Goal: Task Accomplishment & Management: Manage account settings

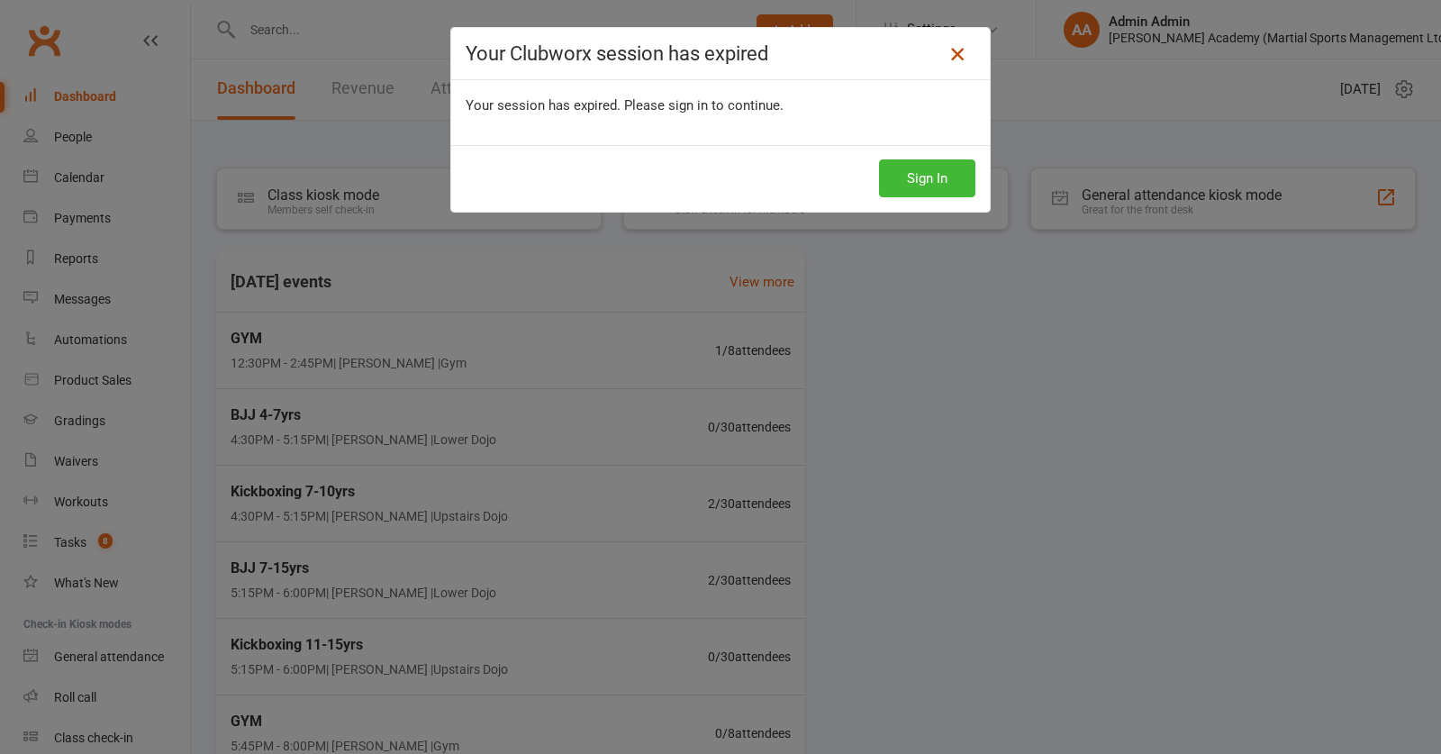
click at [951, 50] on icon at bounding box center [958, 54] width 22 height 22
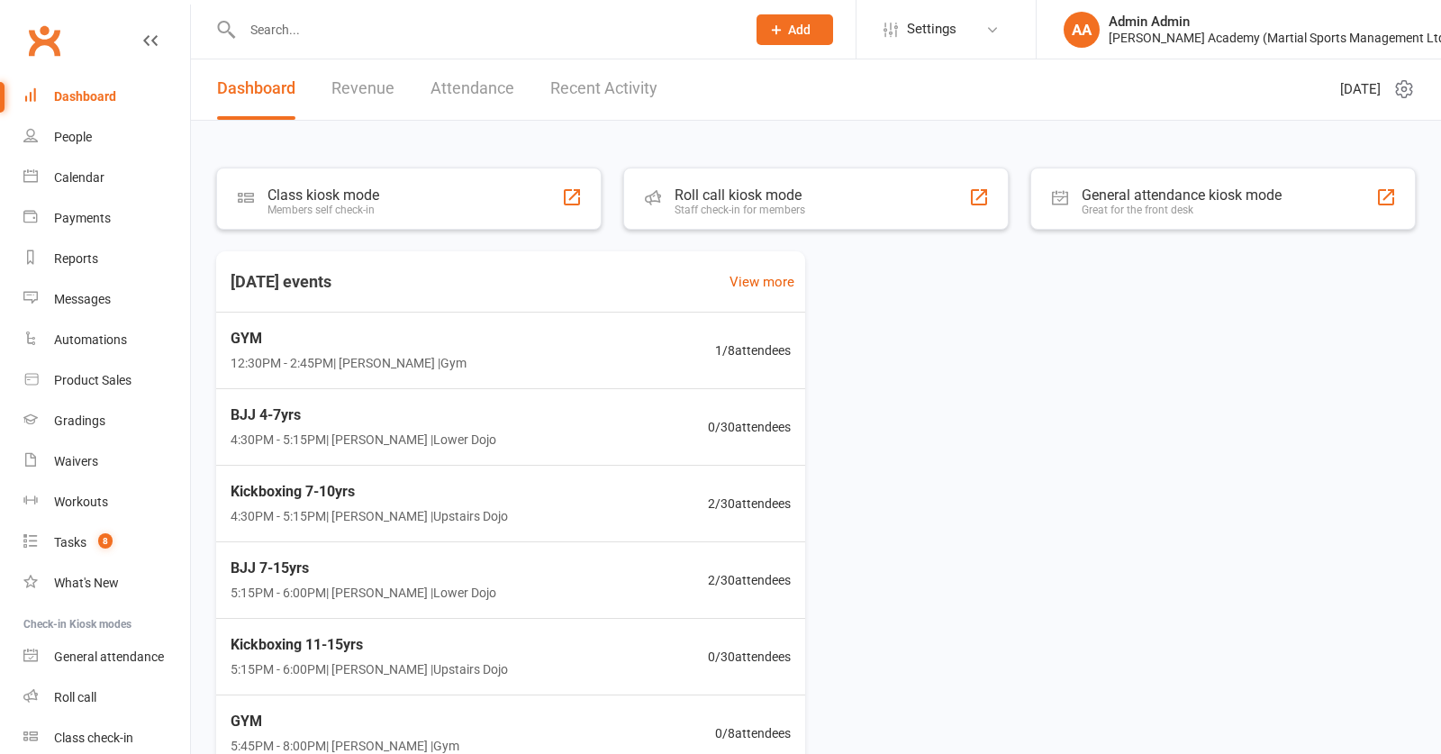
click at [271, 41] on input "text" at bounding box center [485, 29] width 496 height 25
click at [675, 195] on div "Roll call kiosk mode" at bounding box center [737, 194] width 136 height 18
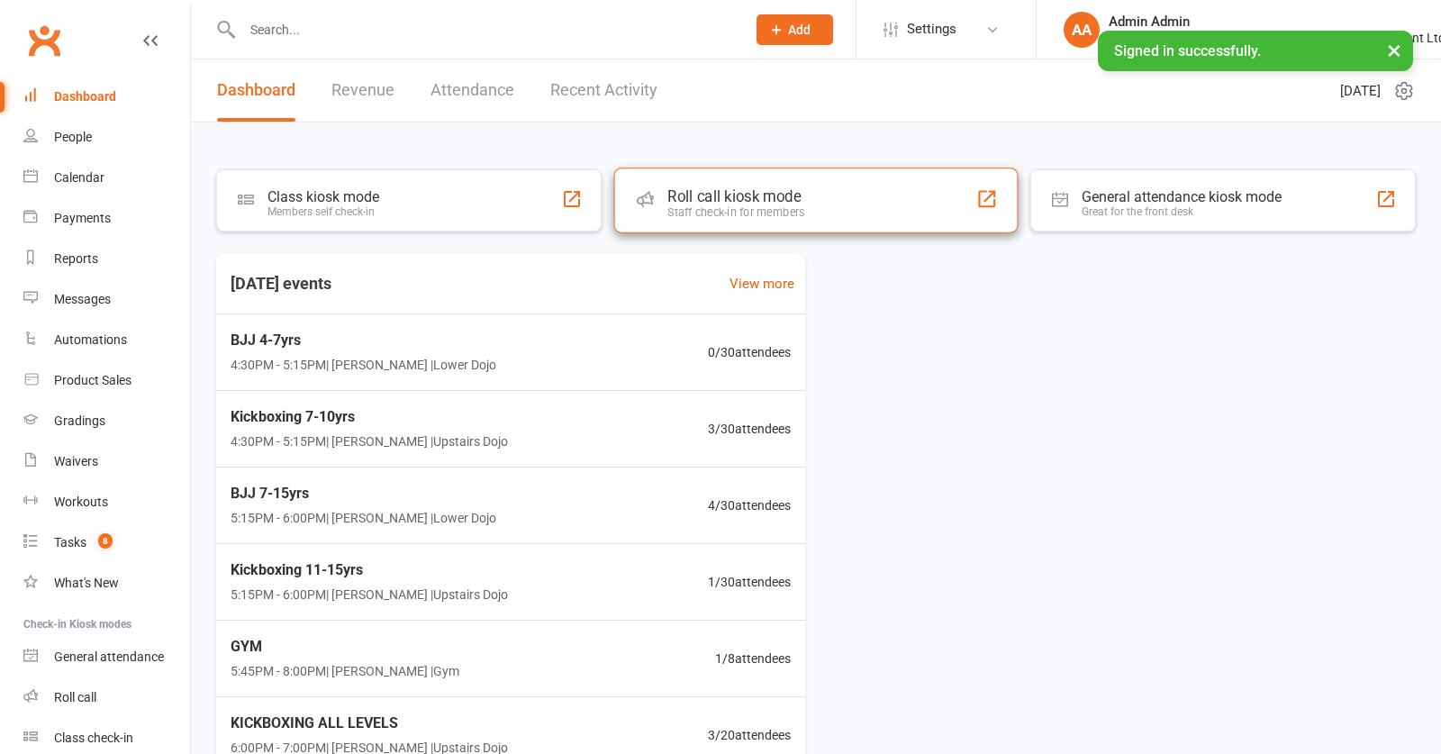
click at [684, 211] on div "Staff check-in for members" at bounding box center [735, 212] width 137 height 14
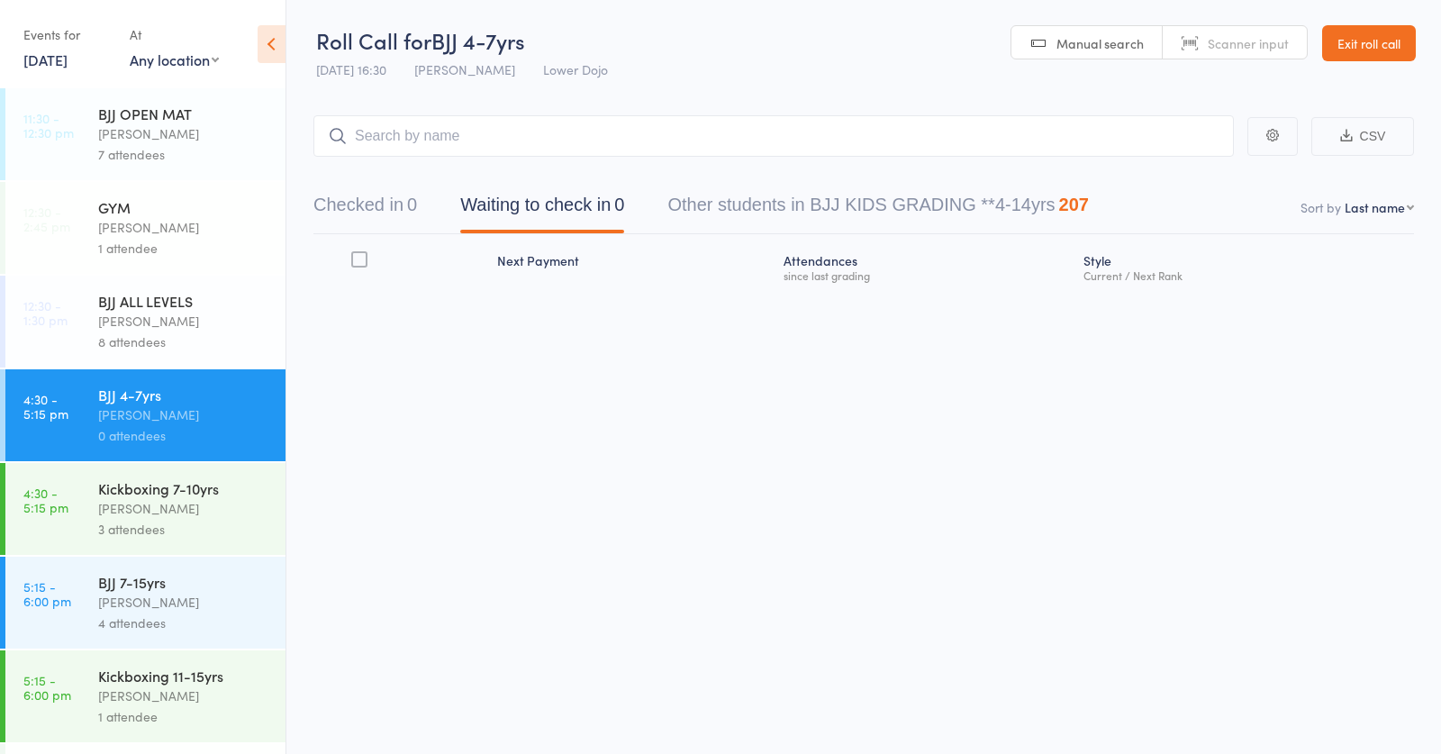
click at [102, 336] on div "8 attendees" at bounding box center [184, 341] width 172 height 21
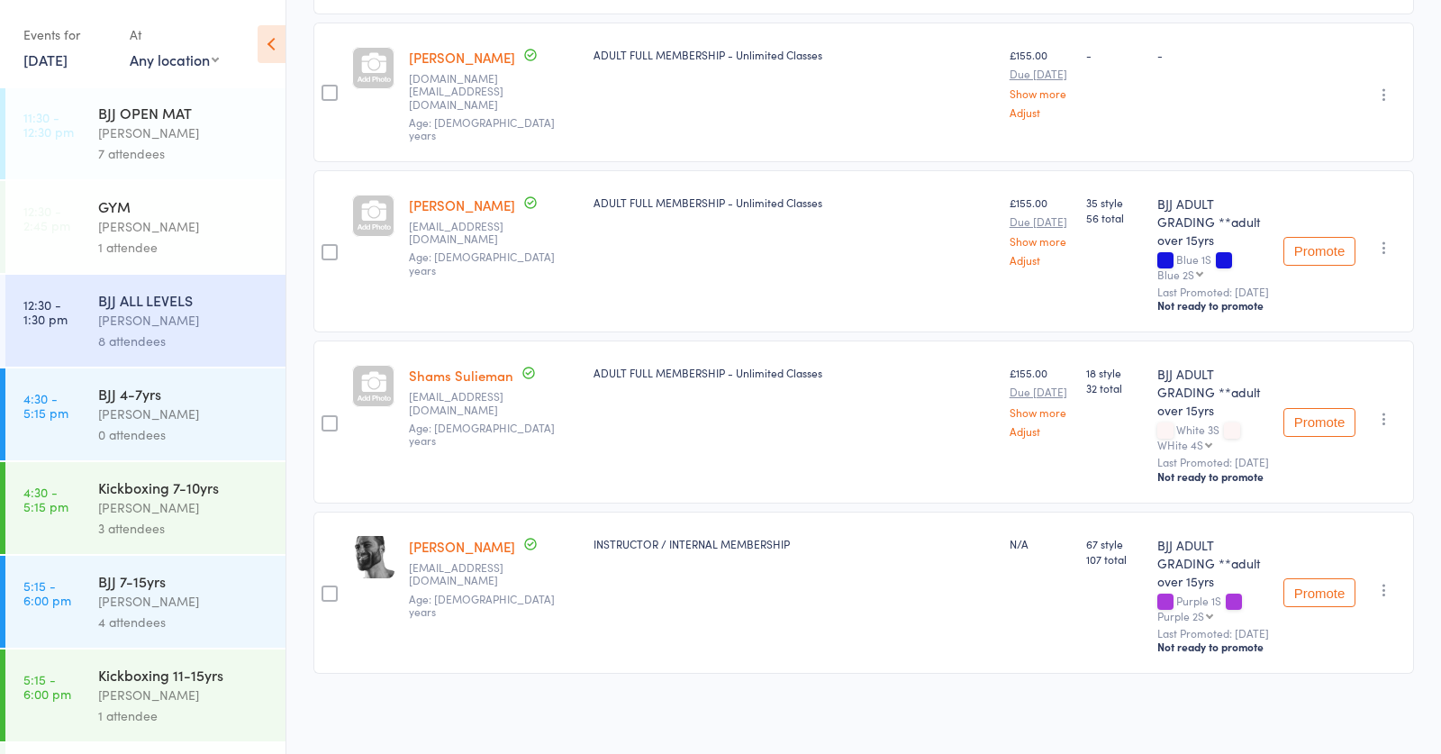
scroll to position [1023, 0]
drag, startPoint x: 175, startPoint y: 675, endPoint x: 229, endPoint y: 619, distance: 77.7
click at [175, 673] on div "Kickboxing 11-15yrs" at bounding box center [184, 675] width 172 height 20
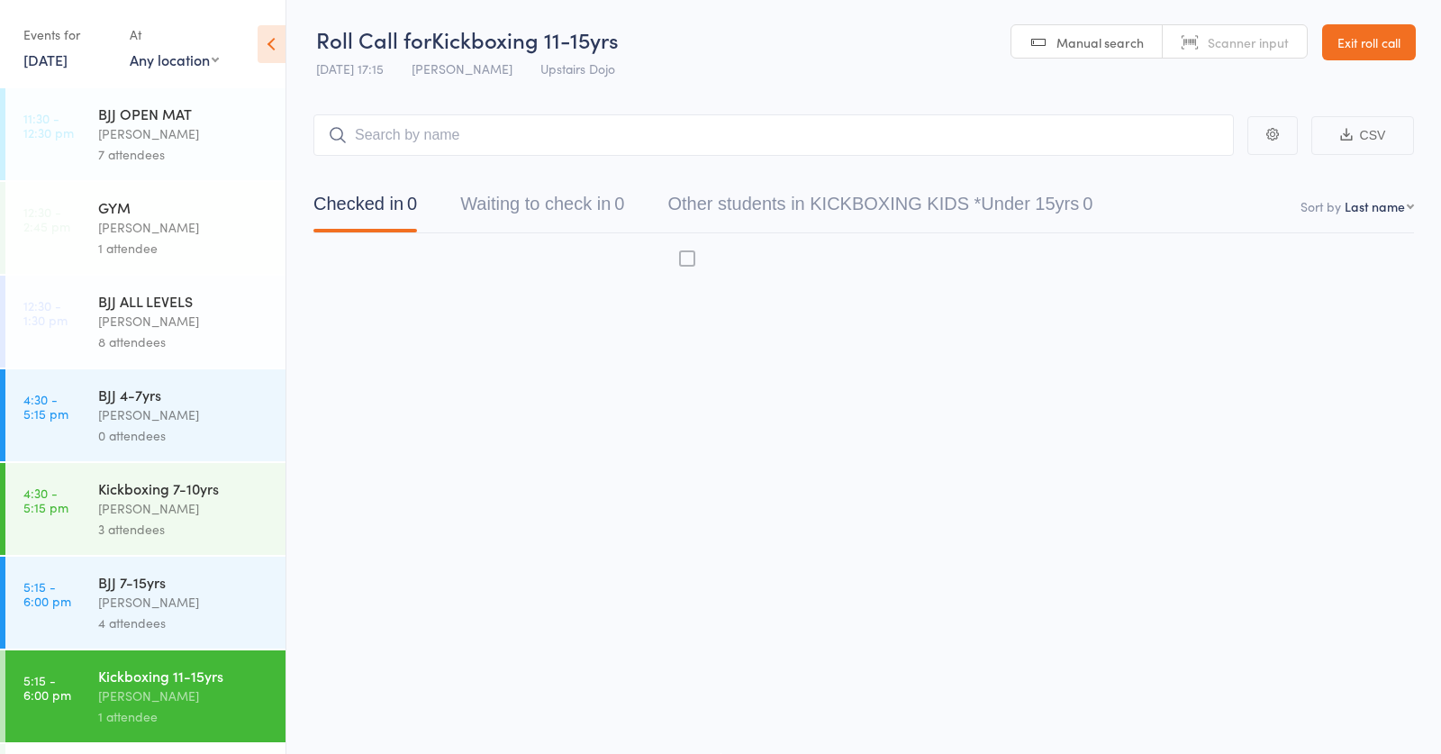
scroll to position [1, 0]
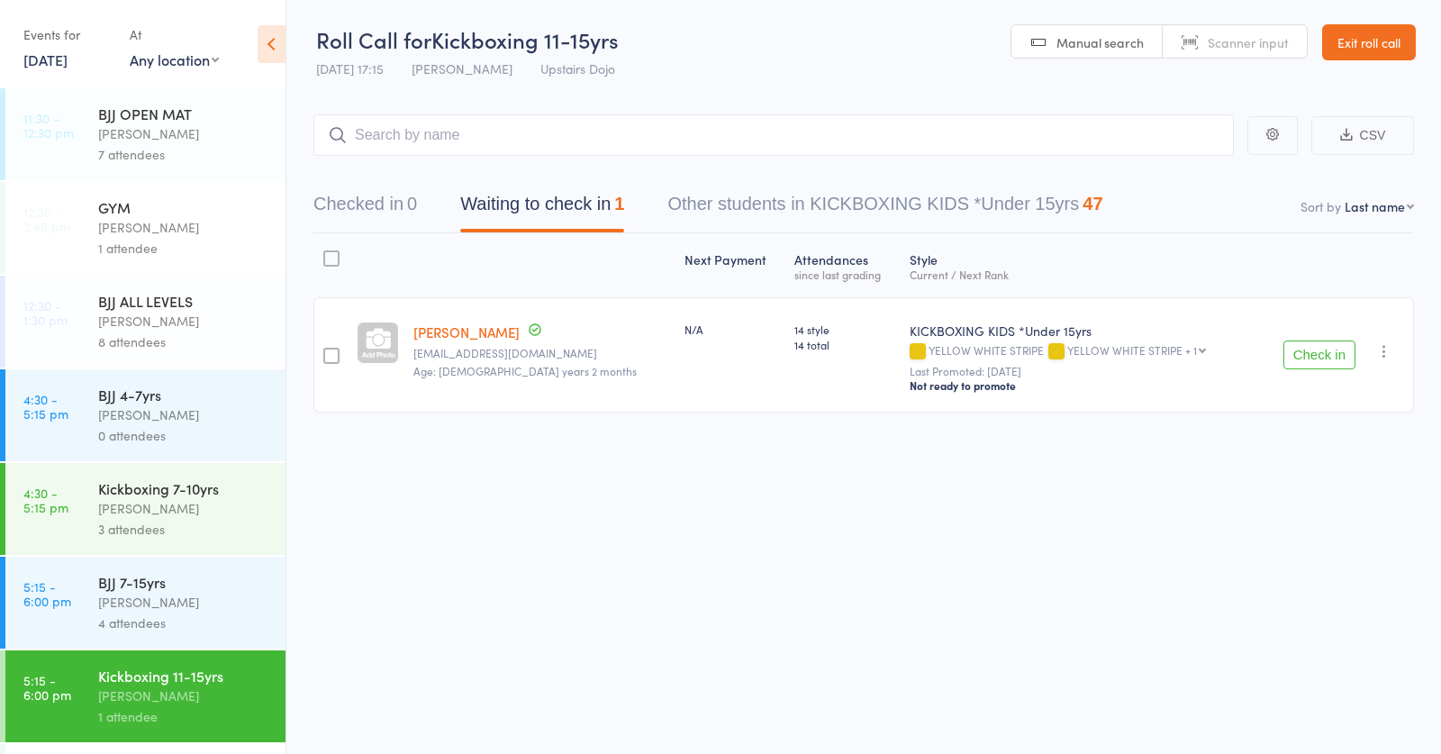
click at [572, 124] on input "search" at bounding box center [773, 134] width 920 height 41
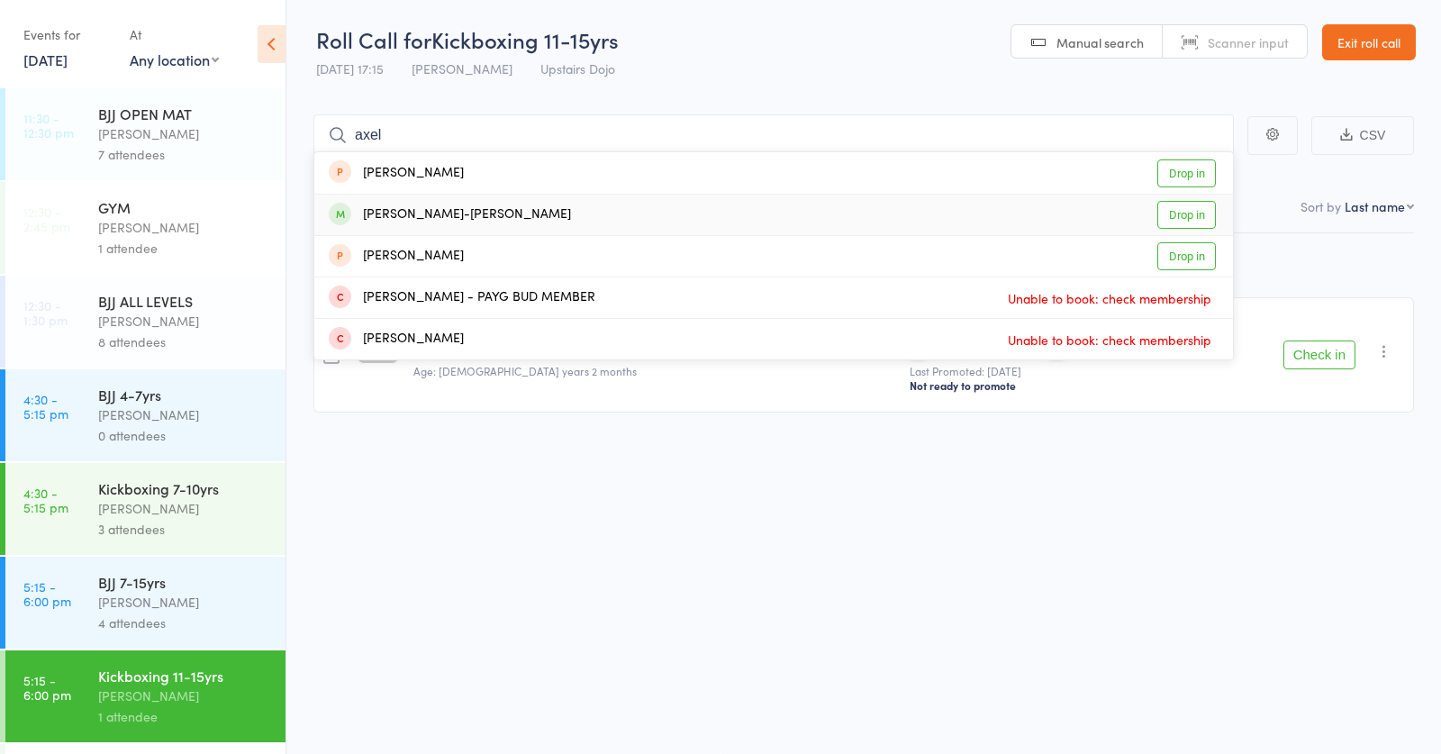
type input "axel"
click at [557, 213] on div "Axel Love-Lecky Drop in" at bounding box center [773, 215] width 919 height 41
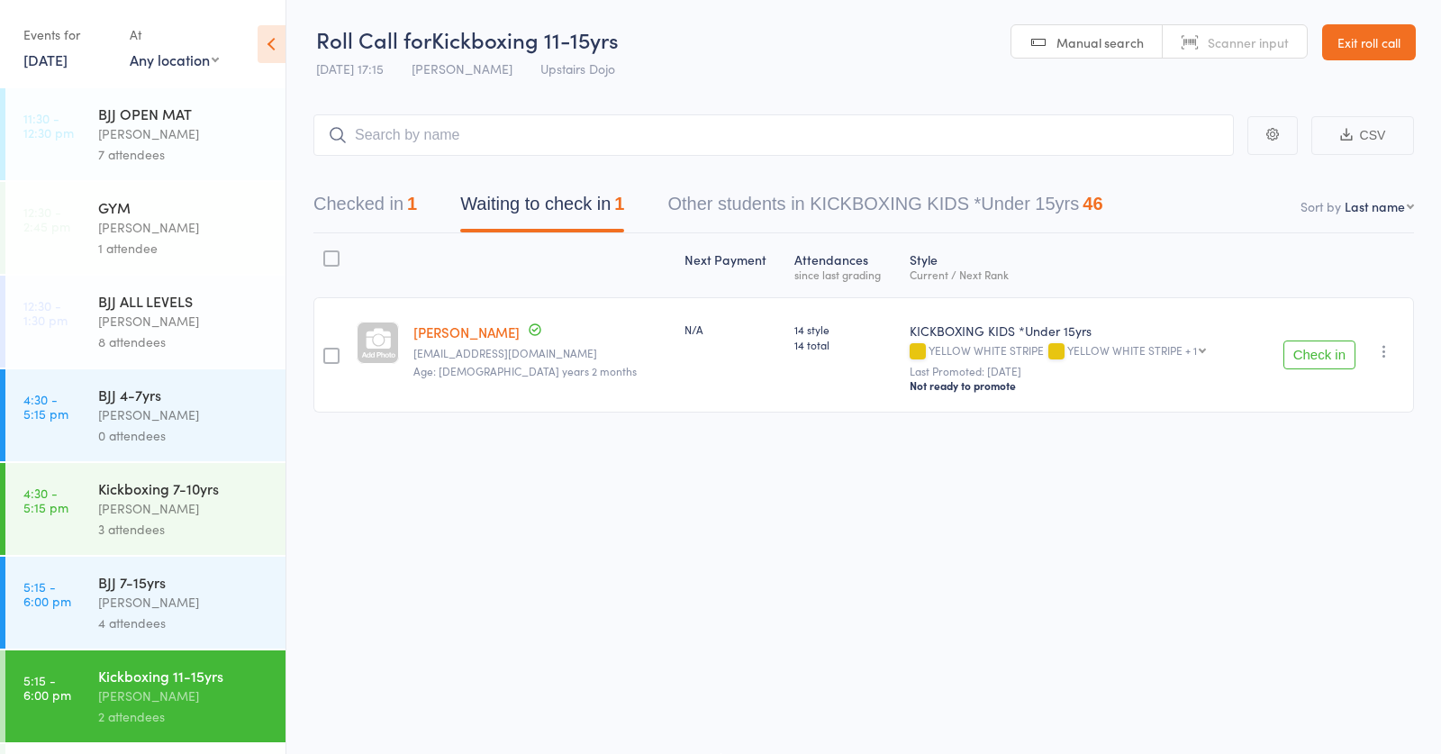
click at [260, 53] on icon at bounding box center [272, 44] width 28 height 38
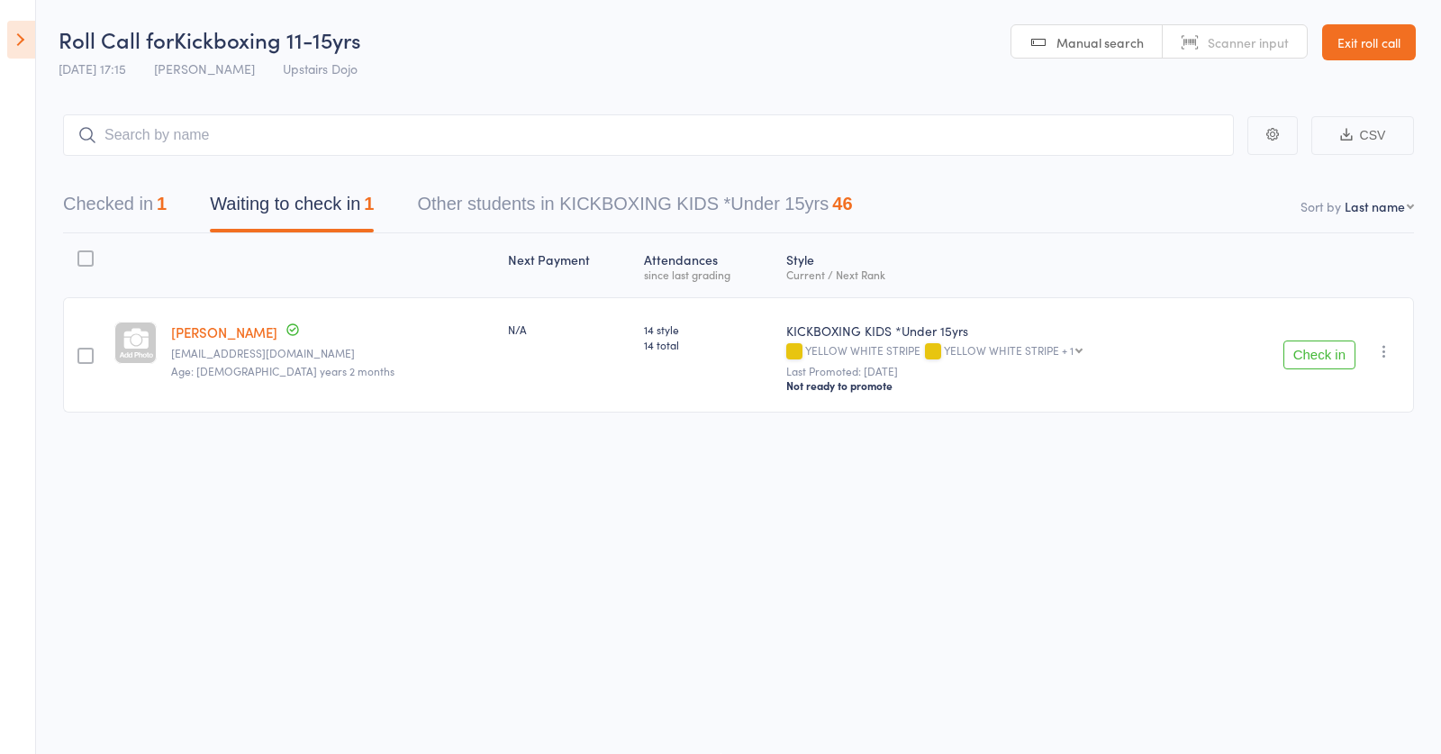
click at [25, 47] on icon at bounding box center [21, 40] width 28 height 38
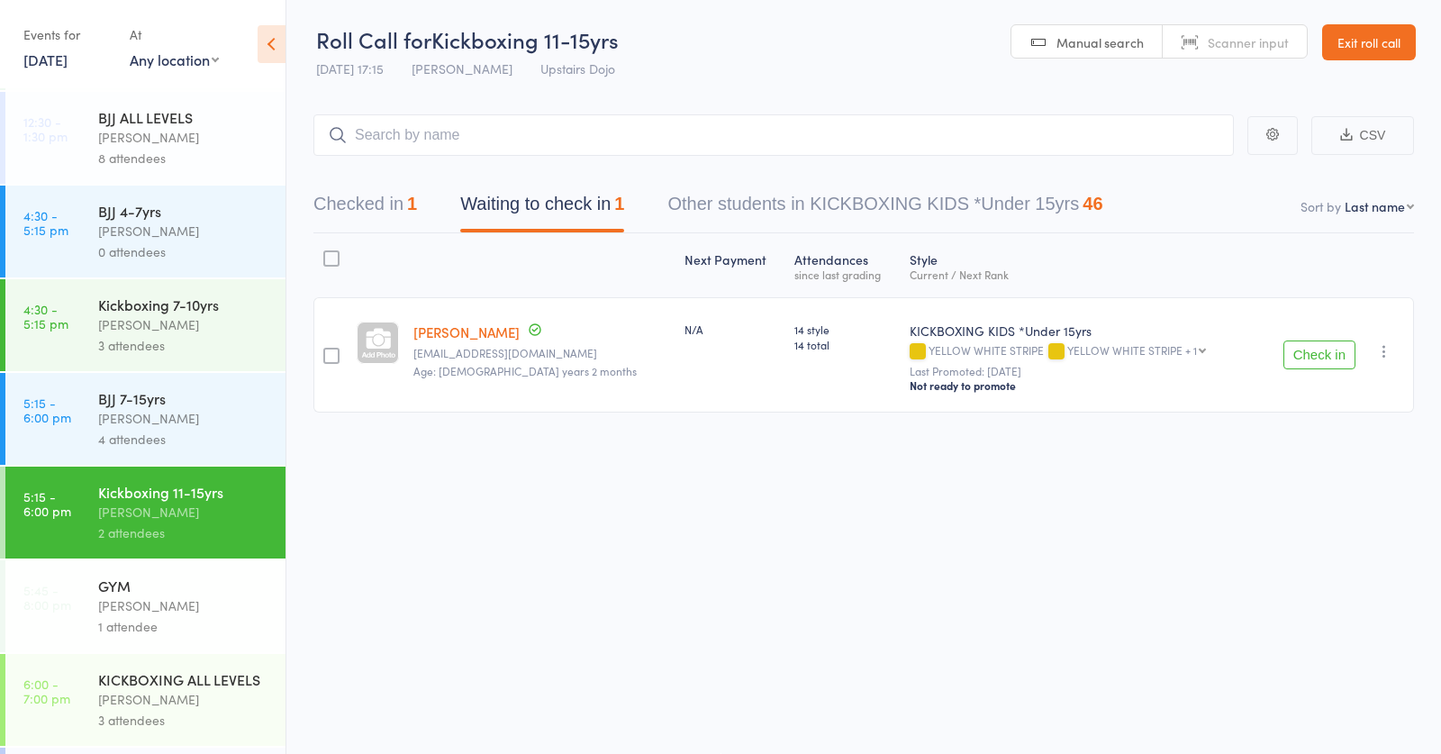
click at [117, 325] on div "Frankie Gibson" at bounding box center [184, 324] width 172 height 21
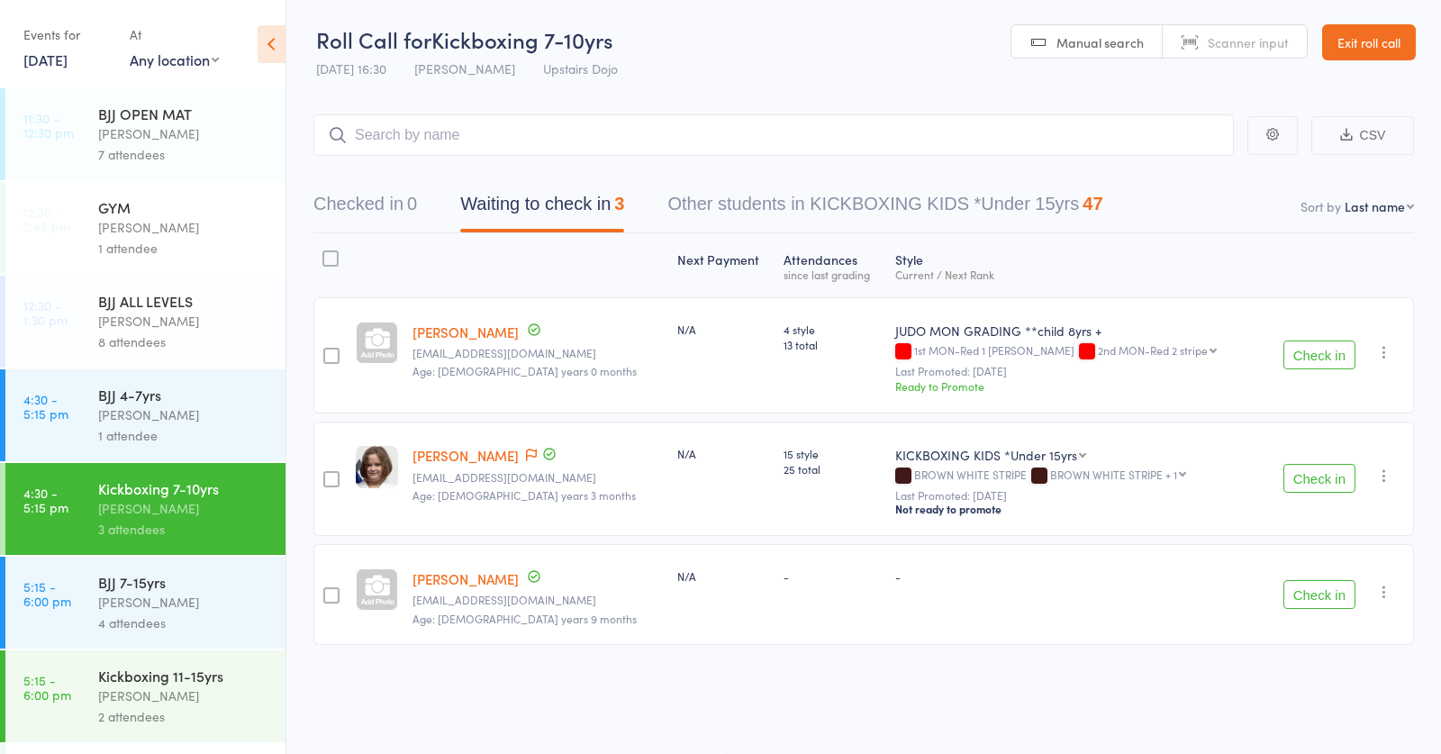
click at [146, 393] on div "BJJ 4-7yrs" at bounding box center [184, 395] width 172 height 20
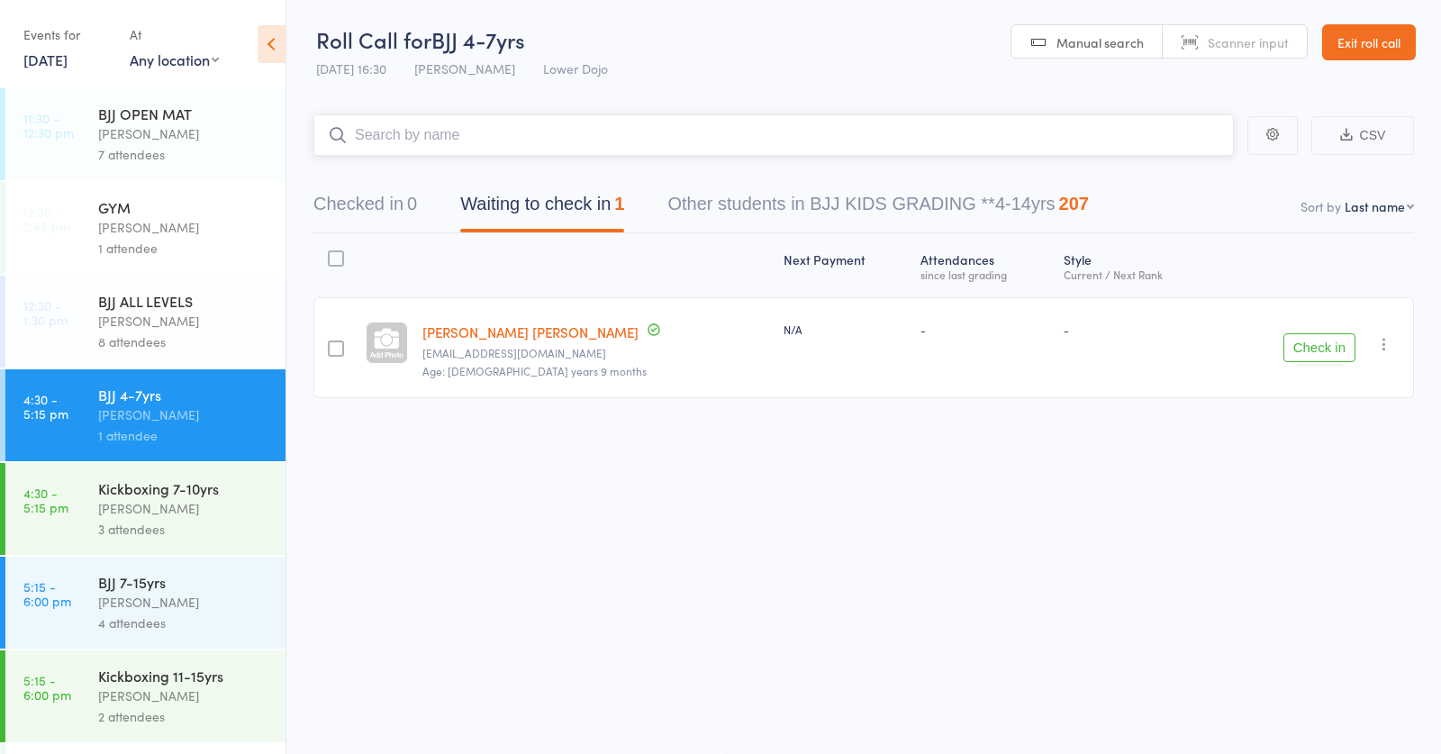
click at [516, 133] on input "search" at bounding box center [773, 134] width 920 height 41
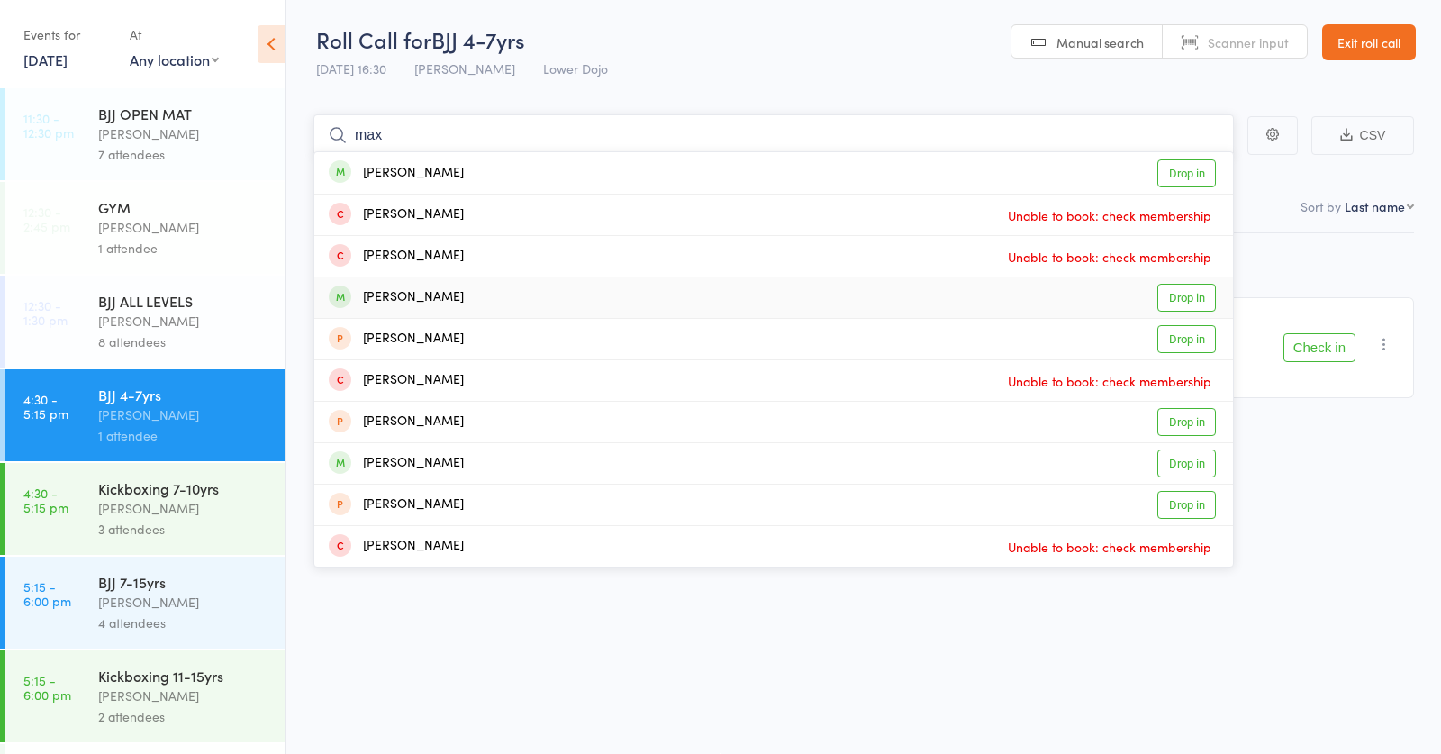
type input "max"
click at [392, 302] on div "Max Paige" at bounding box center [396, 297] width 135 height 21
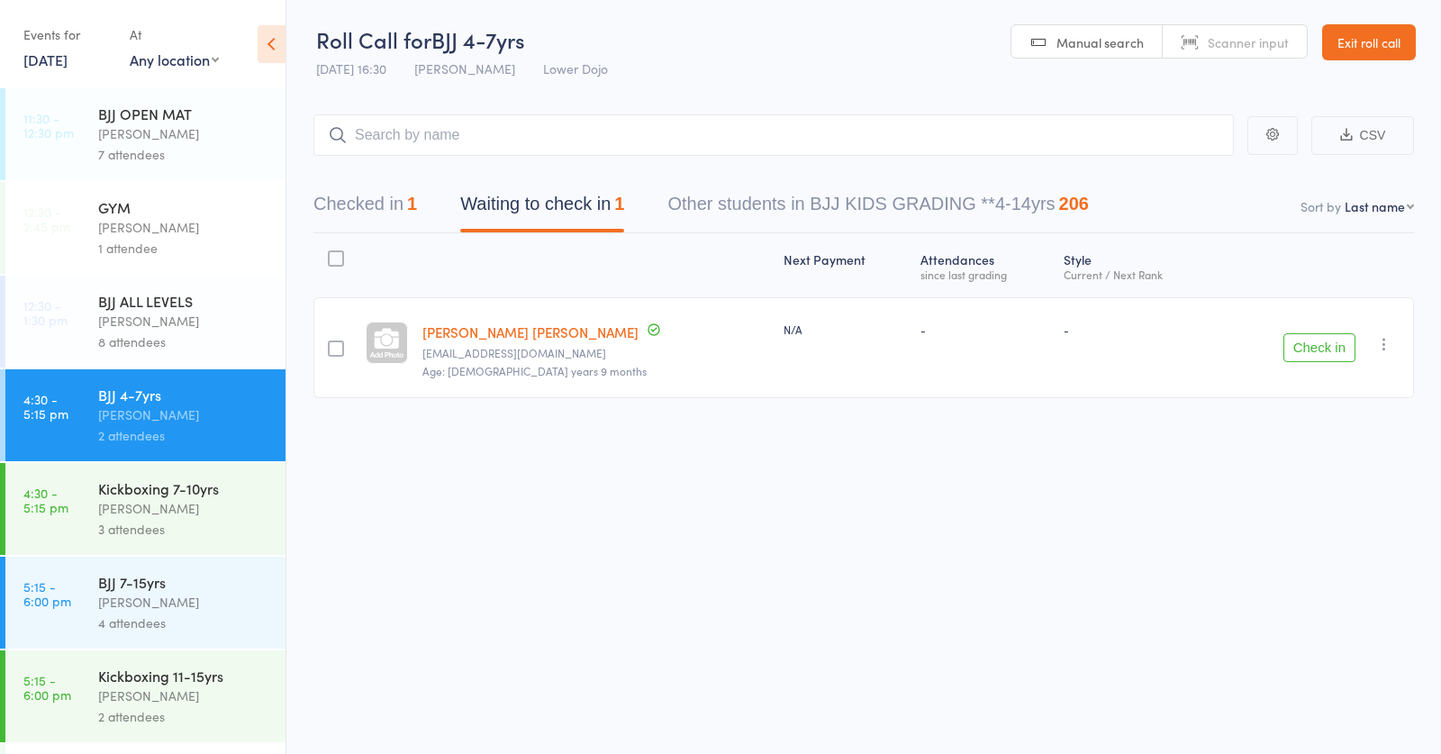
drag, startPoint x: 503, startPoint y: 86, endPoint x: 503, endPoint y: 96, distance: 9.9
click at [503, 96] on main "CSV Checked in 1 Waiting to check in 1 Other students in BJJ KIDS GRADING **4-1…" at bounding box center [863, 282] width 1155 height 391
click at [521, 131] on input "search" at bounding box center [773, 134] width 920 height 41
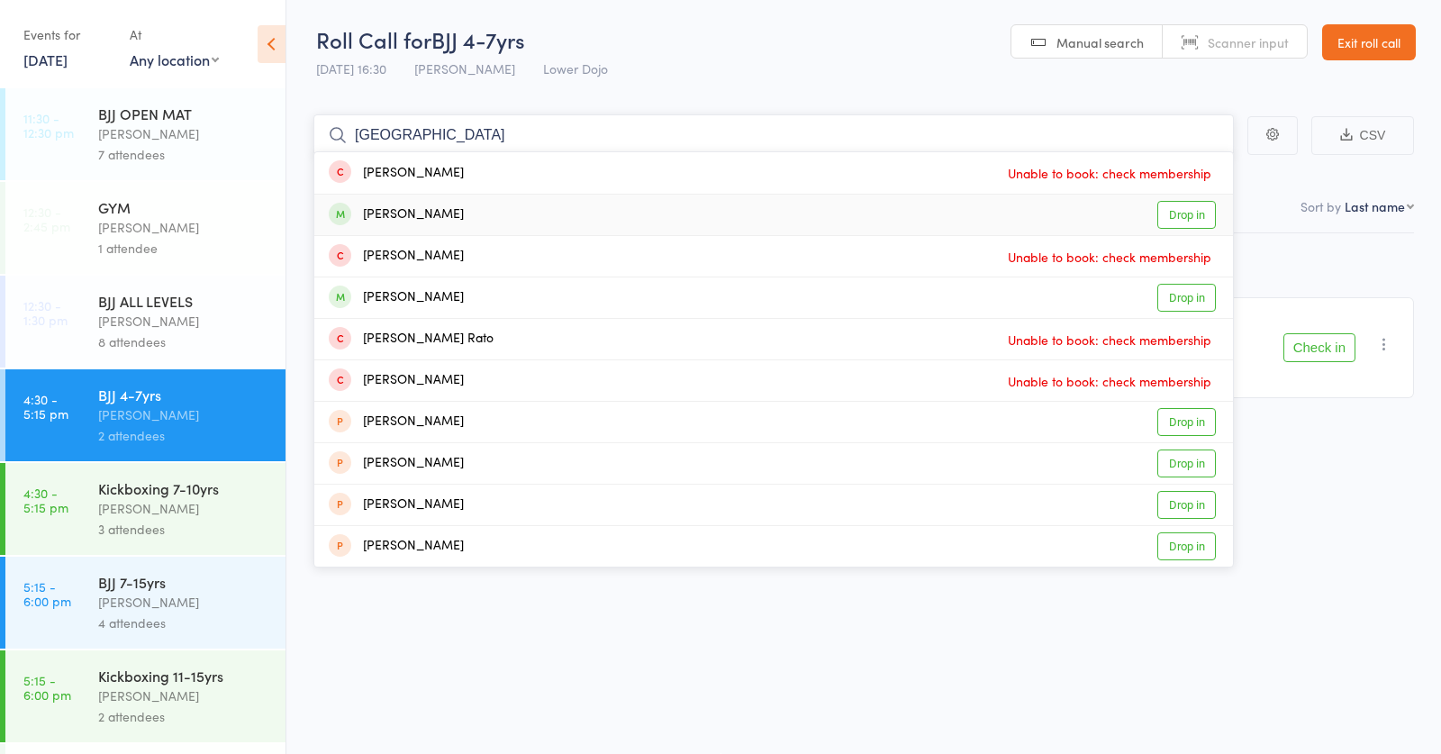
type input "milan"
click at [438, 218] on div "Milan Puni Drop in" at bounding box center [773, 215] width 919 height 41
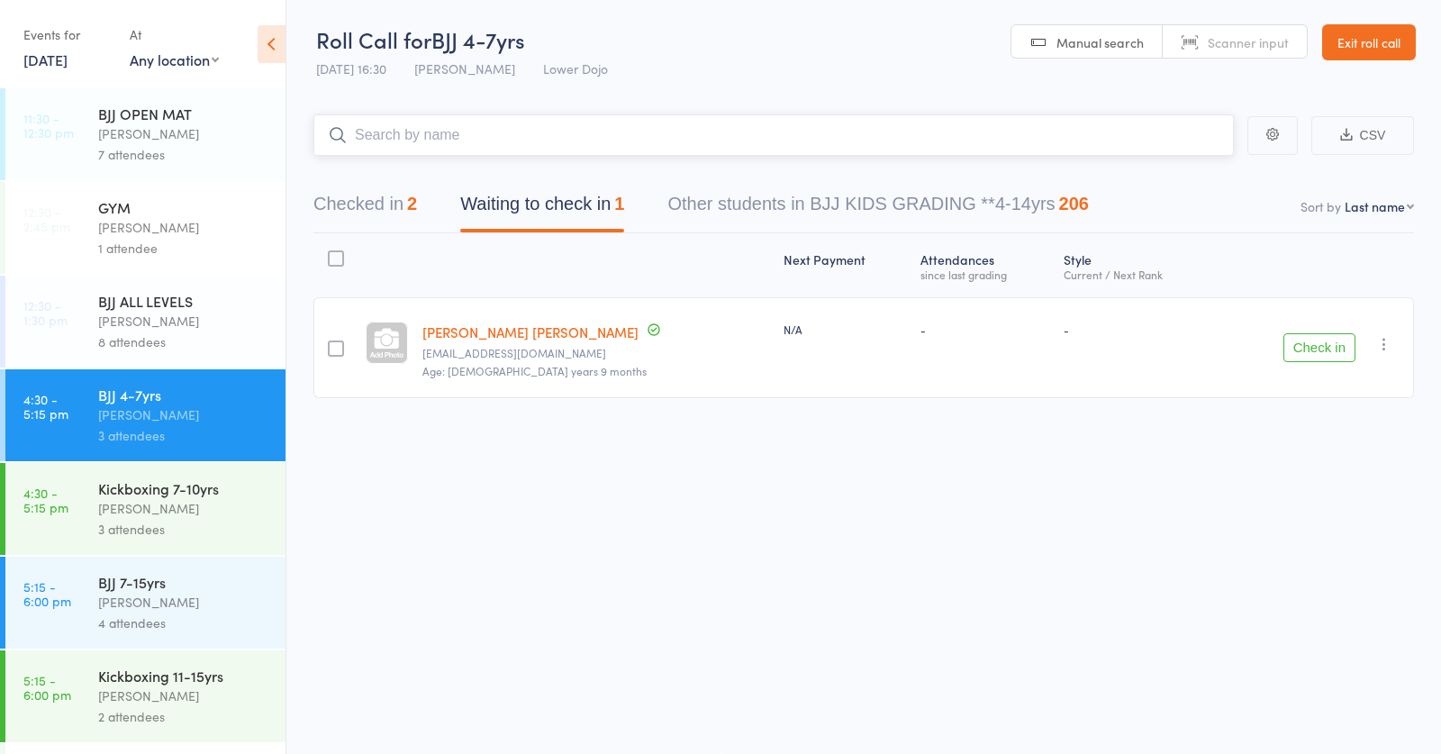
click at [516, 129] on input "search" at bounding box center [773, 134] width 920 height 41
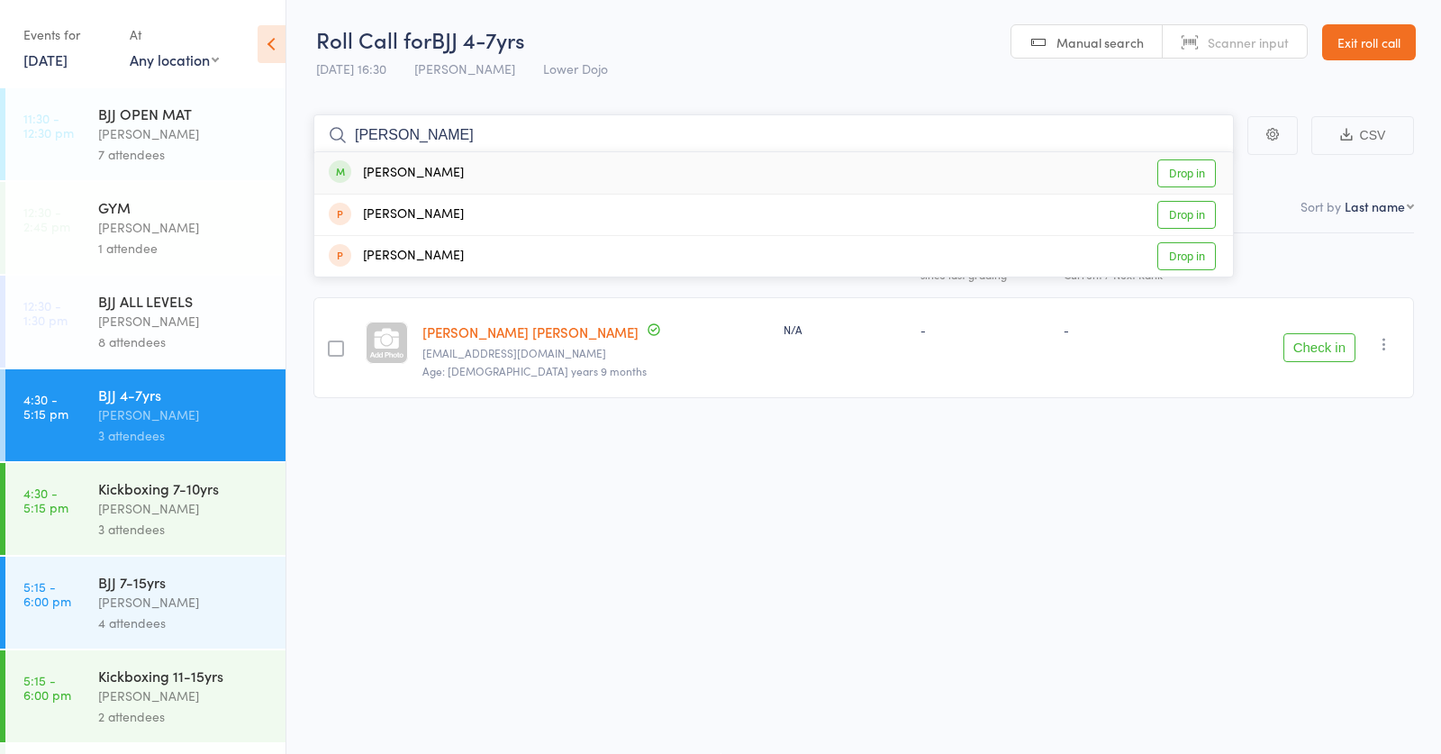
type input "cynthia"
click at [476, 177] on div "Cynthia Kimera Drop in" at bounding box center [773, 172] width 919 height 41
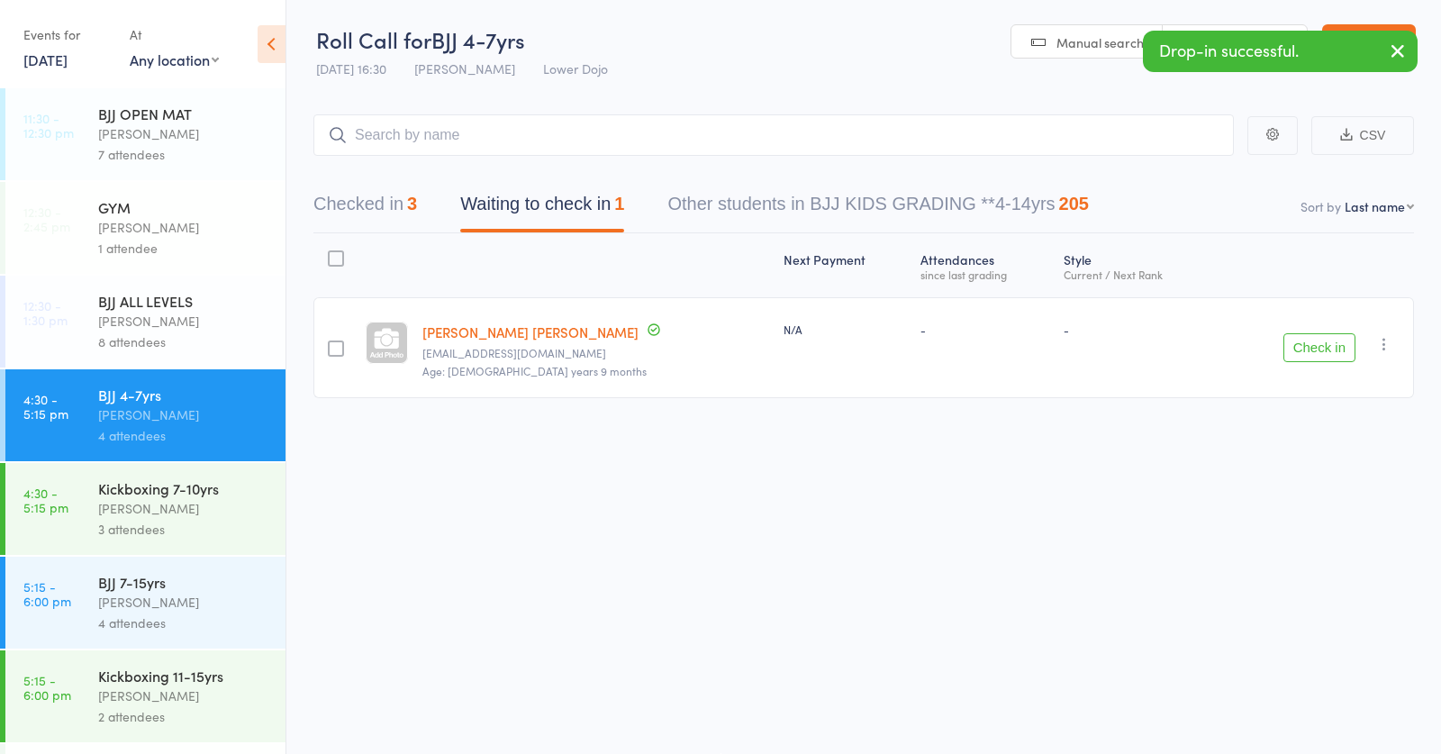
click at [181, 606] on div "Thomas Buckmaster" at bounding box center [184, 602] width 172 height 21
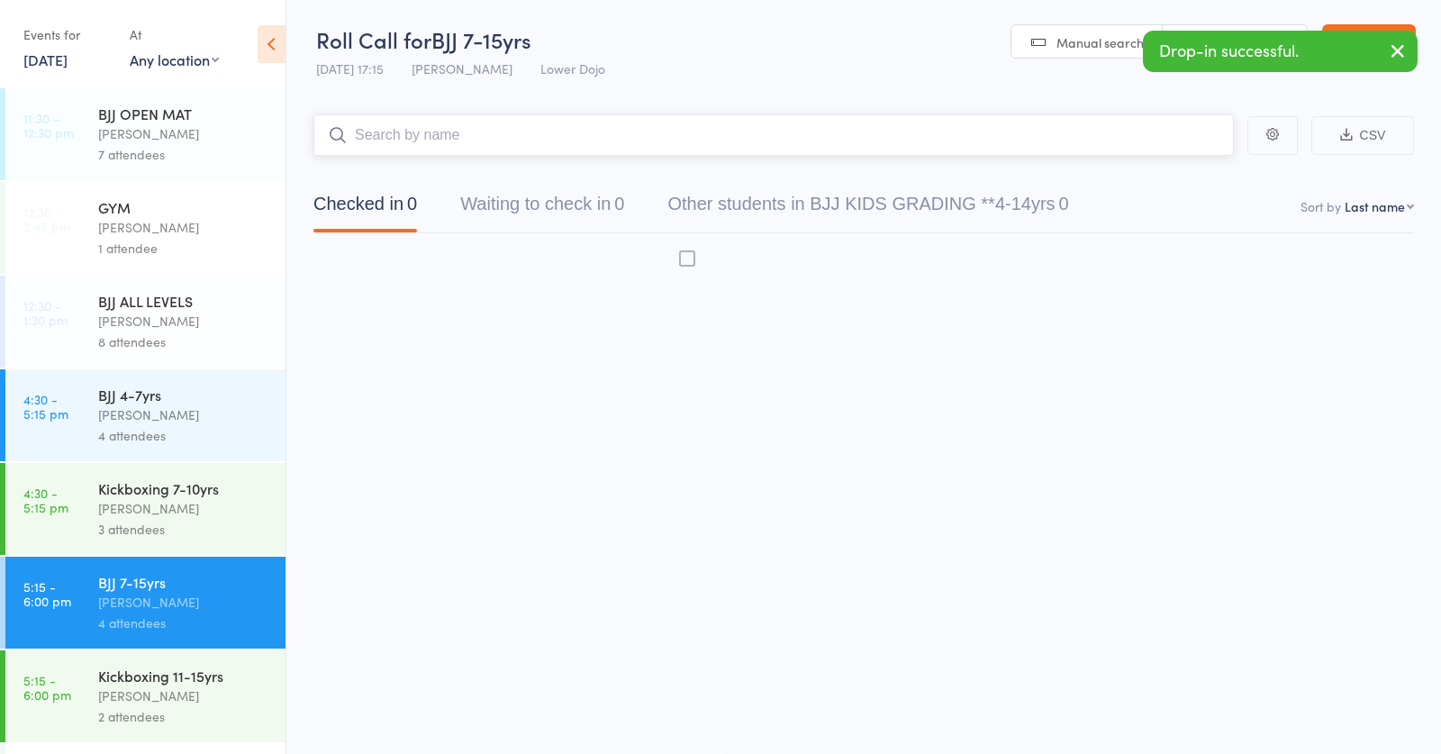
click at [458, 134] on input "search" at bounding box center [773, 134] width 920 height 41
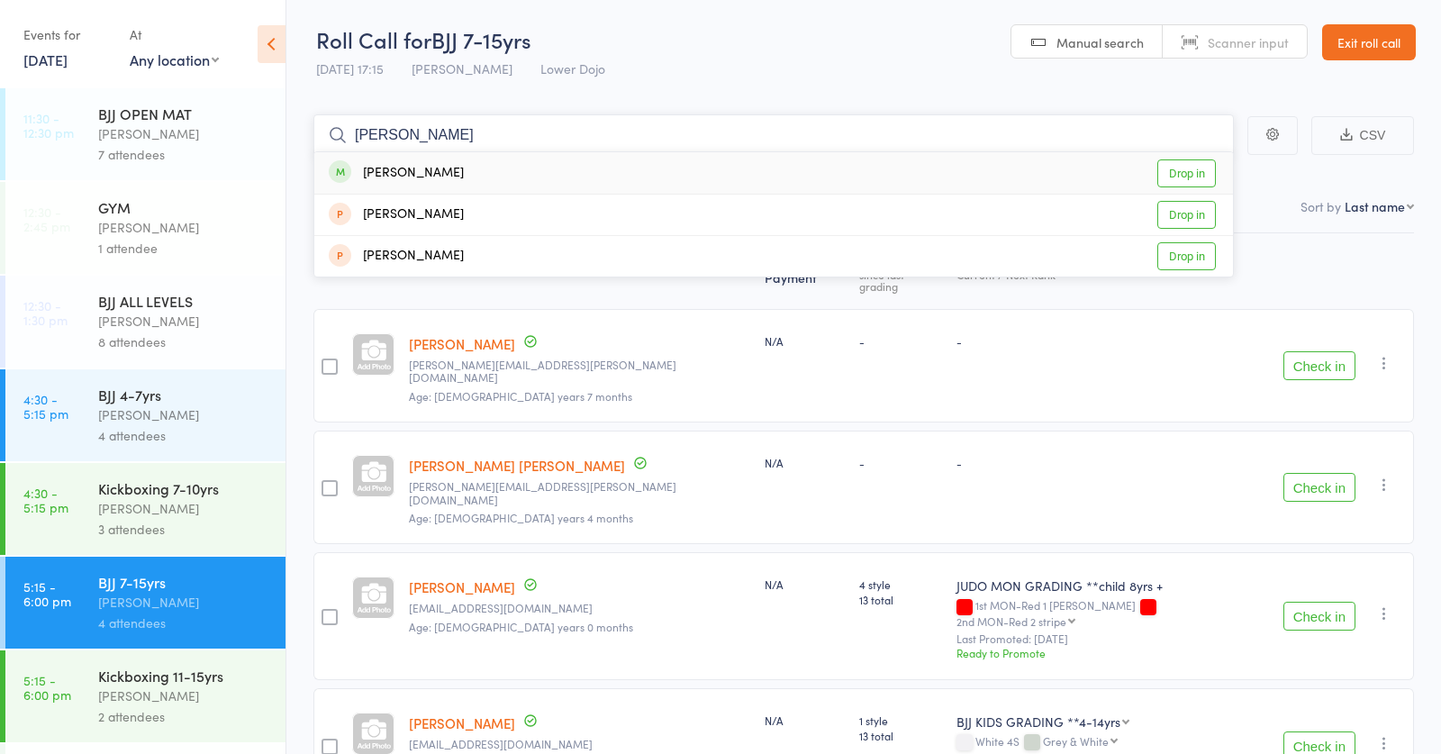
type input "cynthia"
click at [461, 165] on div "Cynthia Kimera Drop in" at bounding box center [773, 172] width 919 height 41
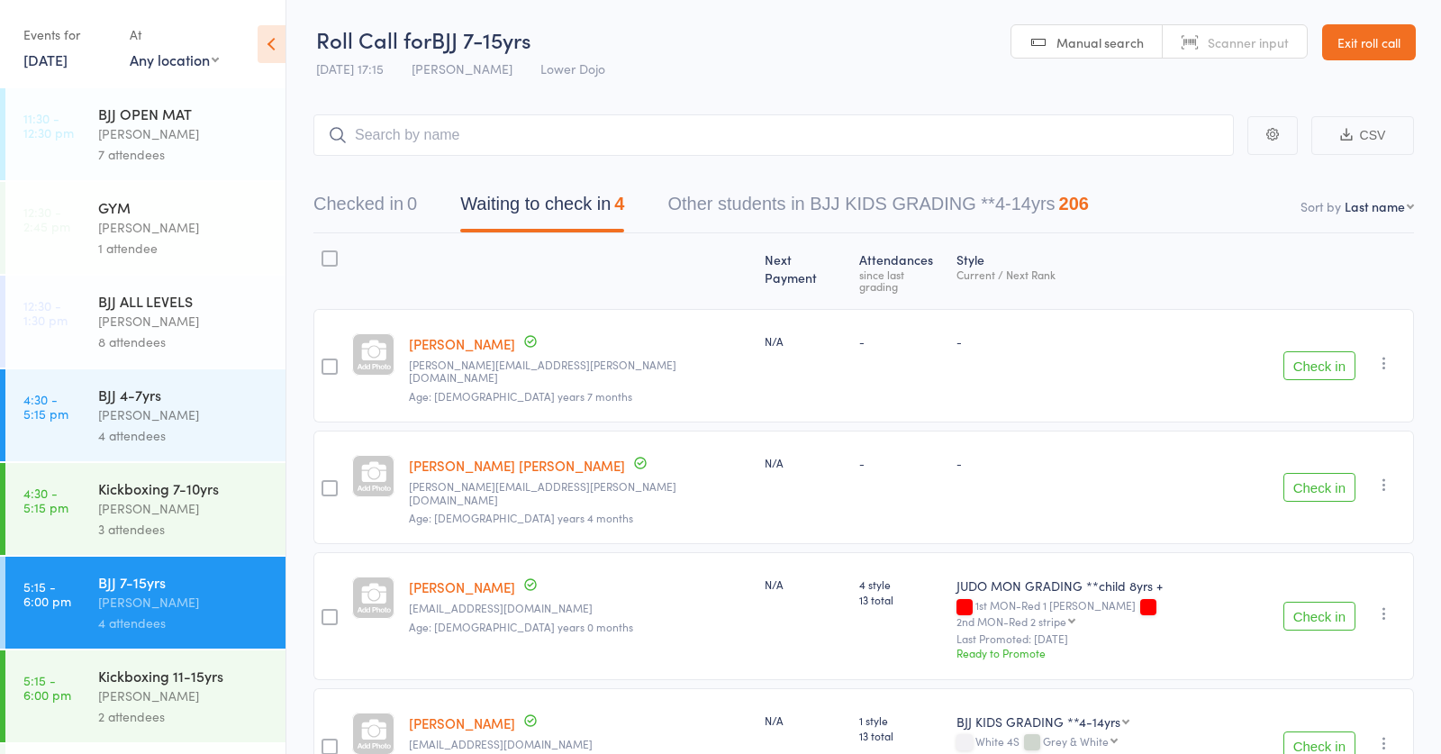
drag, startPoint x: 203, startPoint y: 391, endPoint x: 216, endPoint y: 379, distance: 17.9
click at [203, 389] on div "BJJ 4-7yrs" at bounding box center [184, 395] width 172 height 20
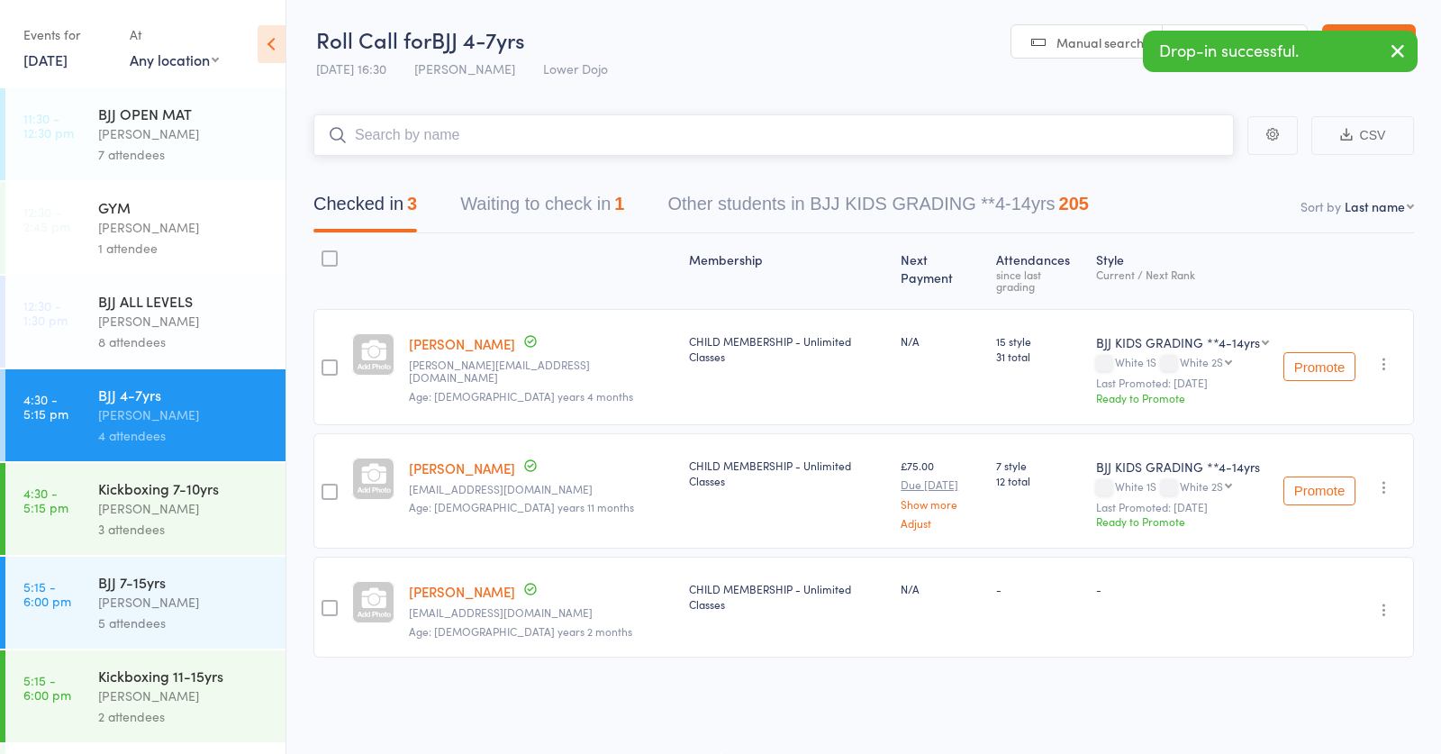
click at [523, 206] on button "Waiting to check in 1" at bounding box center [542, 209] width 164 height 48
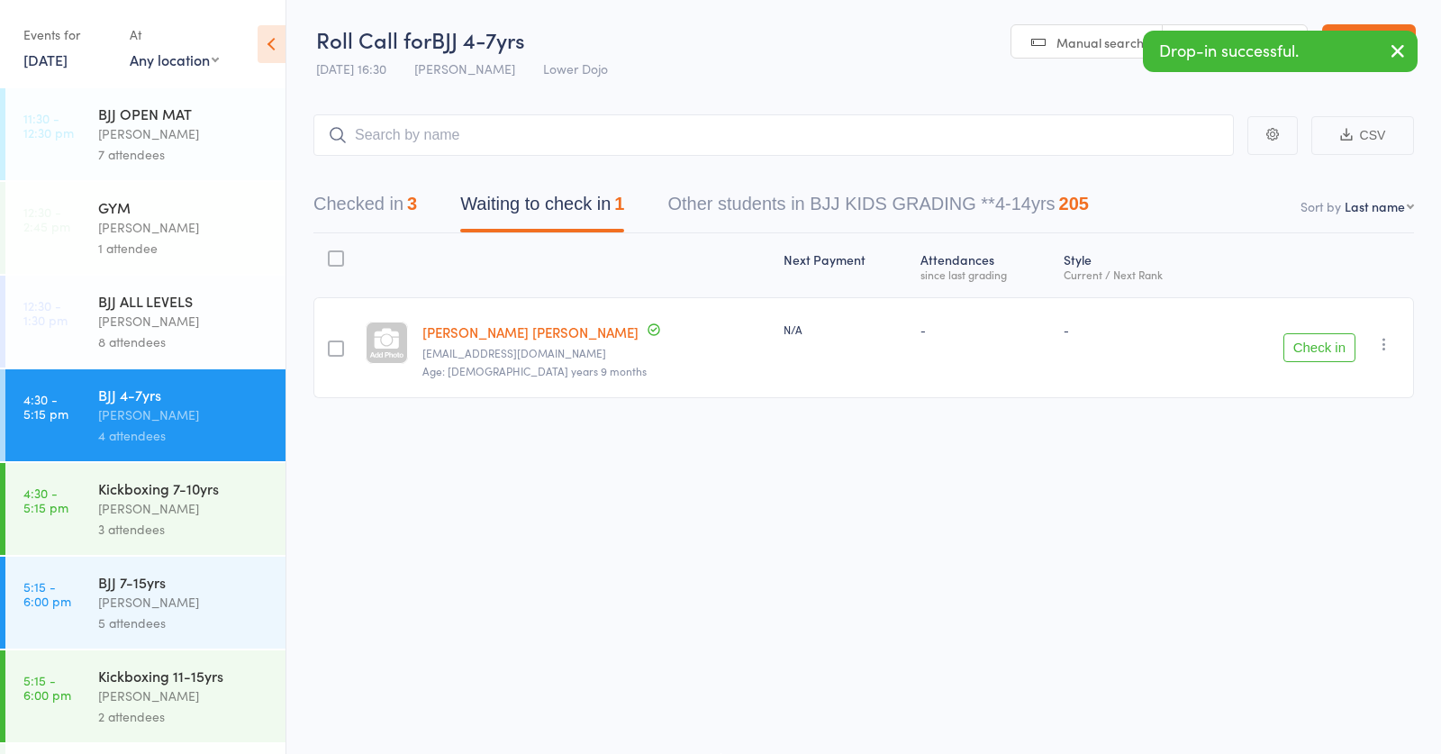
click at [1331, 354] on button "Check in" at bounding box center [1319, 347] width 72 height 29
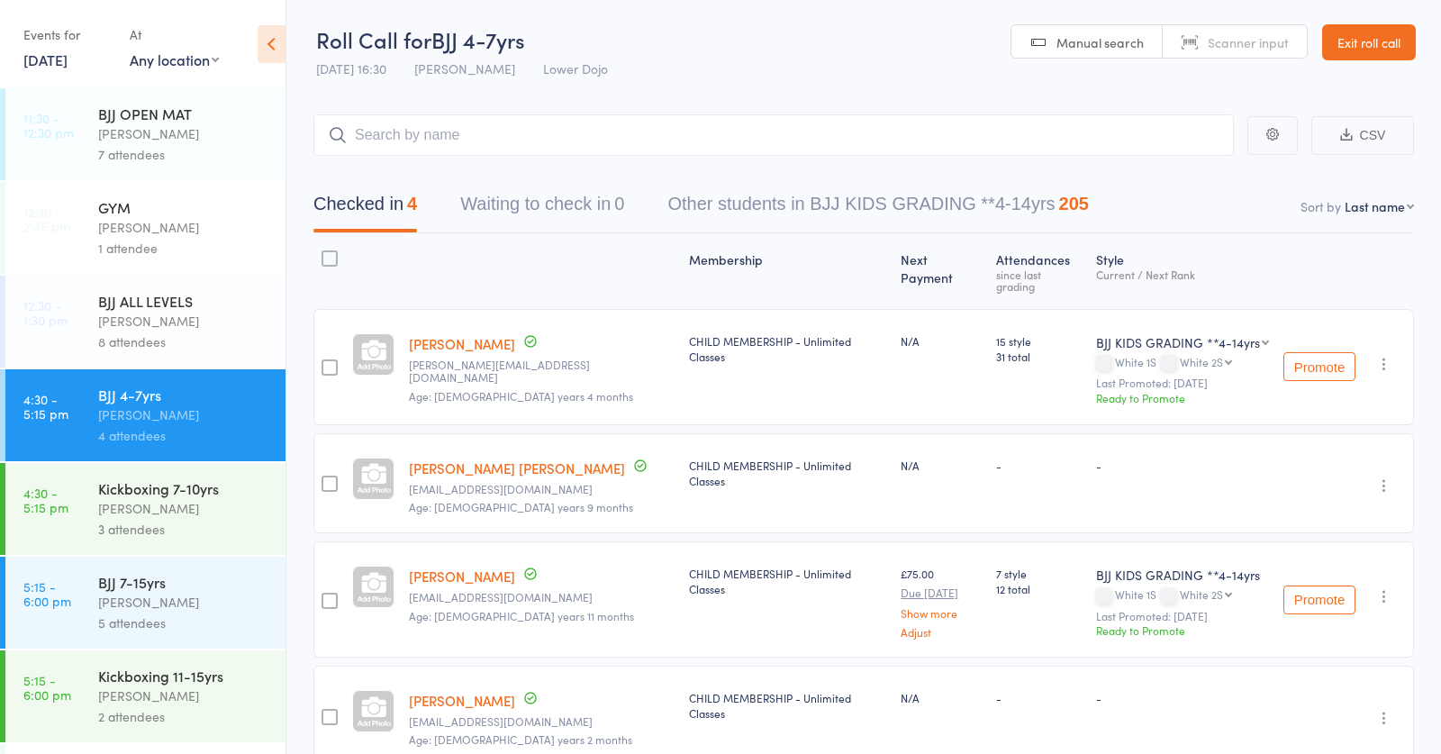
click at [175, 500] on div "Frankie Gibson" at bounding box center [184, 508] width 172 height 21
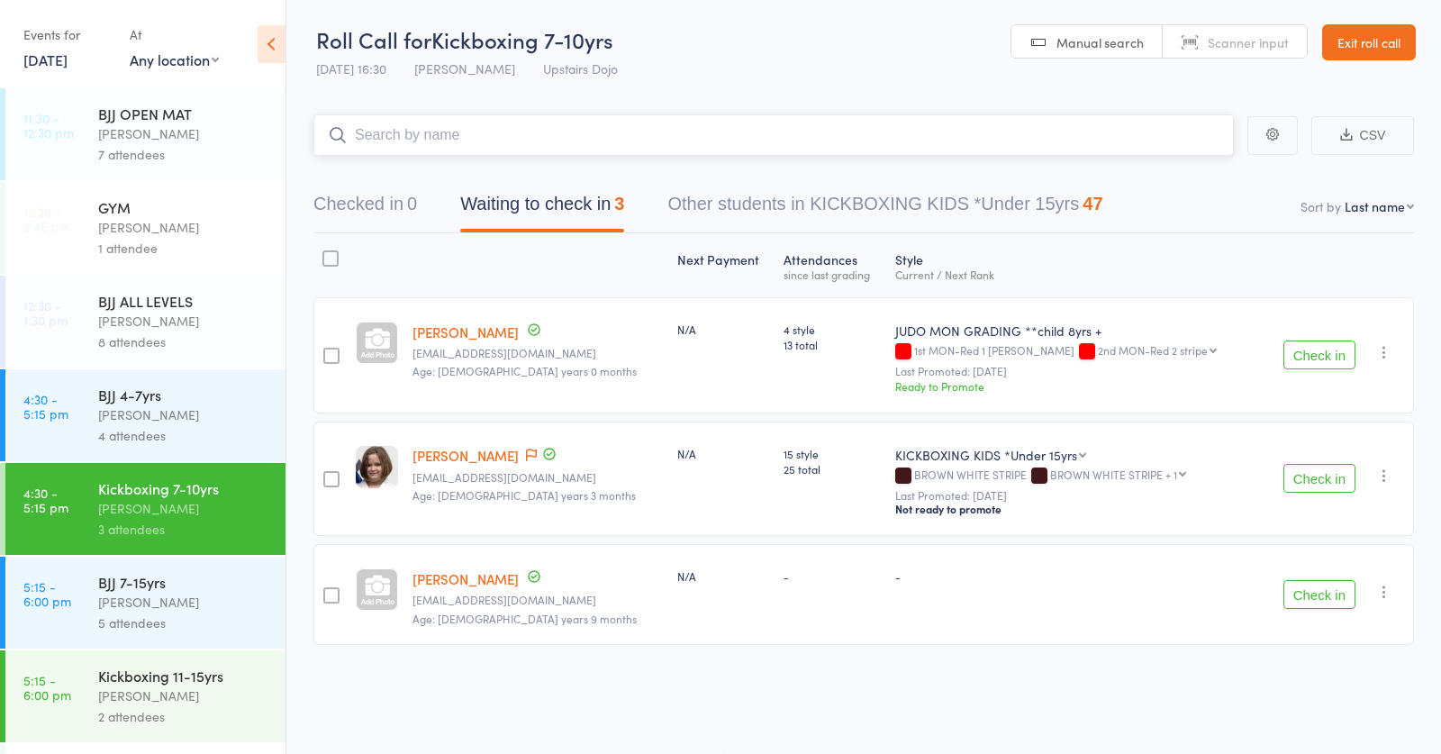
click at [578, 133] on input "search" at bounding box center [773, 134] width 920 height 41
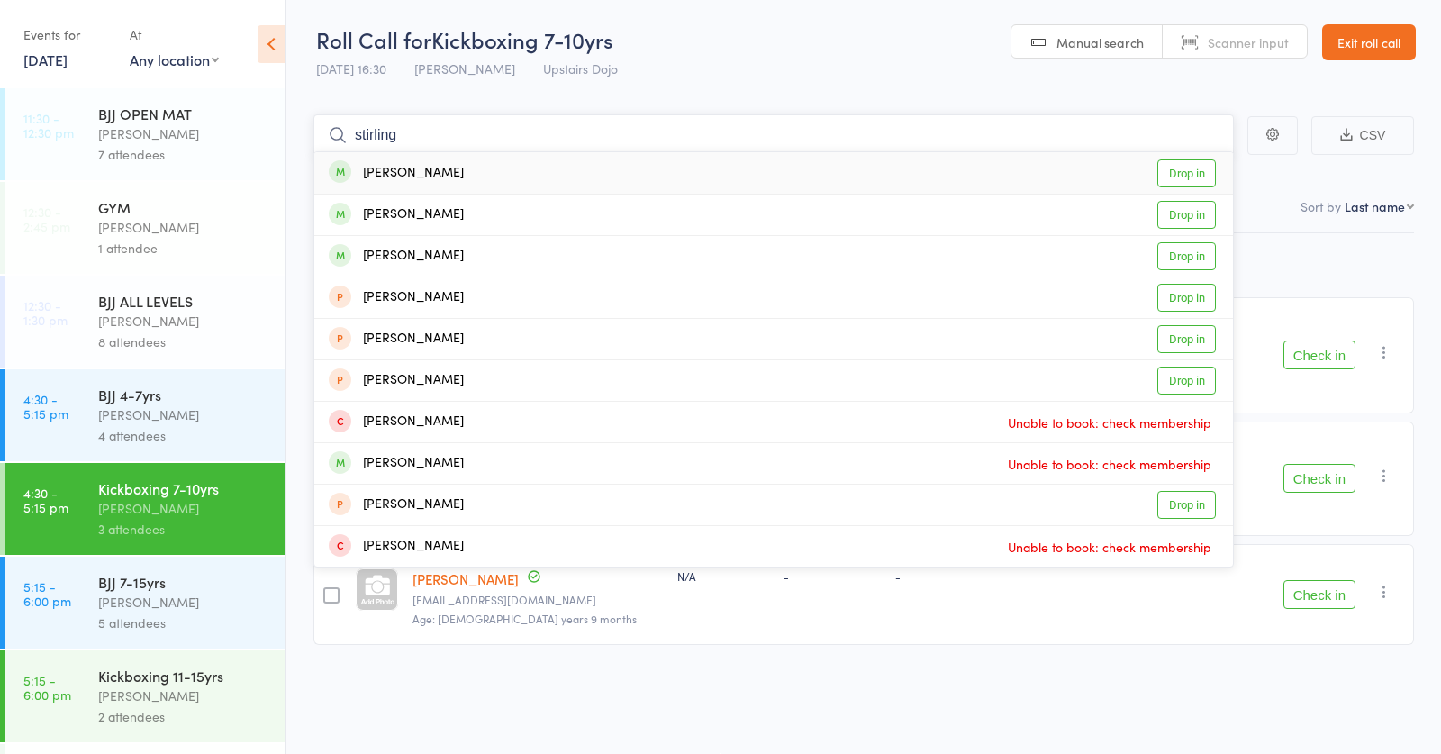
type input "stirling"
click at [446, 169] on div "Joel Stirling Drop in" at bounding box center [773, 172] width 919 height 41
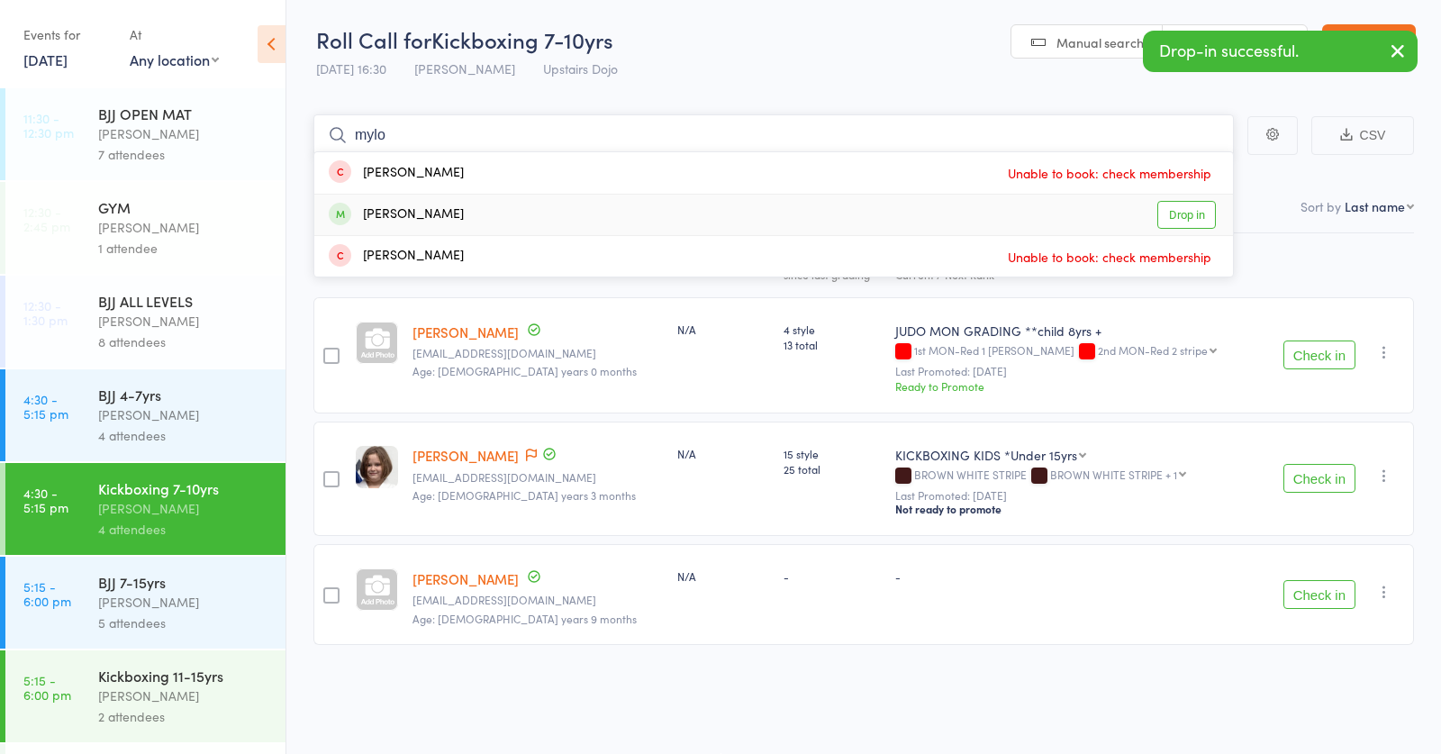
type input "mylo"
click at [422, 213] on div "Mylo Stirling" at bounding box center [396, 214] width 135 height 21
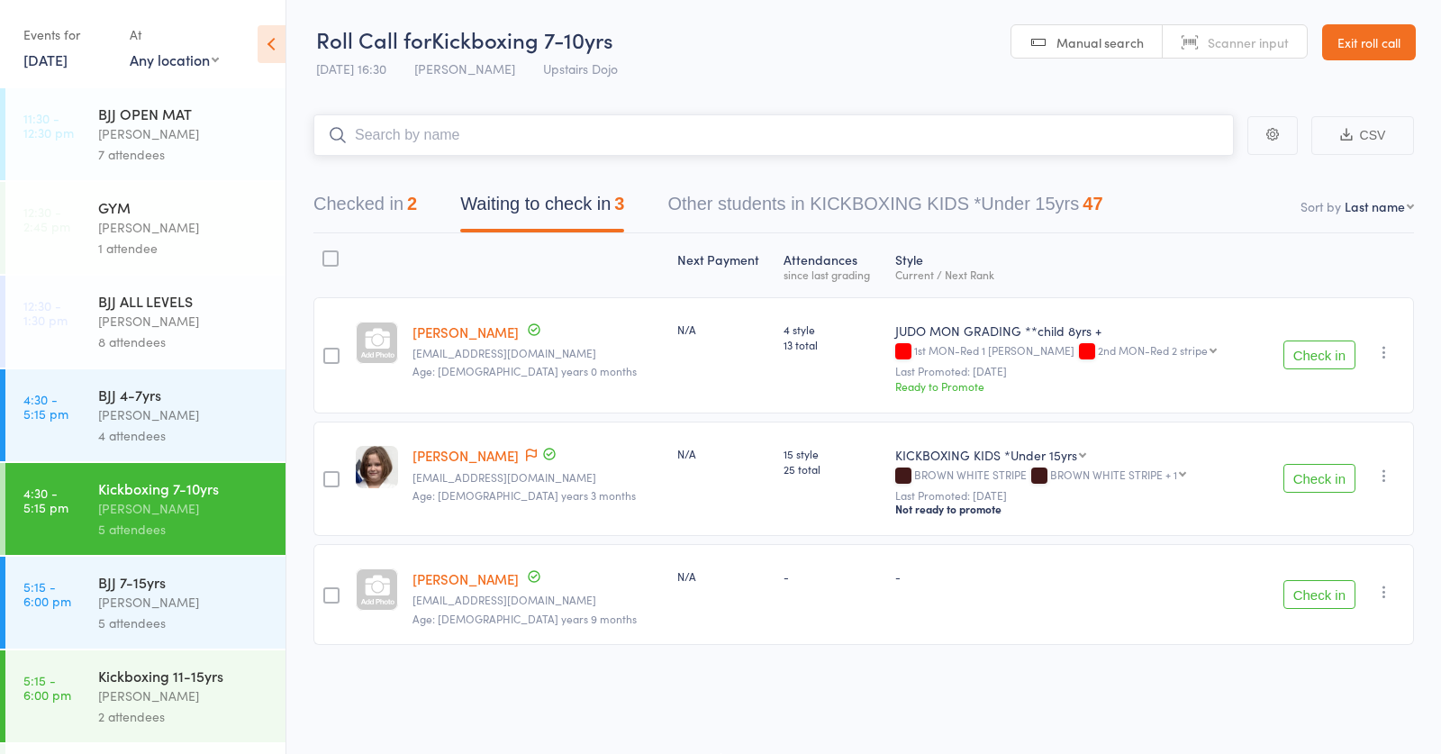
click at [418, 134] on input "search" at bounding box center [773, 134] width 920 height 41
click at [497, 130] on input "search" at bounding box center [773, 134] width 920 height 41
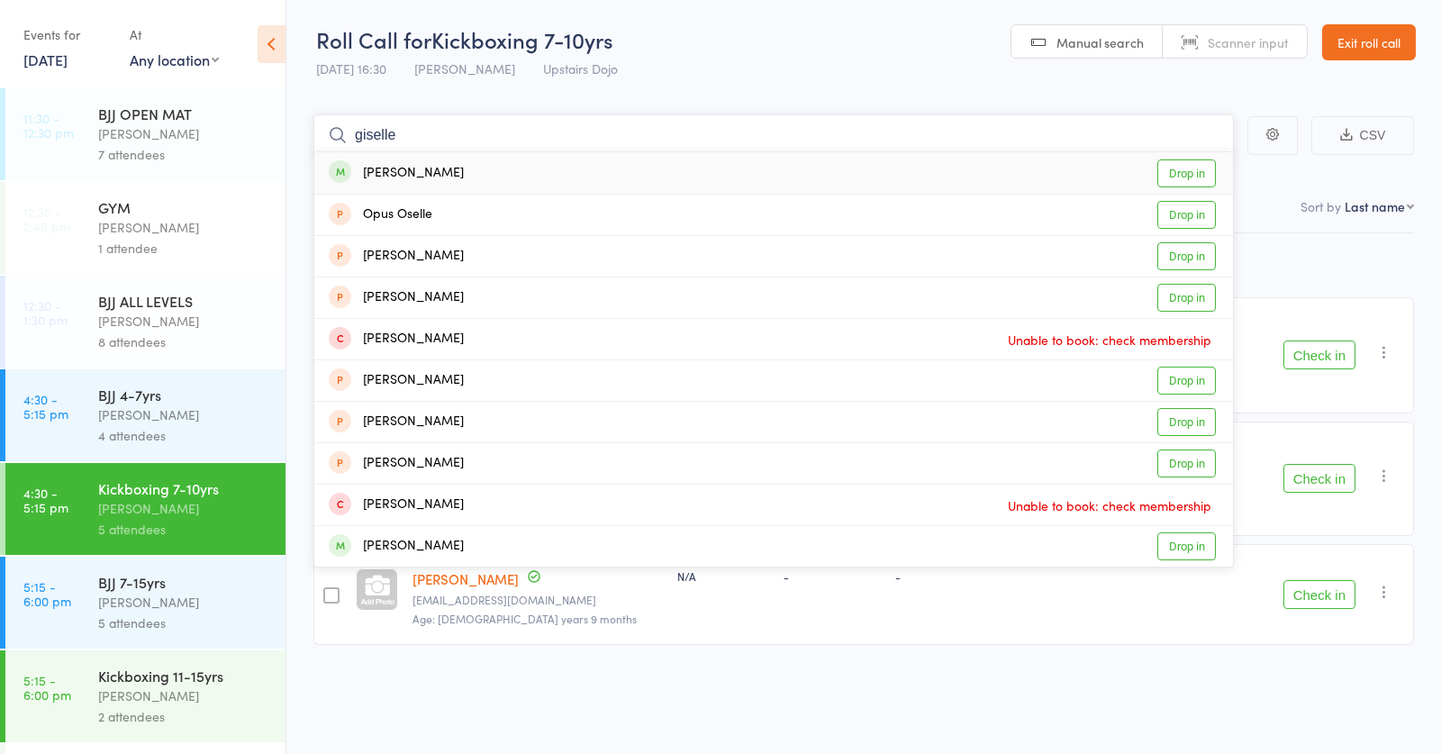
type input "giselle"
click at [453, 164] on div "Giselle Gagliardi" at bounding box center [396, 173] width 135 height 21
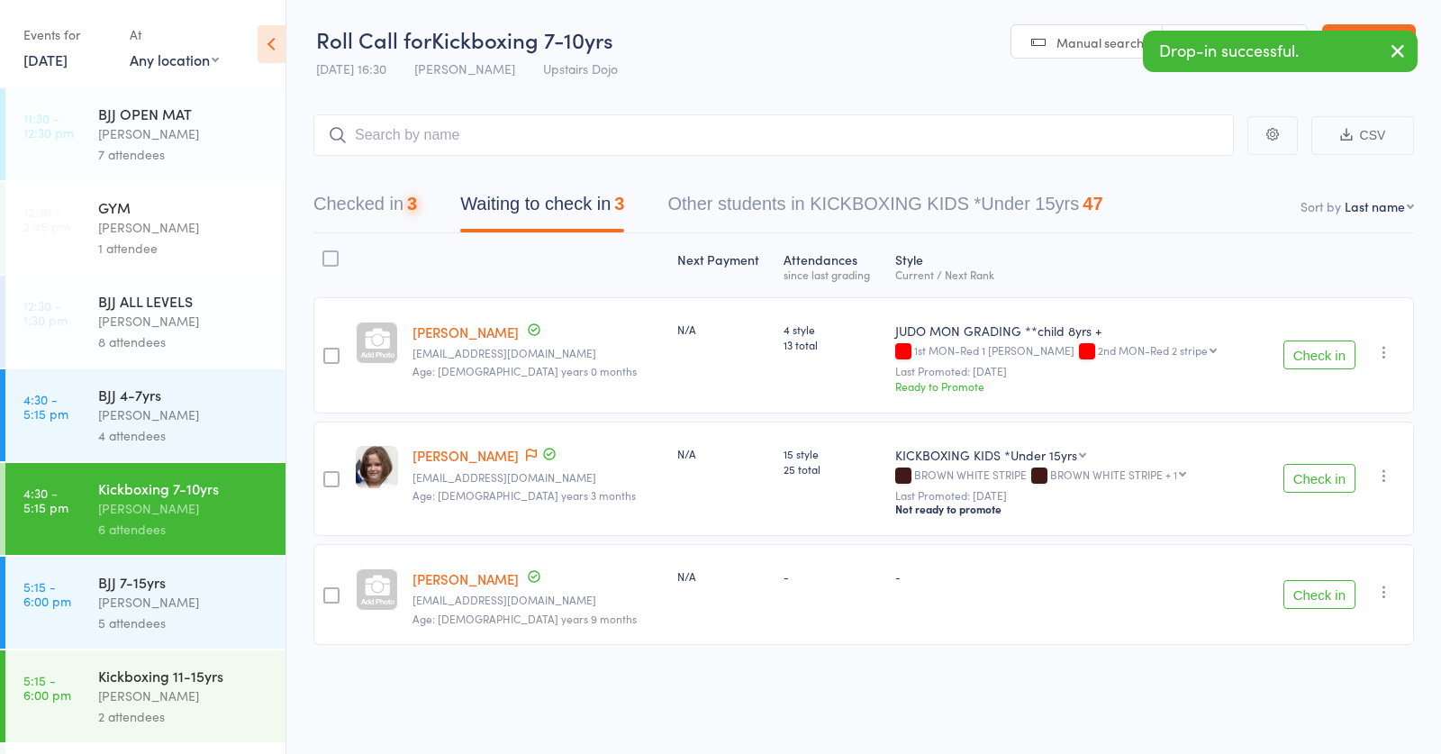
click at [160, 600] on div "Thomas Buckmaster" at bounding box center [184, 602] width 172 height 21
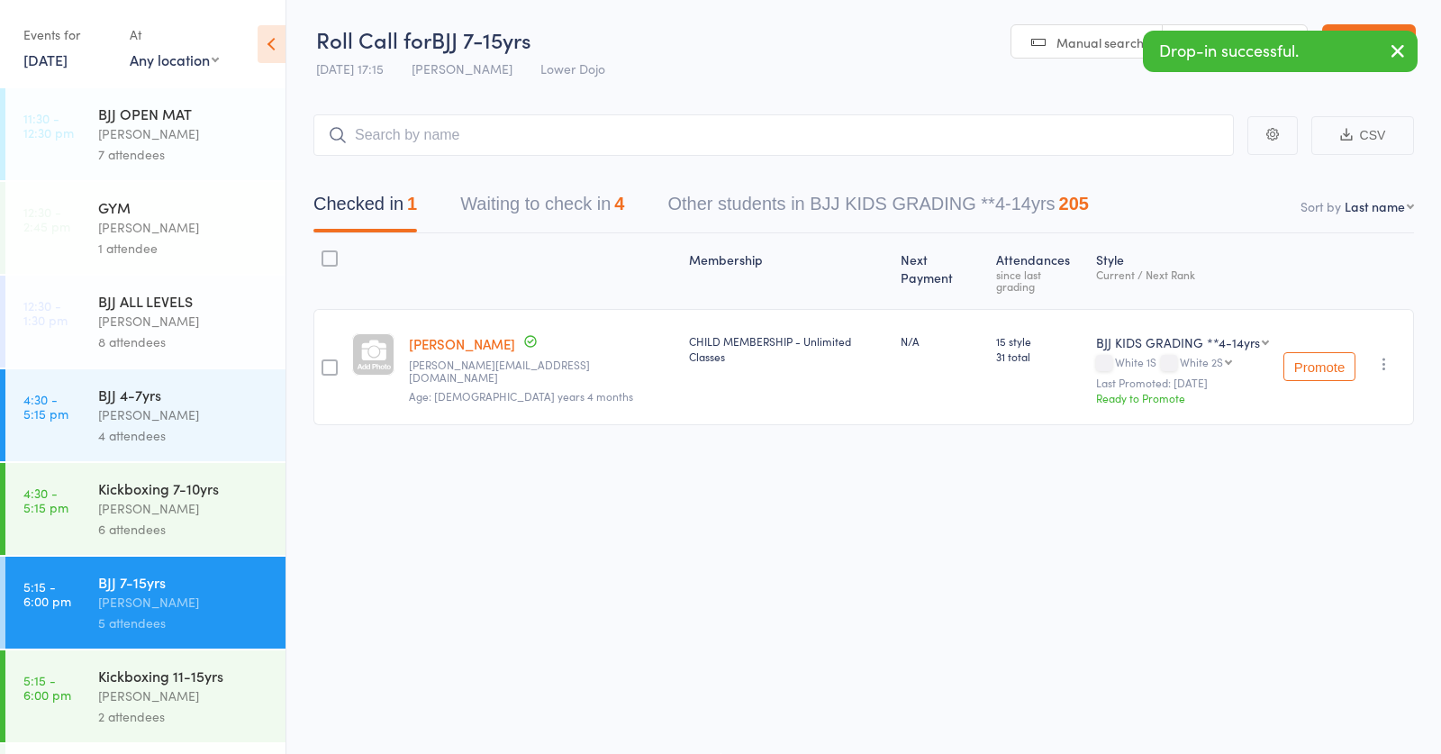
click at [574, 127] on input "search" at bounding box center [773, 134] width 920 height 41
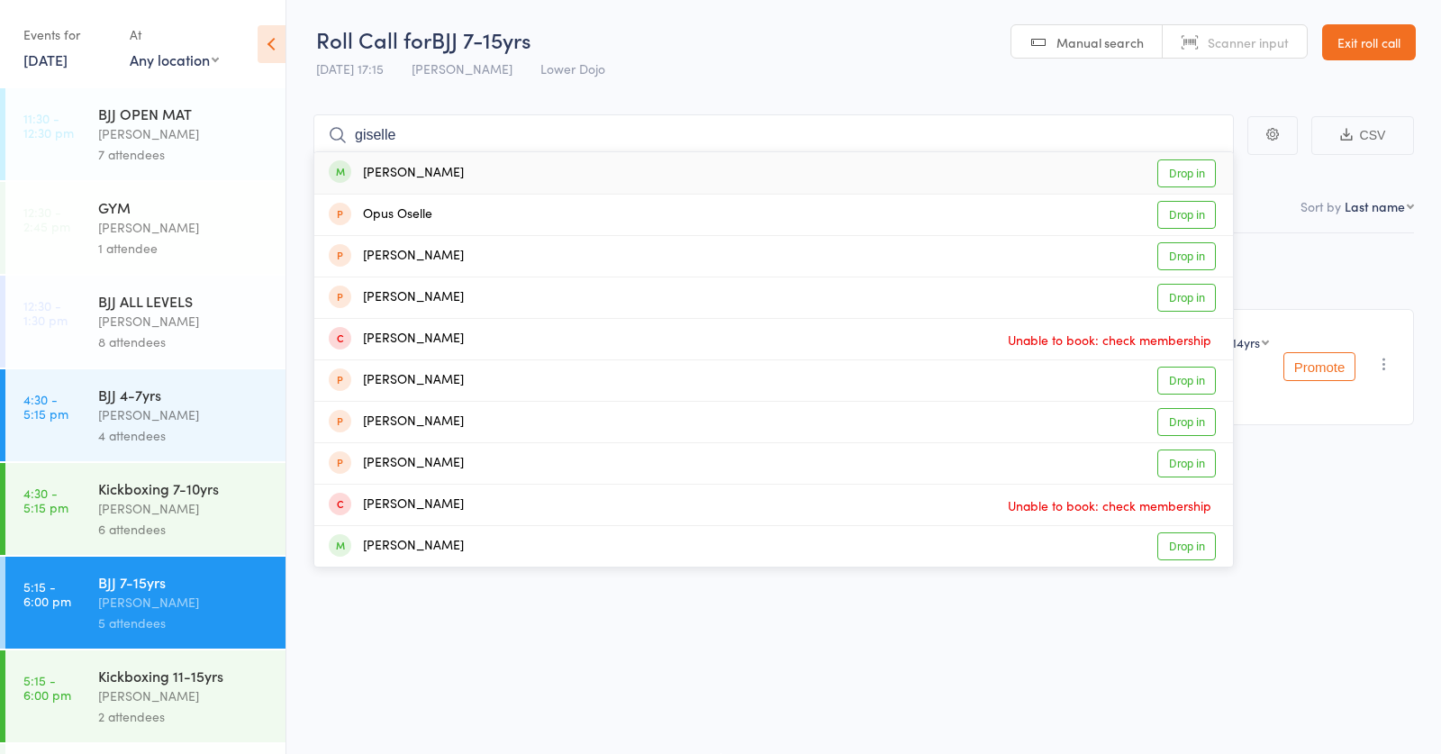
type input "giselle"
click at [436, 169] on div "Giselle Gagliardi" at bounding box center [396, 173] width 135 height 21
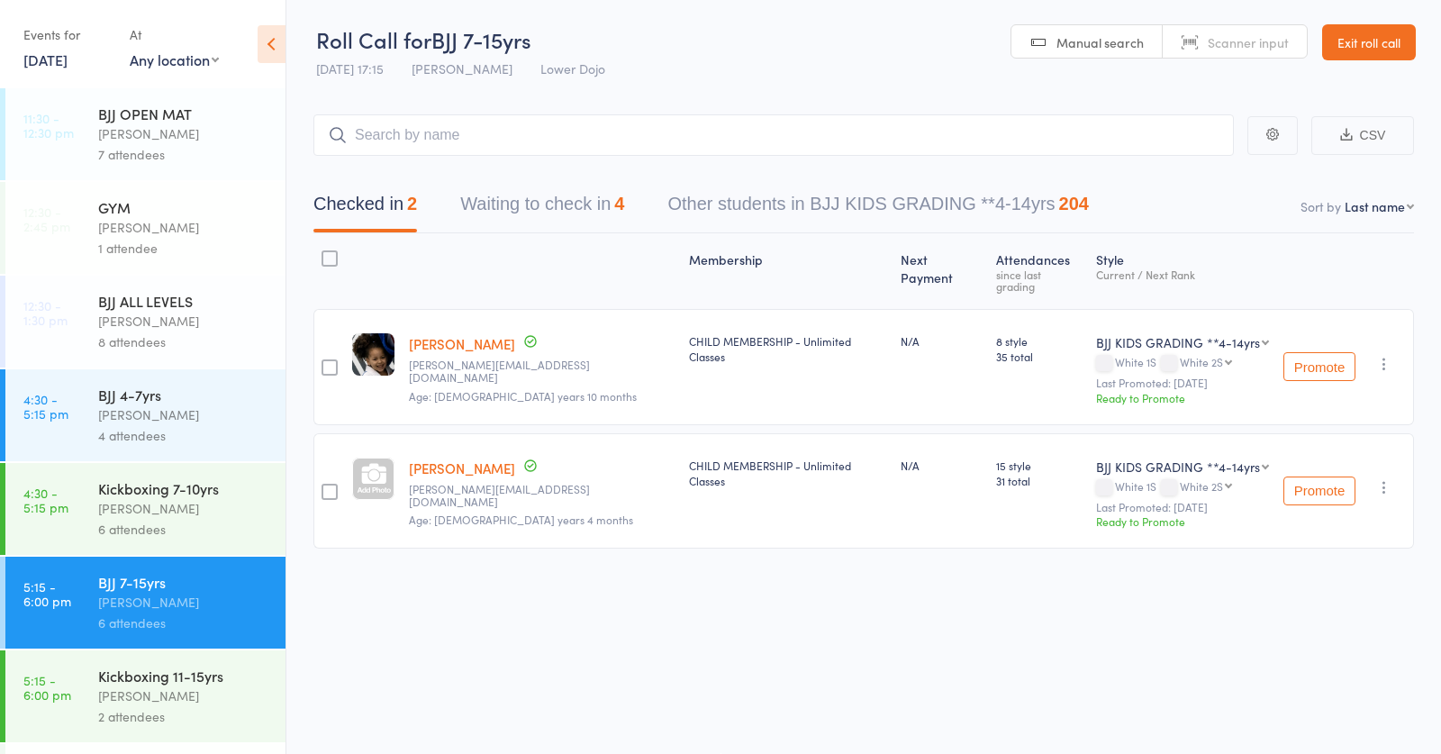
click at [183, 488] on div "Kickboxing 7-10yrs" at bounding box center [184, 488] width 172 height 20
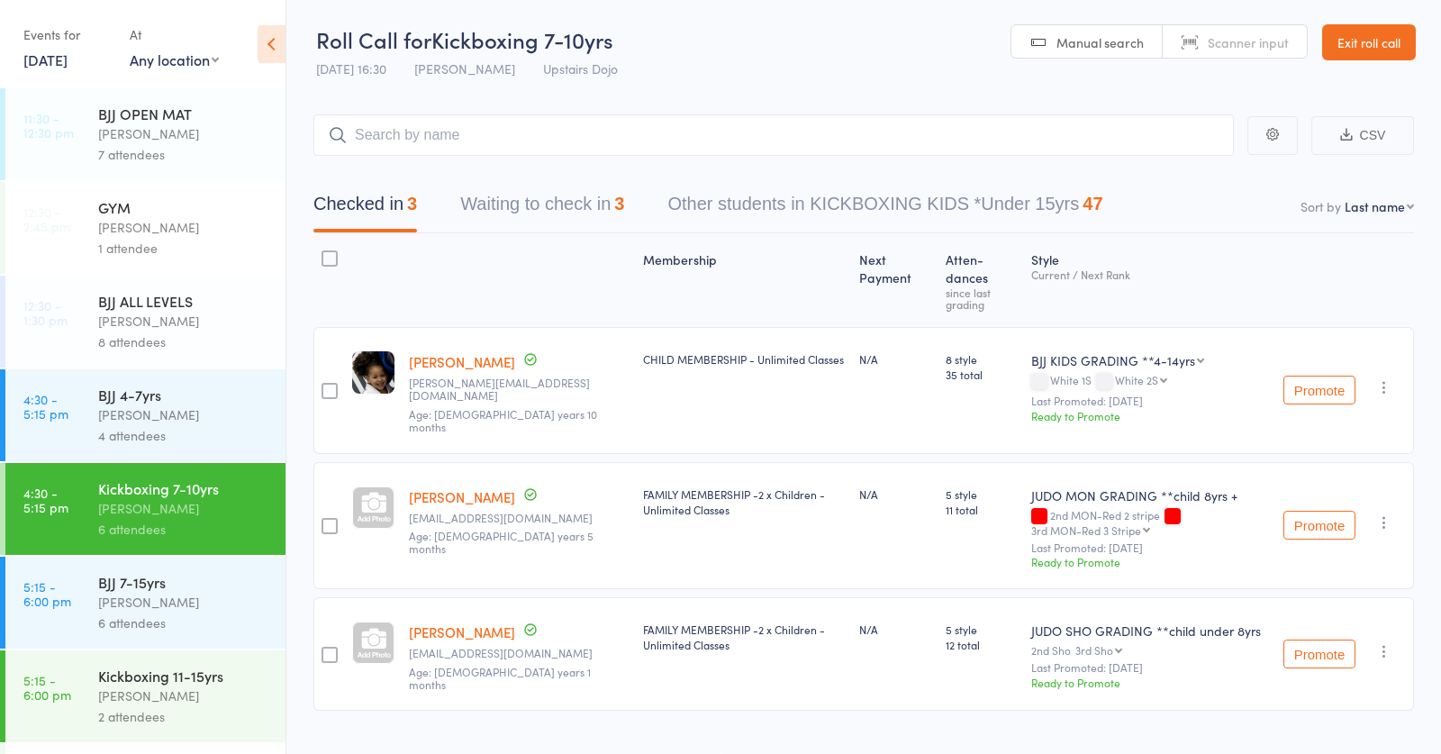
click at [577, 201] on button "Waiting to check in 3" at bounding box center [542, 209] width 164 height 48
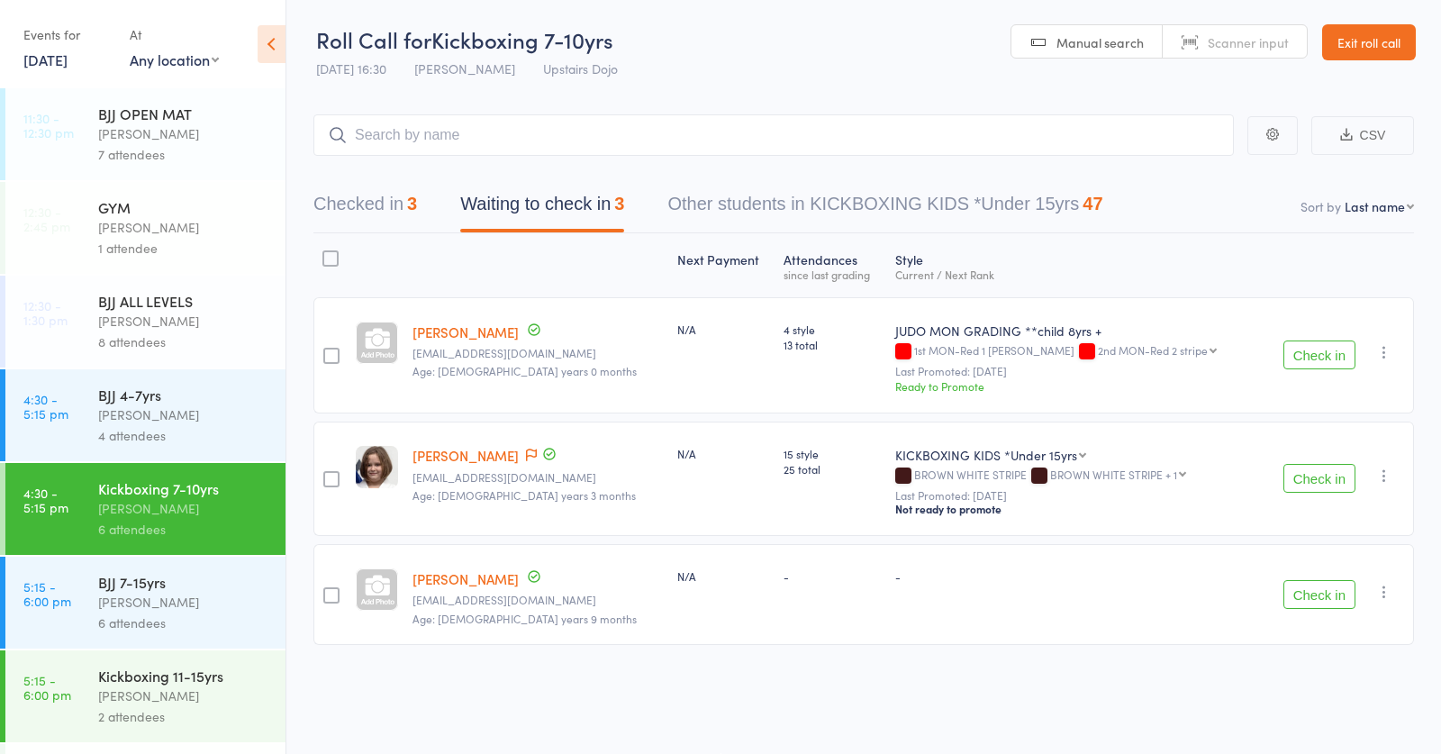
click at [1310, 347] on button "Check in" at bounding box center [1319, 354] width 72 height 29
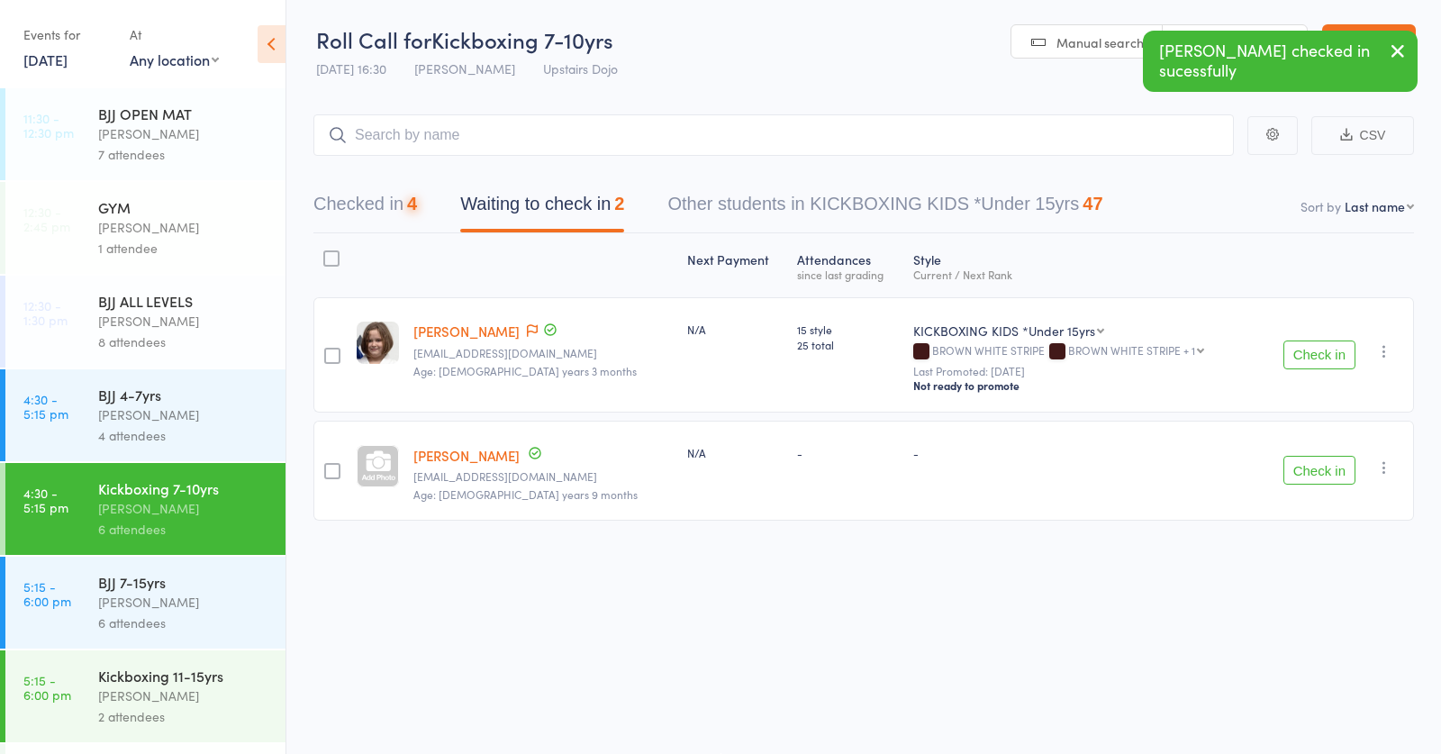
drag, startPoint x: 95, startPoint y: 622, endPoint x: 104, endPoint y: 610, distance: 16.0
click at [95, 622] on link "5:15 - 6:00 pm BJJ 7-15yrs Thomas Buckmaster 6 attendees" at bounding box center [145, 603] width 280 height 92
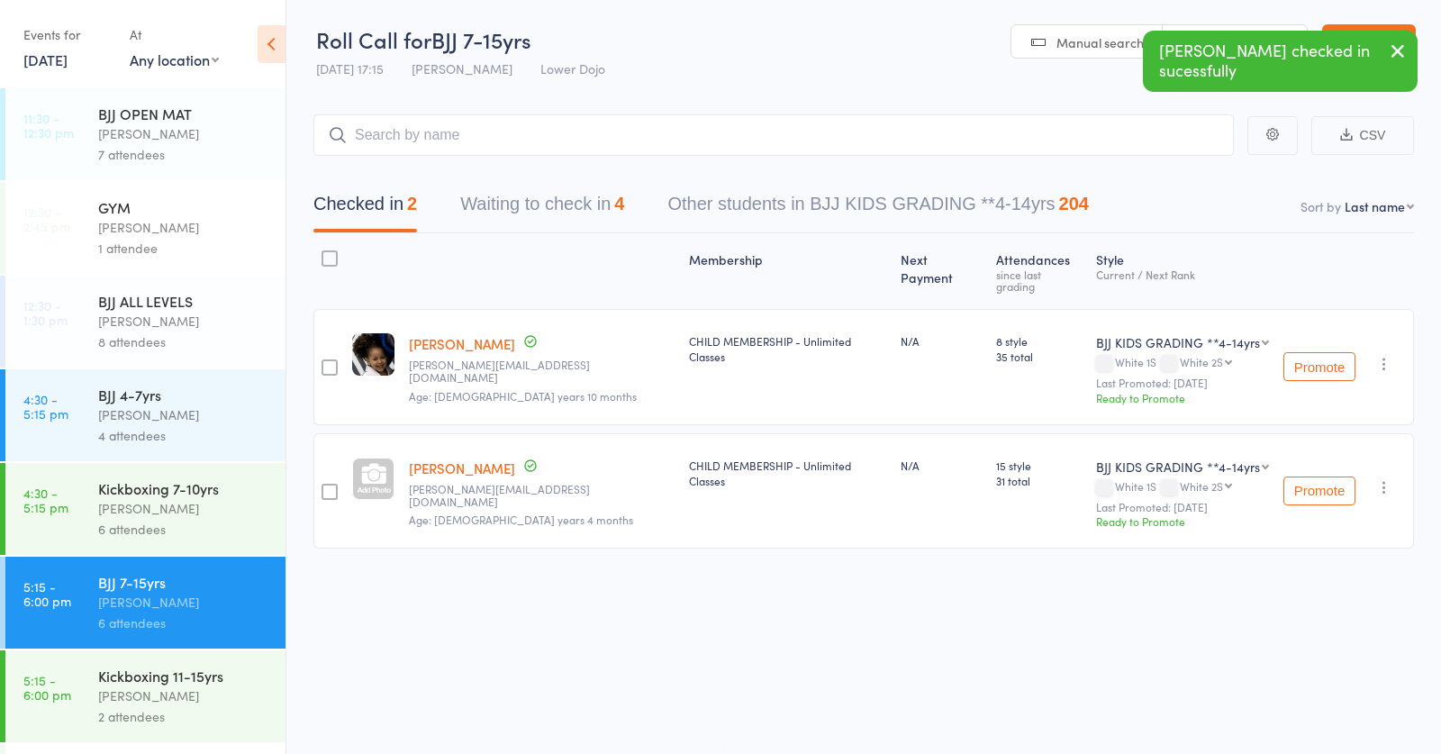
click at [577, 199] on button "Waiting to check in 4" at bounding box center [542, 209] width 164 height 48
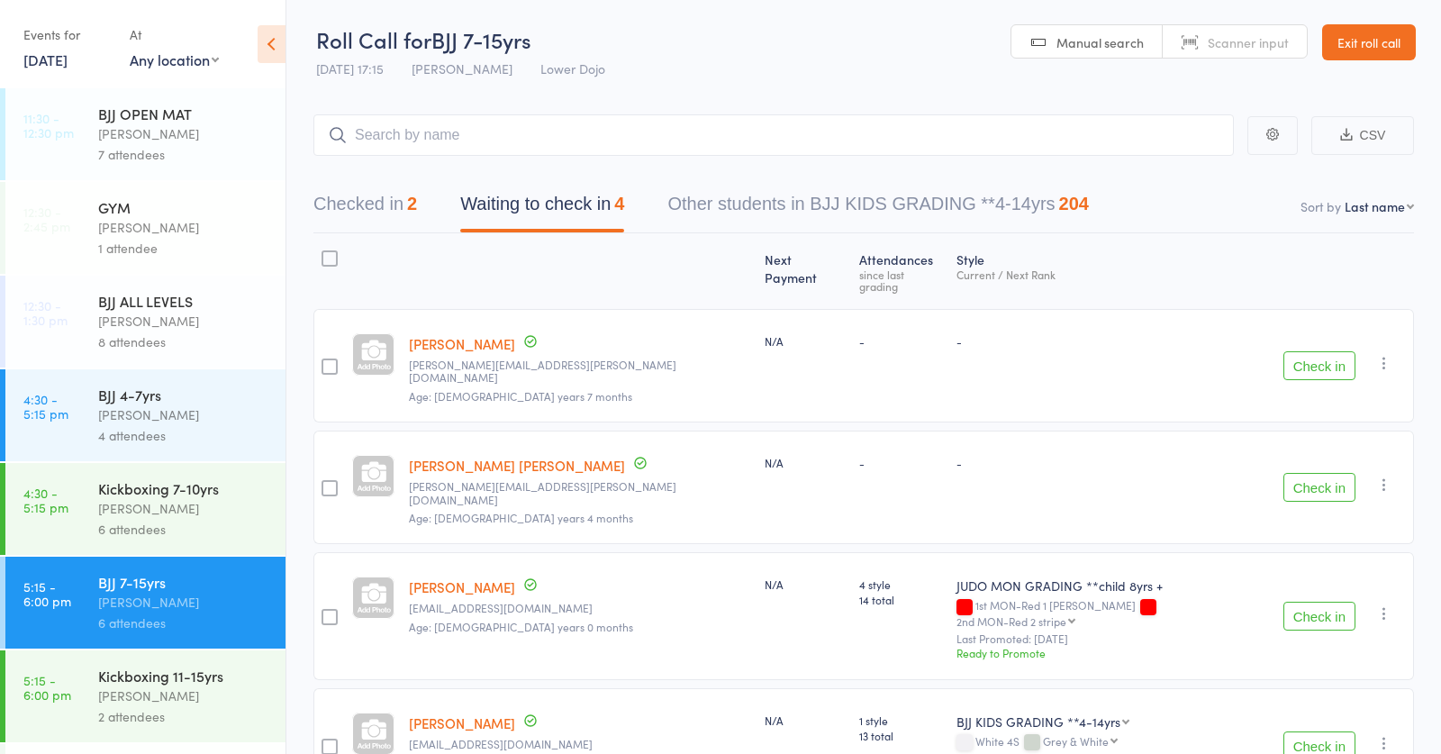
click at [1316, 602] on button "Check in" at bounding box center [1319, 616] width 72 height 29
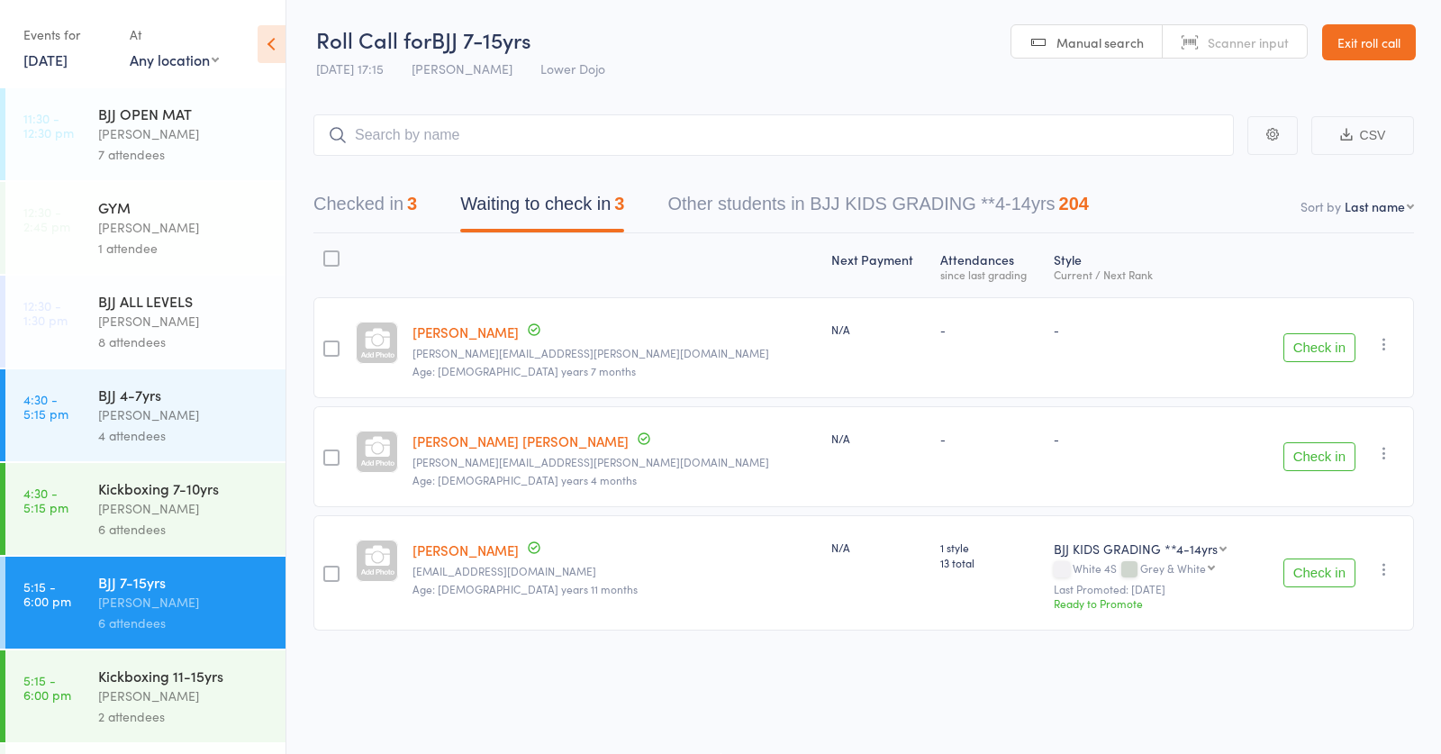
click at [173, 512] on div "Frankie Gibson" at bounding box center [184, 508] width 172 height 21
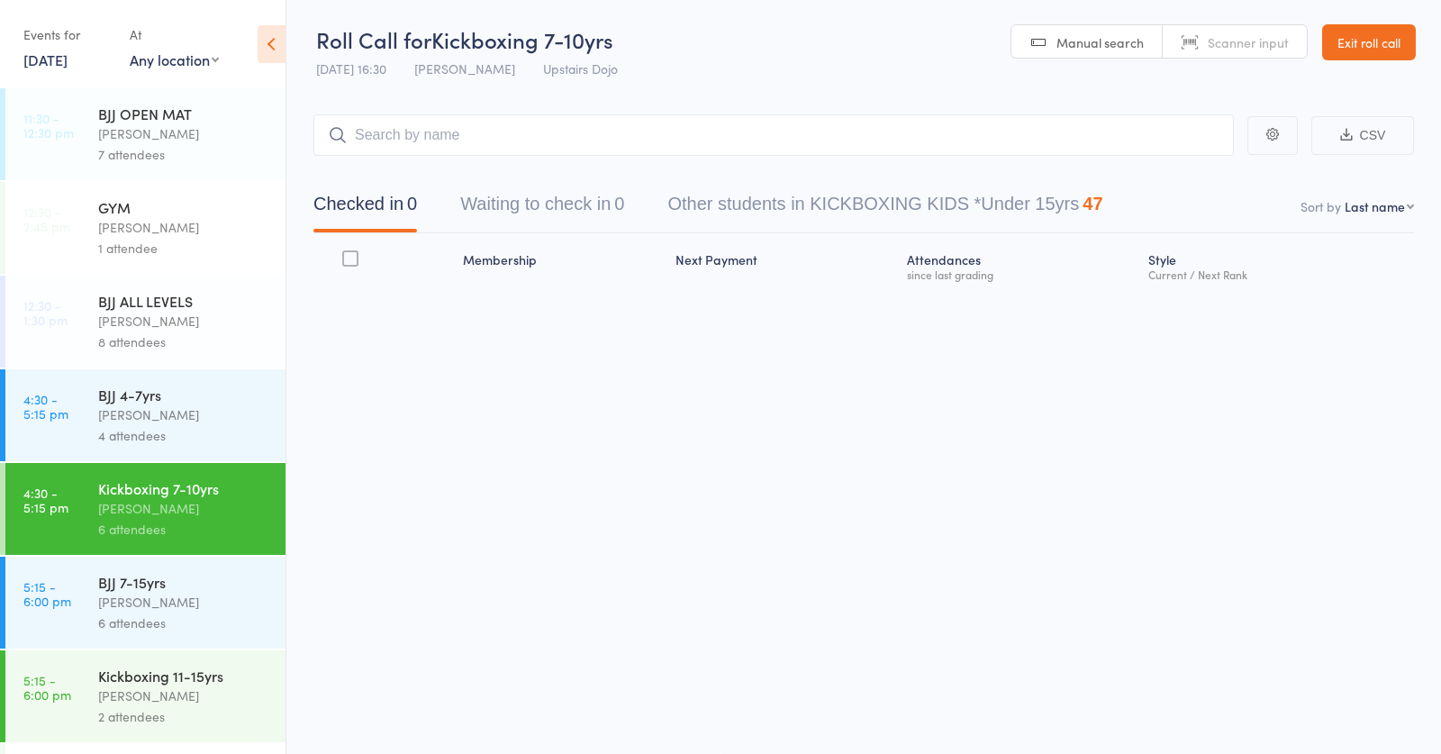
click at [442, 131] on input "search" at bounding box center [773, 134] width 920 height 41
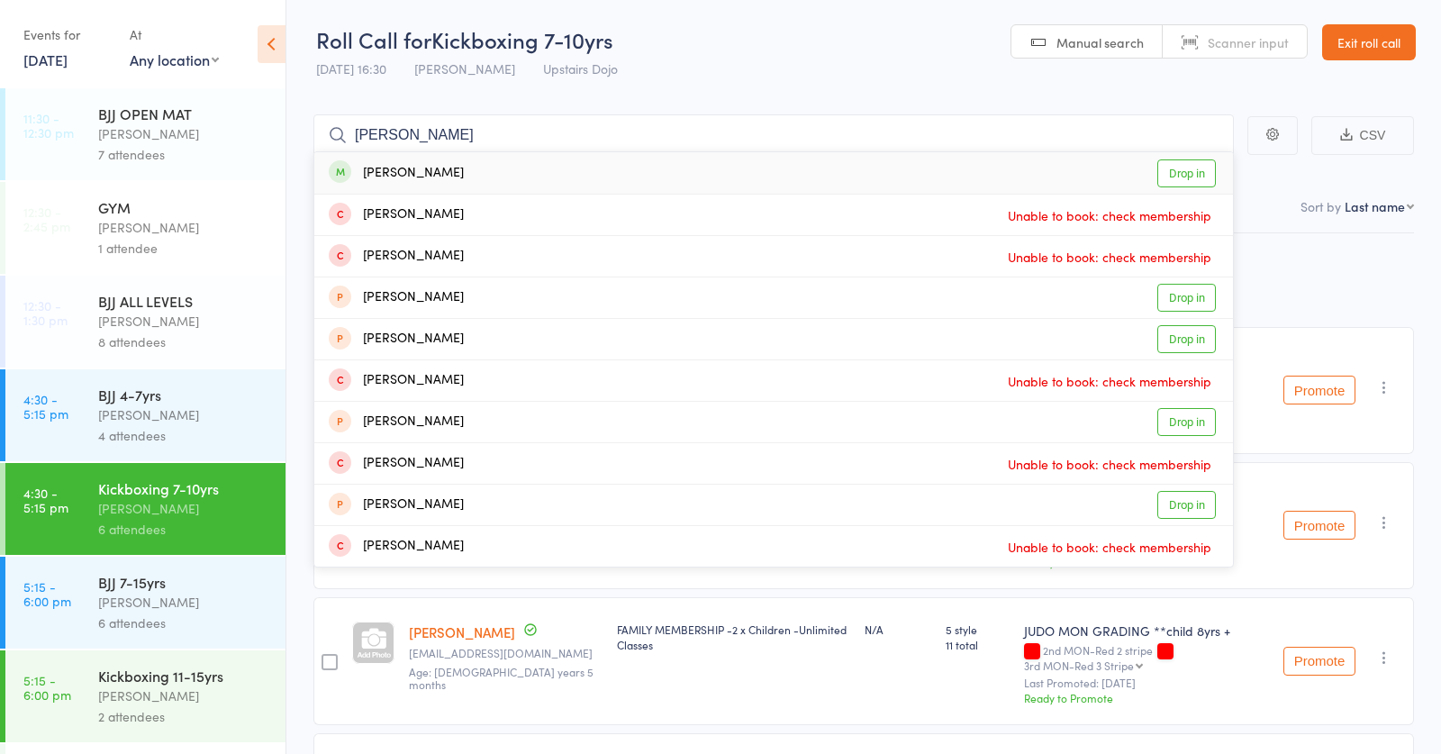
type input "alex beard"
drag, startPoint x: 442, startPoint y: 131, endPoint x: 441, endPoint y: 172, distance: 40.5
click at [441, 172] on div "Alex Bardhi Drop in" at bounding box center [773, 172] width 919 height 41
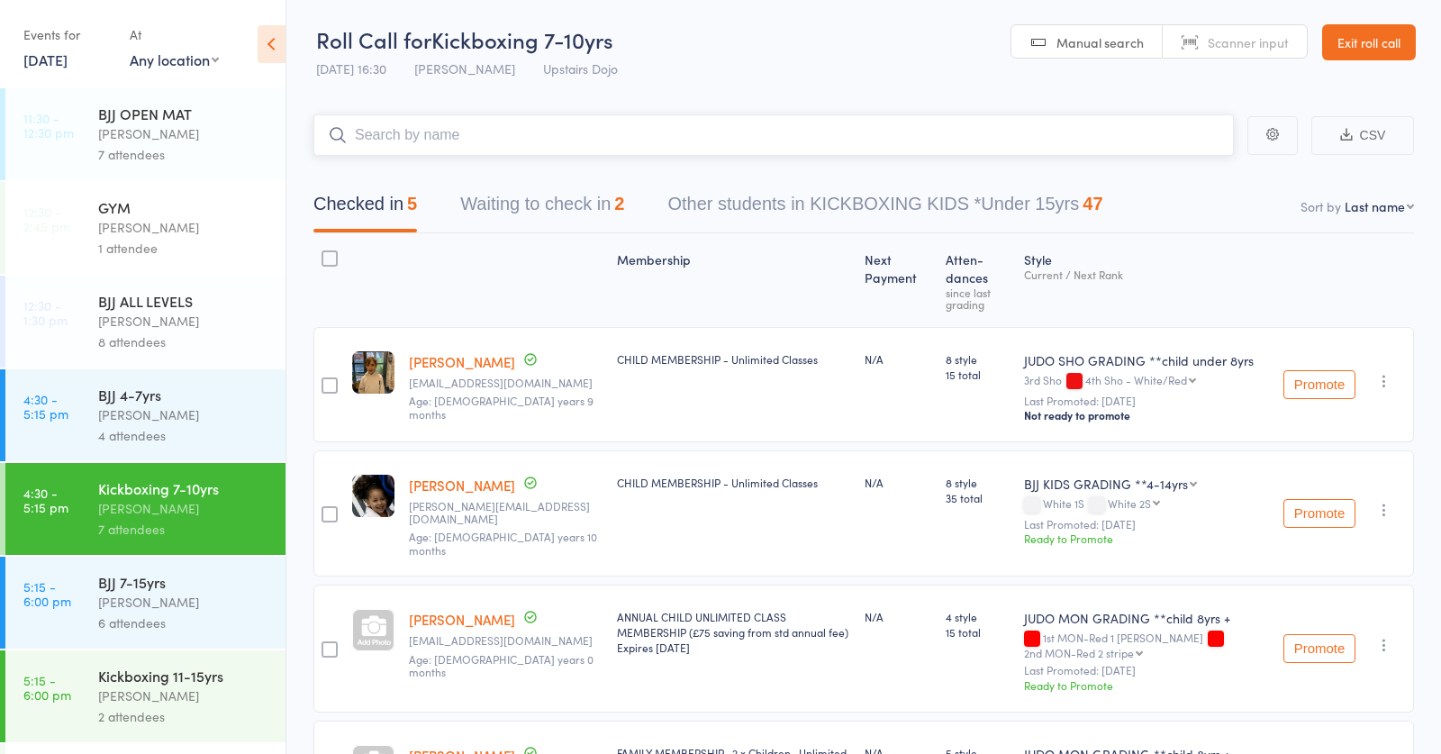
click at [567, 210] on button "Waiting to check in 2" at bounding box center [542, 209] width 164 height 48
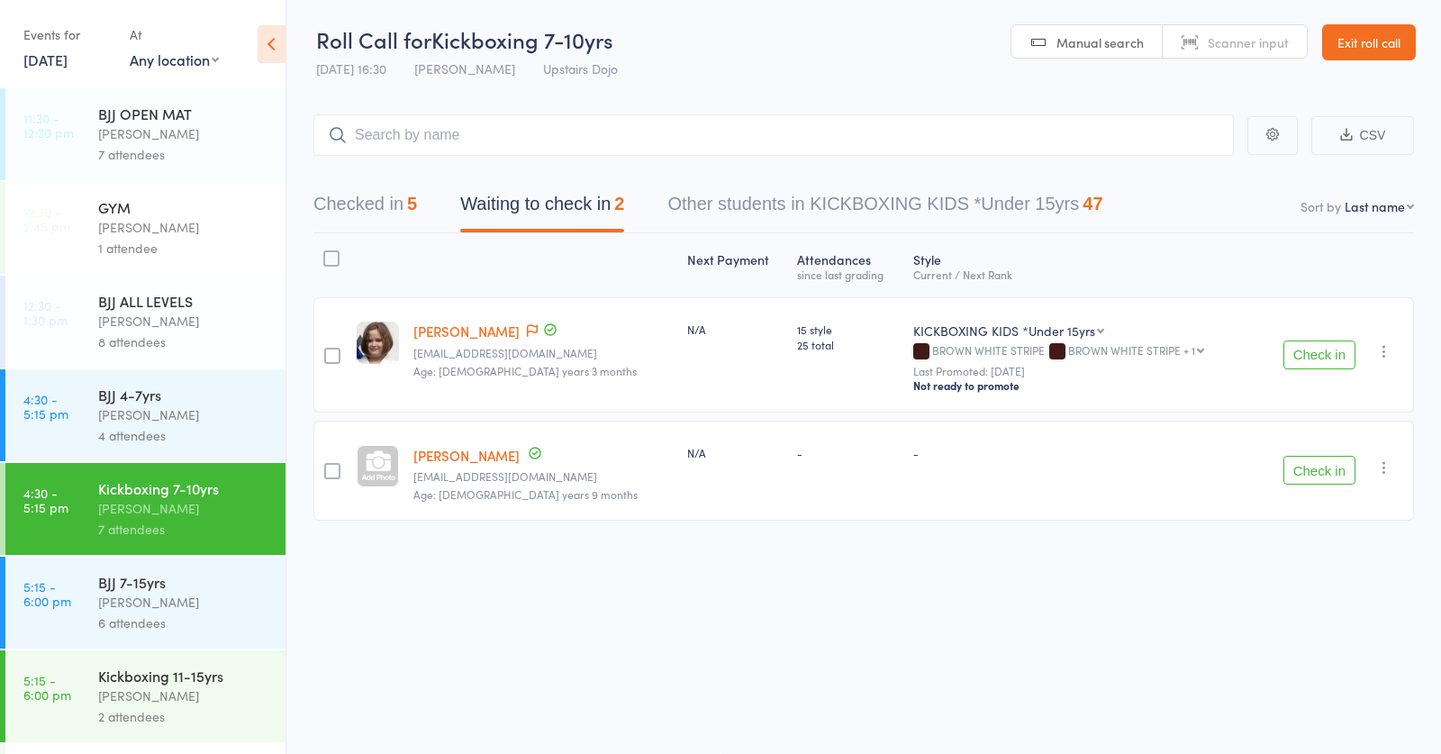
click at [1320, 474] on button "Check in" at bounding box center [1319, 470] width 72 height 29
click at [467, 104] on main "CSV Checked in 6 Waiting to check in 1 Other students in KICKBOXING KIDS *Under…" at bounding box center [863, 289] width 1155 height 405
click at [458, 130] on input "search" at bounding box center [773, 134] width 920 height 41
click at [150, 424] on div "Mikey Pharoah" at bounding box center [184, 414] width 172 height 21
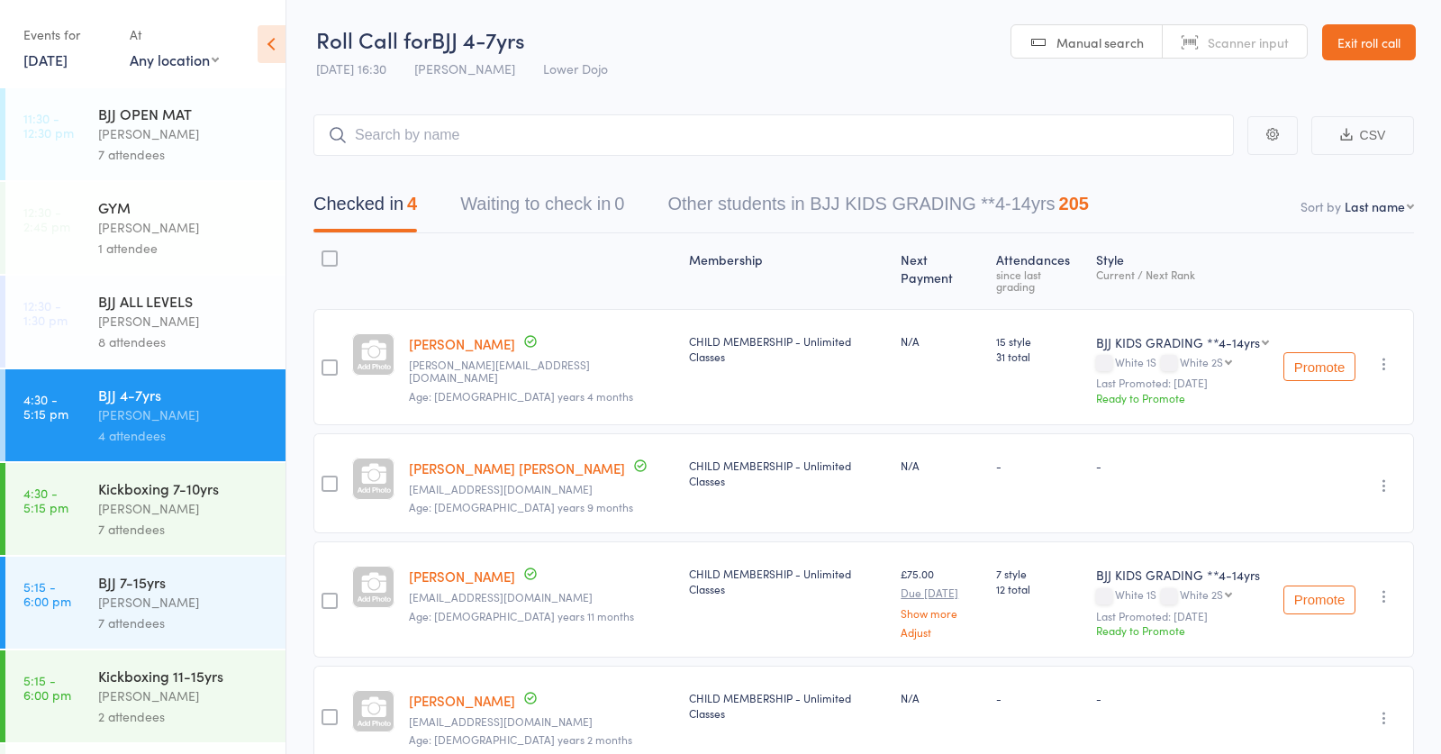
click at [488, 122] on input "search" at bounding box center [773, 134] width 920 height 41
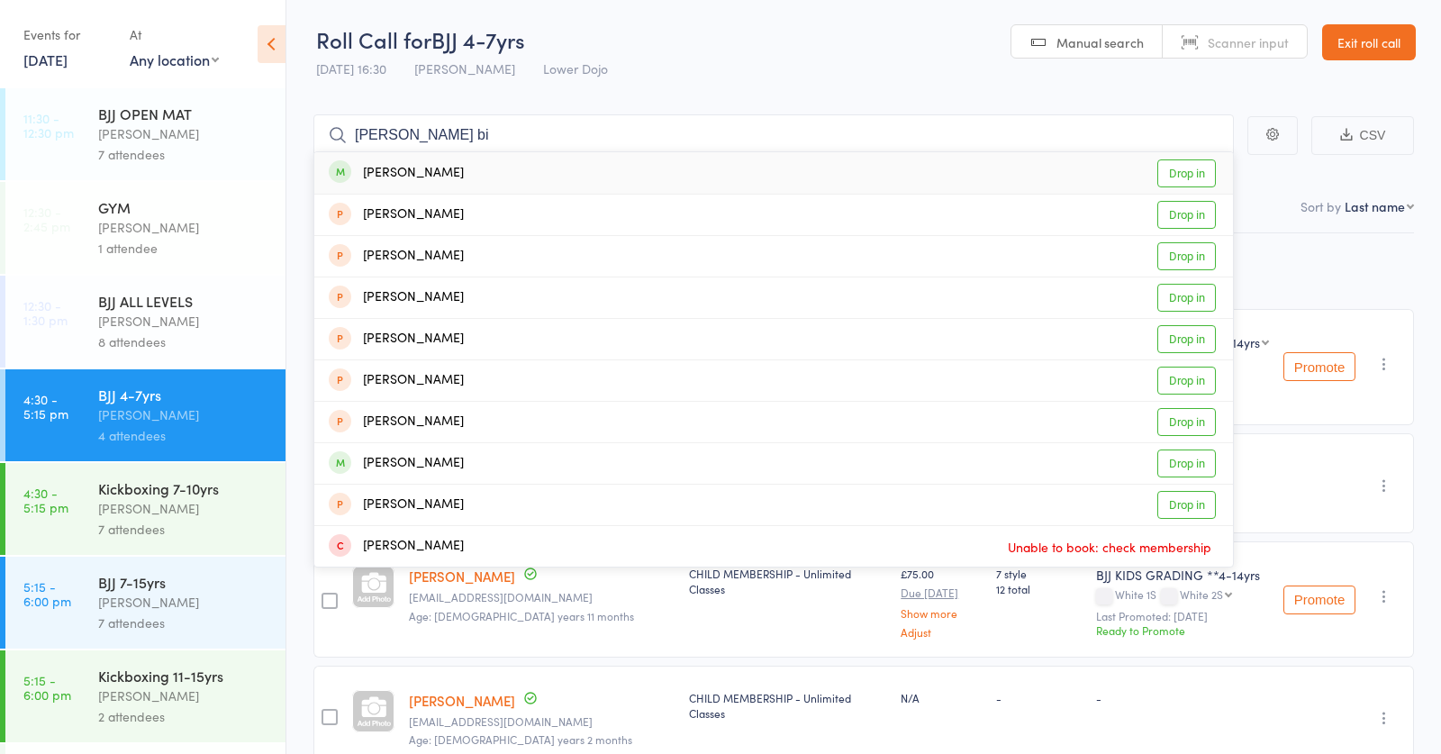
type input "edie bi"
click at [428, 179] on div "Edie Biddiscombe Drop in" at bounding box center [773, 172] width 919 height 41
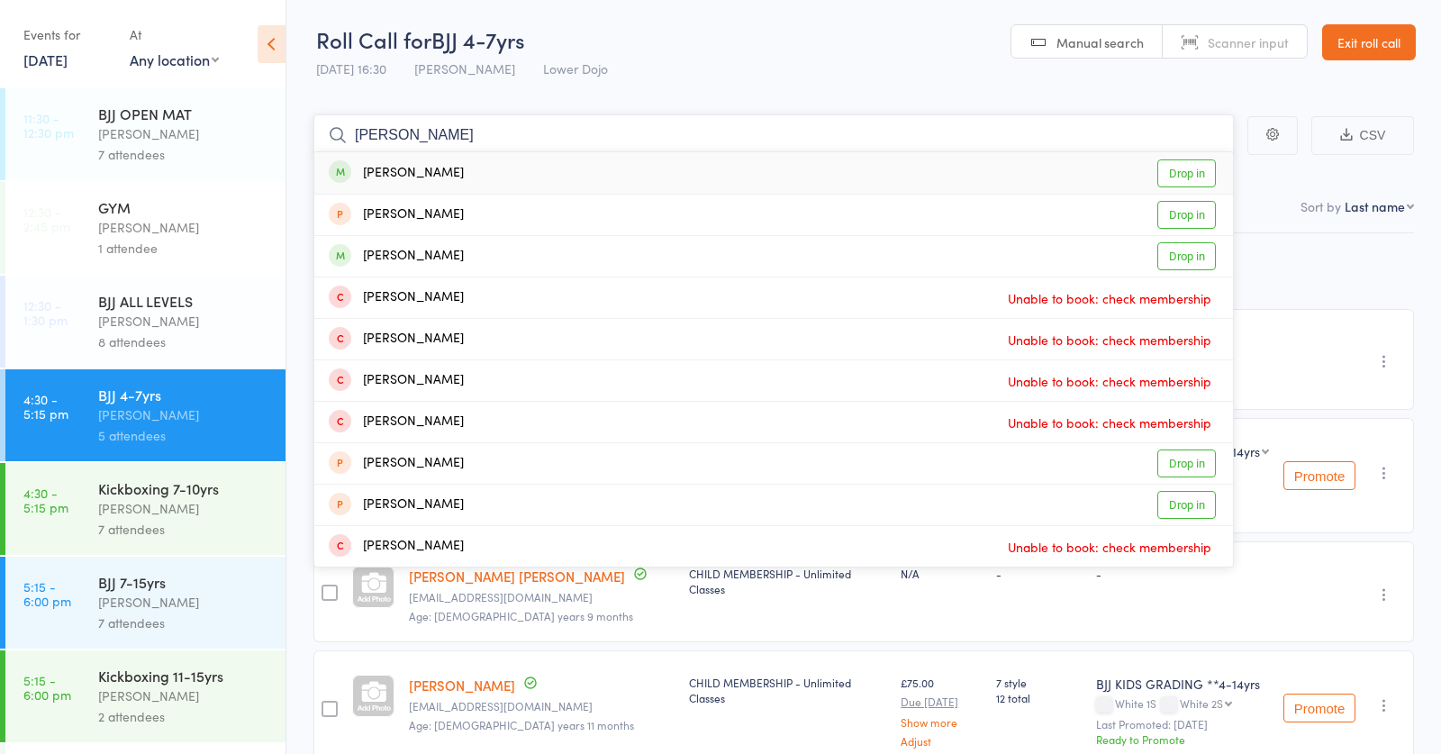
type input "emily mur"
click at [422, 177] on div "Emily Murphy" at bounding box center [396, 173] width 135 height 21
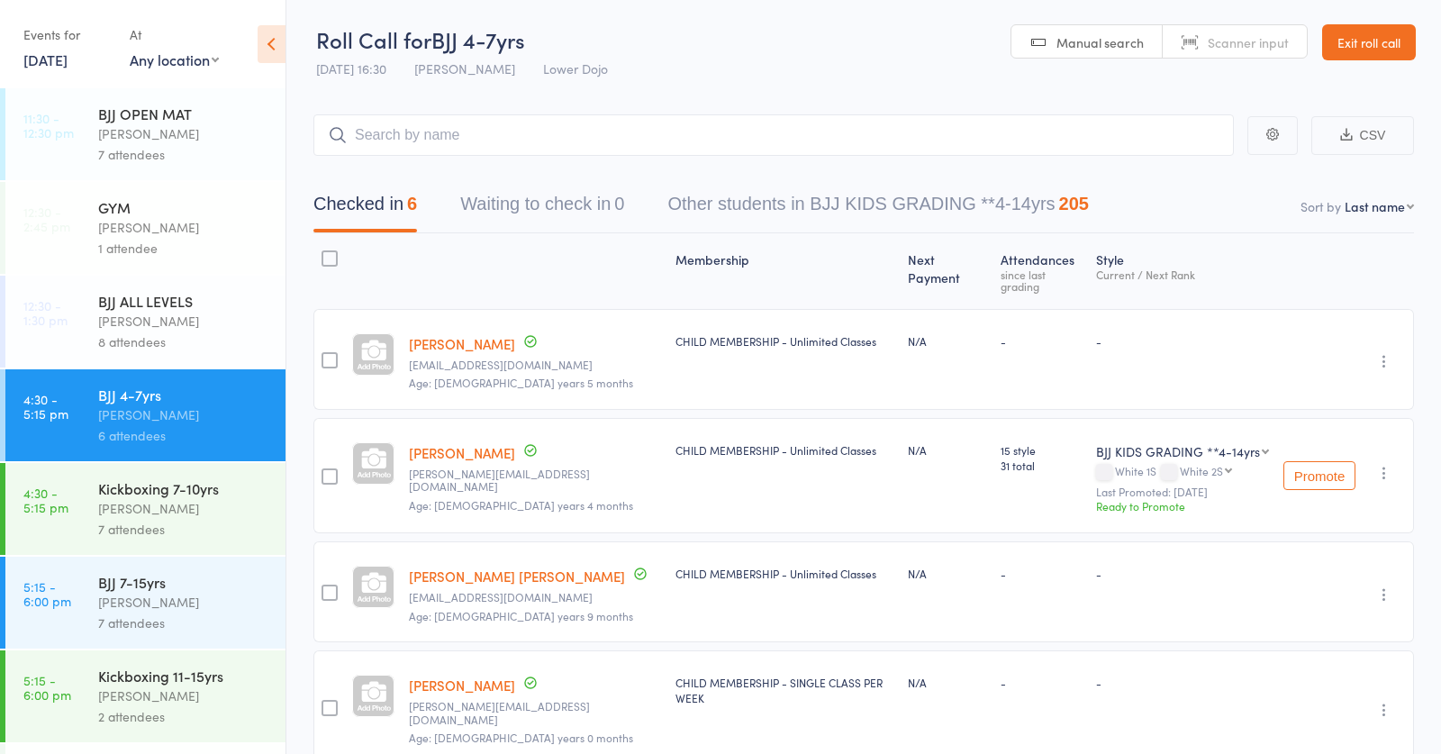
drag, startPoint x: 177, startPoint y: 684, endPoint x: 285, endPoint y: 432, distance: 274.4
click at [185, 666] on div "Kickboxing 11-15yrs" at bounding box center [184, 676] width 172 height 20
click at [422, 131] on input "search" at bounding box center [773, 134] width 920 height 41
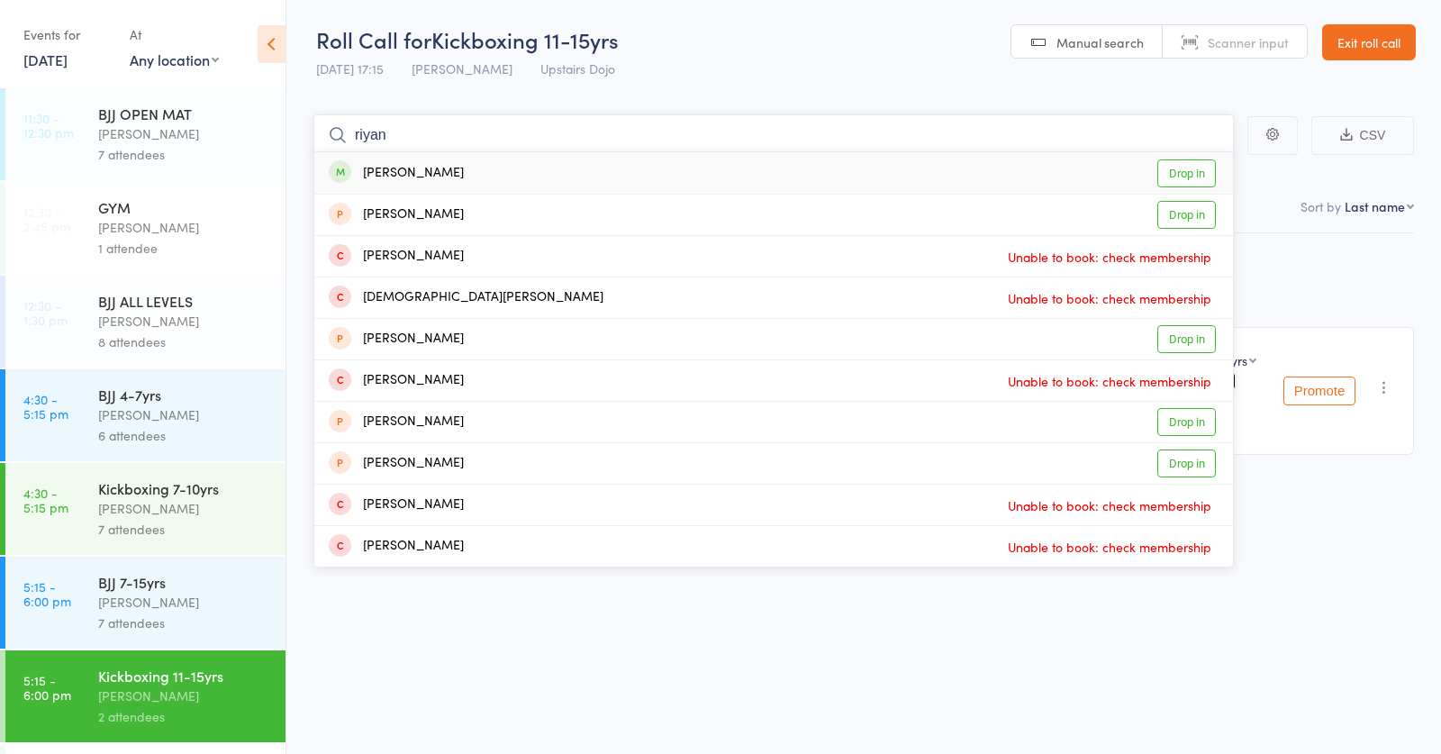
type input "riyan"
click at [453, 177] on div "Riyan Patel Drop in" at bounding box center [773, 172] width 919 height 41
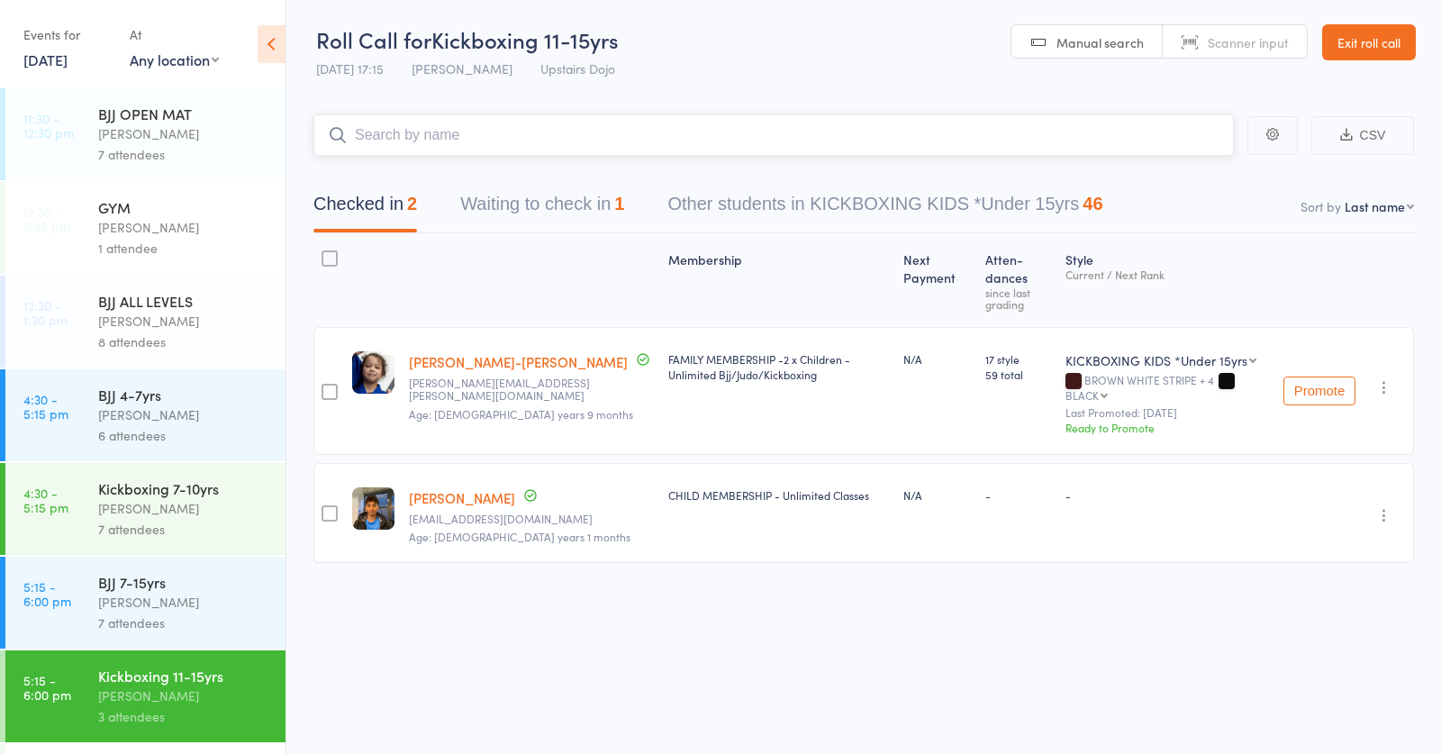
click at [508, 217] on button "Waiting to check in 1" at bounding box center [542, 209] width 164 height 48
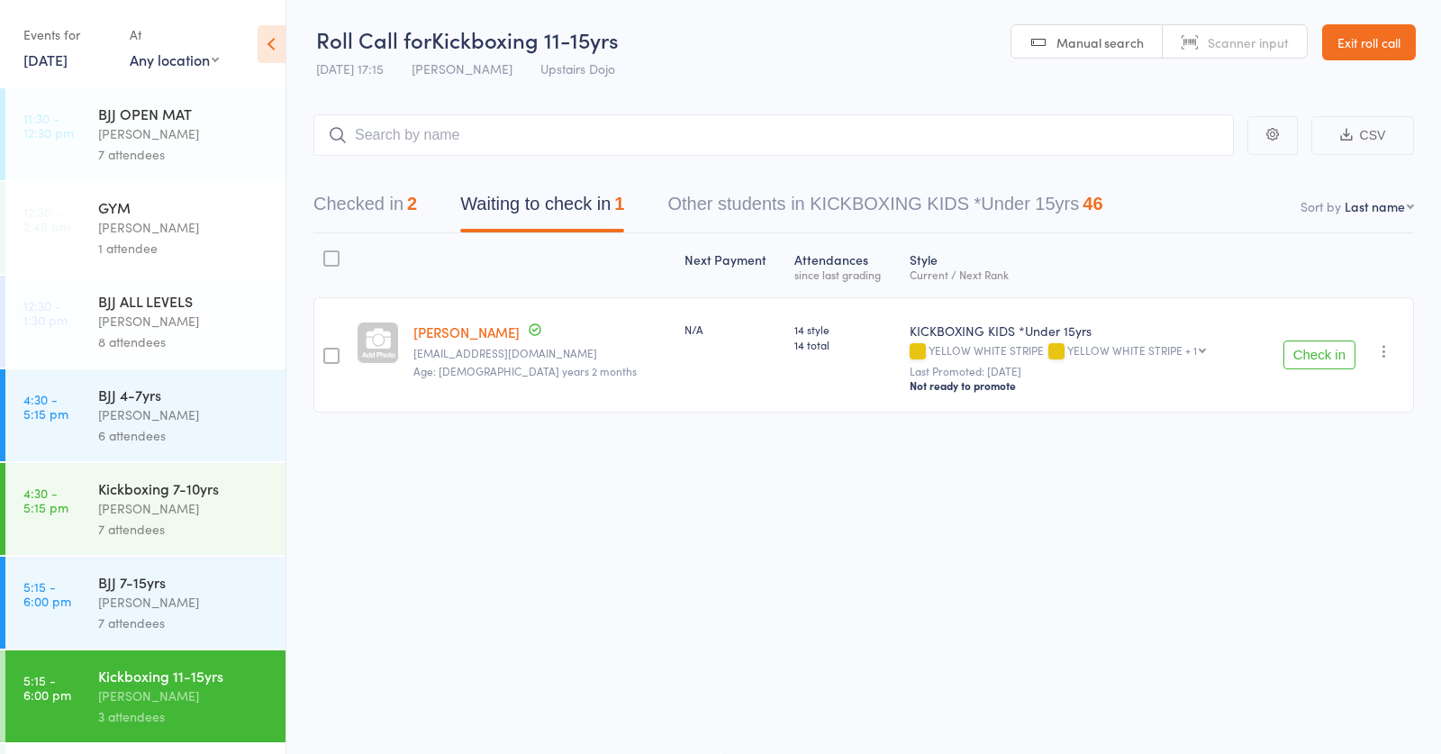
click at [1337, 350] on button "Check in" at bounding box center [1319, 354] width 72 height 29
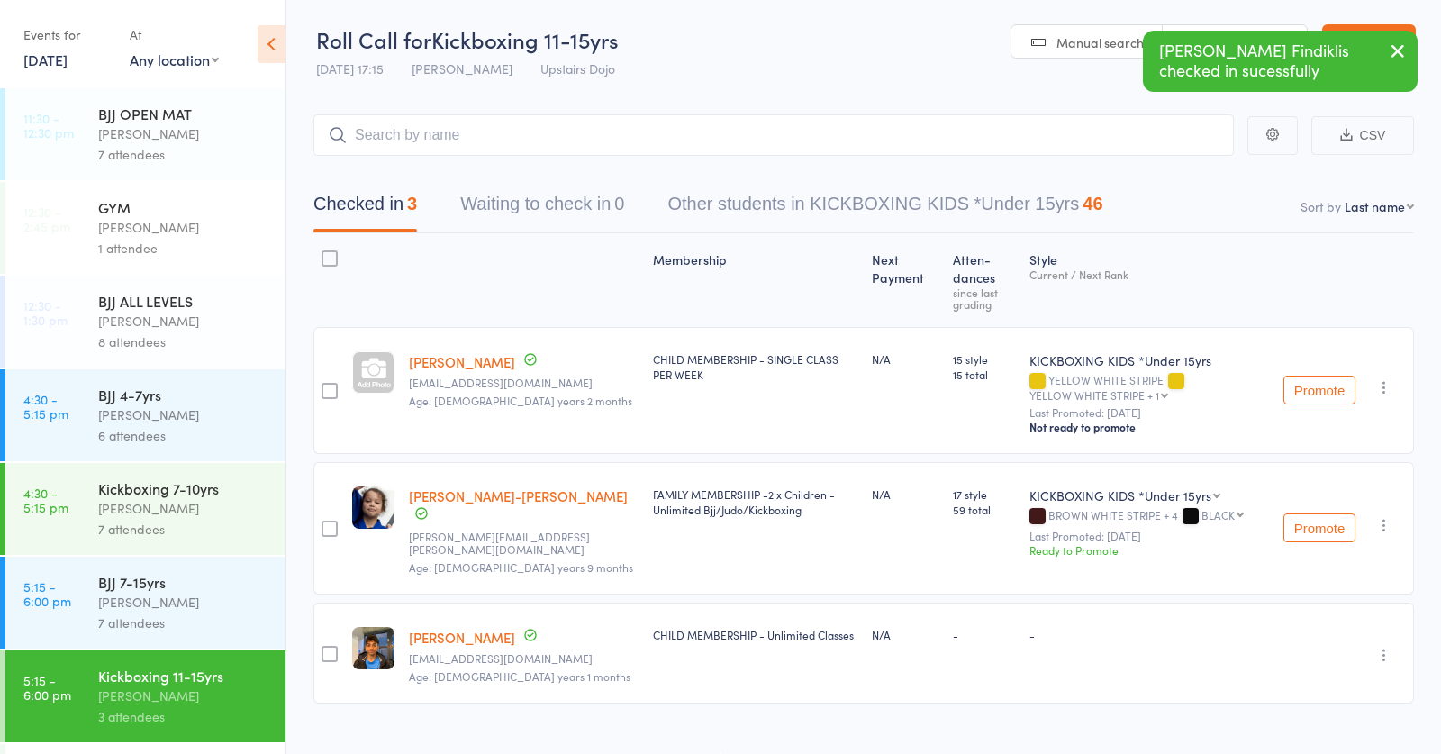
click at [158, 579] on div "BJJ 7-15yrs" at bounding box center [184, 582] width 172 height 20
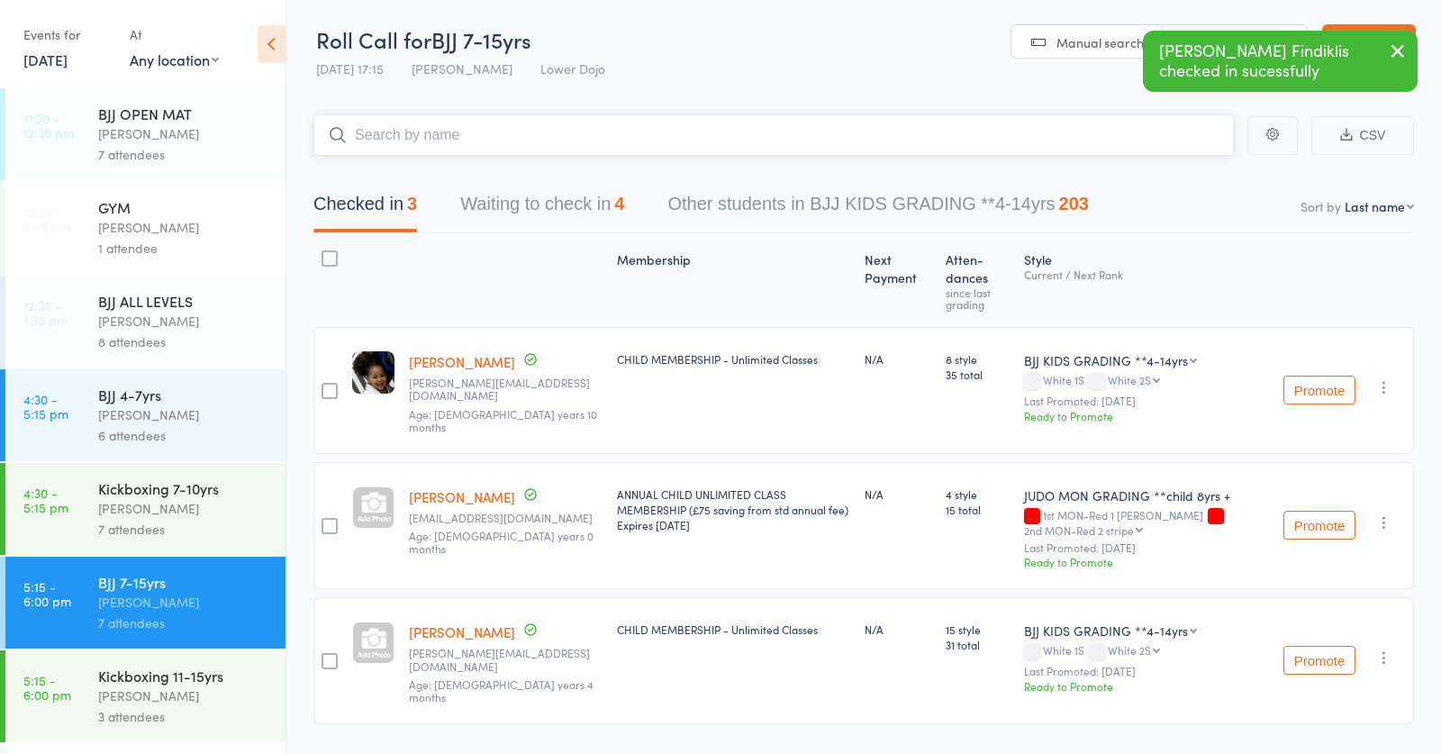
click at [487, 132] on input "search" at bounding box center [773, 134] width 920 height 41
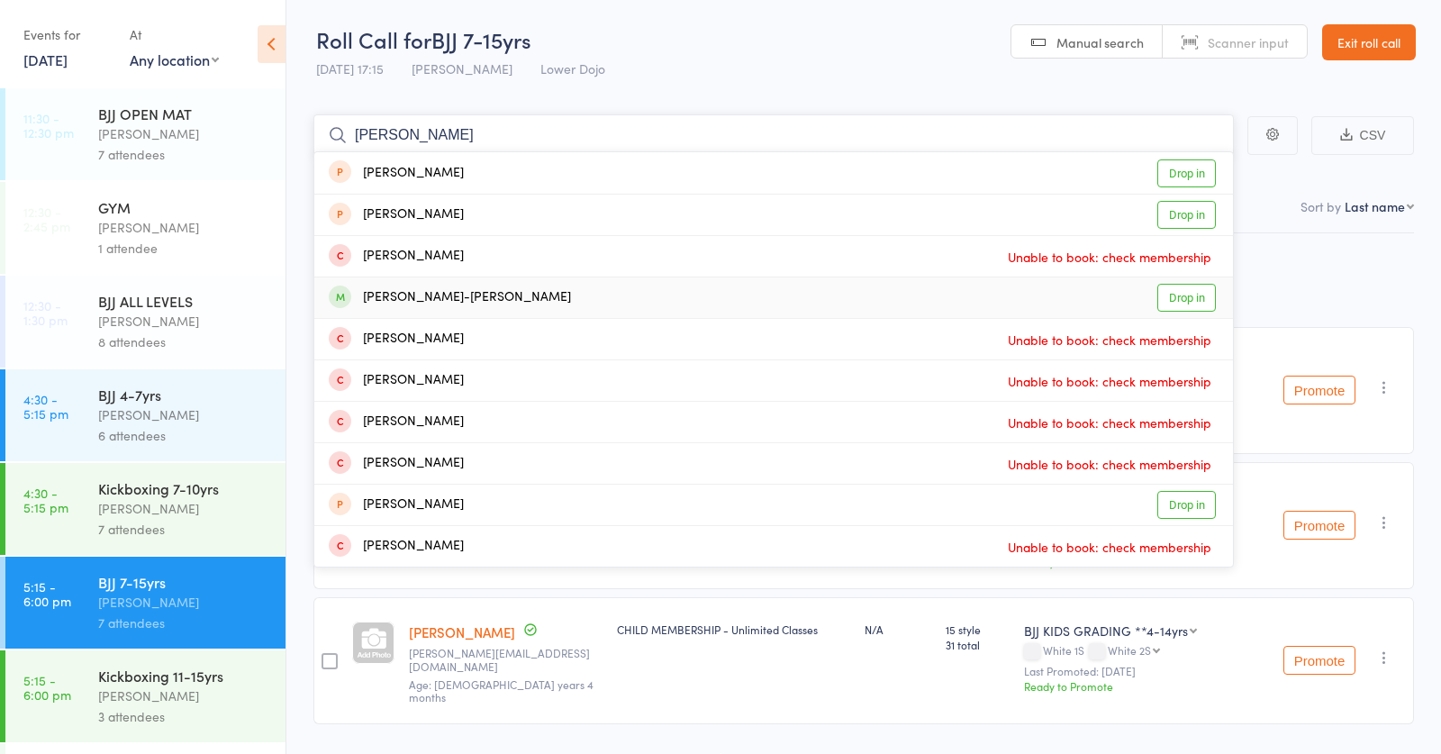
type input "ivan"
click at [429, 298] on div "Ivan Hristea-Stan" at bounding box center [450, 297] width 242 height 21
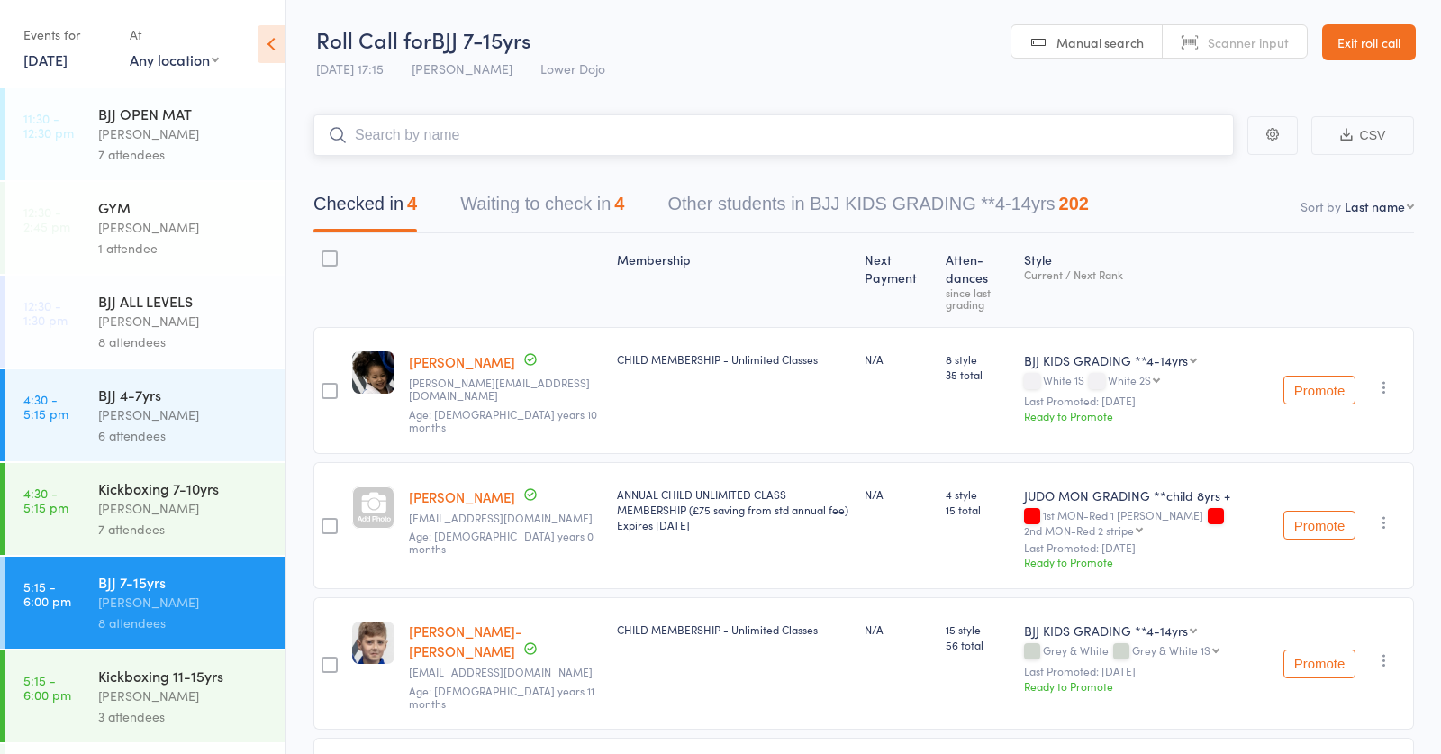
click at [531, 131] on input "search" at bounding box center [773, 134] width 920 height 41
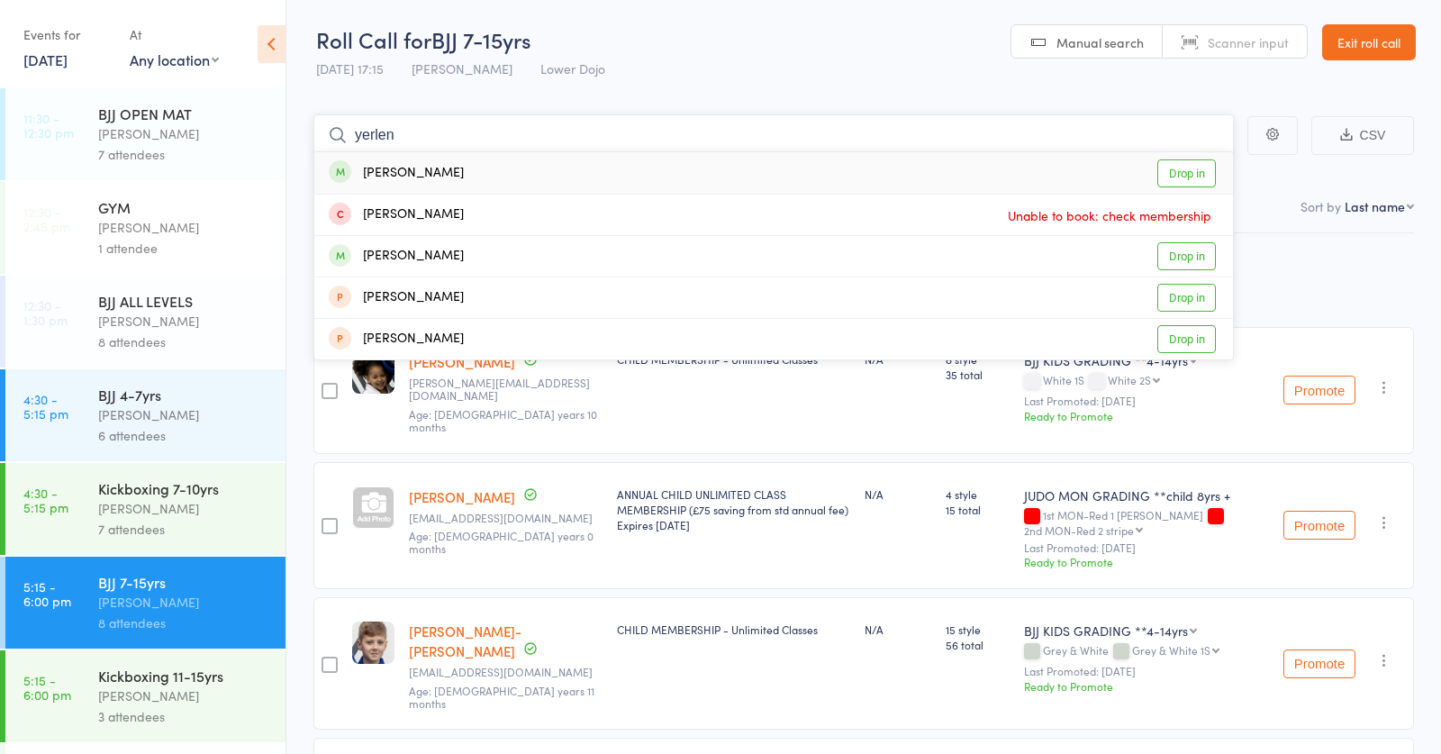
type input "yerlen"
click at [464, 167] on div "Yerlen Baimakhanov" at bounding box center [396, 173] width 135 height 21
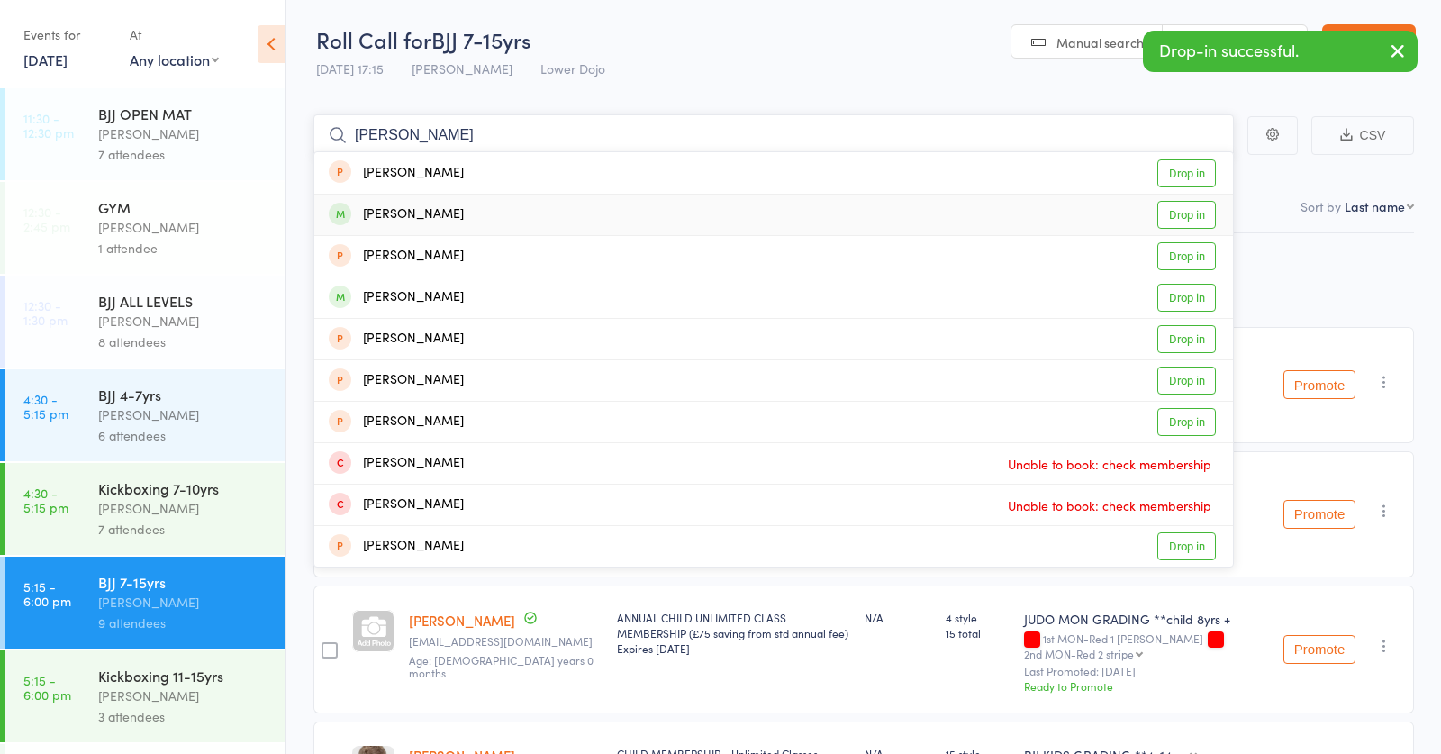
type input "alain b"
click at [458, 217] on div "Alain Baimakhanov" at bounding box center [396, 214] width 135 height 21
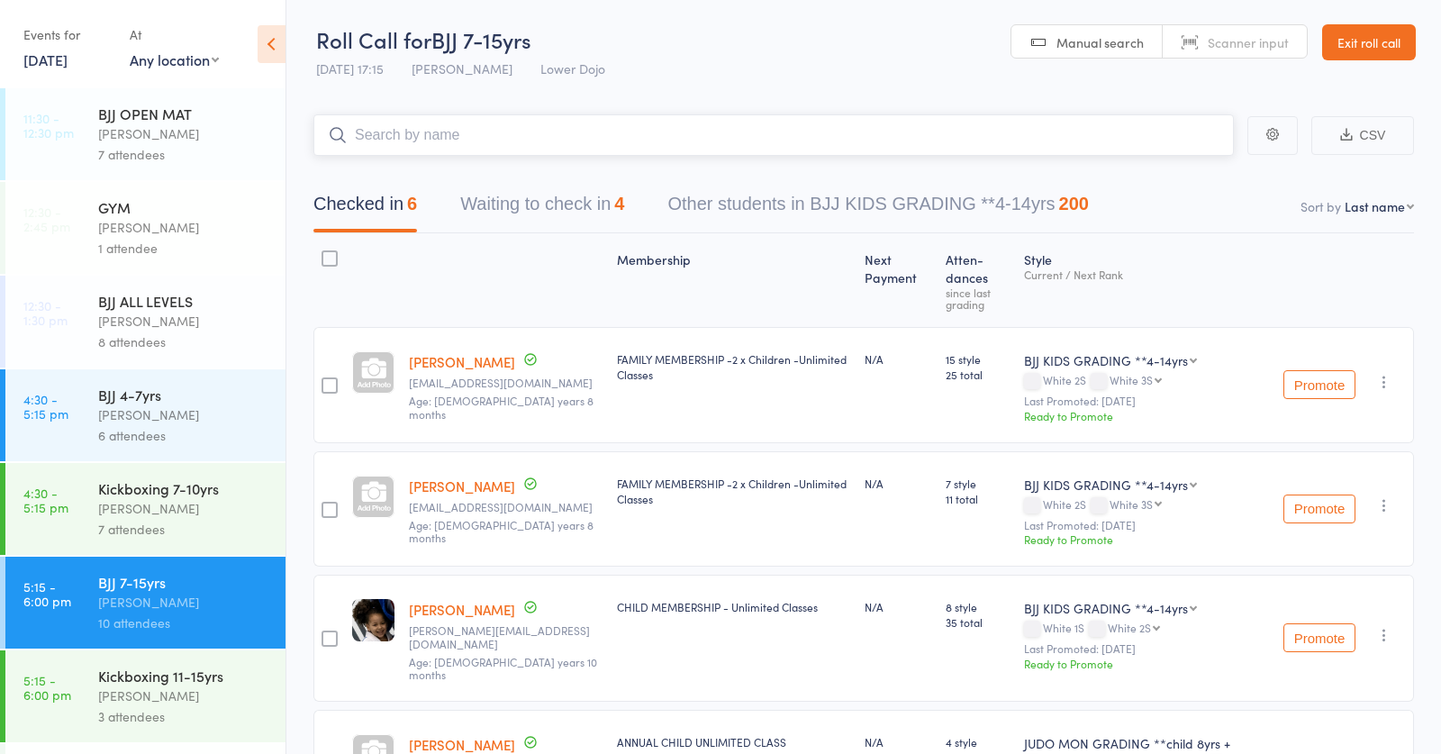
click at [557, 200] on button "Waiting to check in 4" at bounding box center [542, 209] width 164 height 48
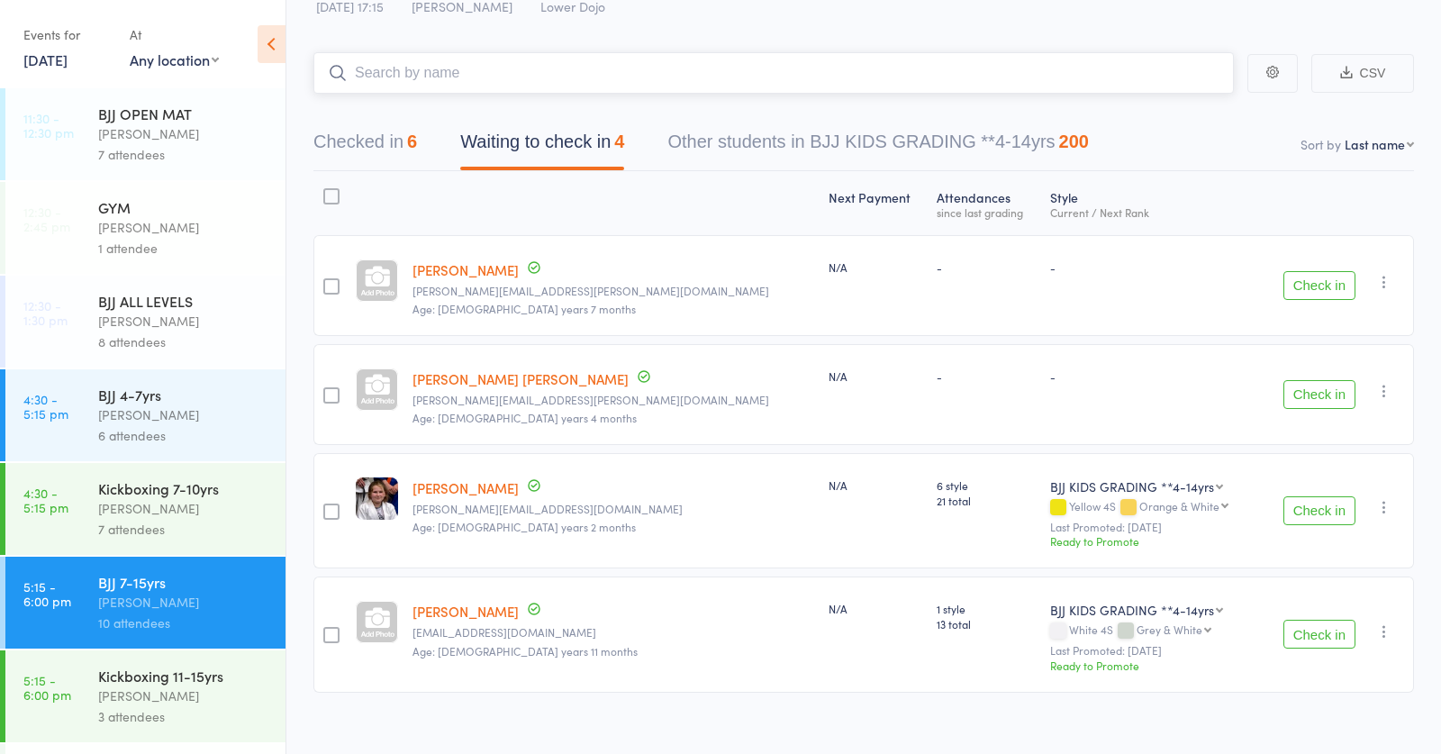
scroll to position [66, 0]
click at [1323, 282] on button "Check in" at bounding box center [1319, 282] width 72 height 29
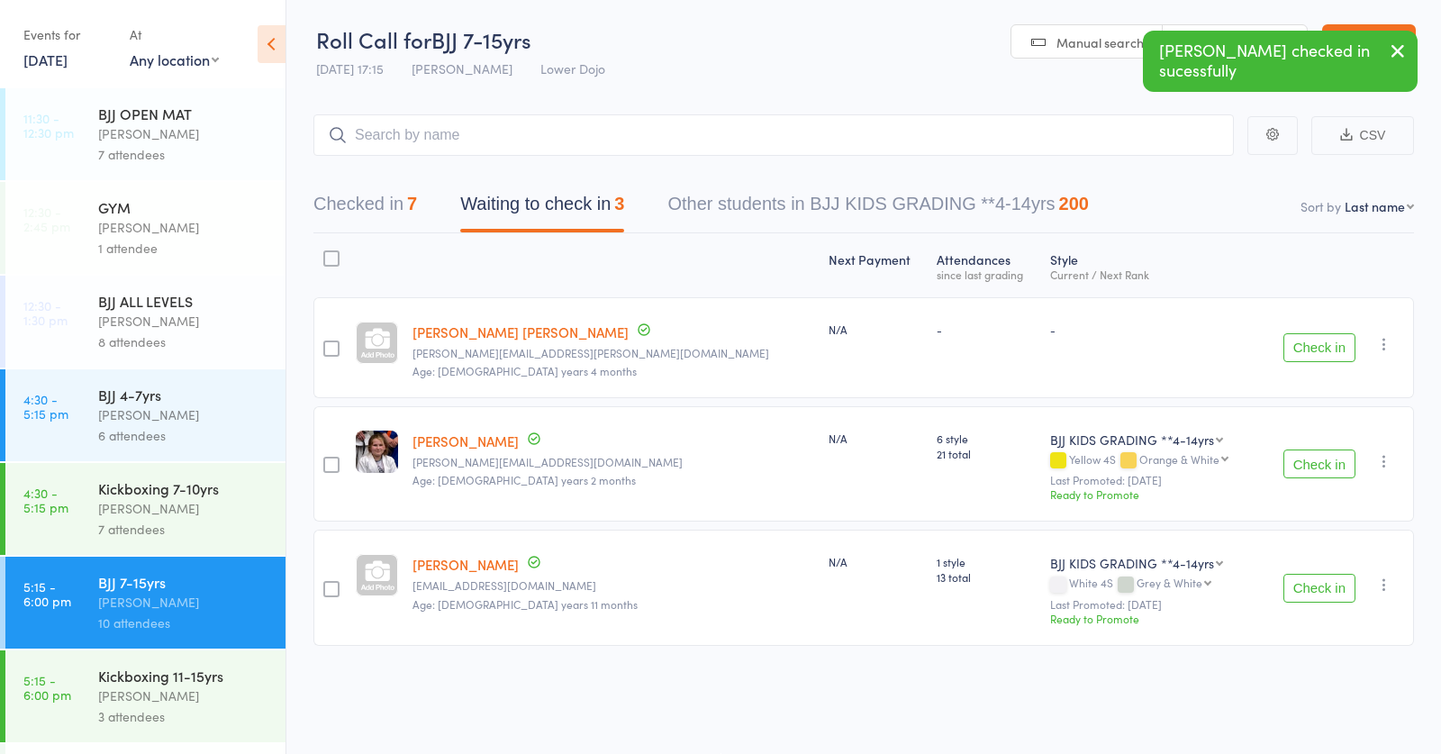
click at [1323, 346] on button "Check in" at bounding box center [1319, 347] width 72 height 29
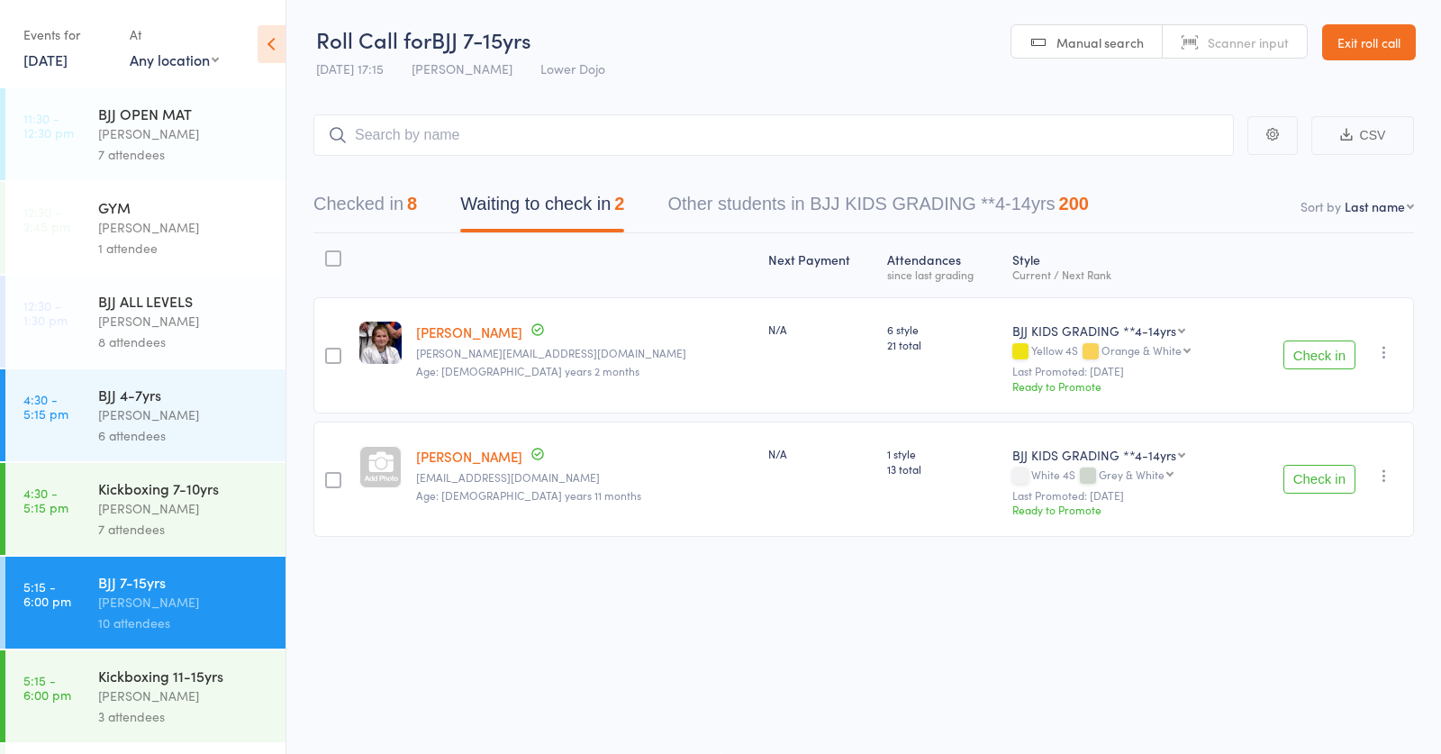
click at [205, 711] on div "3 attendees" at bounding box center [184, 716] width 172 height 21
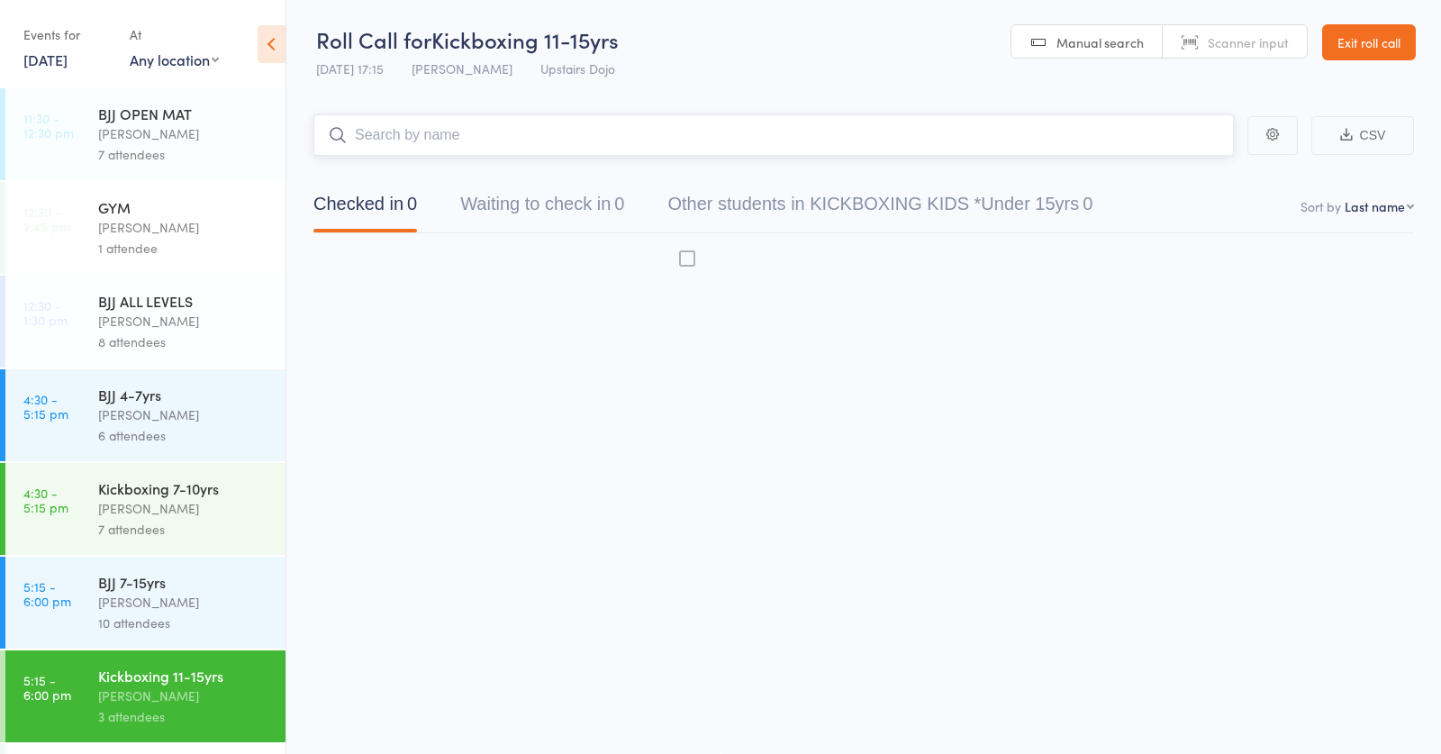
click at [571, 130] on input "search" at bounding box center [773, 134] width 920 height 41
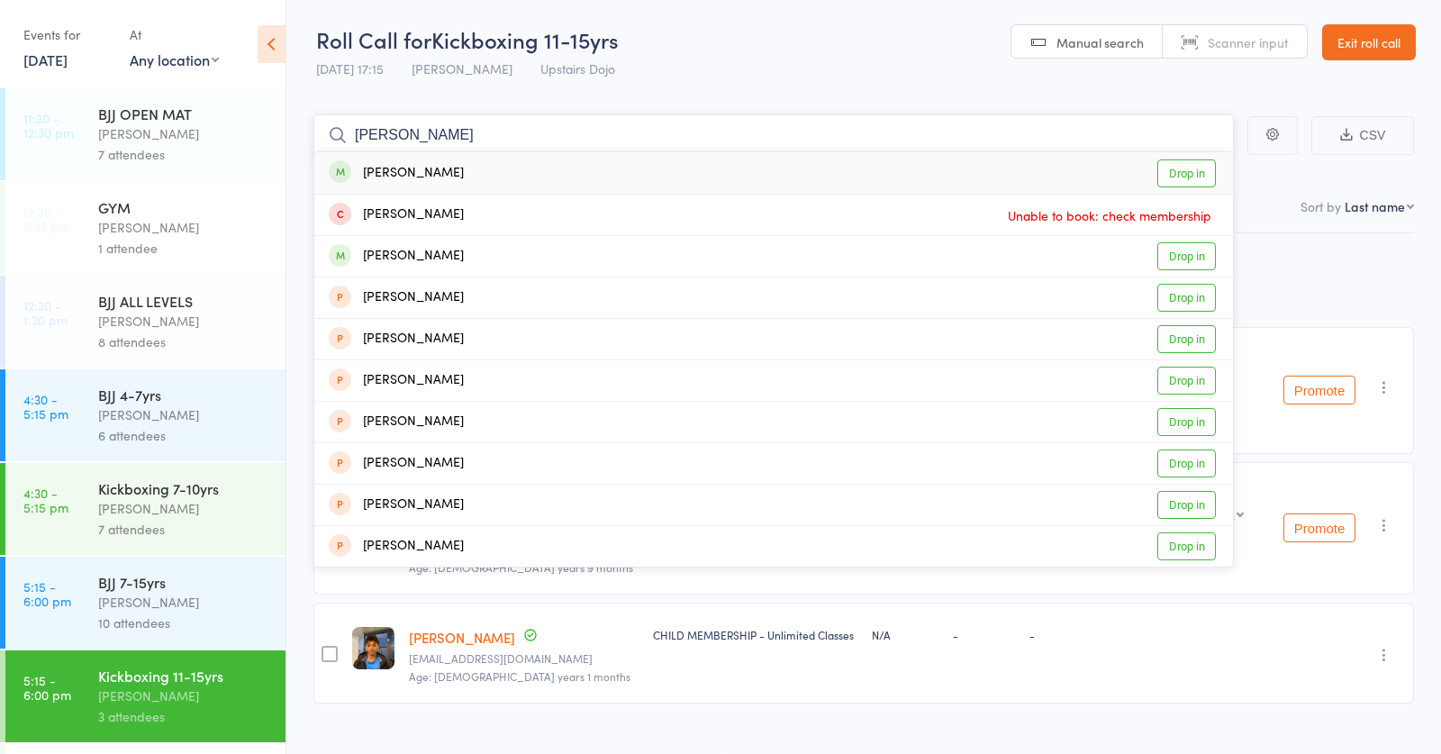
type input "musa ali"
click at [459, 170] on div "Musa Ali Drop in" at bounding box center [773, 172] width 919 height 41
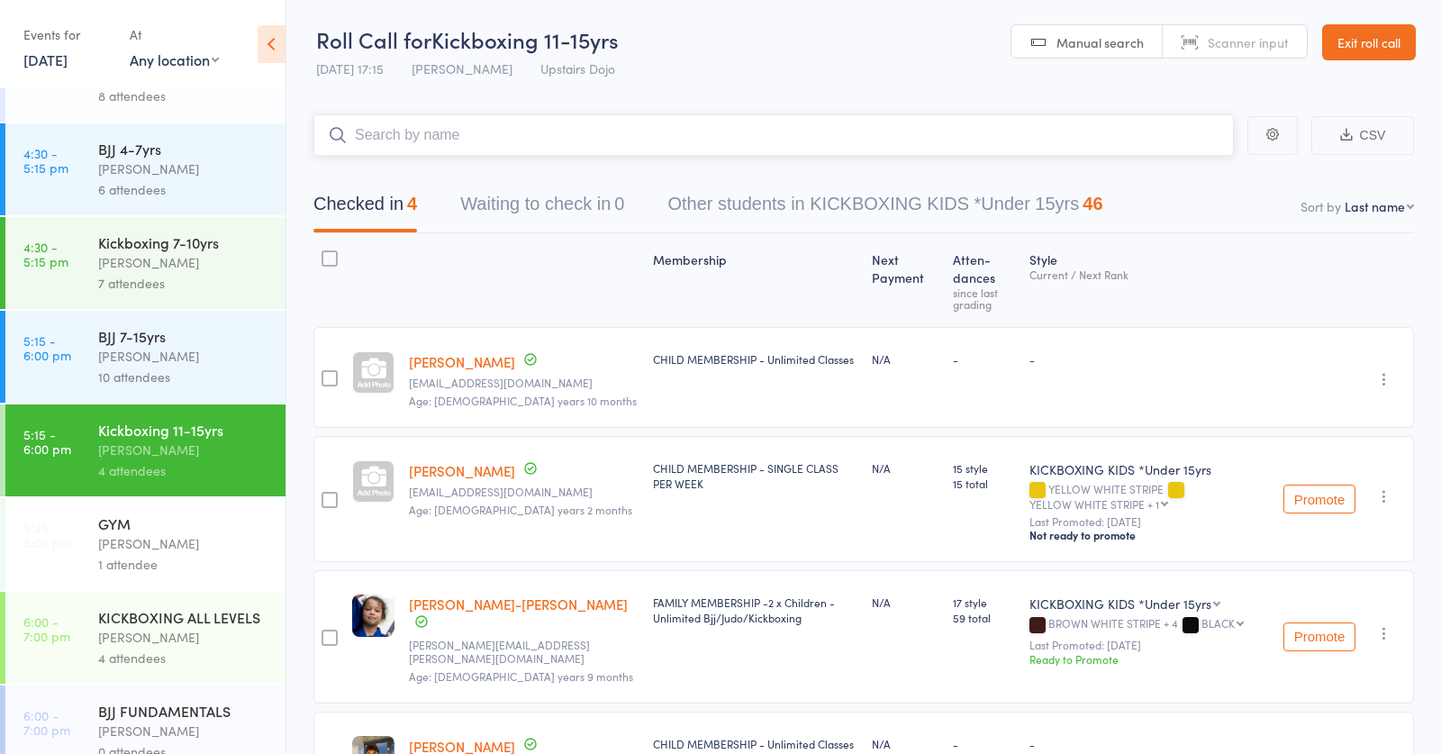
scroll to position [330, 0]
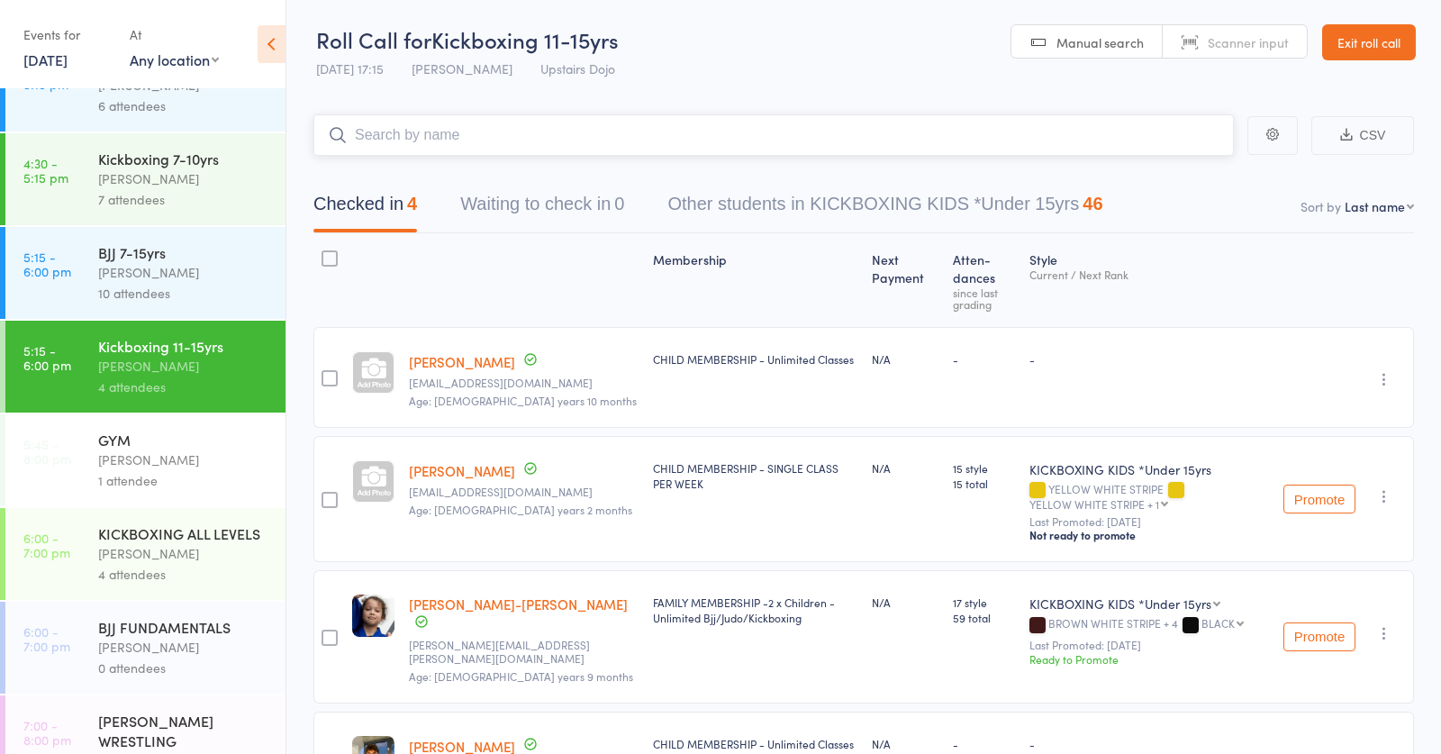
click at [464, 130] on input "search" at bounding box center [773, 134] width 920 height 41
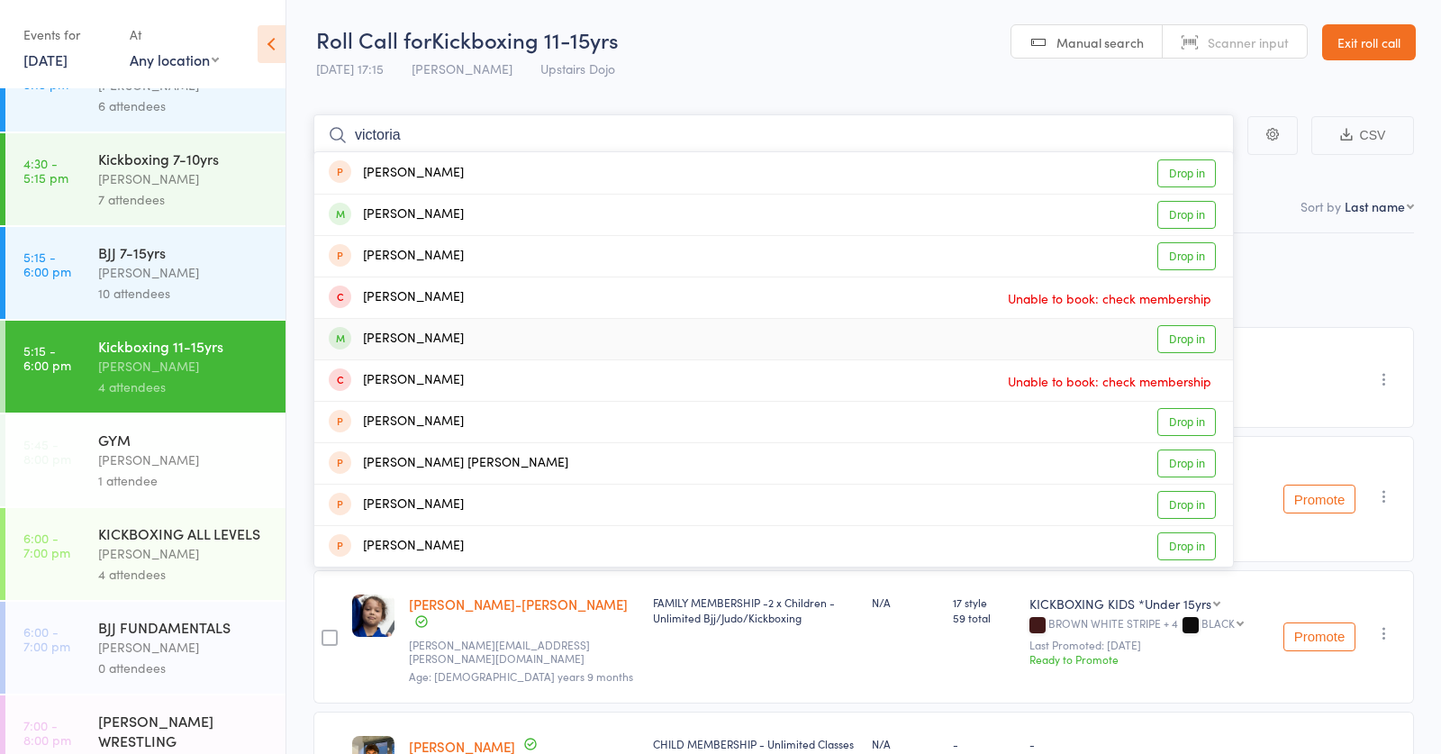
type input "victoria"
click at [464, 341] on div "Victoria-Elizabeth Jelnicki" at bounding box center [396, 339] width 135 height 21
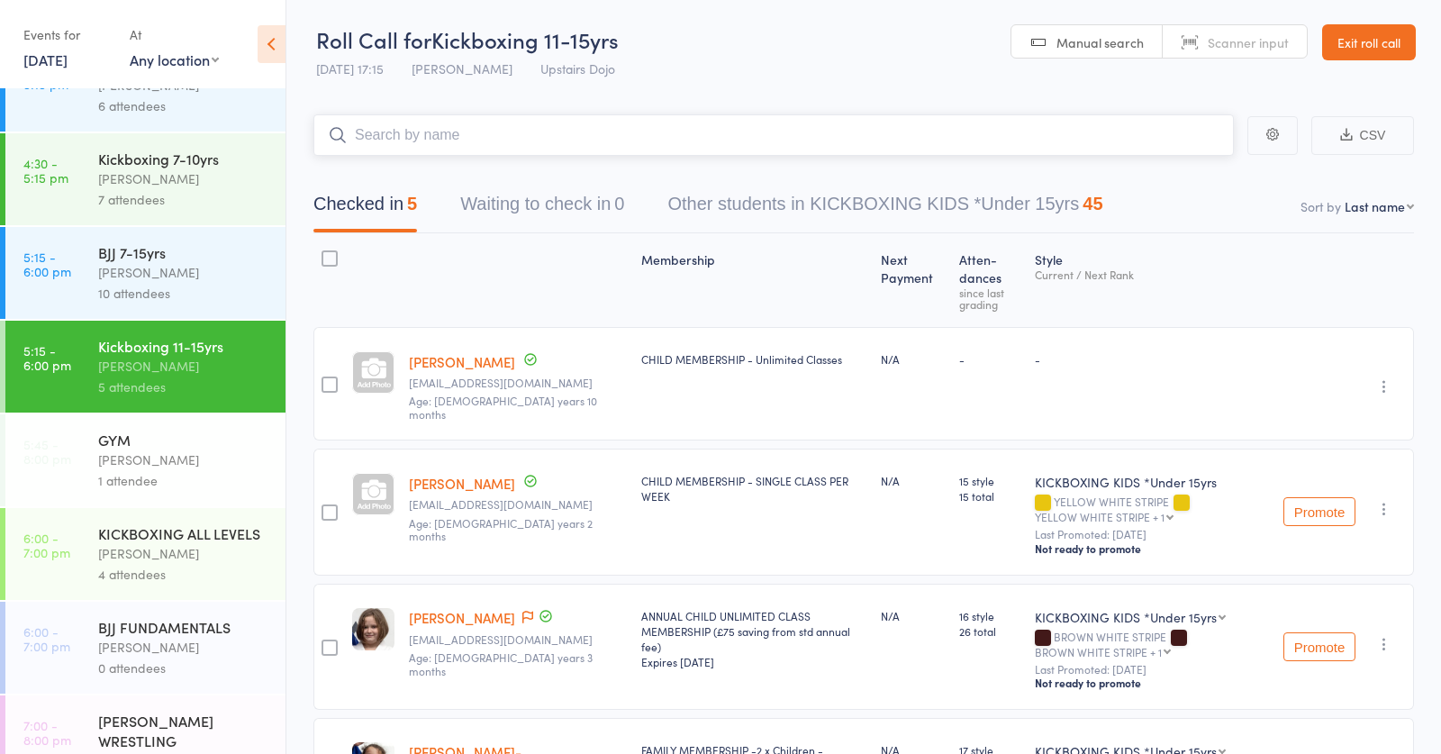
click at [522, 133] on input "search" at bounding box center [773, 134] width 920 height 41
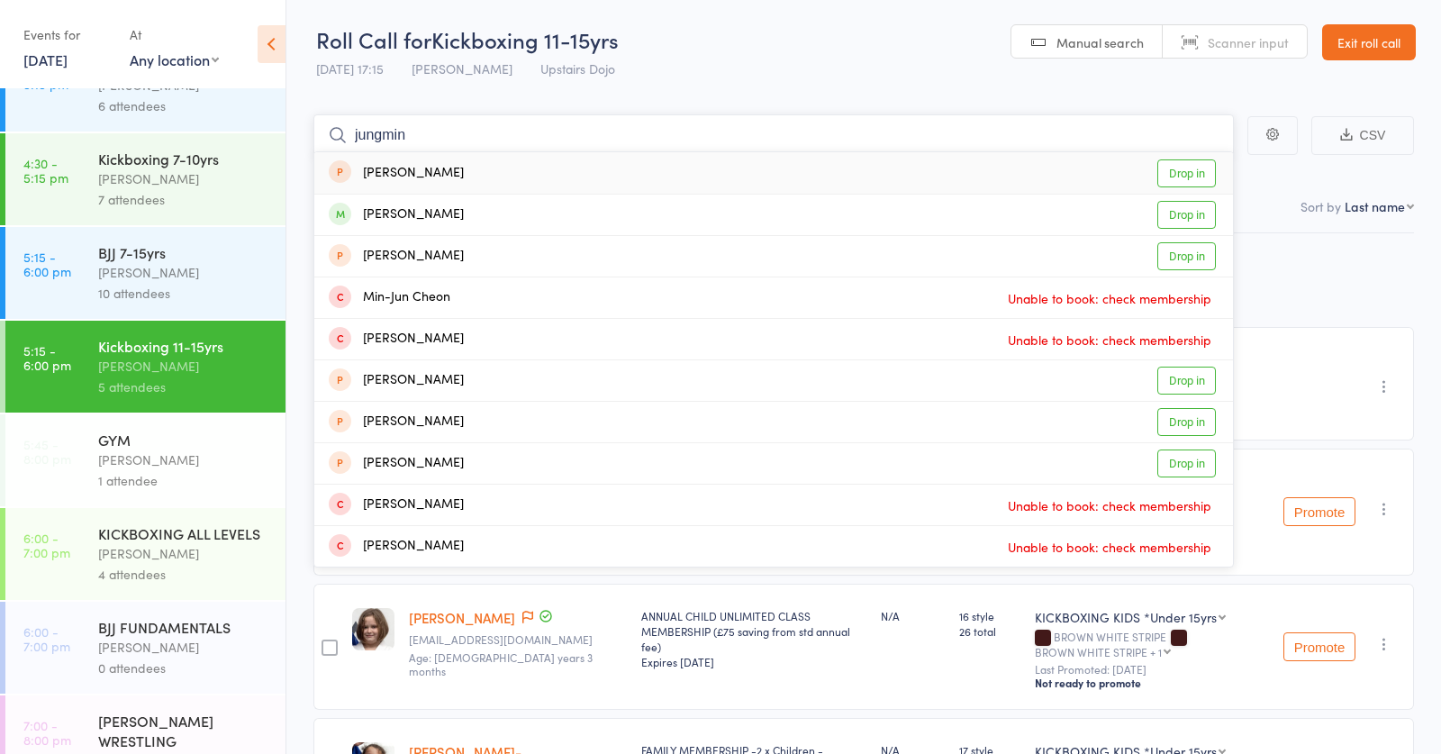
type input "junkman"
drag, startPoint x: 332, startPoint y: 140, endPoint x: 448, endPoint y: 208, distance: 134.1
click at [448, 208] on div "Jungmin Kim Drop in" at bounding box center [773, 215] width 919 height 41
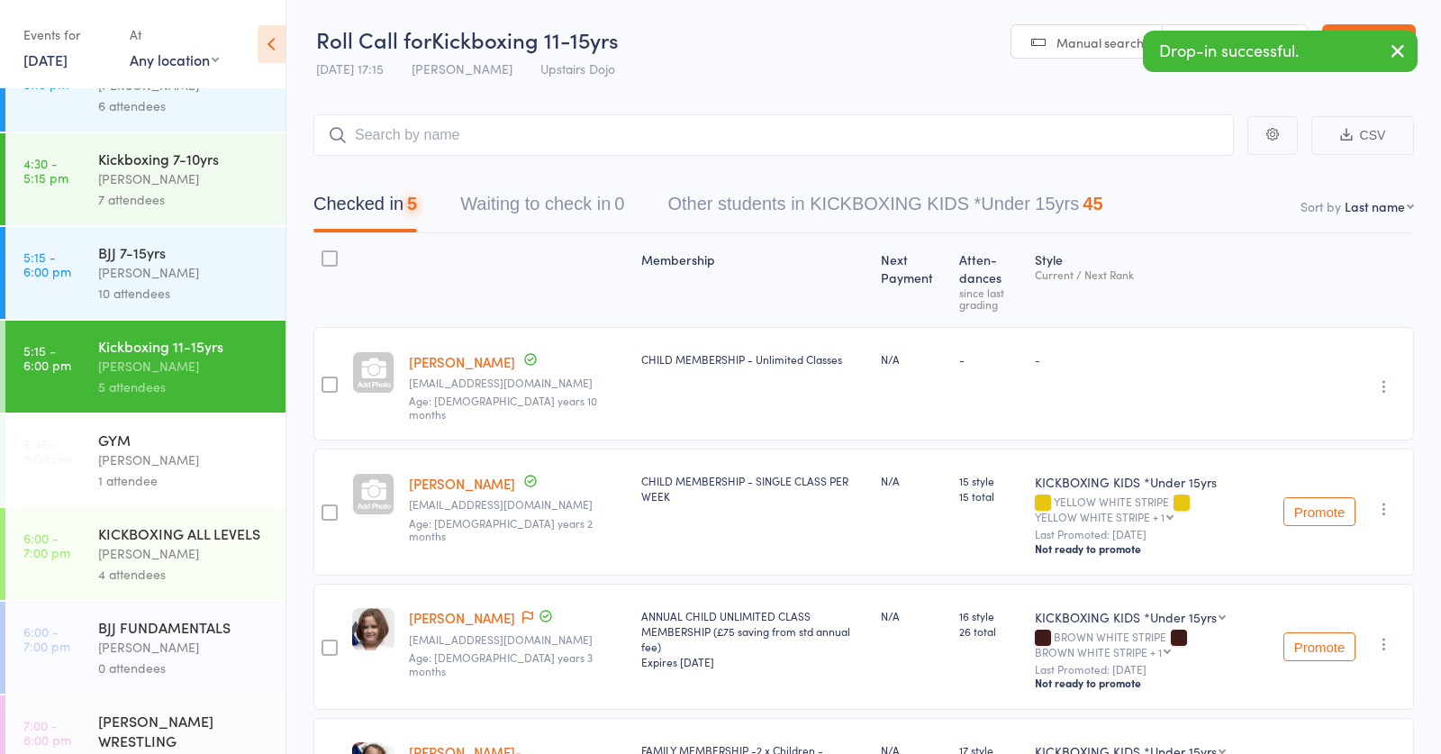
click at [152, 279] on div "Thomas Buckmaster" at bounding box center [184, 272] width 172 height 21
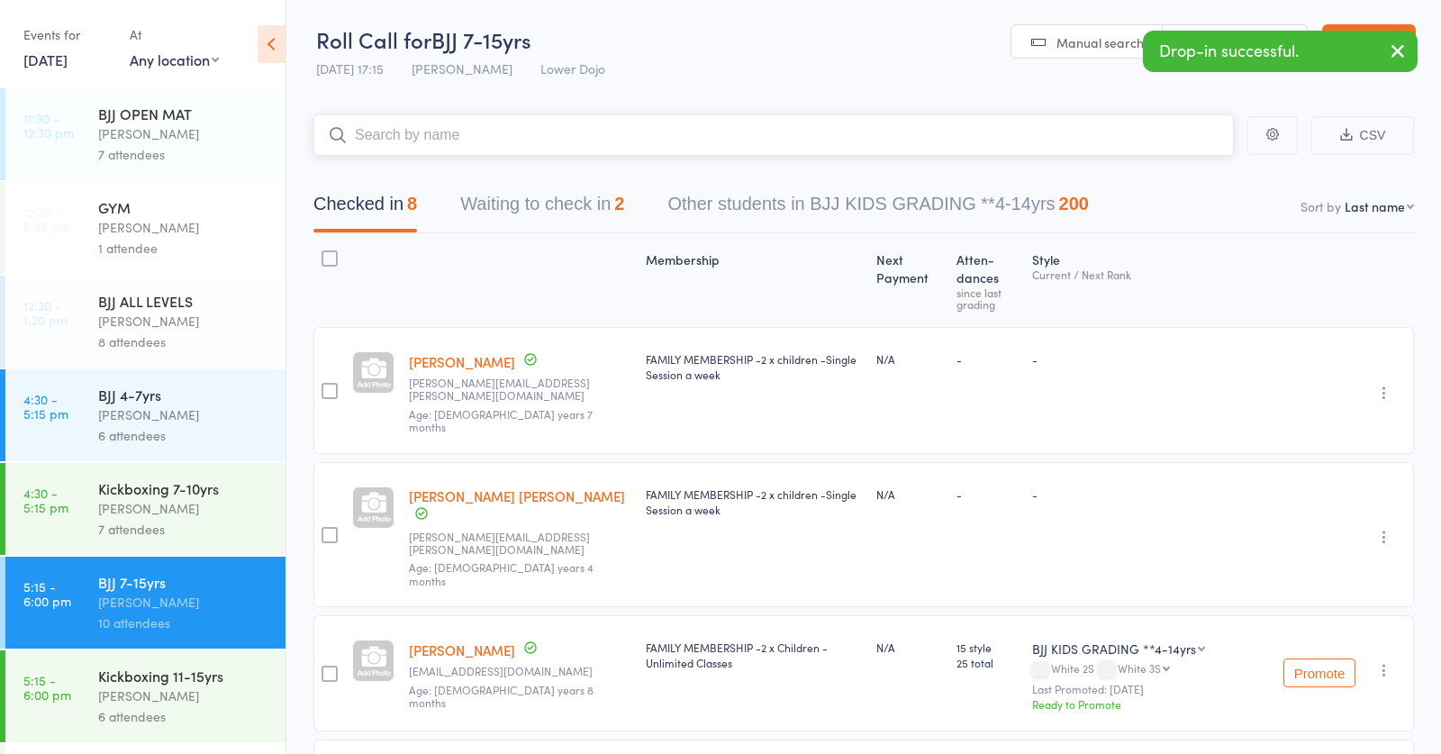
click at [579, 129] on input "search" at bounding box center [773, 134] width 920 height 41
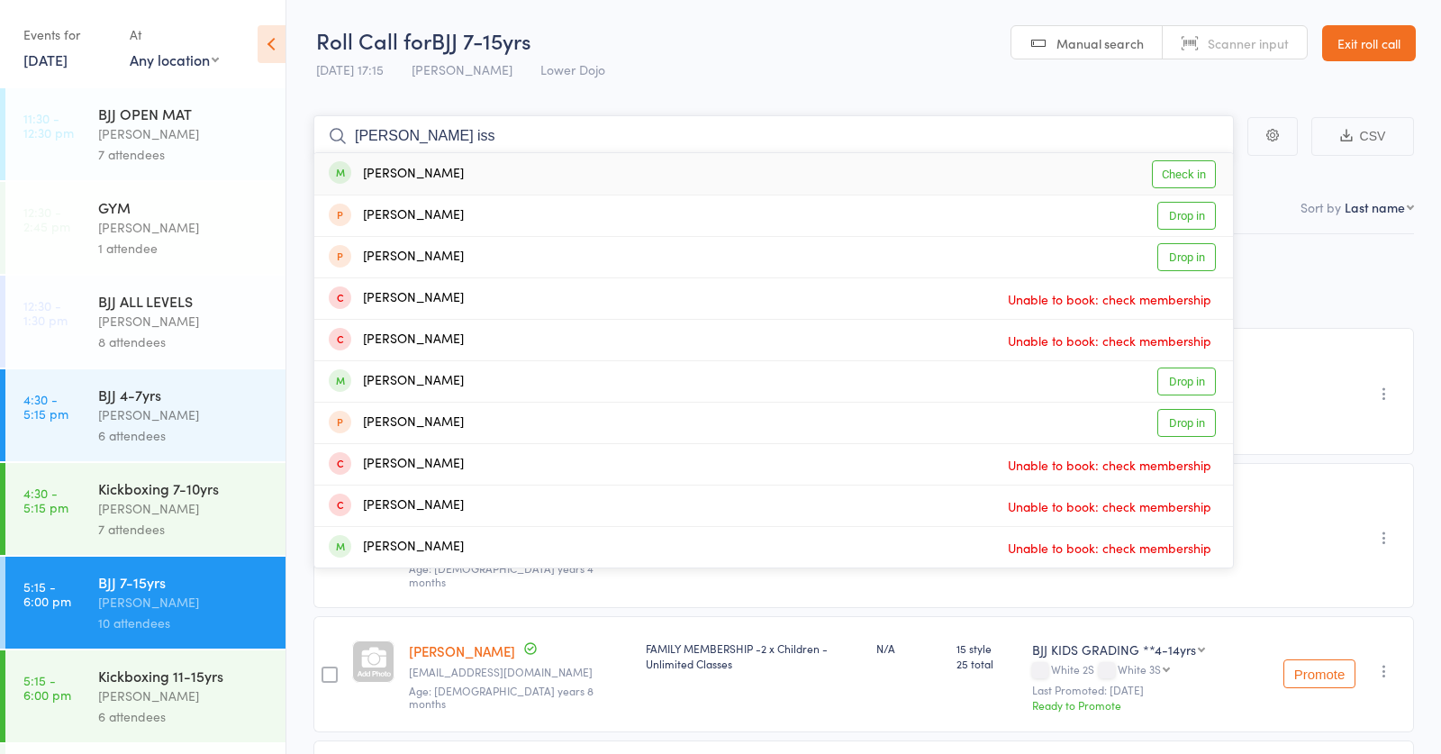
type input "davis iss"
click at [426, 168] on div "Isabelle Davis" at bounding box center [396, 174] width 135 height 21
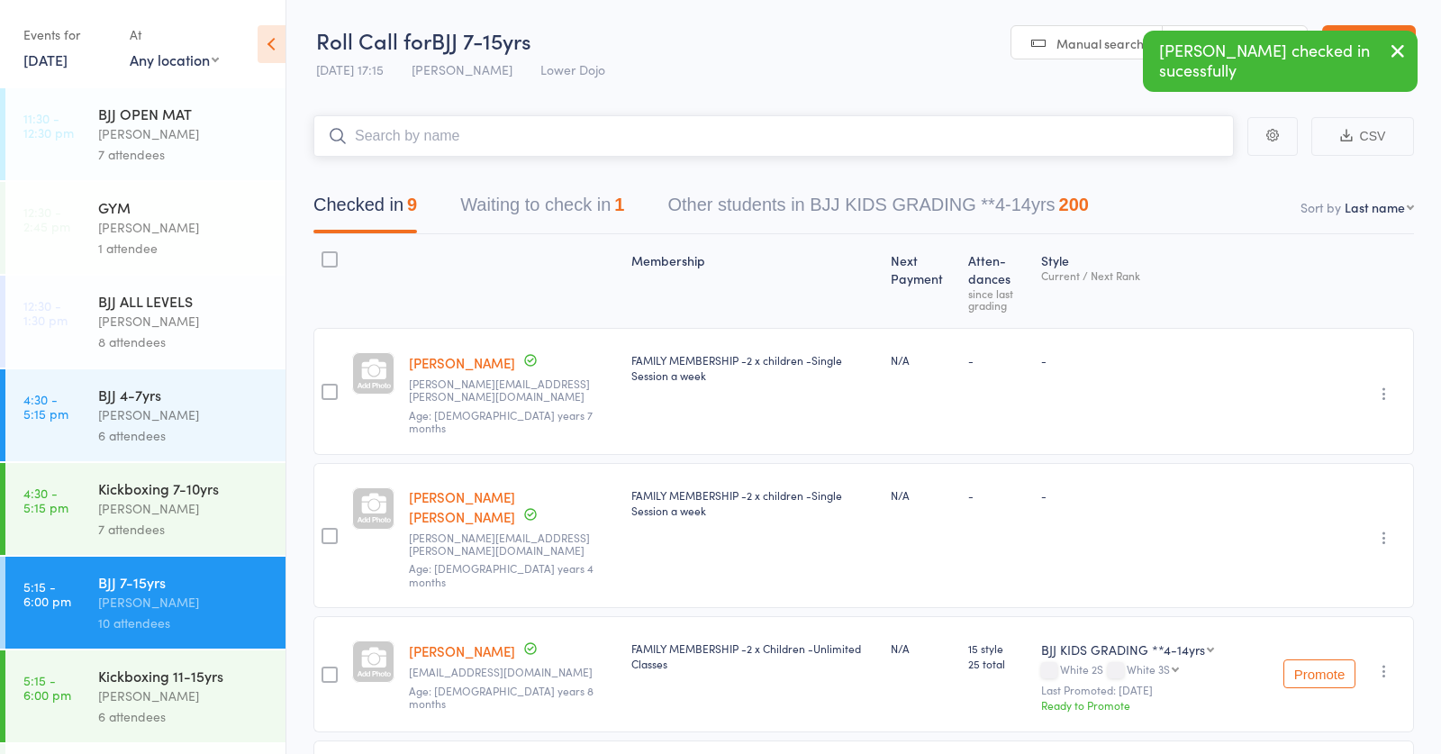
click at [570, 207] on button "Waiting to check in 1" at bounding box center [542, 210] width 164 height 48
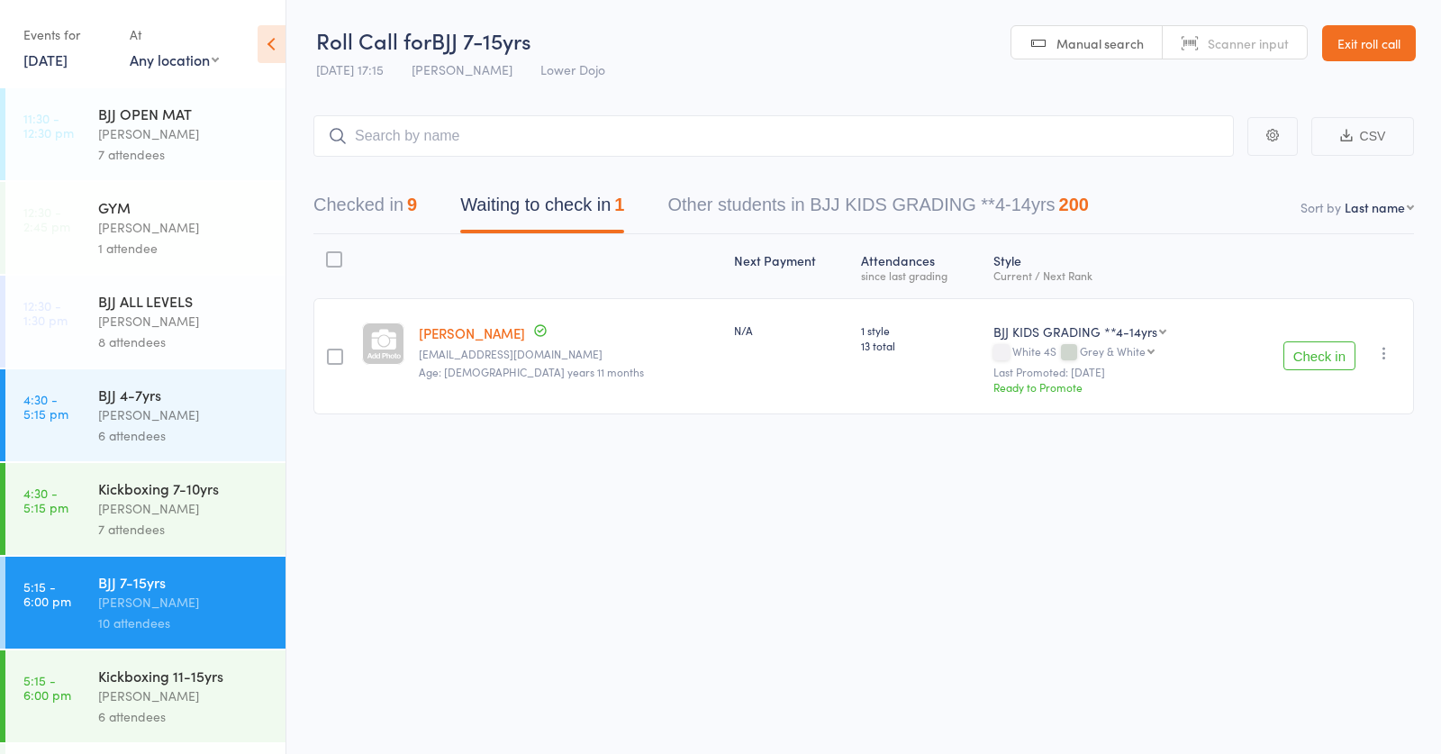
click at [185, 665] on div "Kickboxing 11-15yrs Frankie Gibson 6 attendees" at bounding box center [191, 696] width 187 height 92
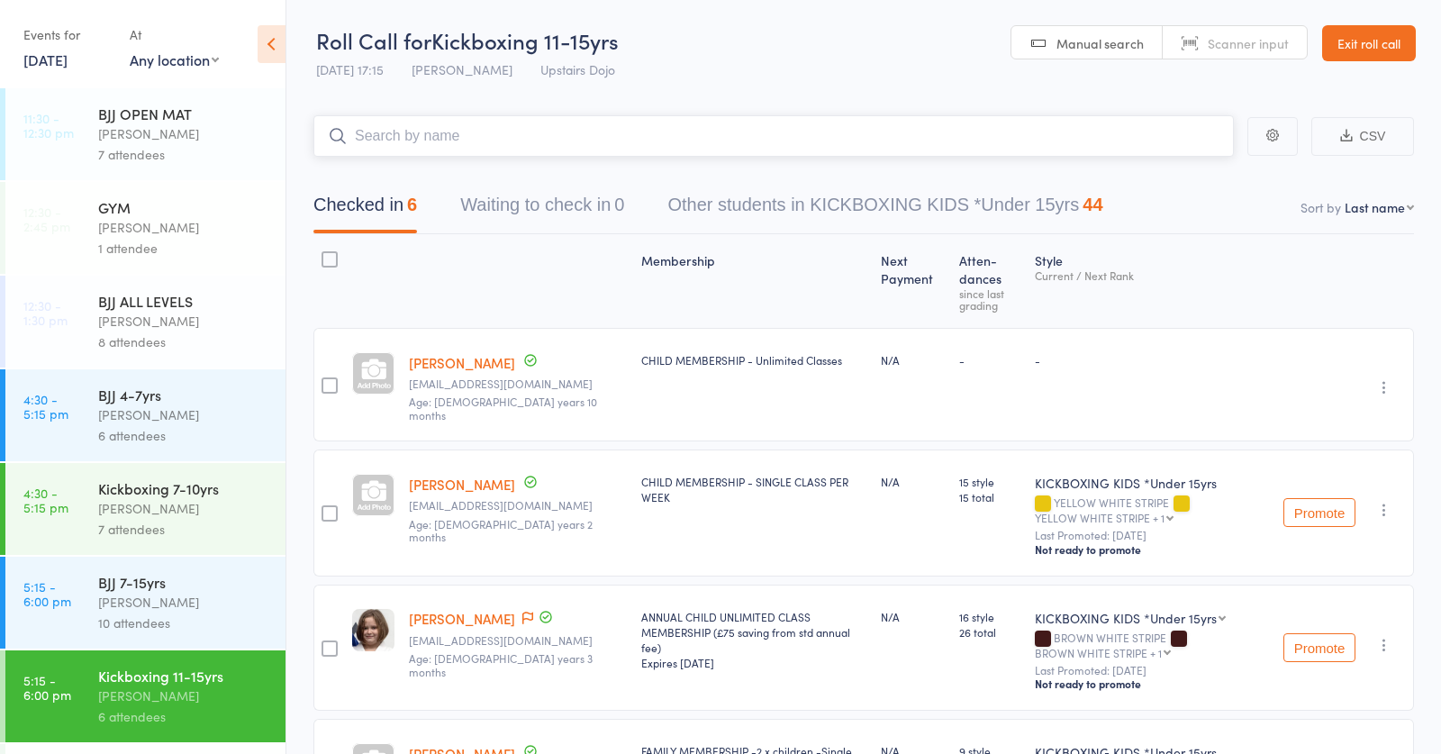
click at [500, 131] on input "search" at bounding box center [773, 135] width 920 height 41
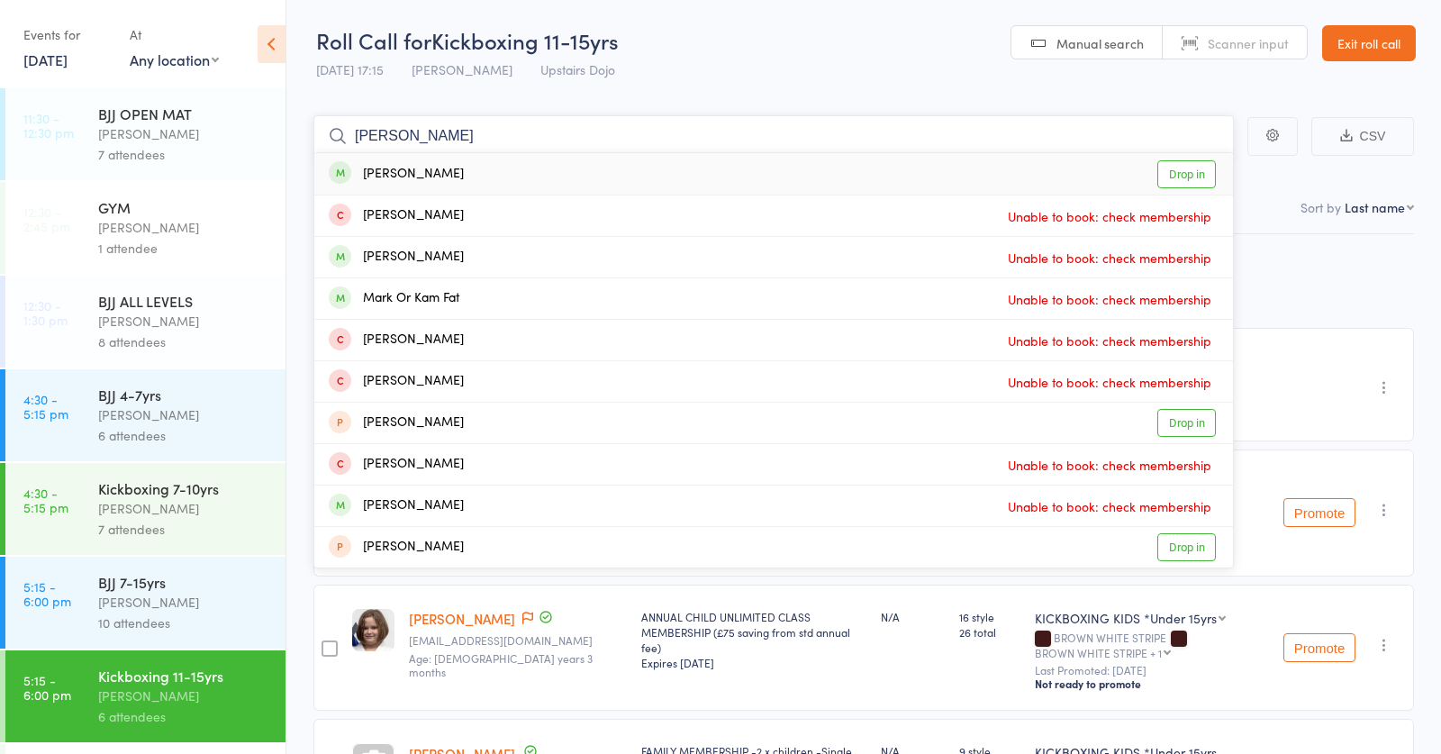
type input "mark orban"
click at [497, 167] on div "Mark Orban Drop in" at bounding box center [773, 173] width 919 height 41
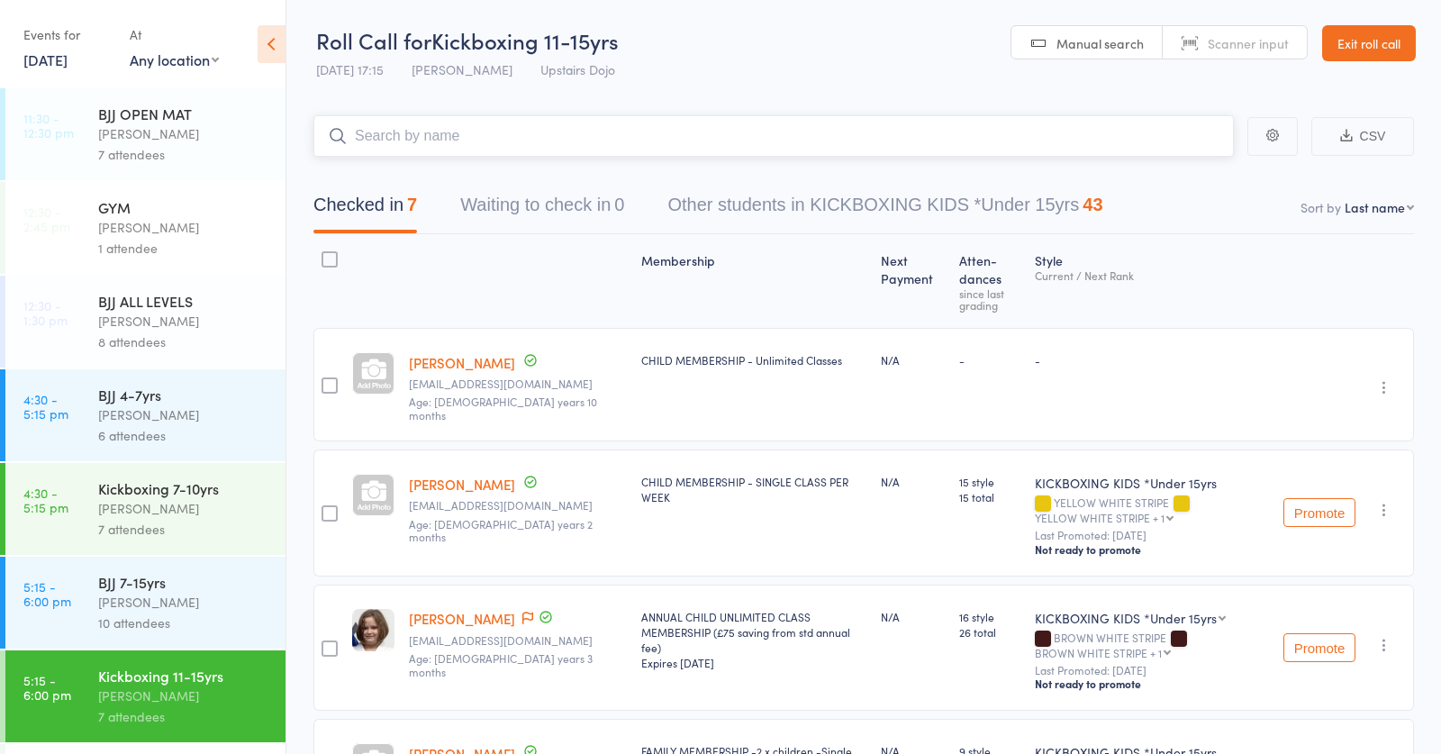
click at [491, 131] on input "search" at bounding box center [773, 135] width 920 height 41
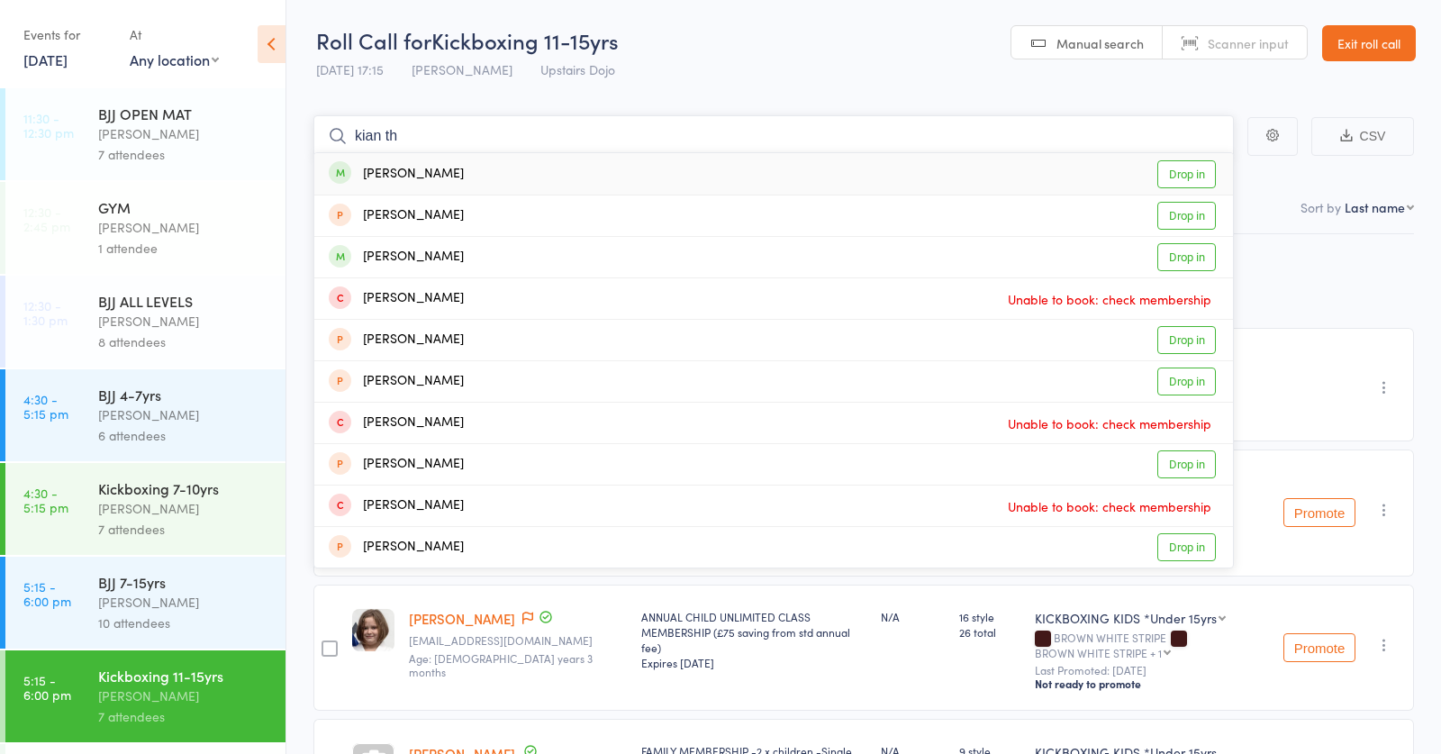
type input "kian th"
click at [430, 174] on div "Kian Thomas" at bounding box center [396, 174] width 135 height 21
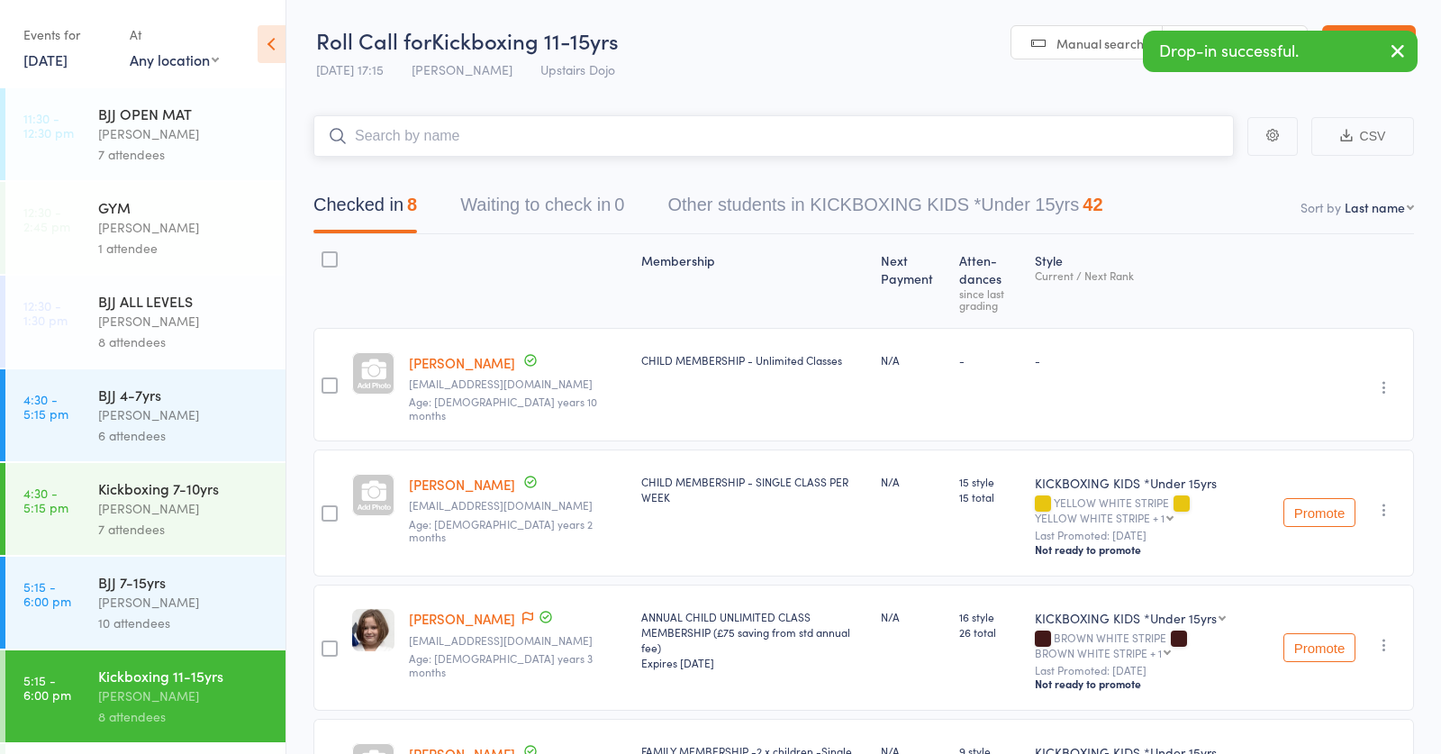
click at [539, 125] on input "search" at bounding box center [773, 135] width 920 height 41
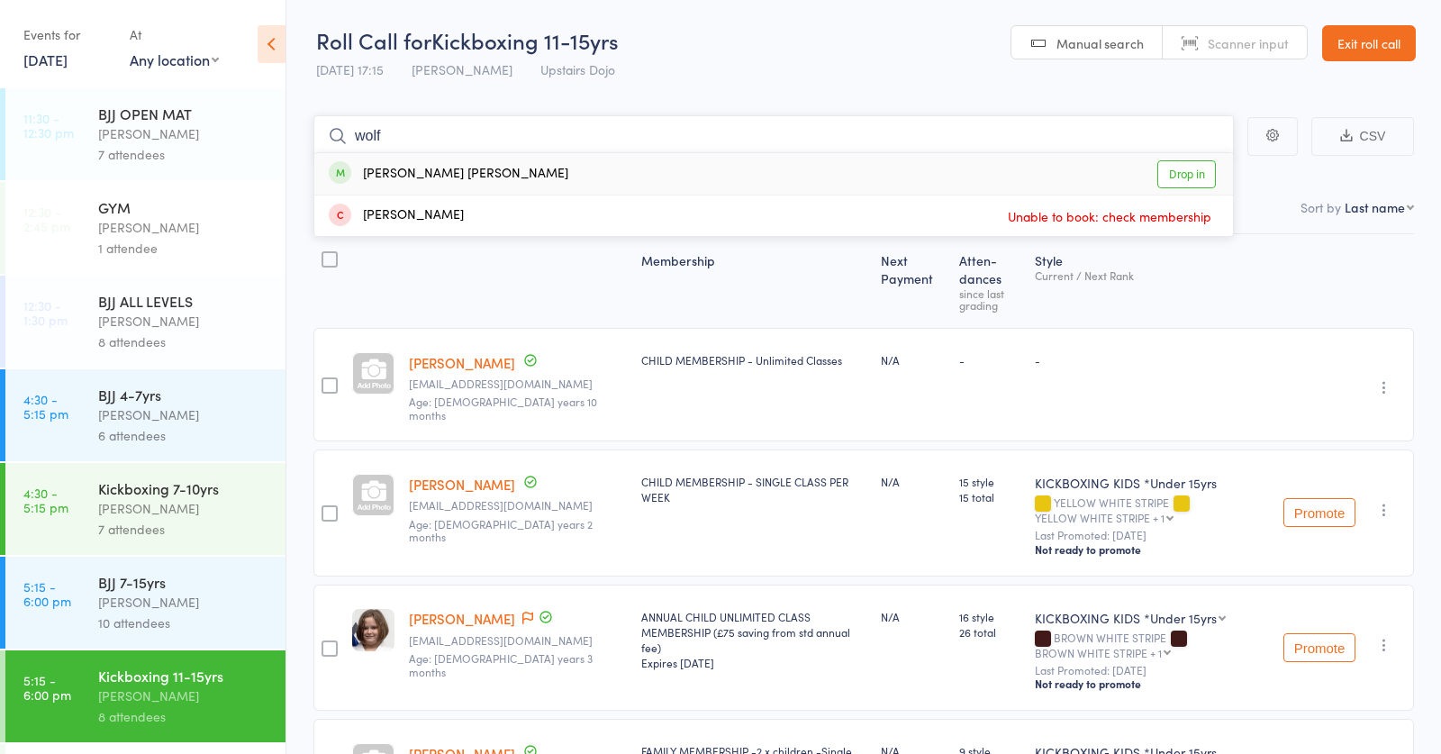
type input "wolf"
click at [421, 174] on div "Wolf Cunningham" at bounding box center [449, 174] width 240 height 21
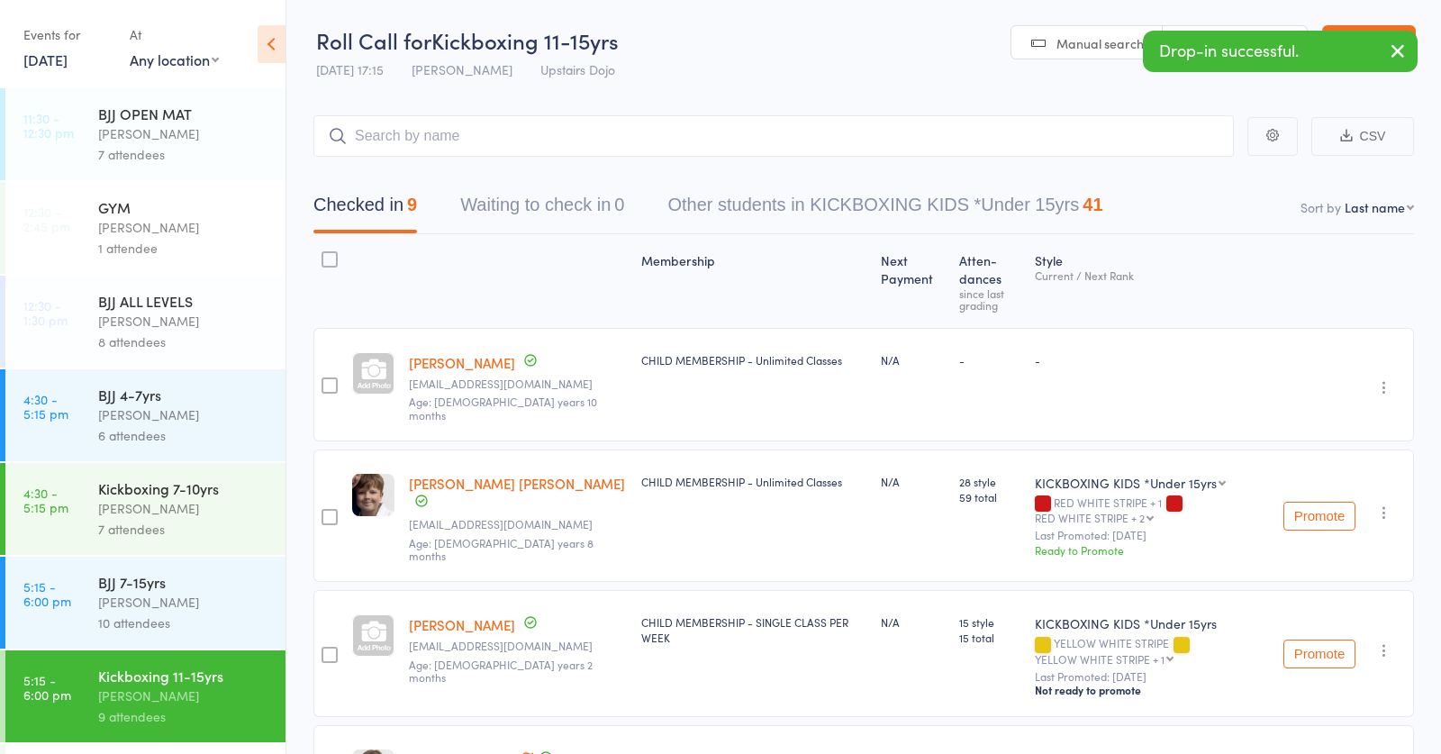
click at [135, 615] on div "10 attendees" at bounding box center [184, 622] width 172 height 21
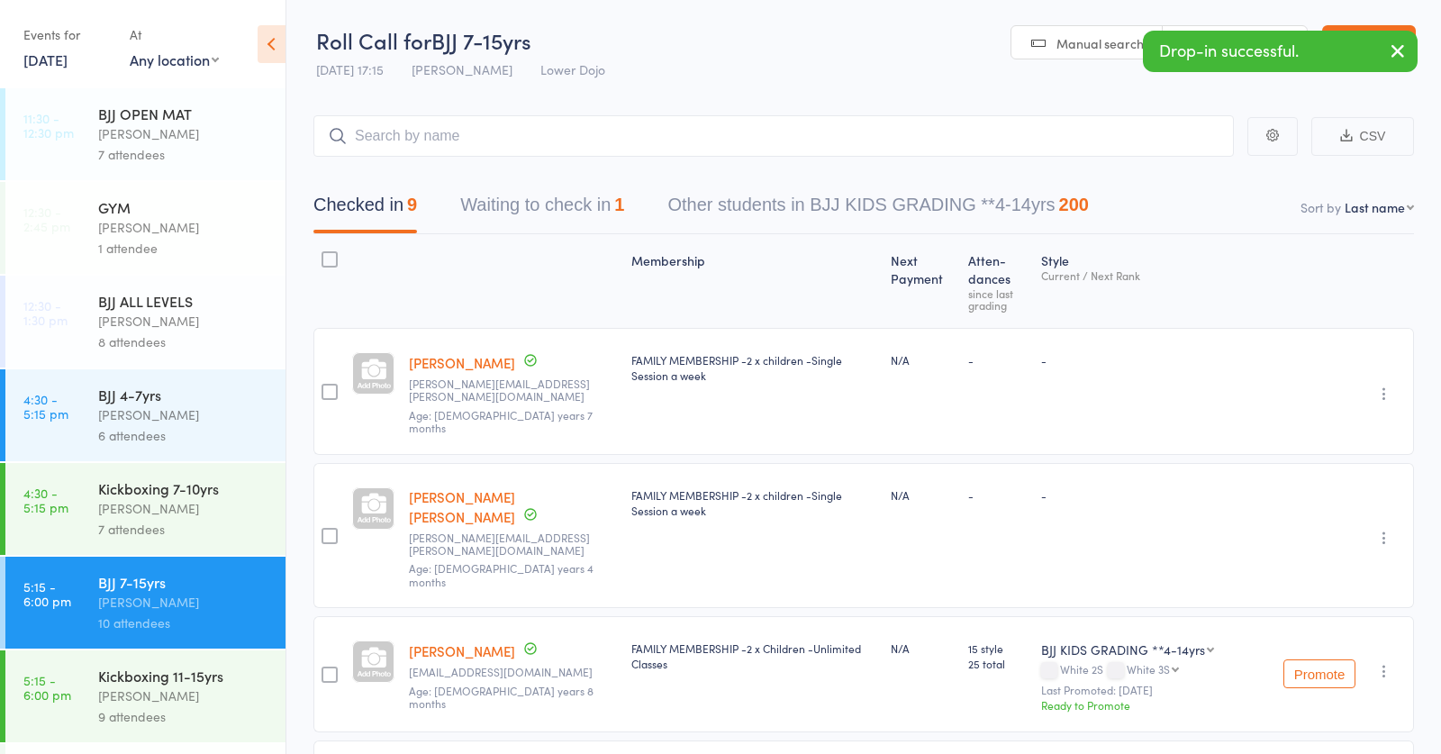
click at [486, 131] on input "search" at bounding box center [773, 135] width 920 height 41
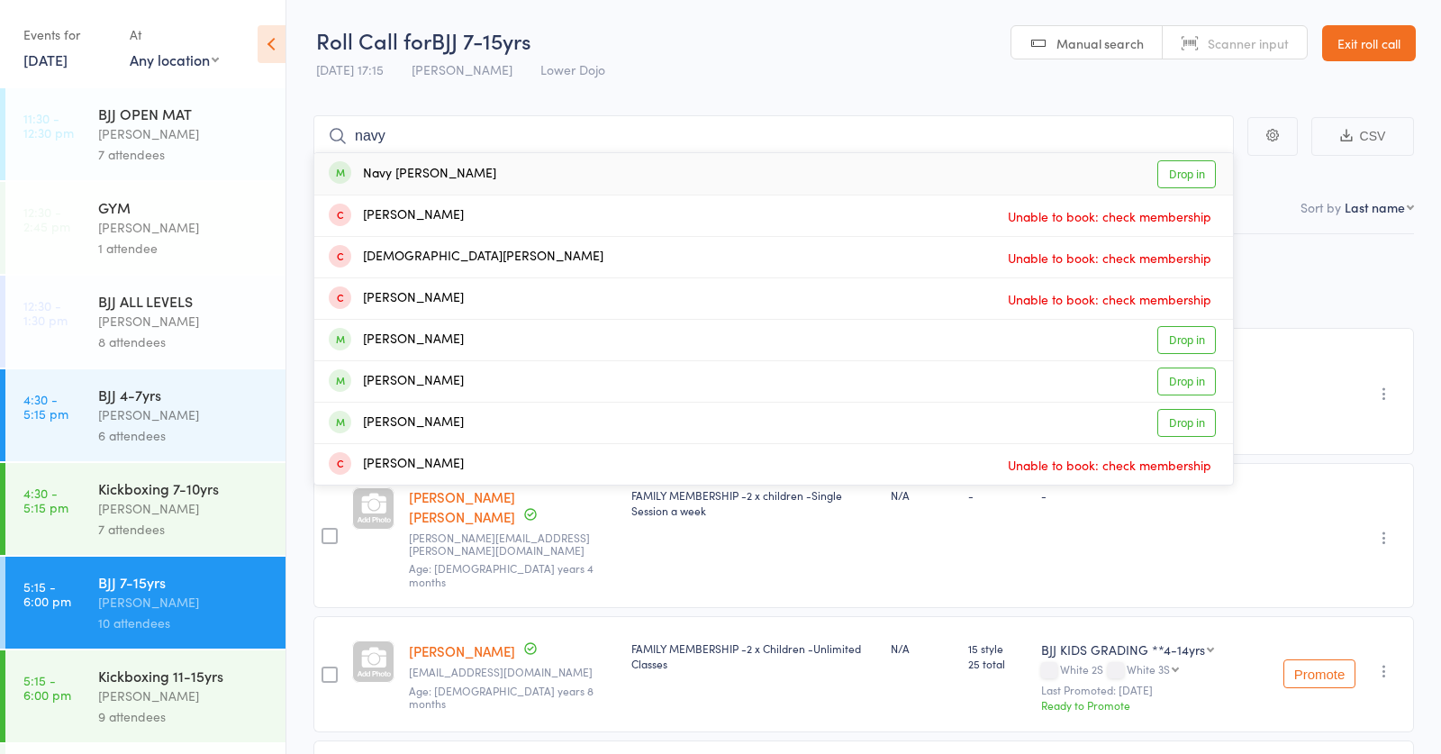
type input "navy"
click at [412, 169] on div "Navy Cunningham" at bounding box center [413, 174] width 168 height 21
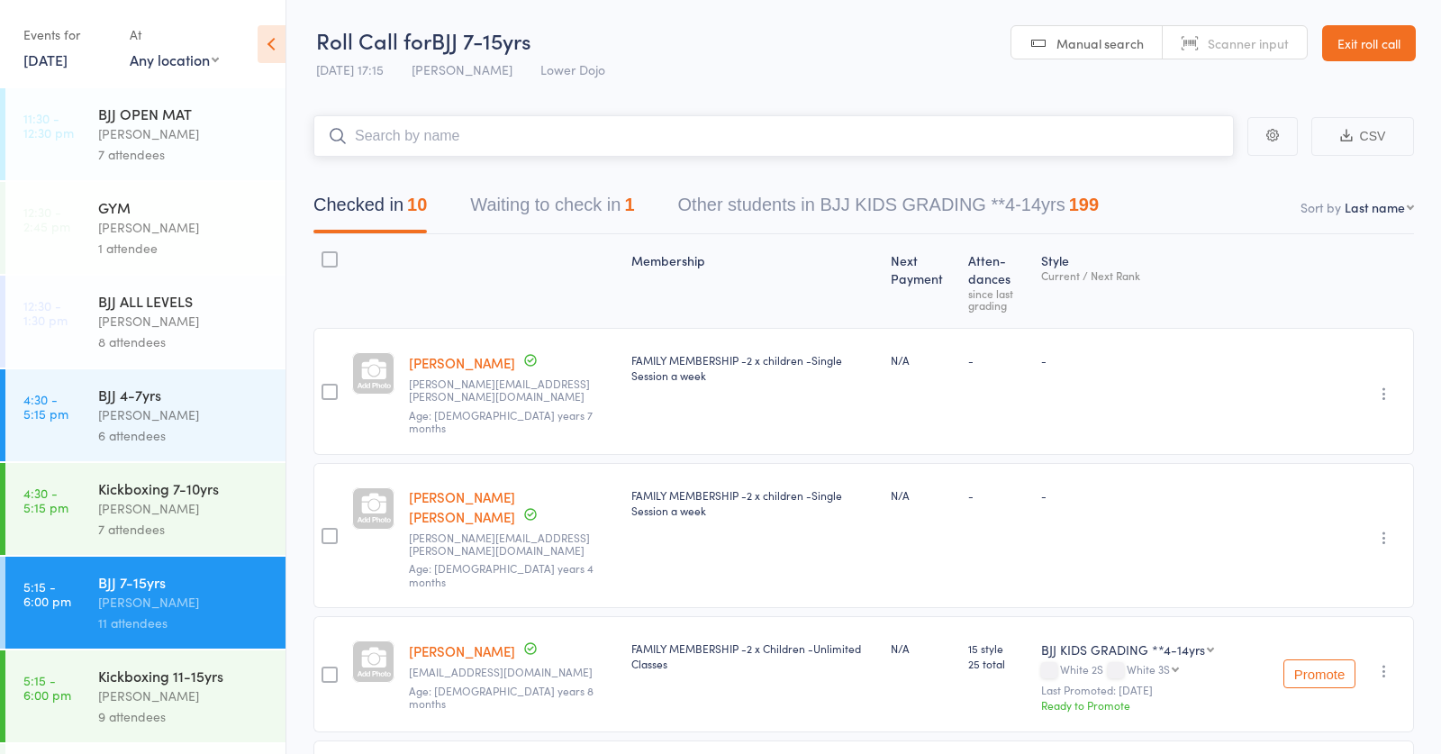
click at [474, 127] on input "search" at bounding box center [773, 135] width 920 height 41
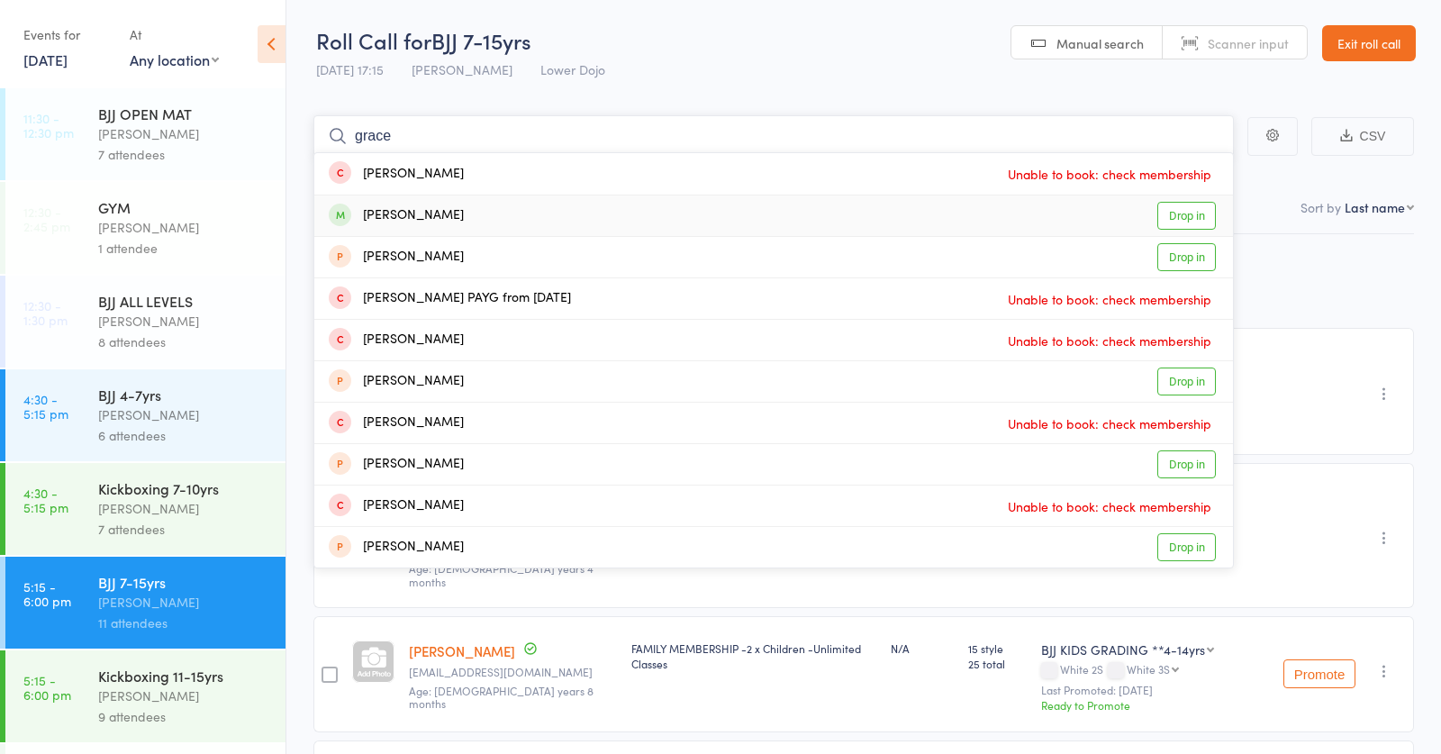
type input "grace"
click at [432, 225] on div "Grace Annemarie Kisck Drop in" at bounding box center [773, 215] width 919 height 41
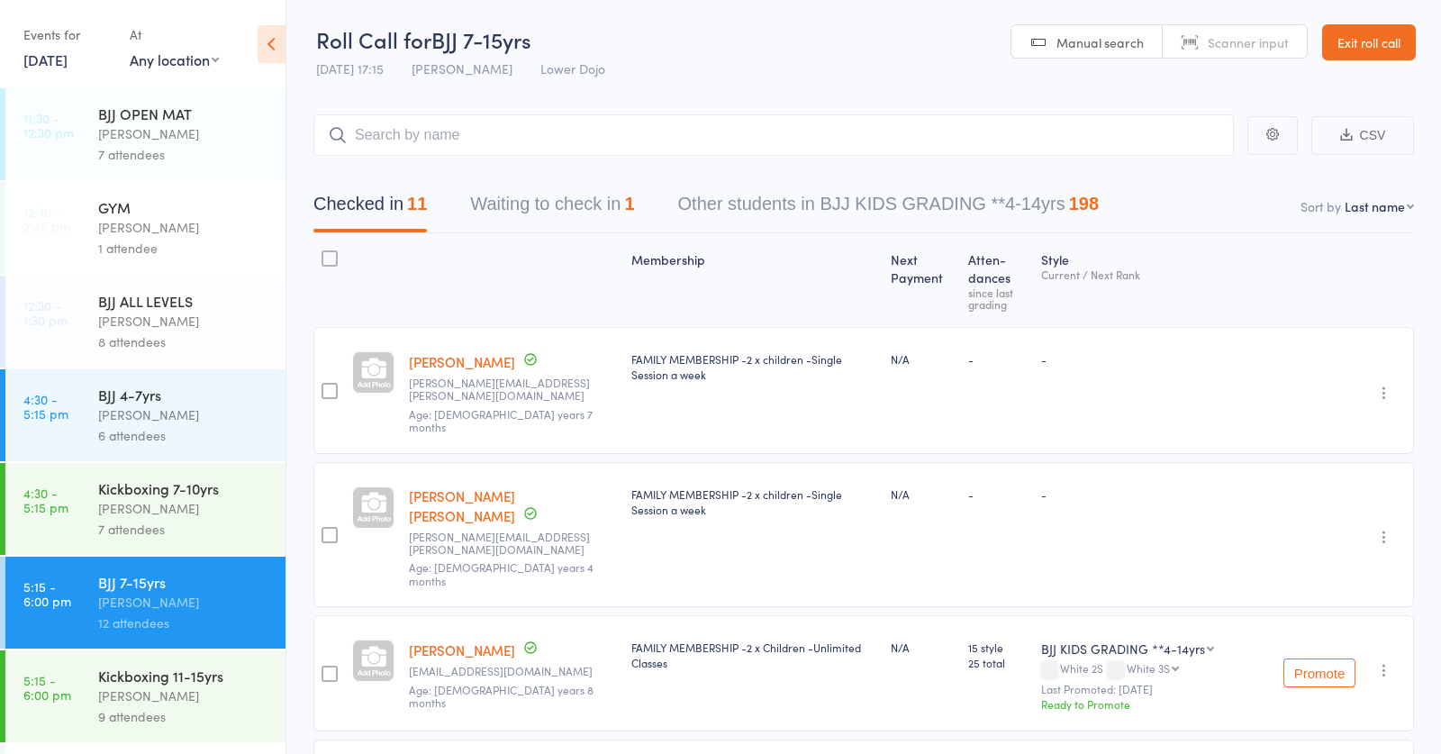
drag, startPoint x: 216, startPoint y: 707, endPoint x: 270, endPoint y: 576, distance: 142.2
click at [214, 702] on div "Kickboxing 11-15yrs Frankie Gibson 9 attendees" at bounding box center [191, 696] width 187 height 92
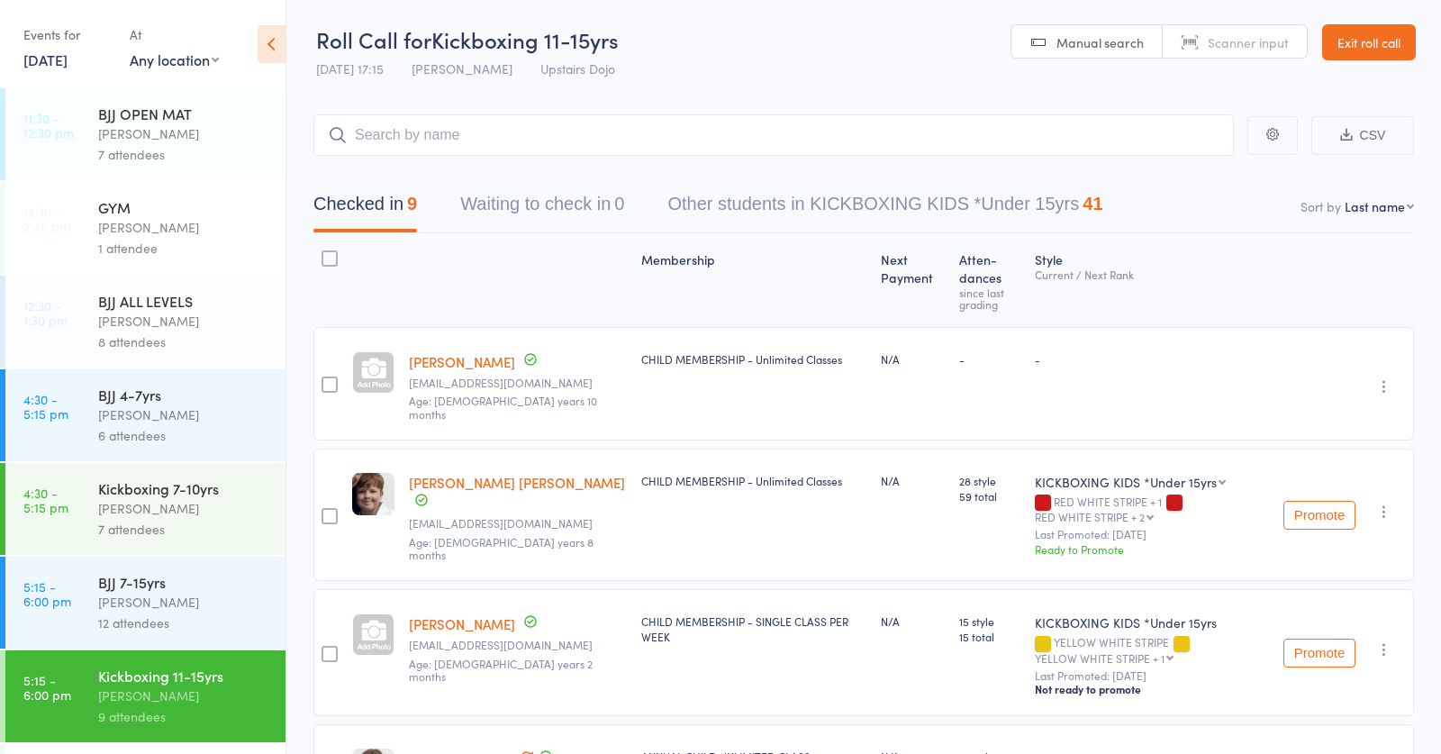
drag, startPoint x: 150, startPoint y: 586, endPoint x: 209, endPoint y: 514, distance: 93.4
click at [150, 586] on div "BJJ 7-15yrs" at bounding box center [184, 582] width 172 height 20
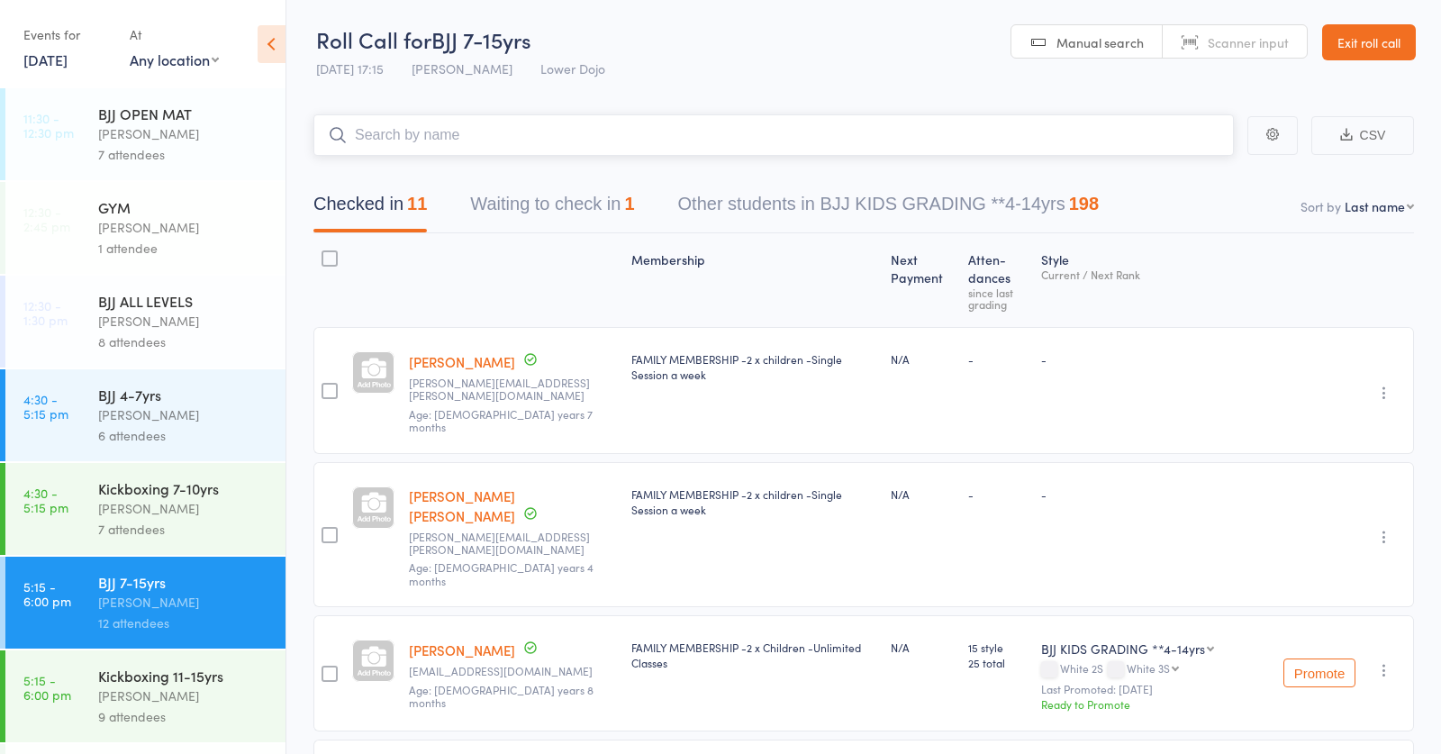
click at [573, 204] on button "Waiting to check in 1" at bounding box center [552, 209] width 164 height 48
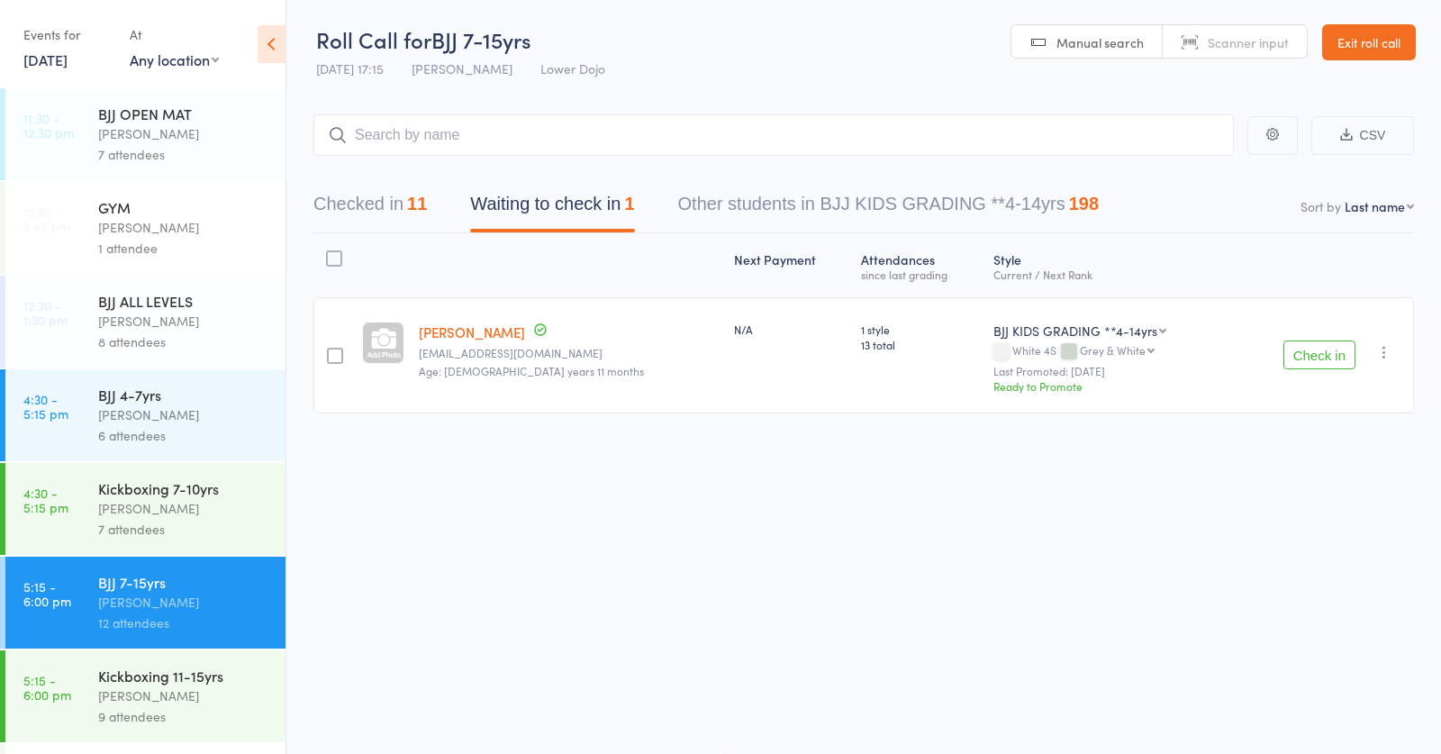
click at [1308, 359] on button "Check in" at bounding box center [1319, 354] width 72 height 29
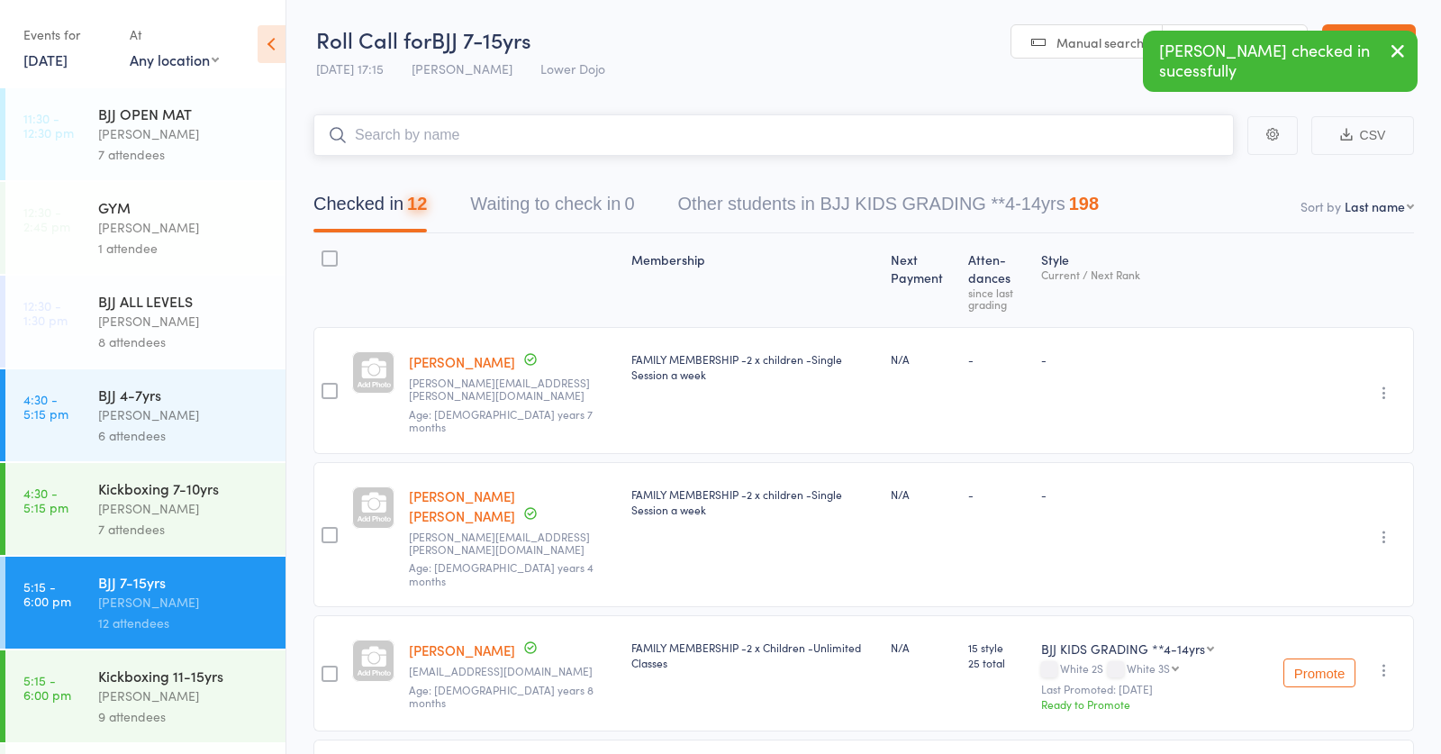
click at [803, 130] on input "search" at bounding box center [773, 134] width 920 height 41
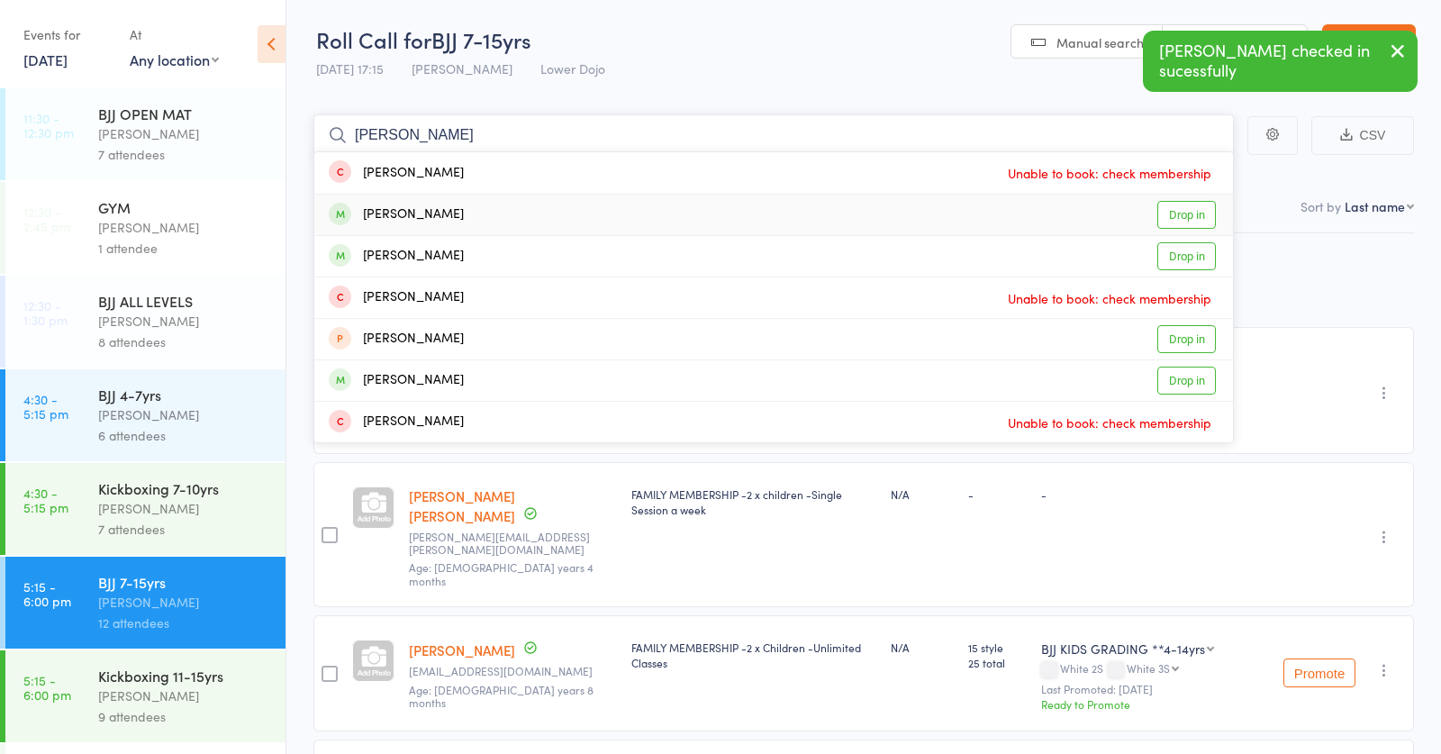
type input "eric"
click at [458, 217] on div "Eric Donegan Macedo" at bounding box center [396, 214] width 135 height 21
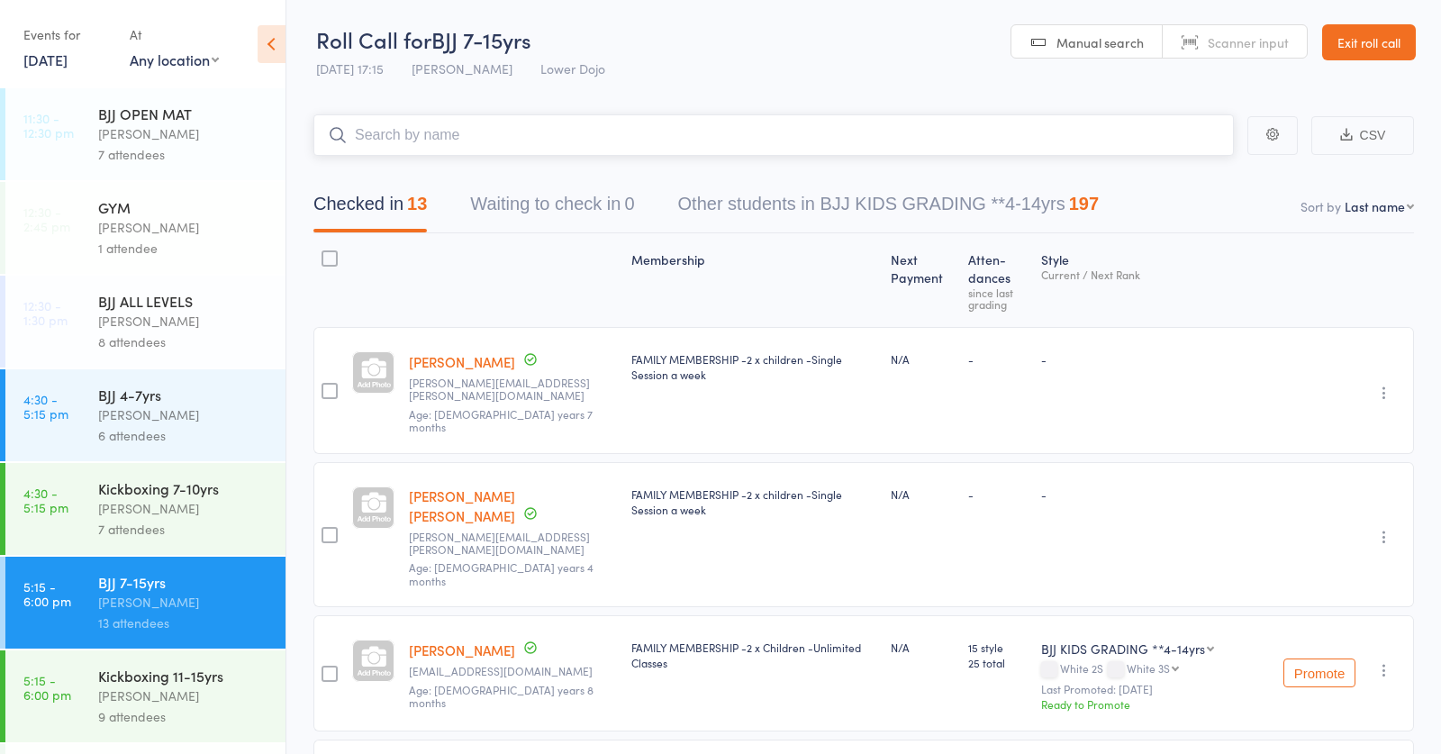
click at [485, 127] on input "search" at bounding box center [773, 134] width 920 height 41
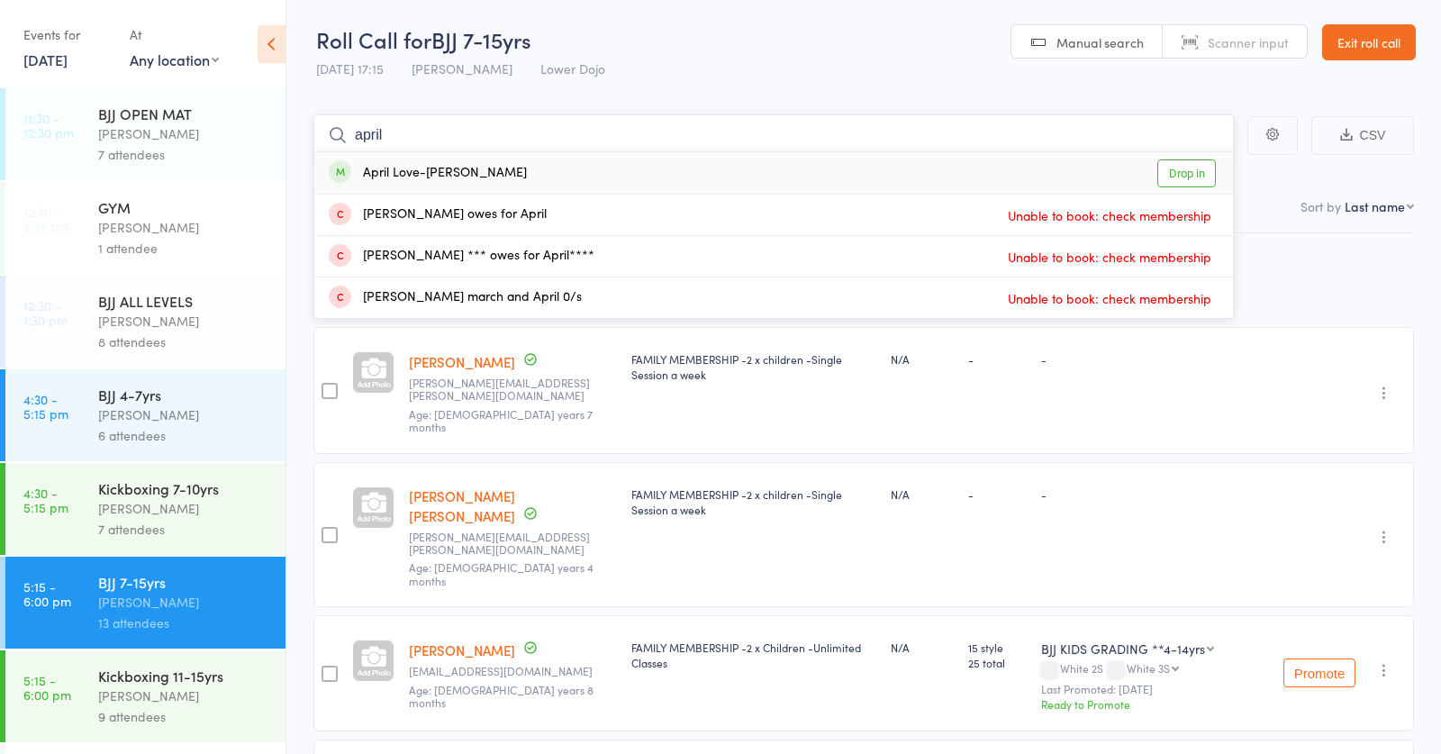
type input "april"
click at [449, 177] on div "April Love-Lecky" at bounding box center [428, 173] width 198 height 21
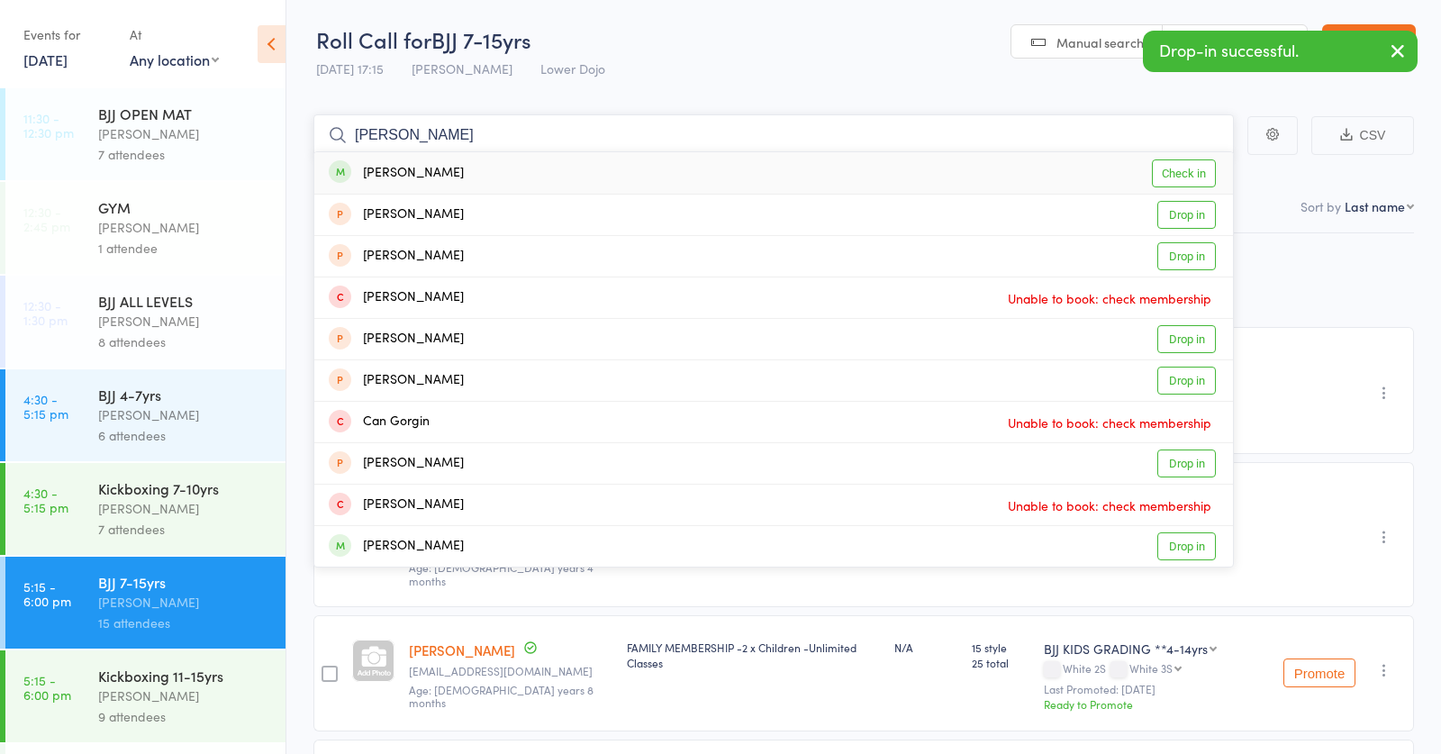
type input "caitlin"
click at [449, 172] on div "Caitlin Kendall Check in" at bounding box center [773, 172] width 919 height 41
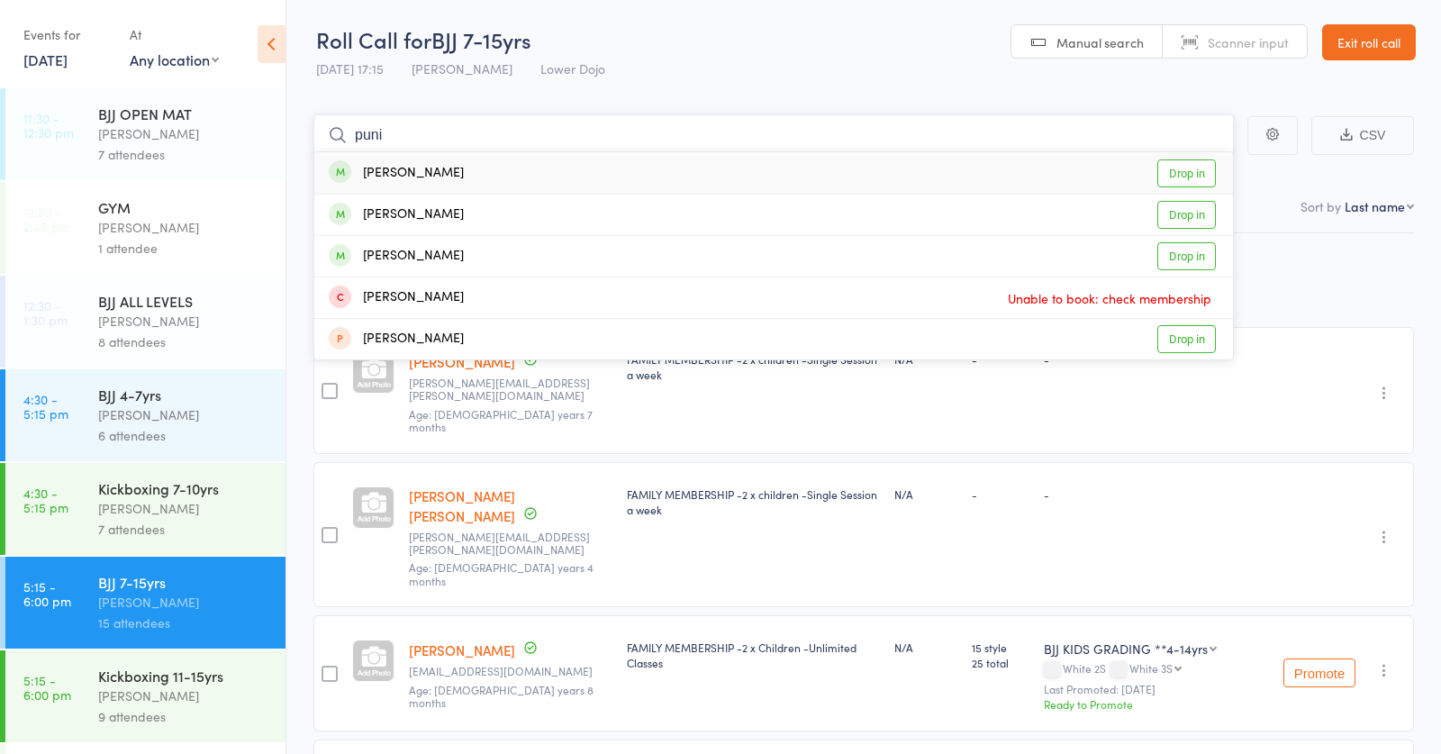
type input "puni"
click at [434, 175] on div "Arvin Puni Drop in" at bounding box center [773, 172] width 919 height 41
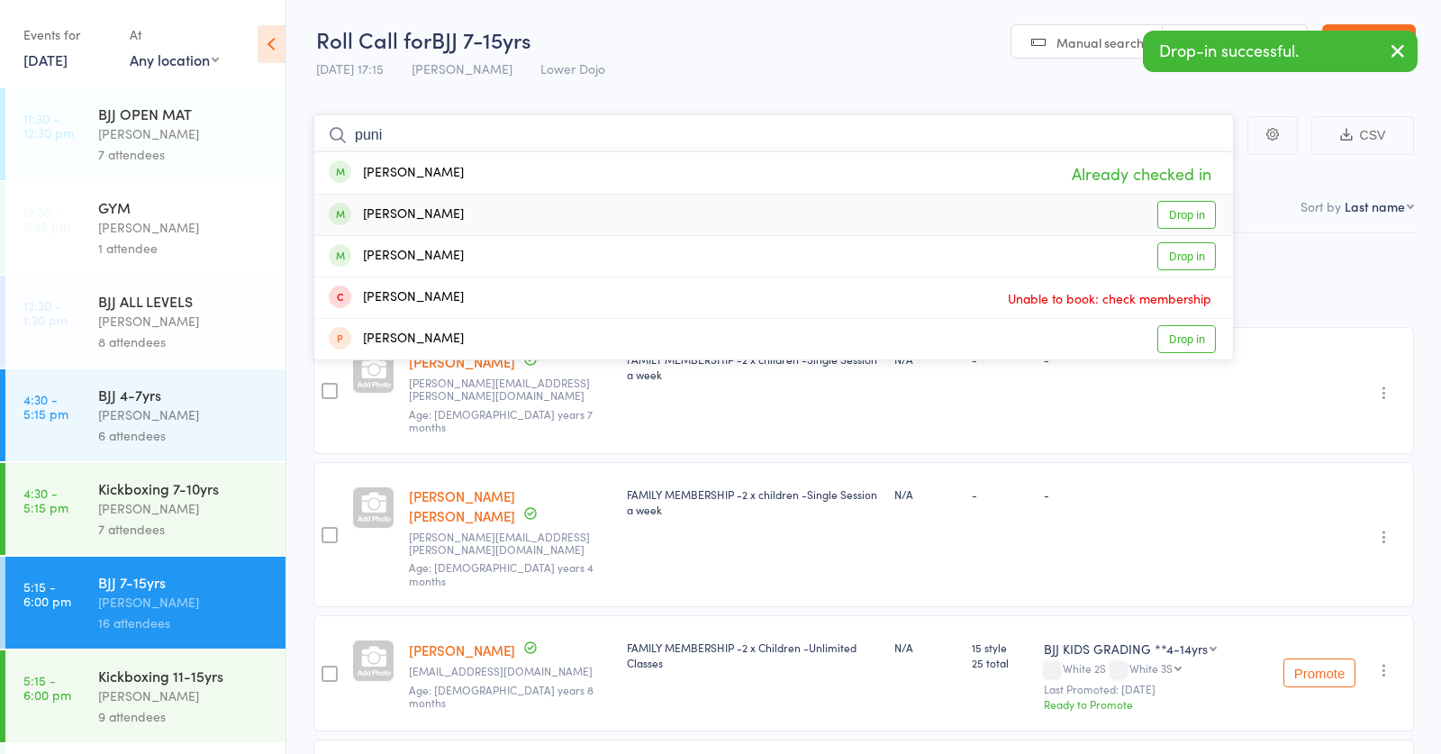
type input "puni"
click at [397, 216] on div "Kyran Puni" at bounding box center [396, 214] width 135 height 21
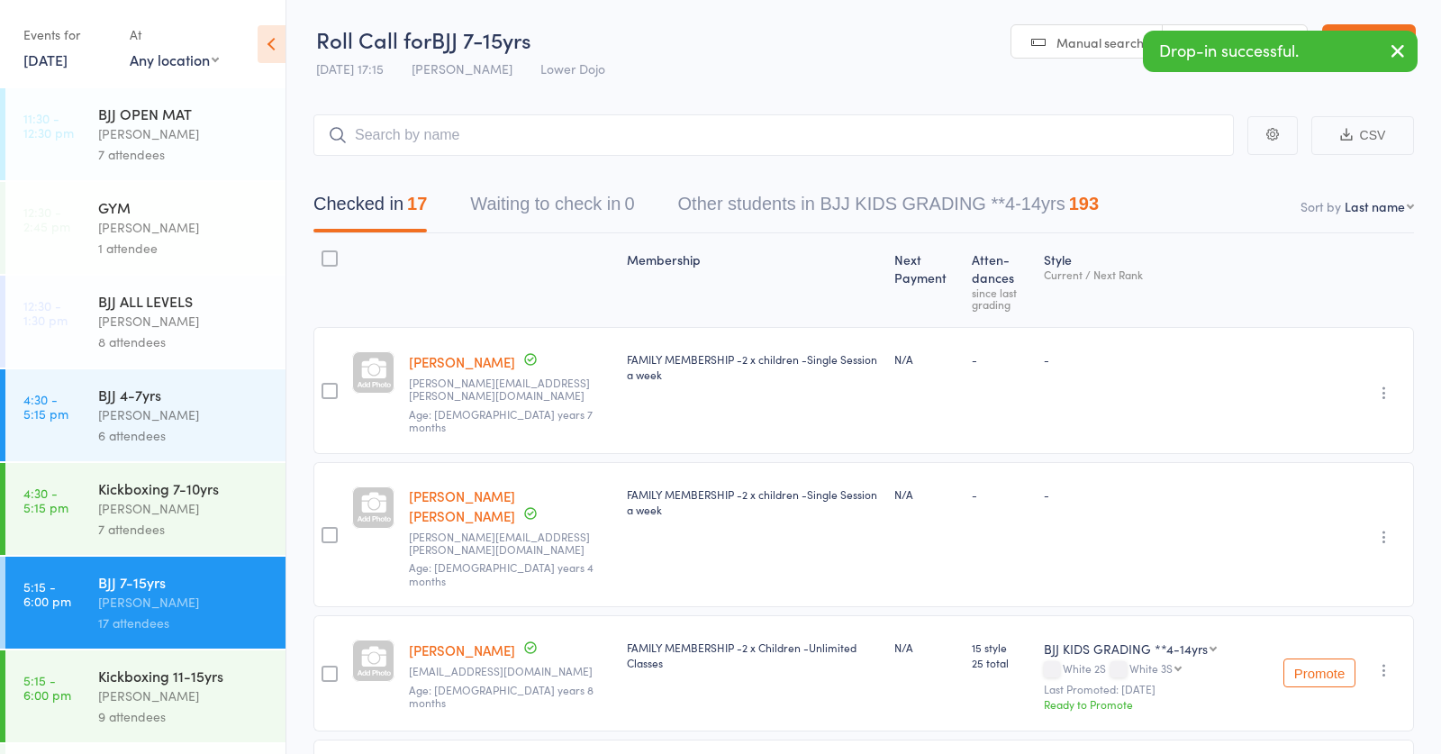
drag, startPoint x: 155, startPoint y: 485, endPoint x: 334, endPoint y: 349, distance: 225.0
click at [161, 480] on div "Kickboxing 7-10yrs" at bounding box center [184, 488] width 172 height 20
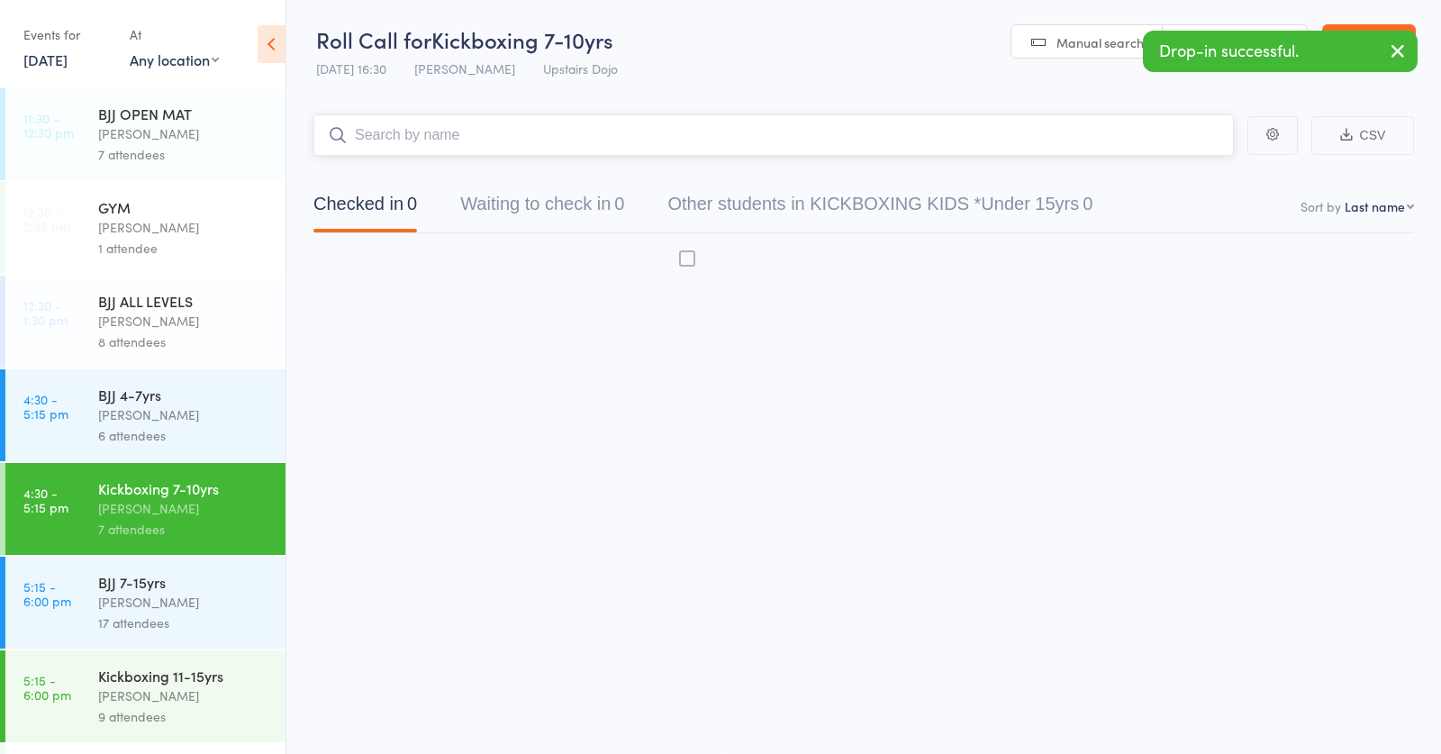
click at [523, 136] on input "search" at bounding box center [773, 134] width 920 height 41
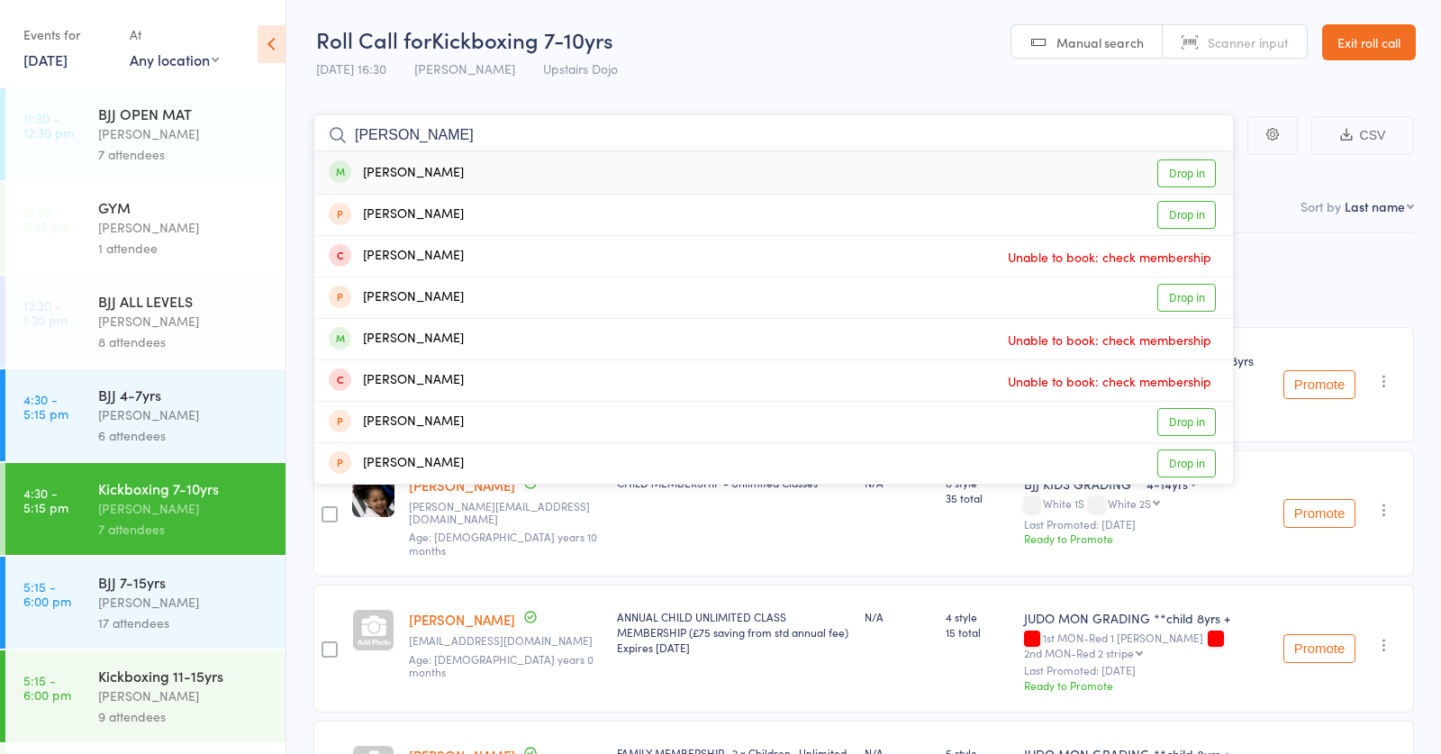
type input "arvin"
click at [412, 169] on div "Arvin Puni" at bounding box center [396, 173] width 135 height 21
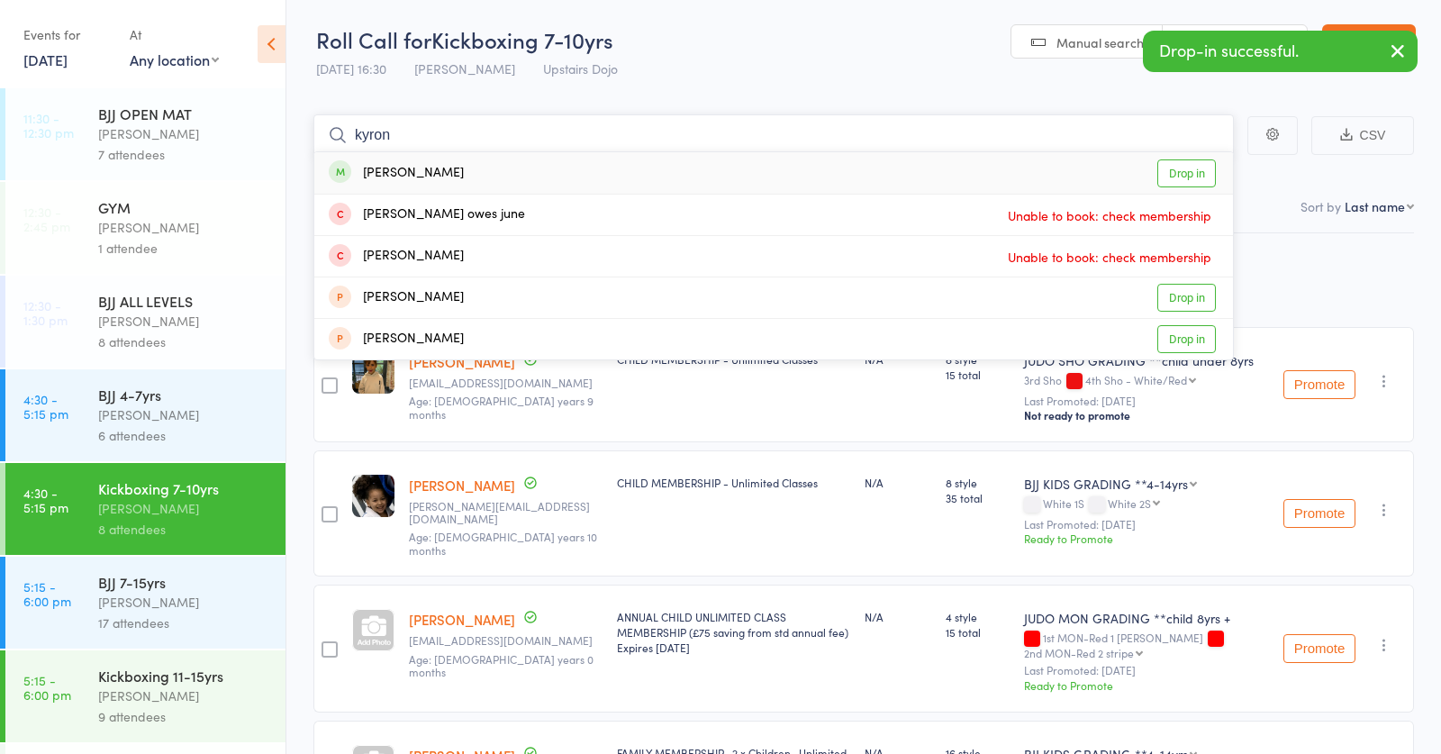
type input "myron"
click at [410, 172] on div "Kyran Puni" at bounding box center [396, 173] width 135 height 21
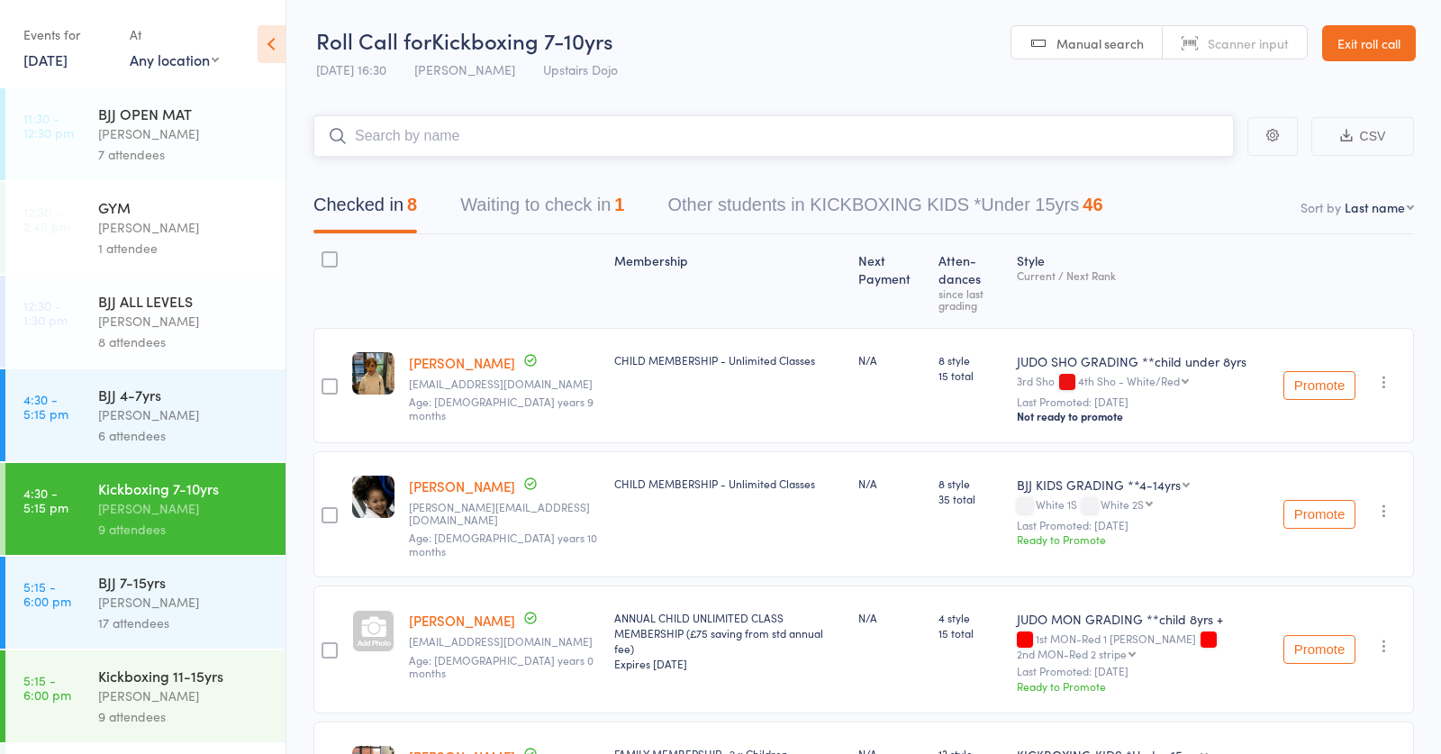
click at [580, 201] on button "Waiting to check in 1" at bounding box center [542, 210] width 164 height 48
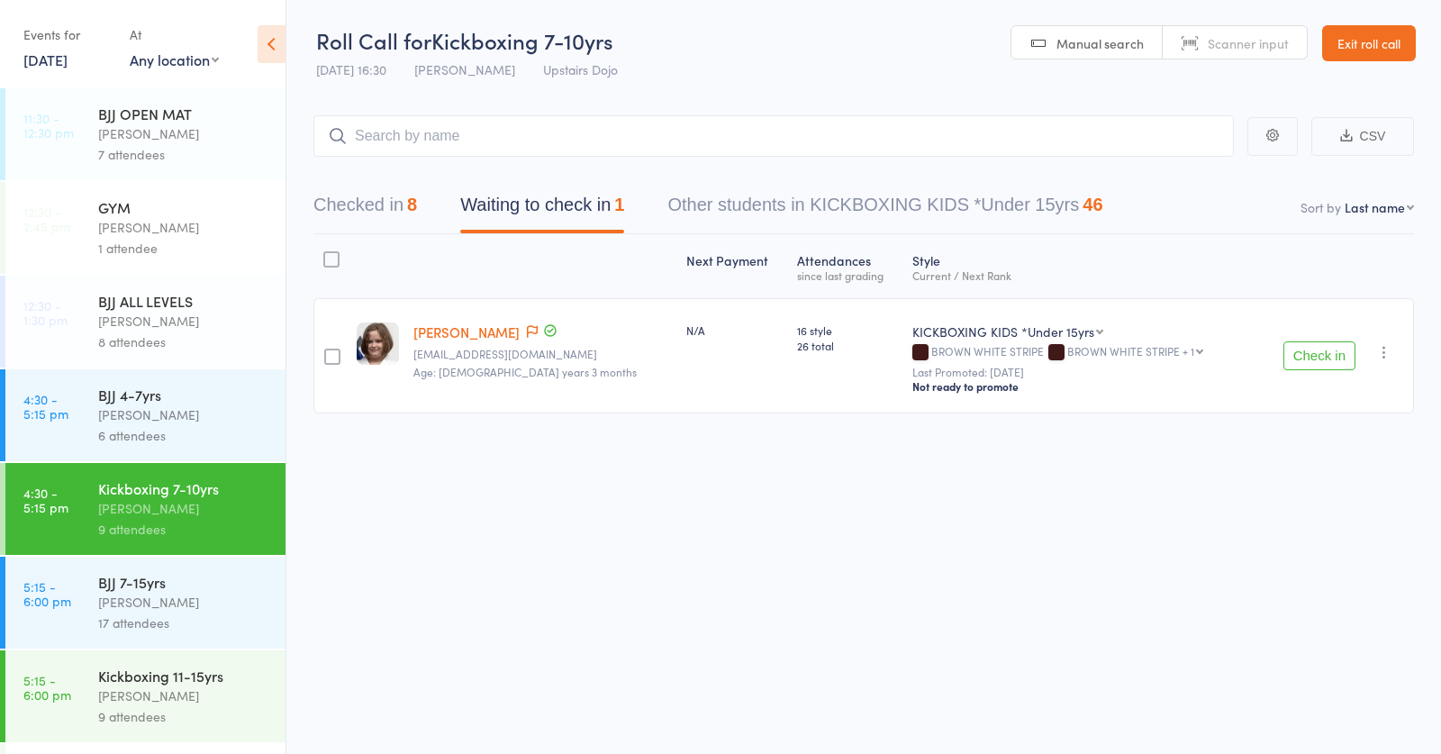
click at [170, 603] on div "Thomas Buckmaster" at bounding box center [184, 602] width 172 height 21
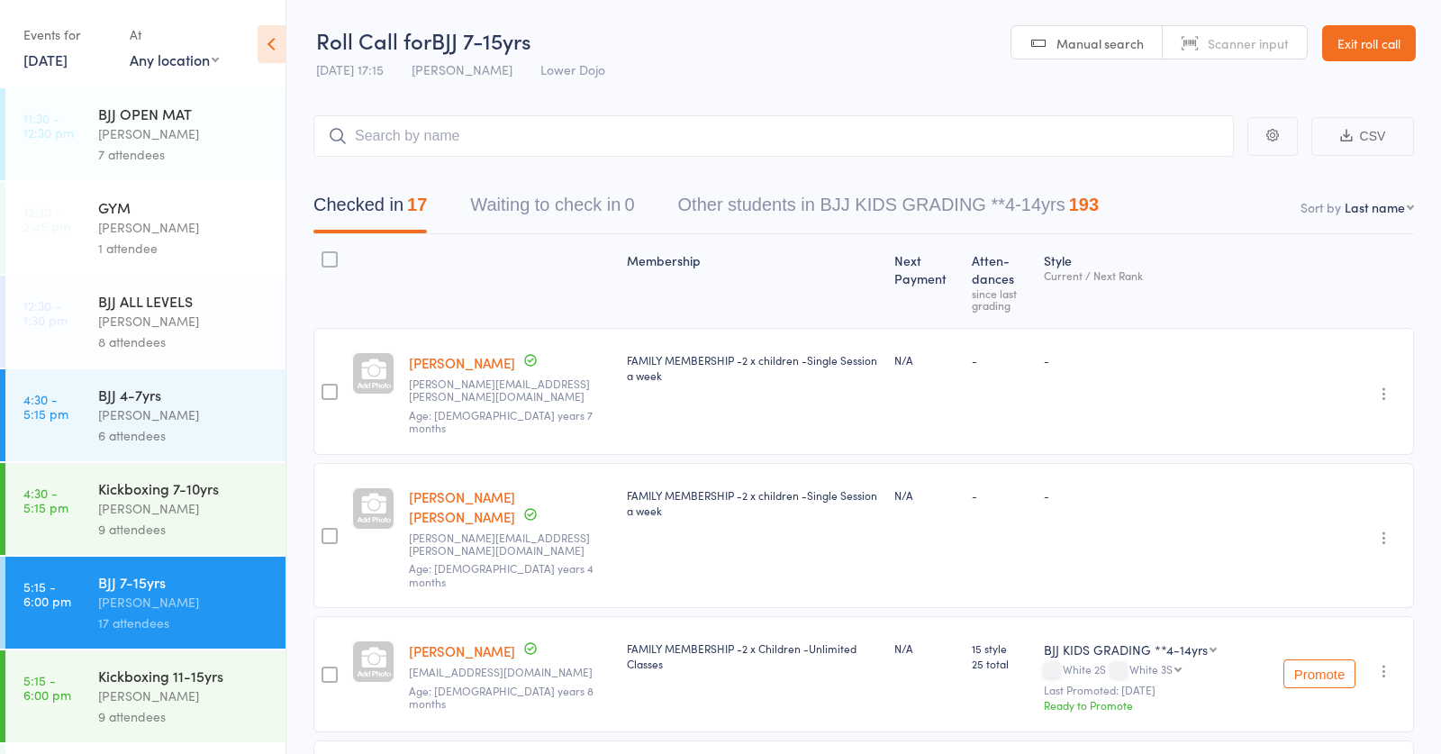
drag, startPoint x: 140, startPoint y: 710, endPoint x: 175, endPoint y: 679, distance: 46.6
click at [140, 711] on div "9 attendees" at bounding box center [184, 716] width 172 height 21
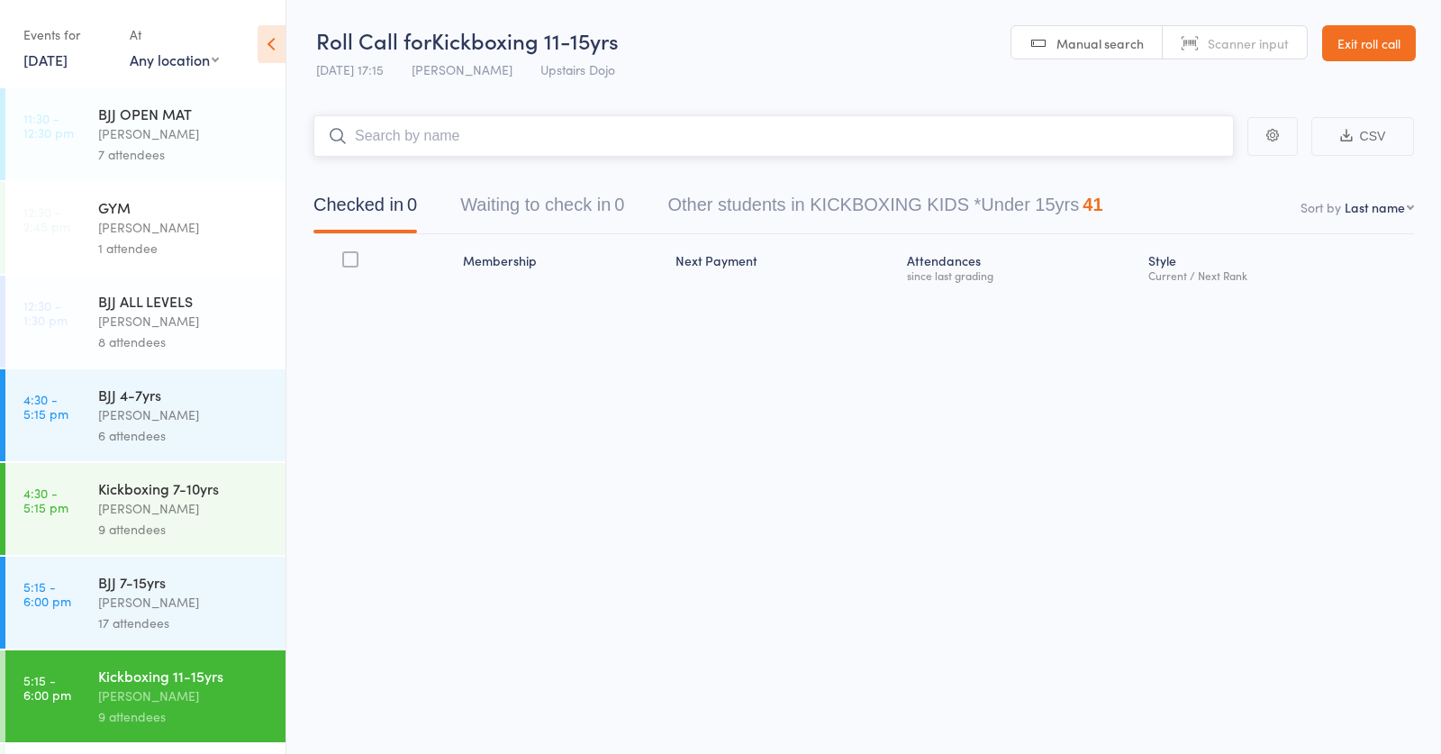
click at [621, 127] on input "search" at bounding box center [773, 135] width 920 height 41
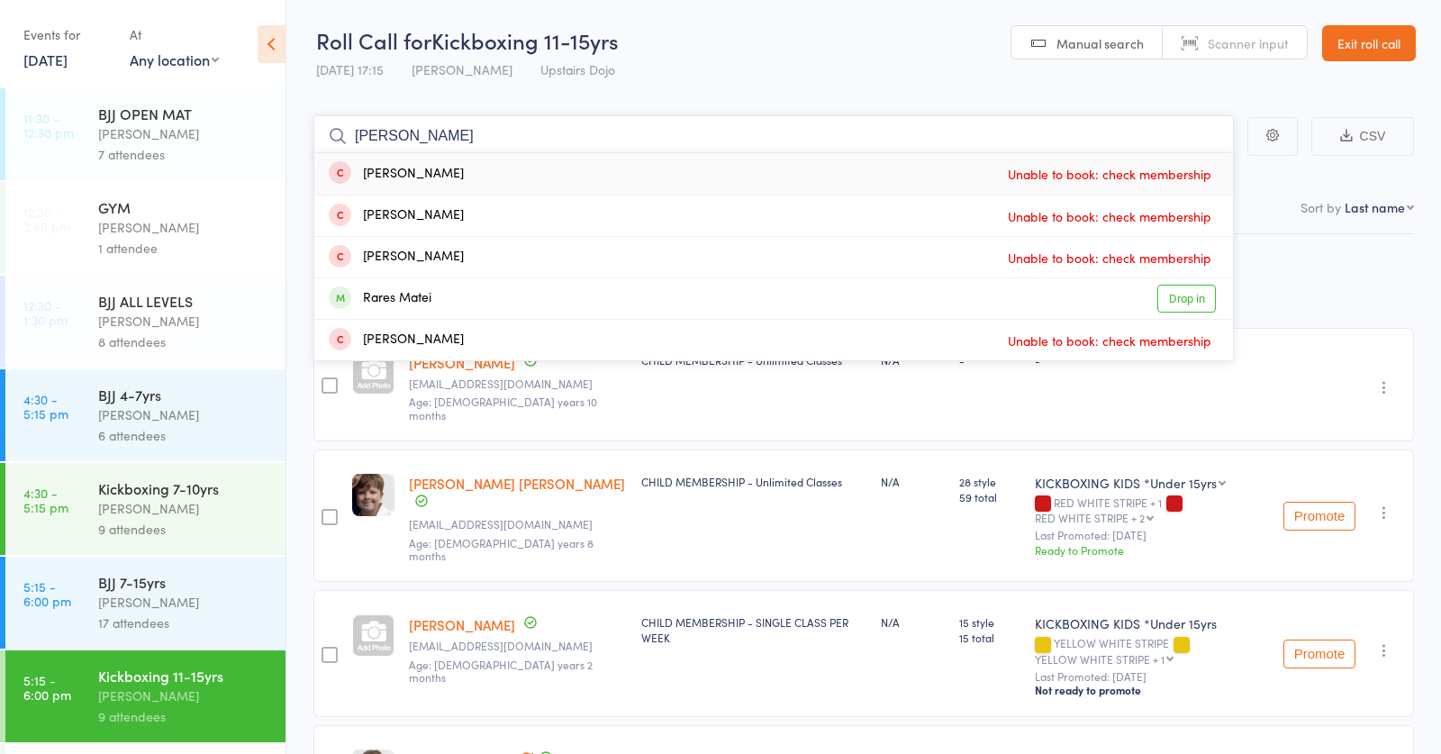
type input "rears"
drag, startPoint x: 621, startPoint y: 127, endPoint x: 436, endPoint y: 294, distance: 249.4
click at [436, 294] on div "Rares Matei Drop in" at bounding box center [773, 298] width 919 height 41
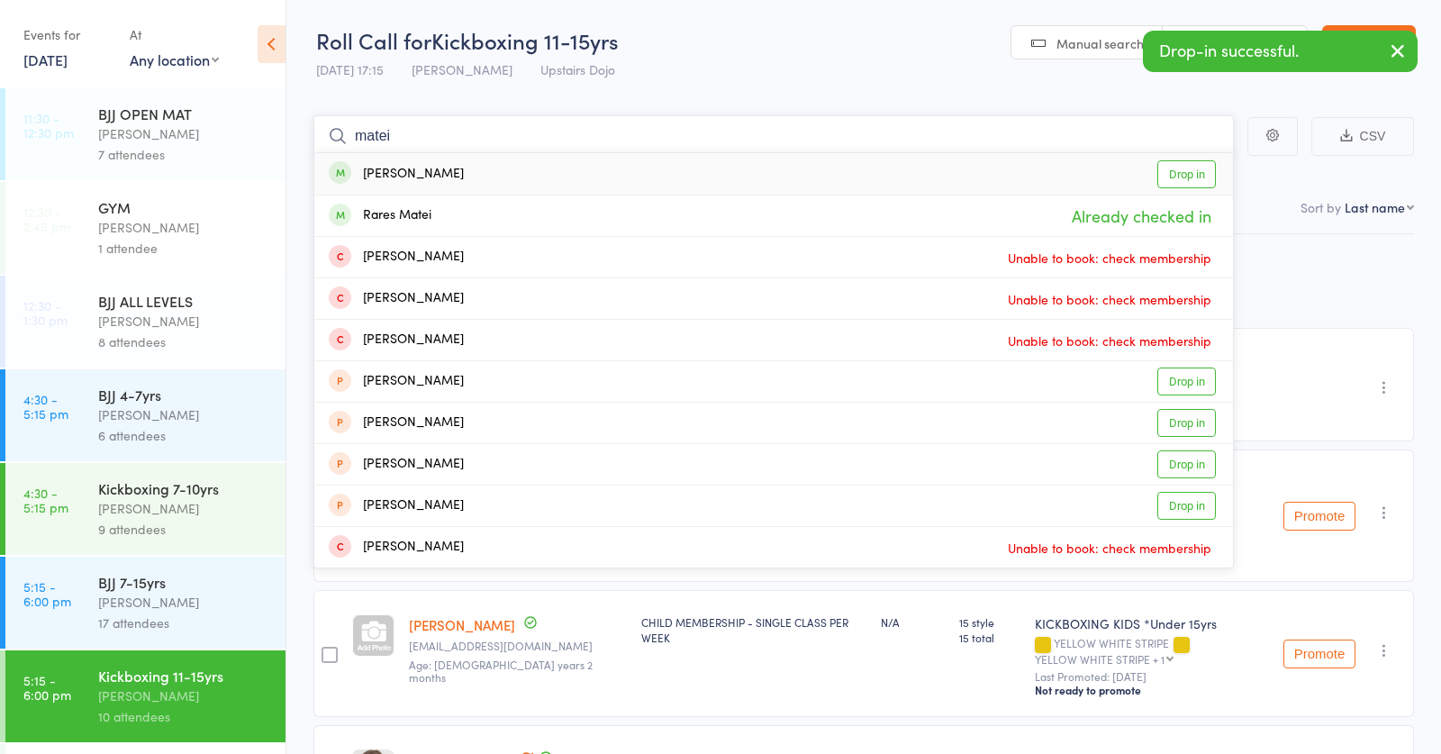
type input "matei"
click at [417, 174] on div "Razan Matei" at bounding box center [396, 174] width 135 height 21
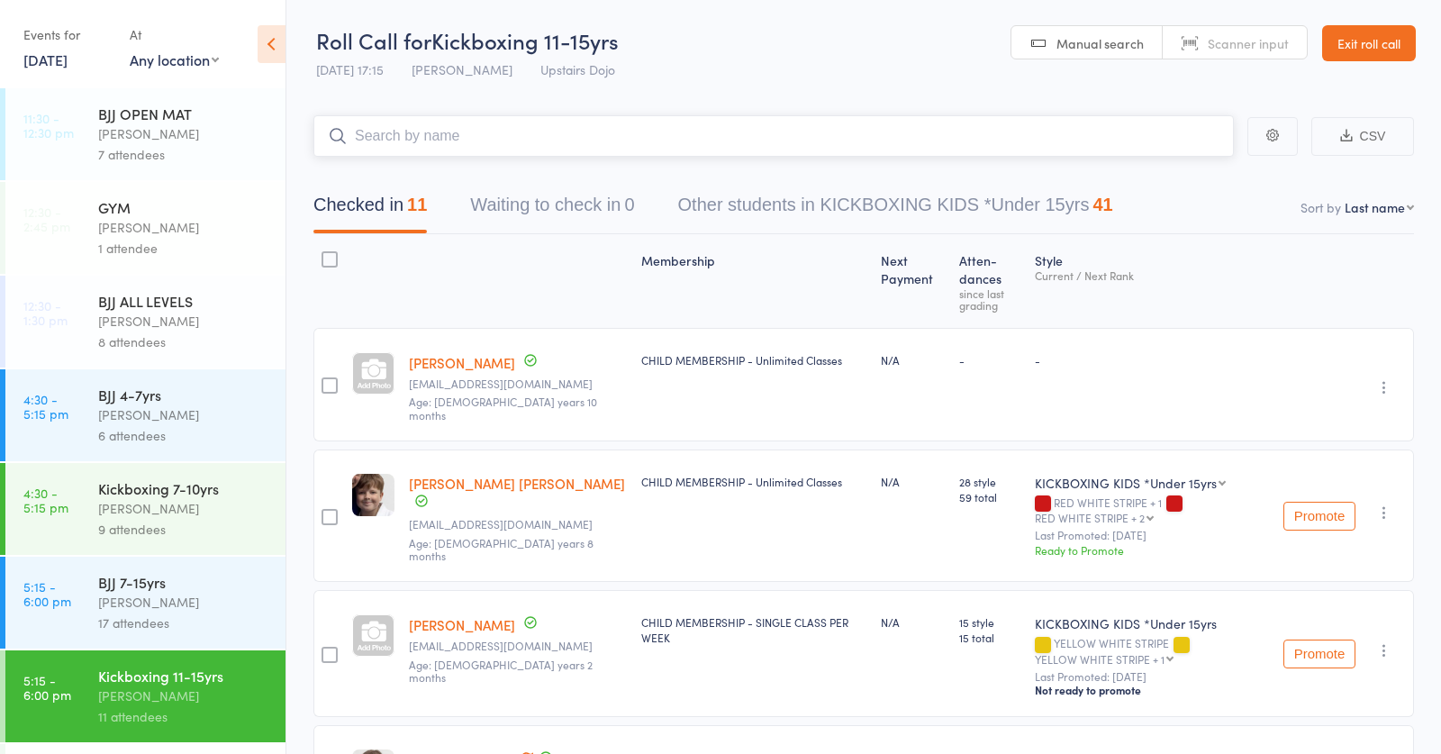
click at [577, 132] on input "search" at bounding box center [773, 135] width 920 height 41
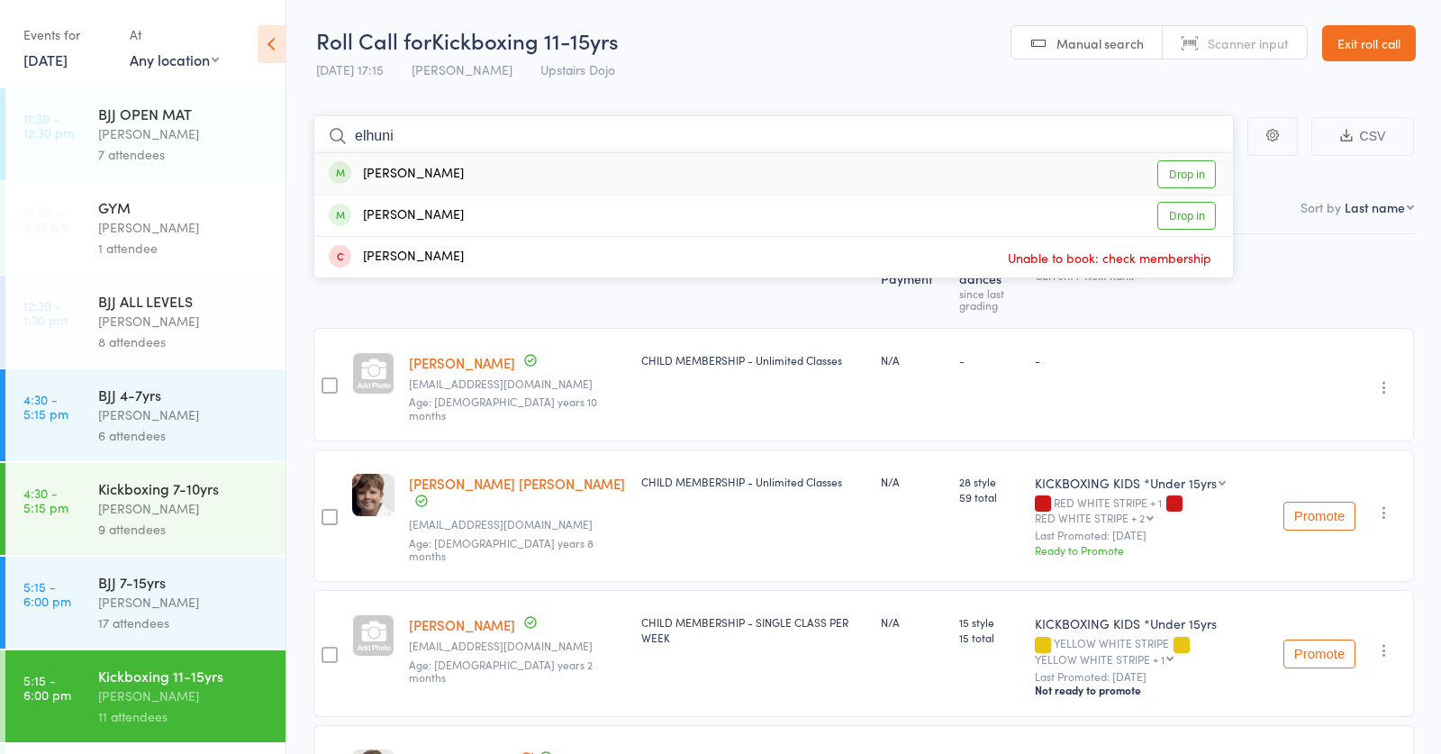
type input "elhuni"
click at [454, 164] on div "Ahmed Elhuni Drop in" at bounding box center [773, 173] width 919 height 41
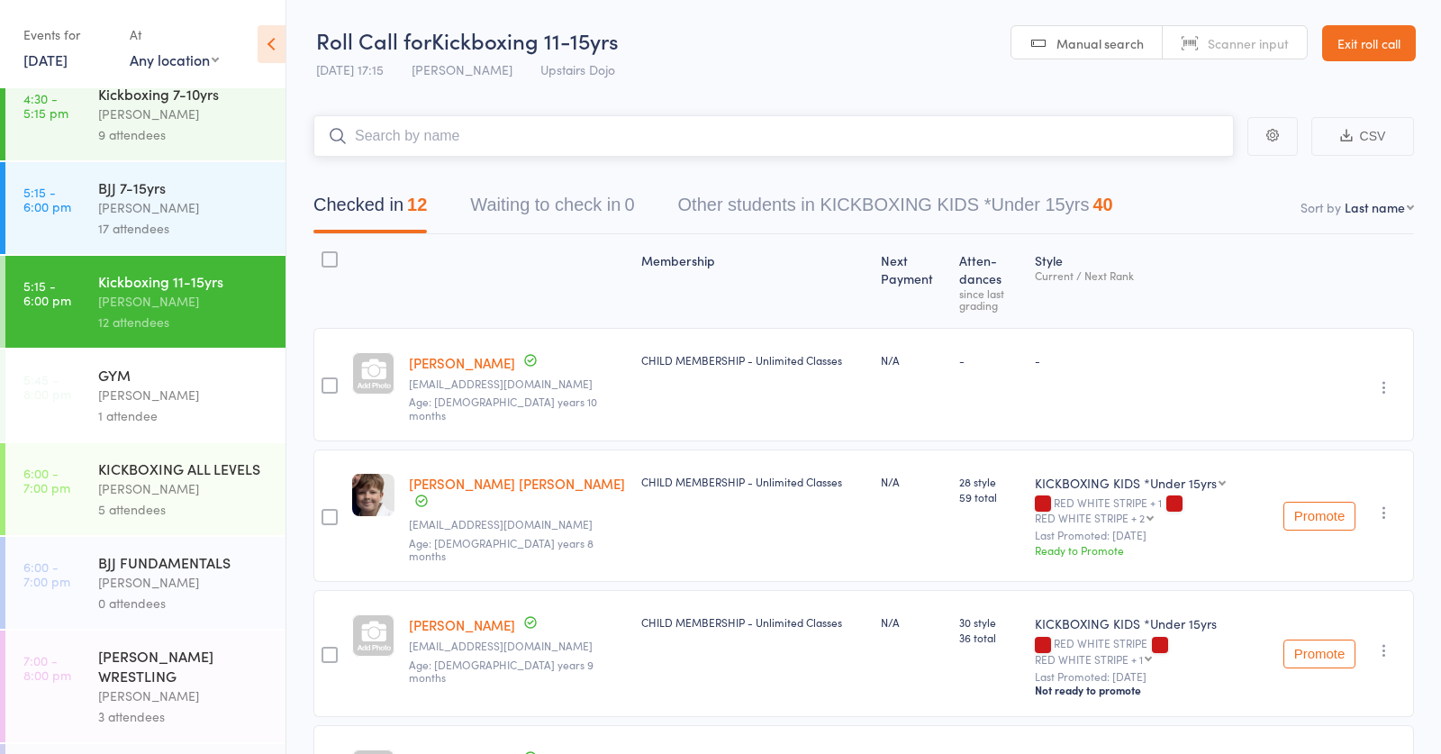
scroll to position [424, 0]
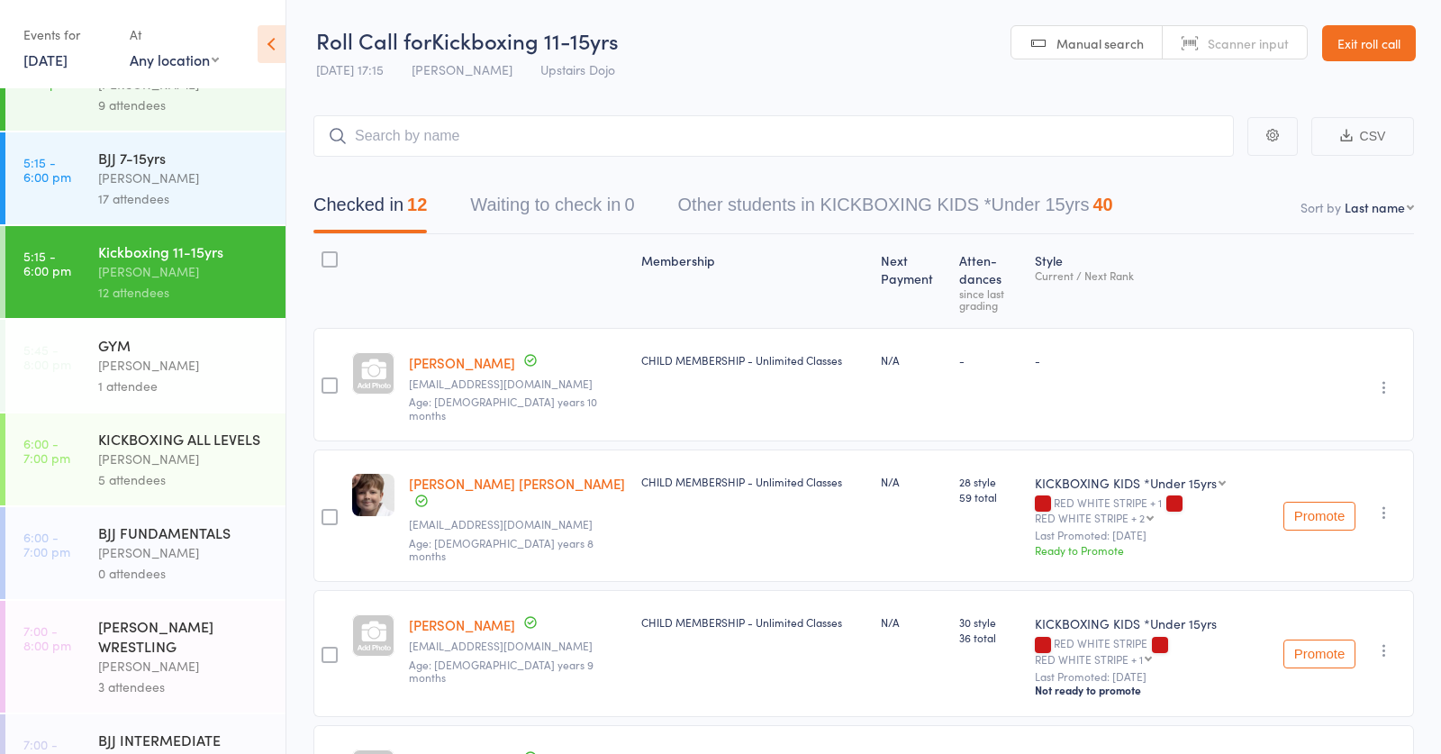
click at [156, 460] on div "Frankie Gibson" at bounding box center [184, 459] width 172 height 21
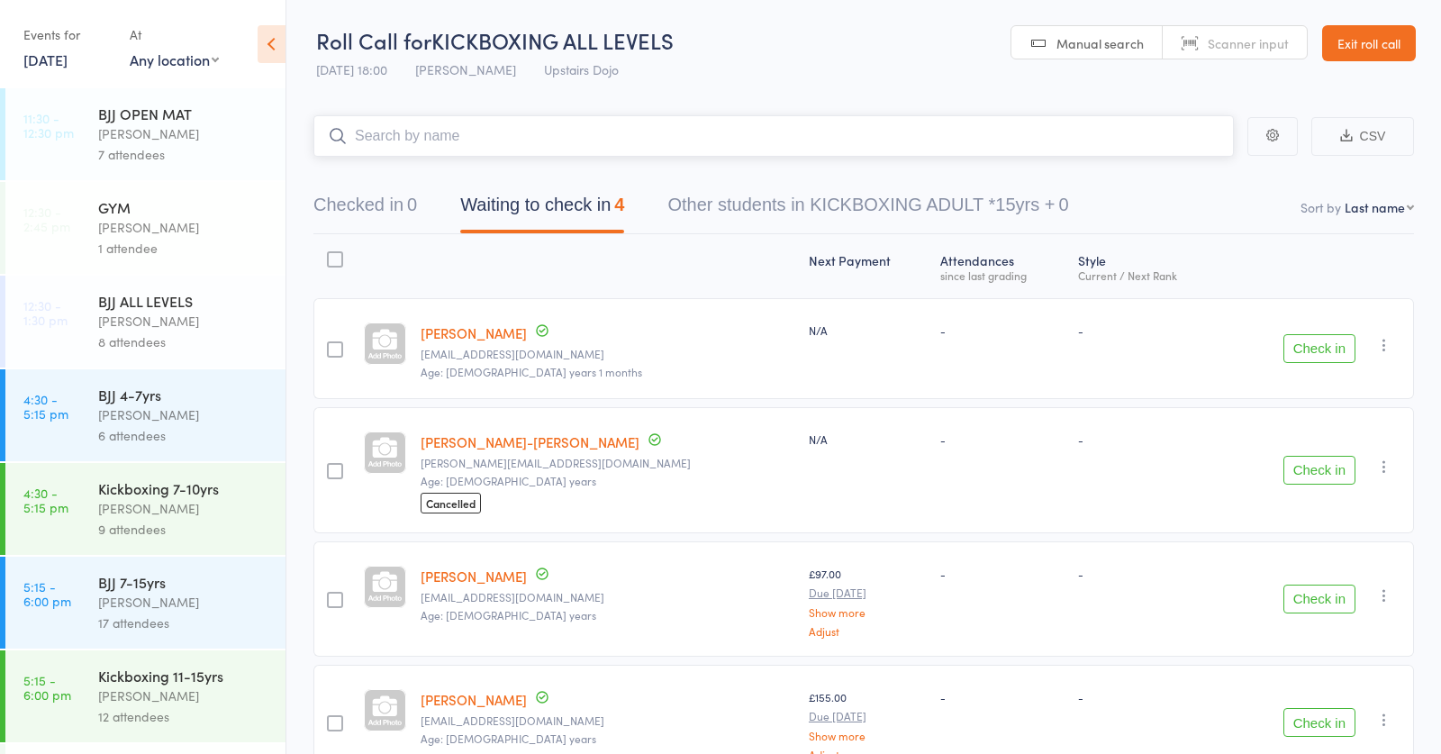
click at [577, 203] on button "Waiting to check in 4" at bounding box center [542, 210] width 164 height 48
click at [1324, 598] on button "Check in" at bounding box center [1319, 599] width 72 height 29
click at [525, 134] on input "search" at bounding box center [773, 135] width 920 height 41
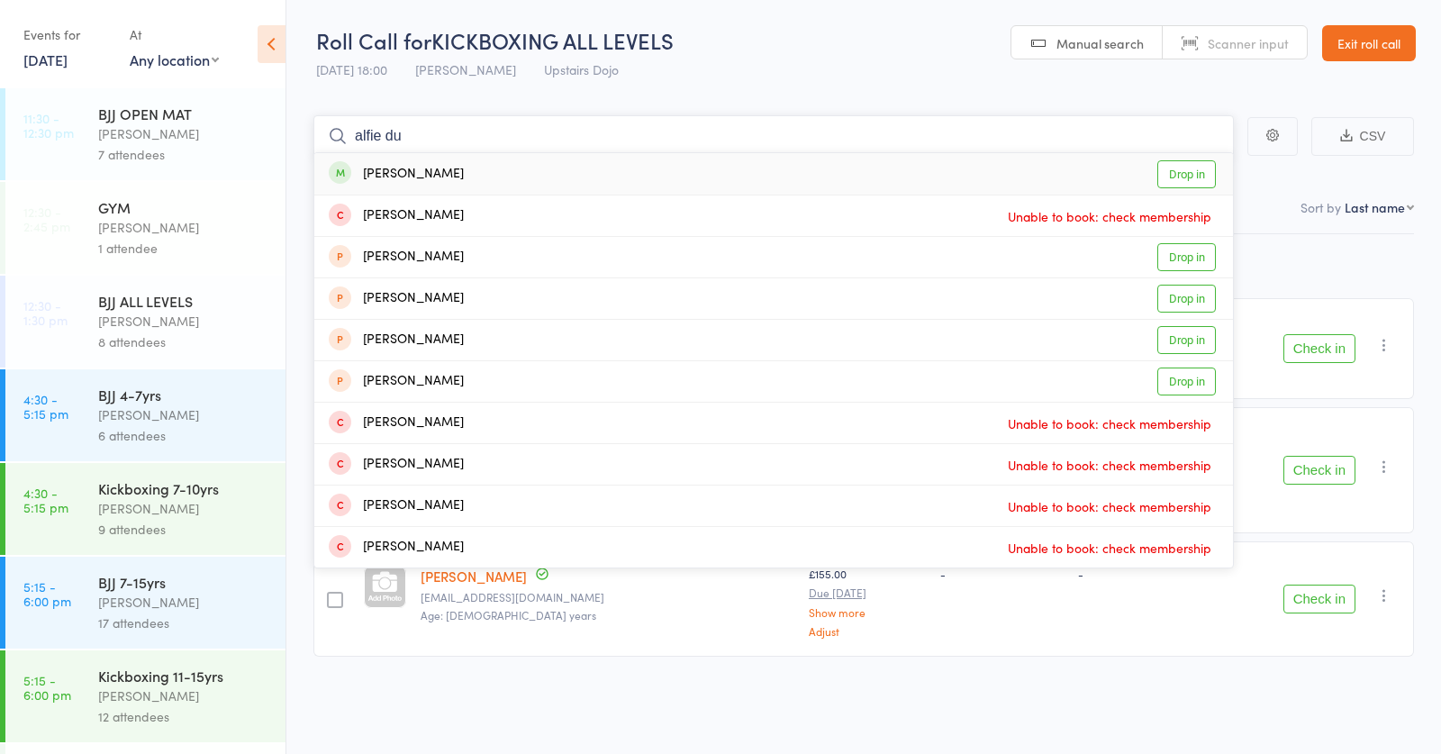
type input "alfie du"
click at [415, 170] on div "Alfie Duffy" at bounding box center [396, 174] width 135 height 21
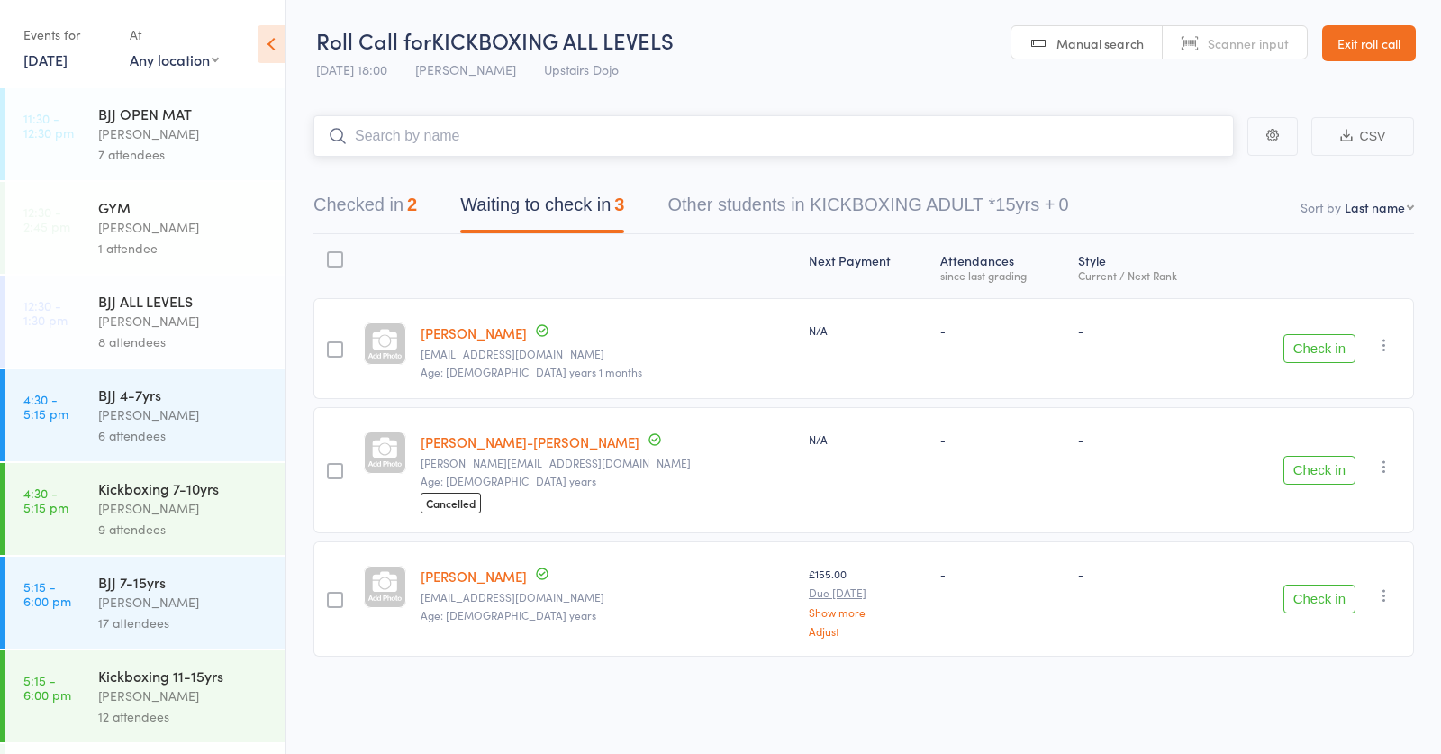
click at [494, 135] on input "search" at bounding box center [773, 135] width 920 height 41
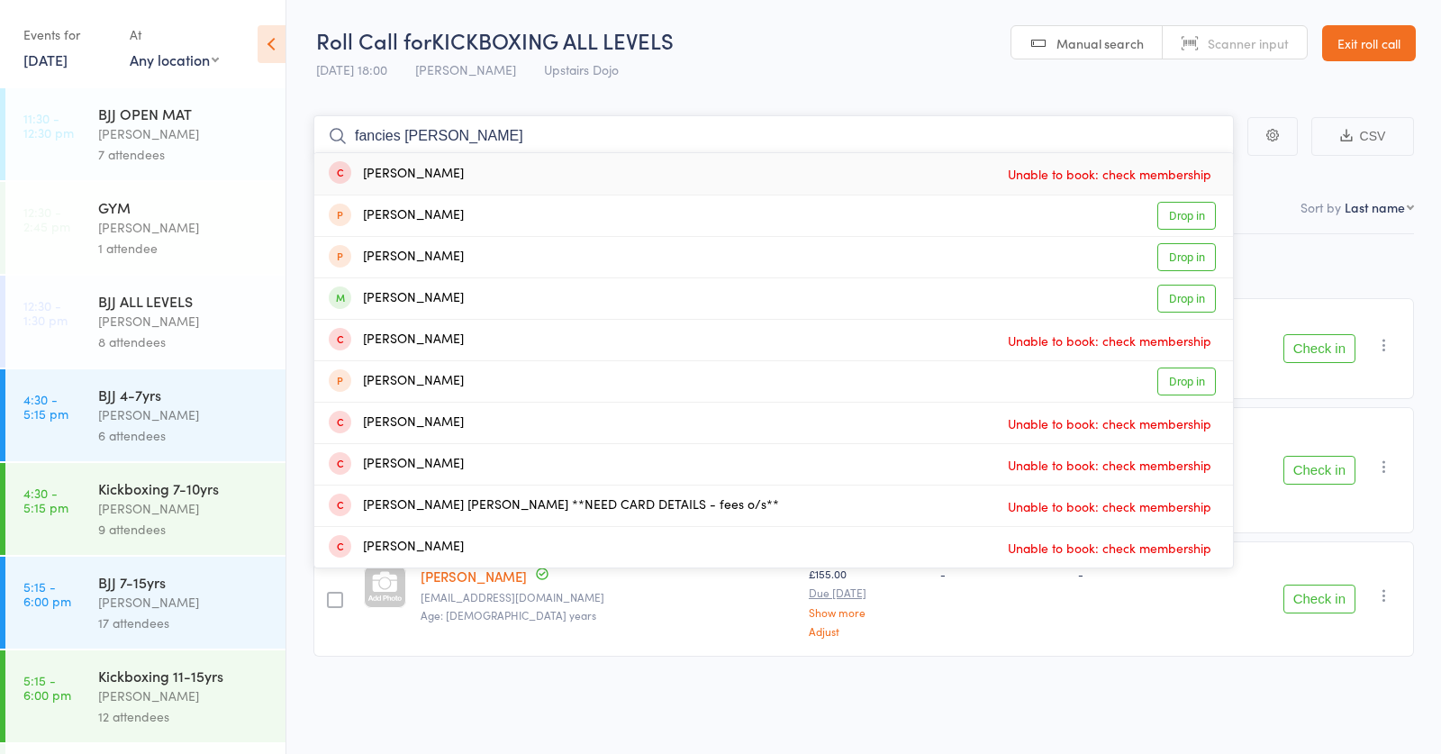
type input "fancies moore"
click at [637, 77] on div "Roll Call for KICKBOXING ALL LEVELS 14 Oct 18:00 Frankie Gibson Upstairs Dojo" at bounding box center [495, 56] width 358 height 63
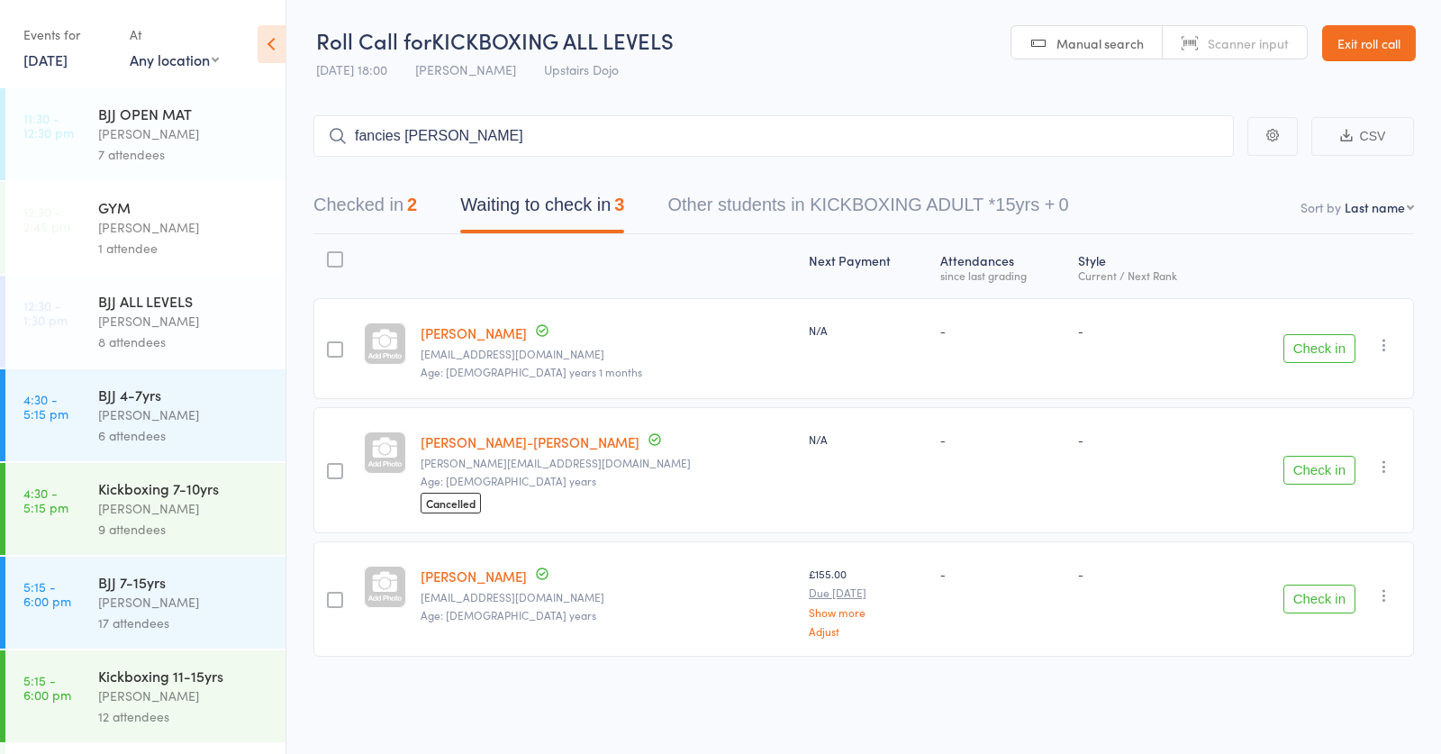
click at [1330, 597] on button "Check in" at bounding box center [1319, 599] width 72 height 29
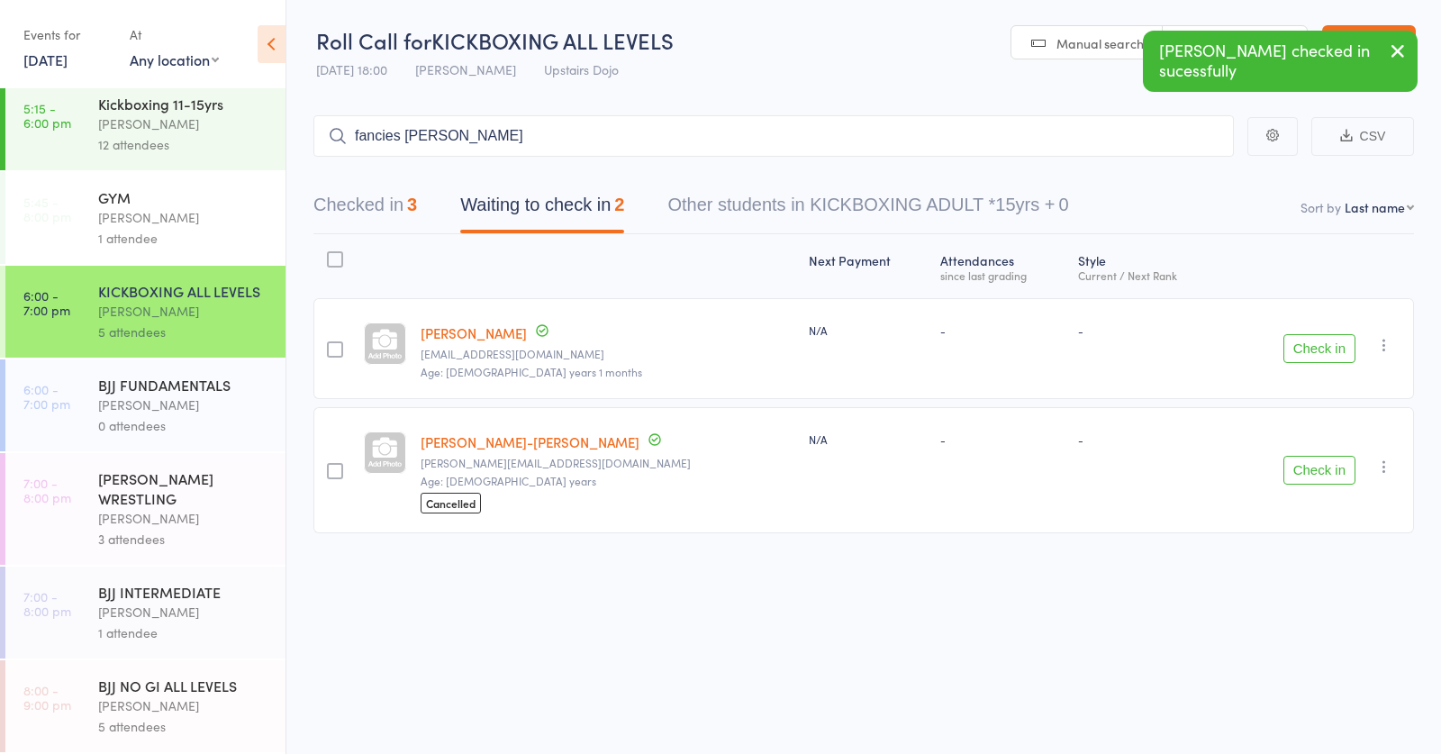
scroll to position [572, 0]
drag, startPoint x: 121, startPoint y: 611, endPoint x: 125, endPoint y: 601, distance: 10.9
click at [121, 611] on div "Thomas Buckmaster" at bounding box center [184, 612] width 172 height 21
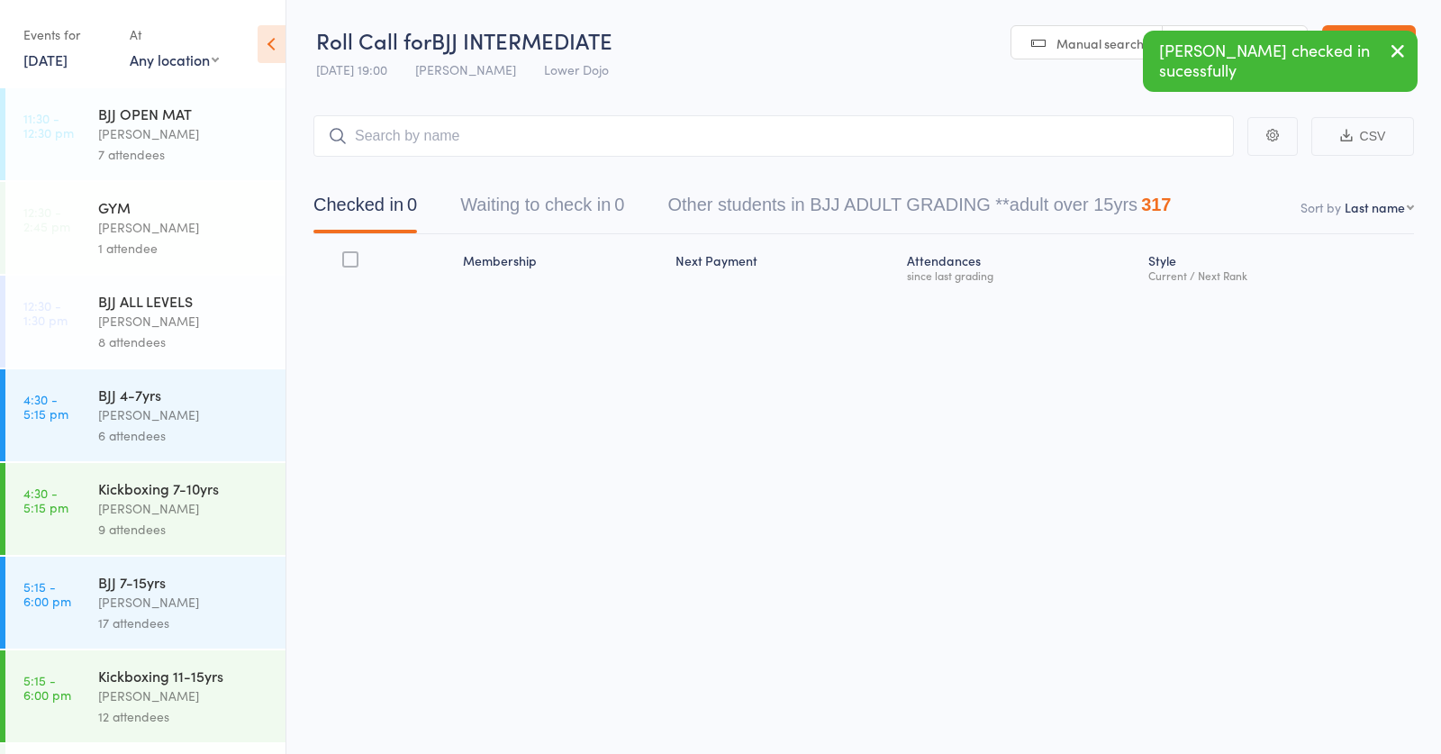
click at [575, 203] on button "Waiting to check in 0" at bounding box center [542, 210] width 164 height 48
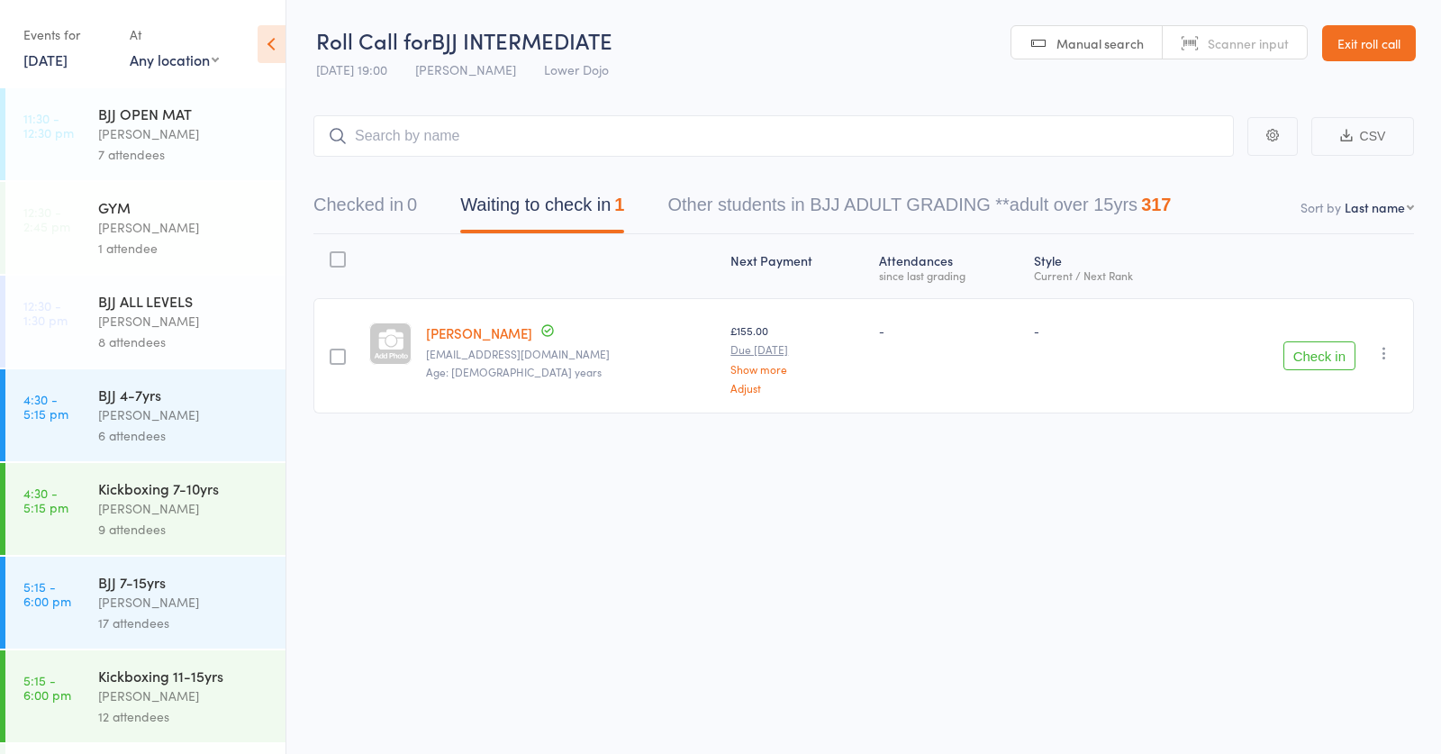
click at [1310, 357] on button "Check in" at bounding box center [1319, 355] width 72 height 29
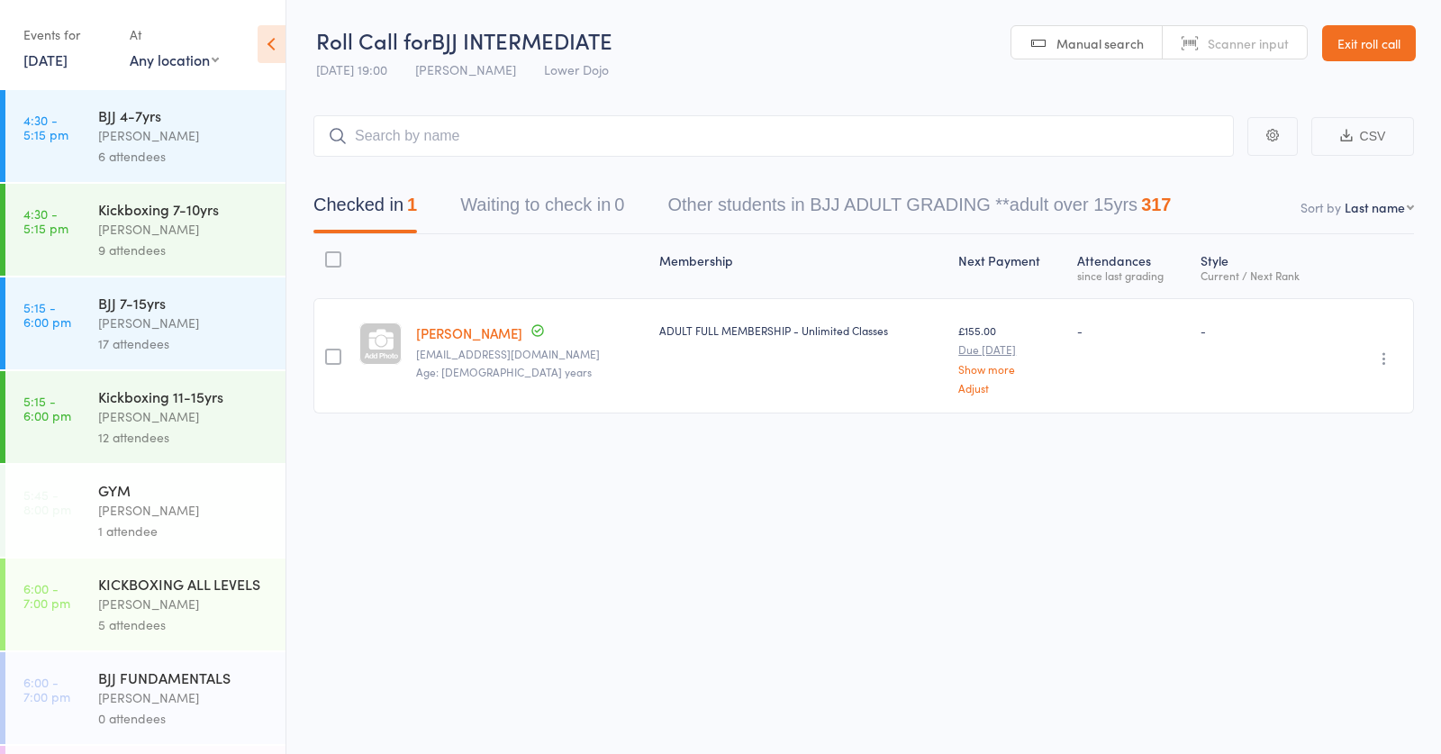
scroll to position [284, 0]
click at [158, 603] on div "Frankie Gibson" at bounding box center [184, 599] width 172 height 21
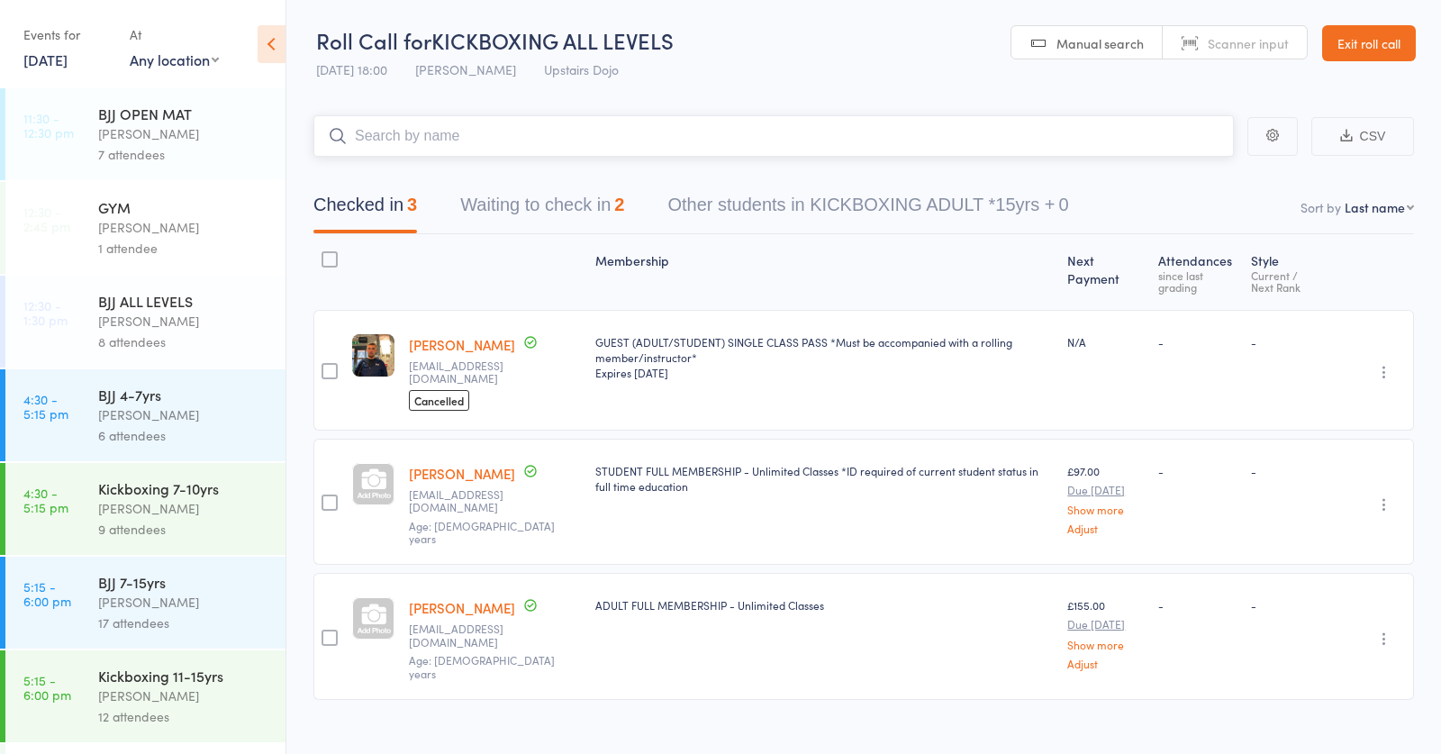
click at [411, 135] on input "search" at bounding box center [773, 135] width 920 height 41
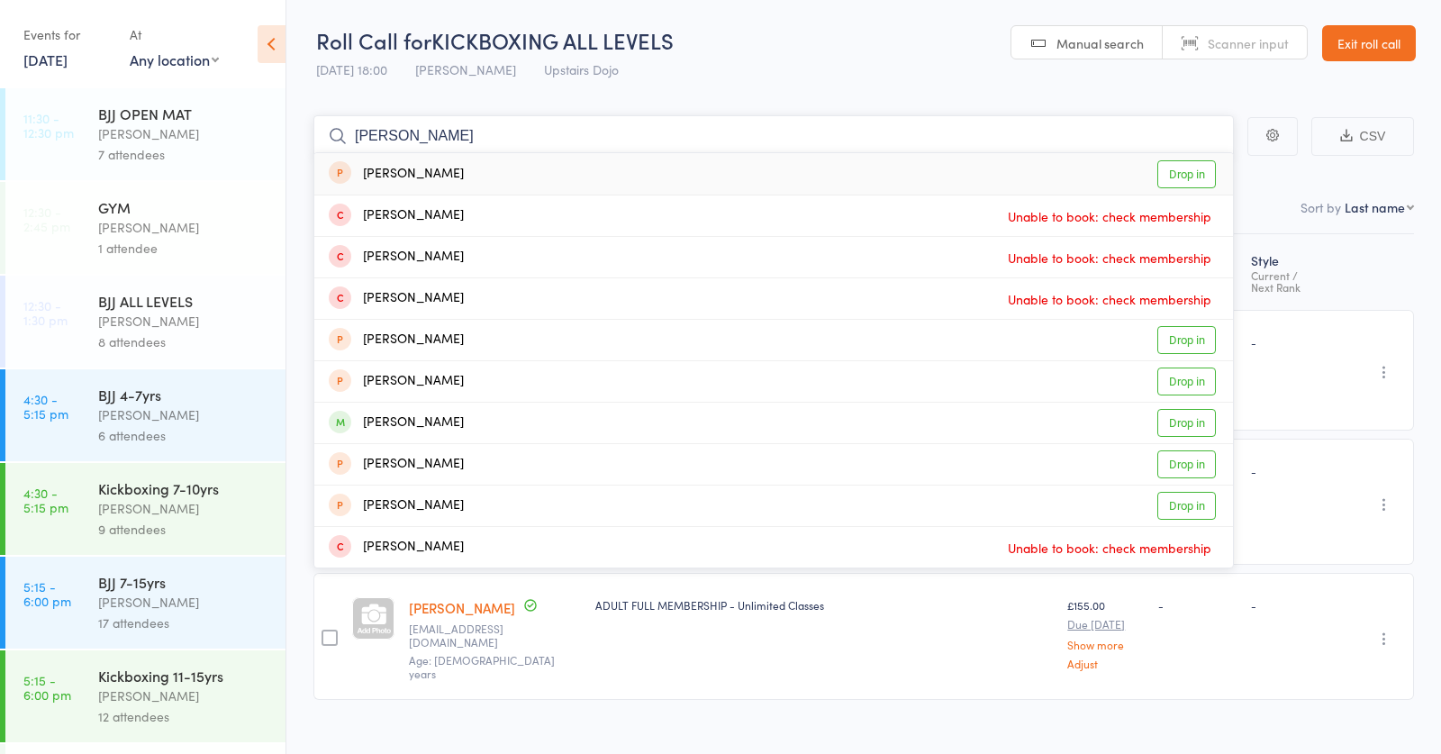
type input "francis moore"
click at [414, 177] on div "Francis Moore" at bounding box center [396, 174] width 135 height 21
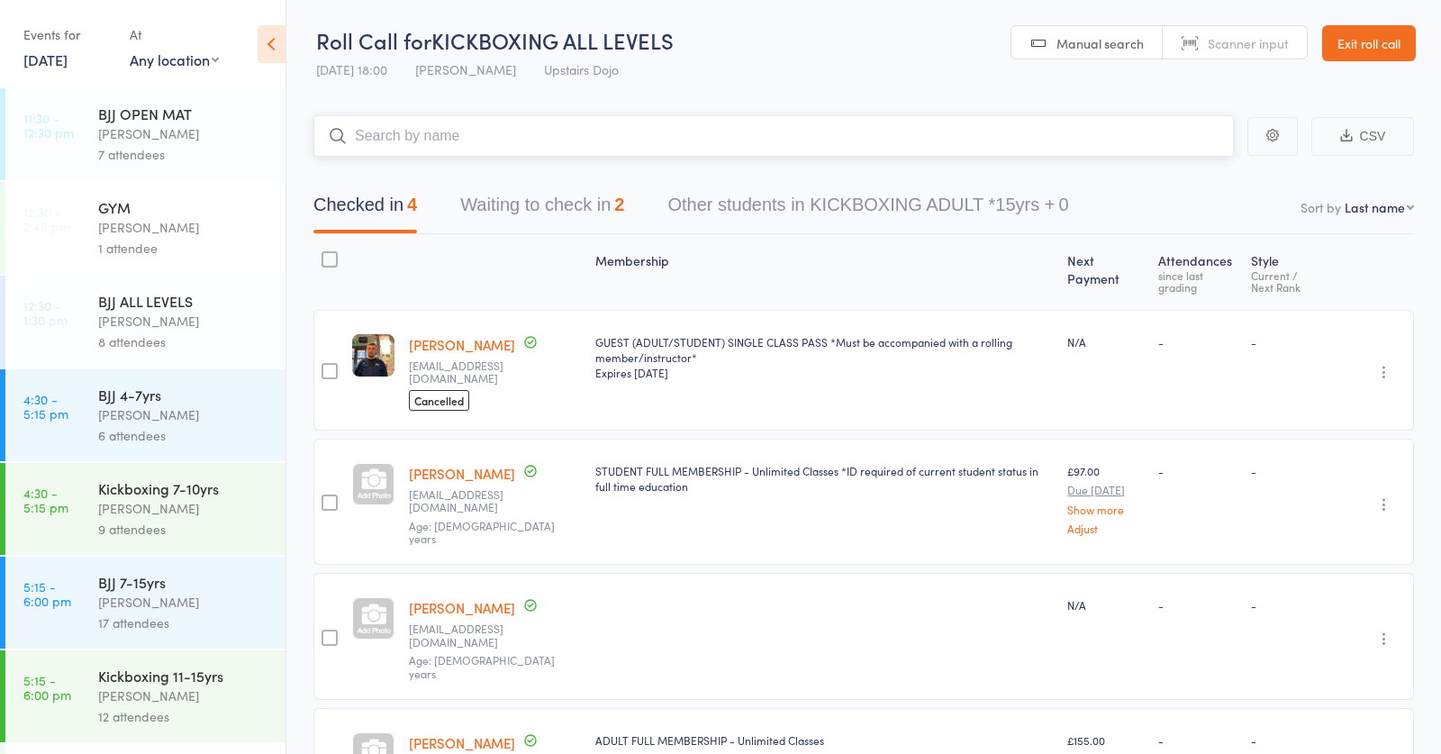
click at [543, 137] on input "search" at bounding box center [773, 135] width 920 height 41
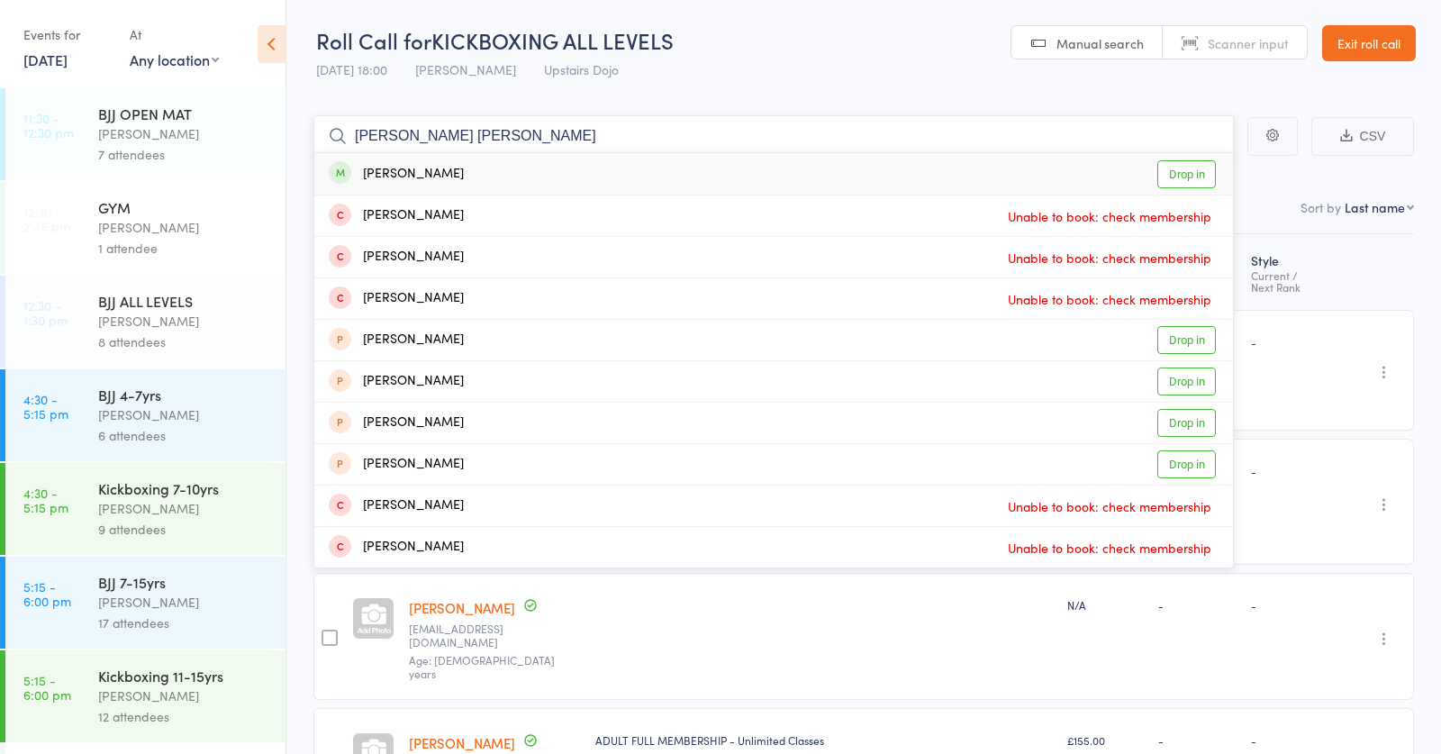
type input "sam lou"
click at [532, 163] on div "Sam Loughran Drop in" at bounding box center [773, 173] width 919 height 41
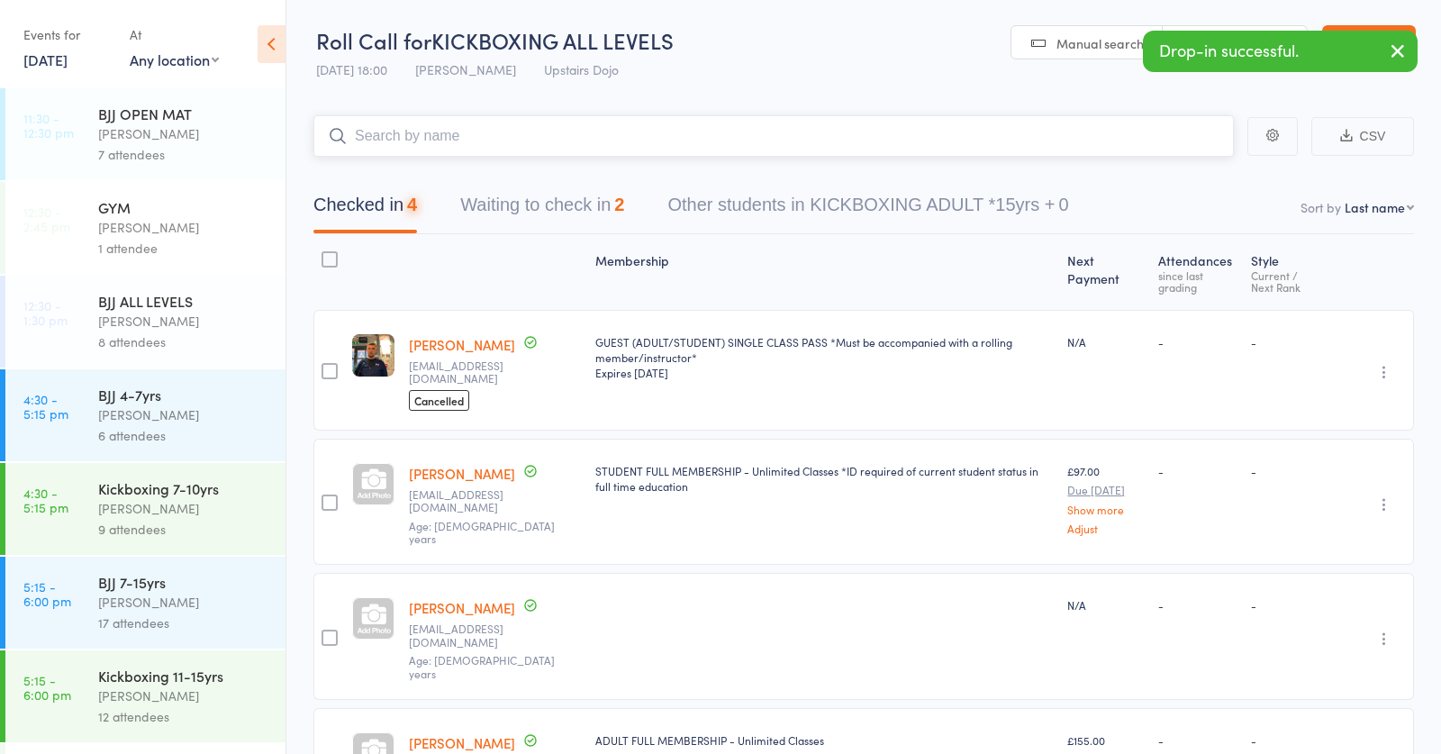
click at [544, 204] on button "Waiting to check in 2" at bounding box center [542, 210] width 164 height 48
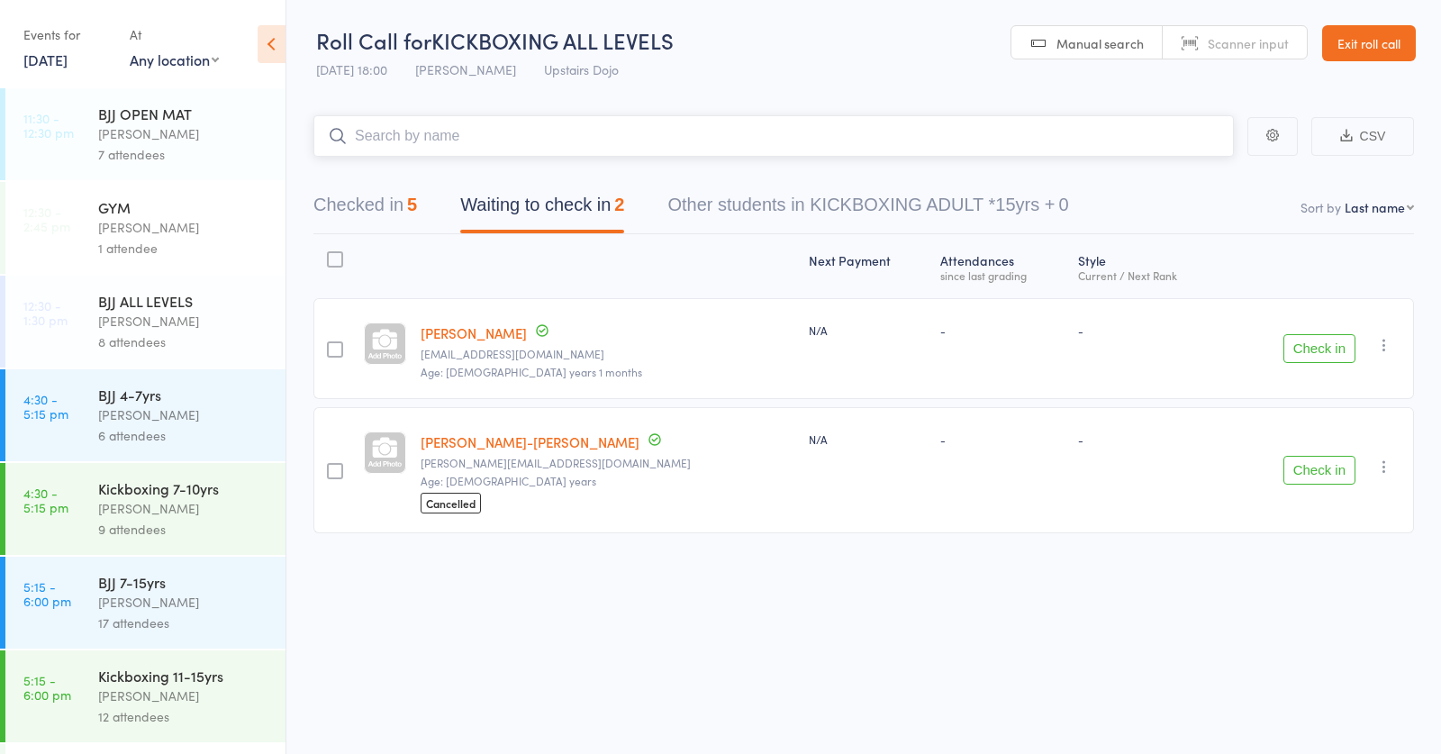
click at [403, 131] on input "search" at bounding box center [773, 135] width 920 height 41
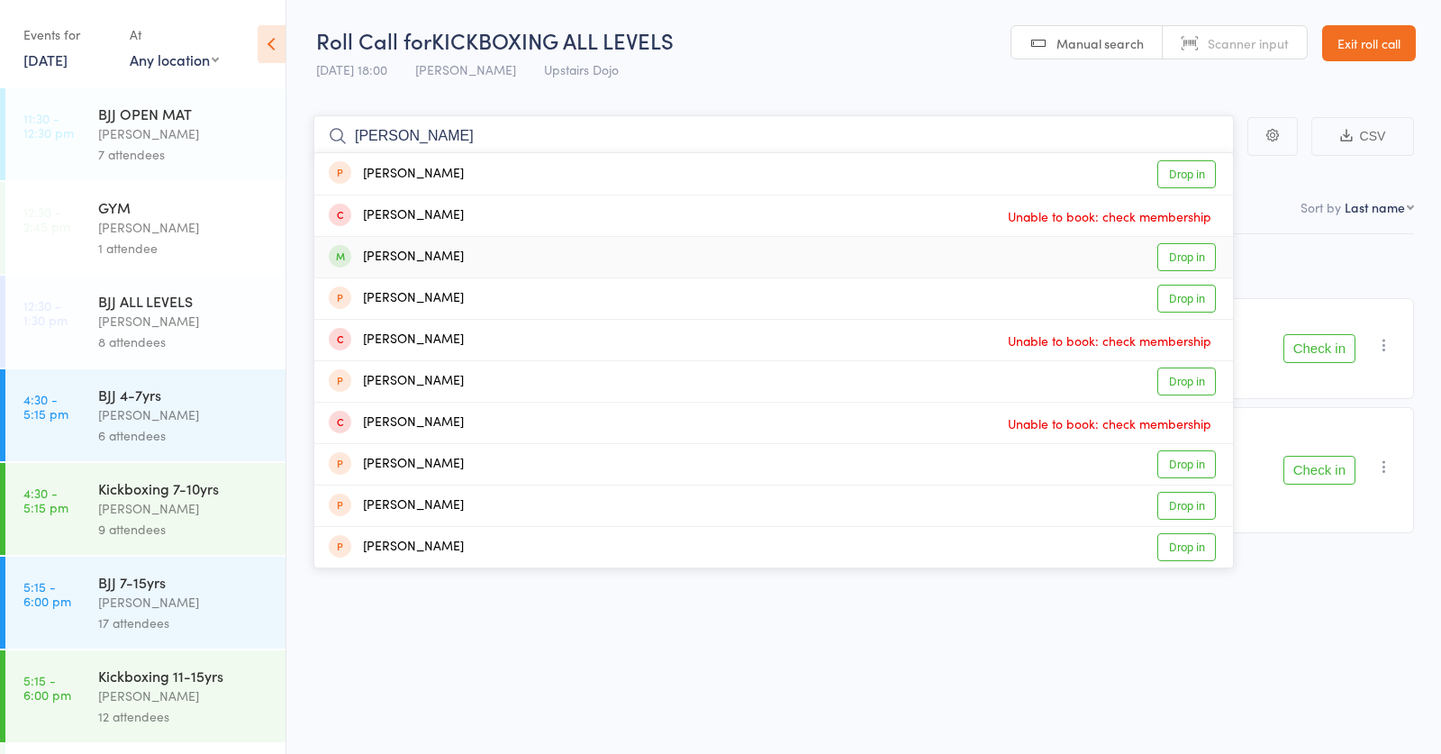
type input "tommy"
click at [439, 254] on div "Tommy Taffurelli" at bounding box center [396, 257] width 135 height 21
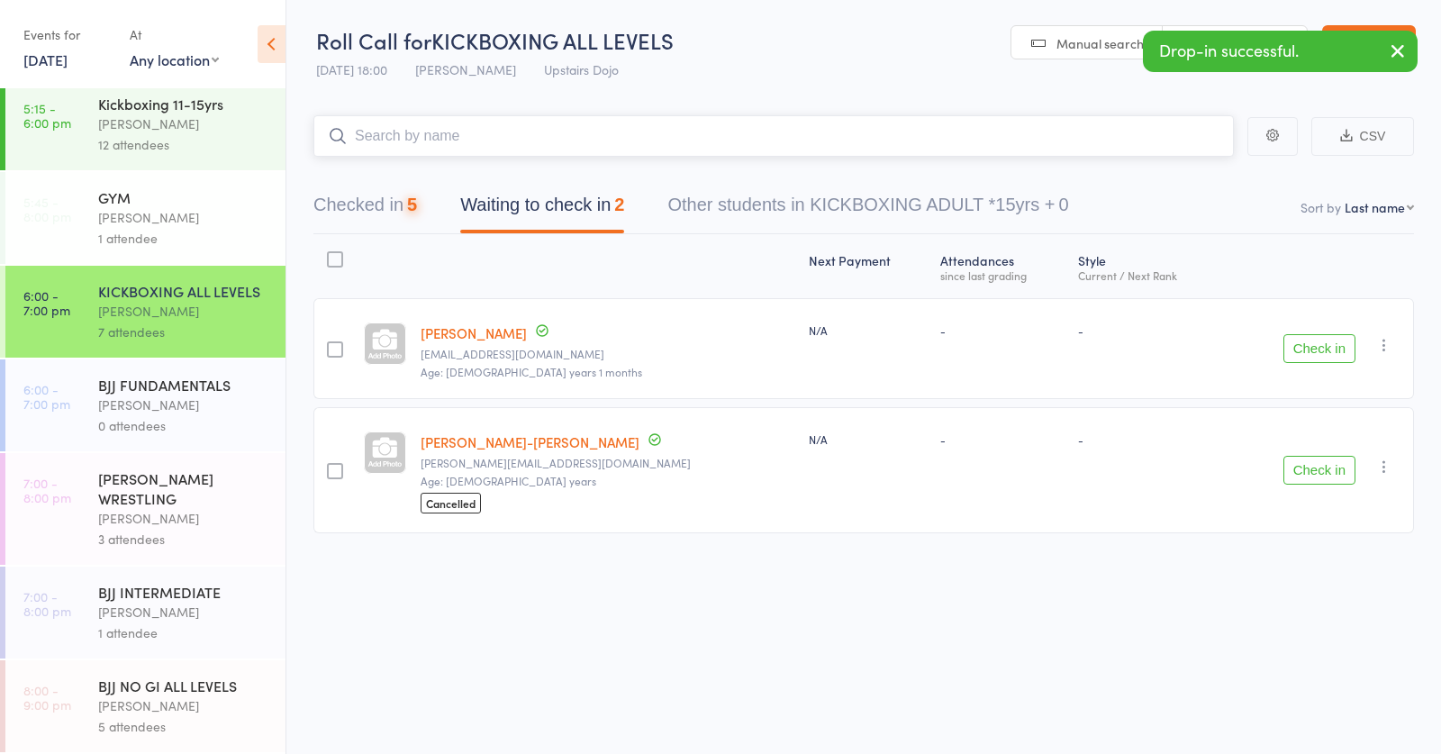
scroll to position [572, 0]
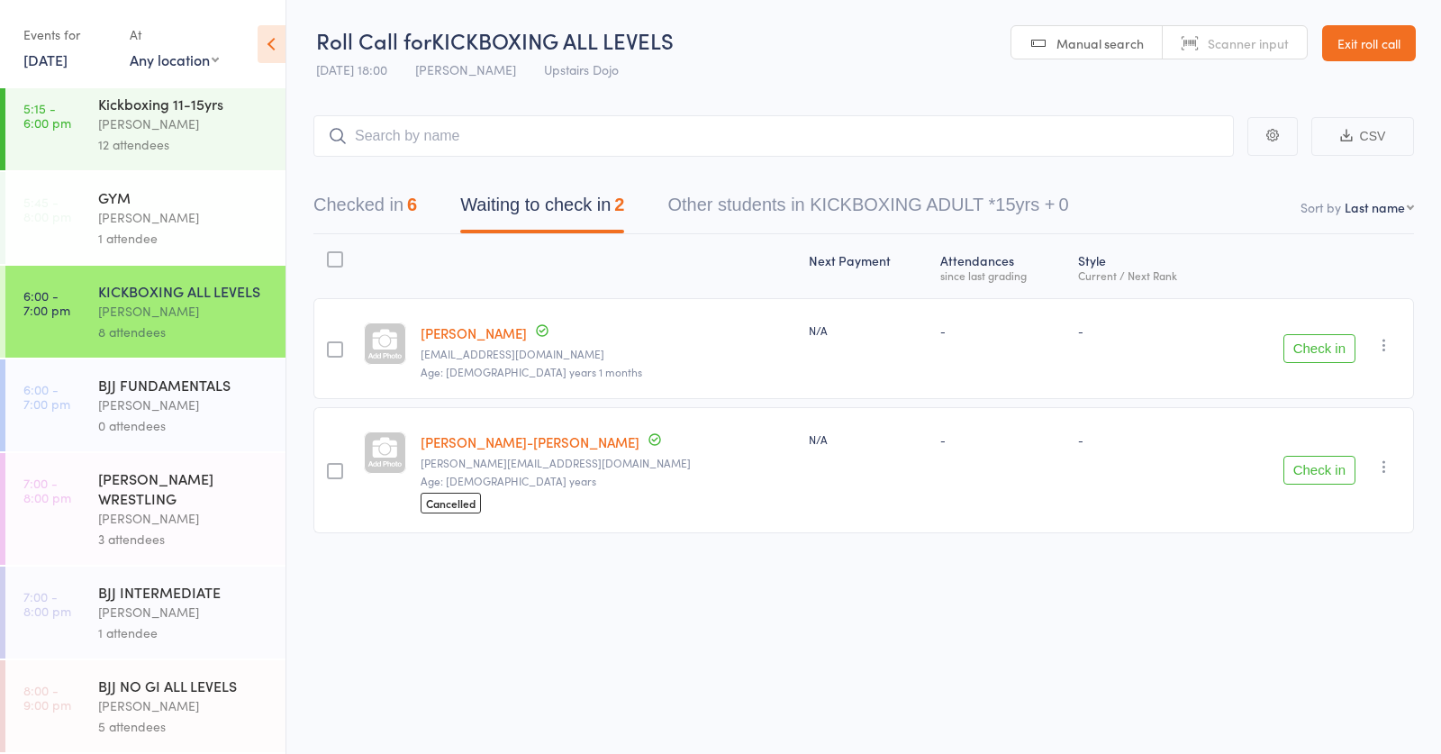
click at [141, 394] on div "BJJ FUNDAMENTALS Thomas Buckmaster 0 attendees" at bounding box center [191, 405] width 187 height 92
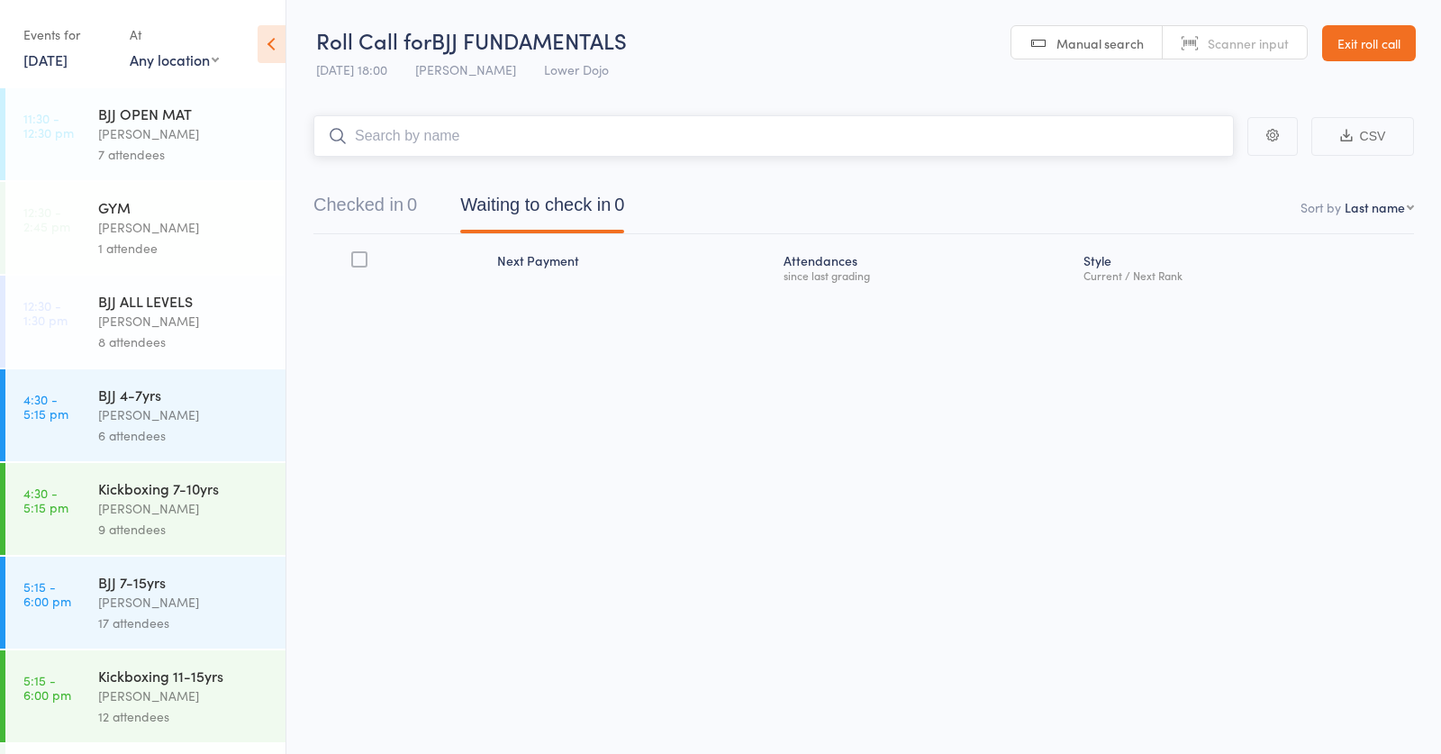
click at [485, 130] on input "search" at bounding box center [773, 135] width 920 height 41
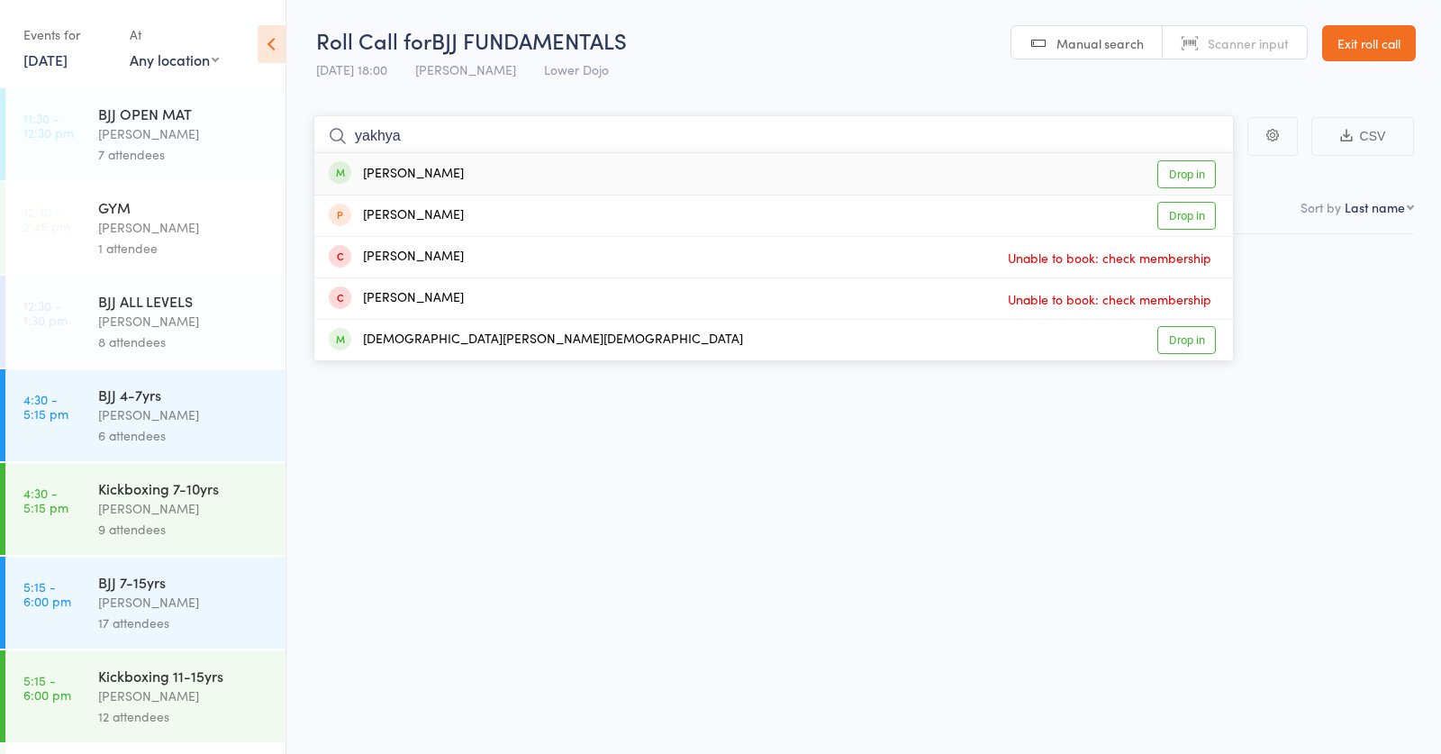
type input "yakhya"
click at [448, 168] on div "Yakhya Albakov" at bounding box center [396, 174] width 135 height 21
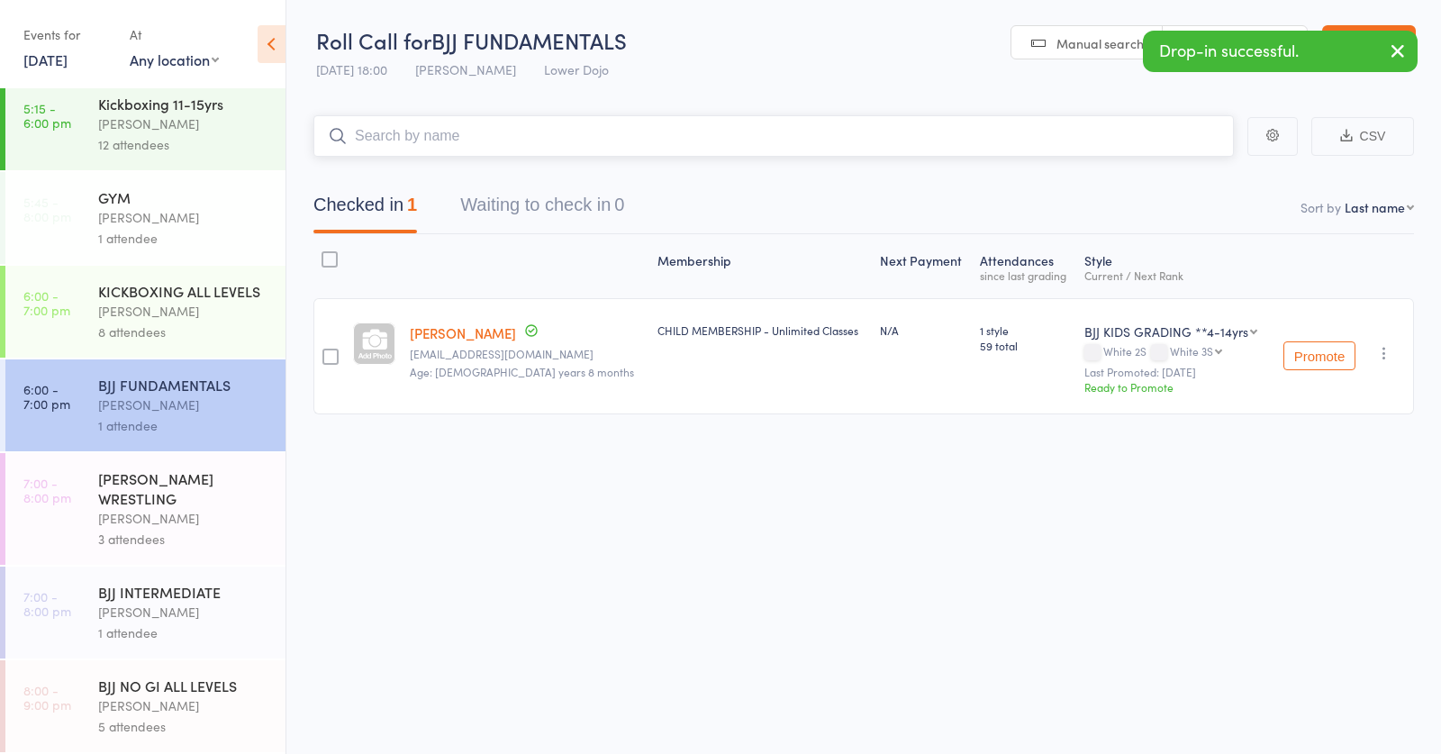
scroll to position [572, 0]
drag, startPoint x: 128, startPoint y: 535, endPoint x: 261, endPoint y: 302, distance: 268.7
click at [143, 503] on div "GRECO ROMAN WRESTLING Abdullah Tatarashvili 3 attendees" at bounding box center [191, 509] width 187 height 112
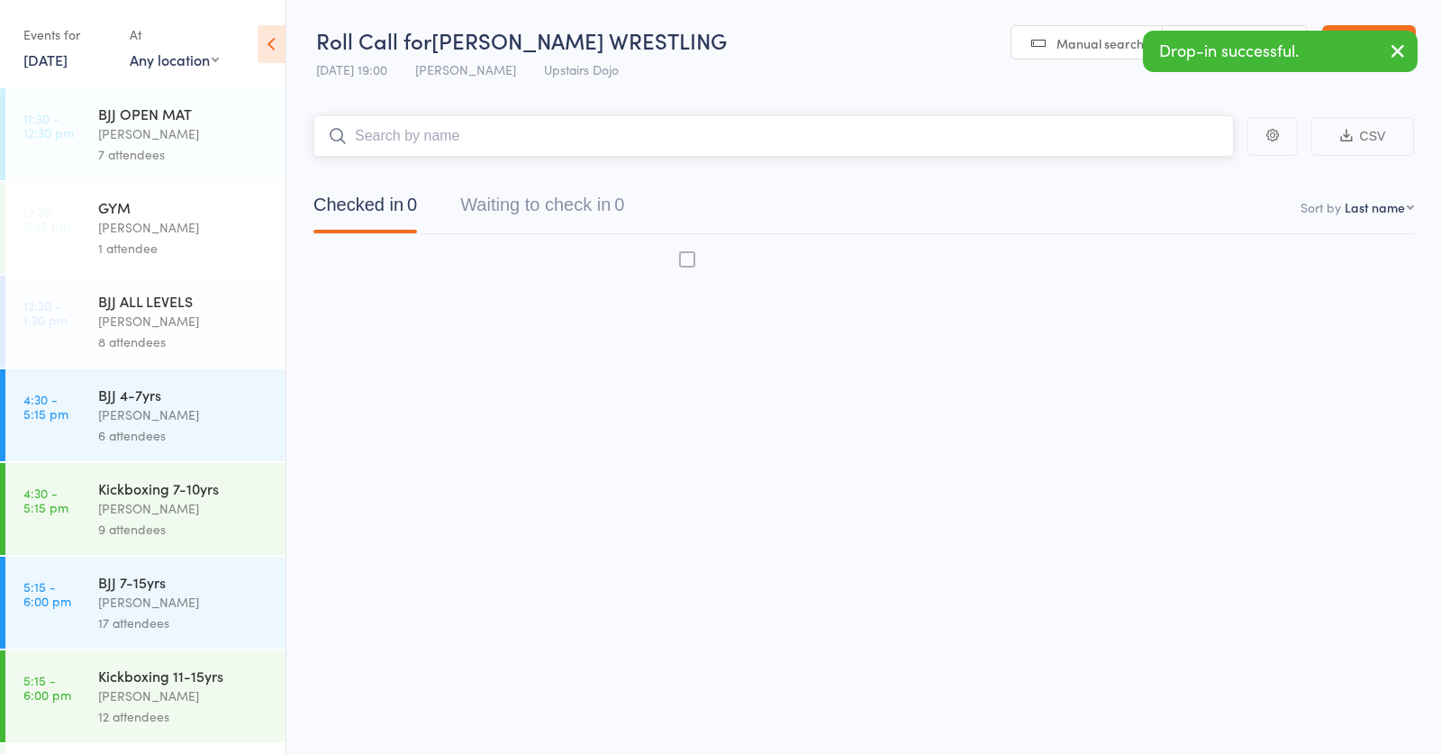
click at [412, 131] on input "search" at bounding box center [773, 135] width 920 height 41
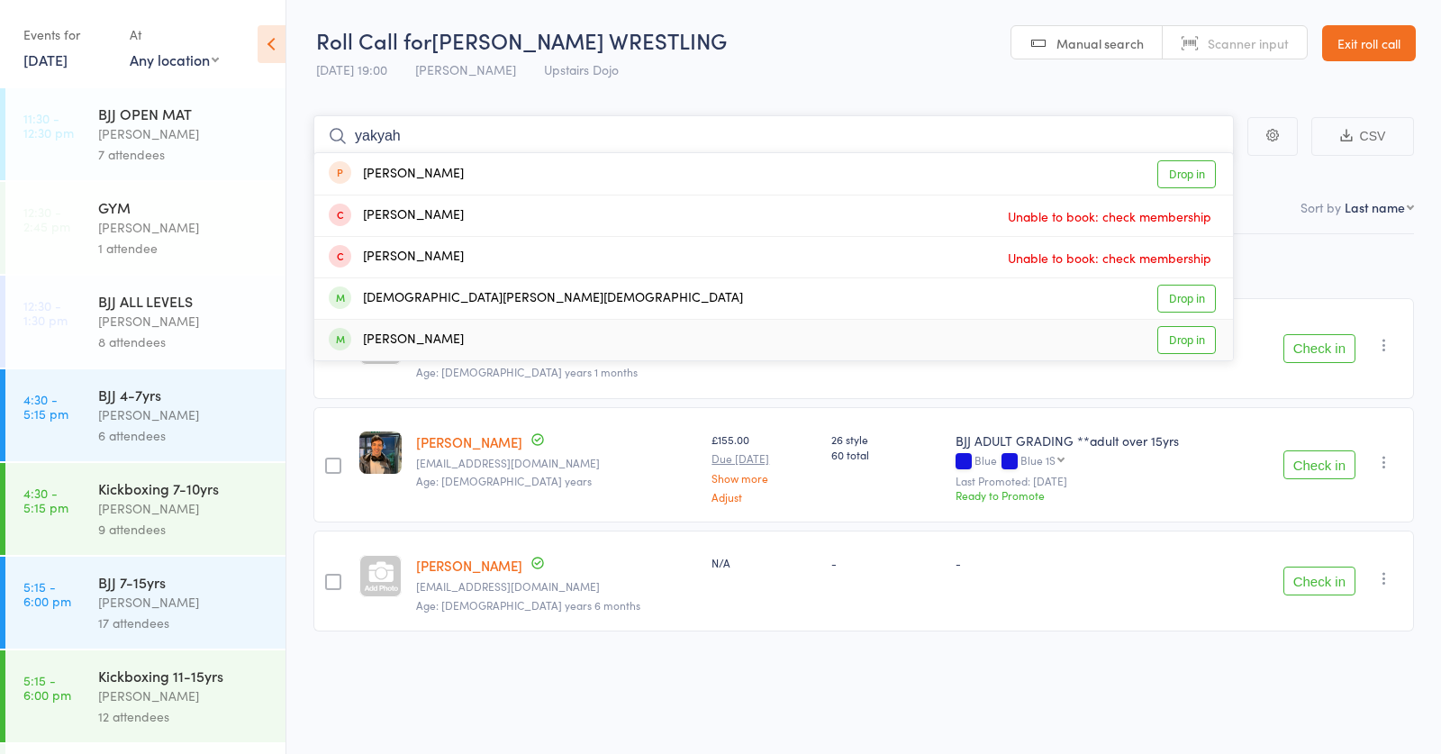
type input "yakyah"
click at [496, 340] on div "Yakhya Albakov Drop in" at bounding box center [773, 340] width 919 height 41
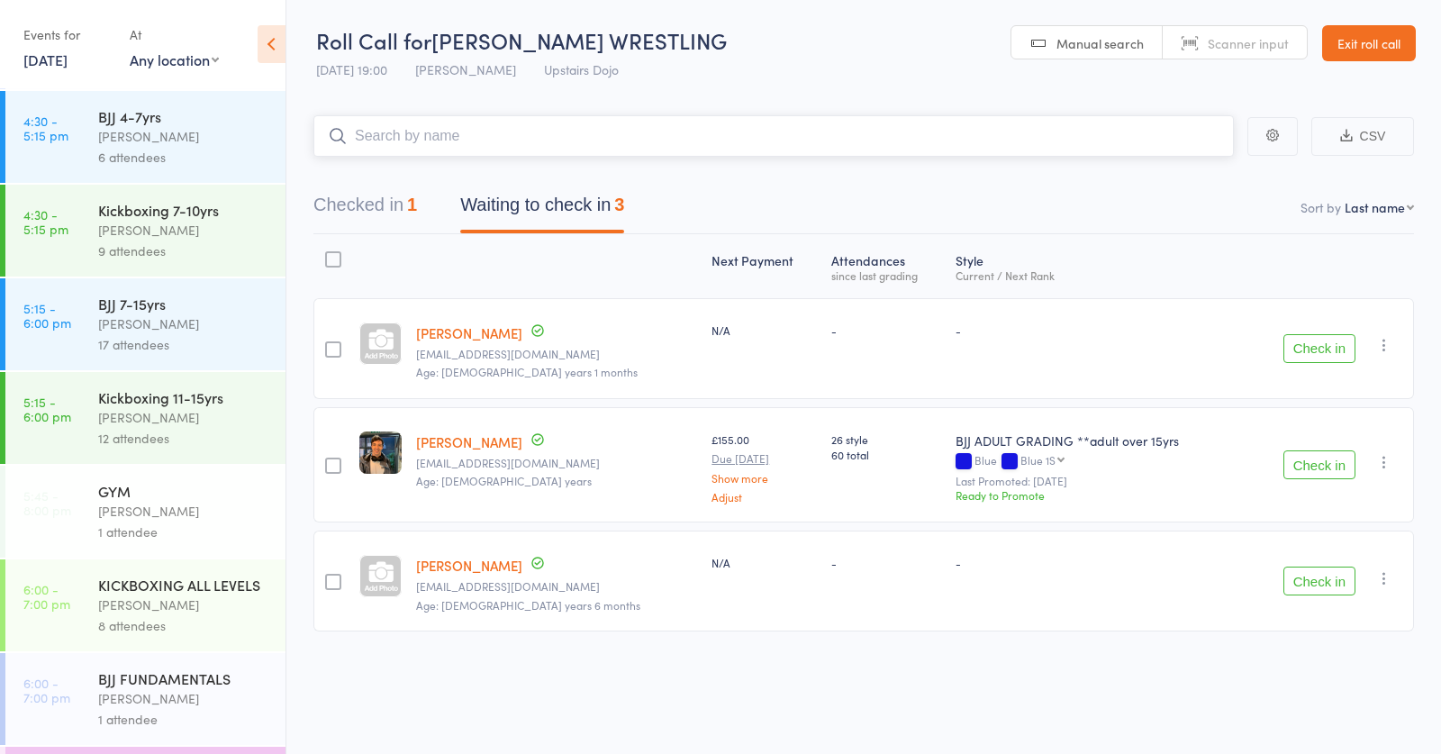
scroll to position [284, 0]
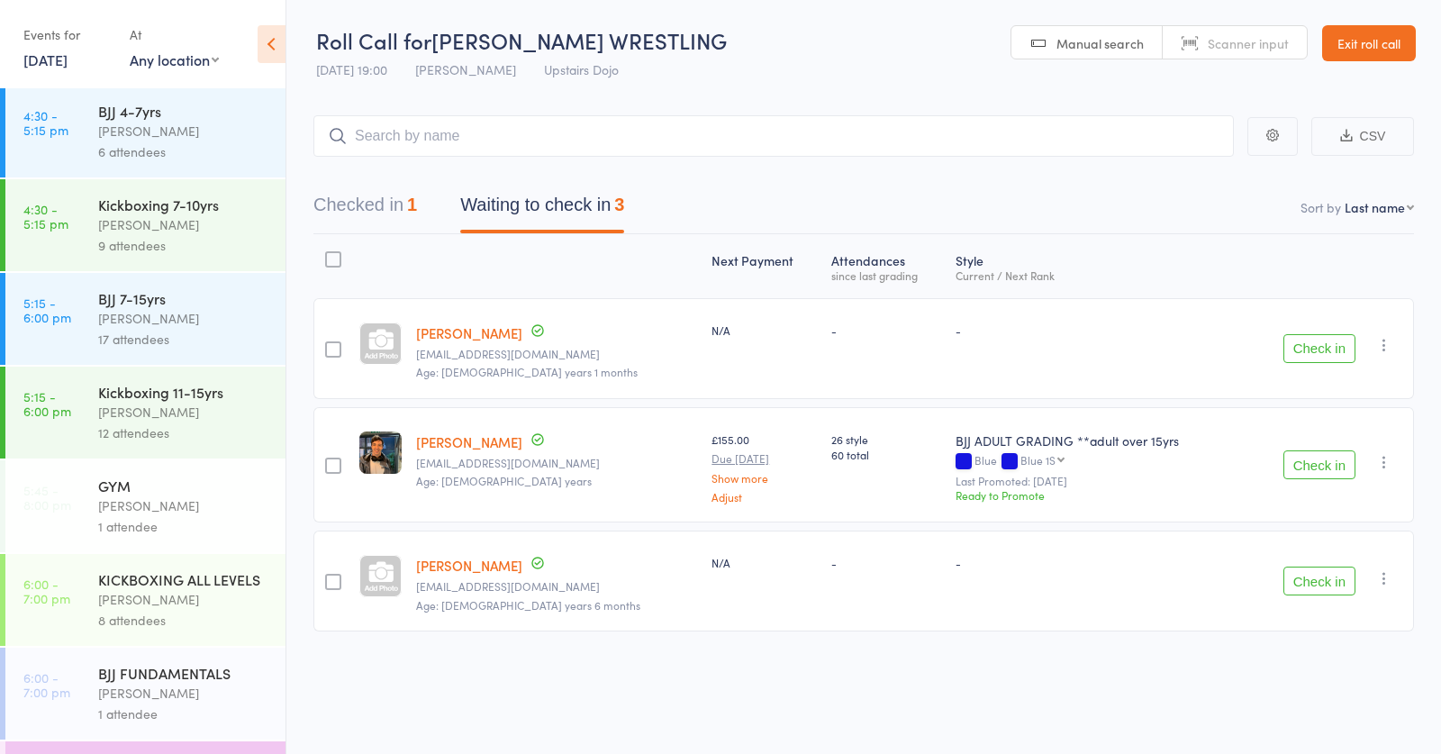
drag, startPoint x: 177, startPoint y: 585, endPoint x: 320, endPoint y: 378, distance: 251.1
click at [186, 570] on div "KICKBOXING ALL LEVELS" at bounding box center [184, 579] width 172 height 20
click at [476, 130] on input "search" at bounding box center [773, 135] width 920 height 41
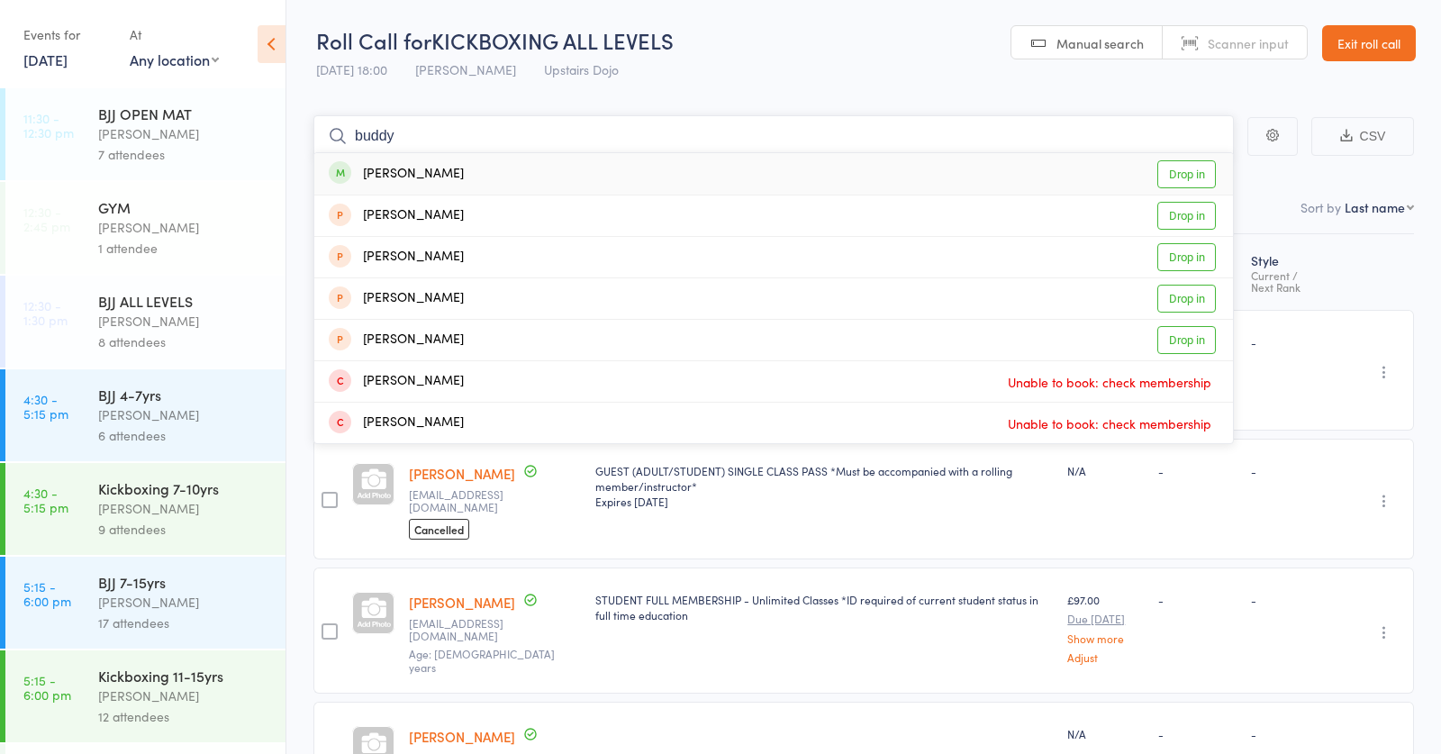
type input "buddy"
click at [448, 164] on div "Buddy Bo Skelton" at bounding box center [396, 174] width 135 height 21
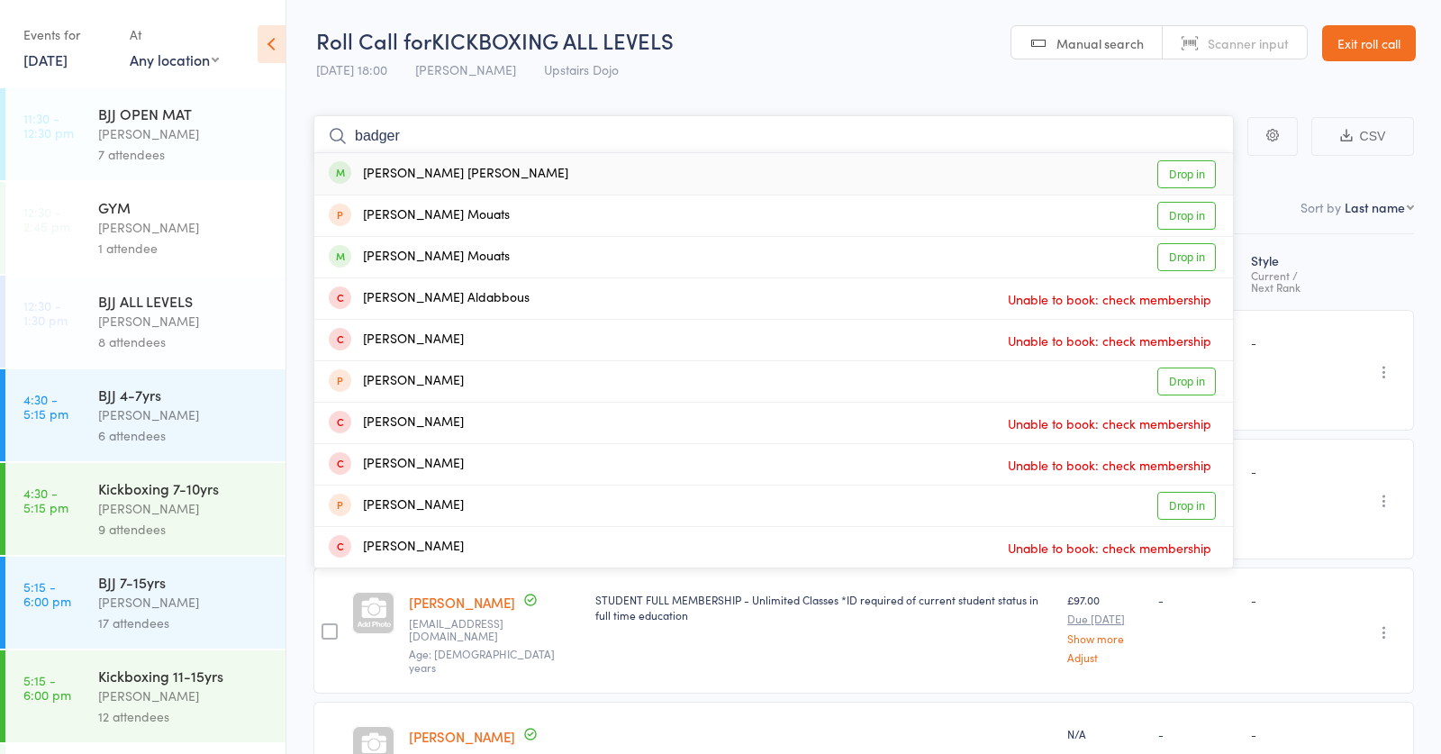
type input "badger"
click at [420, 176] on div "Badger Skelton" at bounding box center [449, 174] width 240 height 21
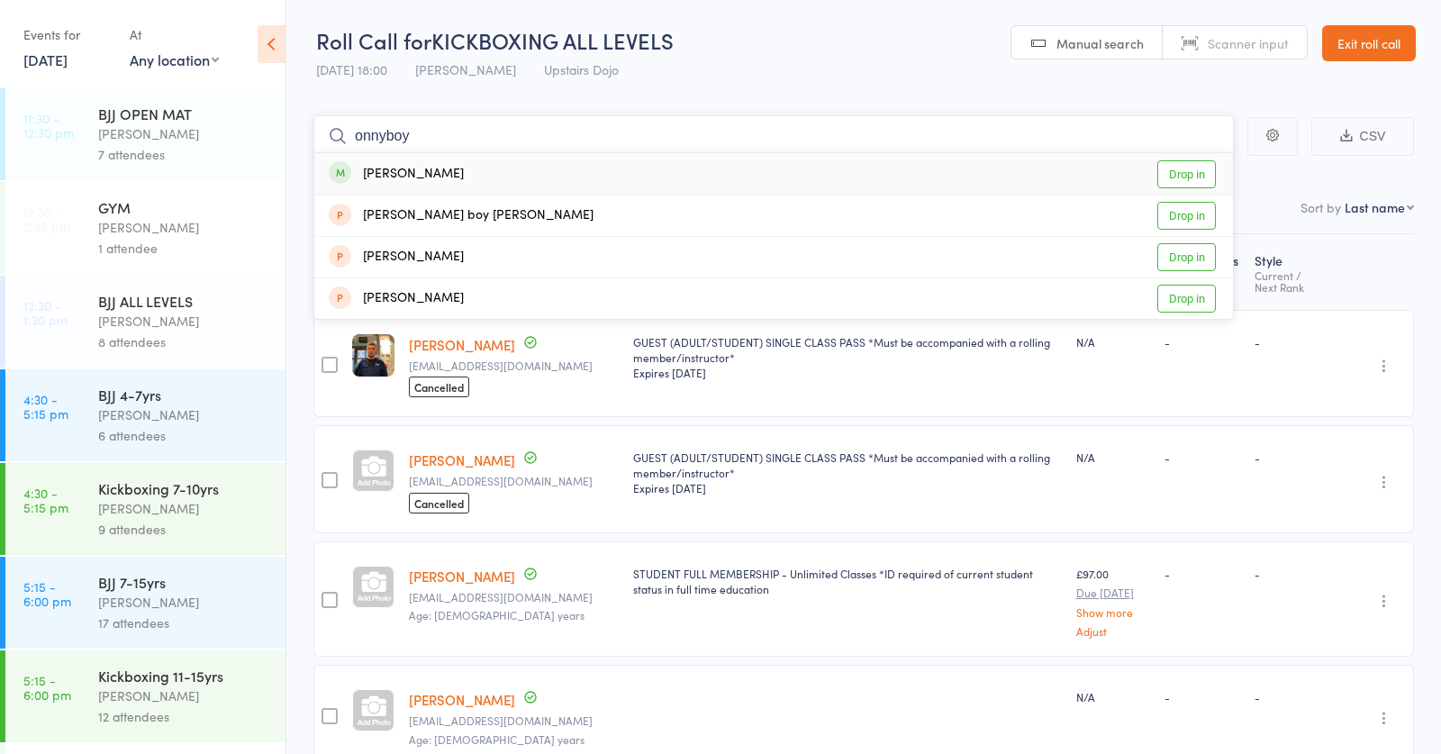
type input "onnyboy"
click at [434, 170] on div "Sonnyboy Skelton" at bounding box center [396, 174] width 135 height 21
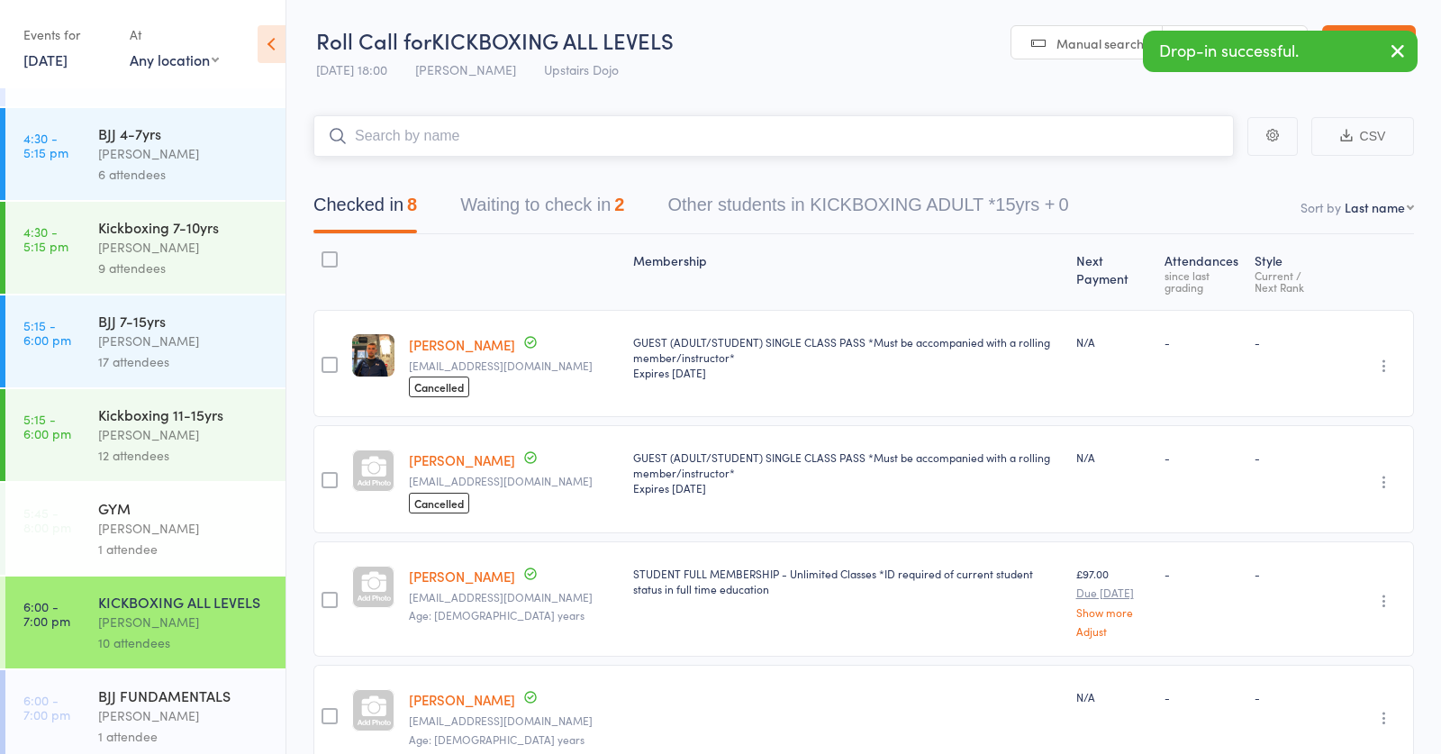
scroll to position [325, 0]
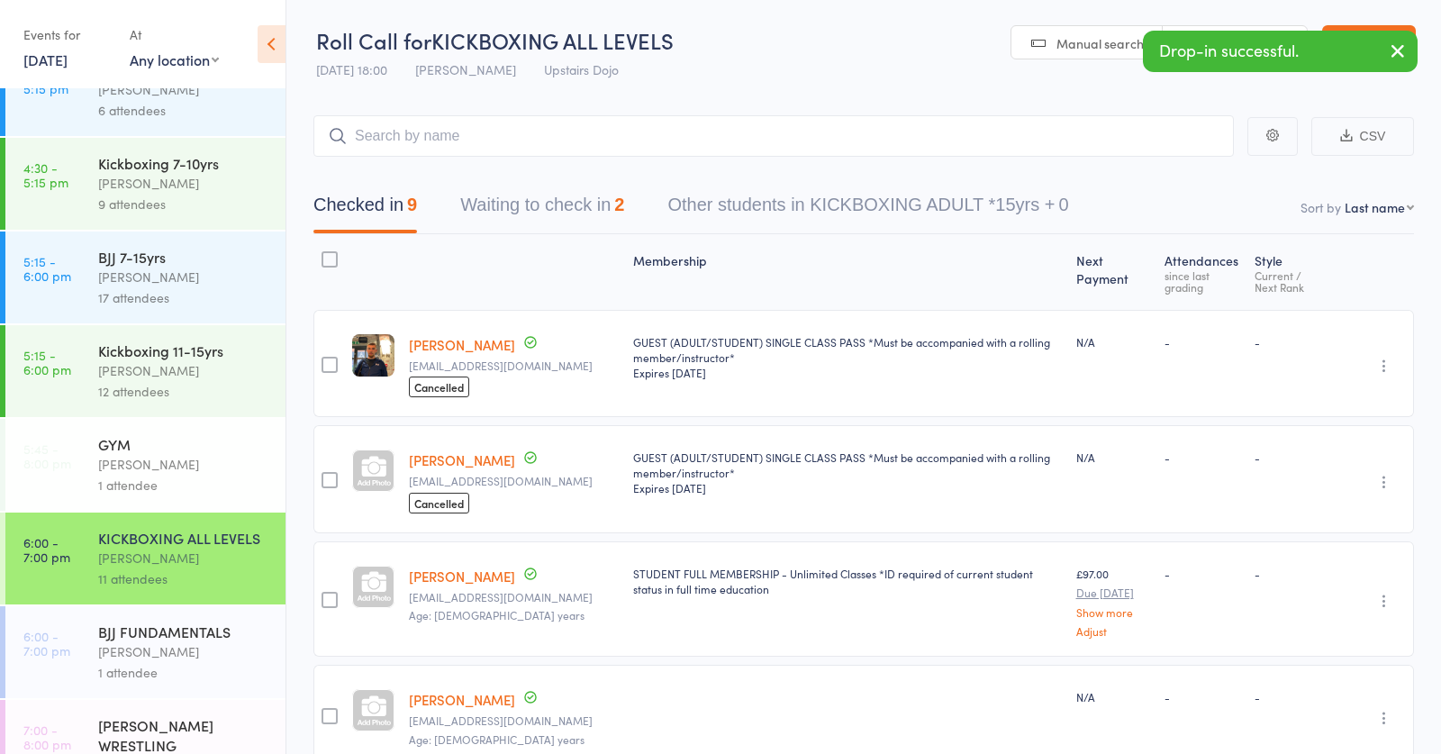
click at [154, 621] on div "BJJ FUNDAMENTALS Thomas Buckmaster 1 attendee" at bounding box center [191, 652] width 187 height 92
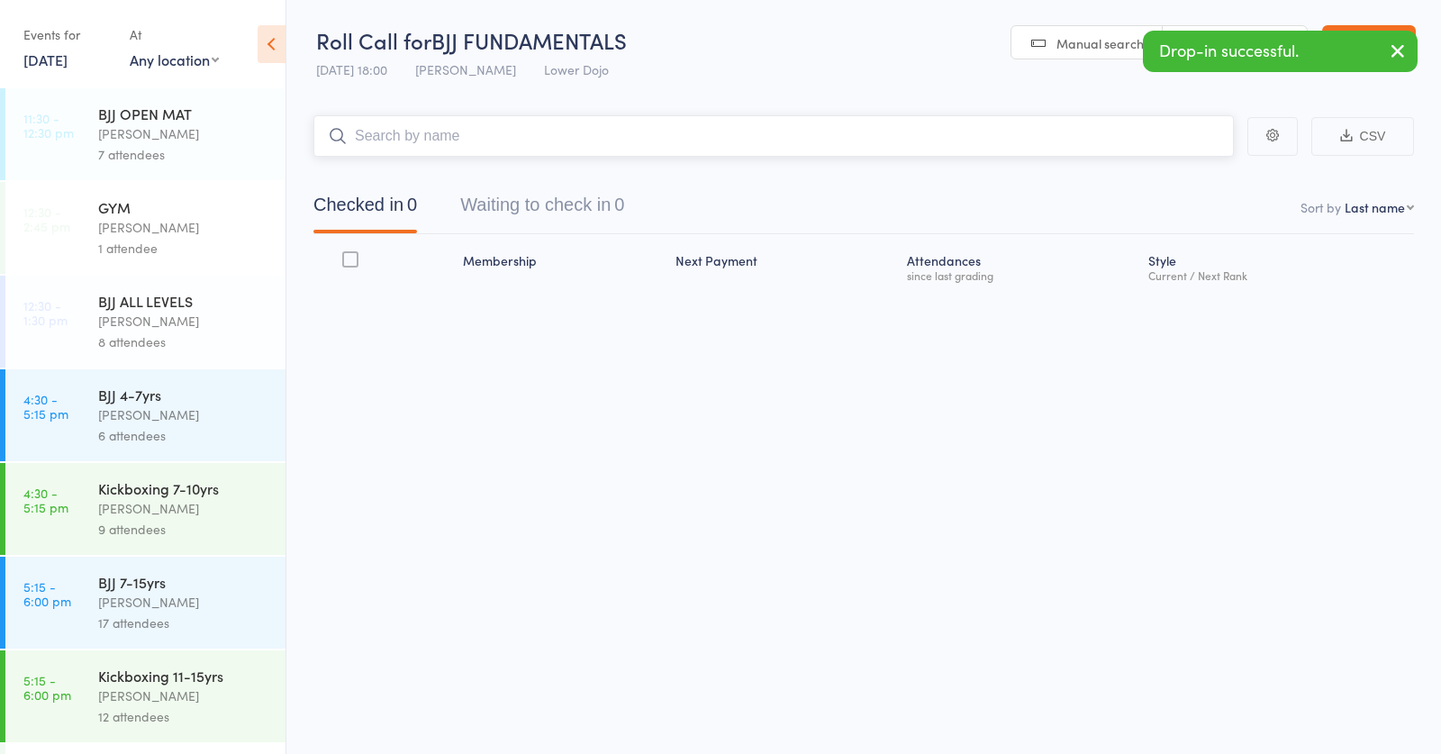
click at [403, 131] on input "search" at bounding box center [773, 135] width 920 height 41
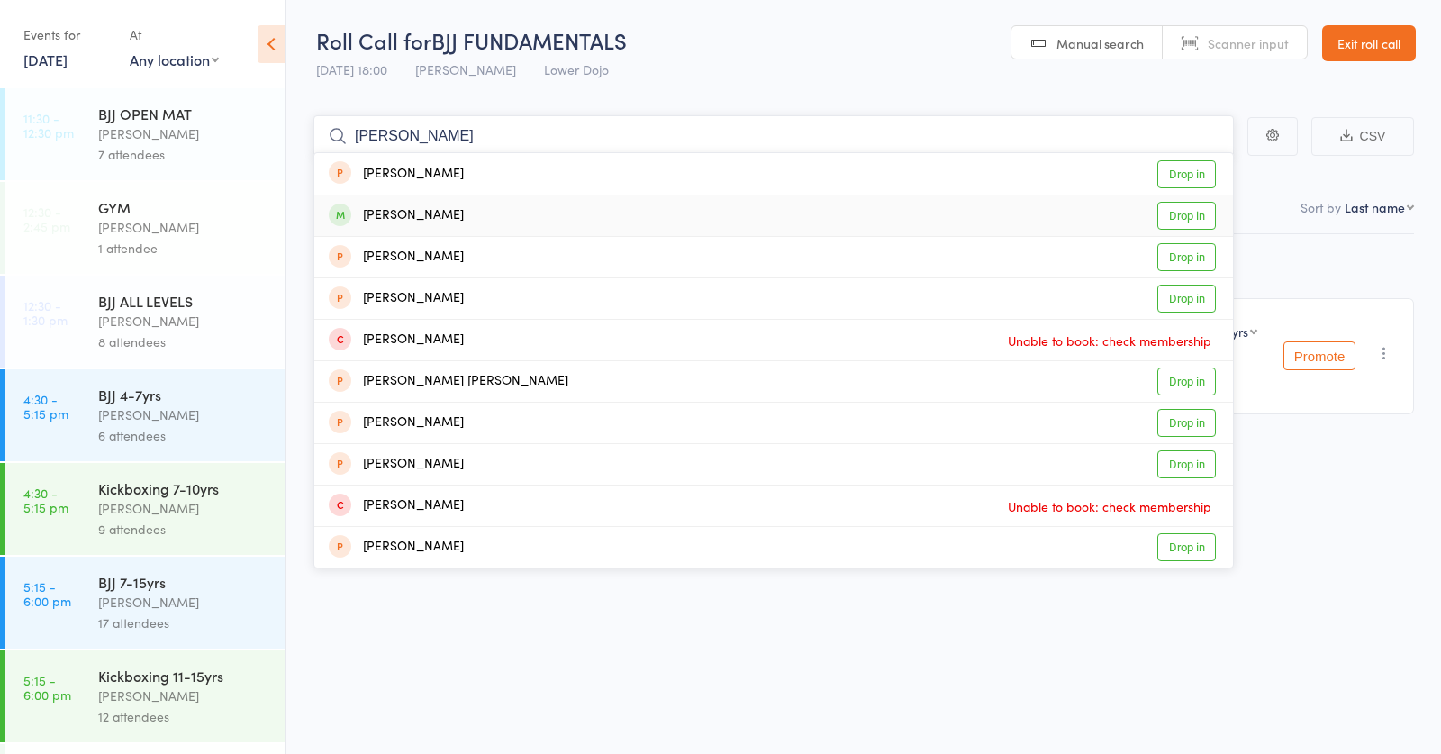
type input "wesley"
drag, startPoint x: 417, startPoint y: 213, endPoint x: 311, endPoint y: 325, distance: 154.8
click at [417, 213] on div "Wesley Laverty" at bounding box center [396, 215] width 135 height 21
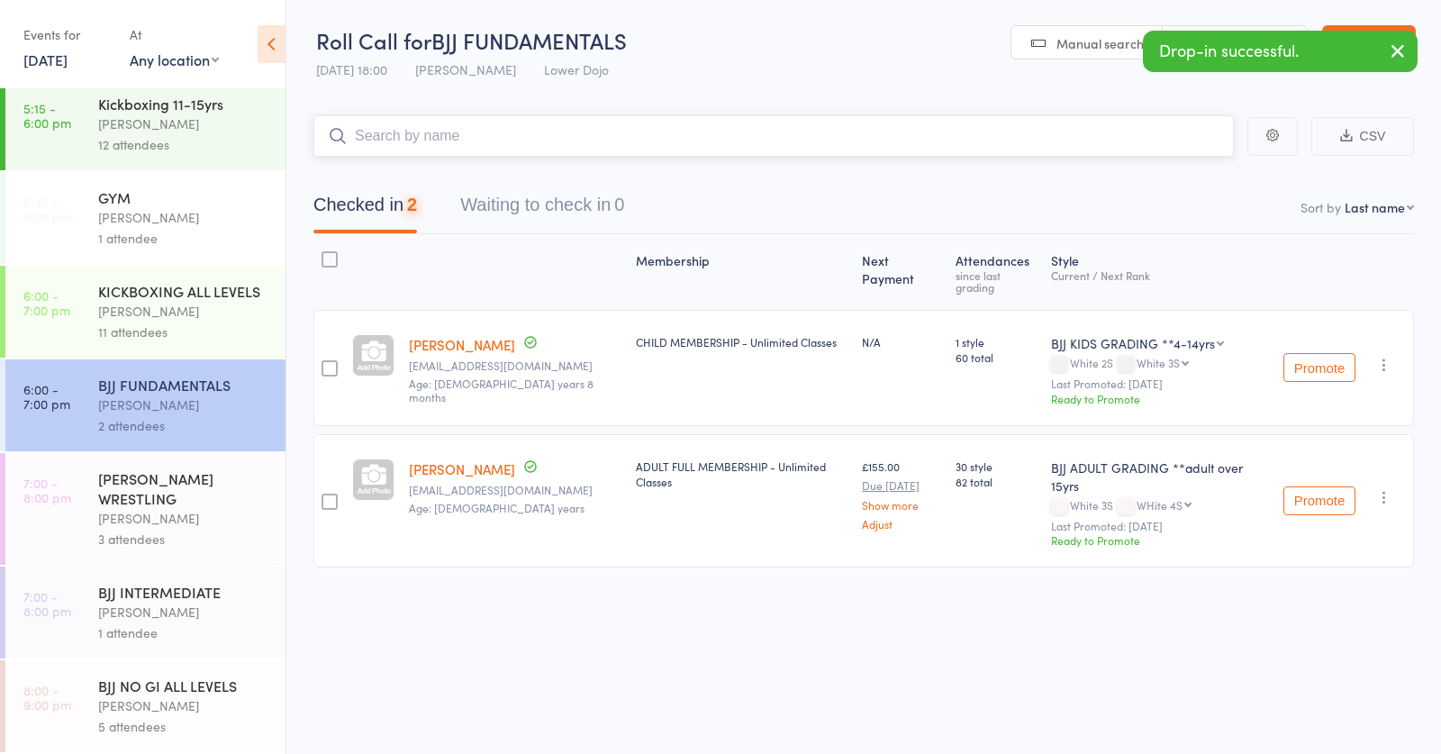
scroll to position [572, 0]
drag, startPoint x: 184, startPoint y: 509, endPoint x: 390, endPoint y: 208, distance: 364.7
click at [186, 505] on div "GRECO ROMAN WRESTLING Abdullah Tatarashvili 3 attendees" at bounding box center [191, 509] width 187 height 112
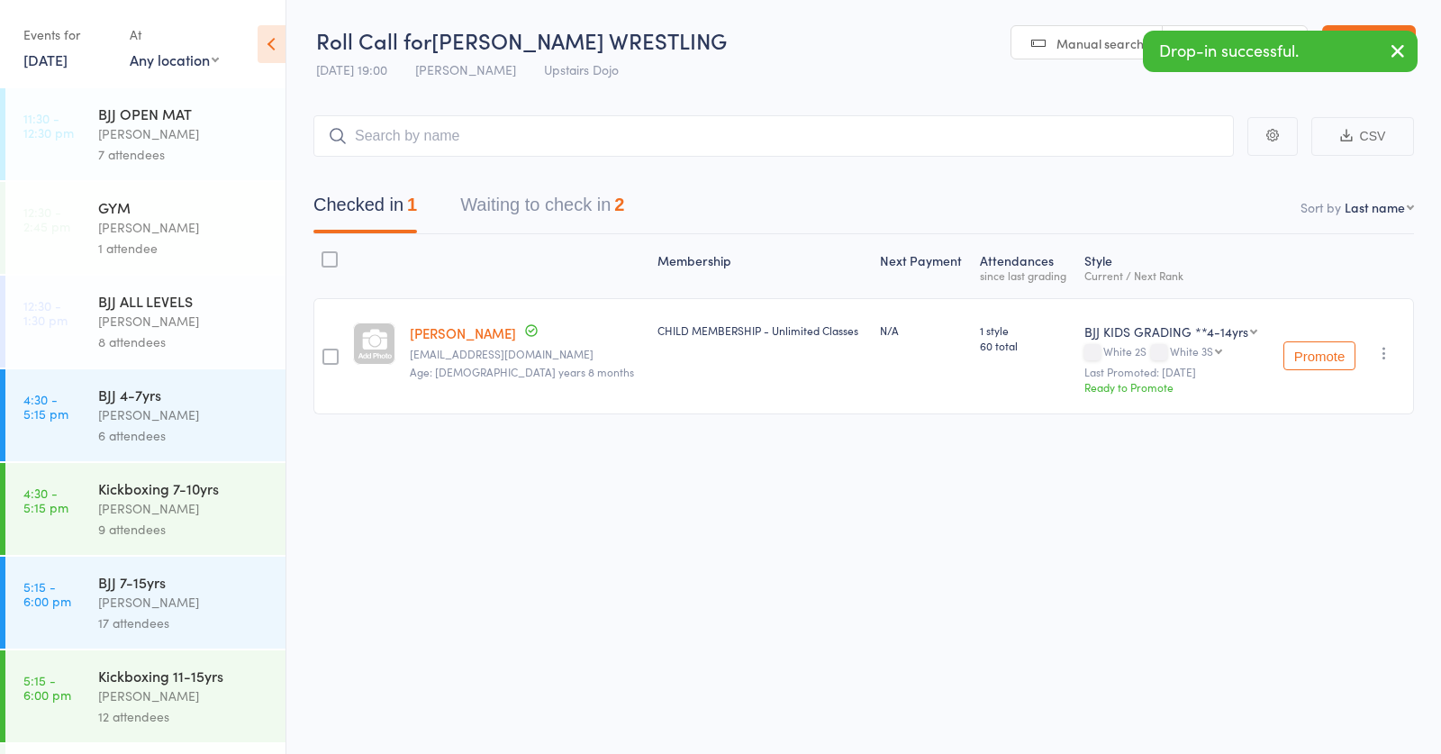
click at [472, 135] on input "search" at bounding box center [773, 135] width 920 height 41
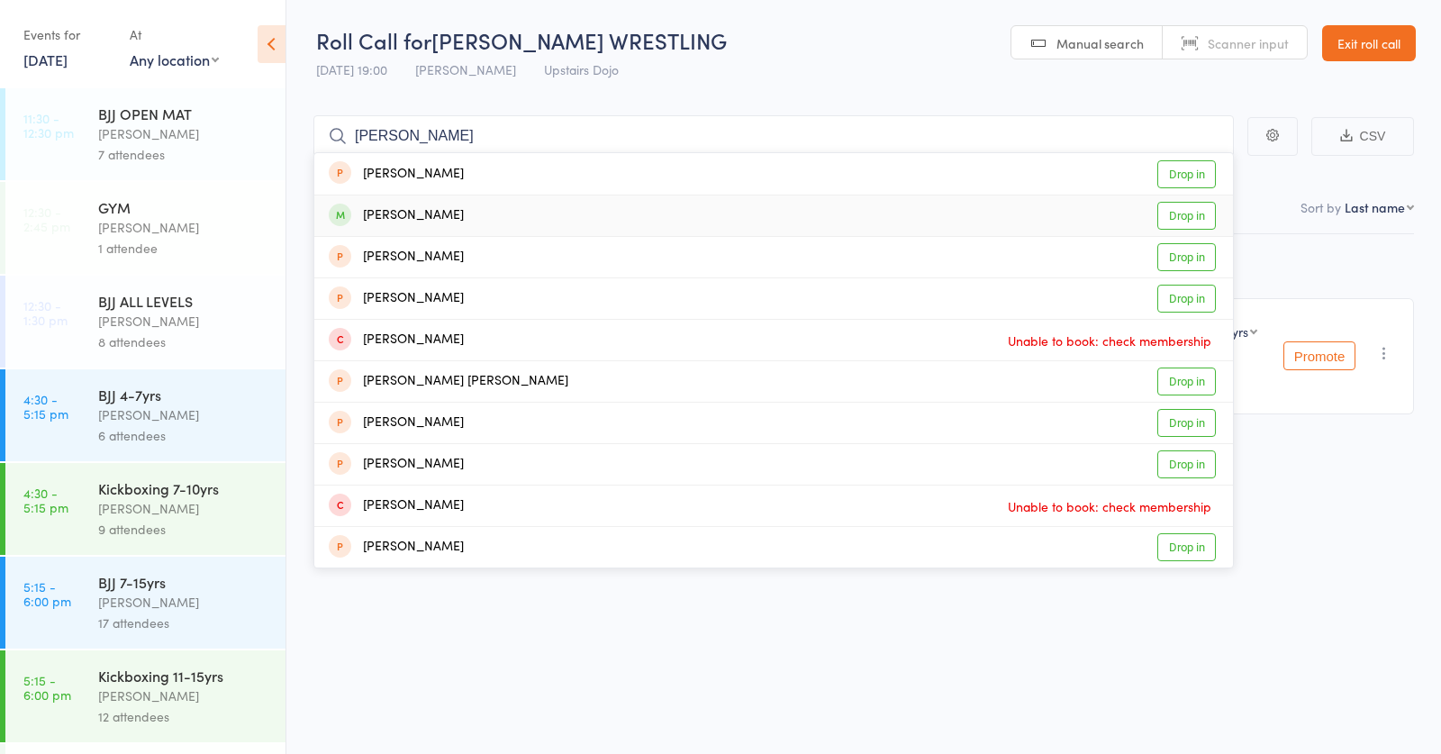
type input "wesley"
click at [454, 218] on div "Wesley Laverty Drop in" at bounding box center [773, 215] width 919 height 41
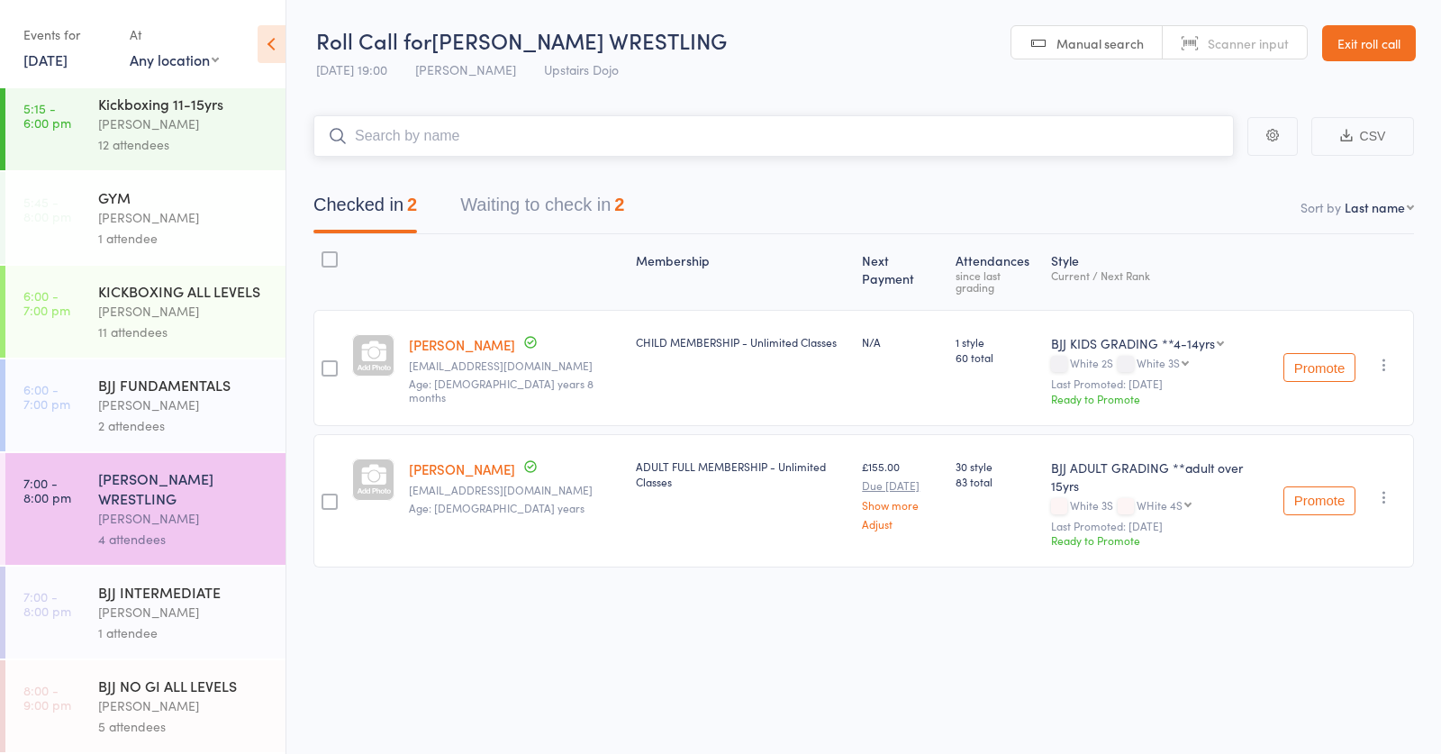
scroll to position [572, 0]
click at [165, 430] on div "2 attendees" at bounding box center [184, 425] width 172 height 21
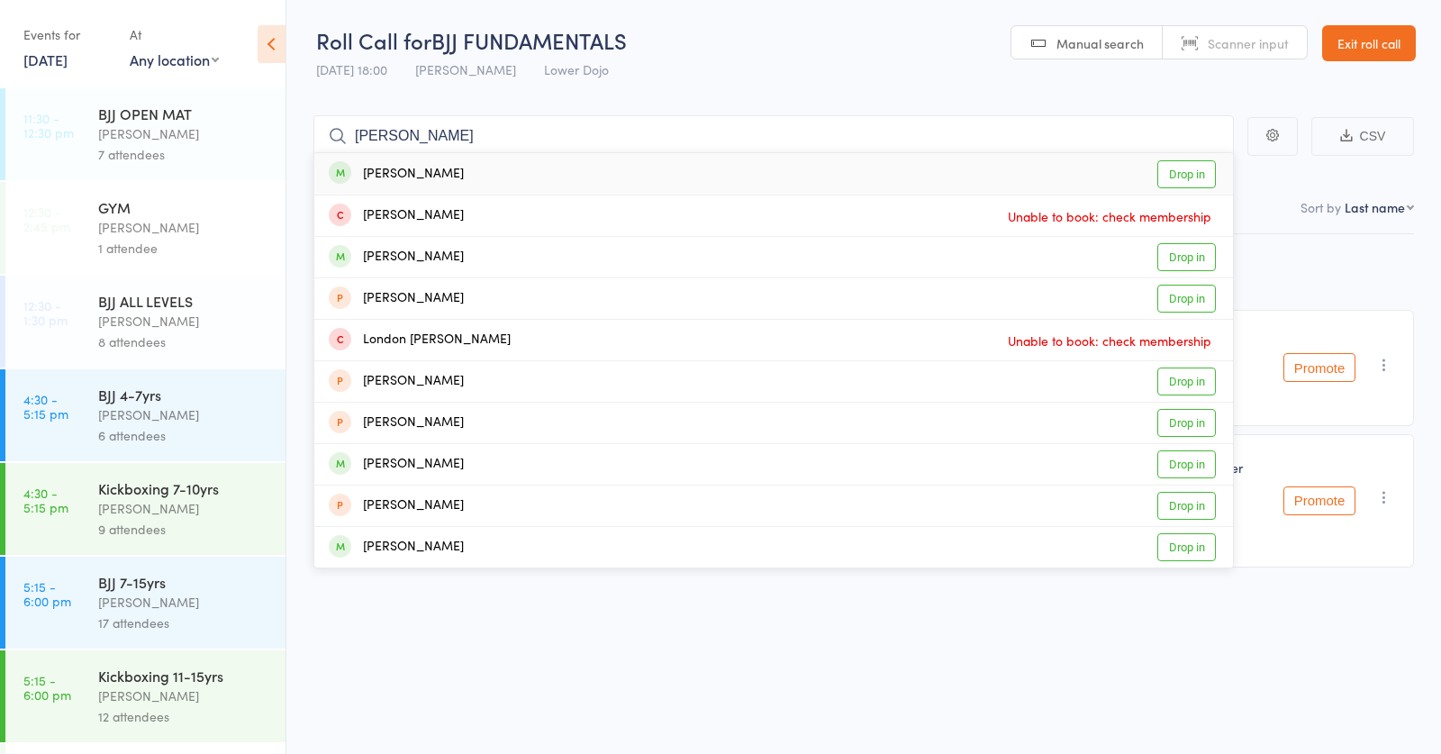
type input "george london"
click at [451, 181] on div "George London Drop in" at bounding box center [773, 173] width 919 height 41
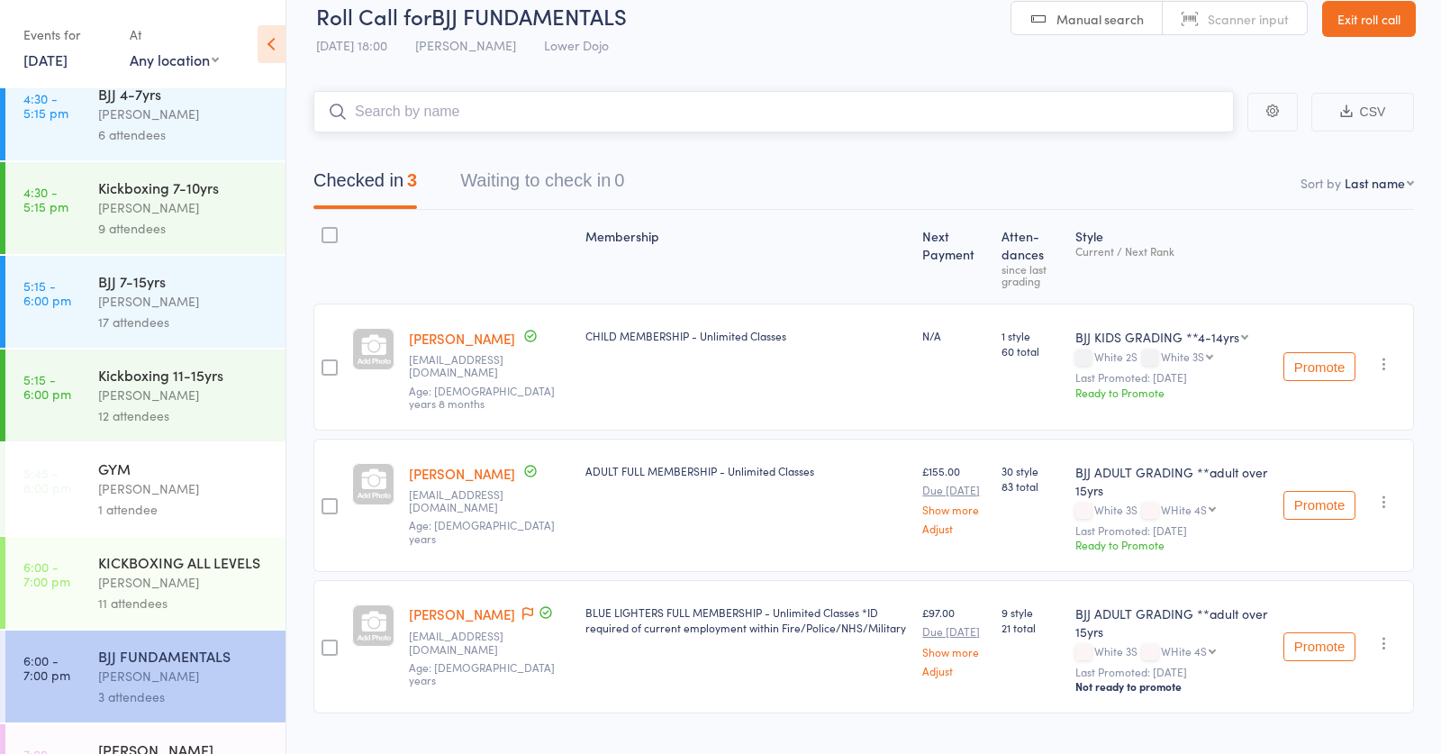
scroll to position [305, 0]
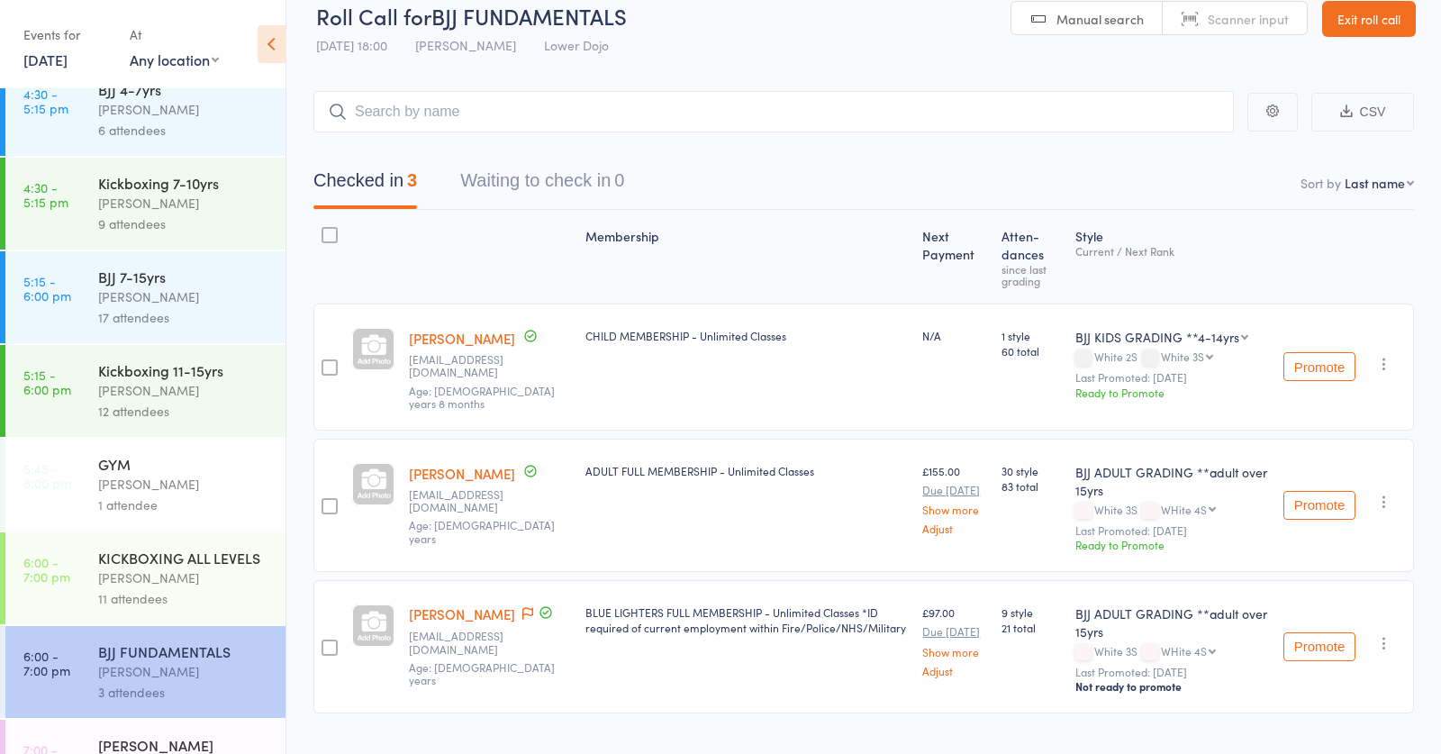
click at [186, 583] on div "Frankie Gibson" at bounding box center [184, 577] width 172 height 21
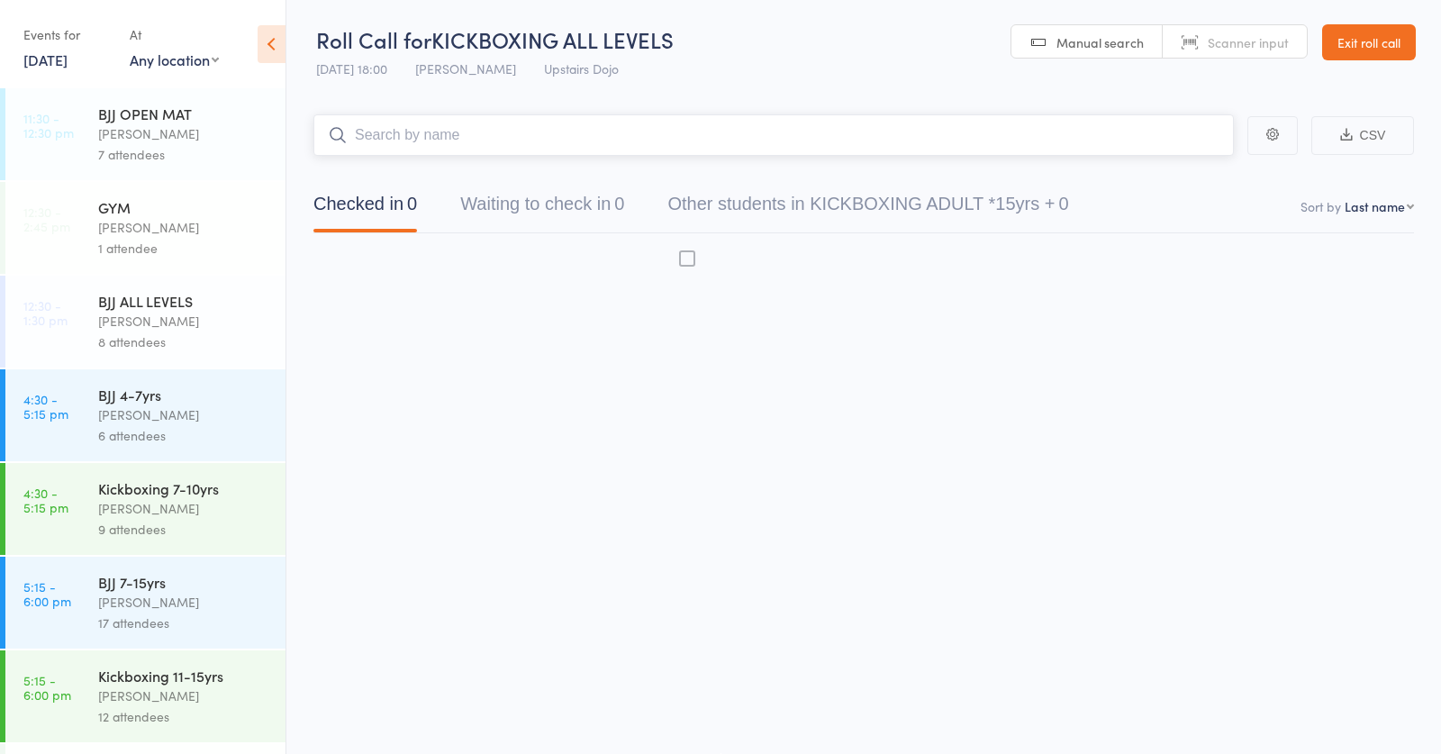
scroll to position [1, 0]
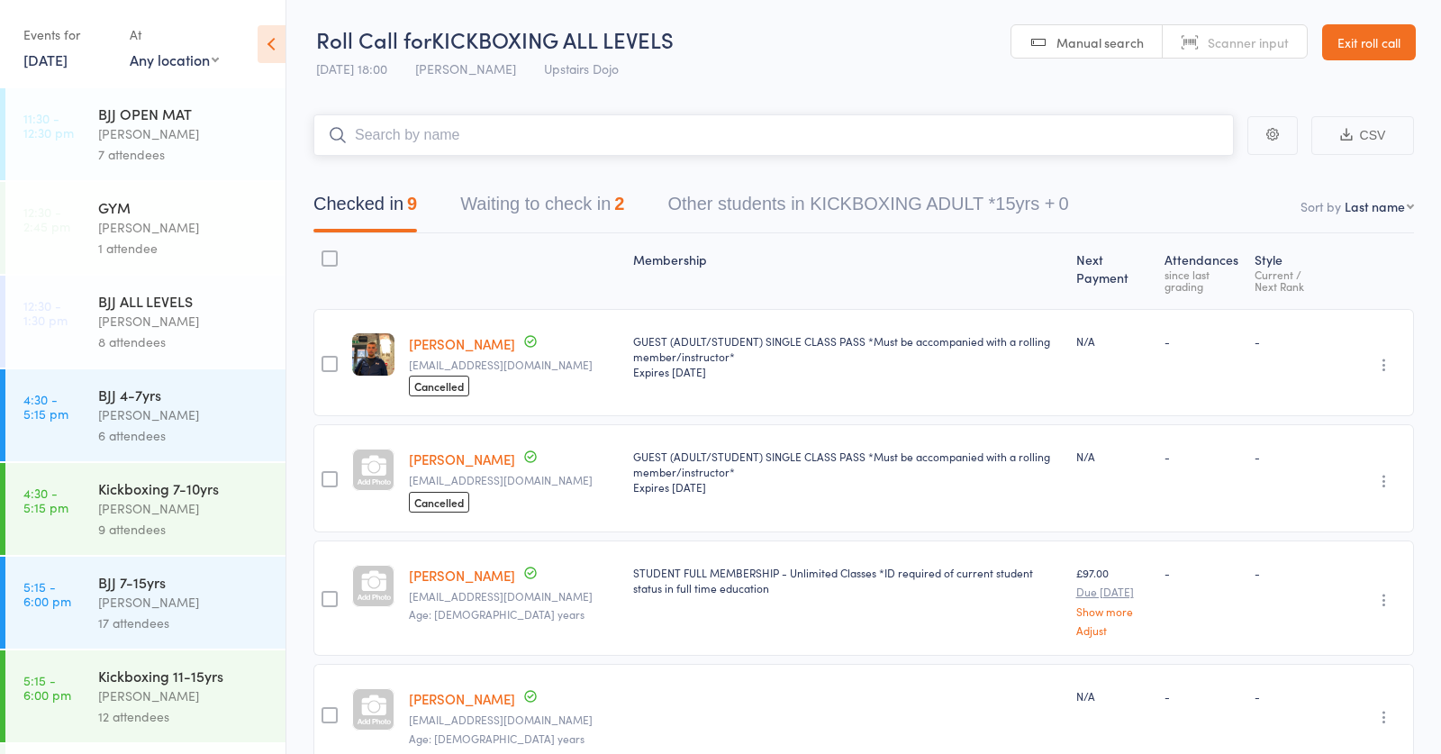
click at [566, 202] on button "Waiting to check in 2" at bounding box center [542, 209] width 164 height 48
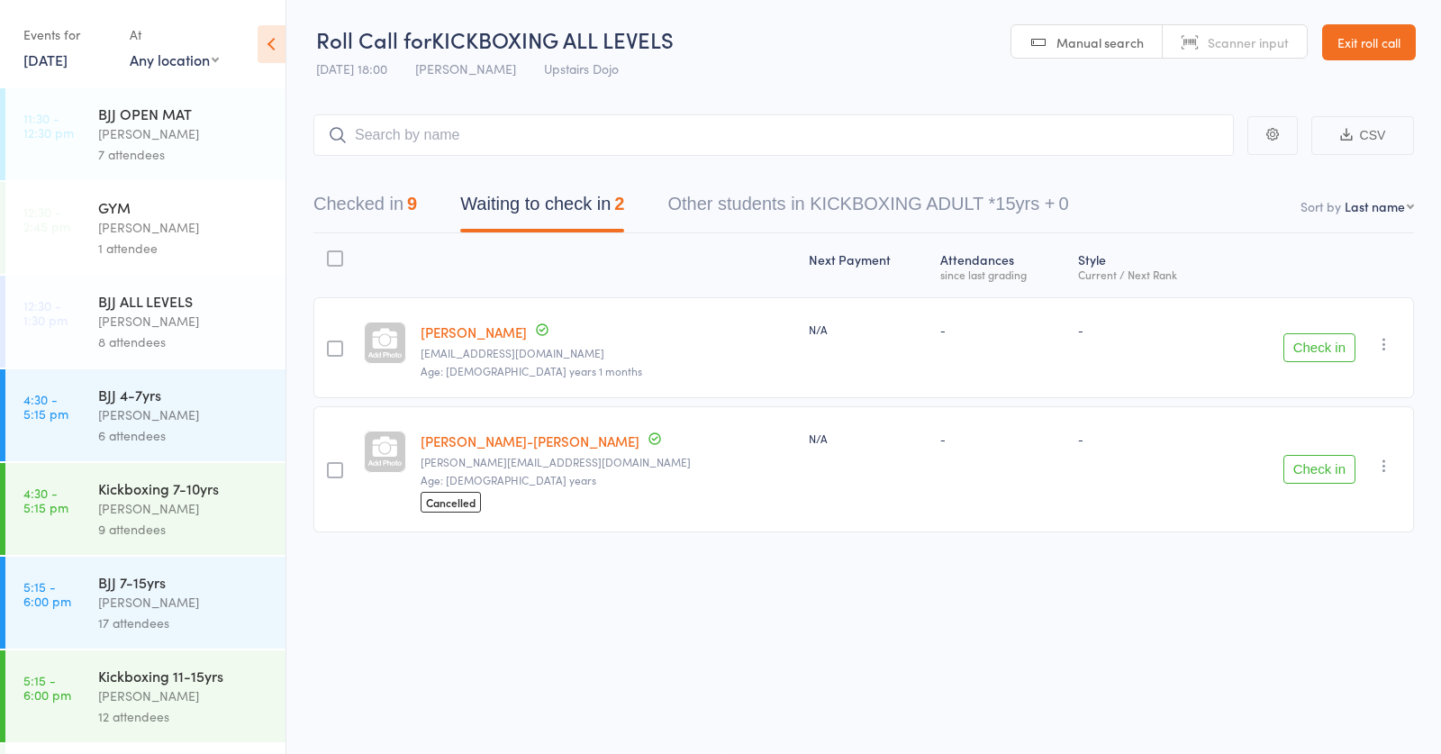
click at [1324, 471] on button "Check in" at bounding box center [1319, 469] width 72 height 29
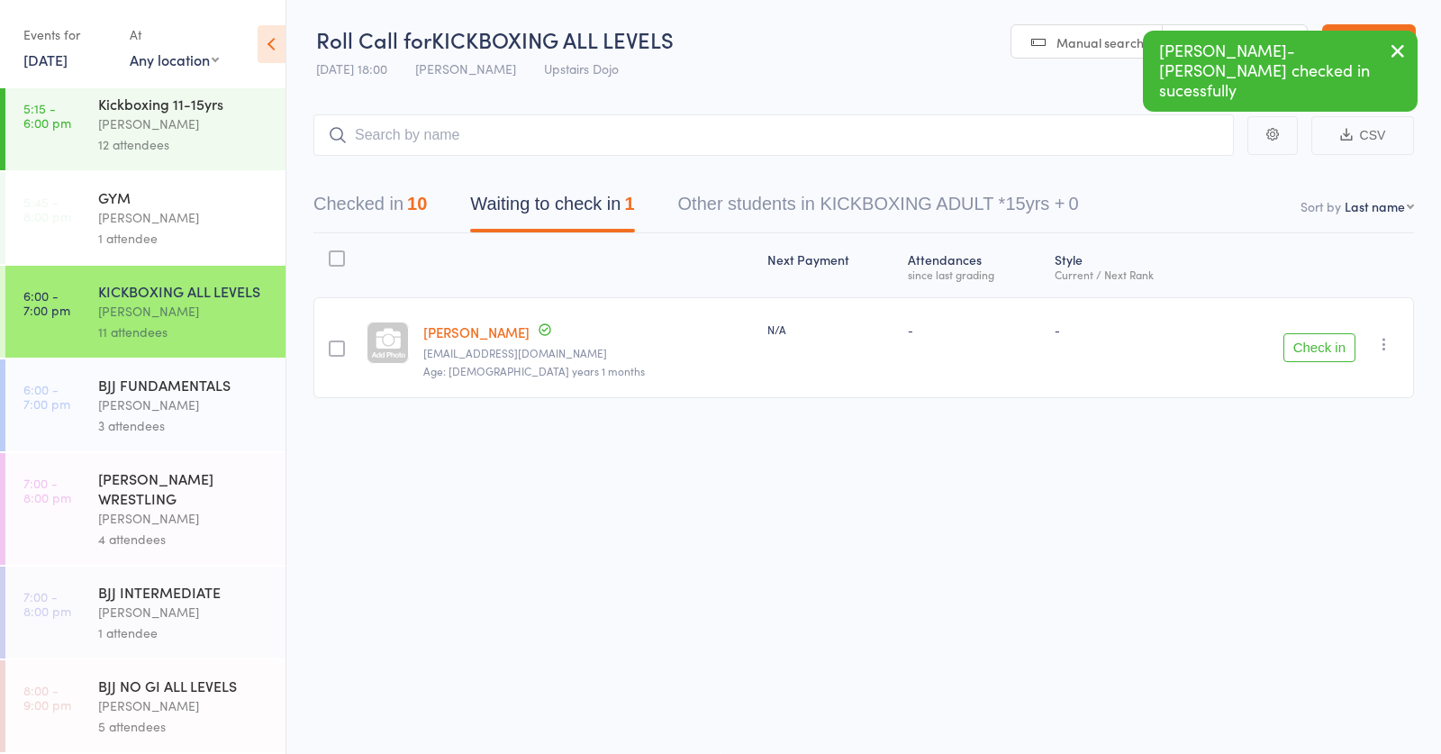
scroll to position [572, 0]
click at [164, 526] on div "Abdullah Tatarashvili" at bounding box center [184, 518] width 172 height 21
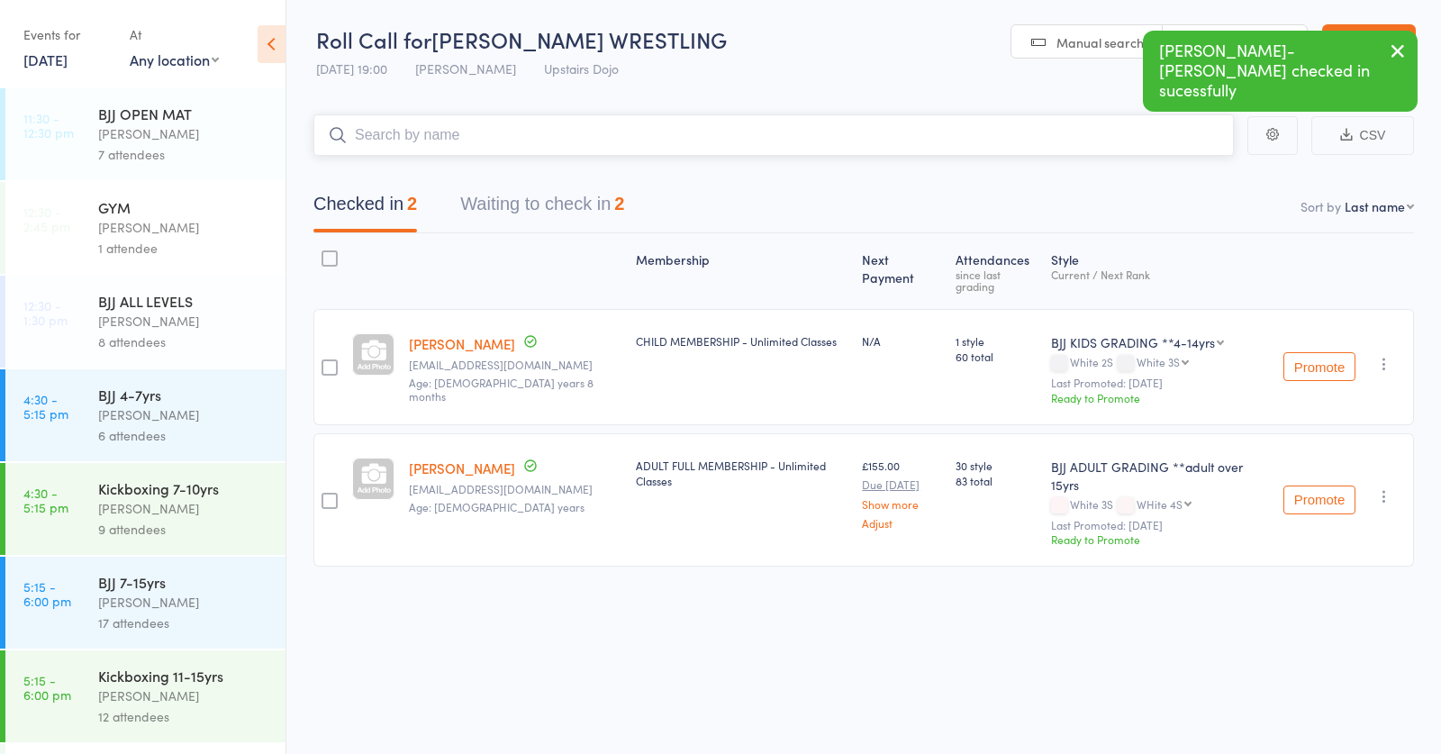
click at [582, 201] on button "Waiting to check in 2" at bounding box center [542, 209] width 164 height 48
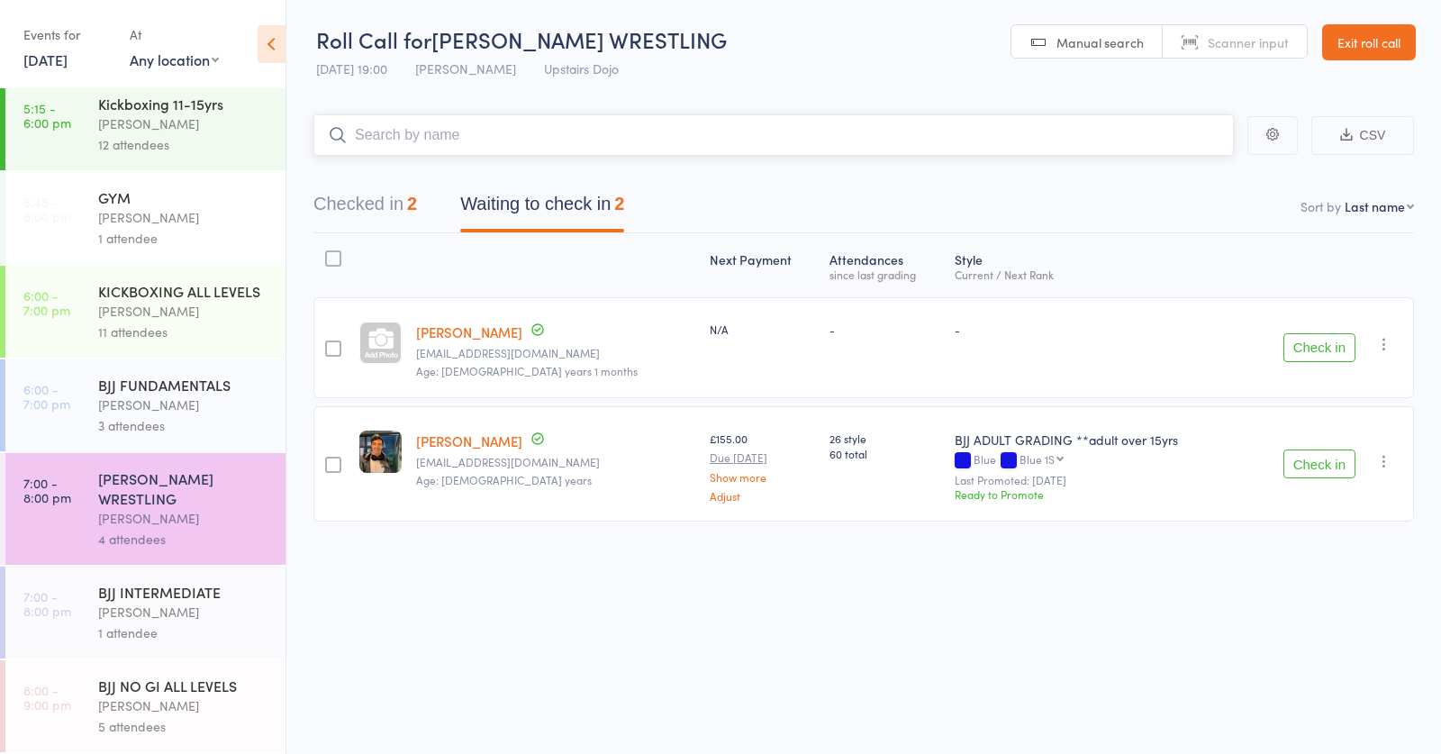
scroll to position [572, 0]
click at [209, 311] on div "Frankie Gibson" at bounding box center [184, 311] width 172 height 21
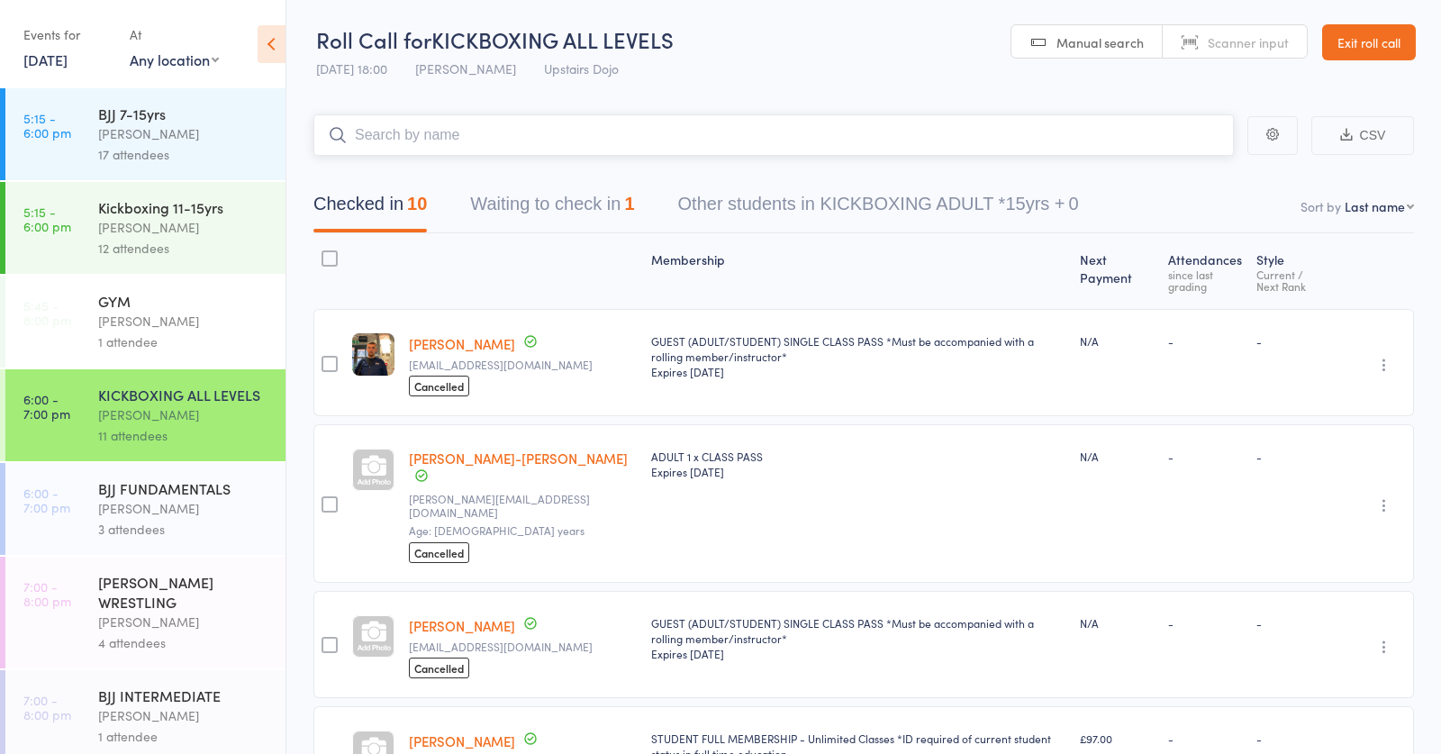
scroll to position [526, 0]
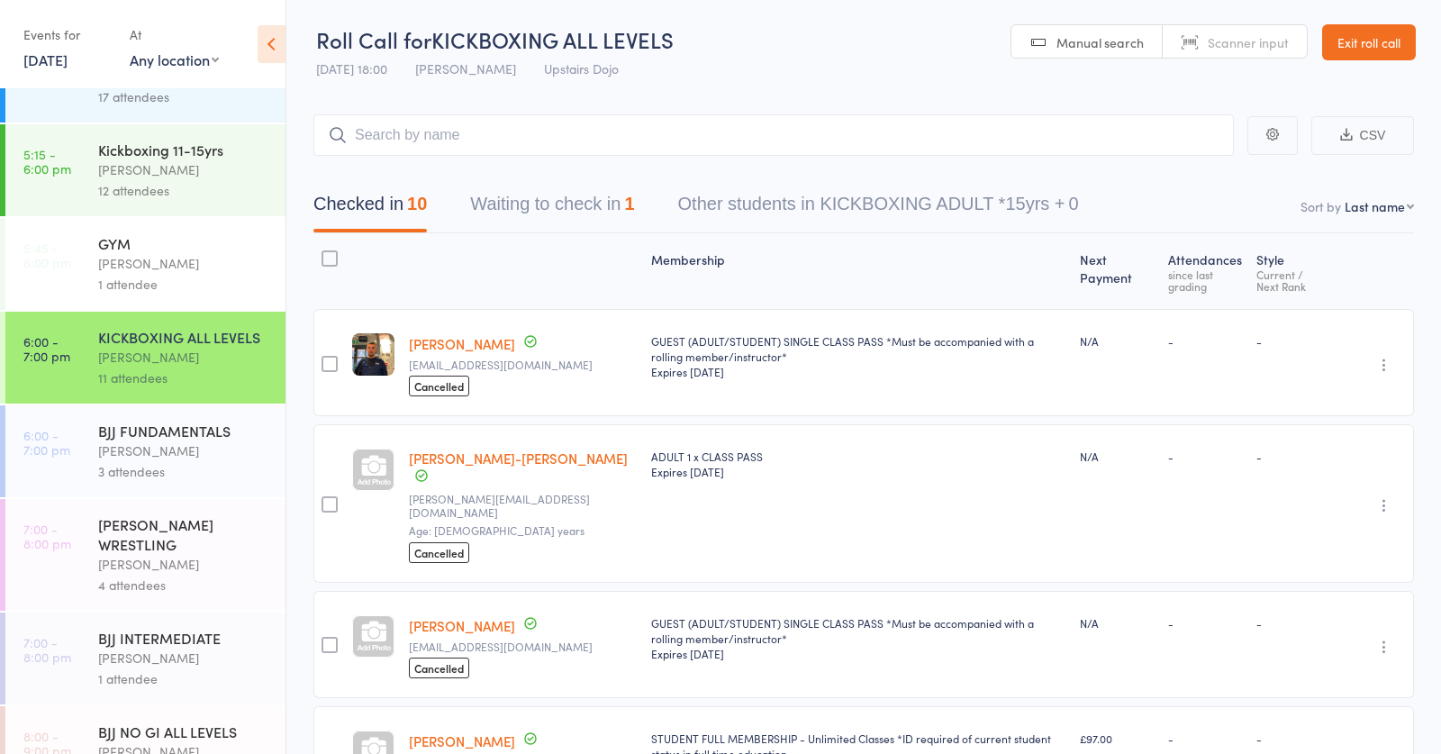
drag, startPoint x: 168, startPoint y: 460, endPoint x: 367, endPoint y: 132, distance: 383.1
click at [168, 457] on div "Thomas Buckmaster" at bounding box center [184, 450] width 172 height 21
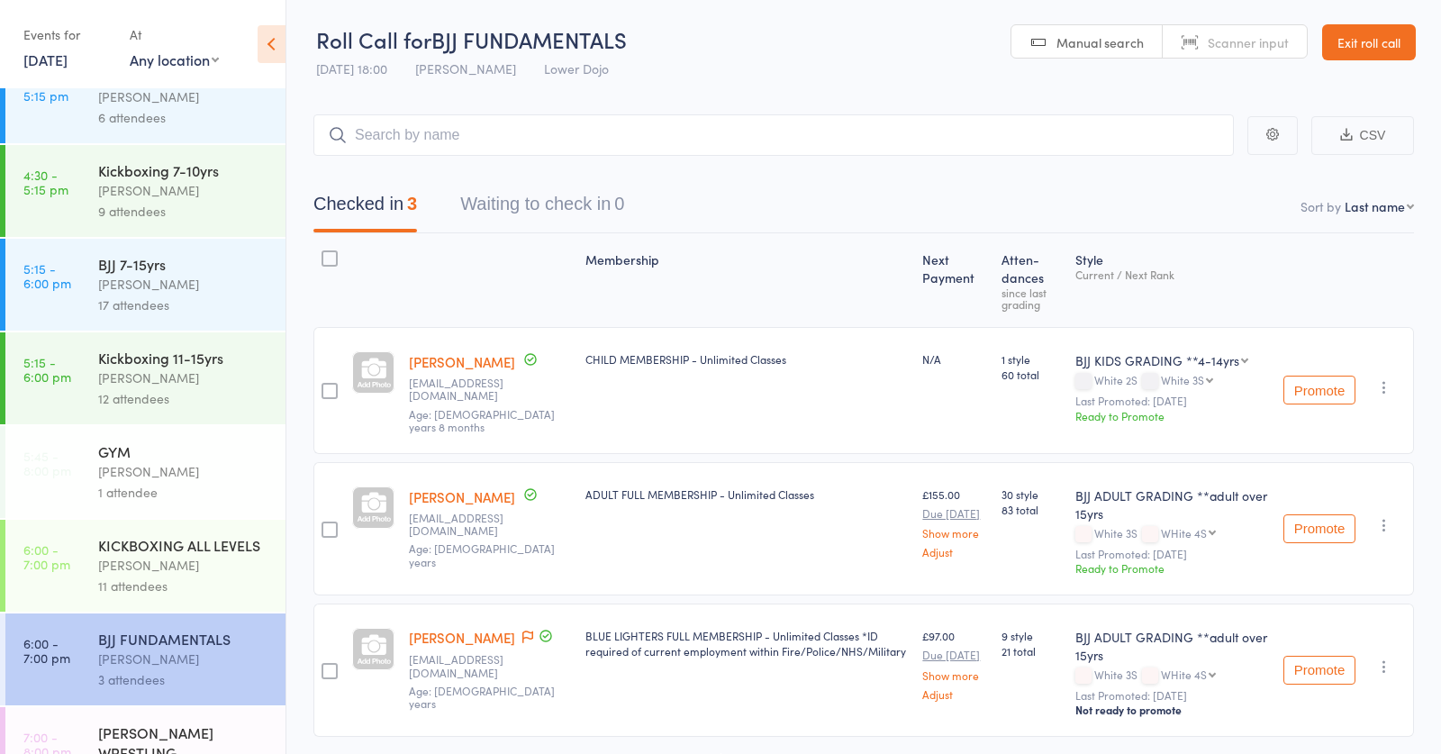
scroll to position [322, 0]
click at [150, 557] on div "Frankie Gibson" at bounding box center [184, 561] width 172 height 21
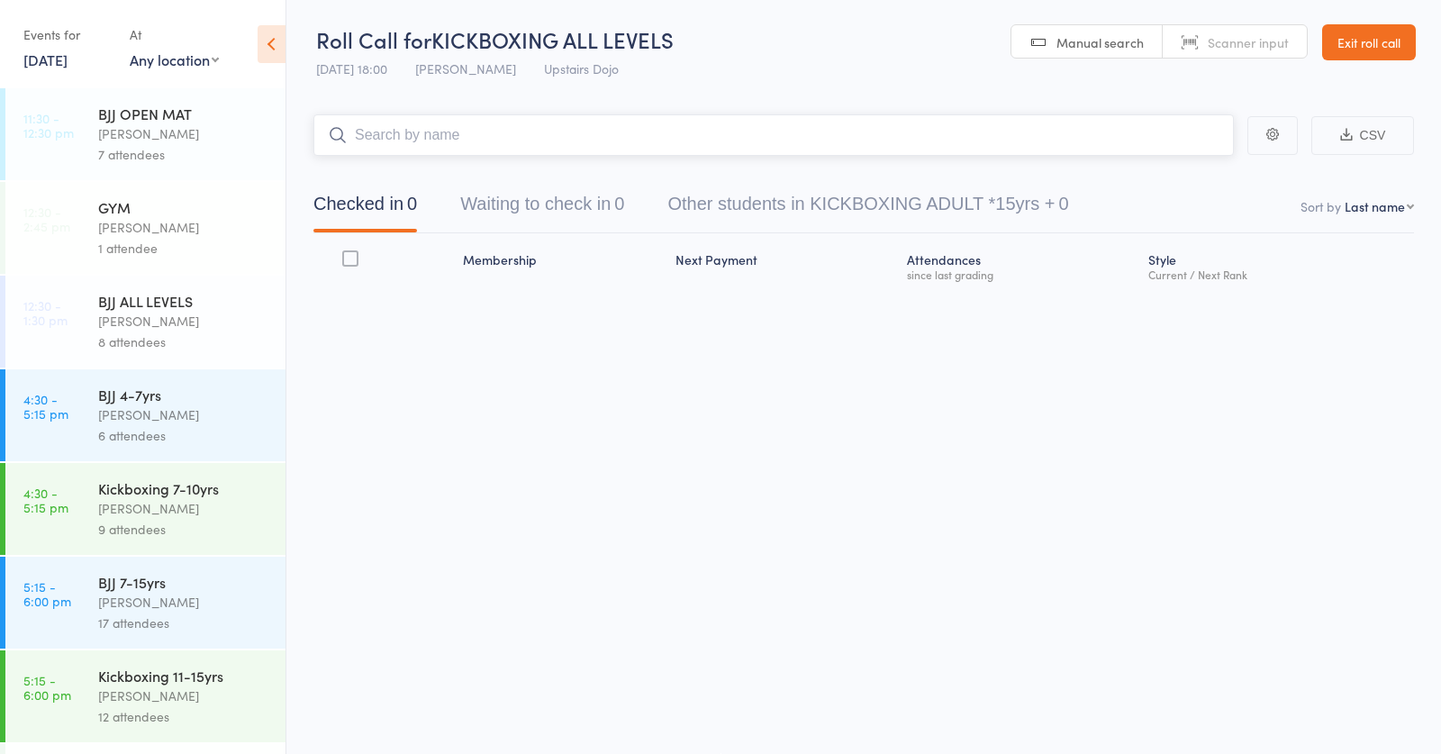
click at [456, 128] on input "search" at bounding box center [773, 134] width 920 height 41
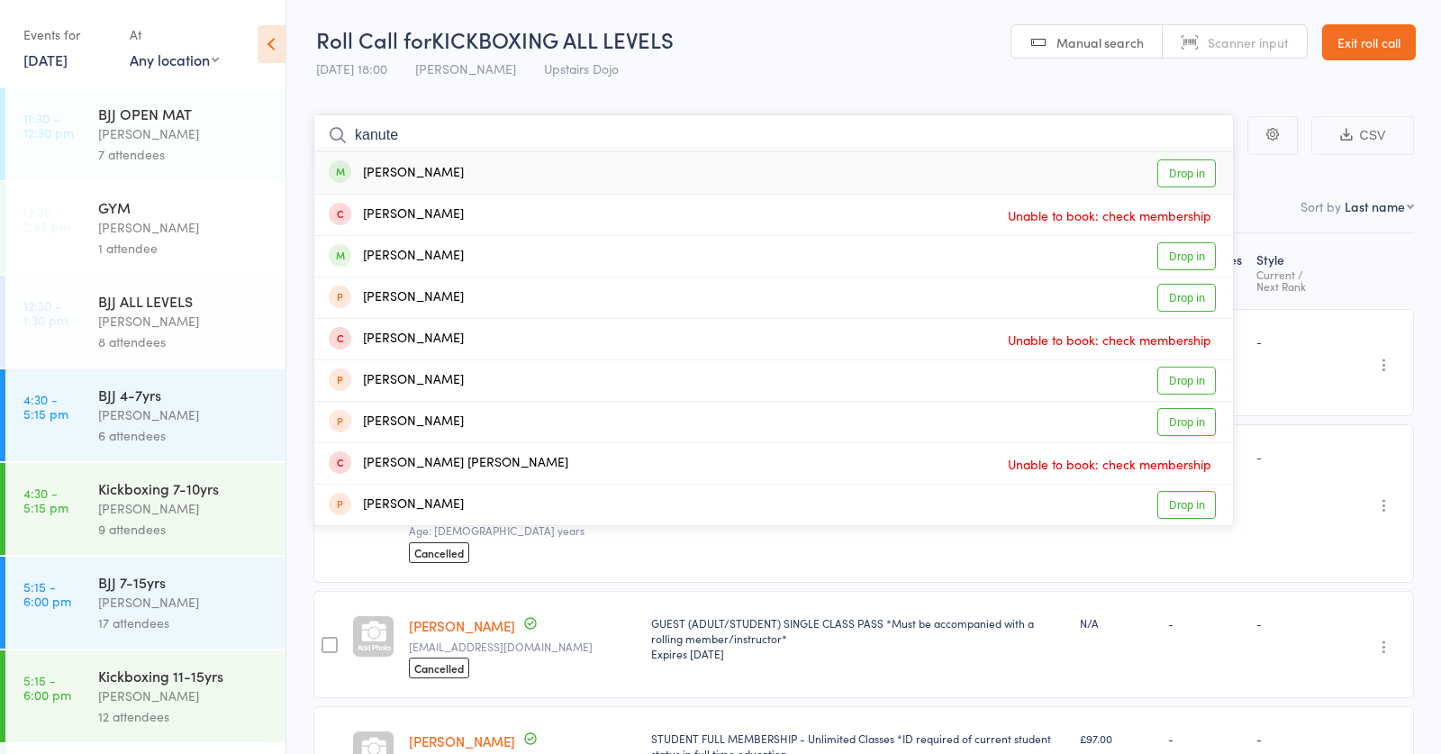
type input "manure"
drag, startPoint x: 356, startPoint y: 162, endPoint x: 470, endPoint y: 260, distance: 150.7
click at [470, 260] on div "Ibrahim Kanoute Drop in" at bounding box center [773, 256] width 919 height 41
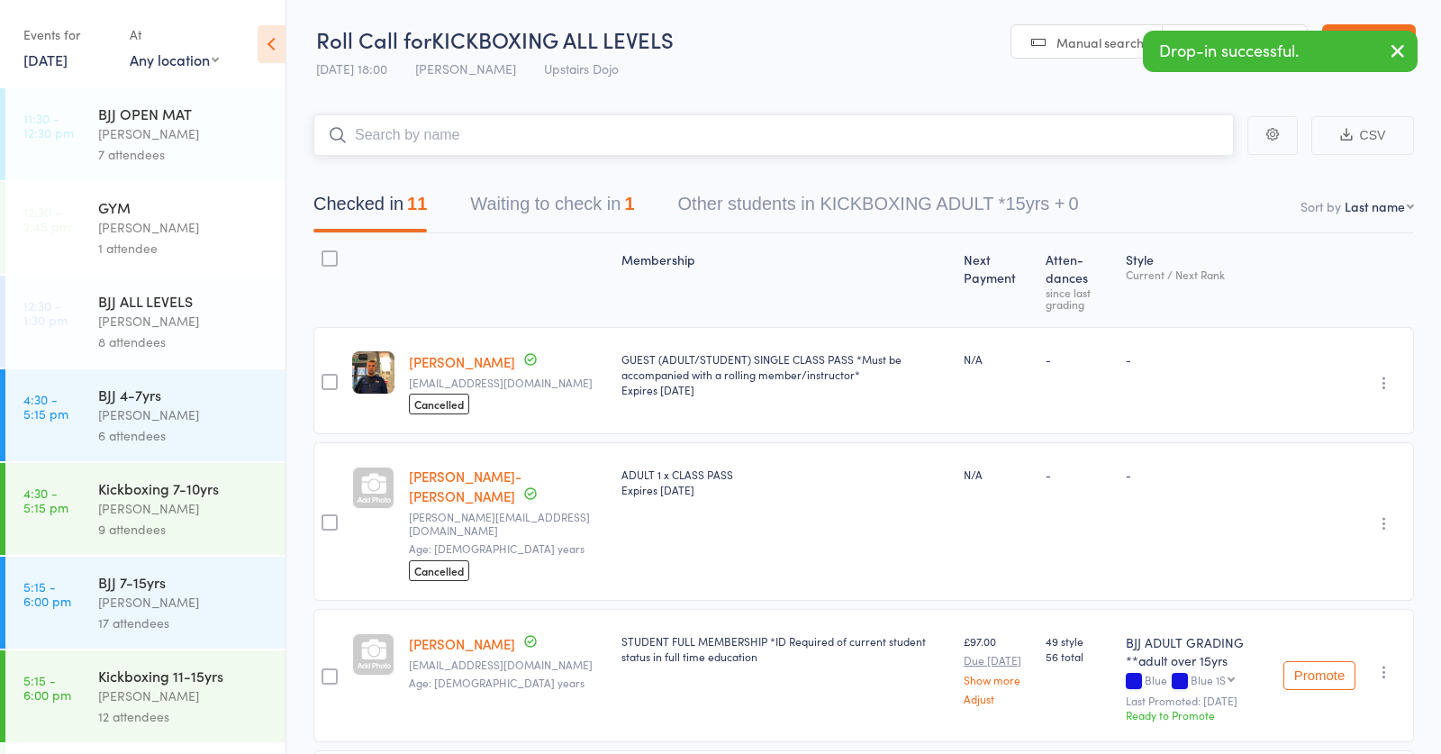
click at [367, 135] on input "search" at bounding box center [773, 134] width 920 height 41
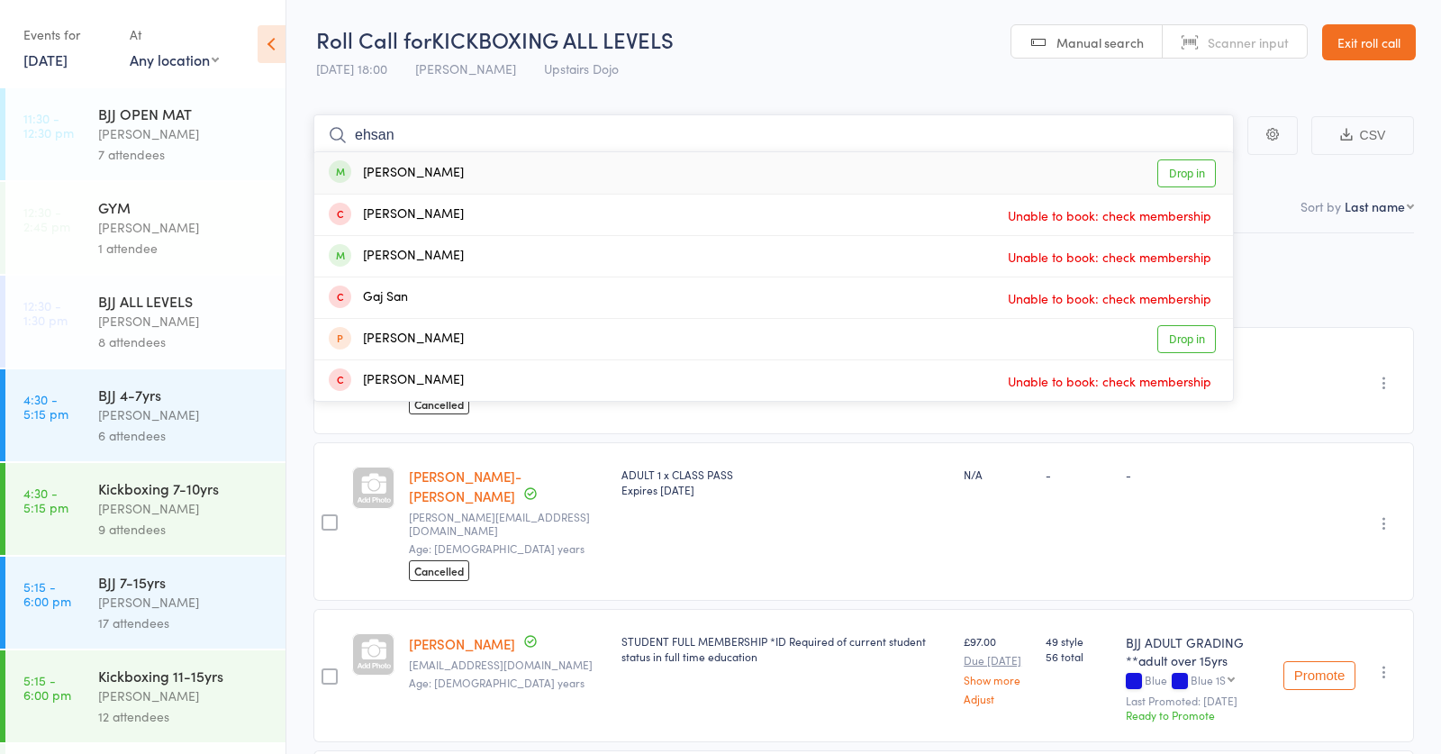
type input "ehsan"
click at [440, 166] on div "Ehsan Latif Drop in" at bounding box center [773, 172] width 919 height 41
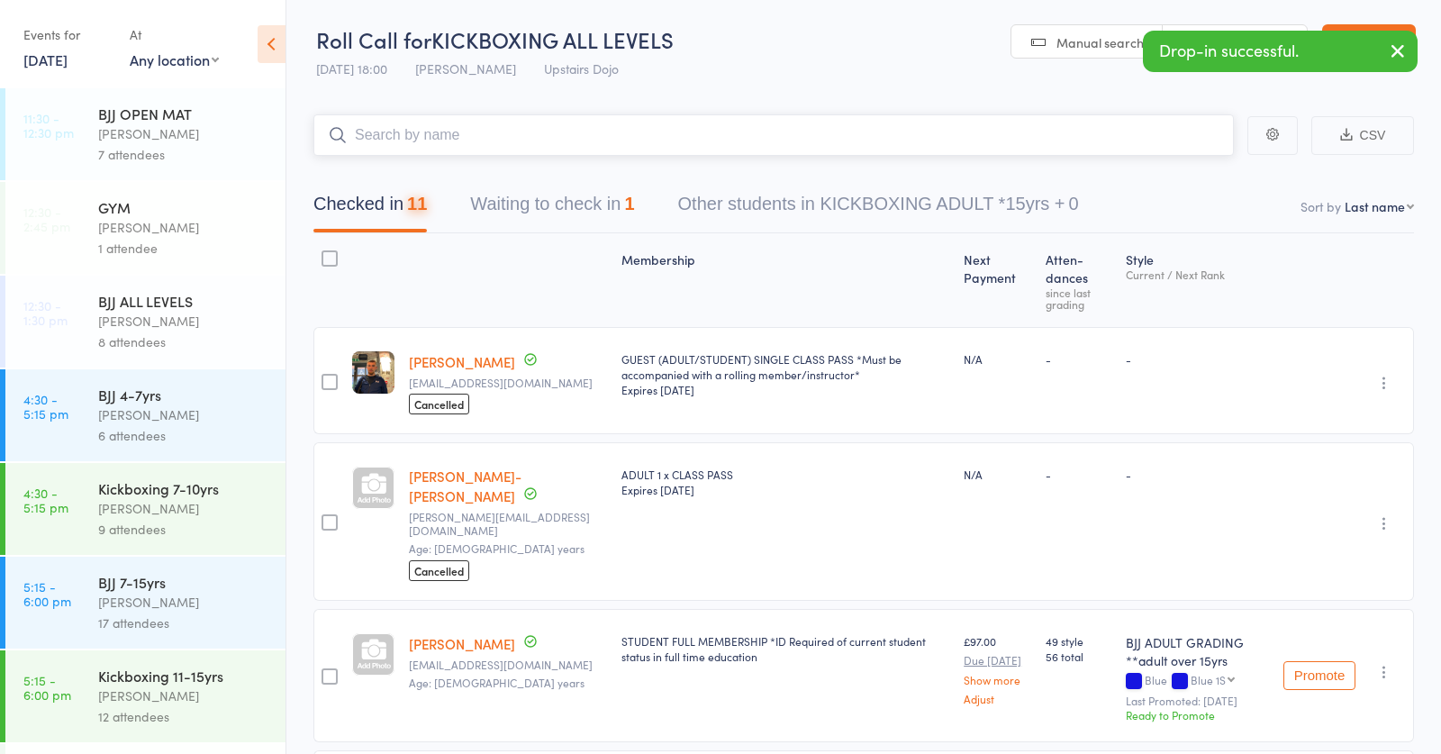
click at [521, 196] on button "Waiting to check in 1" at bounding box center [552, 209] width 164 height 48
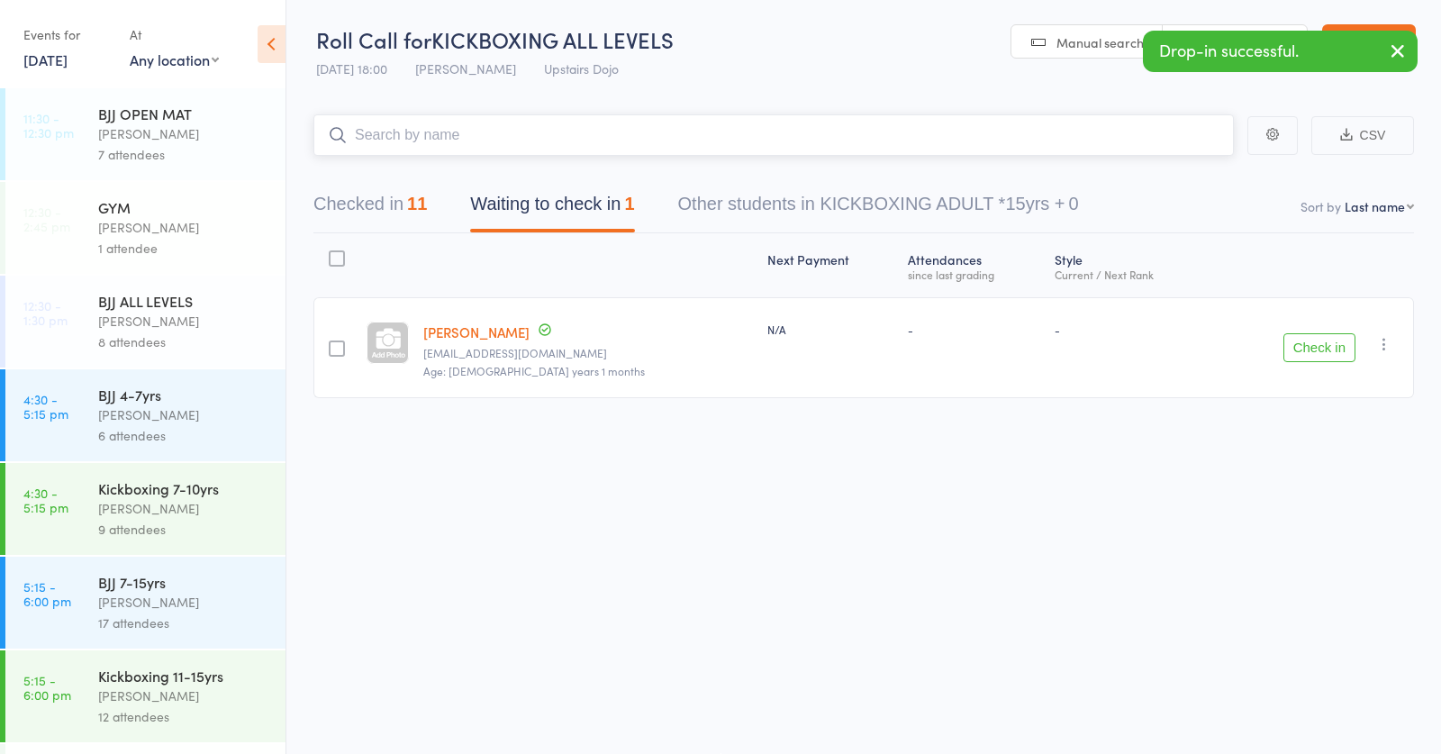
click at [374, 201] on button "Checked in 11" at bounding box center [369, 209] width 113 height 48
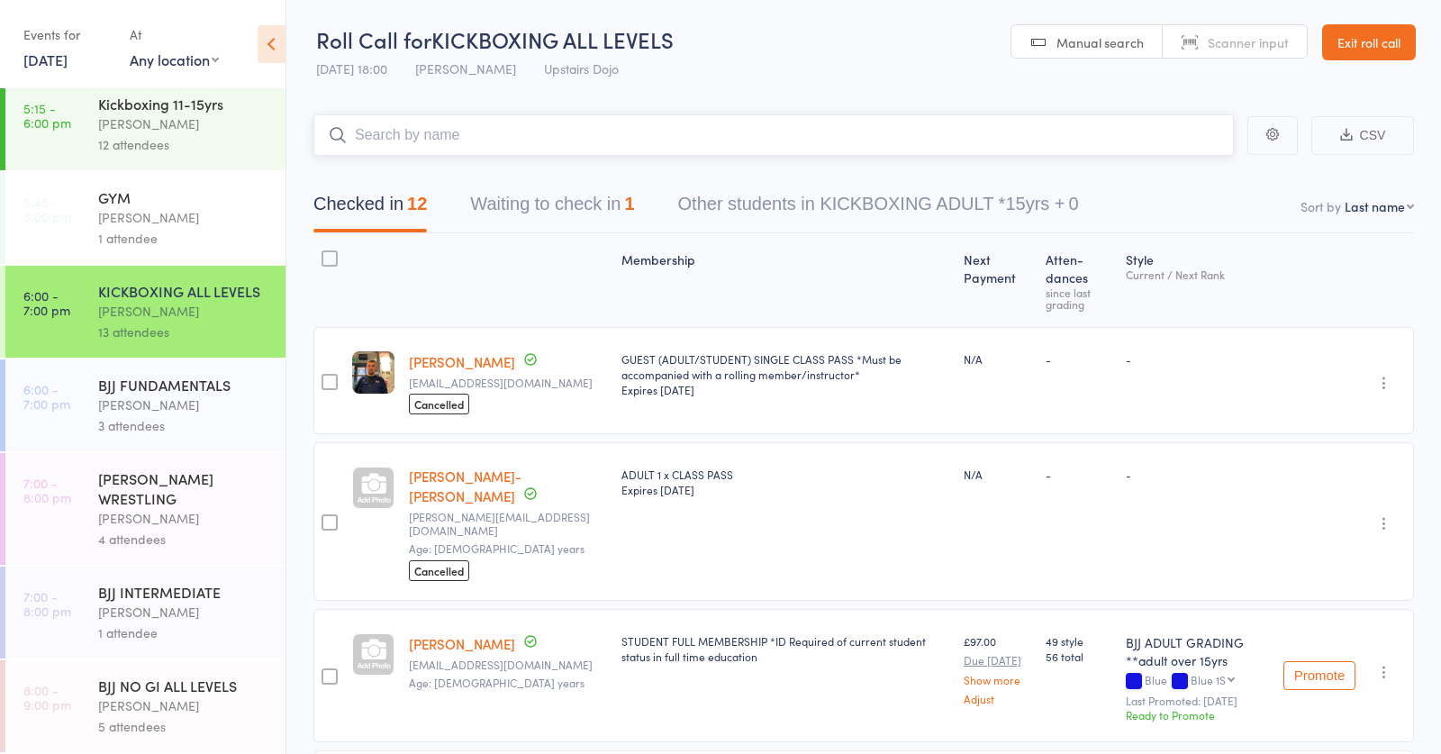
scroll to position [572, 0]
drag, startPoint x: 158, startPoint y: 395, endPoint x: 183, endPoint y: 378, distance: 30.5
click at [158, 396] on div "Thomas Buckmaster" at bounding box center [184, 404] width 172 height 21
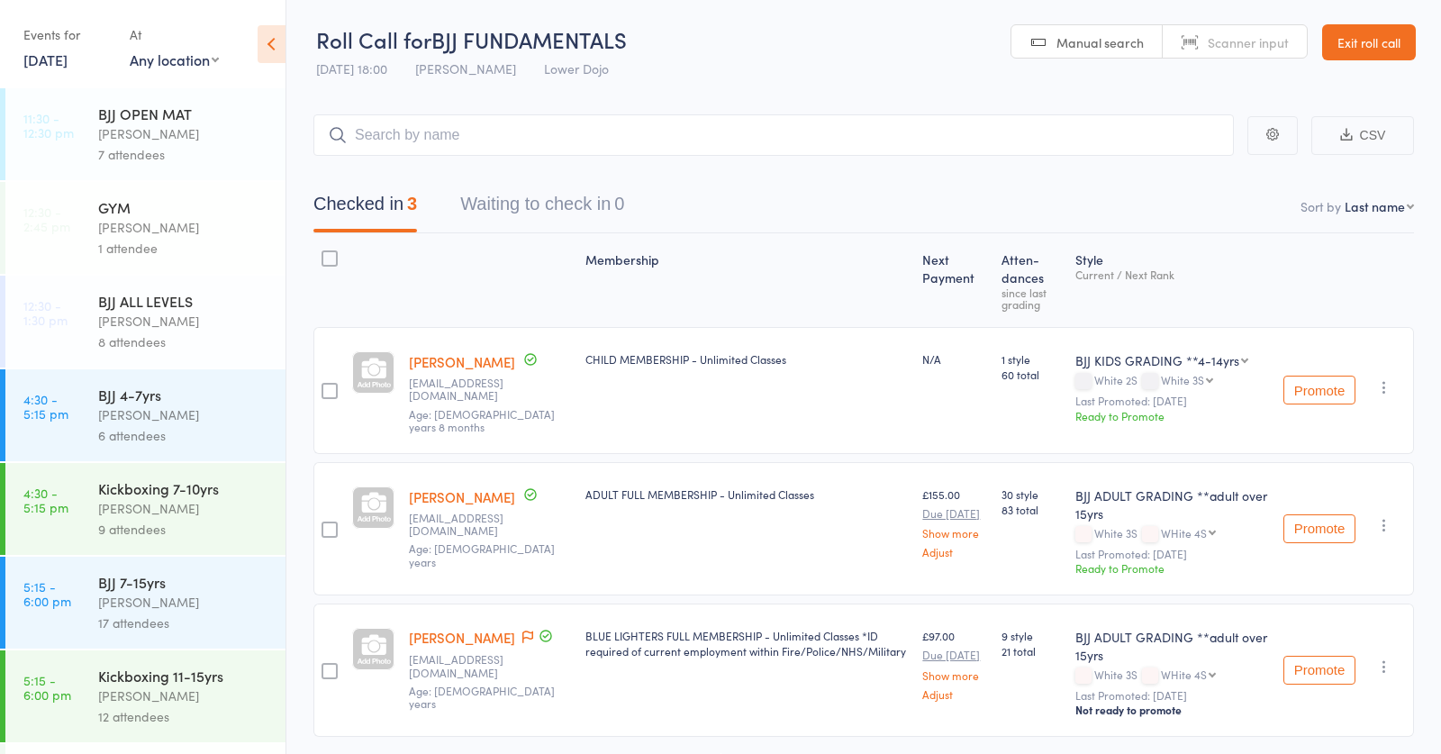
click at [450, 130] on input "search" at bounding box center [773, 134] width 920 height 41
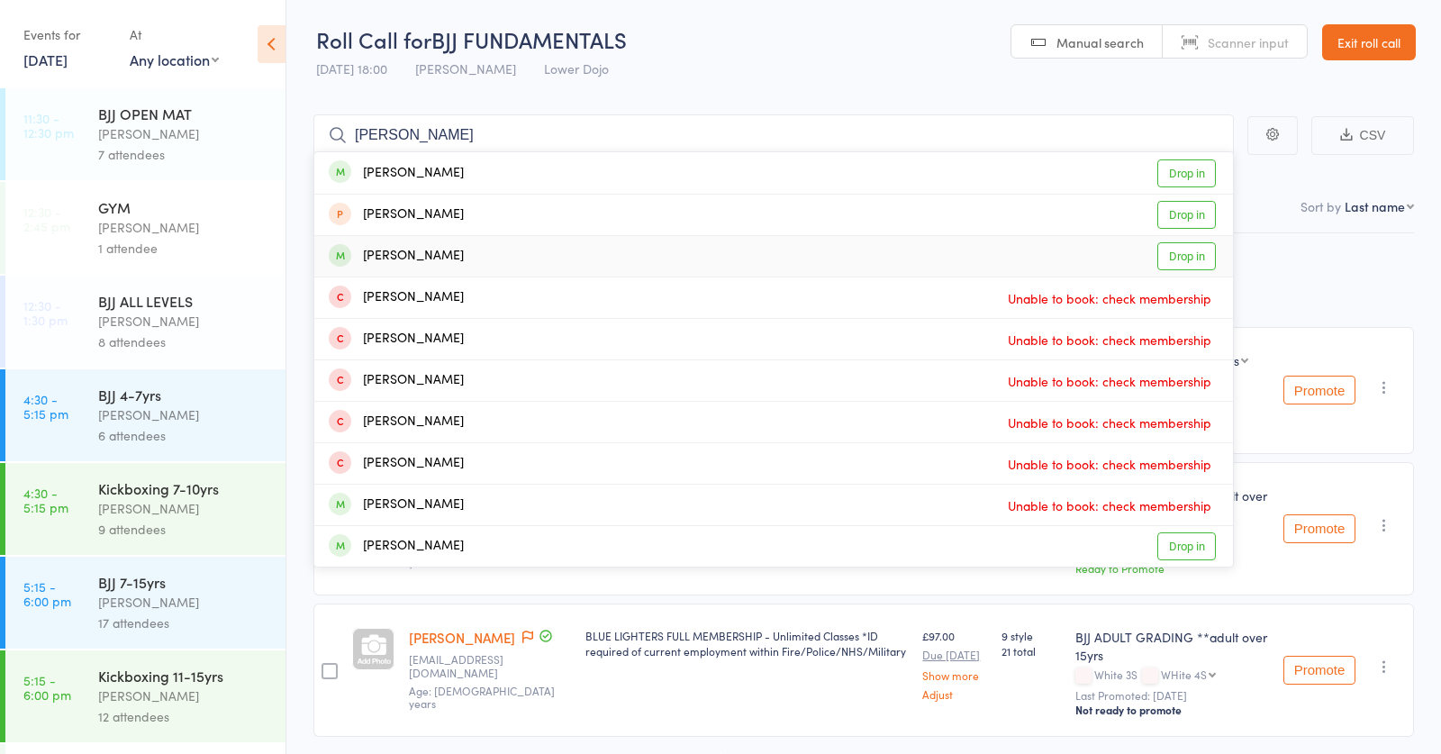
type input "mark t"
click at [416, 246] on div "Mark Thaysen" at bounding box center [396, 256] width 135 height 21
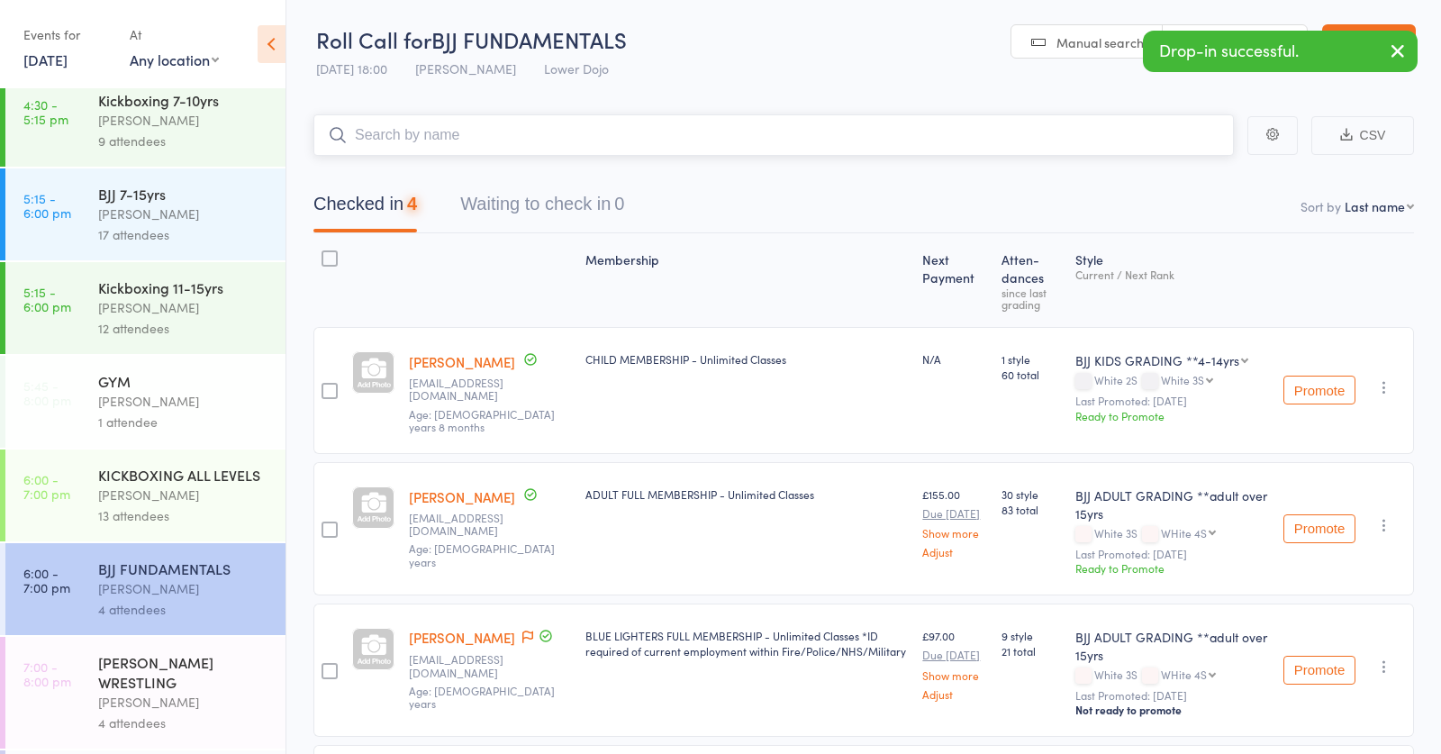
scroll to position [388, 0]
drag, startPoint x: 163, startPoint y: 467, endPoint x: 172, endPoint y: 459, distance: 11.5
click at [172, 459] on div "KICKBOXING ALL LEVELS Frankie Gibson 13 attendees" at bounding box center [191, 495] width 187 height 92
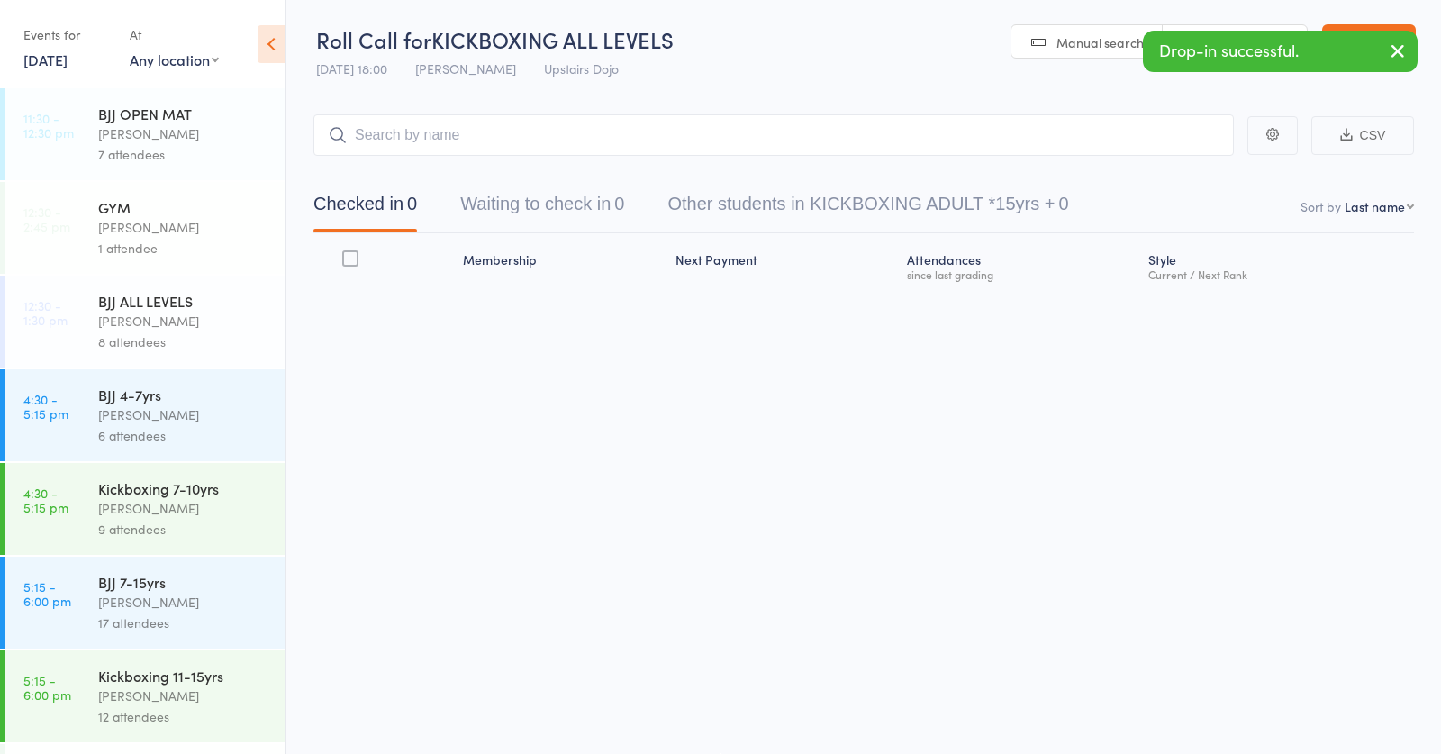
click at [464, 127] on input "search" at bounding box center [773, 134] width 920 height 41
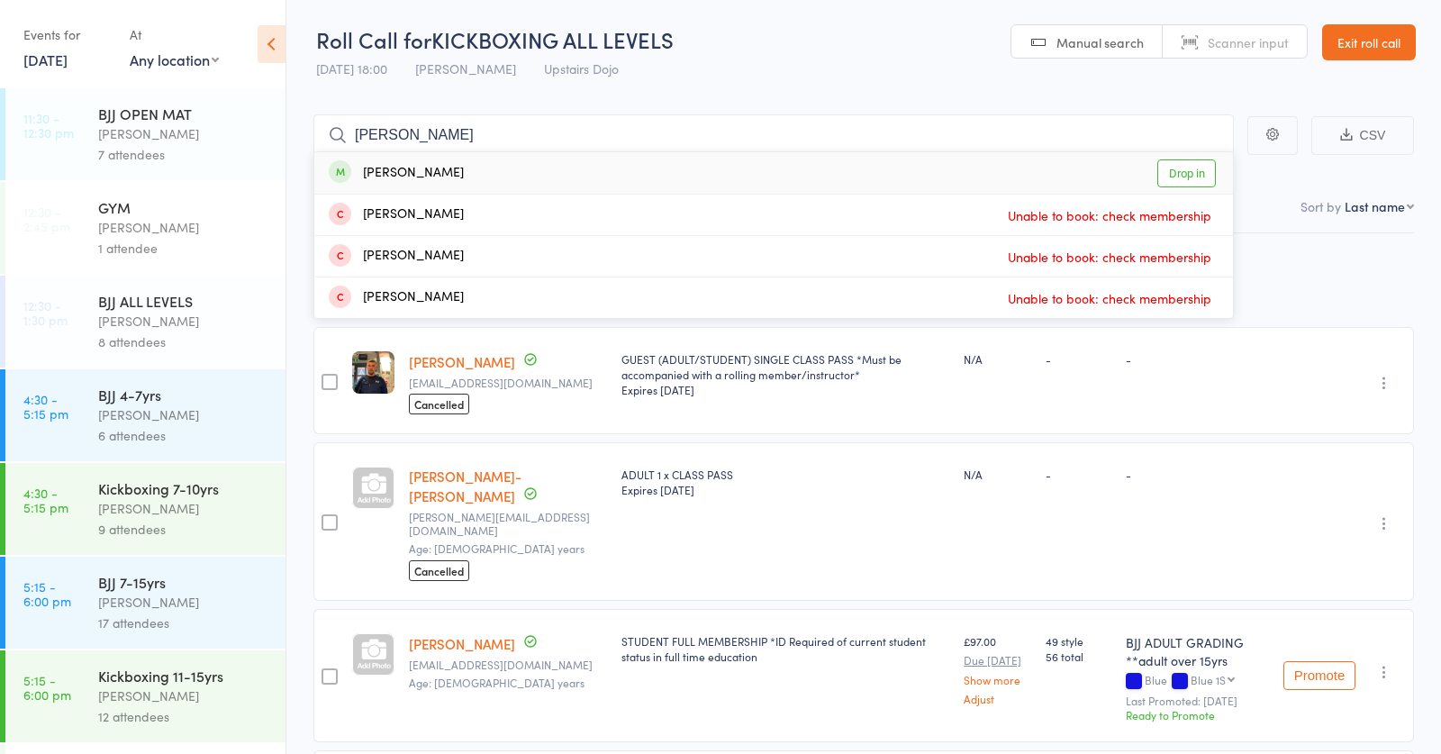
type input "tyler"
click at [459, 172] on div "Tyler Rowan Drop in" at bounding box center [773, 172] width 919 height 41
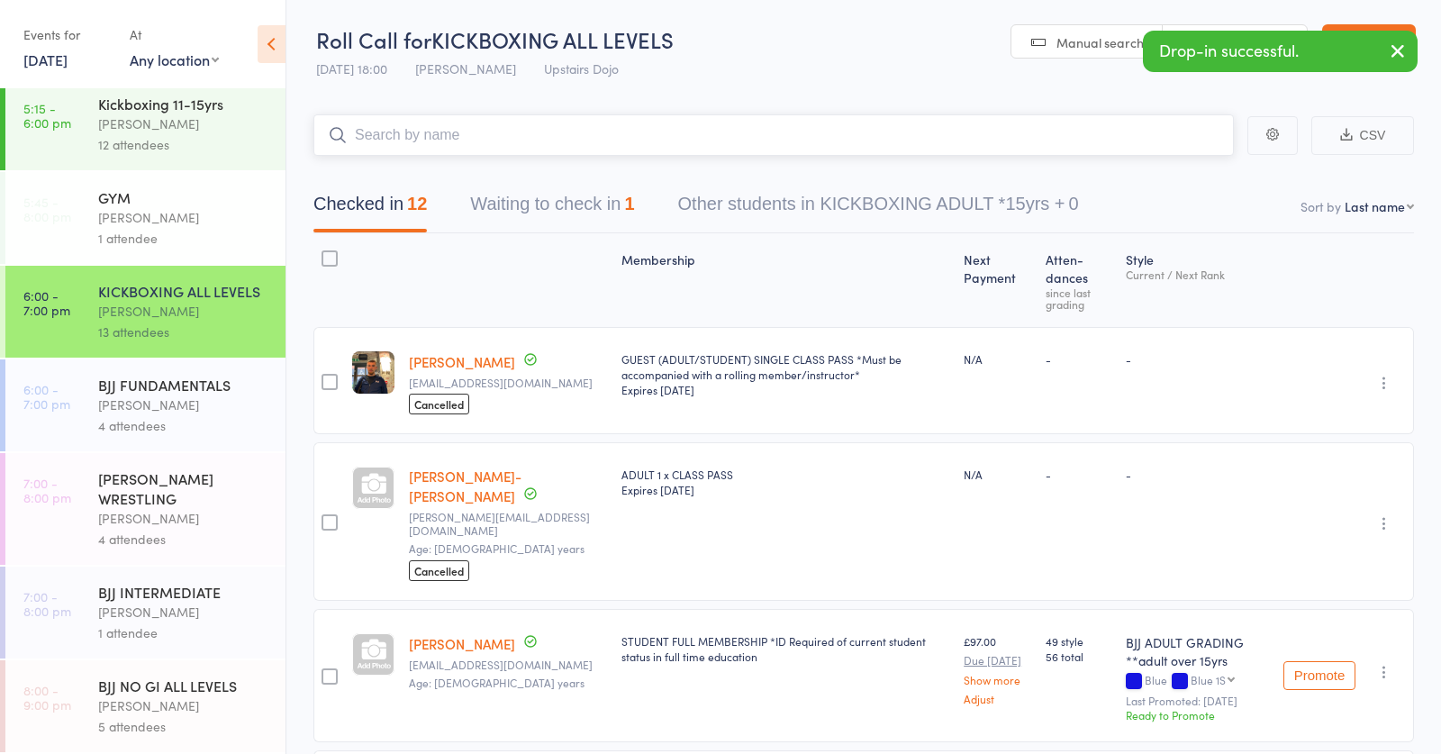
scroll to position [572, 0]
drag, startPoint x: 131, startPoint y: 610, endPoint x: 262, endPoint y: 495, distance: 173.6
click at [135, 607] on div "Thomas Buckmaster" at bounding box center [184, 612] width 172 height 21
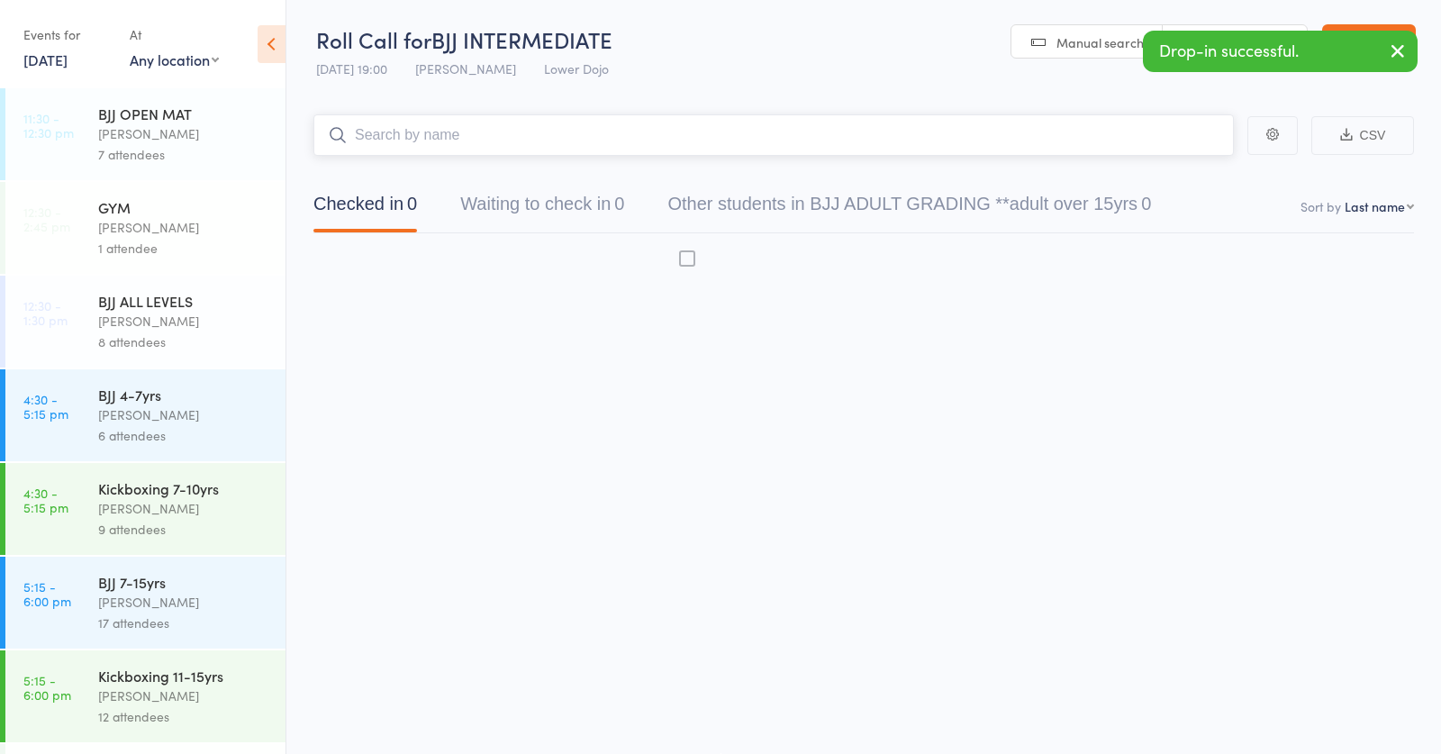
click at [572, 142] on input "search" at bounding box center [773, 134] width 920 height 41
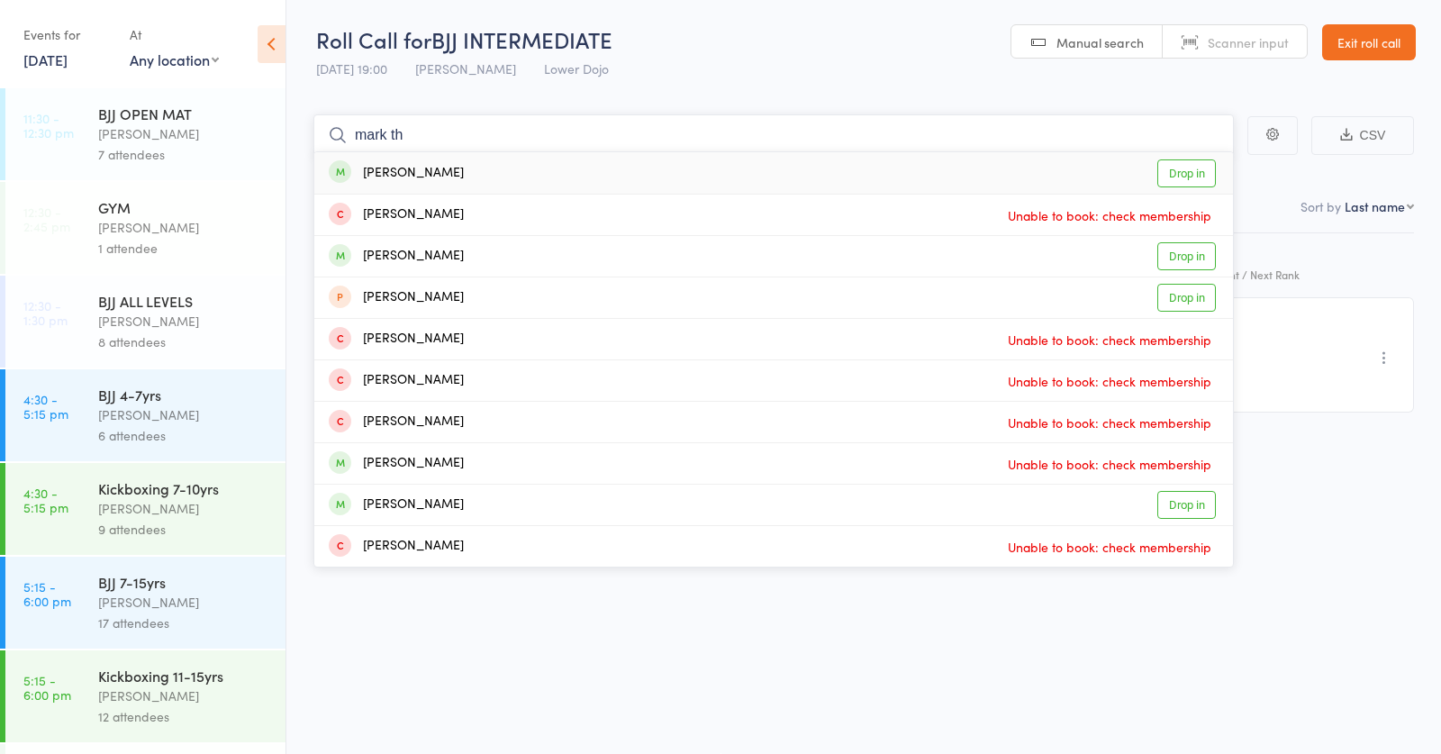
type input "mark th"
click at [475, 172] on div "Mark Thaysen Drop in" at bounding box center [773, 172] width 919 height 41
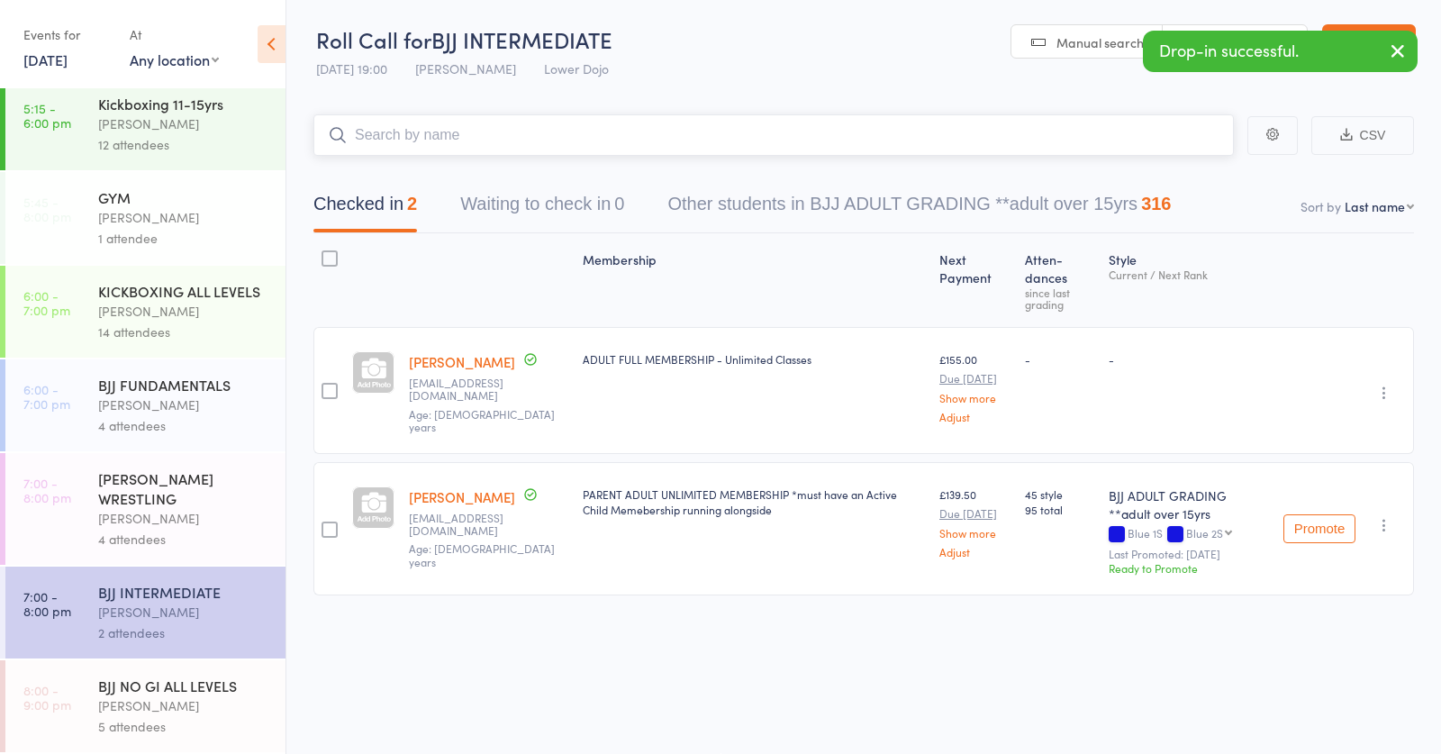
scroll to position [572, 0]
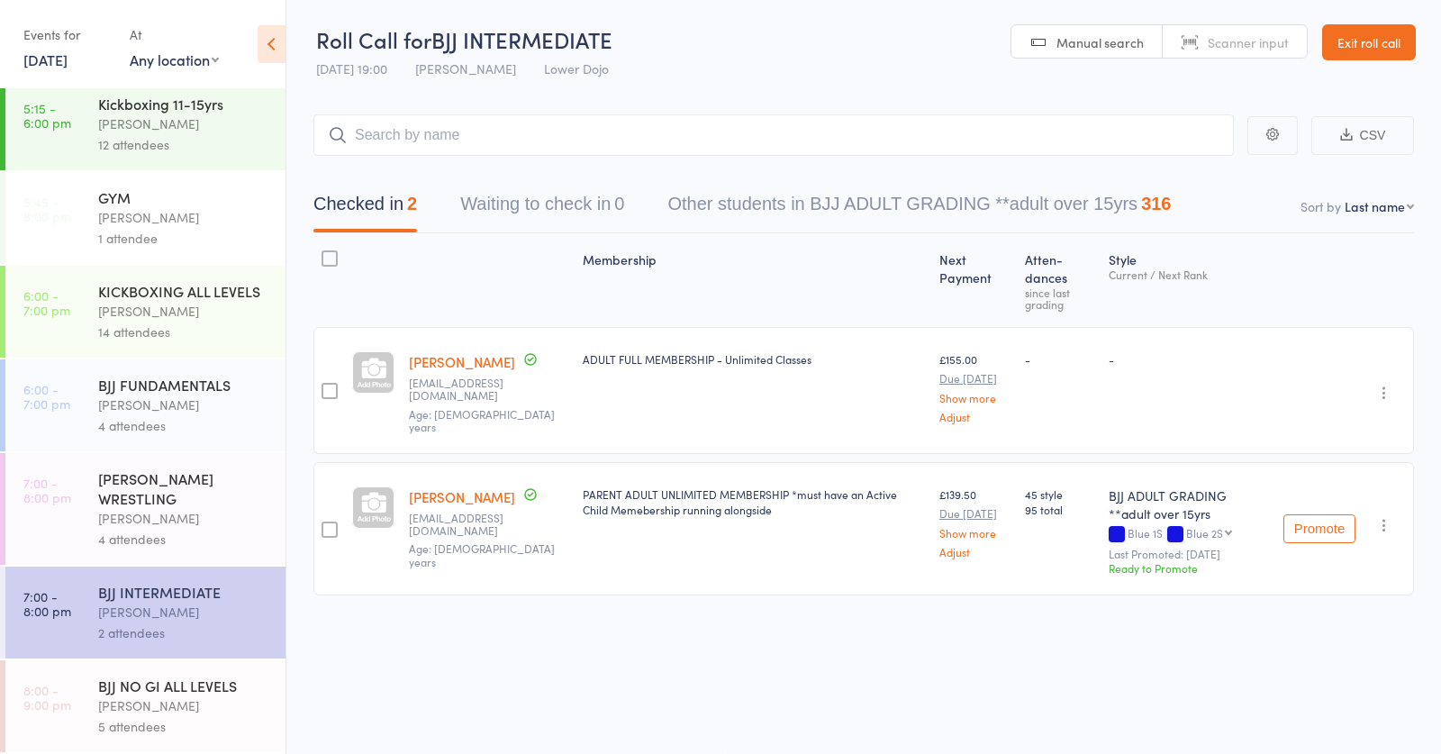
click at [161, 398] on div "Thomas Buckmaster" at bounding box center [184, 404] width 172 height 21
click at [454, 136] on input "search" at bounding box center [773, 134] width 920 height 41
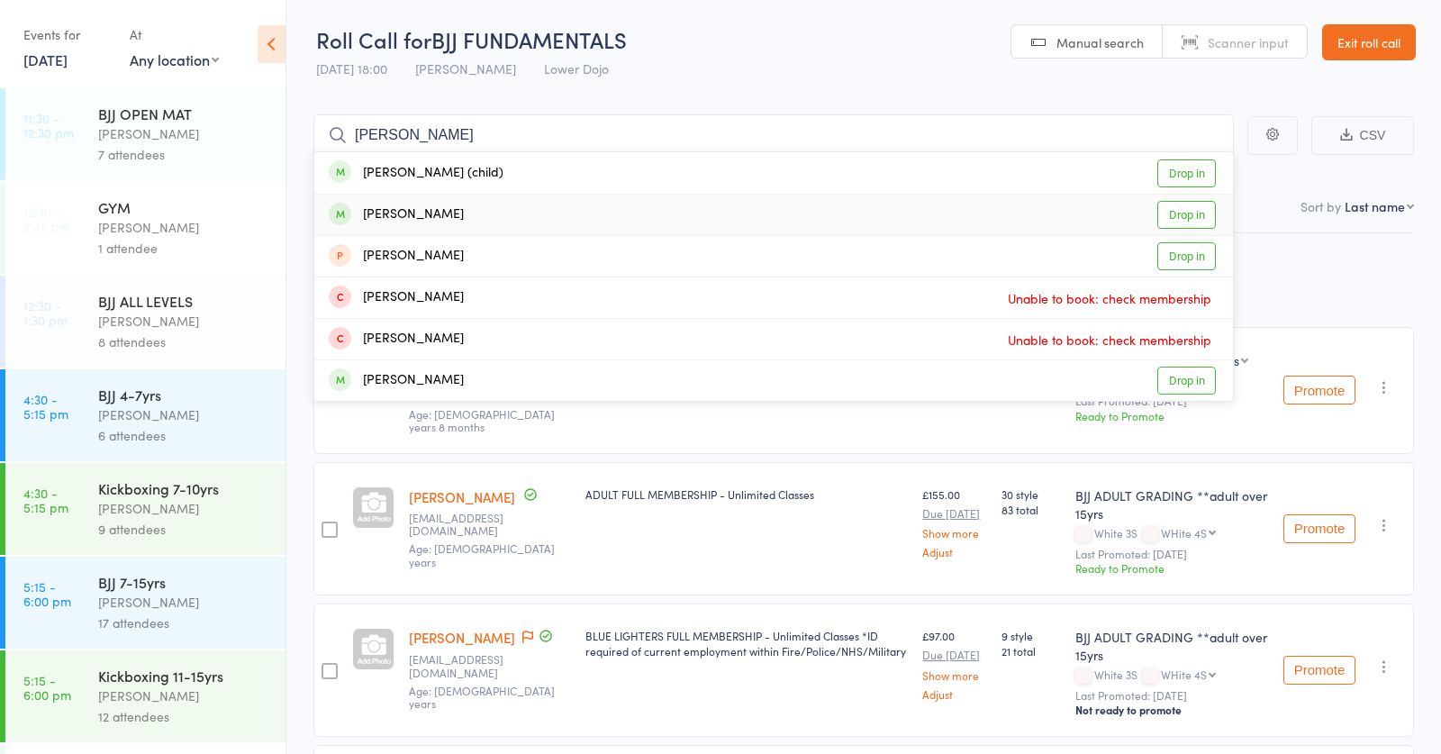
type input "servando"
click at [520, 211] on div "Servando Garcia Fluxa Drop in" at bounding box center [773, 215] width 919 height 41
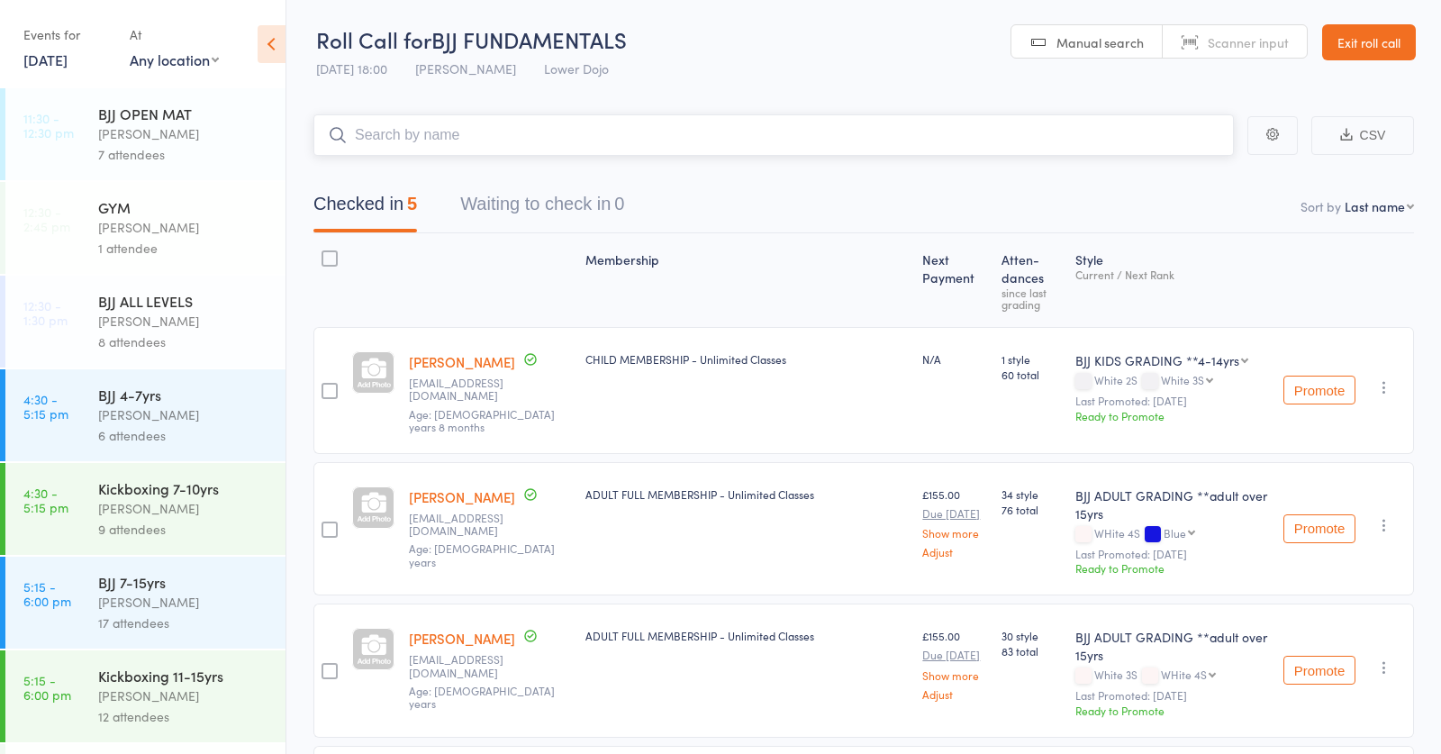
click at [541, 134] on input "search" at bounding box center [773, 134] width 920 height 41
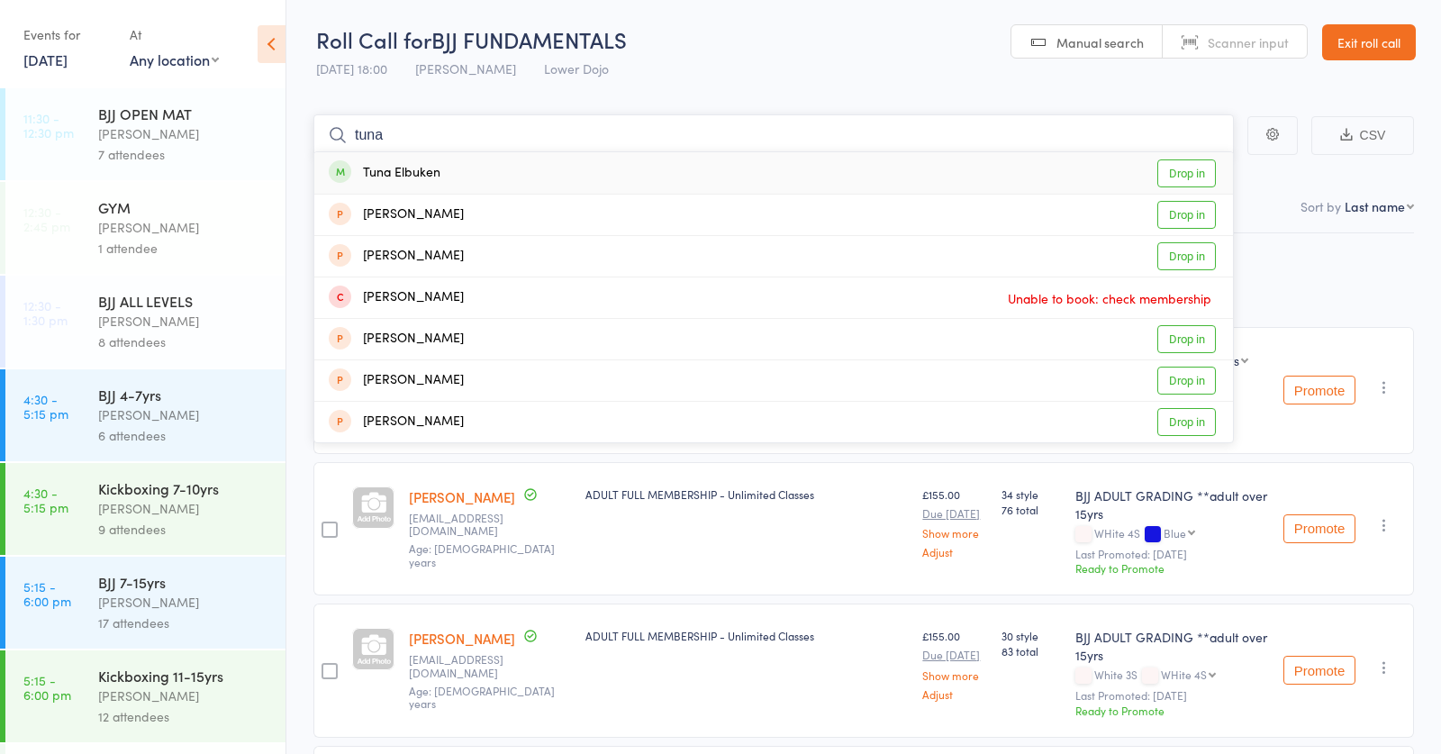
type input "tuna"
click at [446, 175] on div "Tuna Elbuken Drop in" at bounding box center [773, 172] width 919 height 41
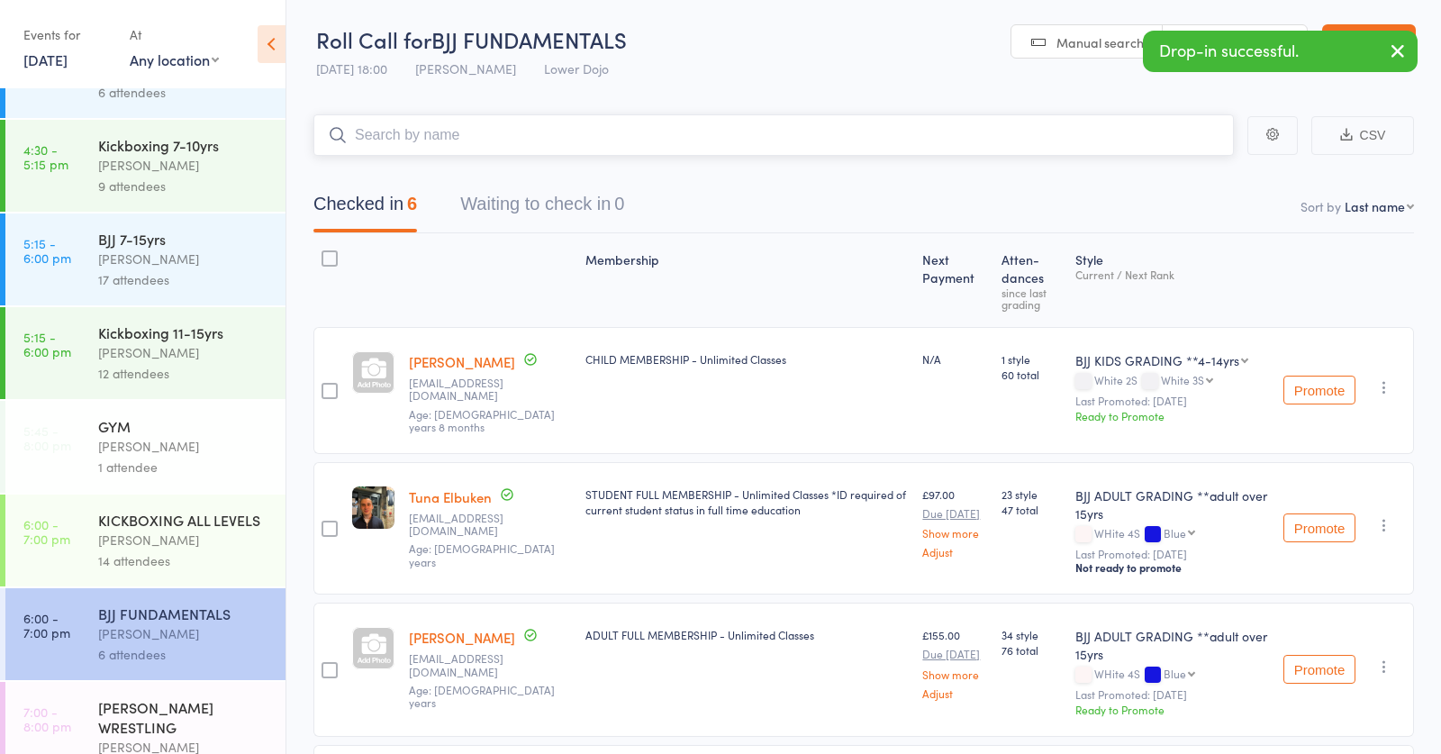
scroll to position [344, 0]
click at [150, 547] on div "Frankie Gibson" at bounding box center [184, 539] width 172 height 21
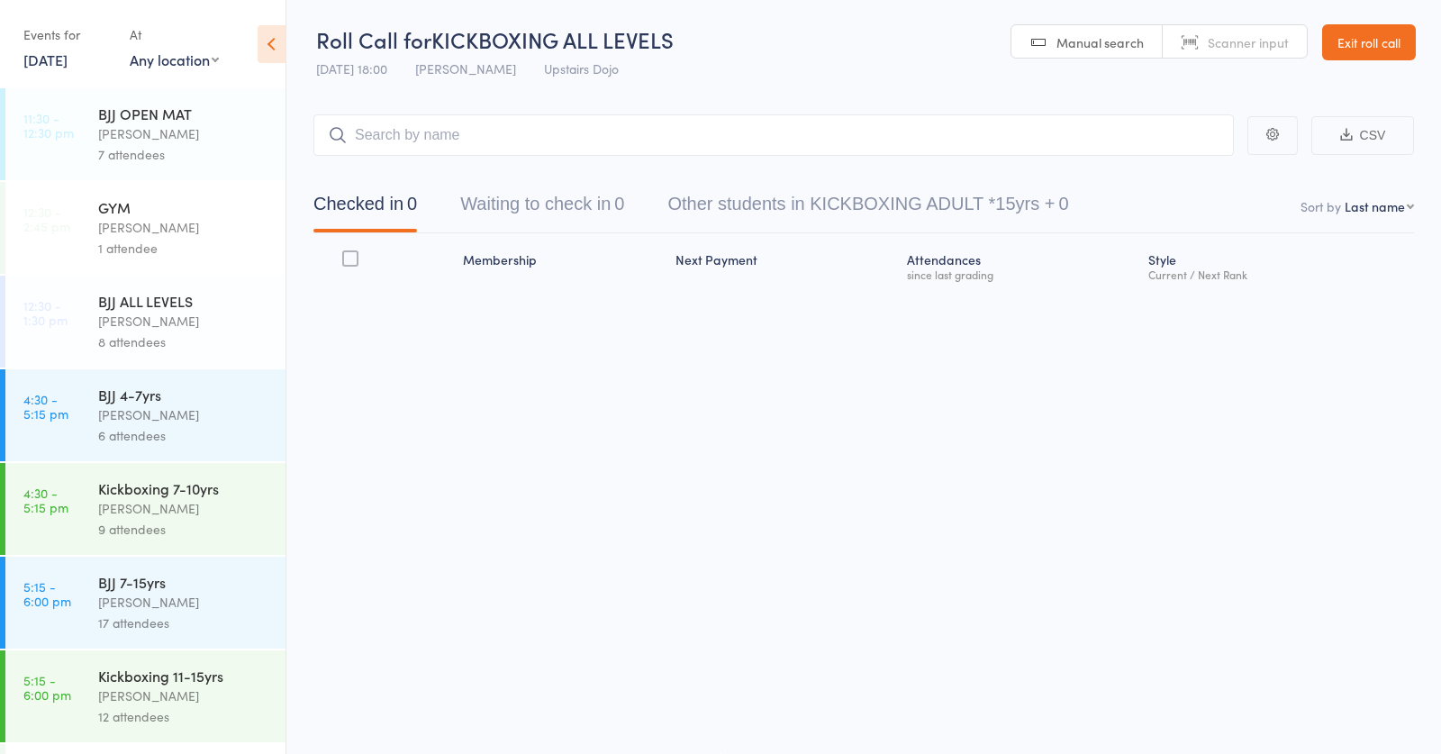
click at [639, 128] on input "search" at bounding box center [773, 134] width 920 height 41
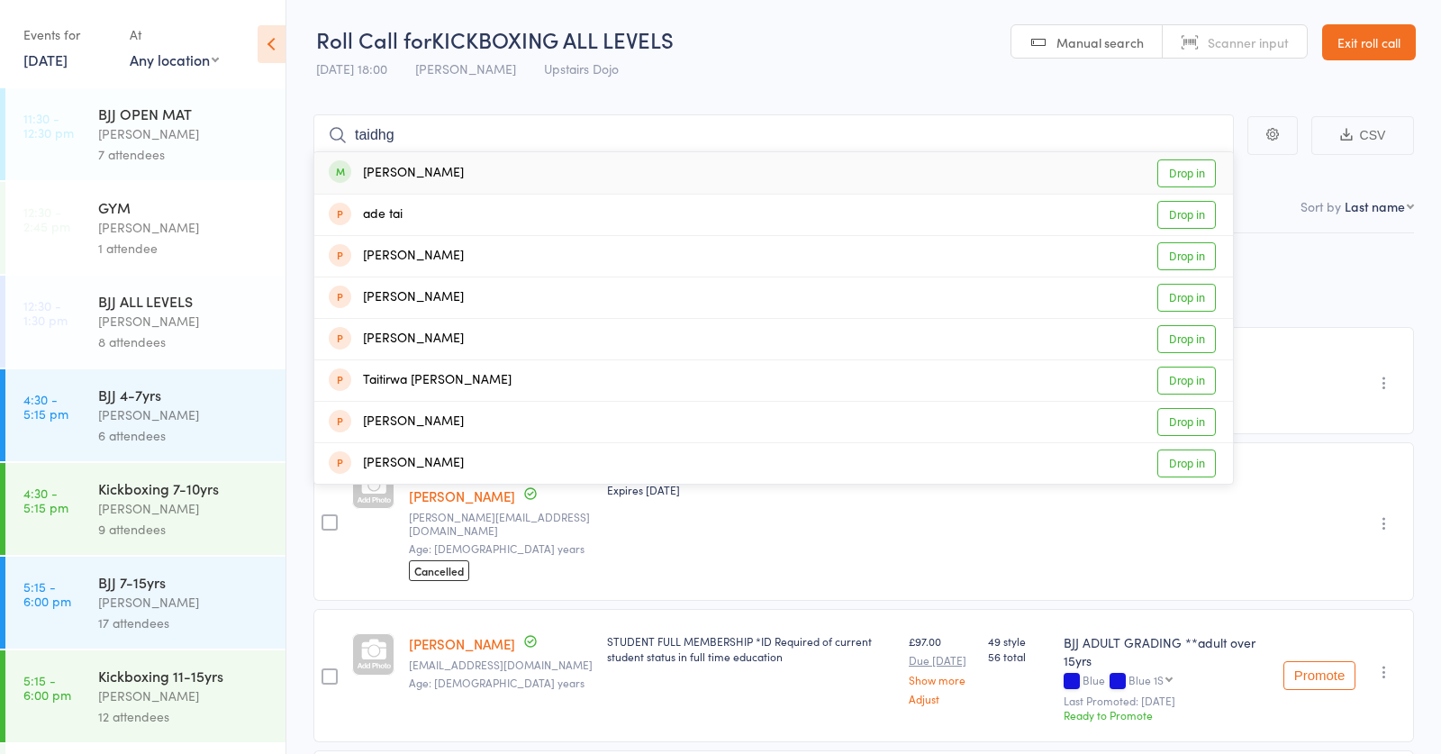
type input "taidhg"
click at [520, 164] on div "Taidhg Lynch-Davis Drop in" at bounding box center [773, 172] width 919 height 41
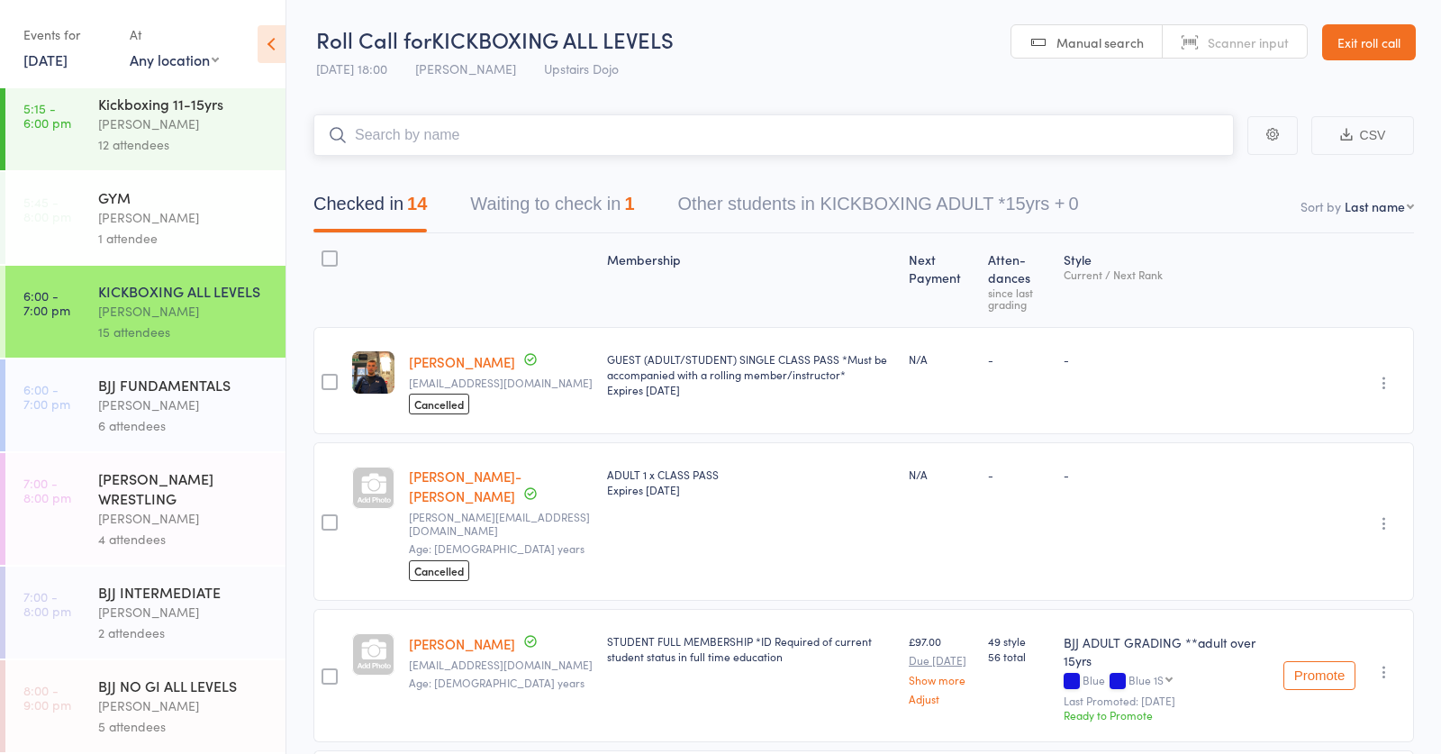
scroll to position [572, 0]
drag, startPoint x: 195, startPoint y: 386, endPoint x: 375, endPoint y: 218, distance: 246.6
click at [213, 364] on div "BJJ FUNDAMENTALS Thomas Buckmaster 6 attendees" at bounding box center [191, 405] width 187 height 92
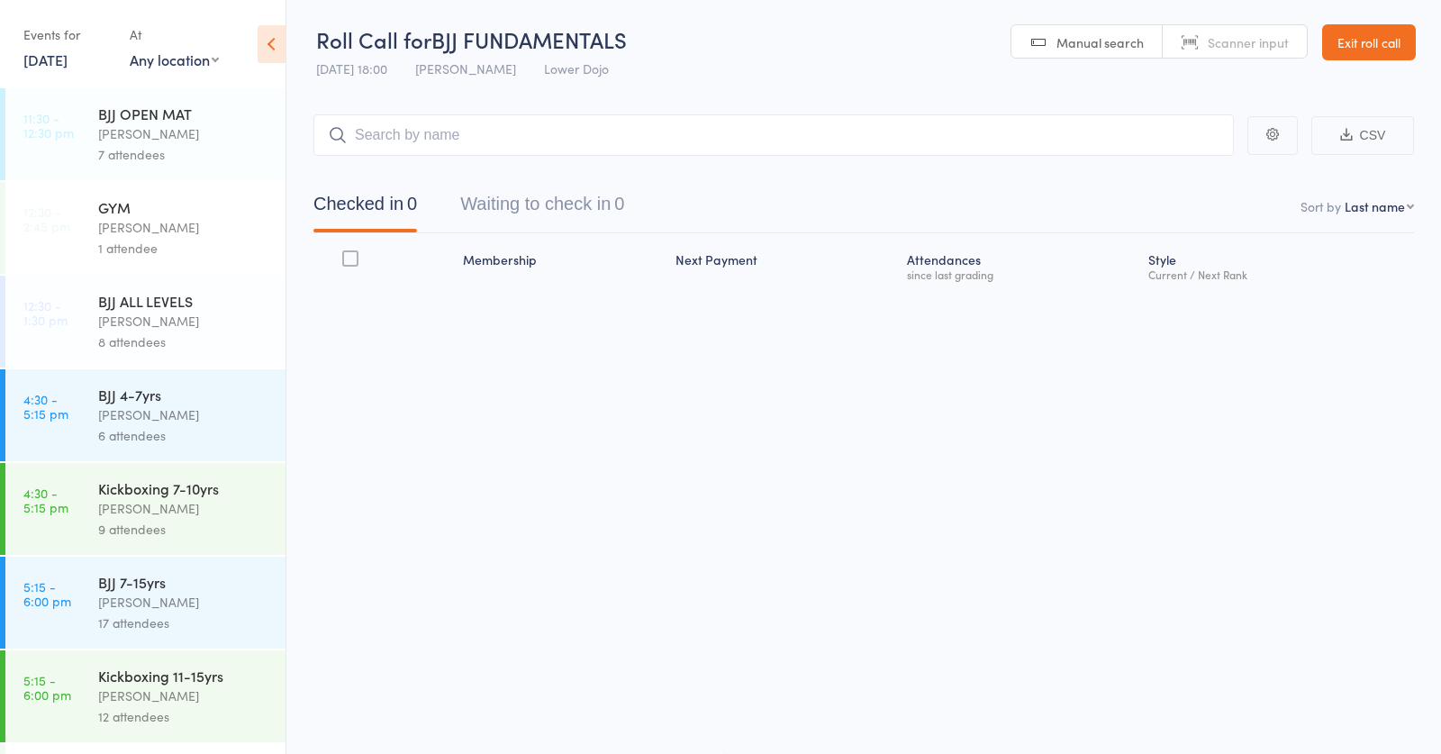
click at [497, 131] on input "search" at bounding box center [773, 134] width 920 height 41
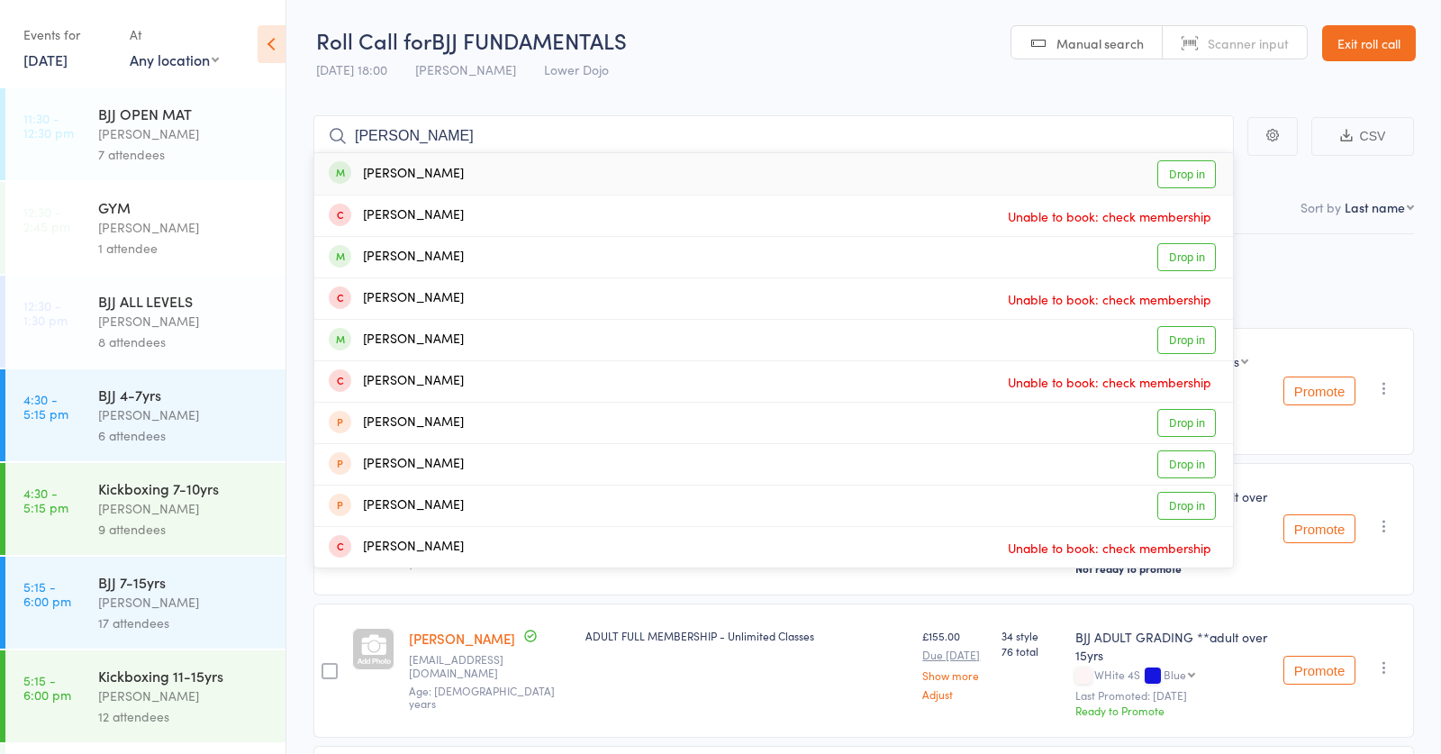
type input "mirza"
click at [428, 168] on div "Miqdad Mirza" at bounding box center [396, 174] width 135 height 21
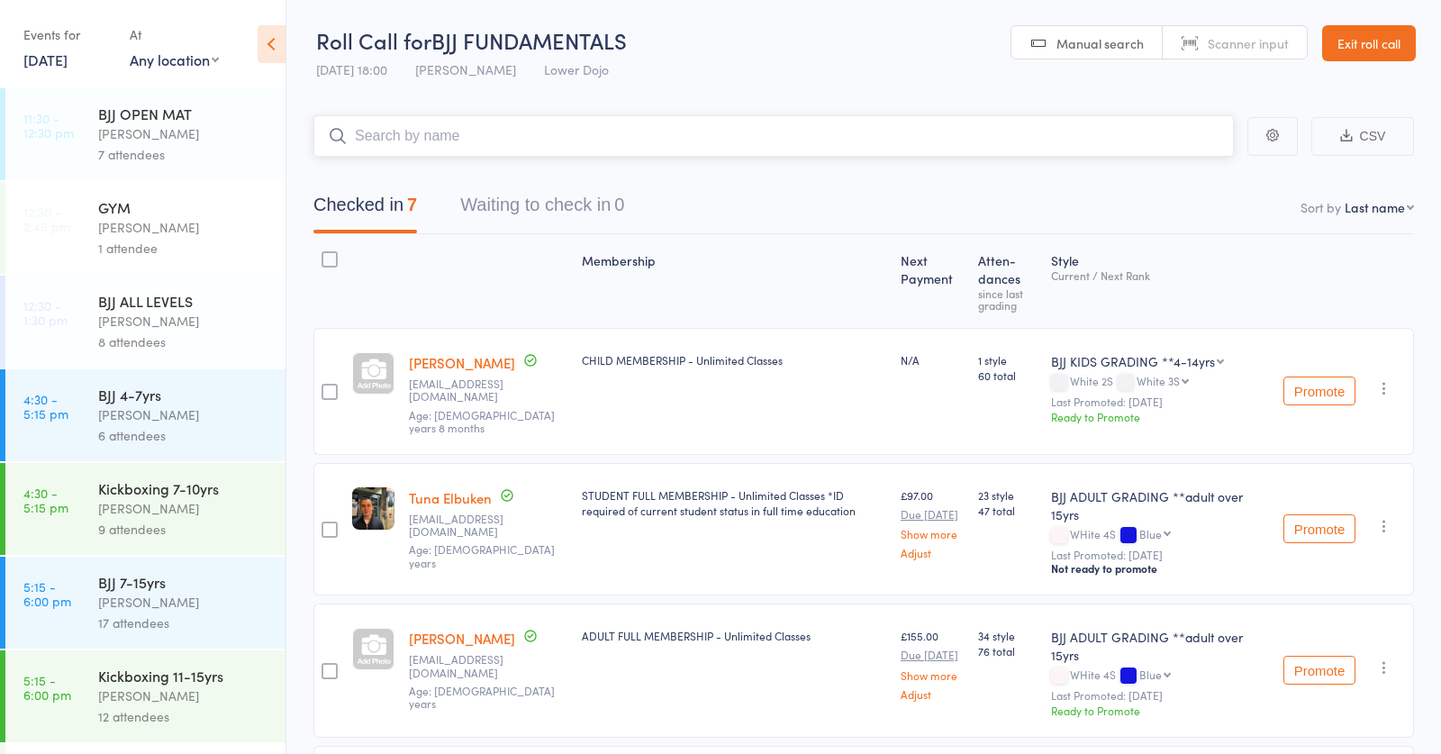
click at [429, 131] on input "search" at bounding box center [773, 135] width 920 height 41
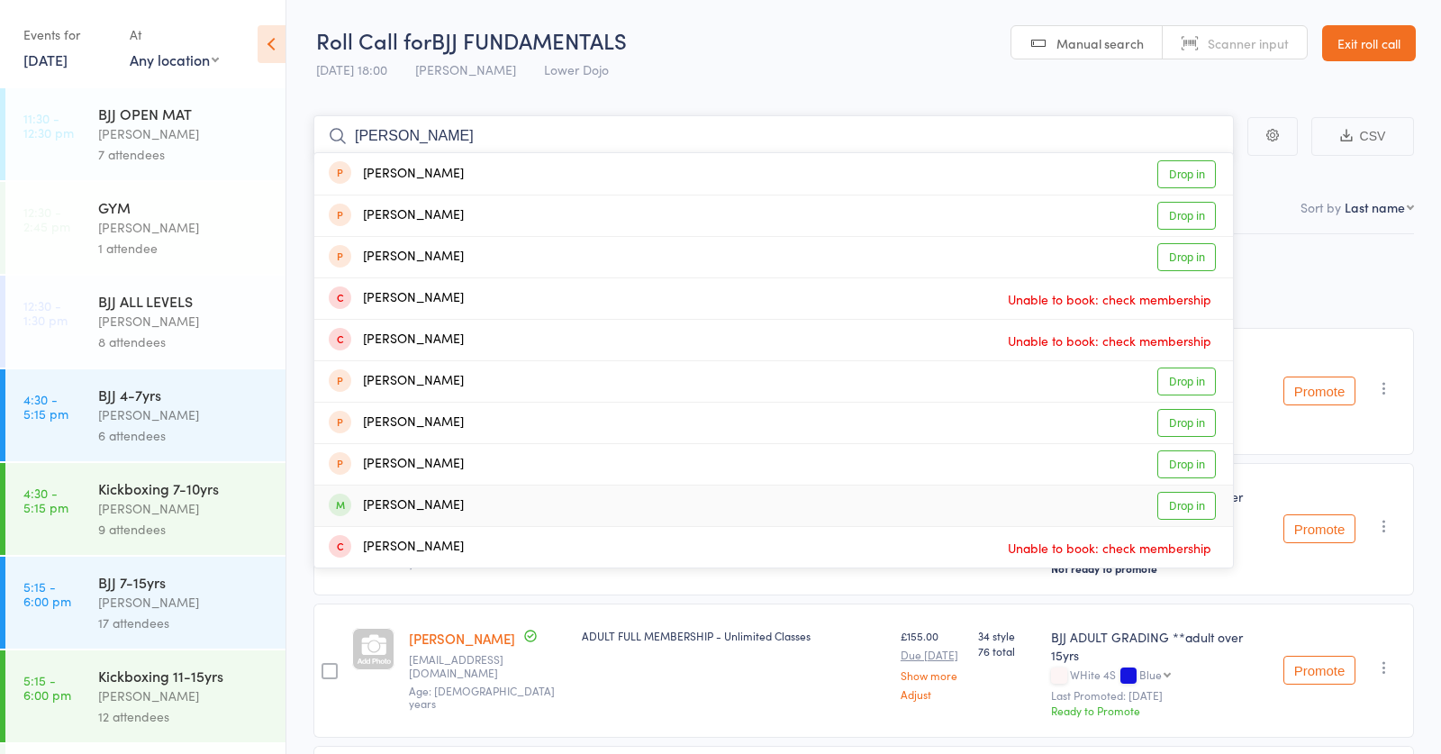
type input "henry"
click at [486, 502] on div "Henry Jeans Drop in" at bounding box center [773, 505] width 919 height 41
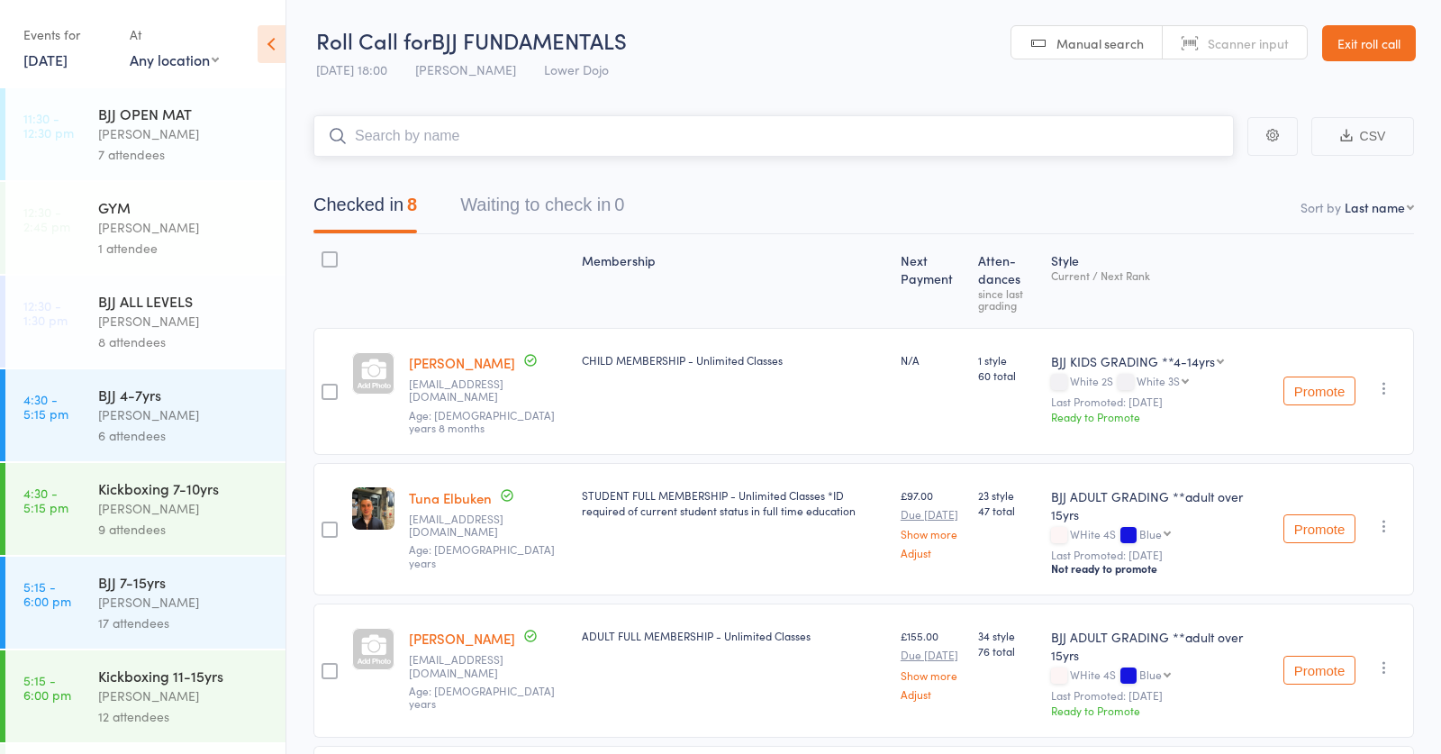
click at [515, 138] on input "search" at bounding box center [773, 135] width 920 height 41
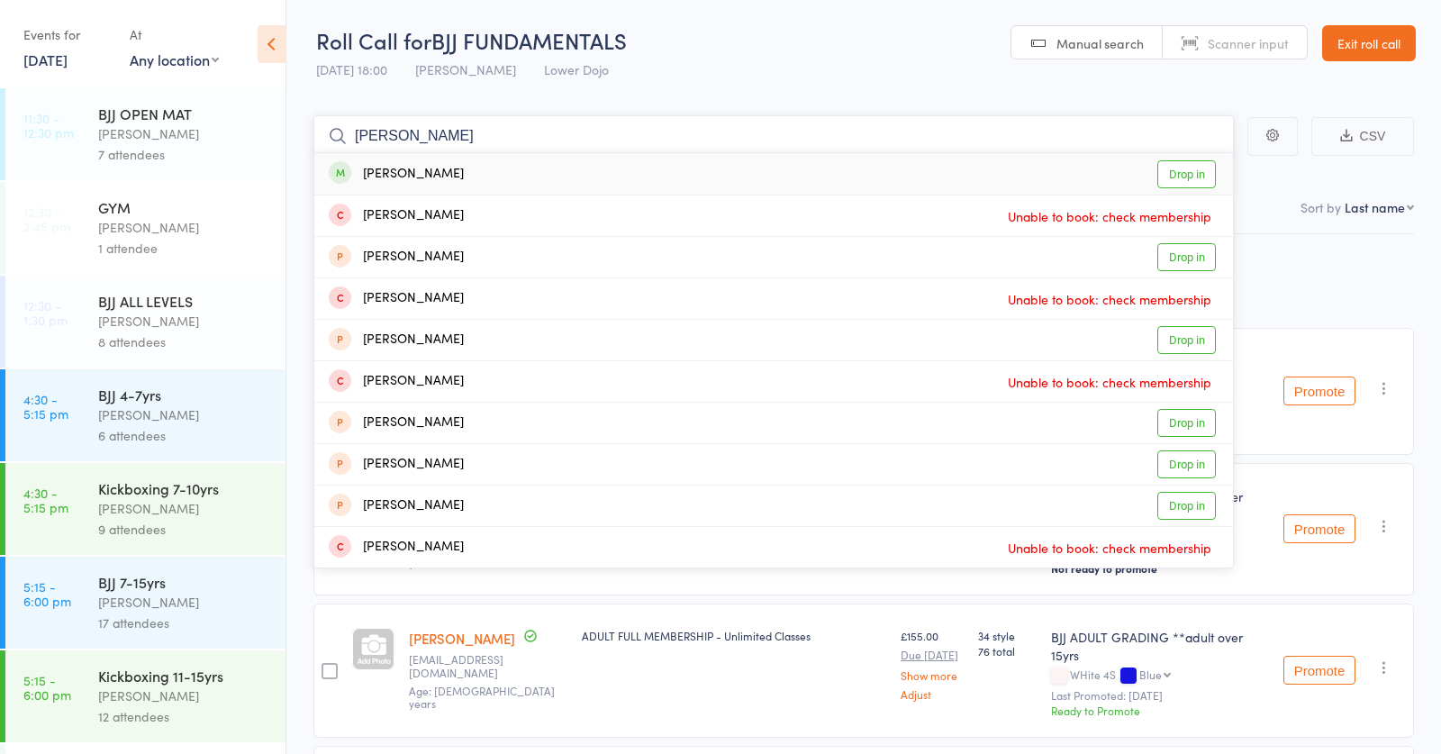
type input "robbie"
click at [474, 169] on div "Robbie Armstrong Drop in" at bounding box center [773, 173] width 919 height 41
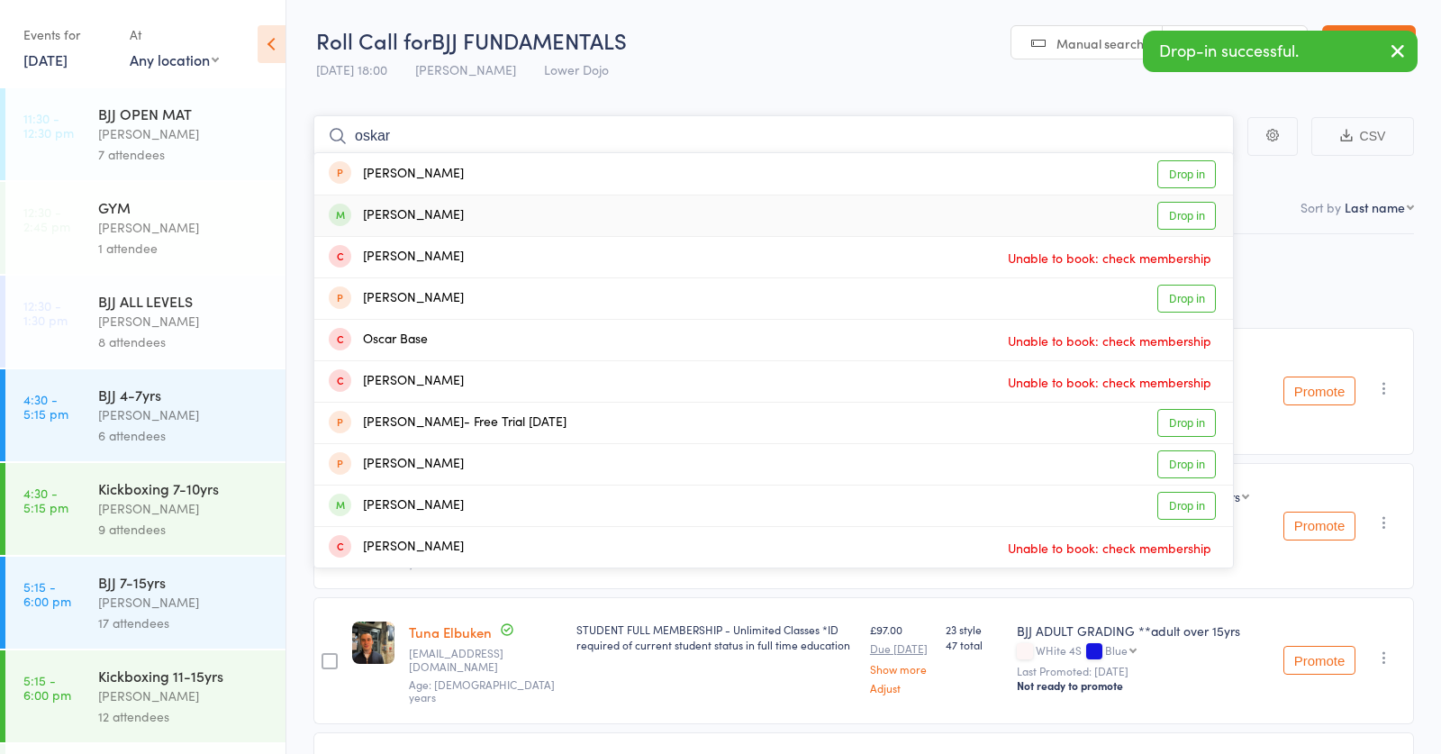
type input "oskar"
click at [448, 211] on div "Oskar Tedman Drop in" at bounding box center [773, 215] width 919 height 41
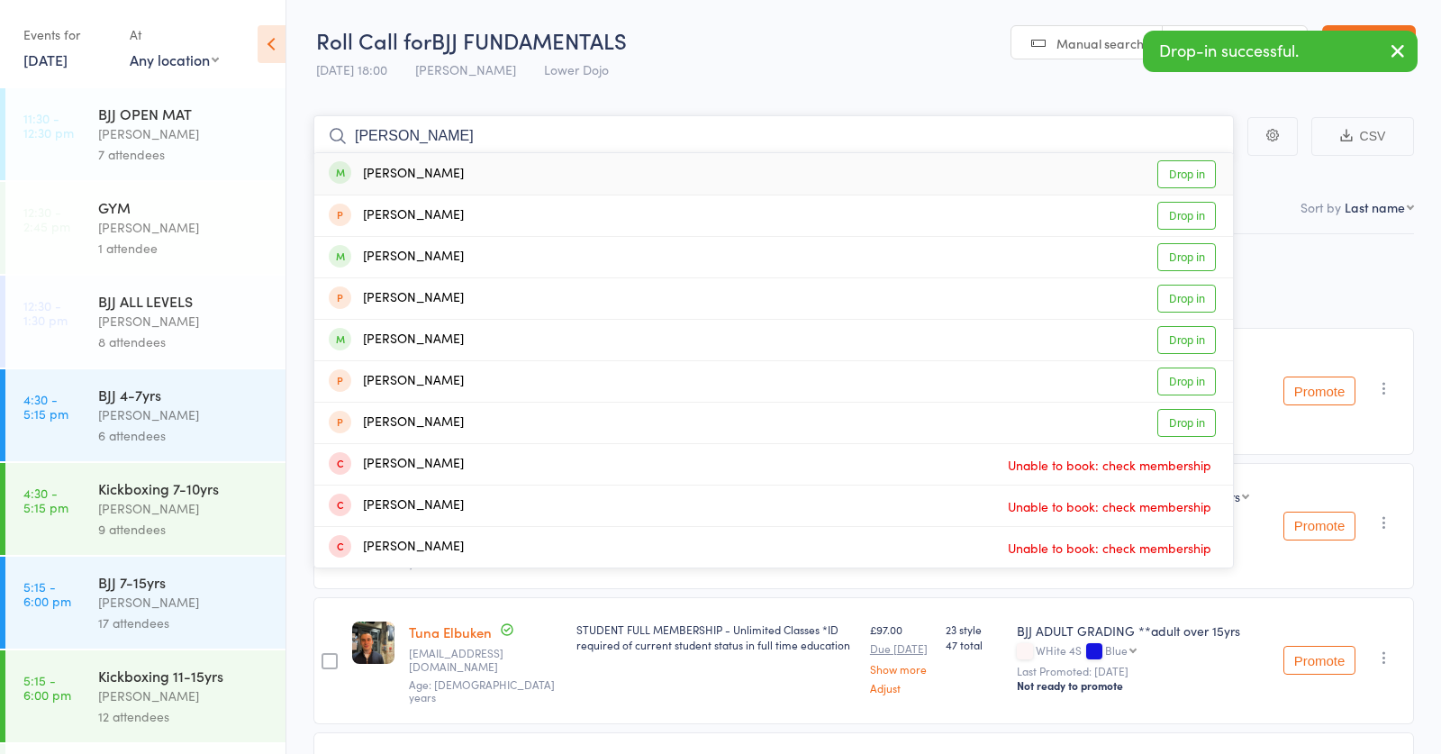
scroll to position [15, 1]
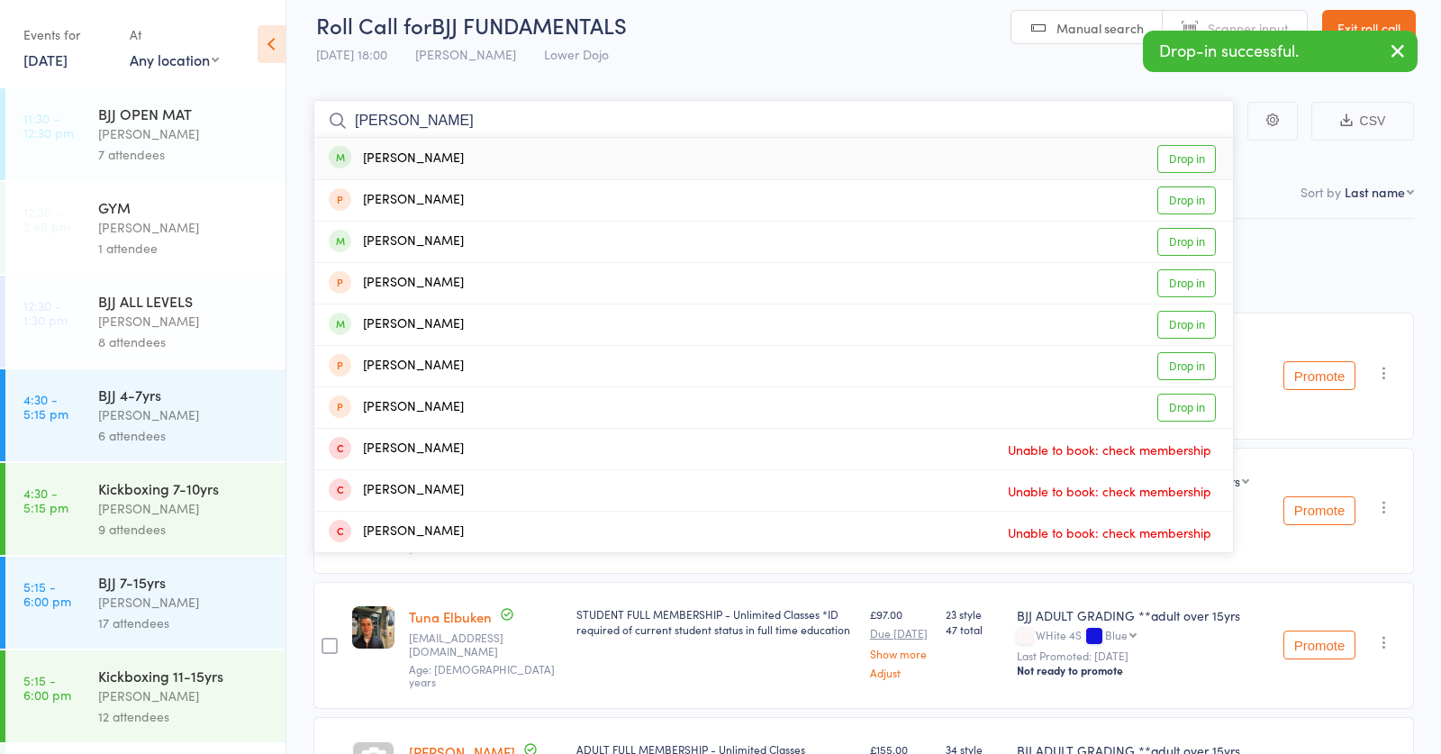
type input "jake hou"
click at [494, 161] on div "Jake Houllier Drop in" at bounding box center [773, 158] width 919 height 41
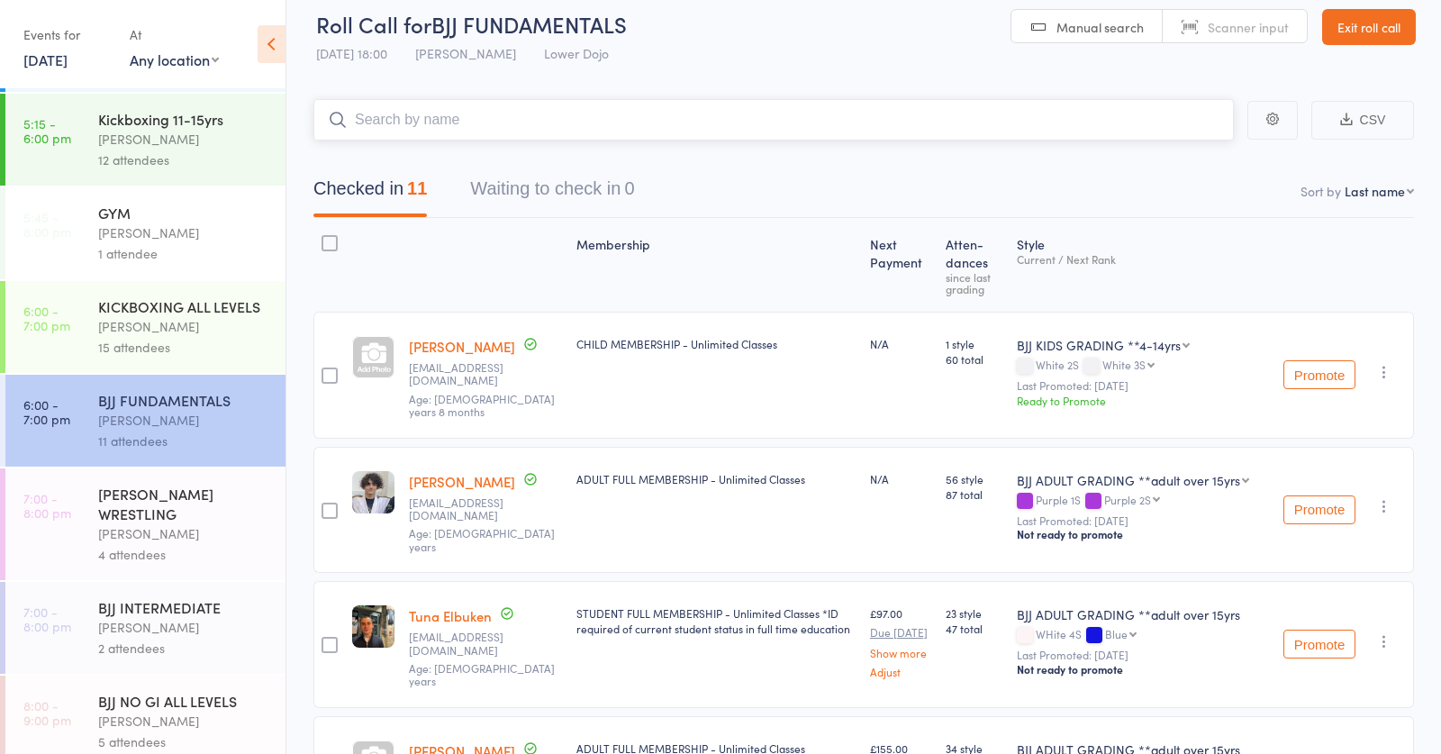
scroll to position [557, 0]
drag, startPoint x: 166, startPoint y: 526, endPoint x: 249, endPoint y: 442, distance: 118.5
click at [166, 526] on div "Abdullah Tatarashvili" at bounding box center [184, 532] width 172 height 21
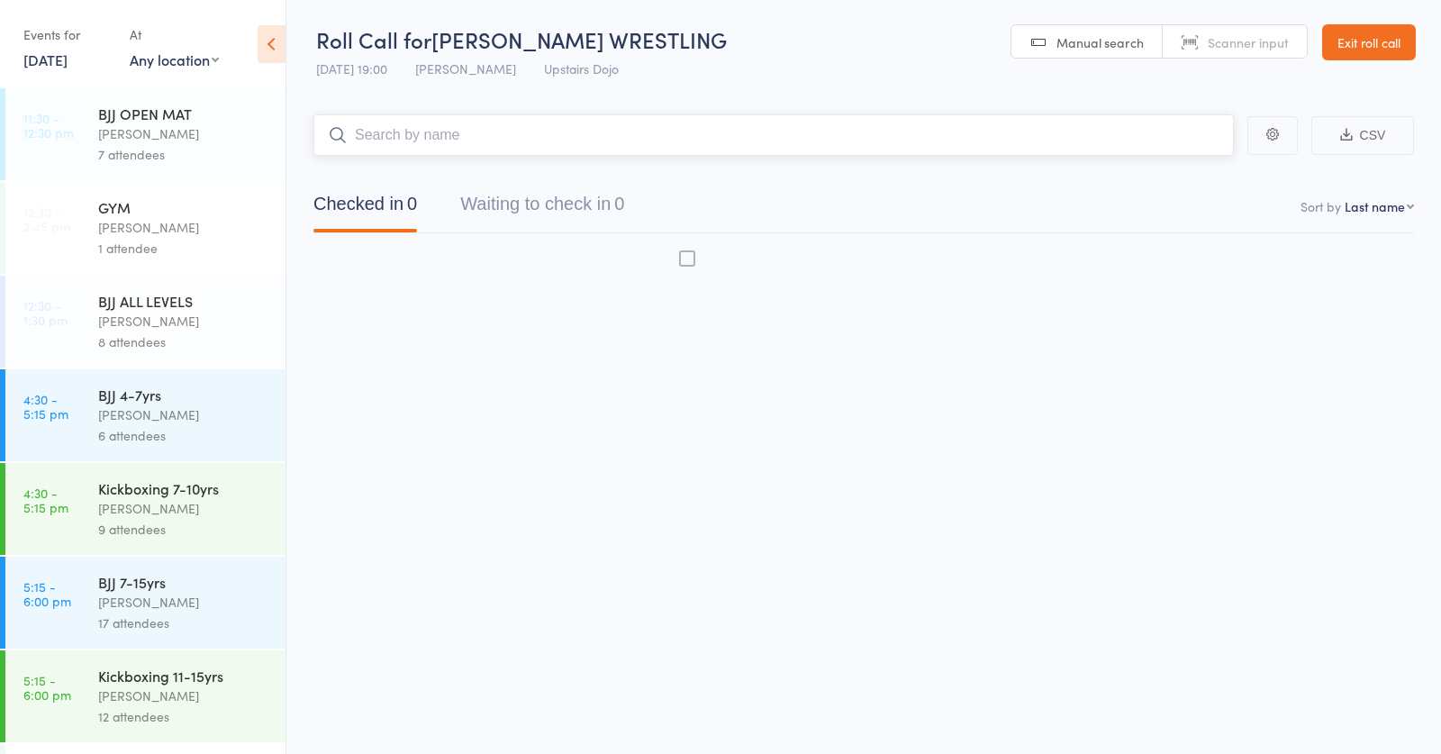
scroll to position [1, 0]
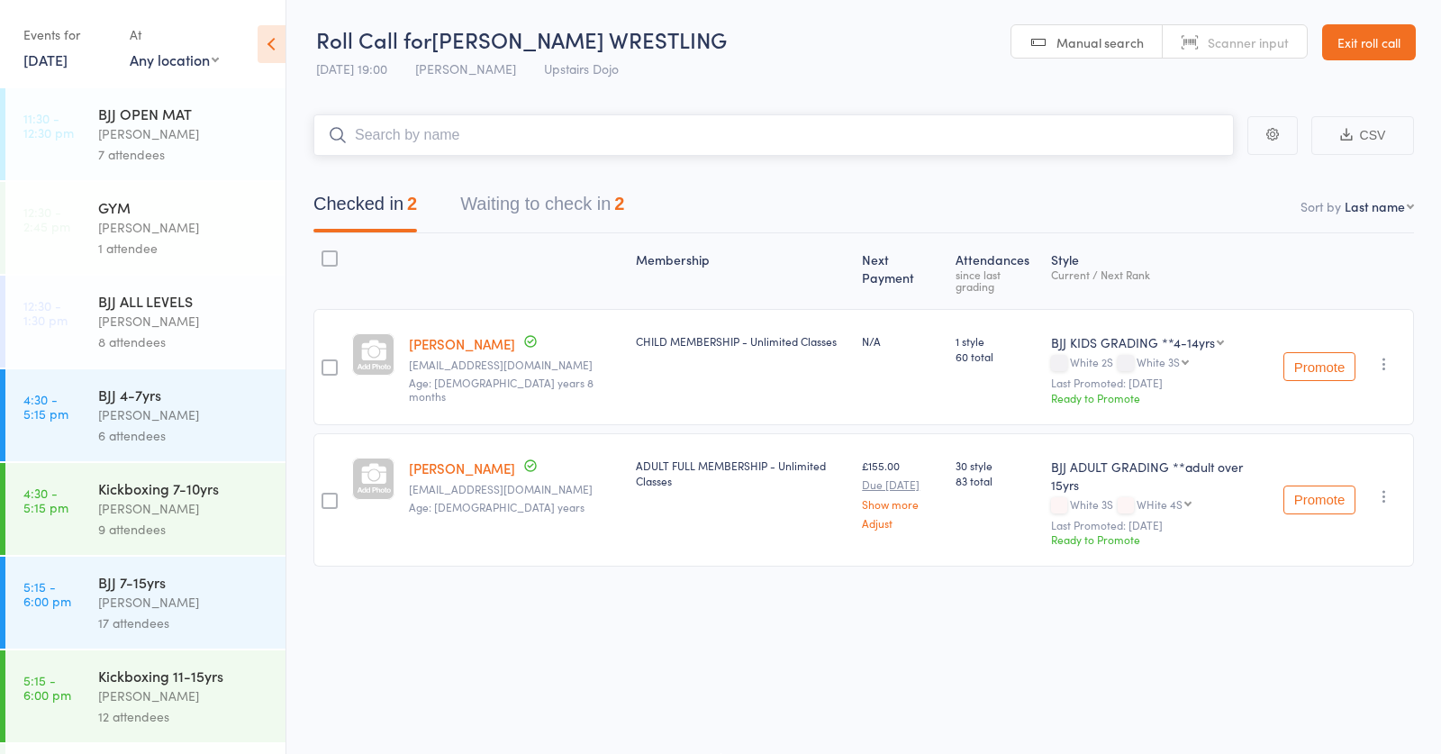
click at [576, 132] on input "search" at bounding box center [773, 134] width 920 height 41
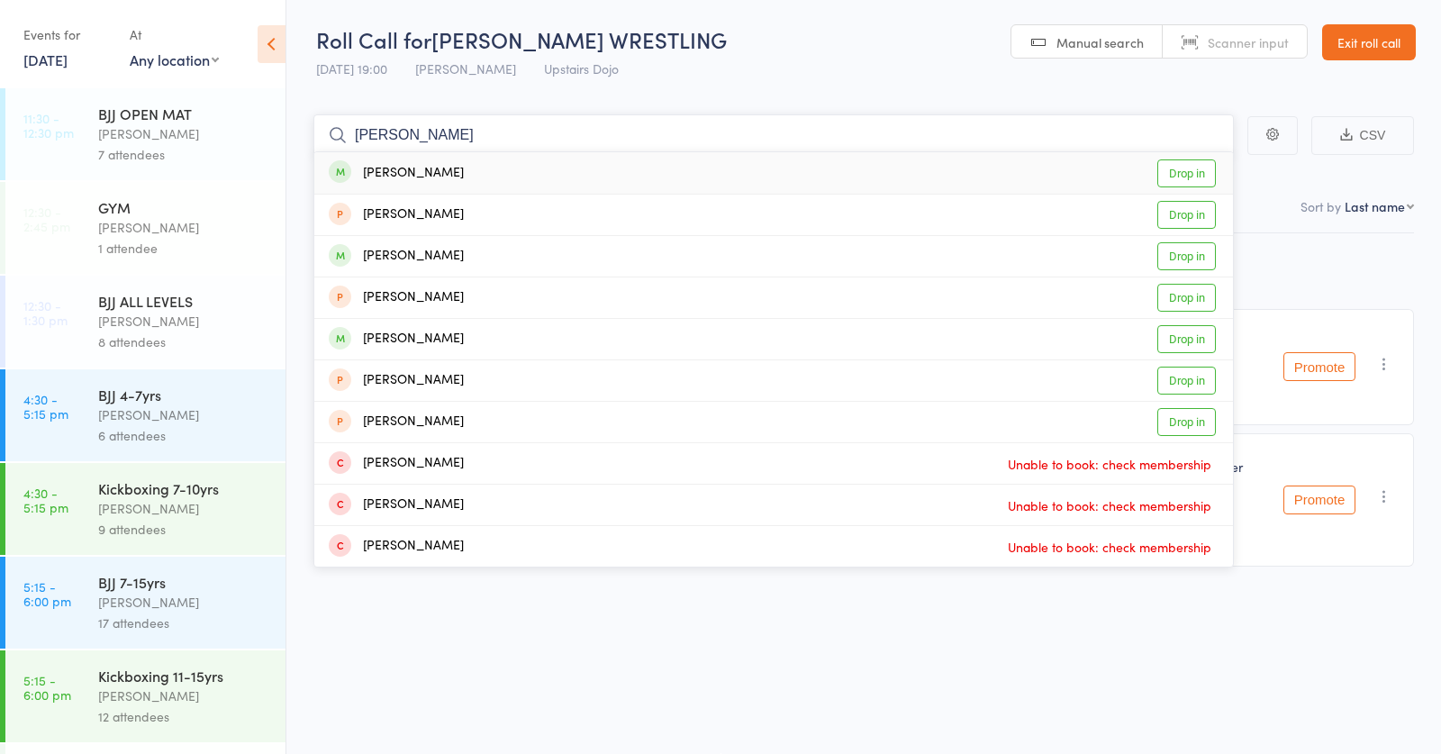
type input "jake hou"
click at [516, 166] on div "Jake Houllier Drop in" at bounding box center [773, 172] width 919 height 41
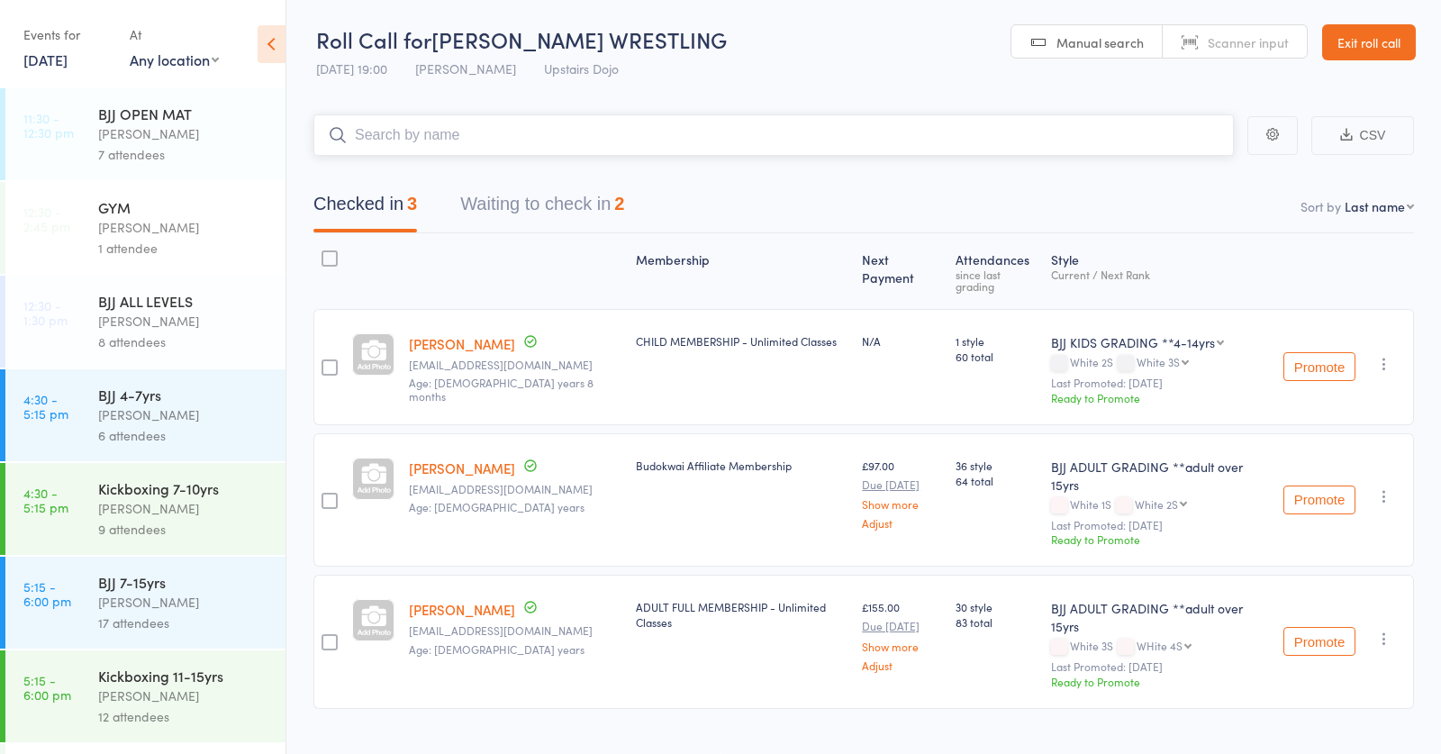
click at [588, 200] on button "Waiting to check in 2" at bounding box center [542, 209] width 164 height 48
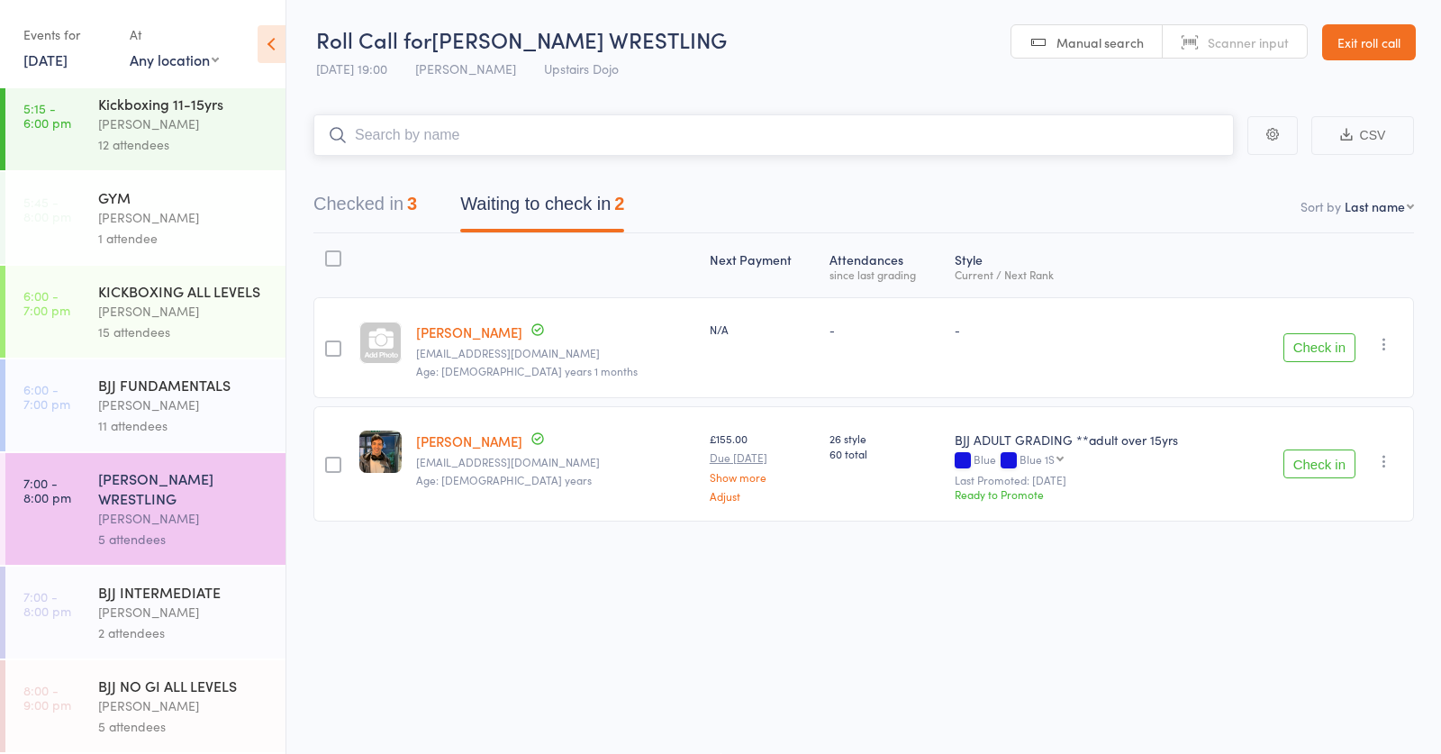
scroll to position [572, 0]
drag, startPoint x: 146, startPoint y: 630, endPoint x: 162, endPoint y: 612, distance: 24.9
click at [162, 612] on div "BJJ INTERMEDIATE Thomas Buckmaster 2 attendees" at bounding box center [191, 612] width 187 height 92
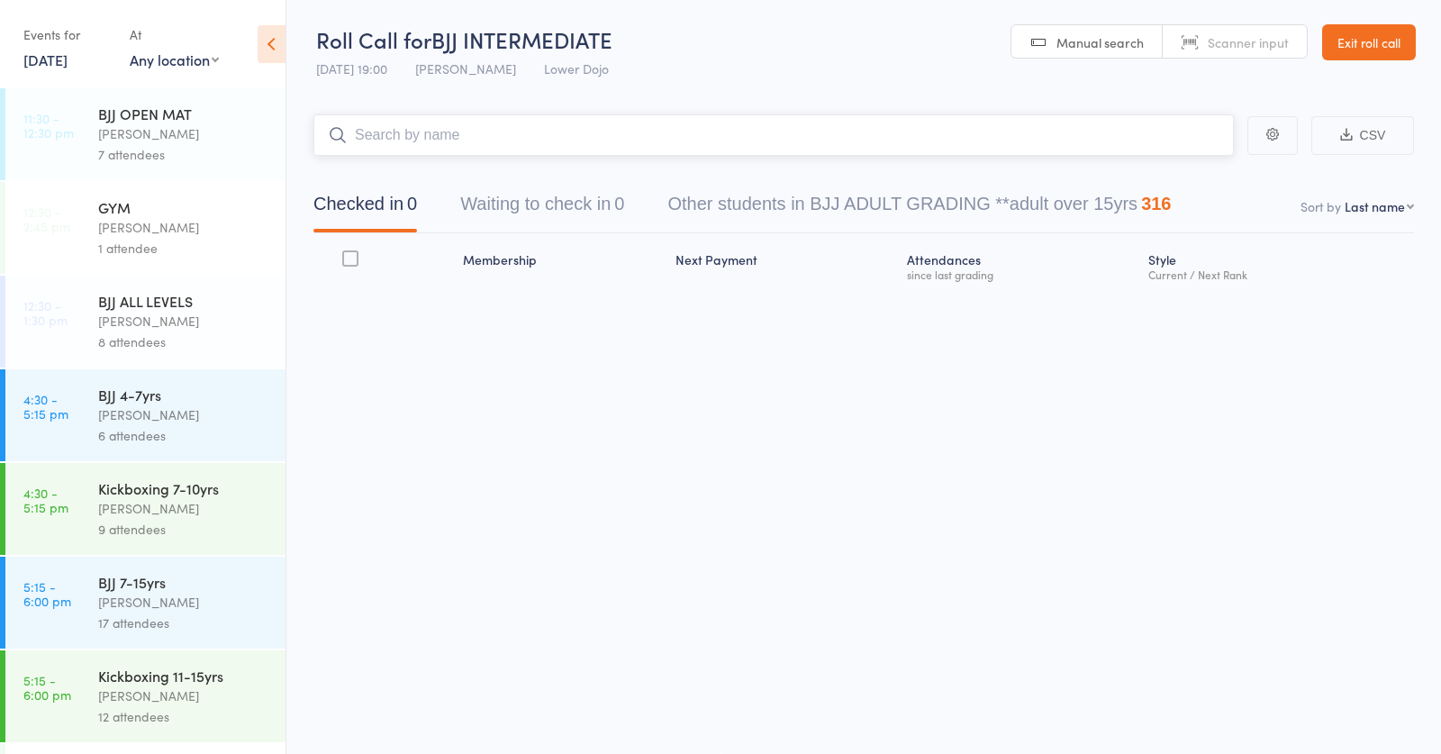
click at [506, 128] on input "search" at bounding box center [773, 134] width 920 height 41
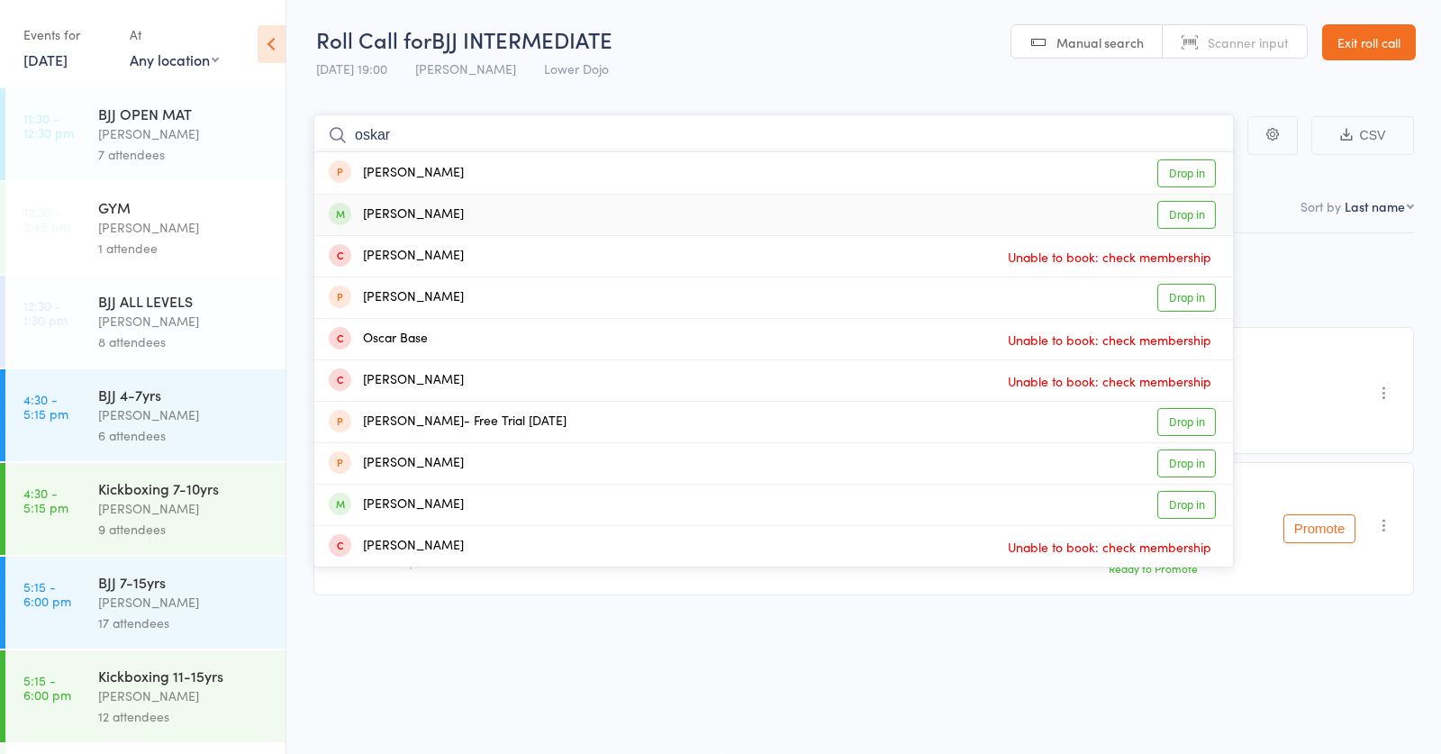
type input "oskar"
click at [442, 212] on div "Oskar Tedman" at bounding box center [396, 214] width 135 height 21
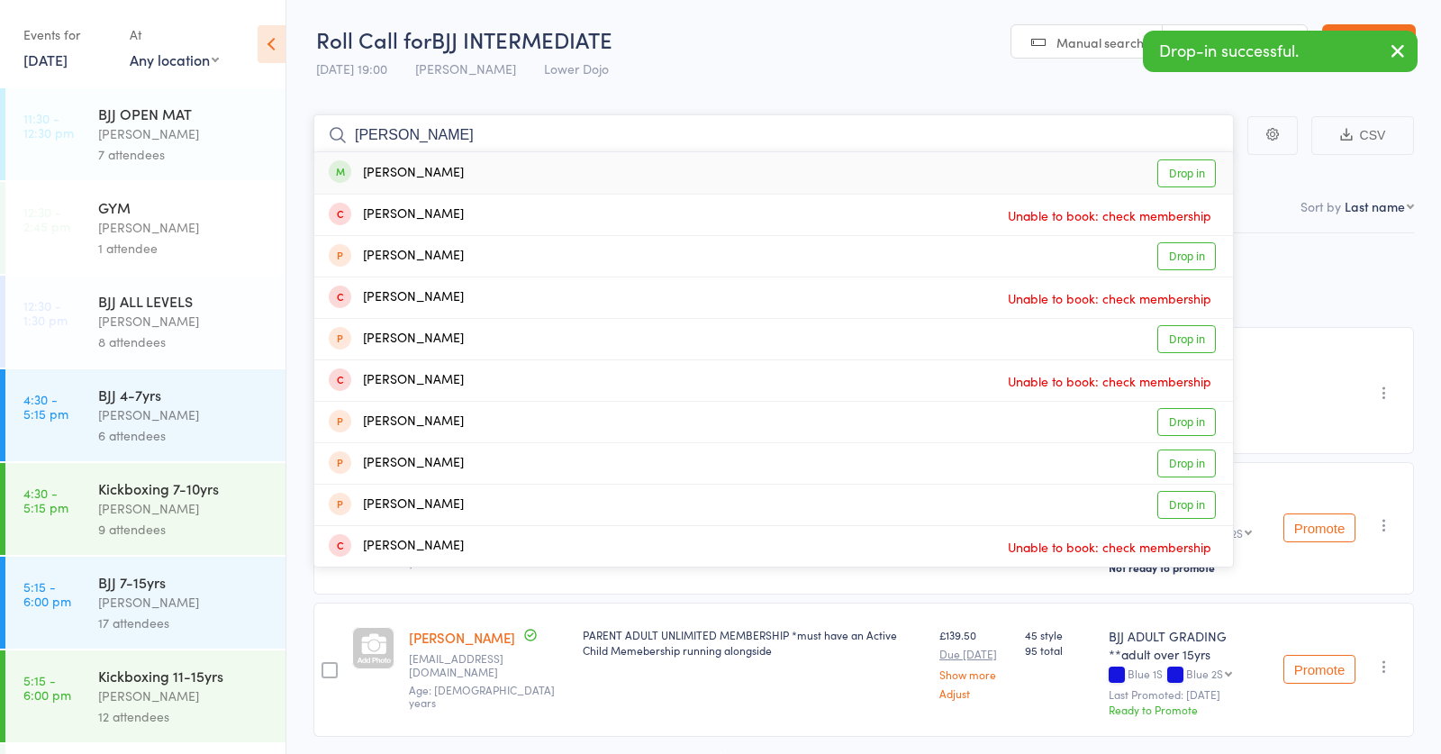
type input "robbie"
click at [457, 171] on div "Robbie Armstrong" at bounding box center [396, 173] width 135 height 21
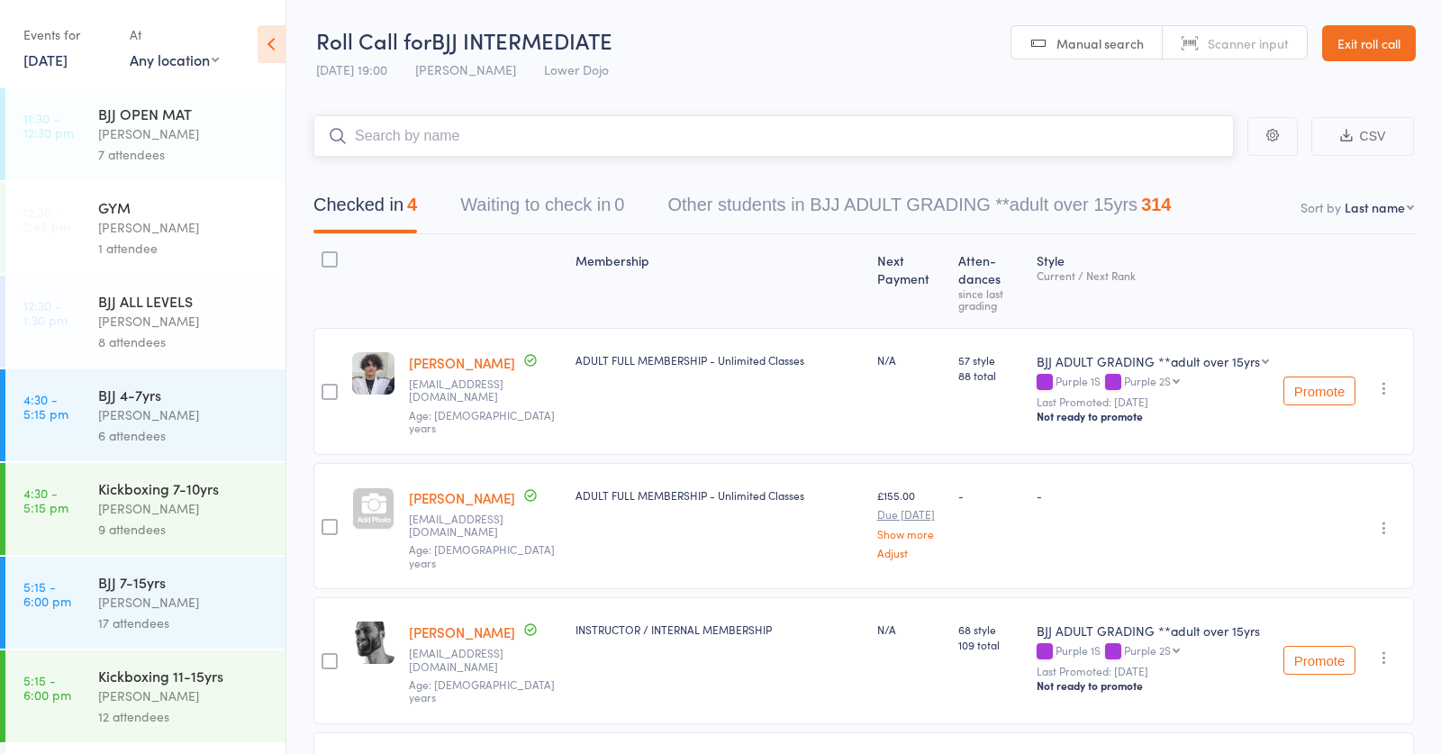
scroll to position [8, 0]
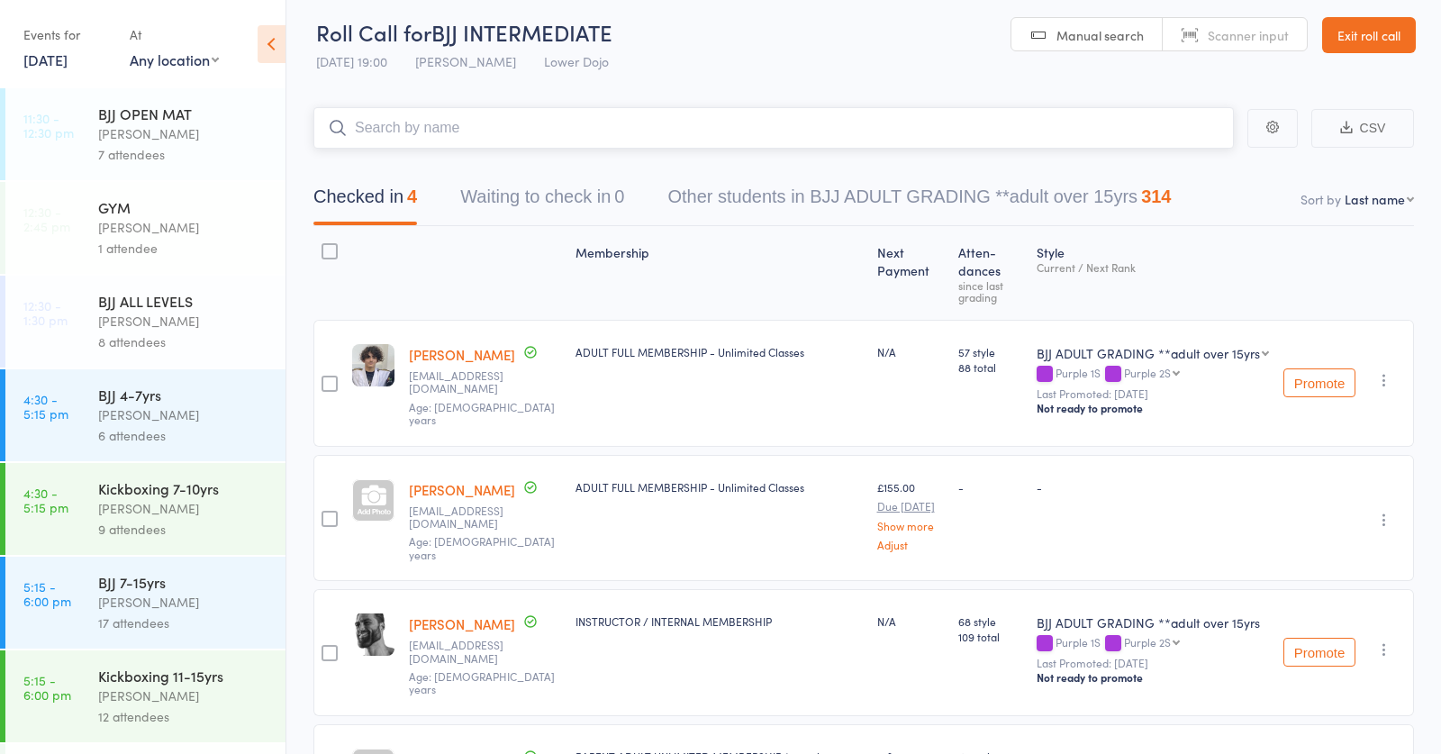
click at [475, 132] on input "search" at bounding box center [773, 127] width 920 height 41
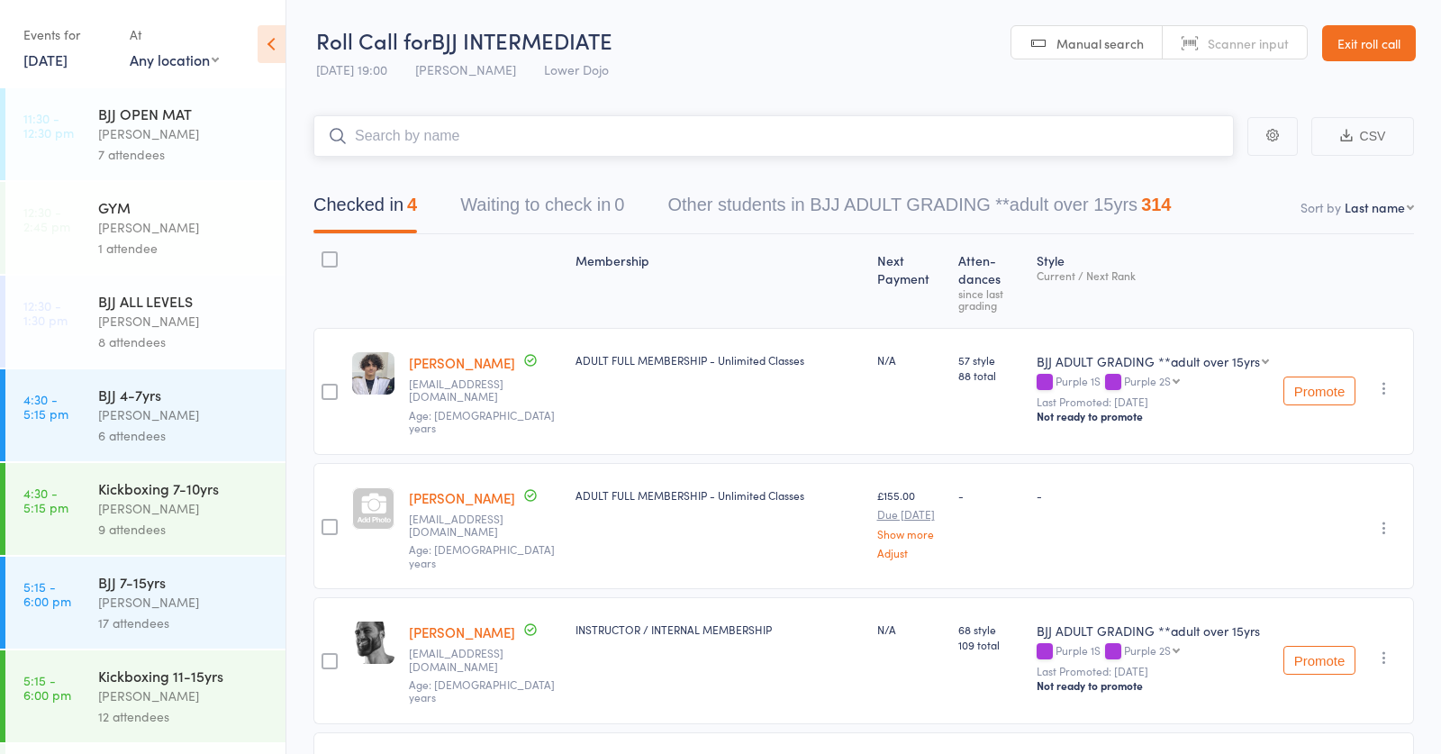
scroll to position [0, 0]
drag, startPoint x: 186, startPoint y: 518, endPoint x: 248, endPoint y: 442, distance: 97.9
click at [186, 518] on div "Frankie Gibson" at bounding box center [184, 508] width 172 height 21
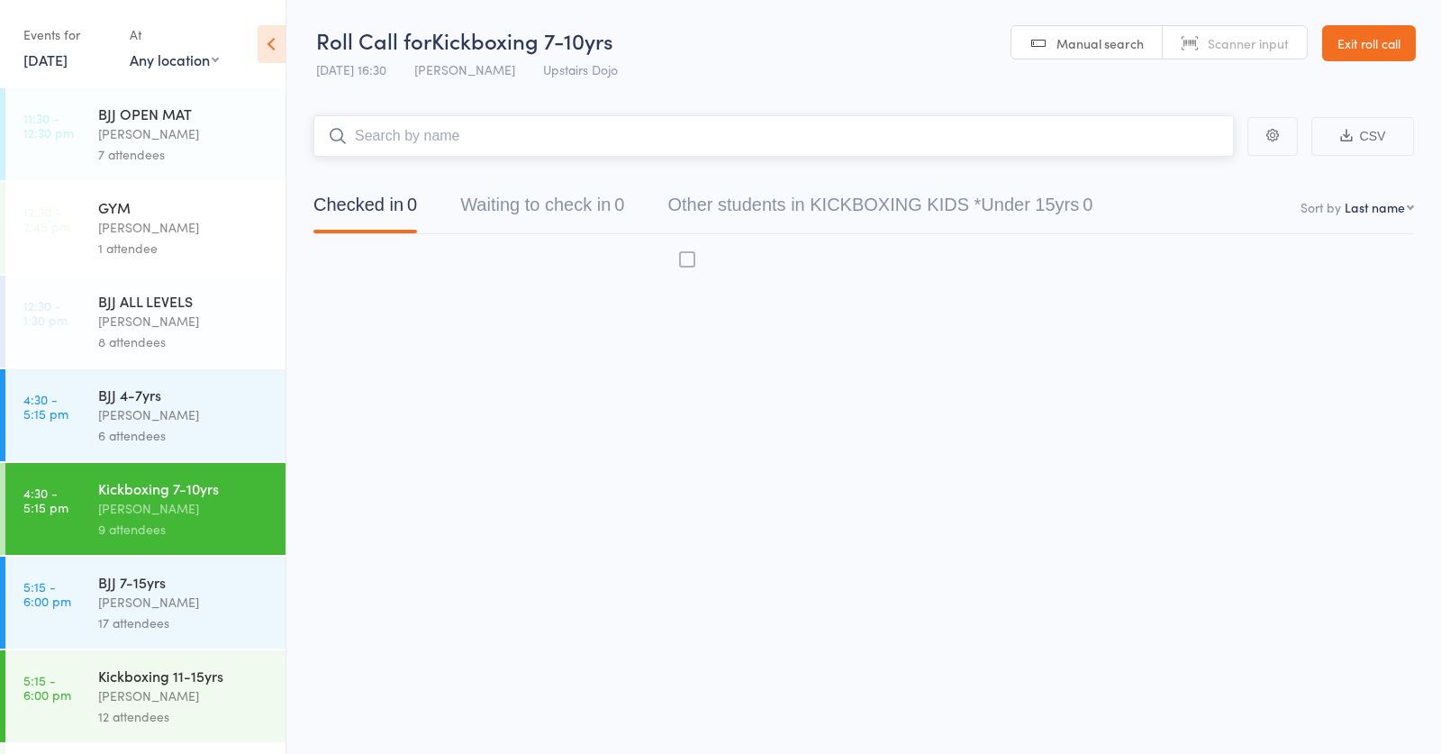
click at [435, 134] on input "search" at bounding box center [773, 135] width 920 height 41
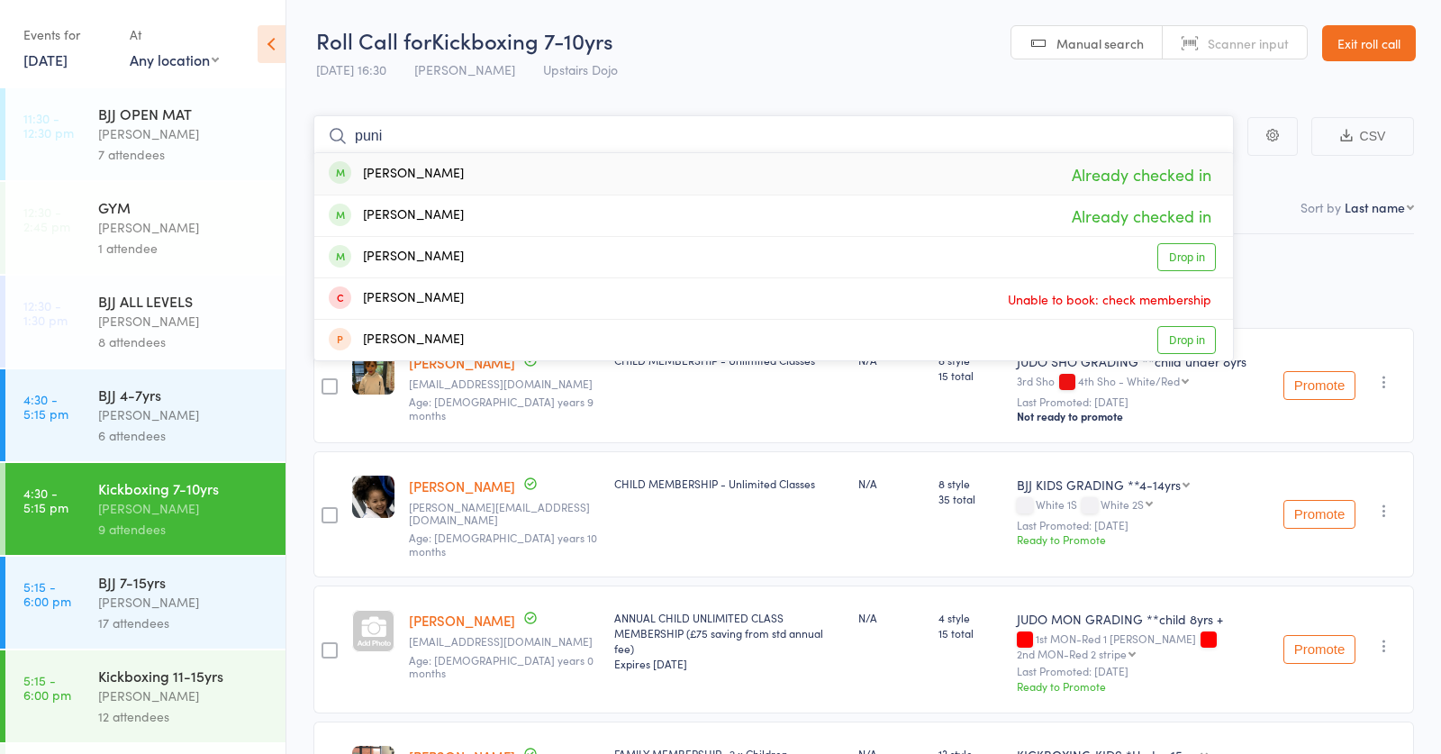
drag, startPoint x: 387, startPoint y: 133, endPoint x: 253, endPoint y: 142, distance: 134.5
type input "p"
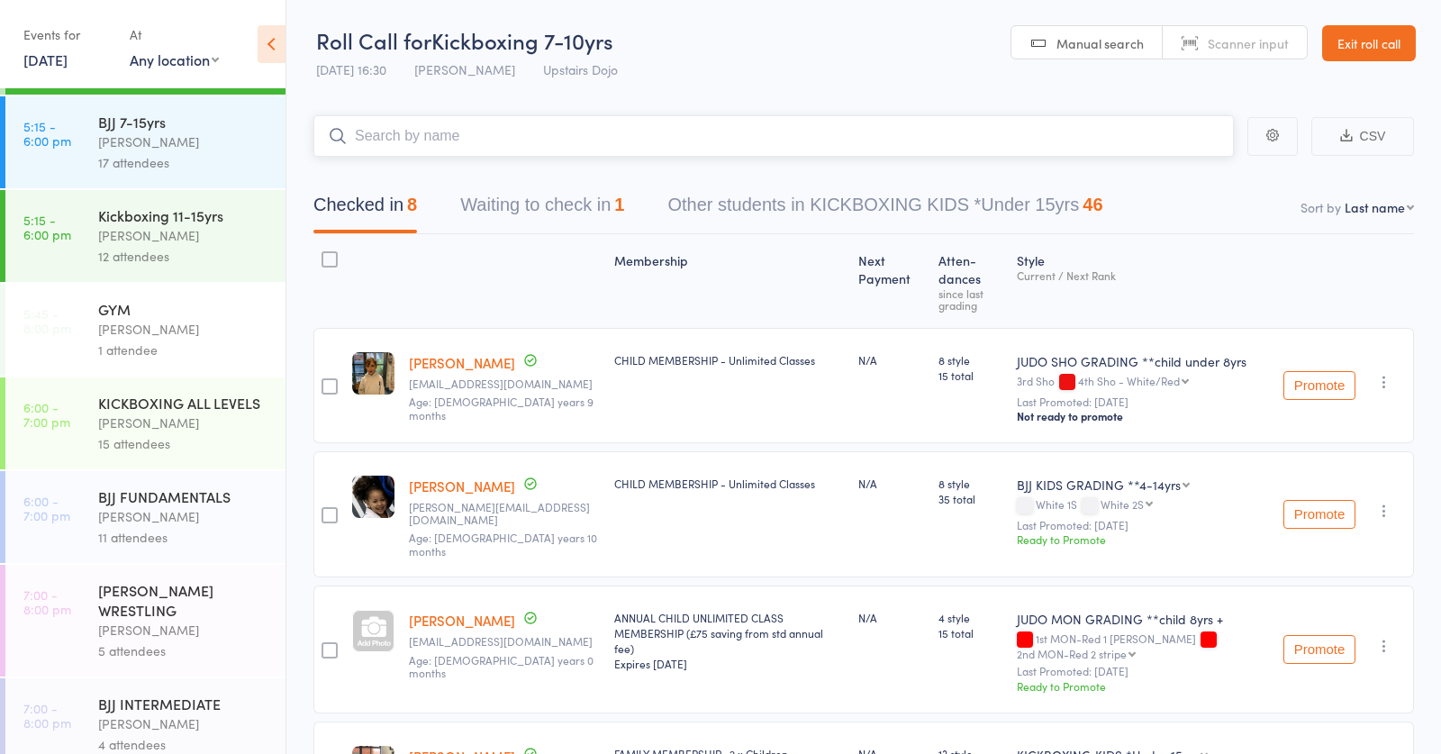
scroll to position [463, 0]
drag, startPoint x: 161, startPoint y: 516, endPoint x: 259, endPoint y: 334, distance: 206.7
click at [162, 516] on div "Thomas Buckmaster" at bounding box center [184, 513] width 172 height 21
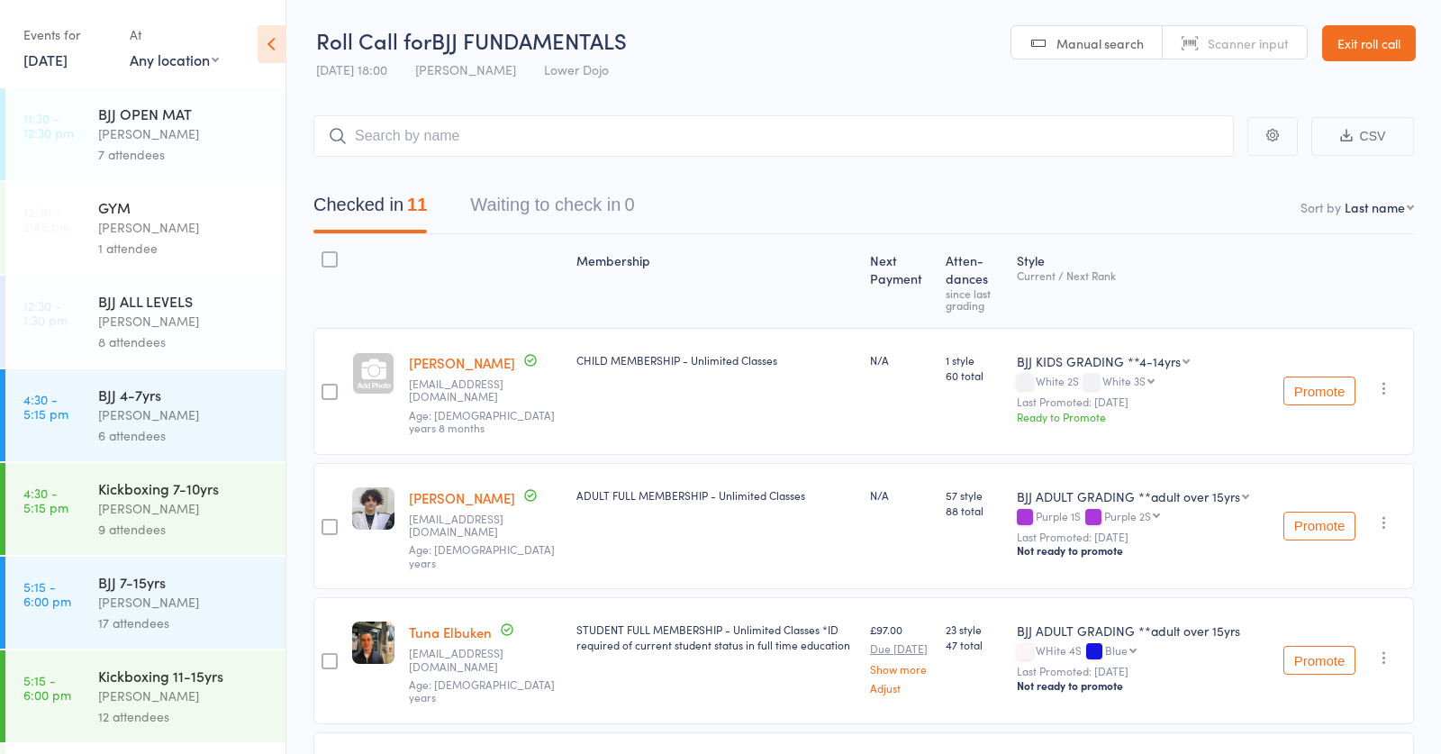
click at [509, 127] on input "search" at bounding box center [773, 135] width 920 height 41
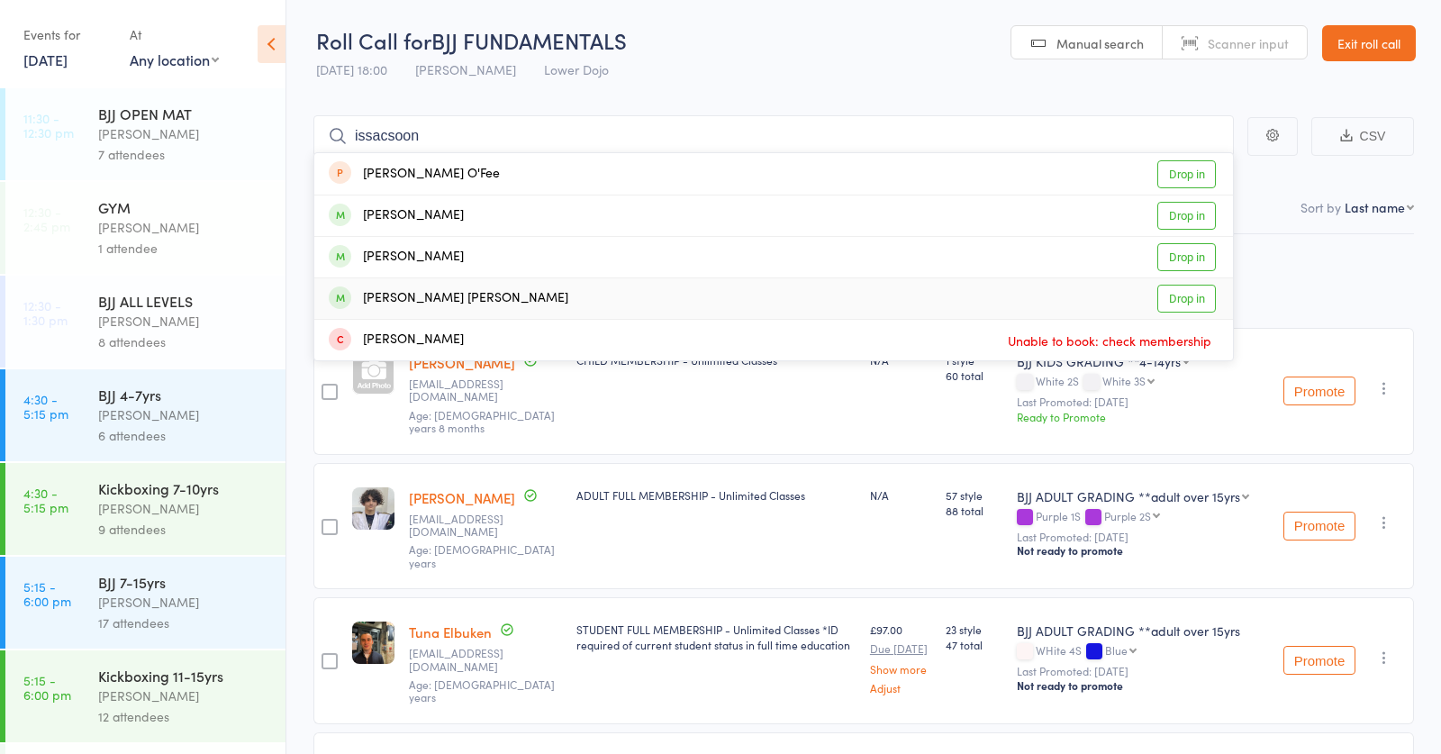
type input "issacsoon"
click at [440, 292] on div "Connor Isaacson" at bounding box center [449, 298] width 240 height 21
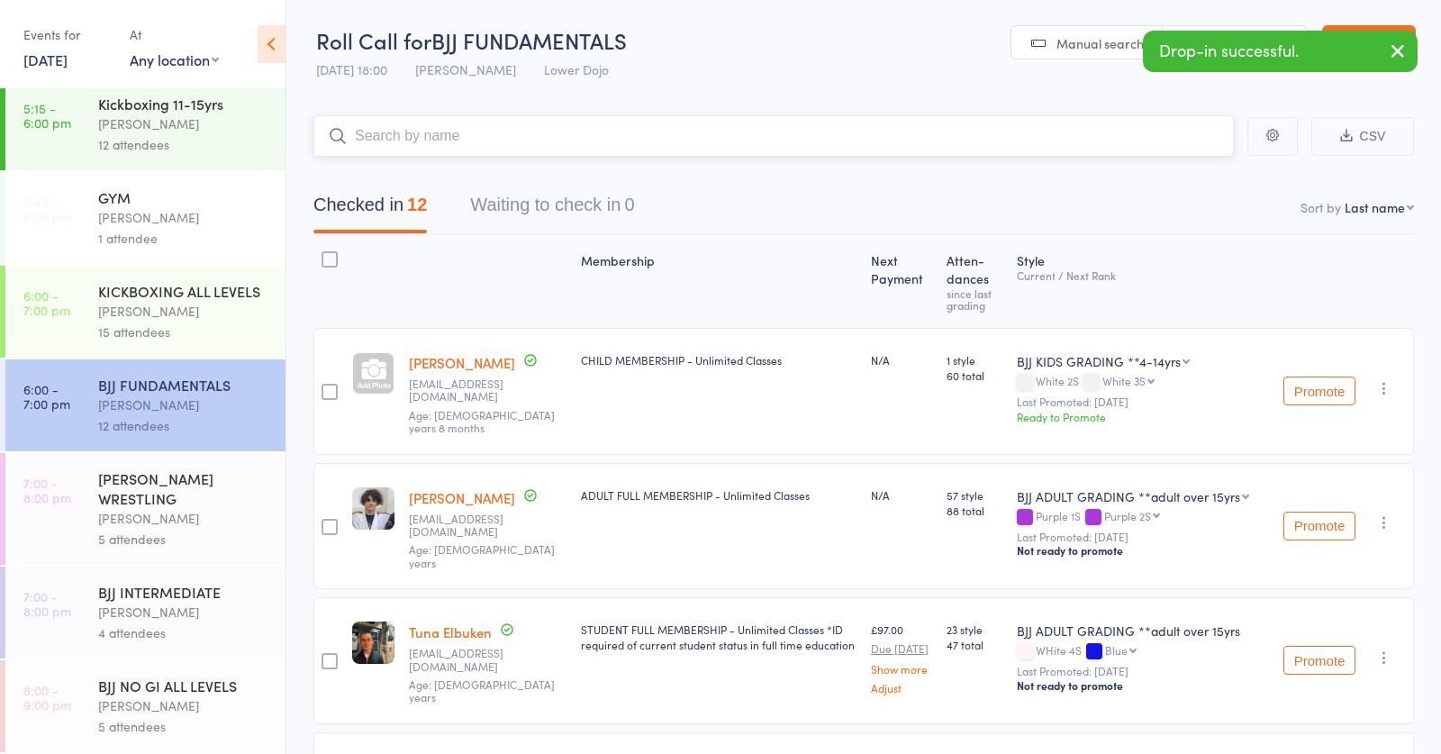
scroll to position [572, 0]
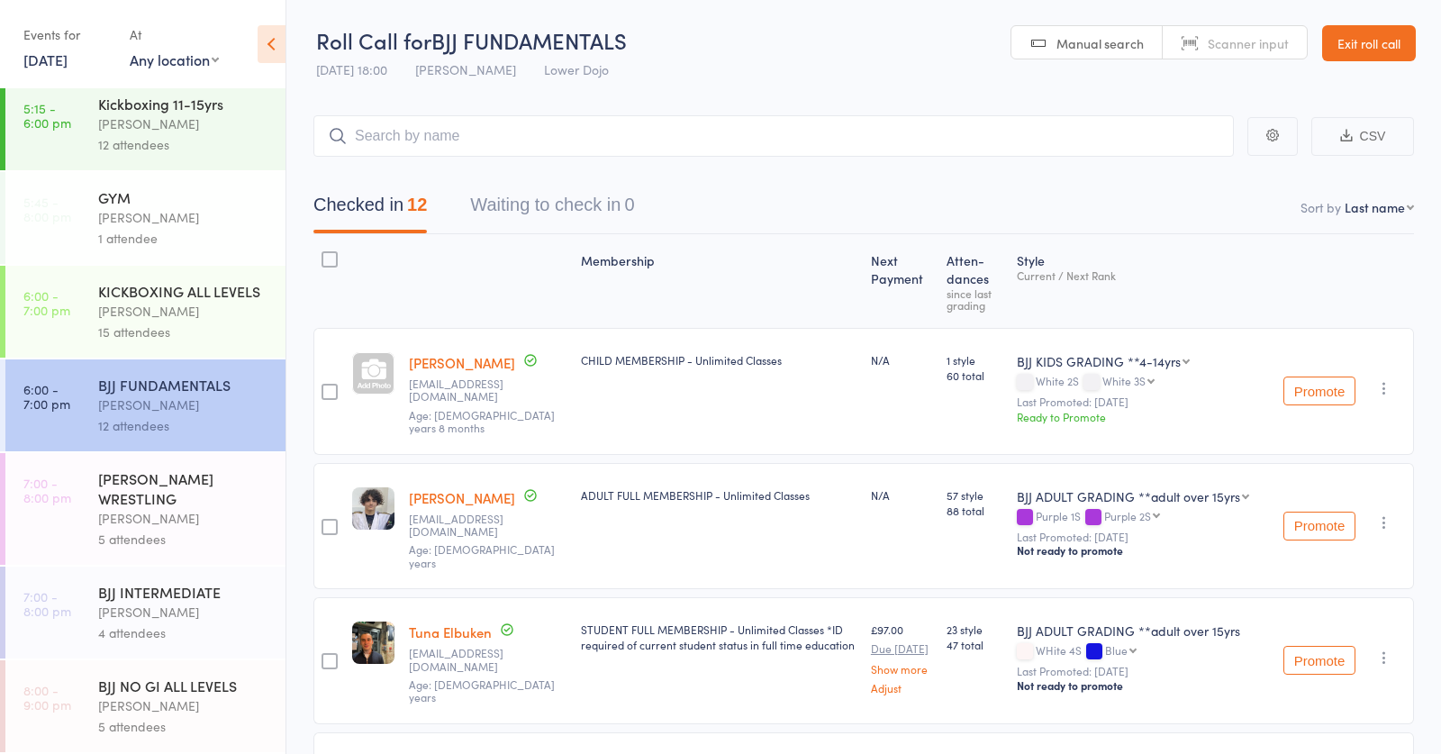
click at [165, 314] on div "Frankie Gibson" at bounding box center [184, 311] width 172 height 21
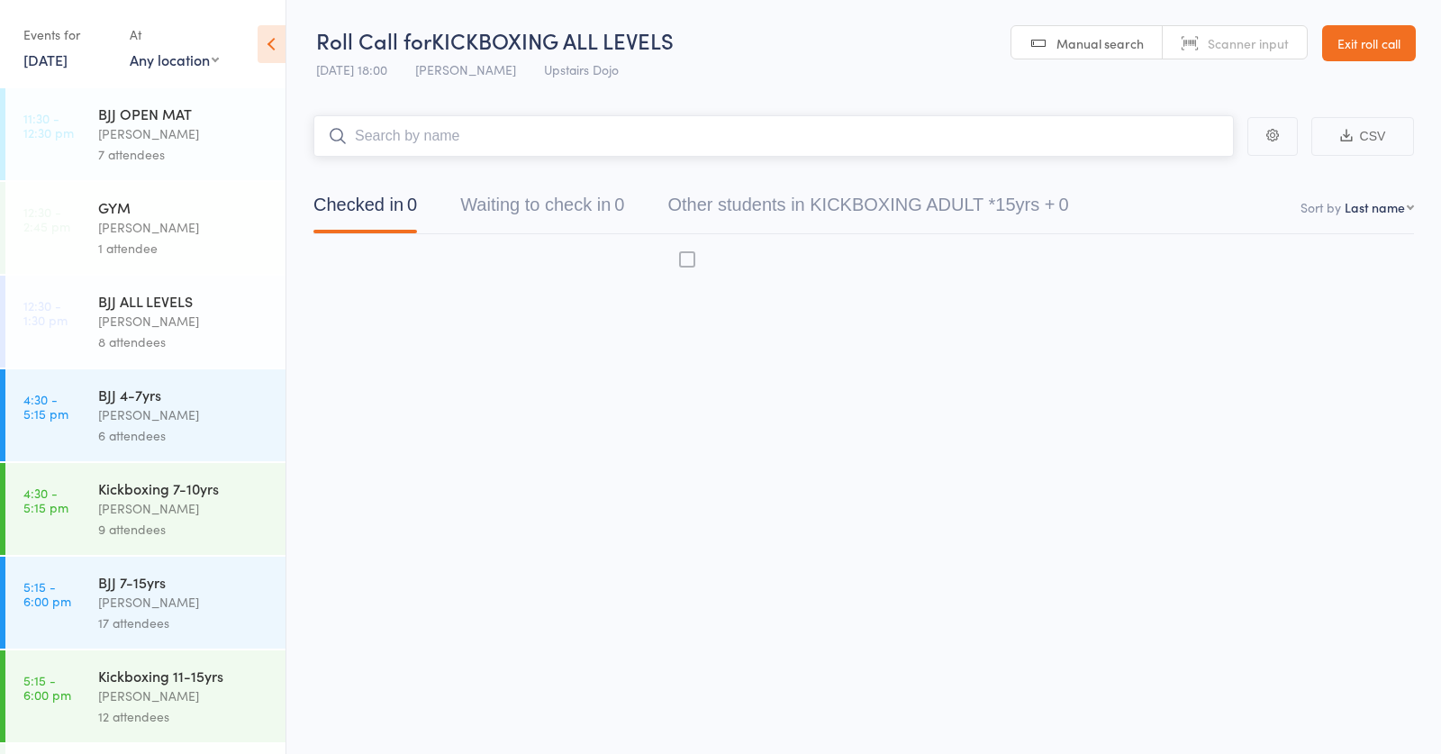
click at [562, 135] on input "search" at bounding box center [773, 135] width 920 height 41
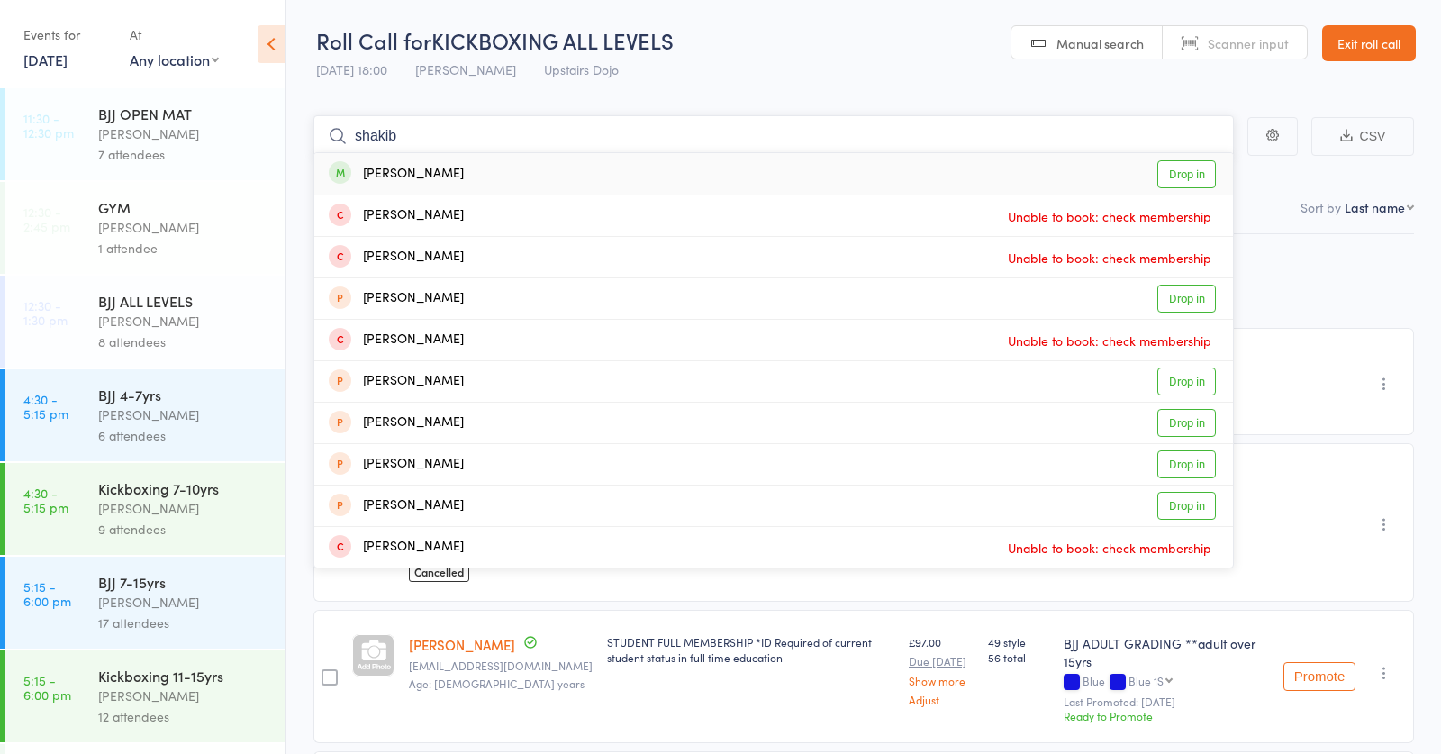
type input "sahib"
drag, startPoint x: 562, startPoint y: 135, endPoint x: 451, endPoint y: 164, distance: 114.5
click at [451, 164] on div "Shakib Sandjakeddine" at bounding box center [396, 174] width 135 height 21
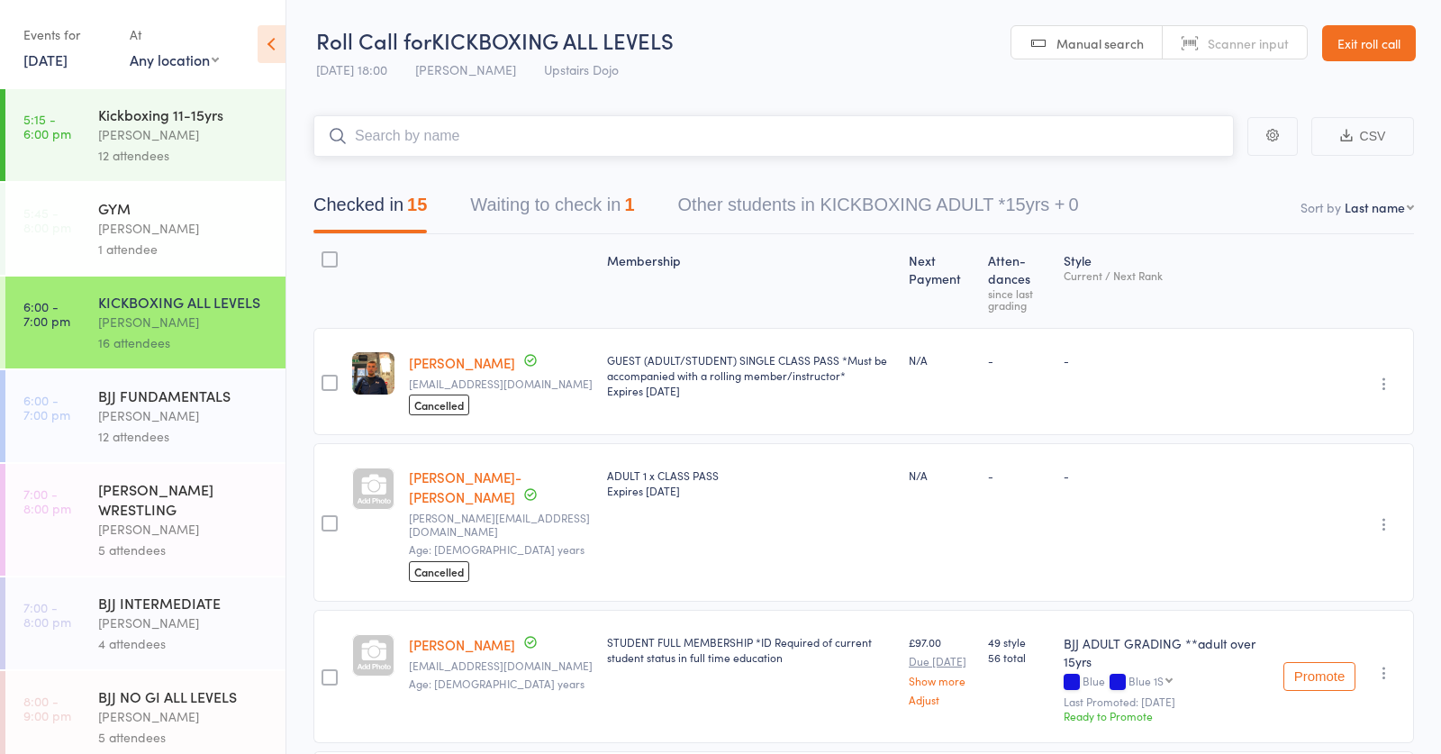
scroll to position [572, 0]
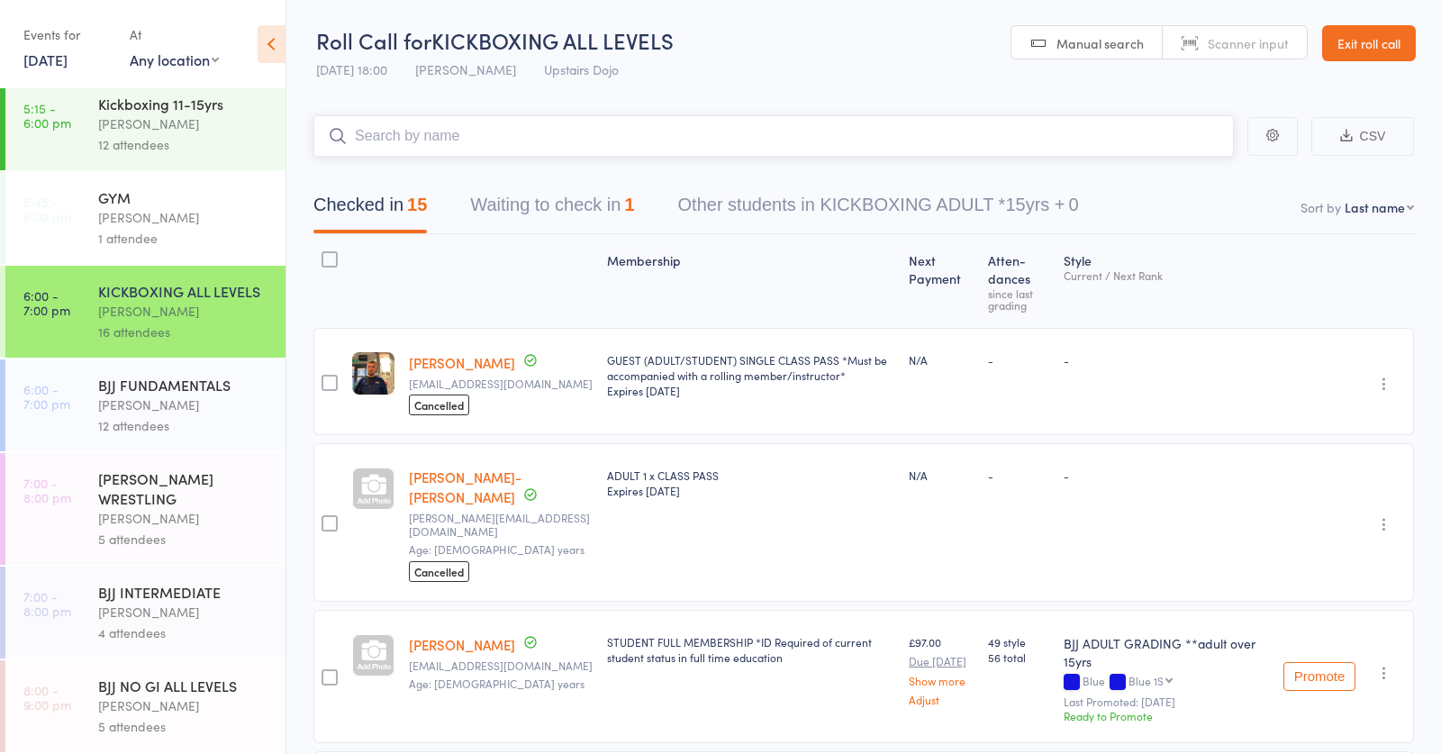
click at [539, 216] on button "Waiting to check in 1" at bounding box center [552, 210] width 164 height 48
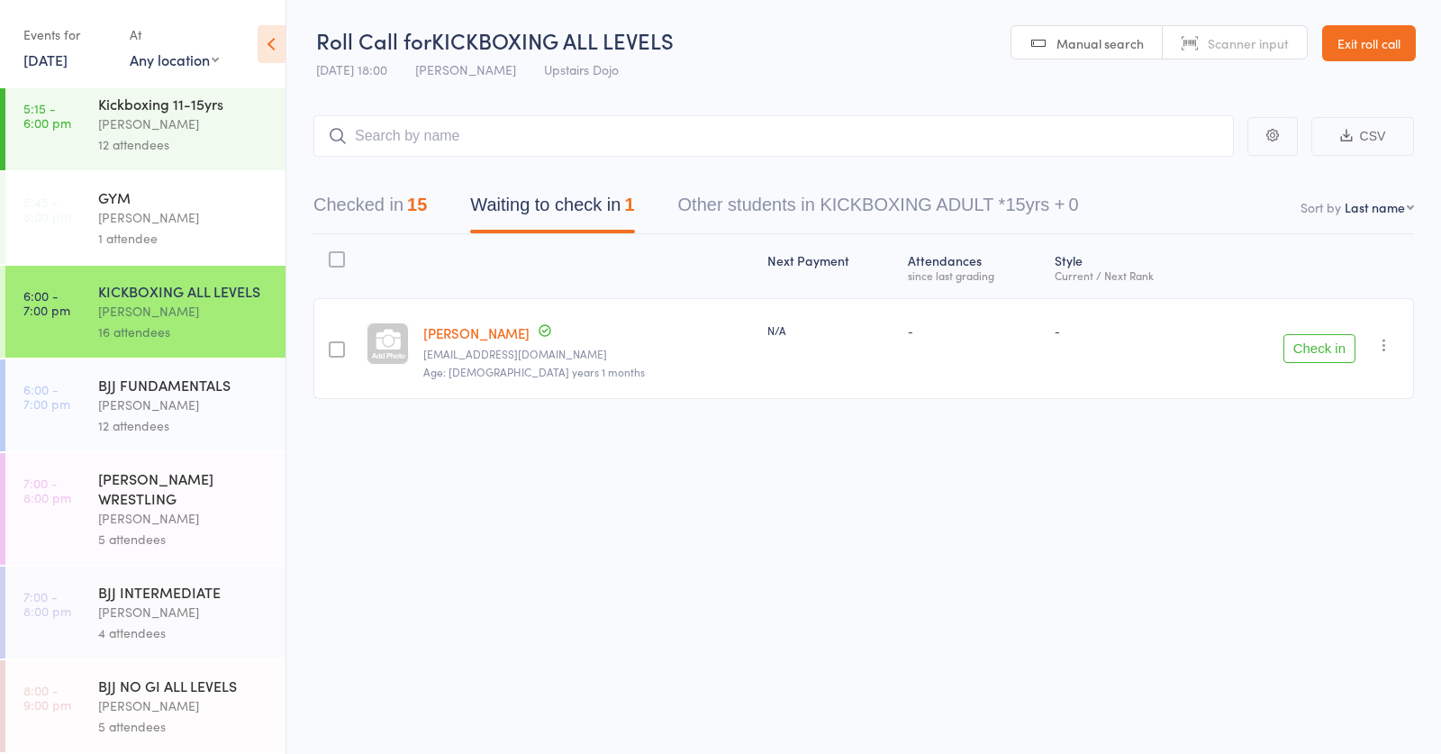
click at [1331, 342] on button "Check in" at bounding box center [1319, 348] width 72 height 29
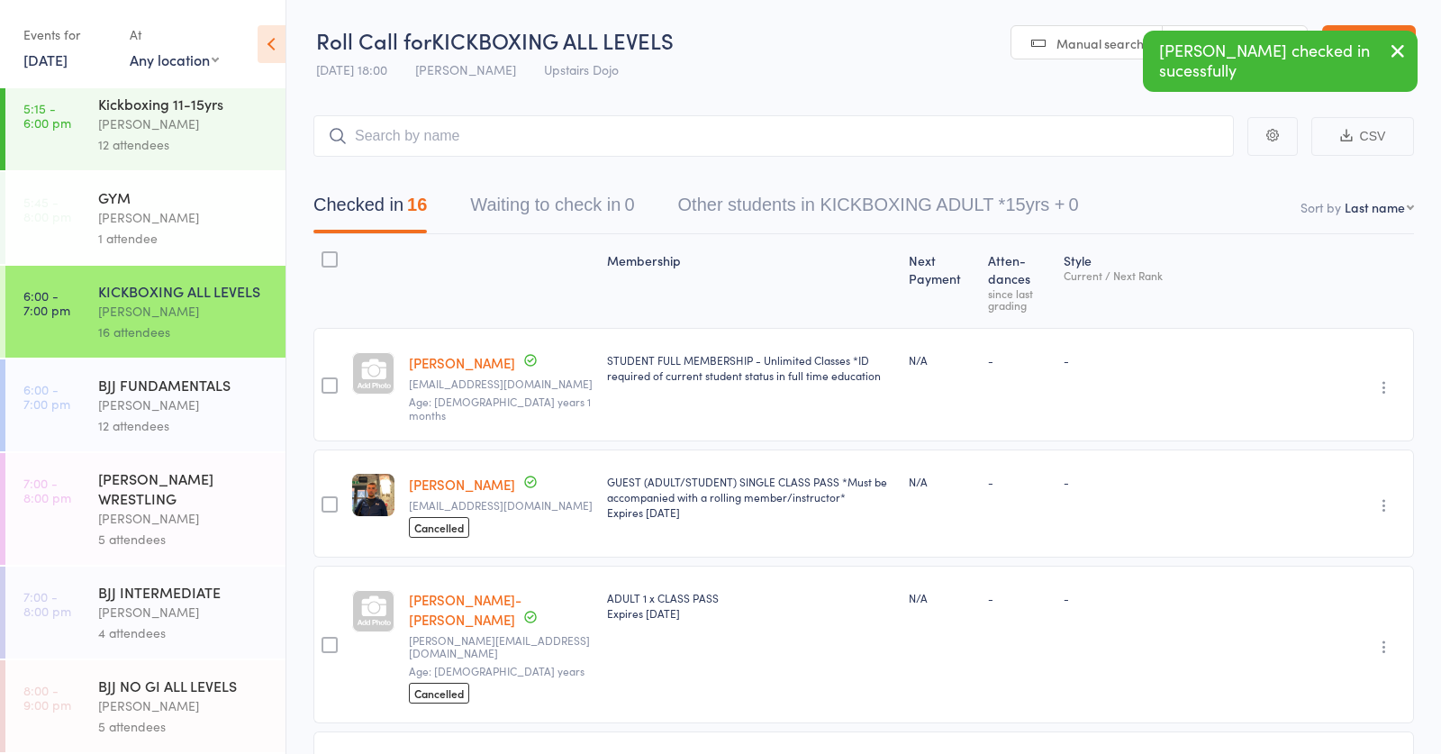
click at [192, 485] on div "GRECO ROMAN WRESTLING" at bounding box center [184, 488] width 172 height 40
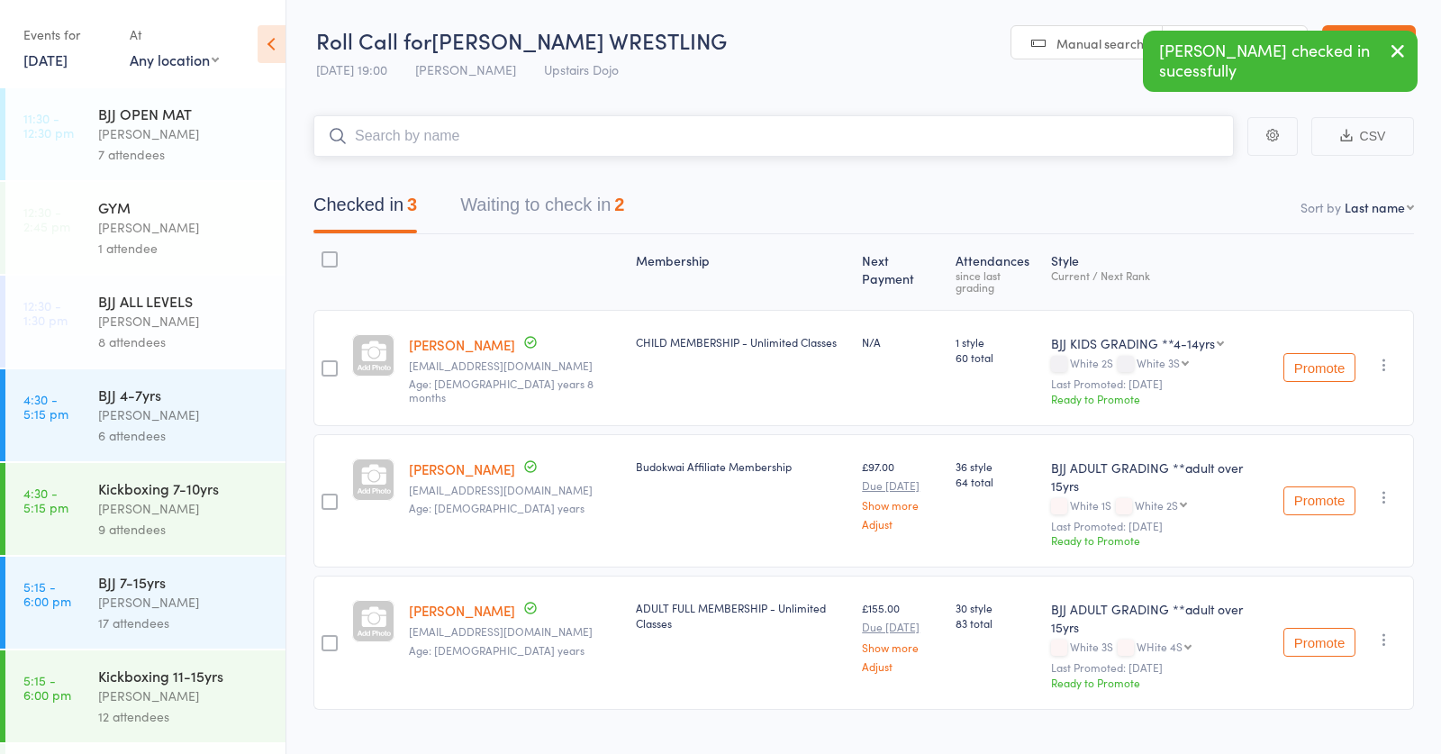
click at [554, 217] on button "Waiting to check in 2" at bounding box center [542, 210] width 164 height 48
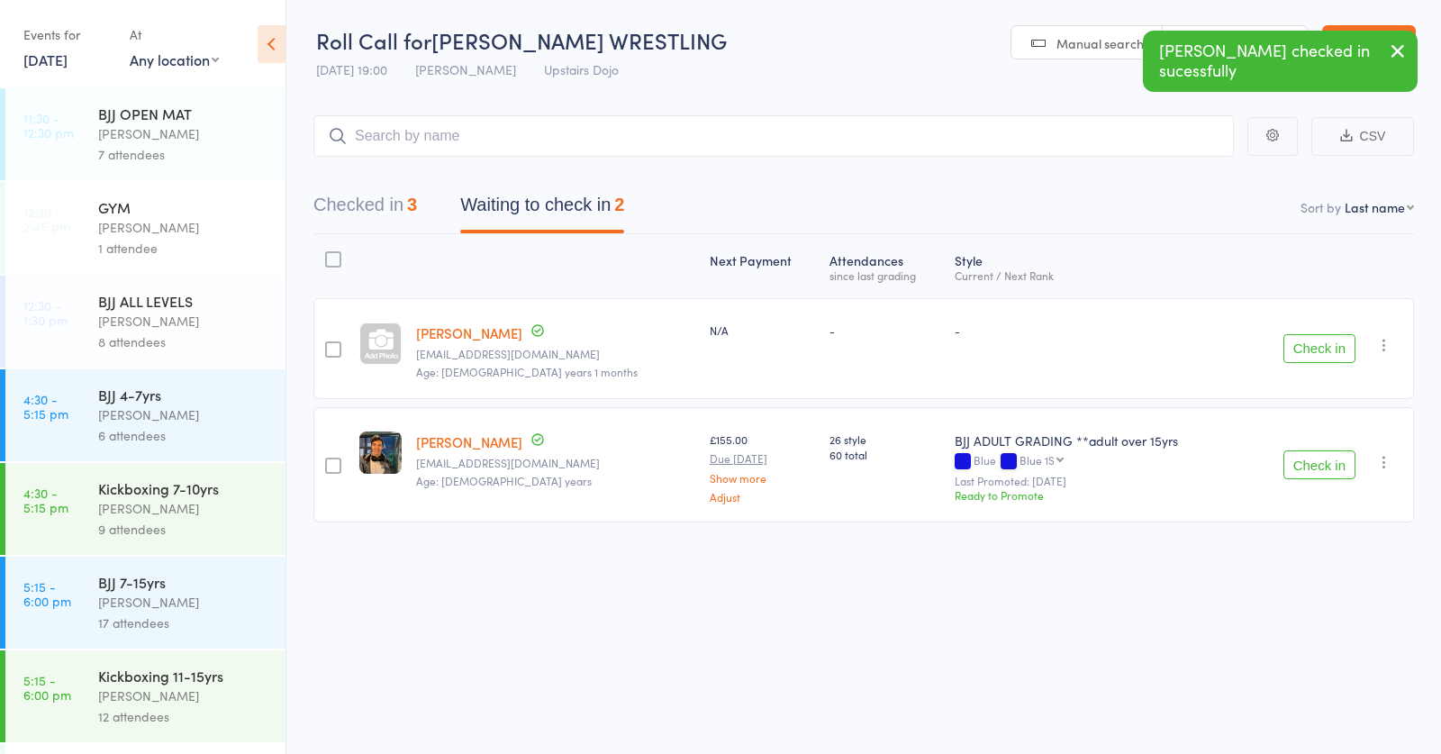
click at [1304, 335] on button "Check in" at bounding box center [1319, 348] width 72 height 29
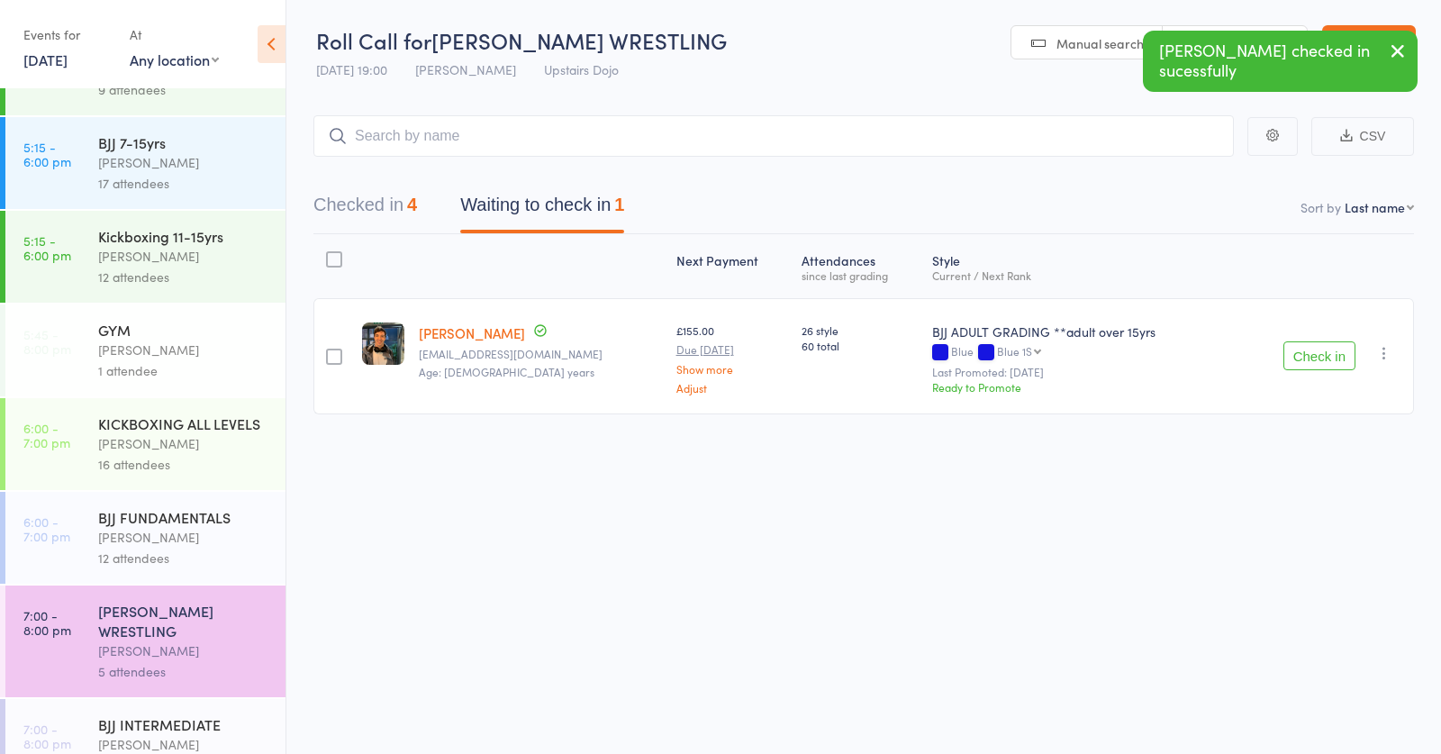
scroll to position [451, 0]
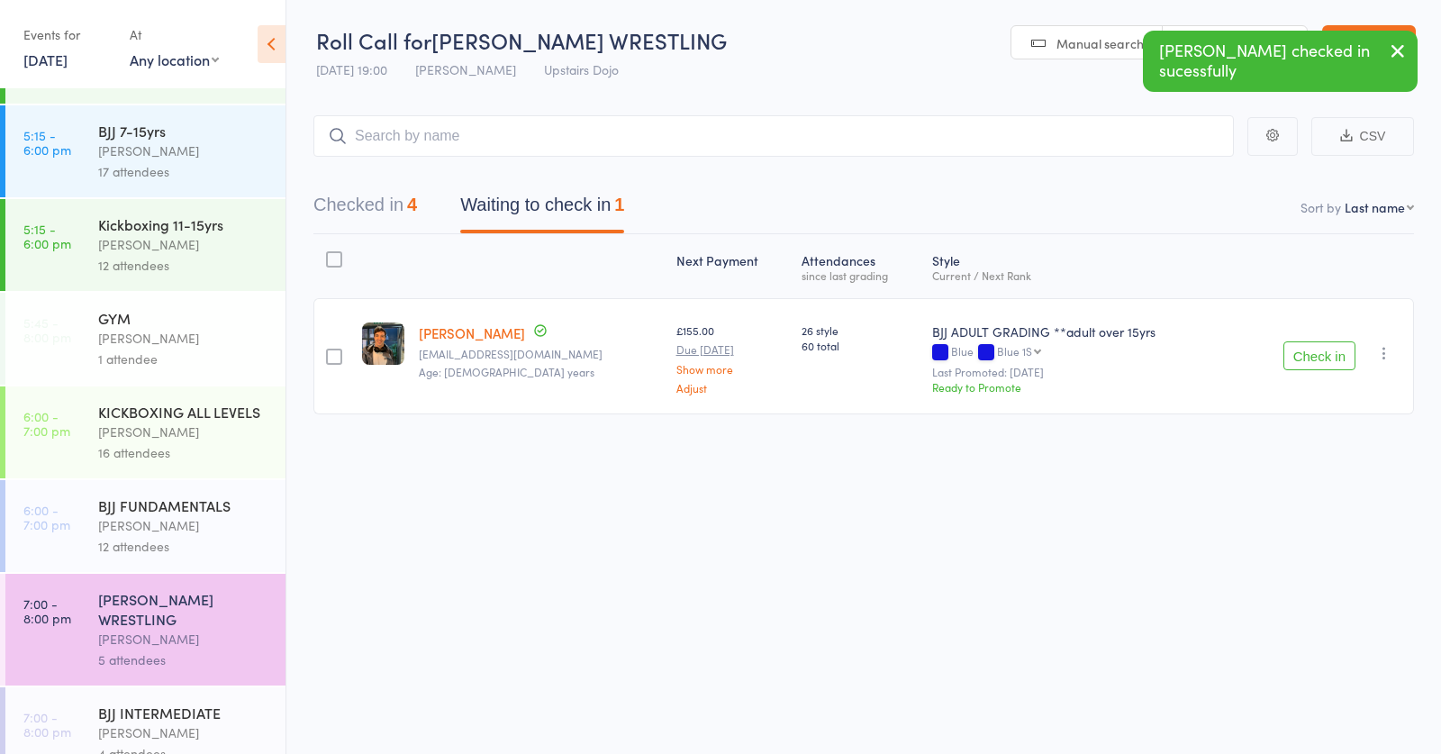
click at [181, 541] on div "12 attendees" at bounding box center [184, 546] width 172 height 21
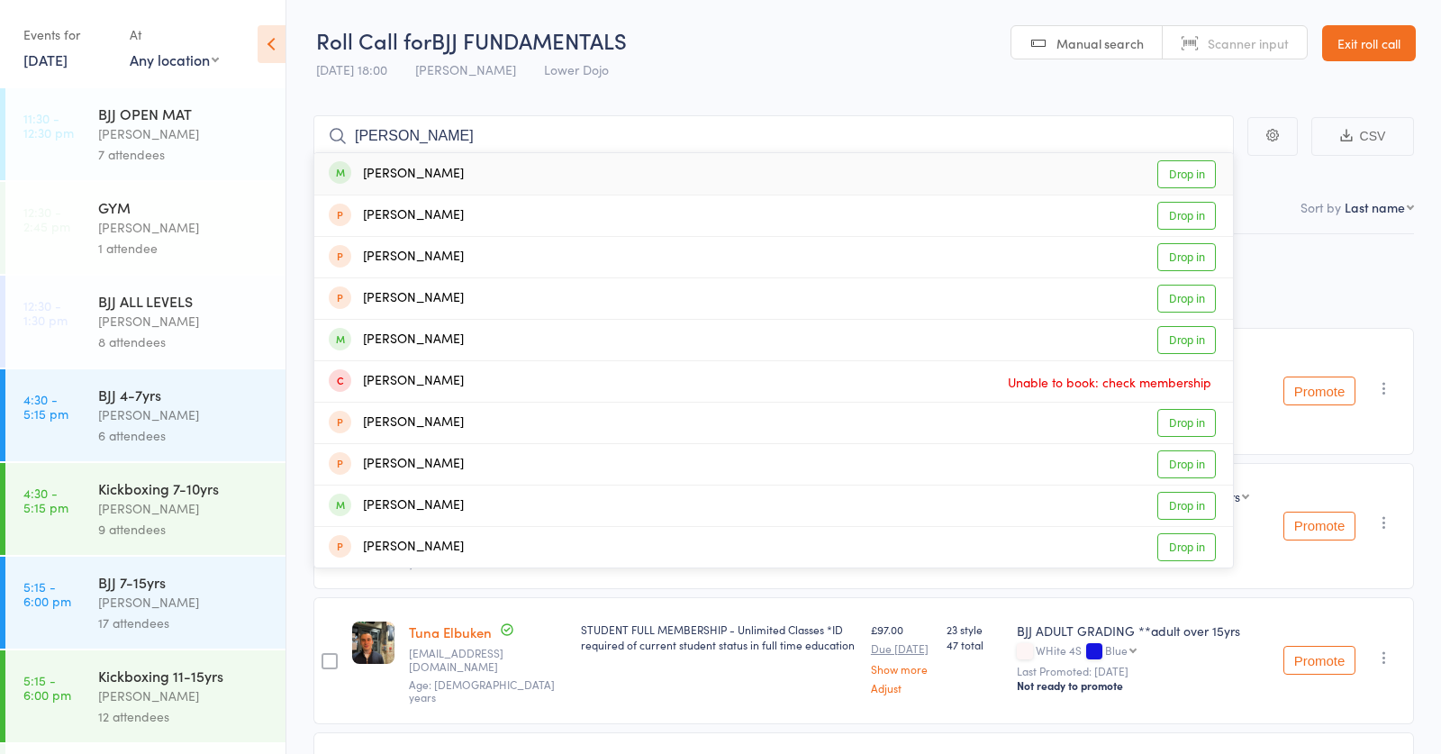
type input "george sta"
click at [1173, 171] on link "Drop in" at bounding box center [1186, 174] width 59 height 28
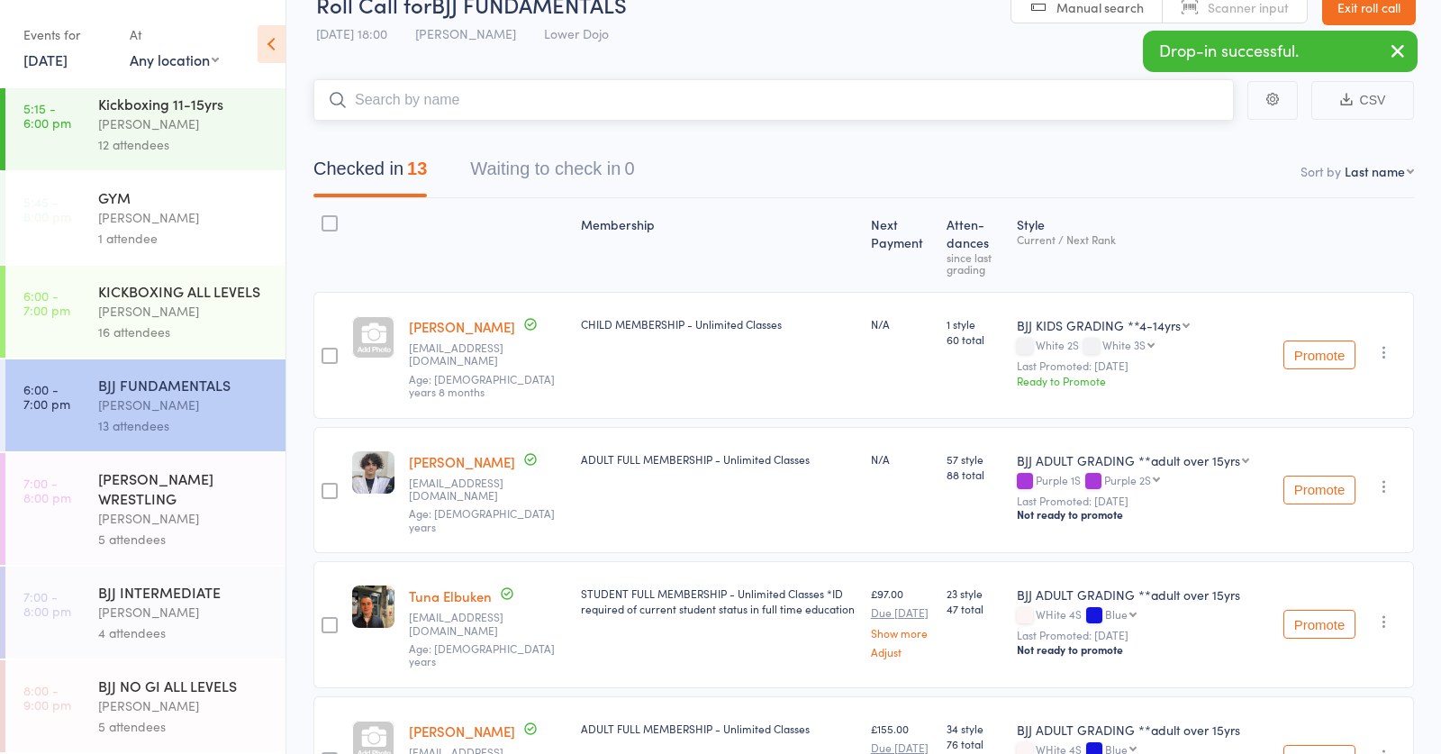
scroll to position [41, 0]
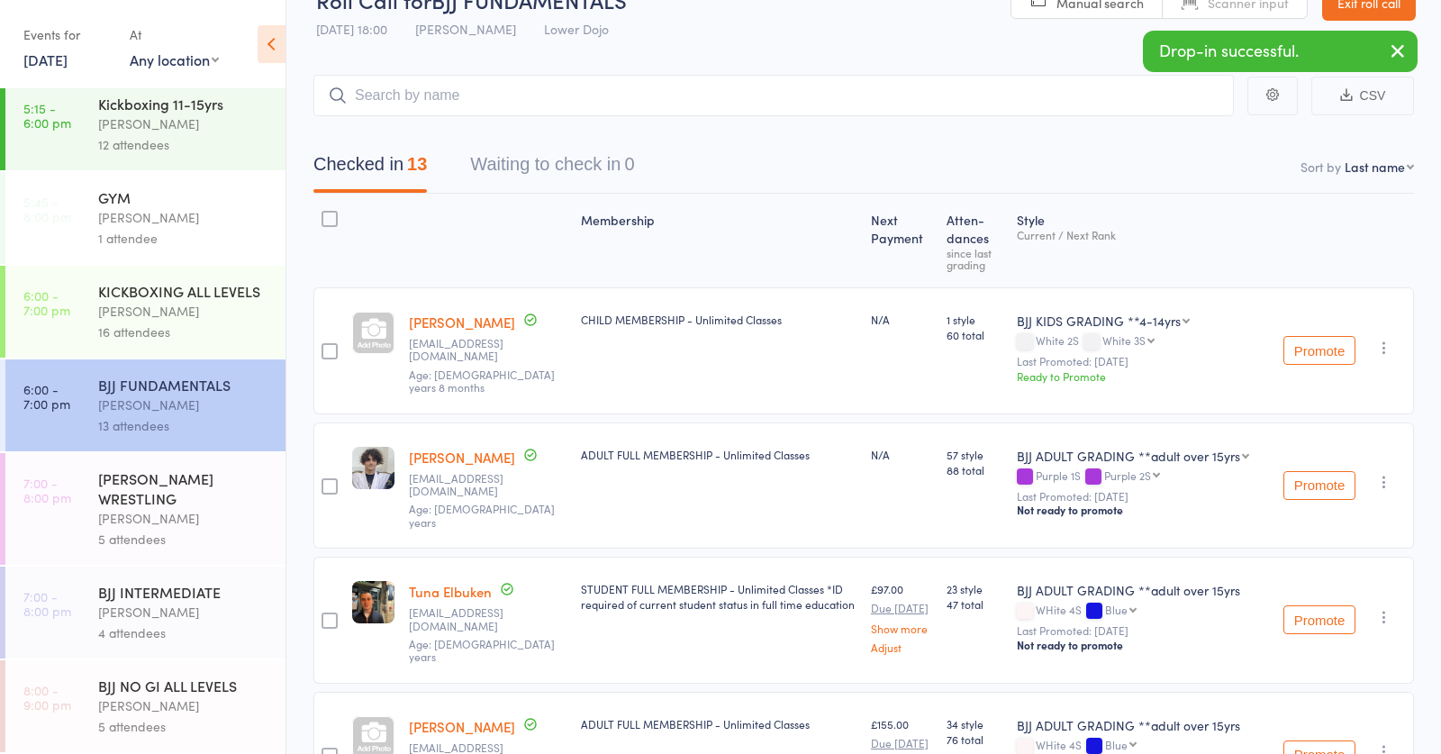
click at [228, 585] on div "BJJ INTERMEDIATE" at bounding box center [184, 592] width 172 height 20
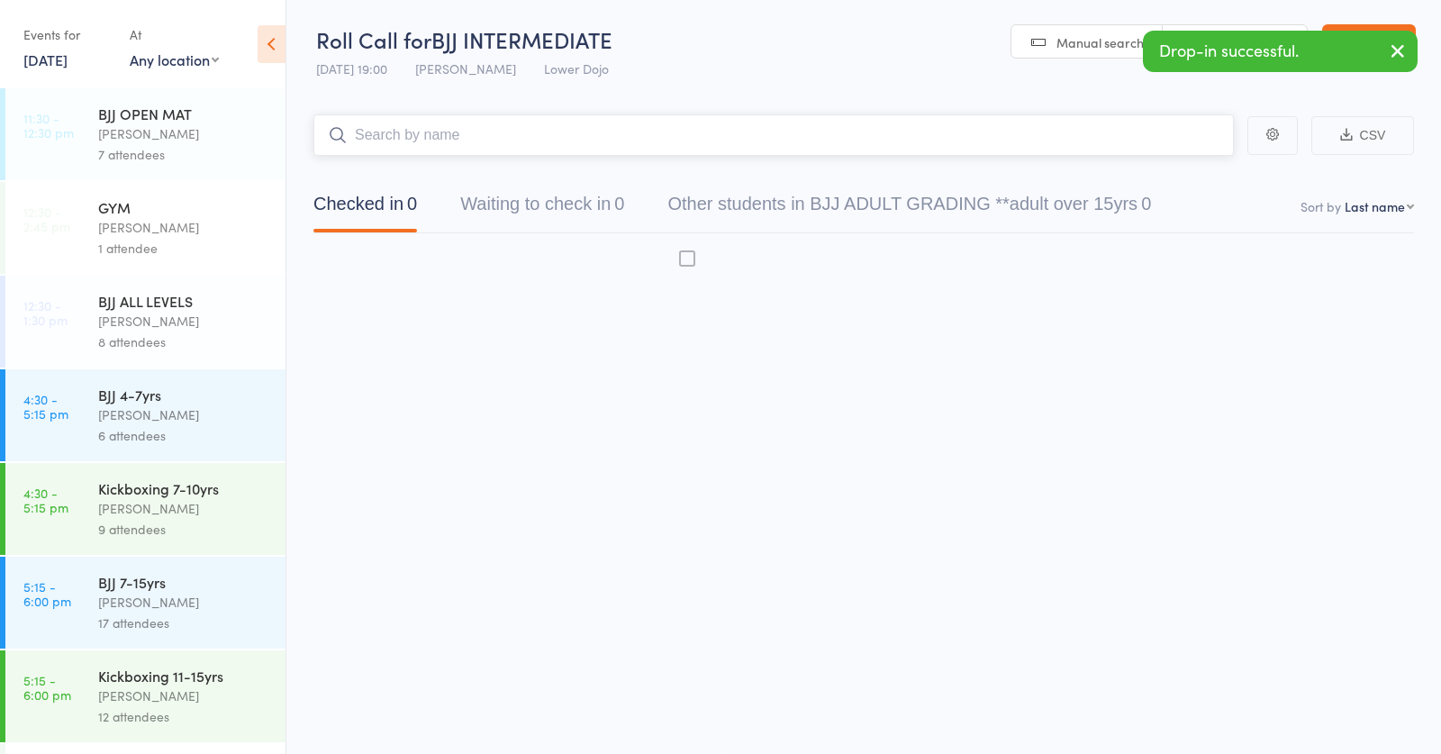
scroll to position [1, 0]
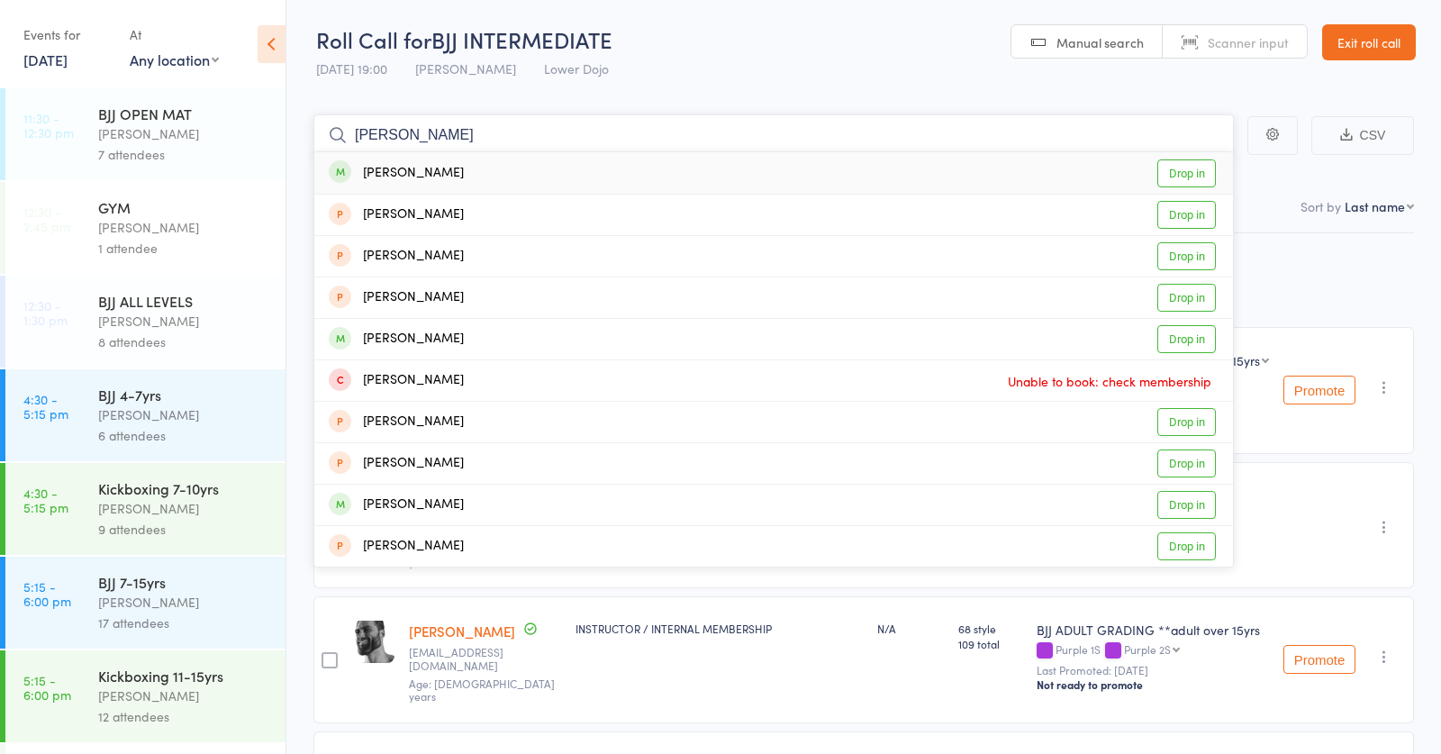
type input "george sta"
click at [1187, 168] on link "Drop in" at bounding box center [1186, 173] width 59 height 28
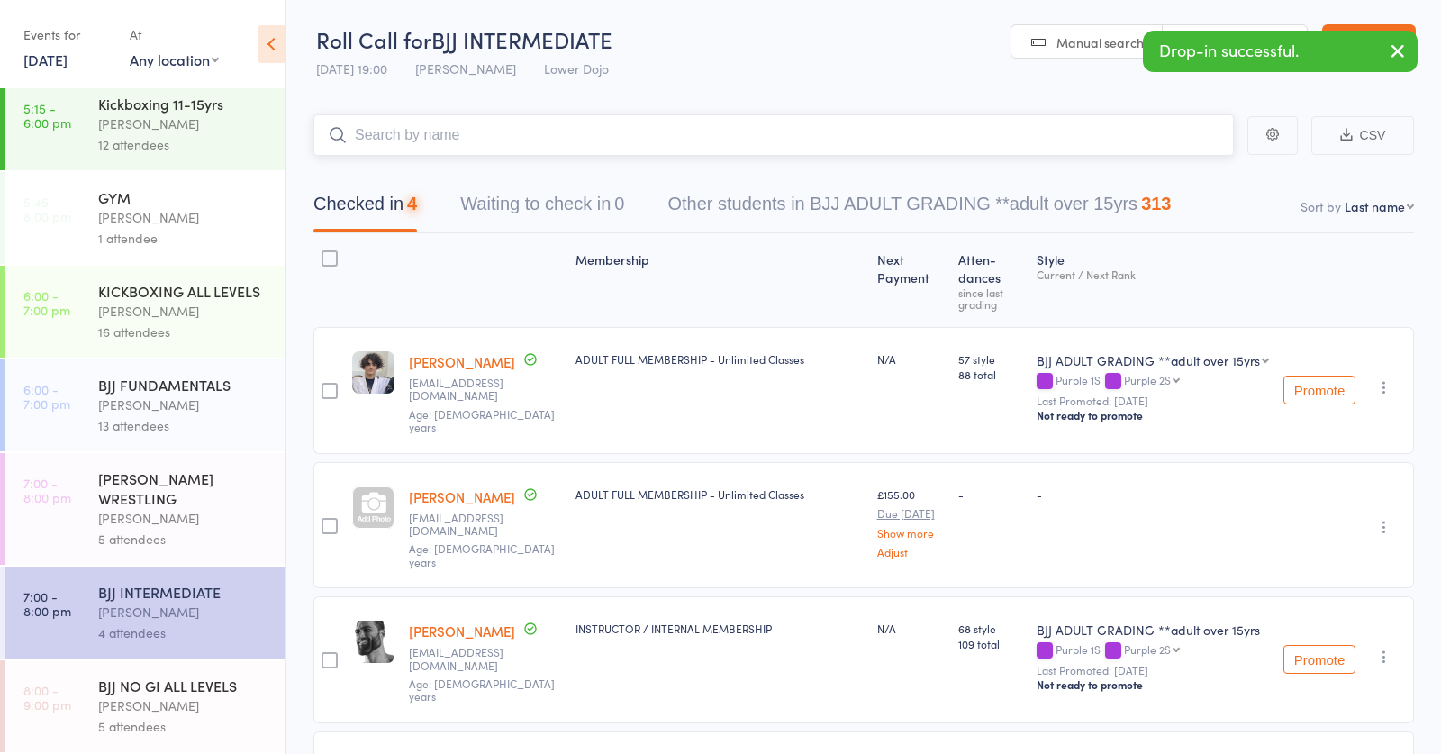
scroll to position [572, 0]
click at [149, 731] on div "5 attendees" at bounding box center [184, 726] width 172 height 21
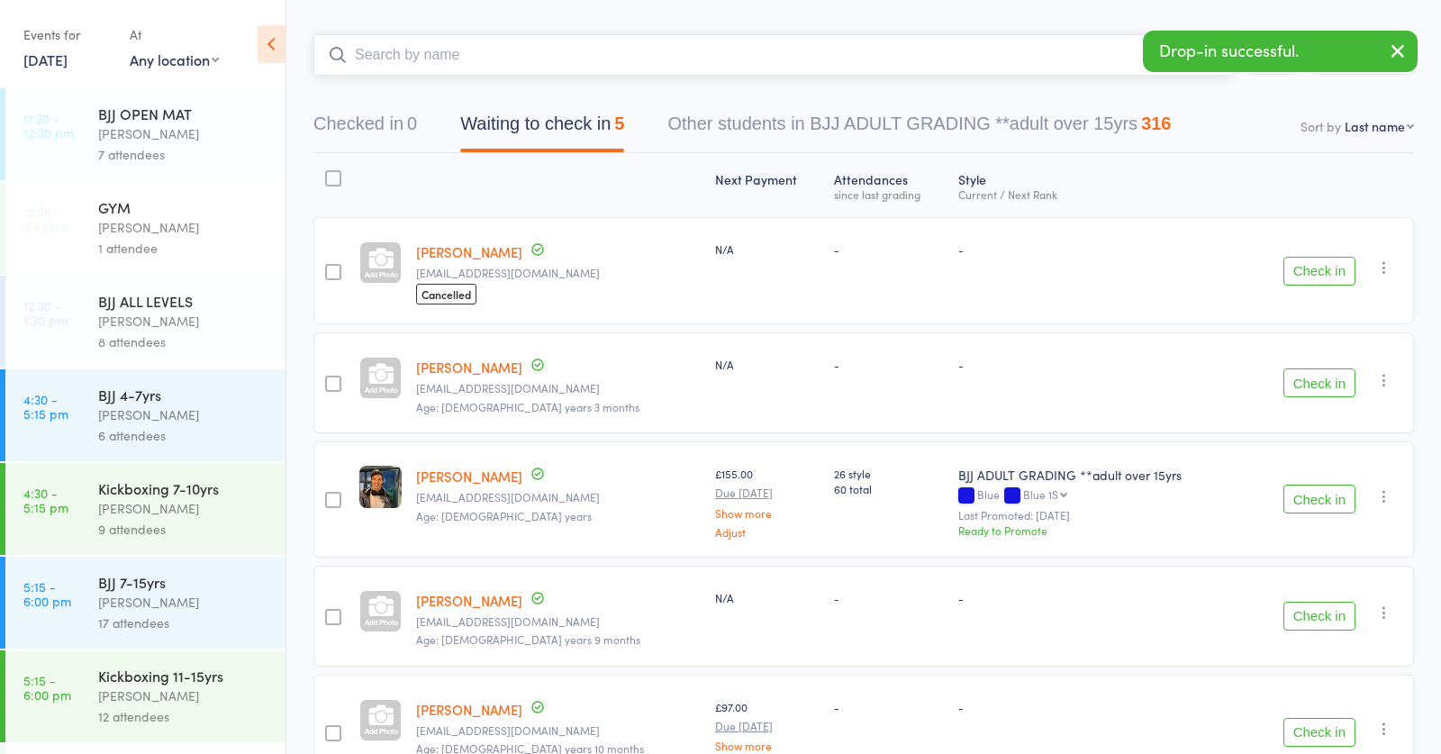
scroll to position [74, 0]
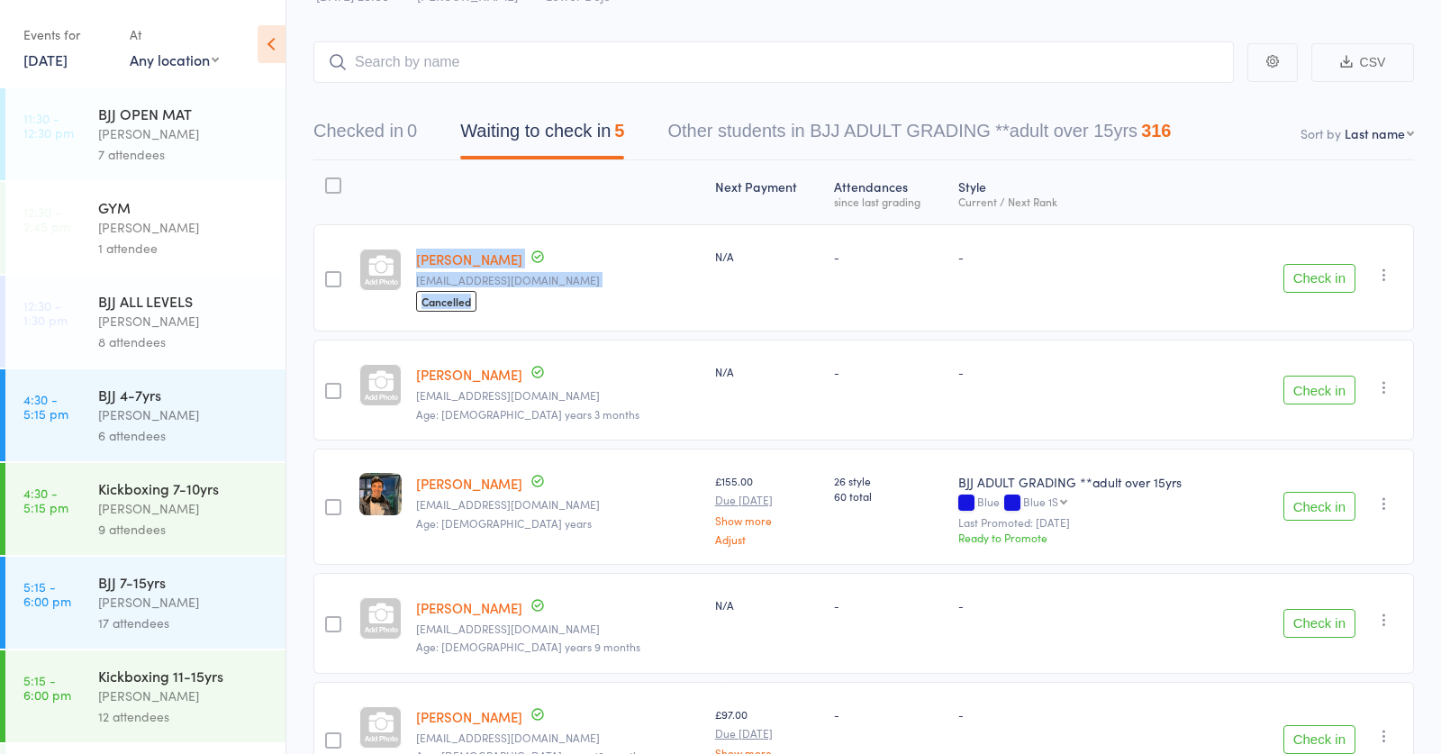
drag, startPoint x: 479, startPoint y: 298, endPoint x: 375, endPoint y: 304, distance: 104.6
click at [376, 304] on member-row "Yahya Amin Yahyaamin1017@gmail.com Cancelled N/A - - Check in Check in Send mes…" at bounding box center [863, 277] width 1101 height 107
click at [827, 279] on div "-" at bounding box center [889, 277] width 124 height 107
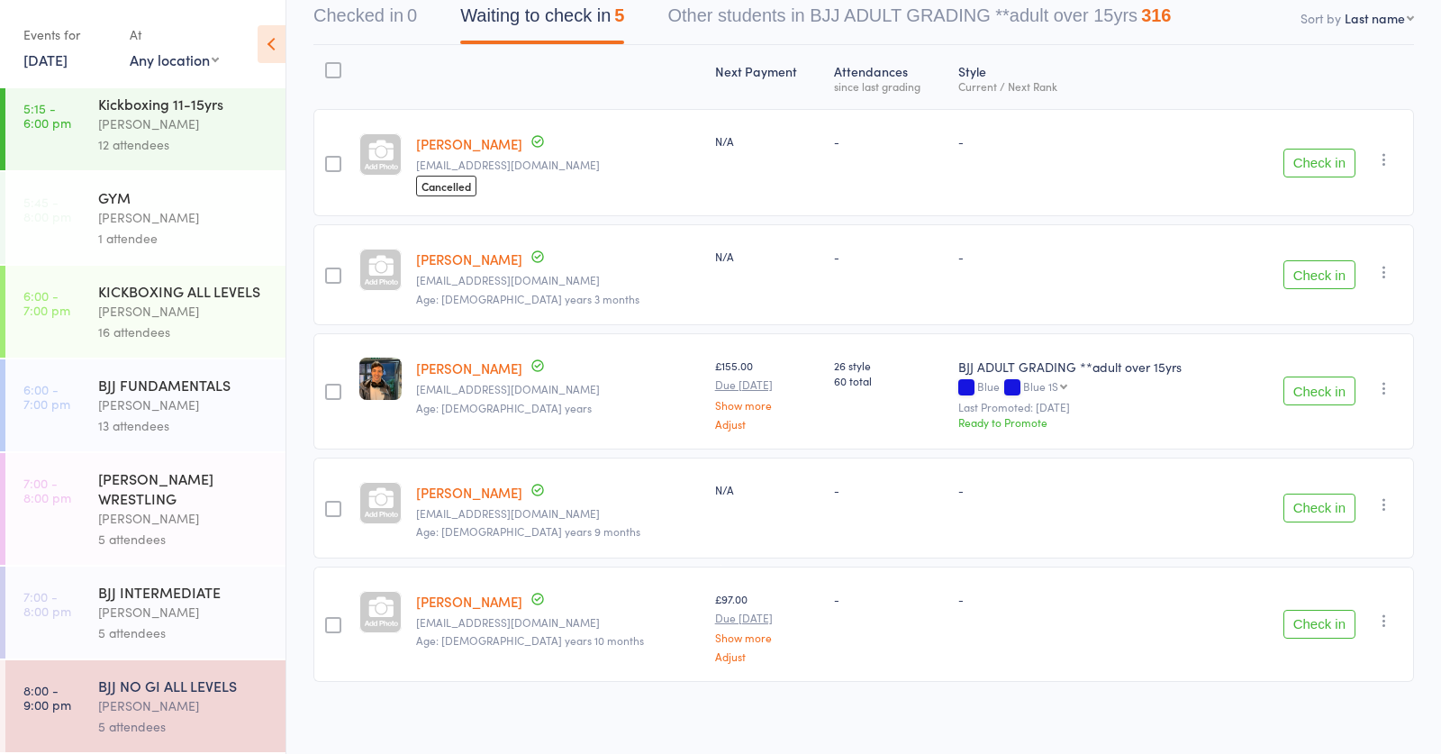
scroll to position [572, 0]
click at [154, 300] on div "KICKBOXING ALL LEVELS" at bounding box center [184, 291] width 172 height 20
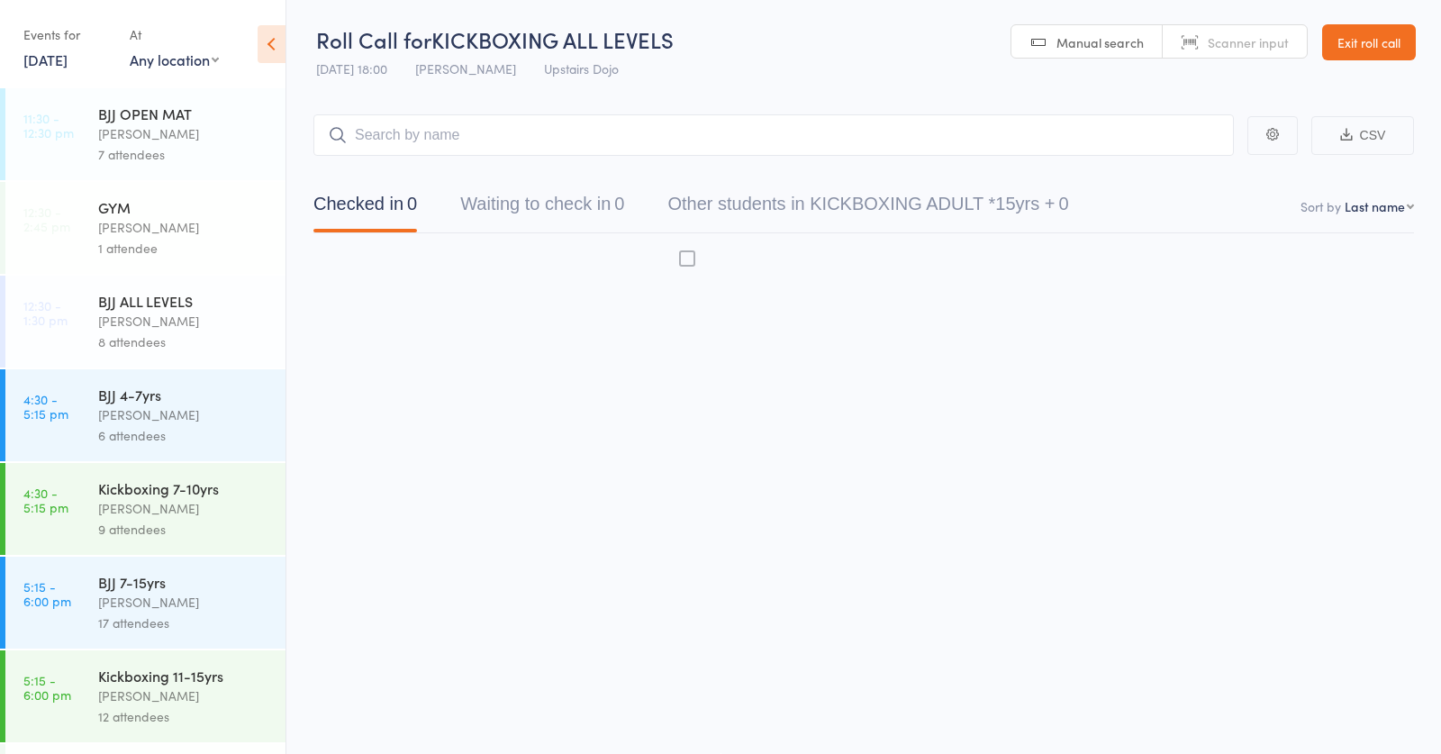
click at [154, 300] on div "BJJ ALL LEVELS" at bounding box center [184, 301] width 172 height 20
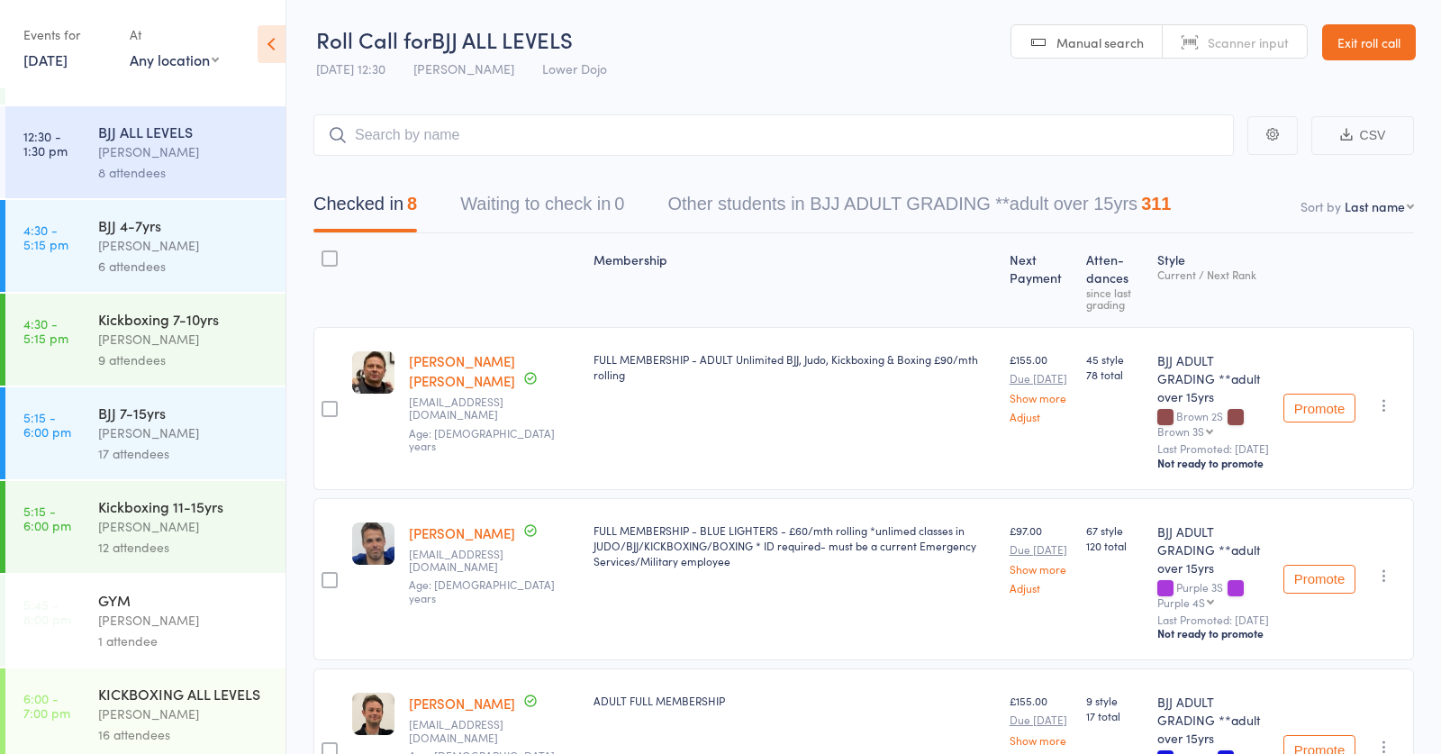
scroll to position [173, 0]
click at [196, 408] on div "BJJ 7-15yrs" at bounding box center [184, 409] width 172 height 20
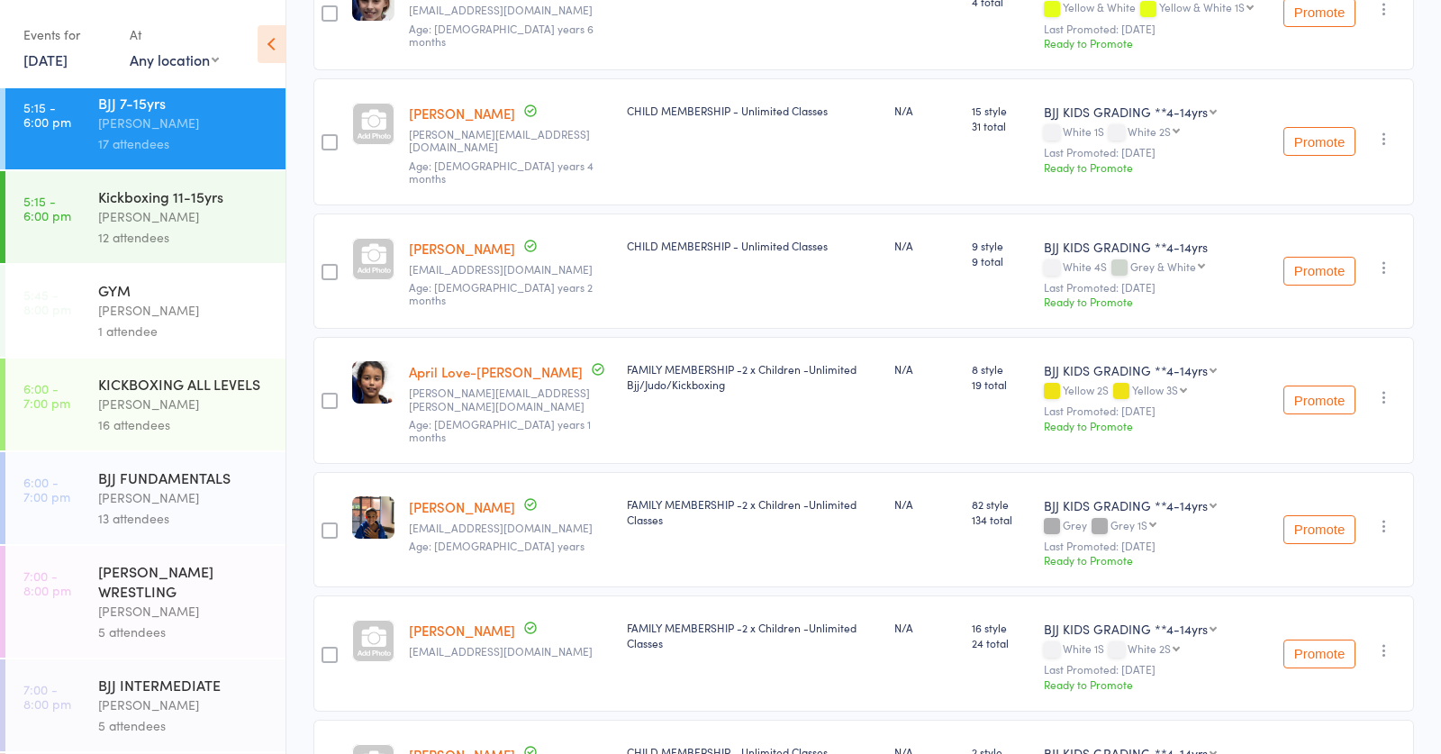
scroll to position [477, 0]
click at [177, 485] on div "BJJ FUNDAMENTALS" at bounding box center [184, 479] width 172 height 20
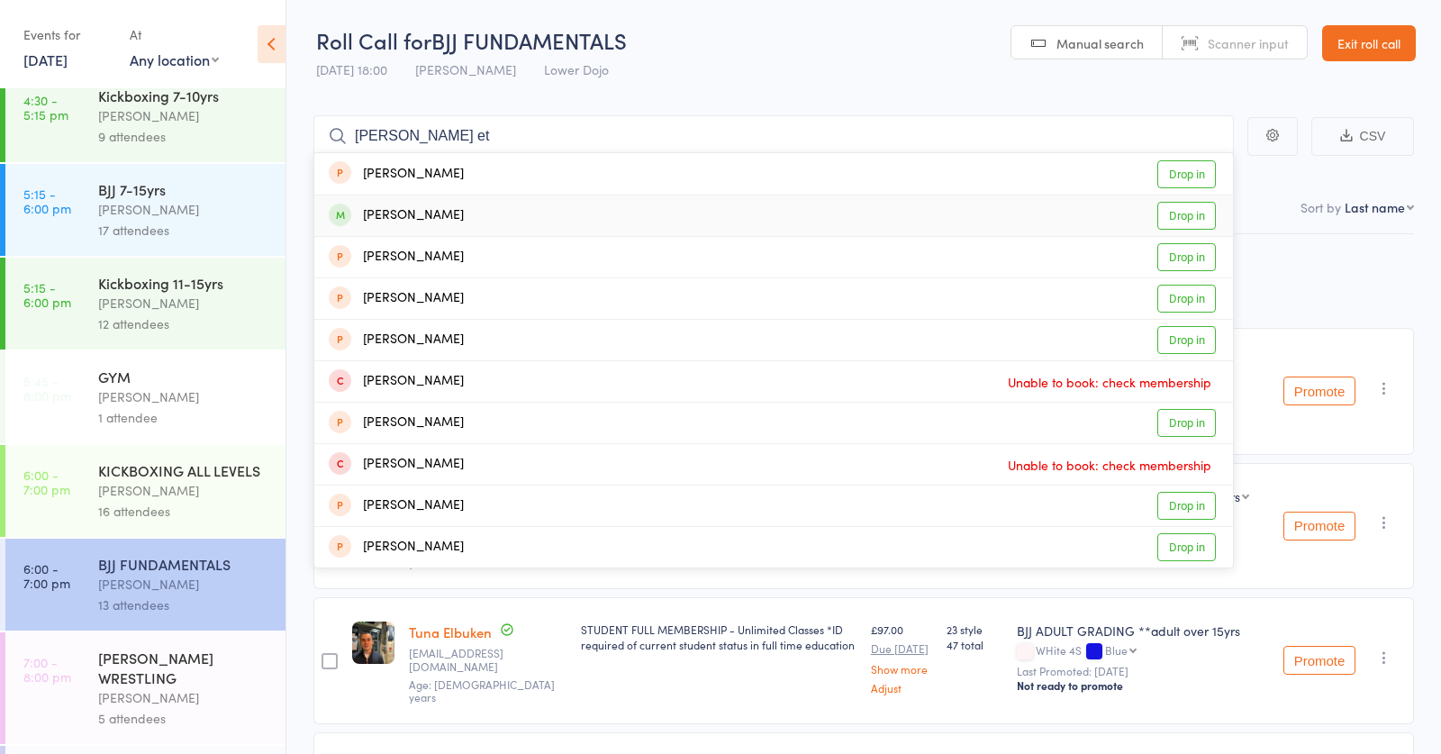
type input "micheal et"
click at [1180, 203] on link "Drop in" at bounding box center [1186, 216] width 59 height 28
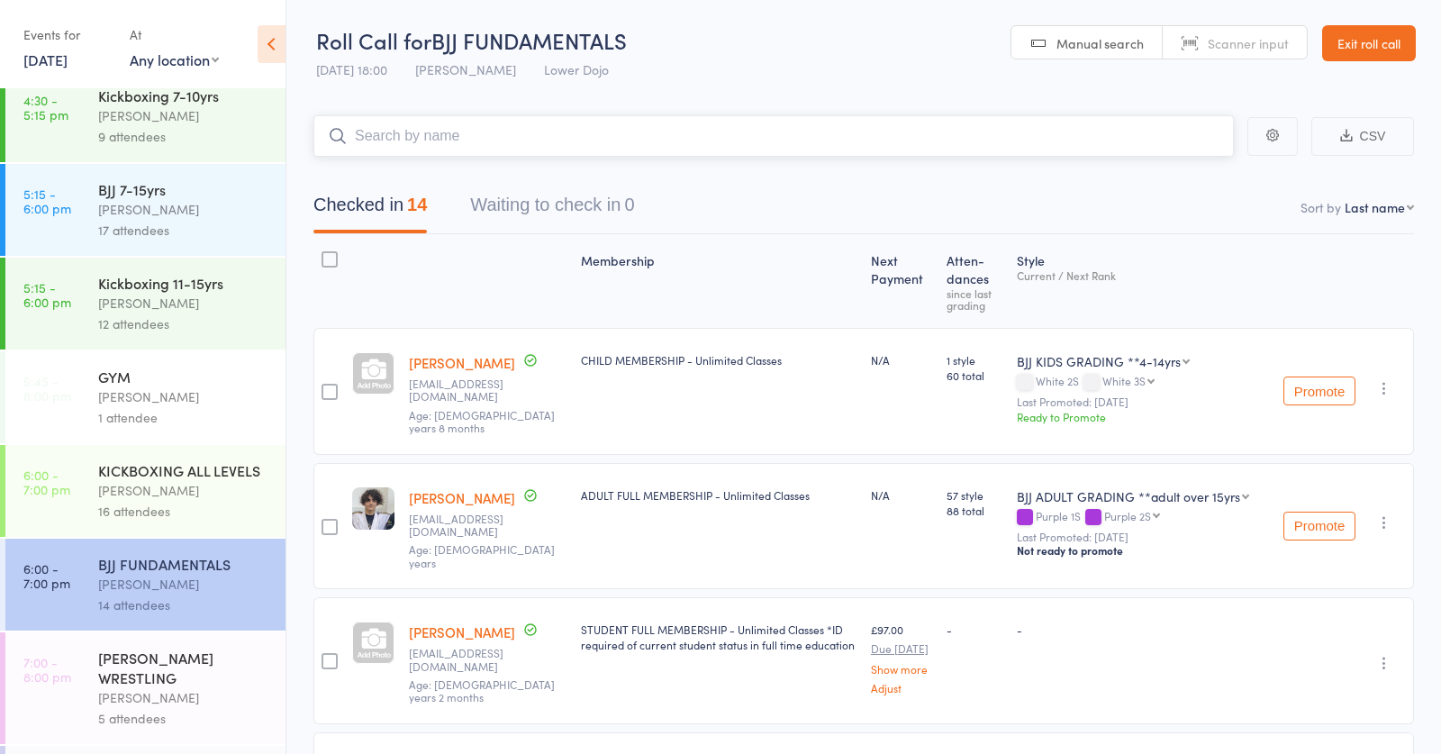
click at [504, 137] on input "search" at bounding box center [773, 135] width 920 height 41
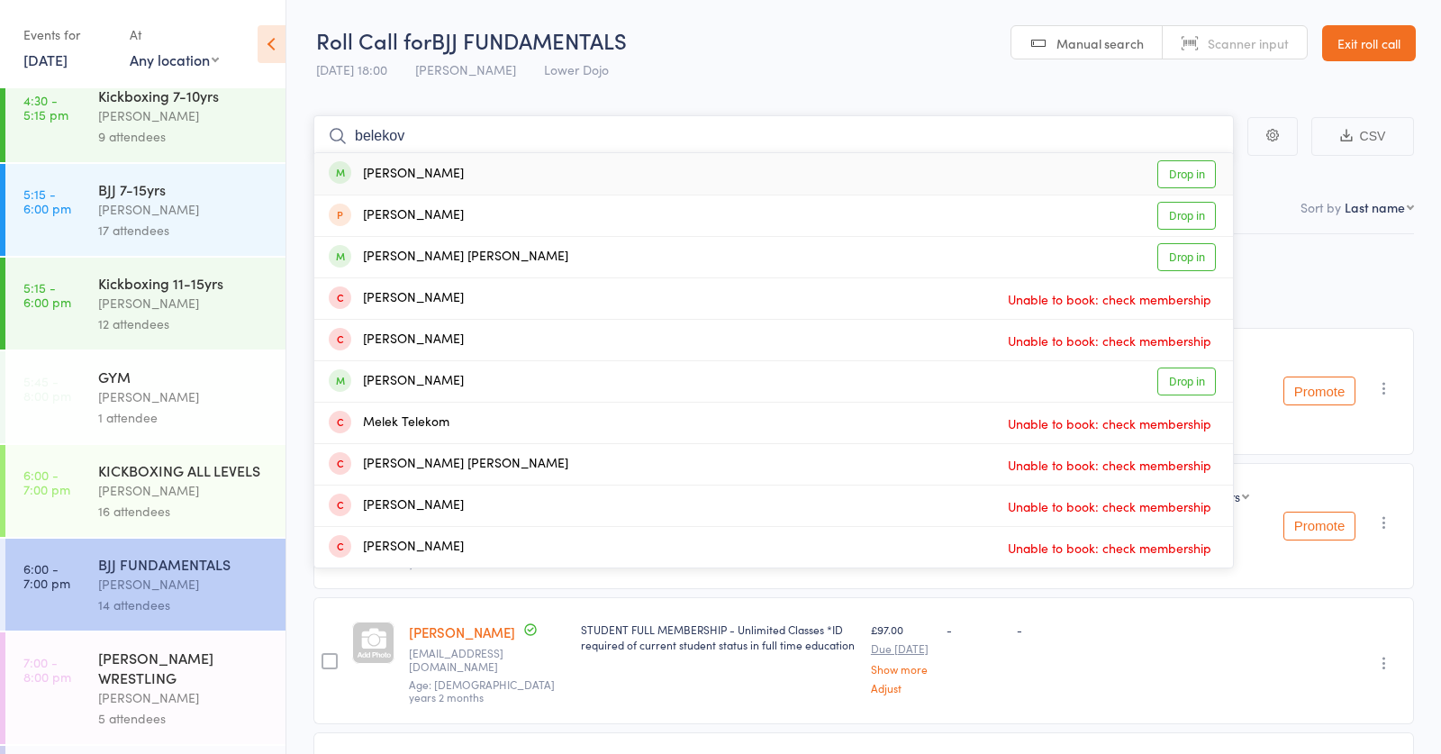
type input "belekov"
click at [1175, 163] on link "Drop in" at bounding box center [1186, 174] width 59 height 28
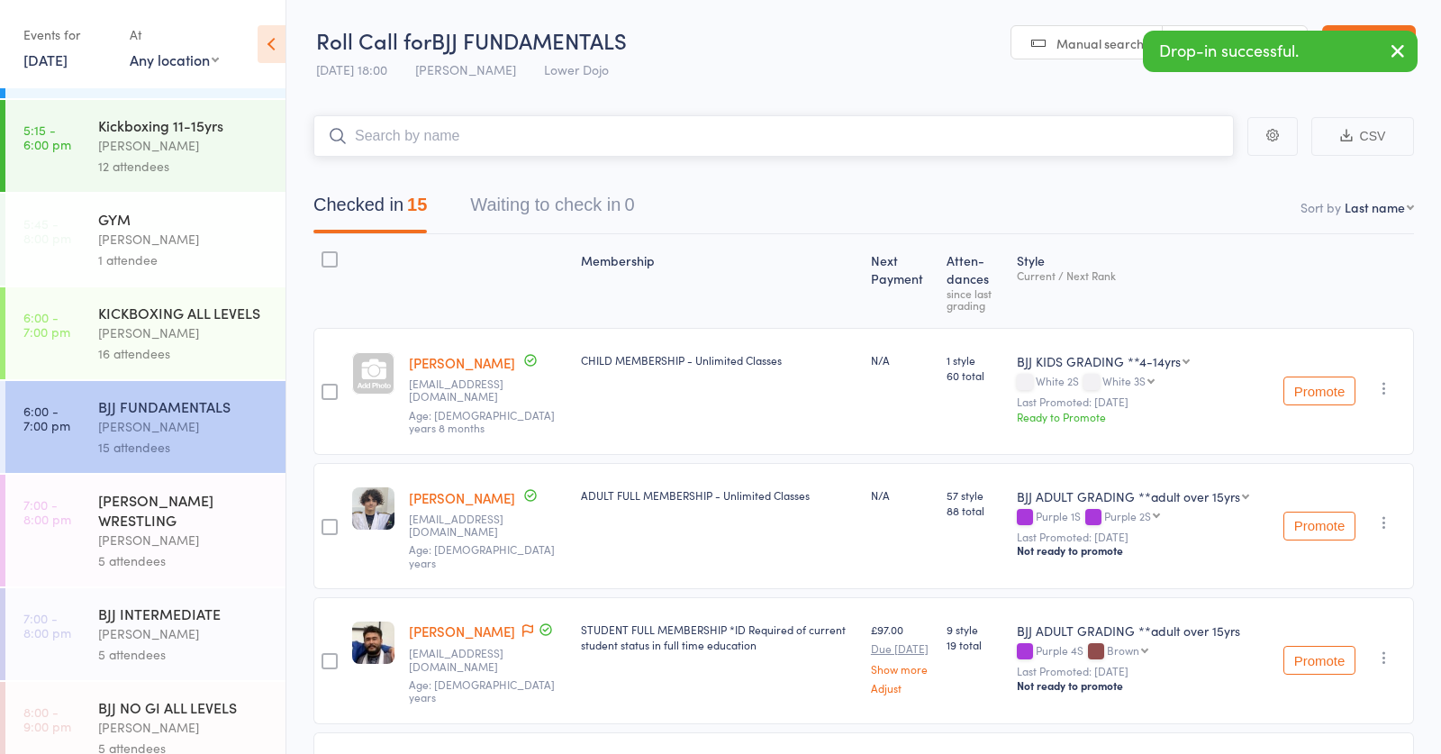
scroll to position [556, 0]
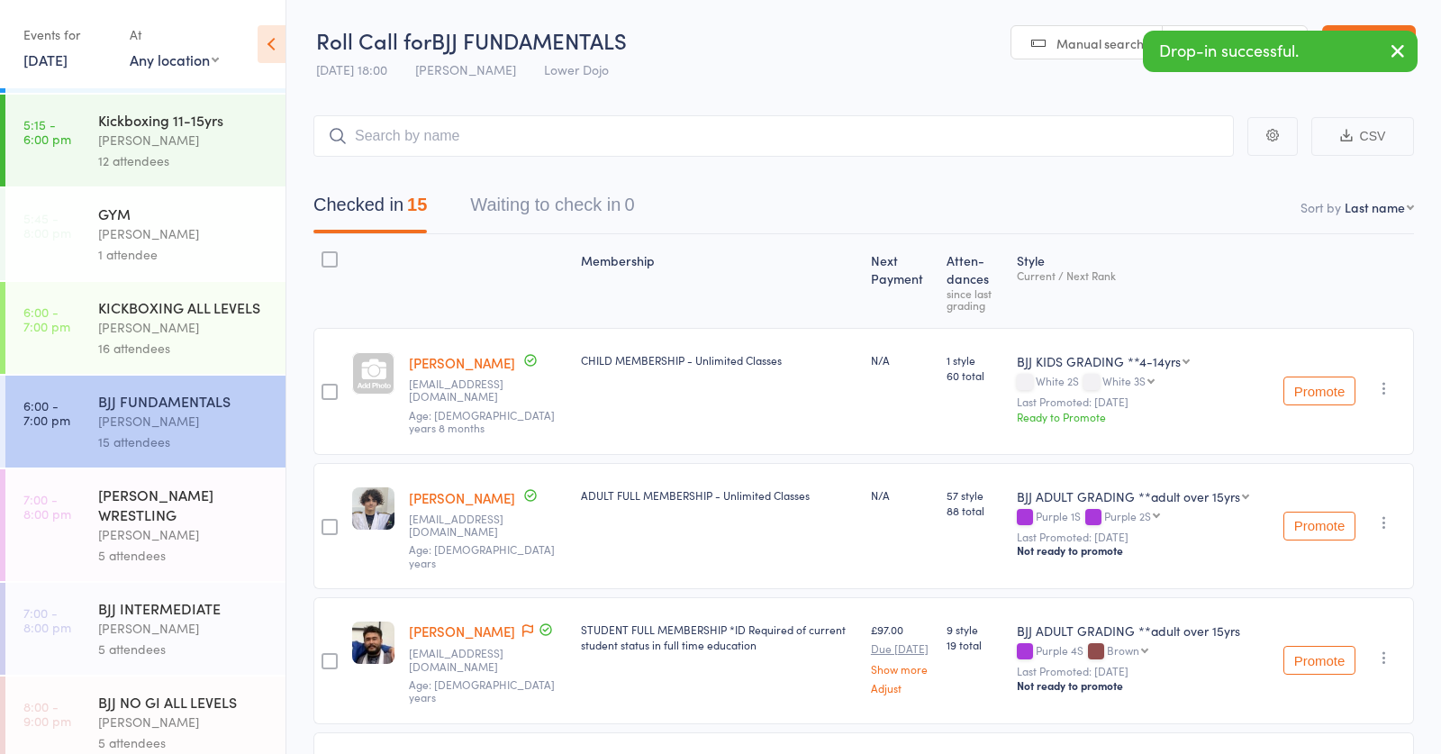
click at [201, 655] on div "5 attendees" at bounding box center [184, 649] width 172 height 21
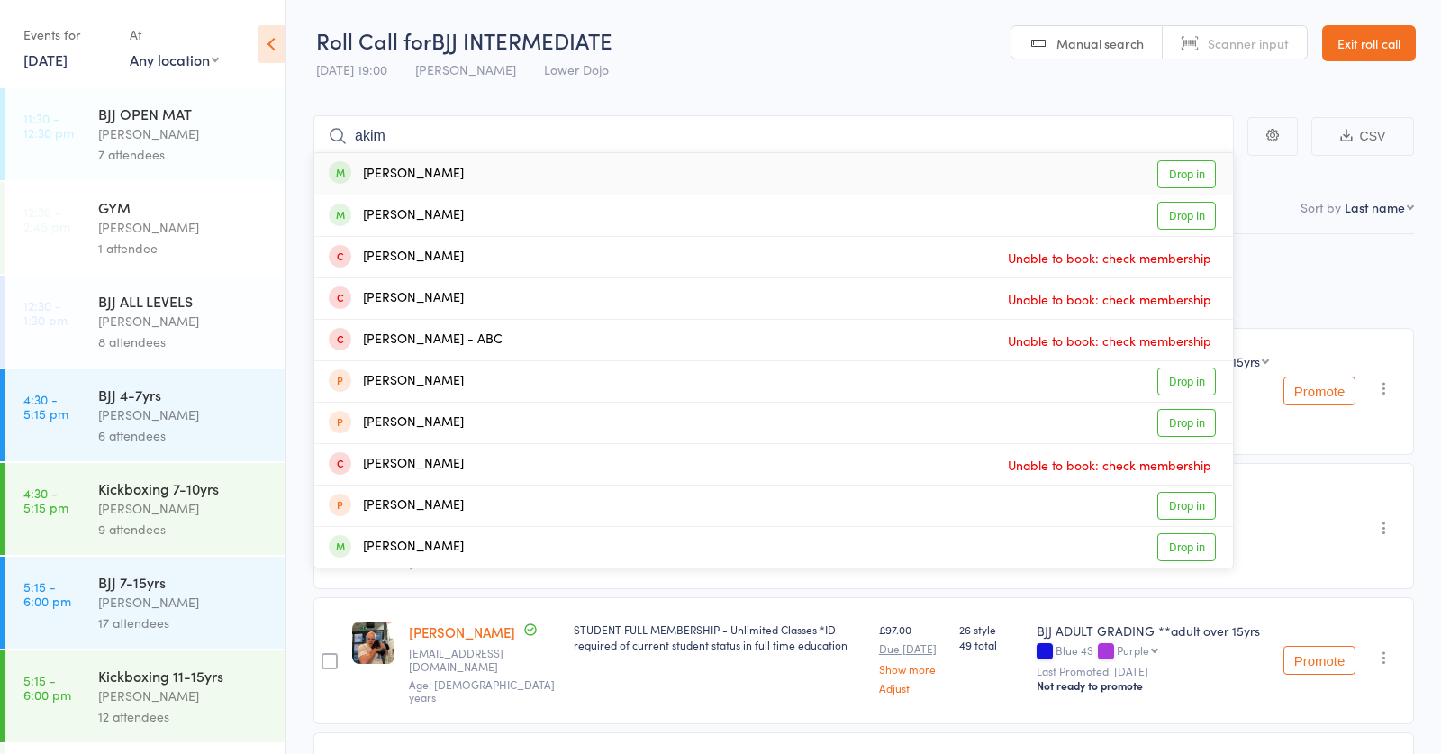
type input "akim"
click at [1174, 160] on link "Drop in" at bounding box center [1186, 174] width 59 height 28
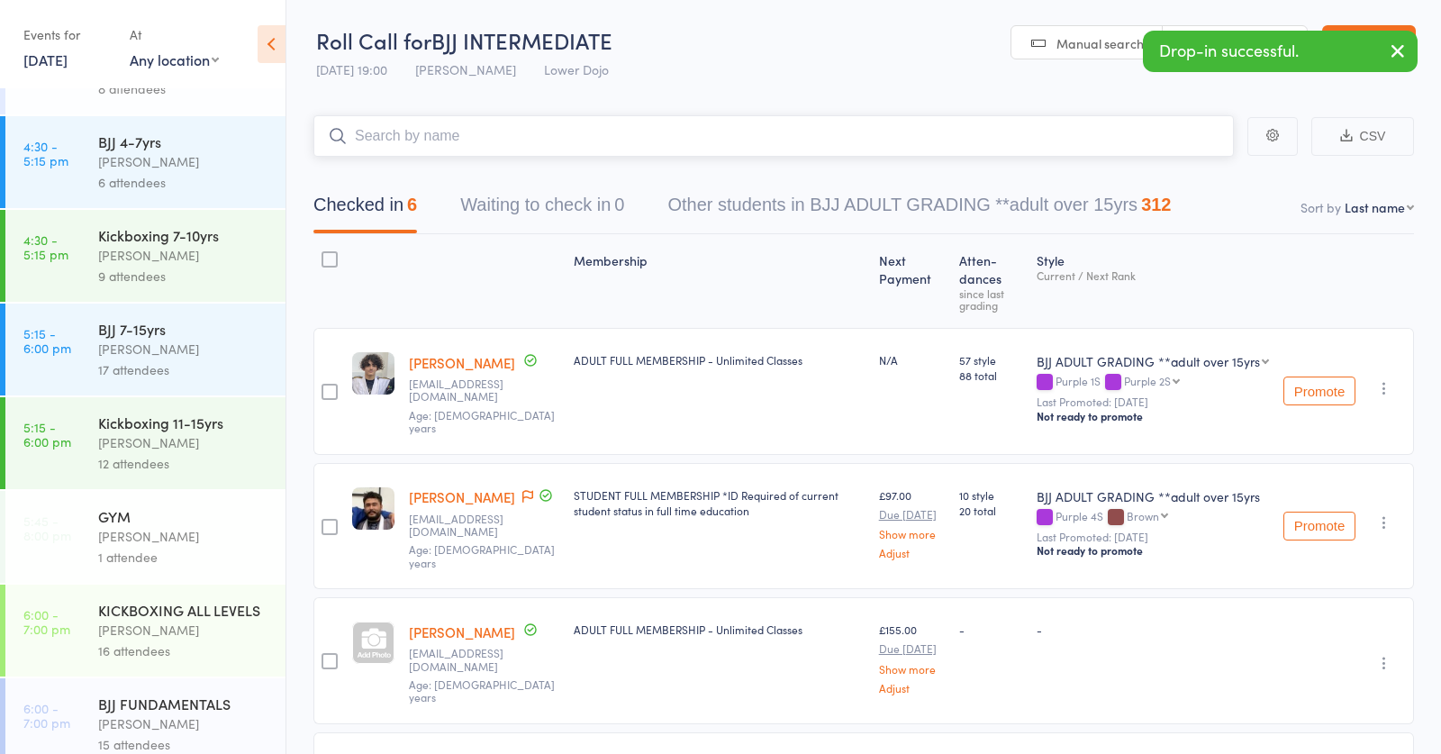
scroll to position [285, 0]
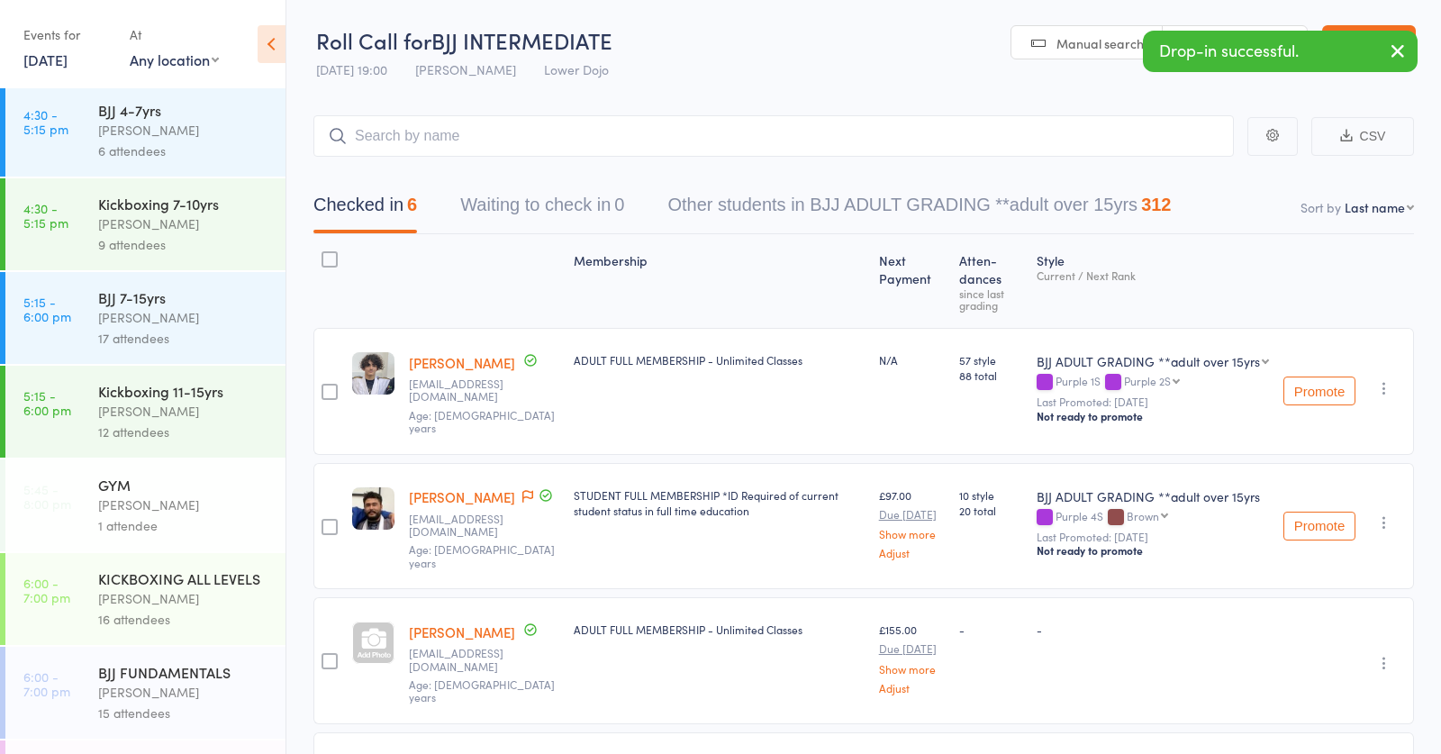
click at [164, 422] on div "12 attendees" at bounding box center [184, 431] width 172 height 21
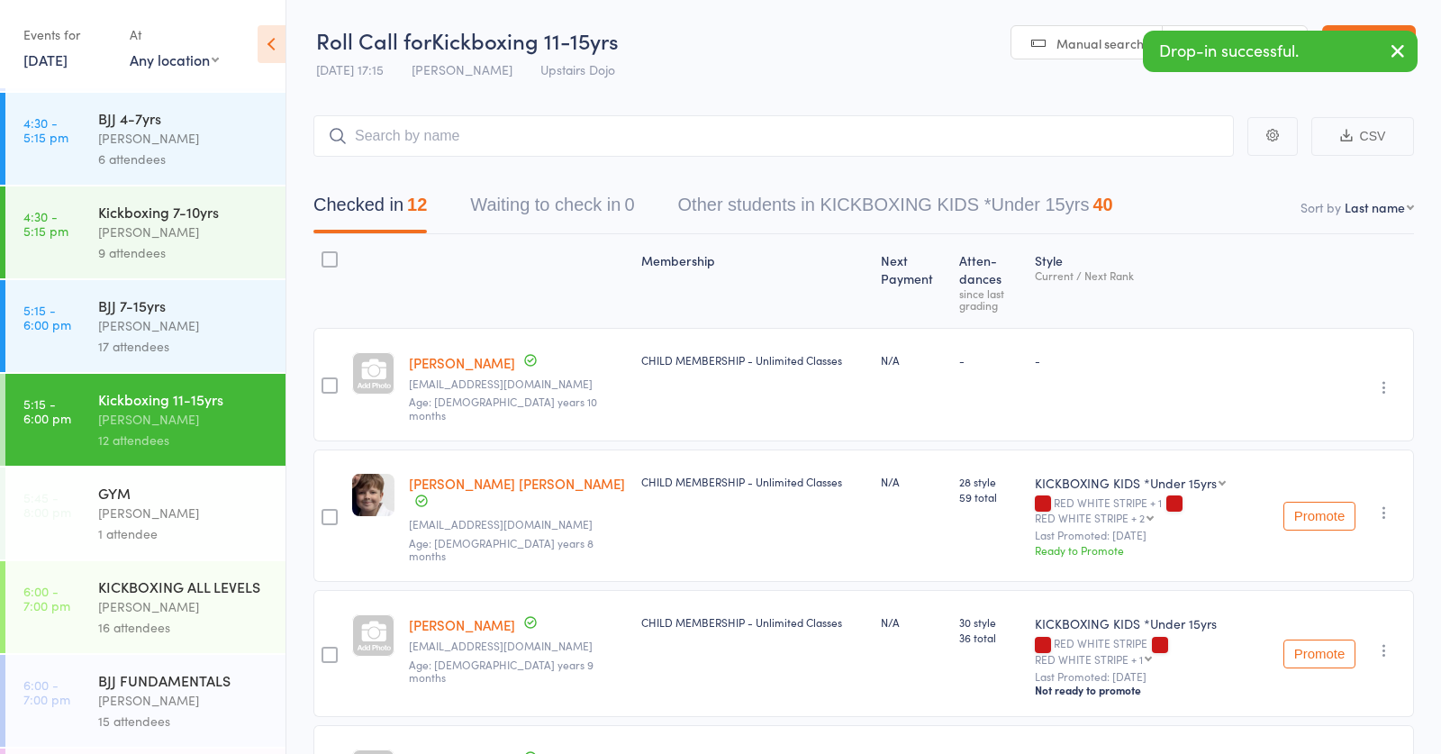
scroll to position [293, 0]
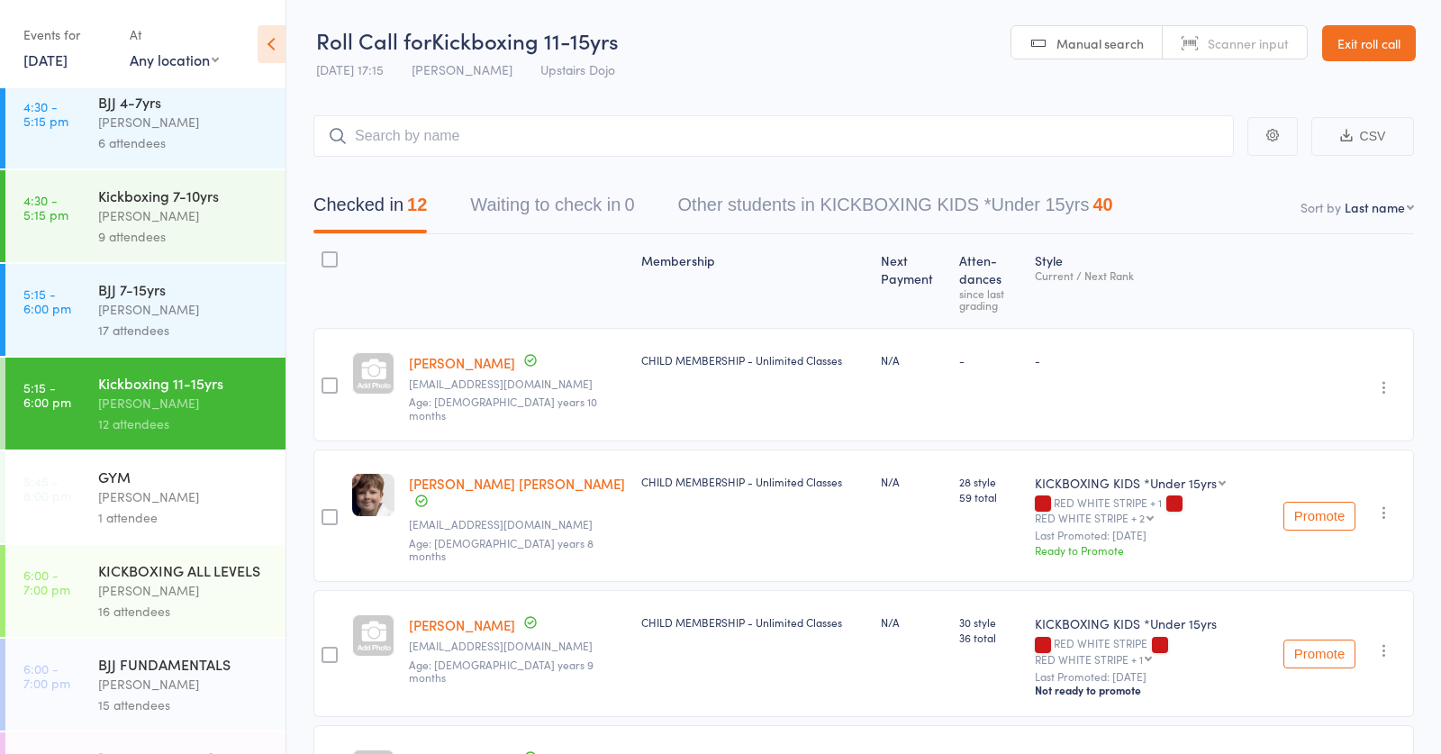
click at [185, 557] on div "KICKBOXING ALL LEVELS Frankie Gibson 16 attendees" at bounding box center [191, 591] width 187 height 92
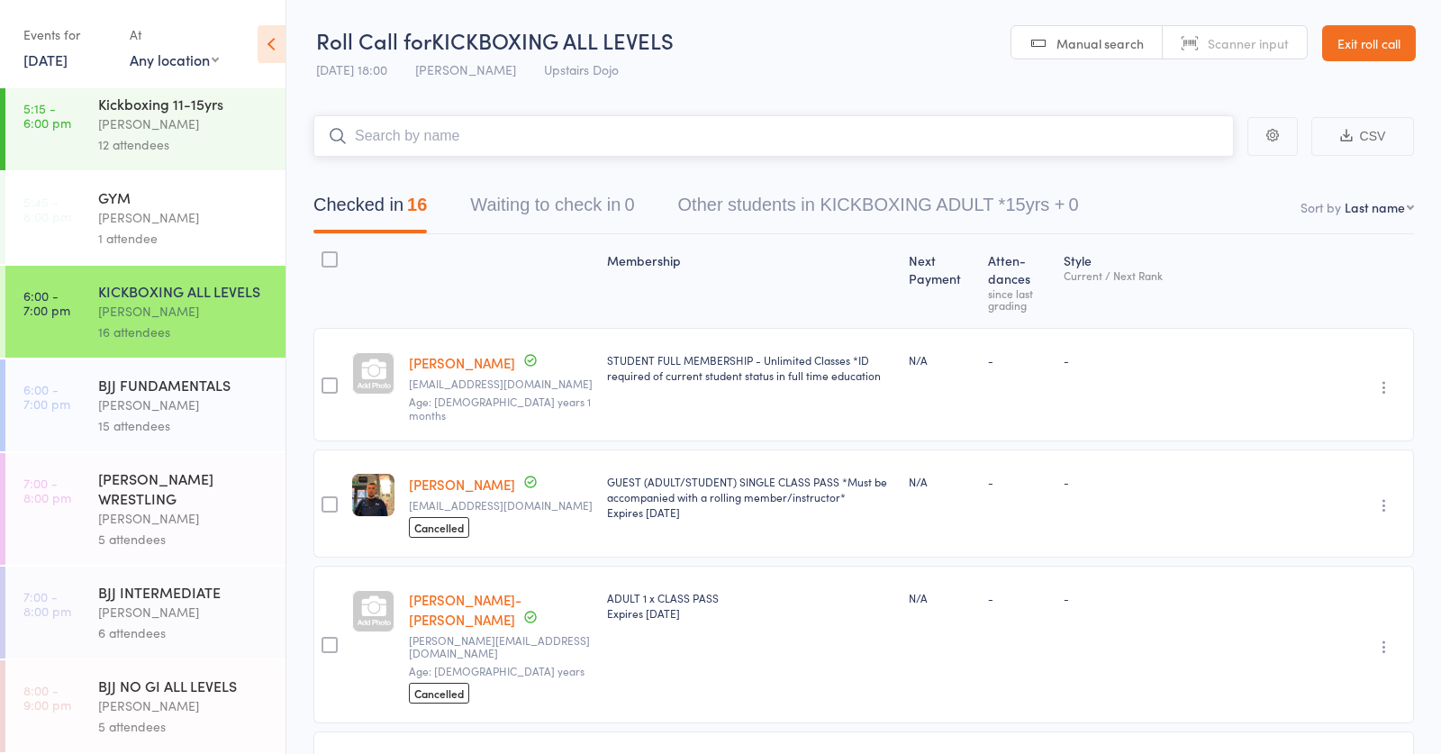
scroll to position [572, 0]
click at [143, 431] on div "15 attendees" at bounding box center [184, 425] width 172 height 21
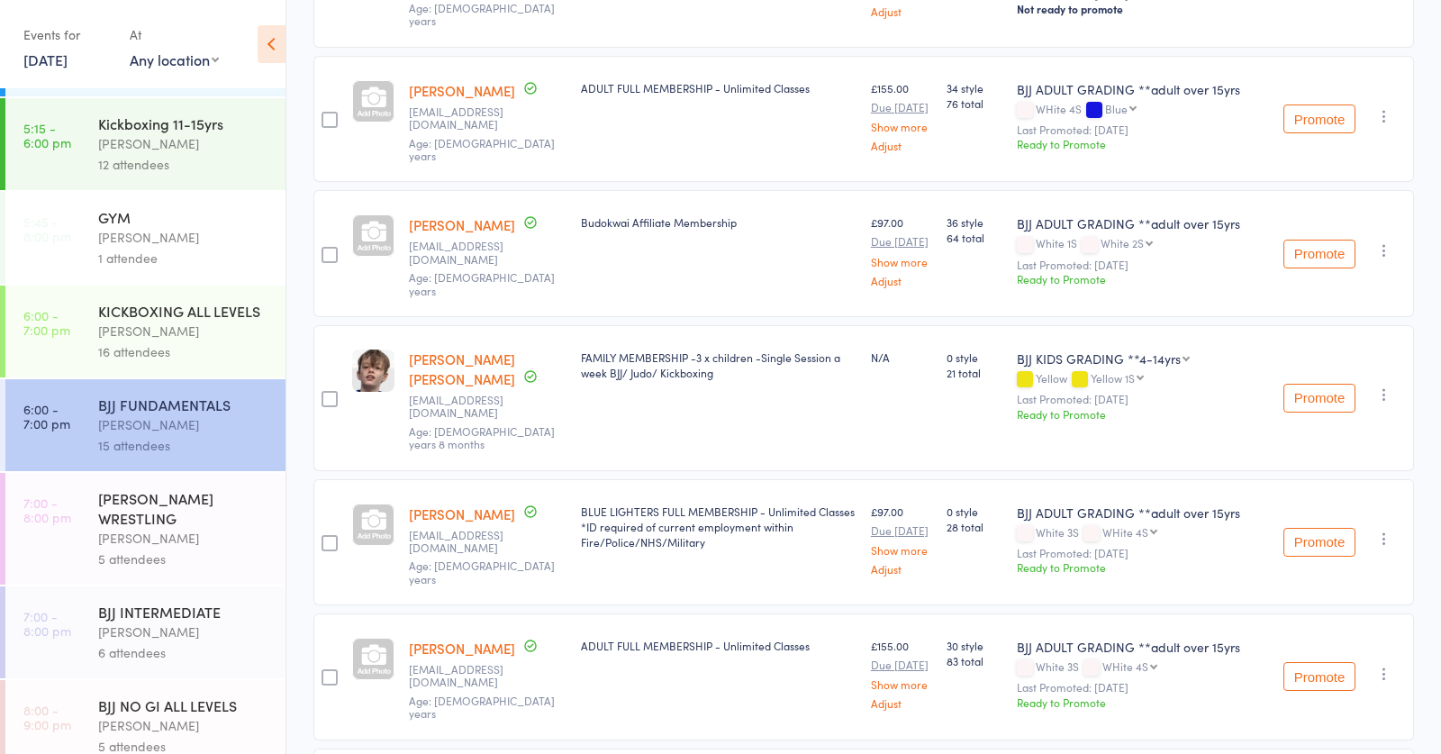
scroll to position [572, 0]
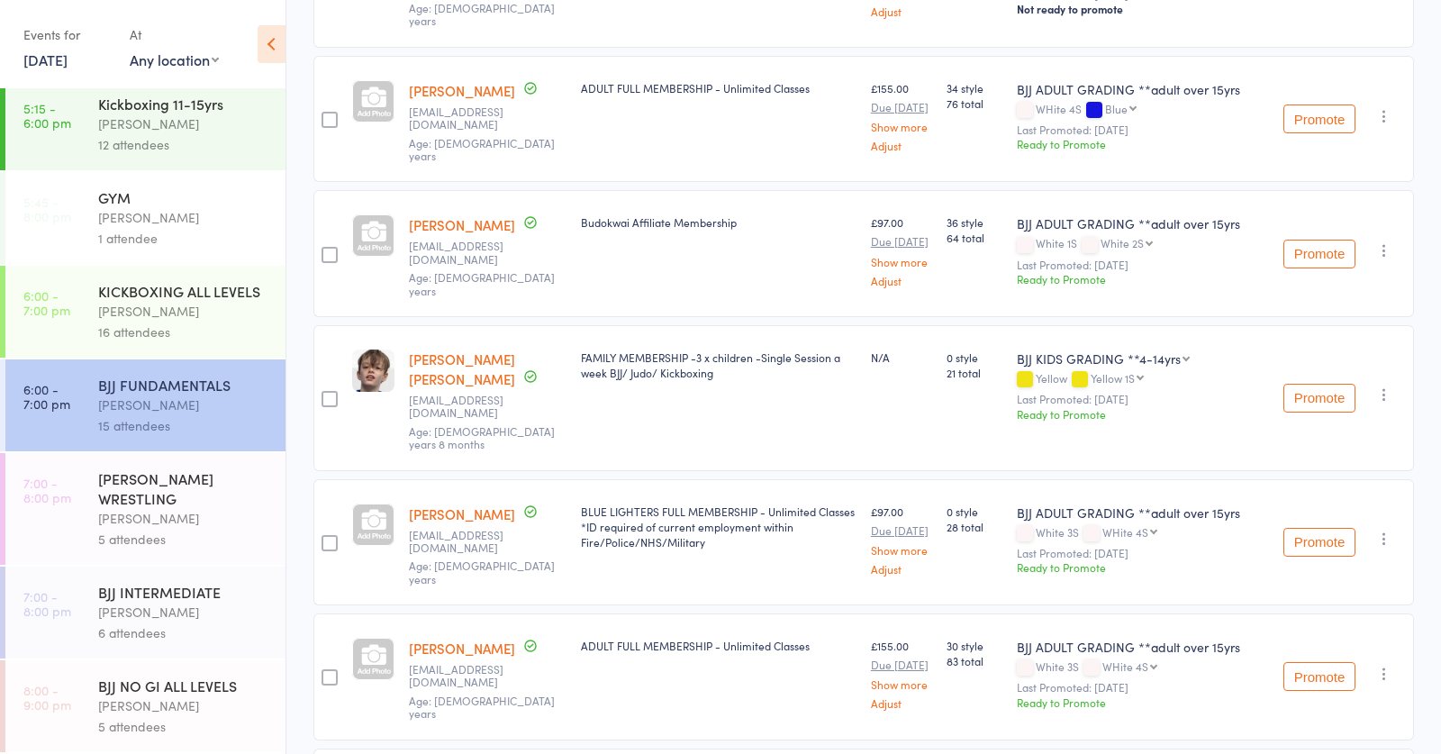
click at [135, 318] on div "Frankie Gibson" at bounding box center [184, 311] width 172 height 21
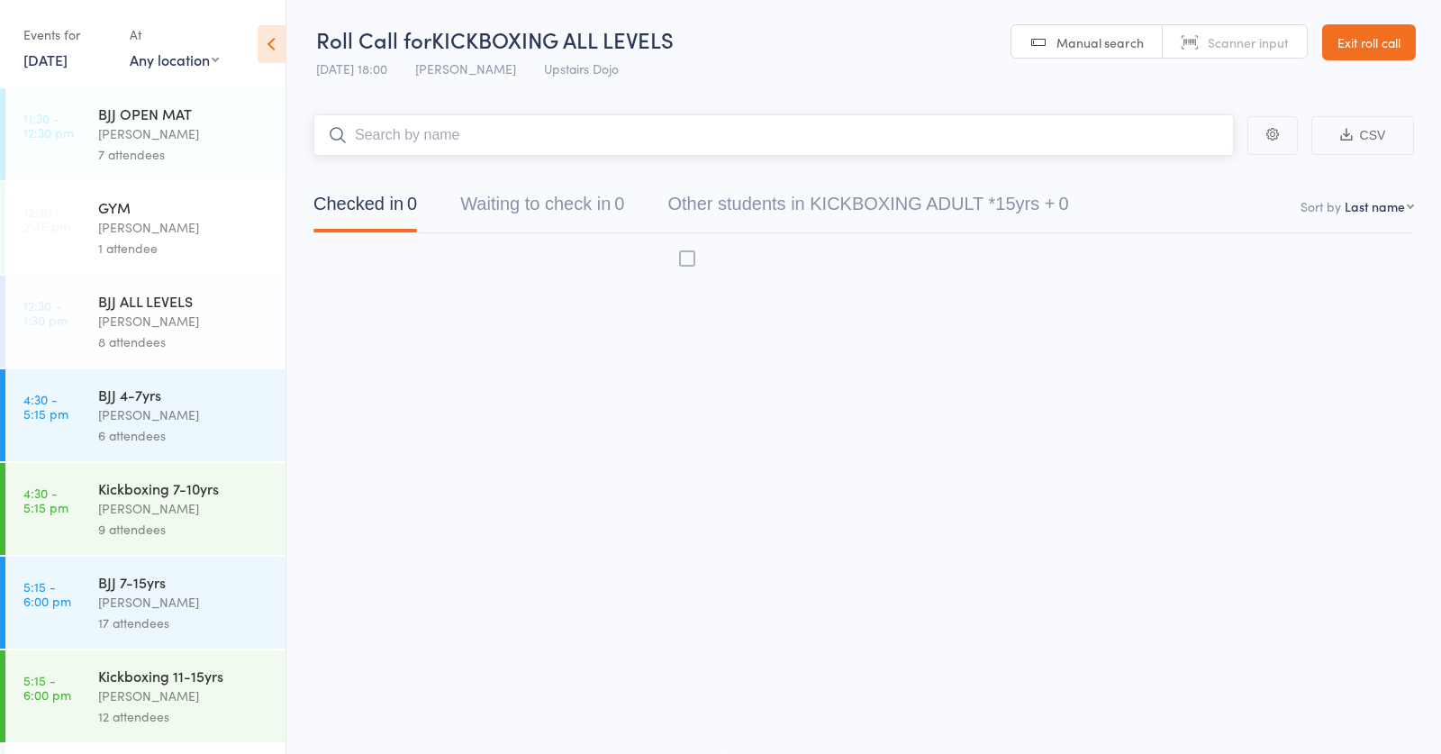
scroll to position [1, 0]
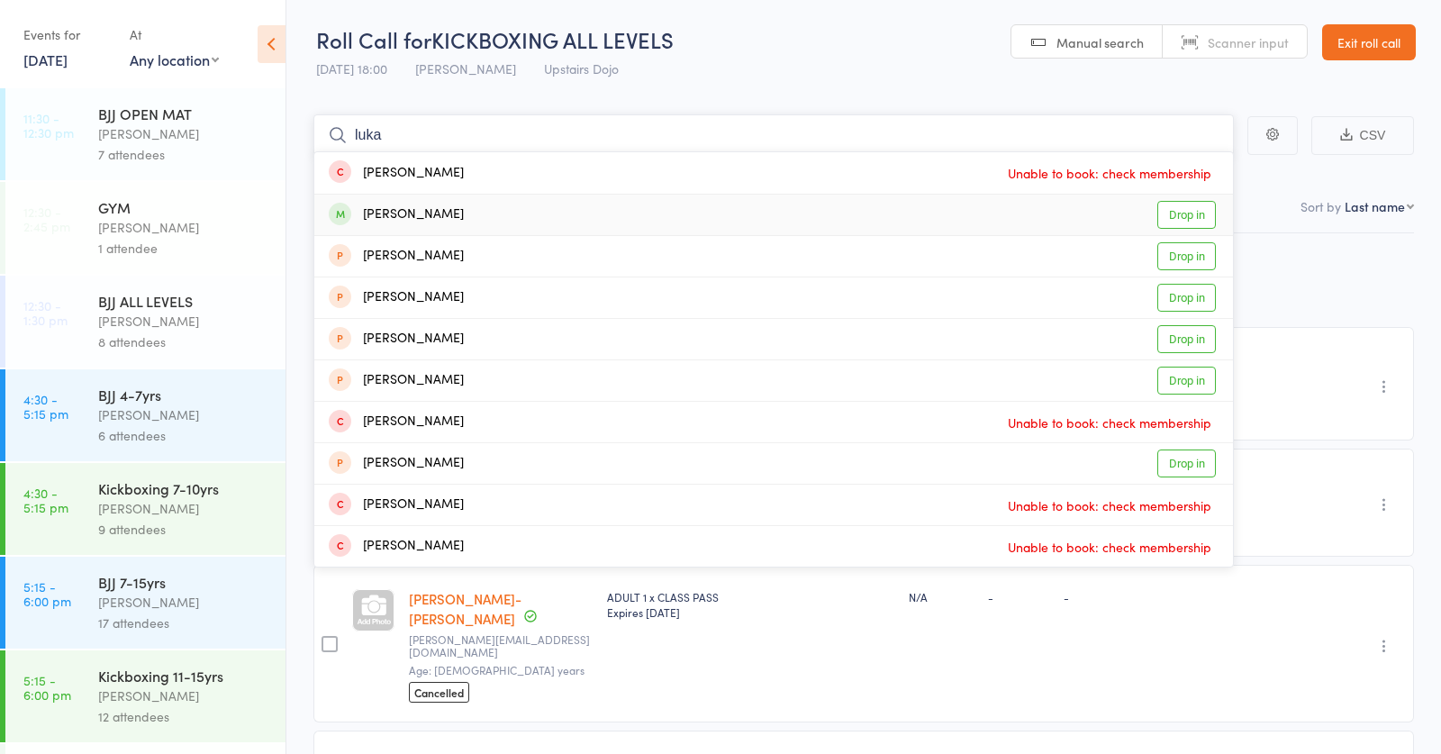
type input "luka"
click at [1163, 212] on link "Drop in" at bounding box center [1186, 215] width 59 height 28
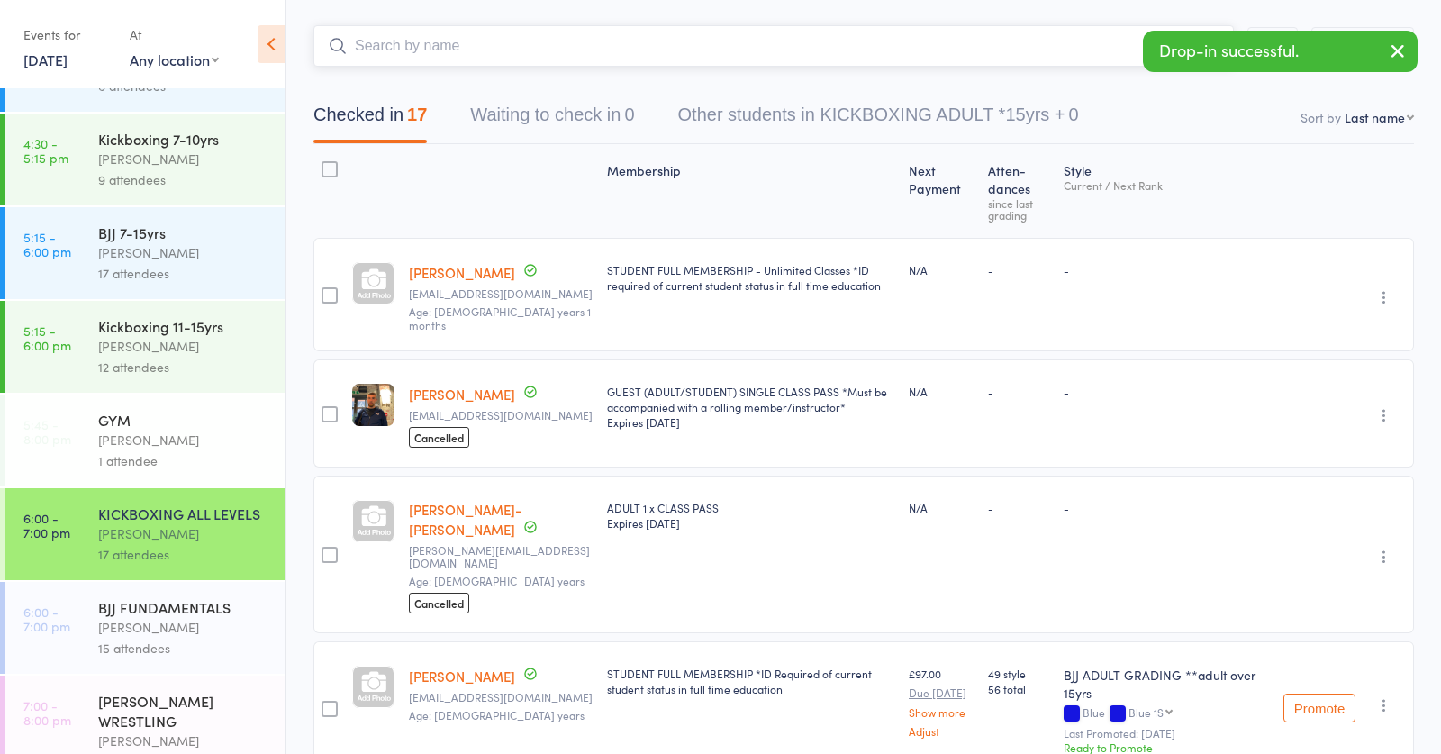
scroll to position [352, 0]
click at [191, 594] on div "BJJ FUNDAMENTALS" at bounding box center [184, 604] width 172 height 20
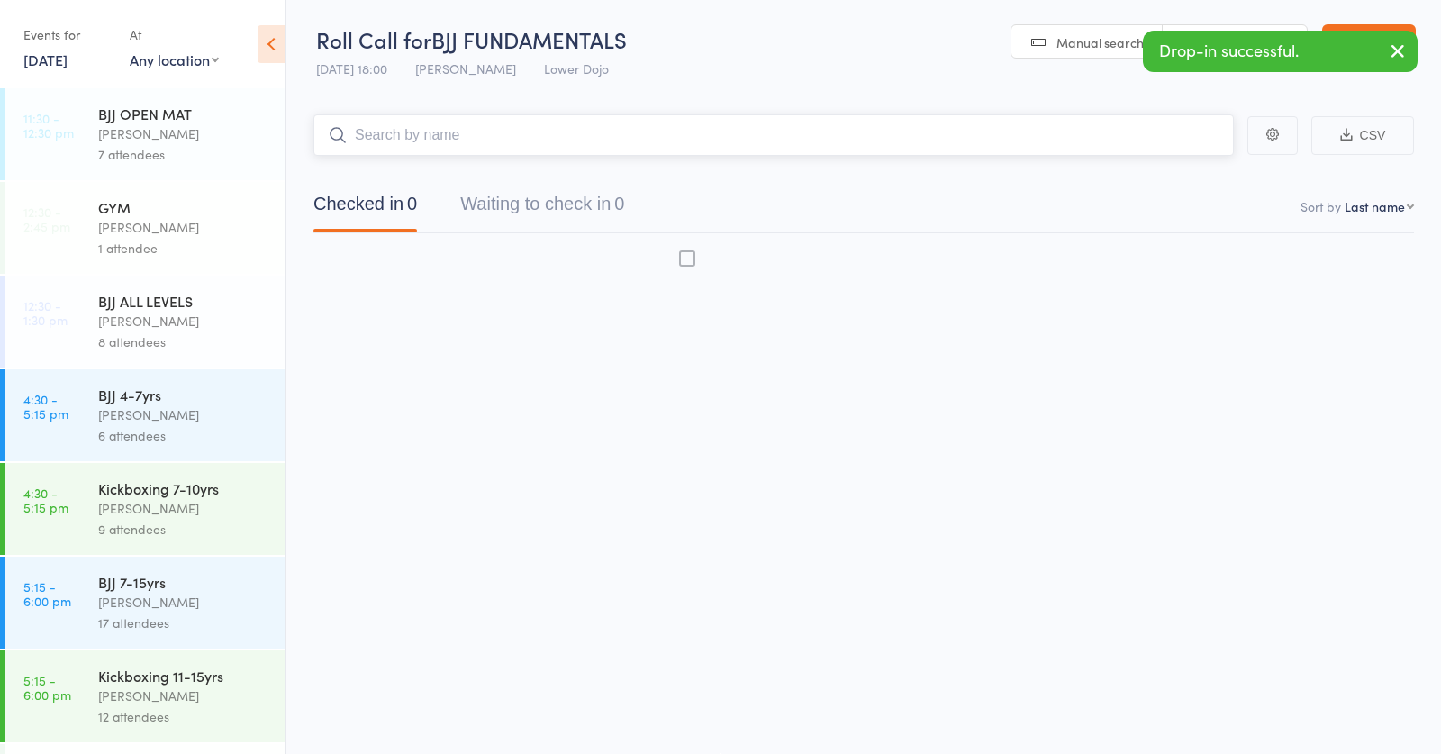
scroll to position [1, 0]
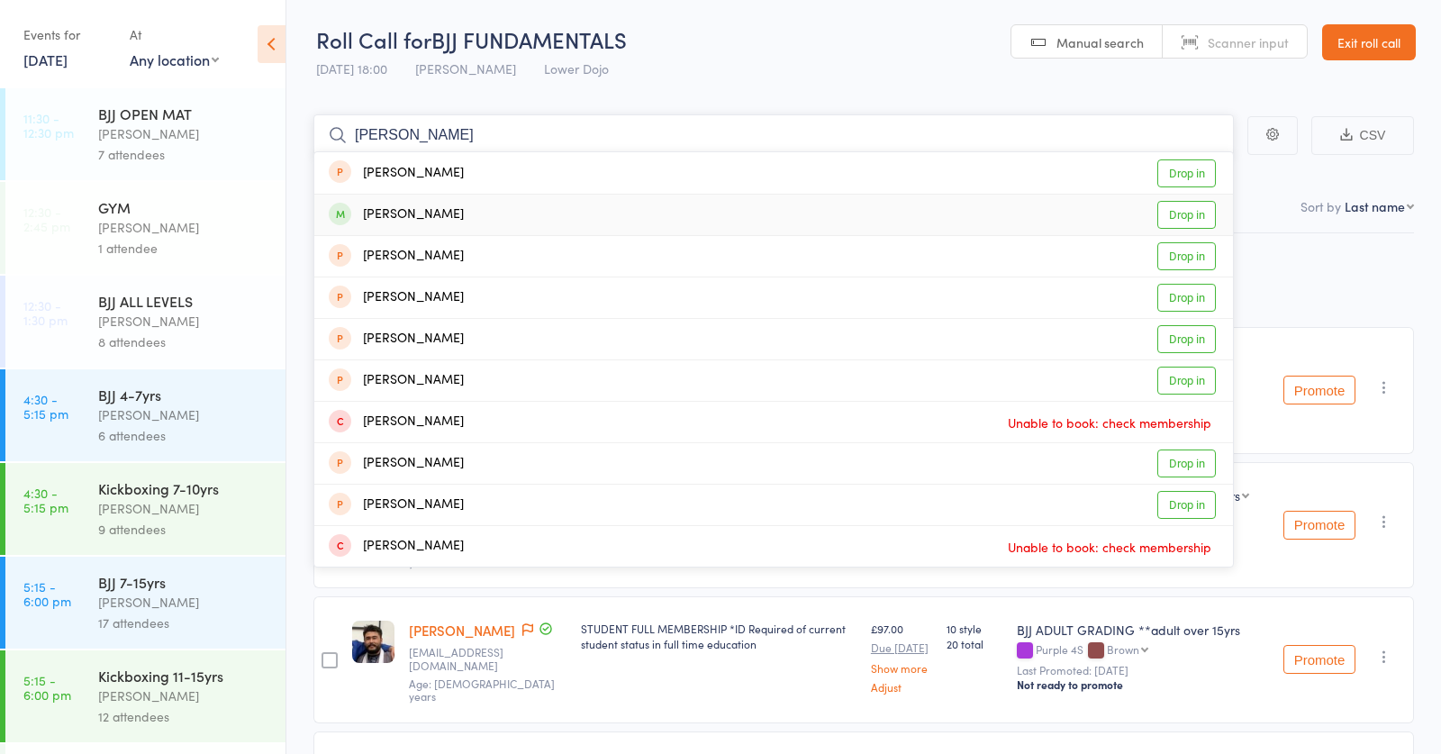
type input "thomas k"
click at [1190, 223] on link "Drop in" at bounding box center [1186, 215] width 59 height 28
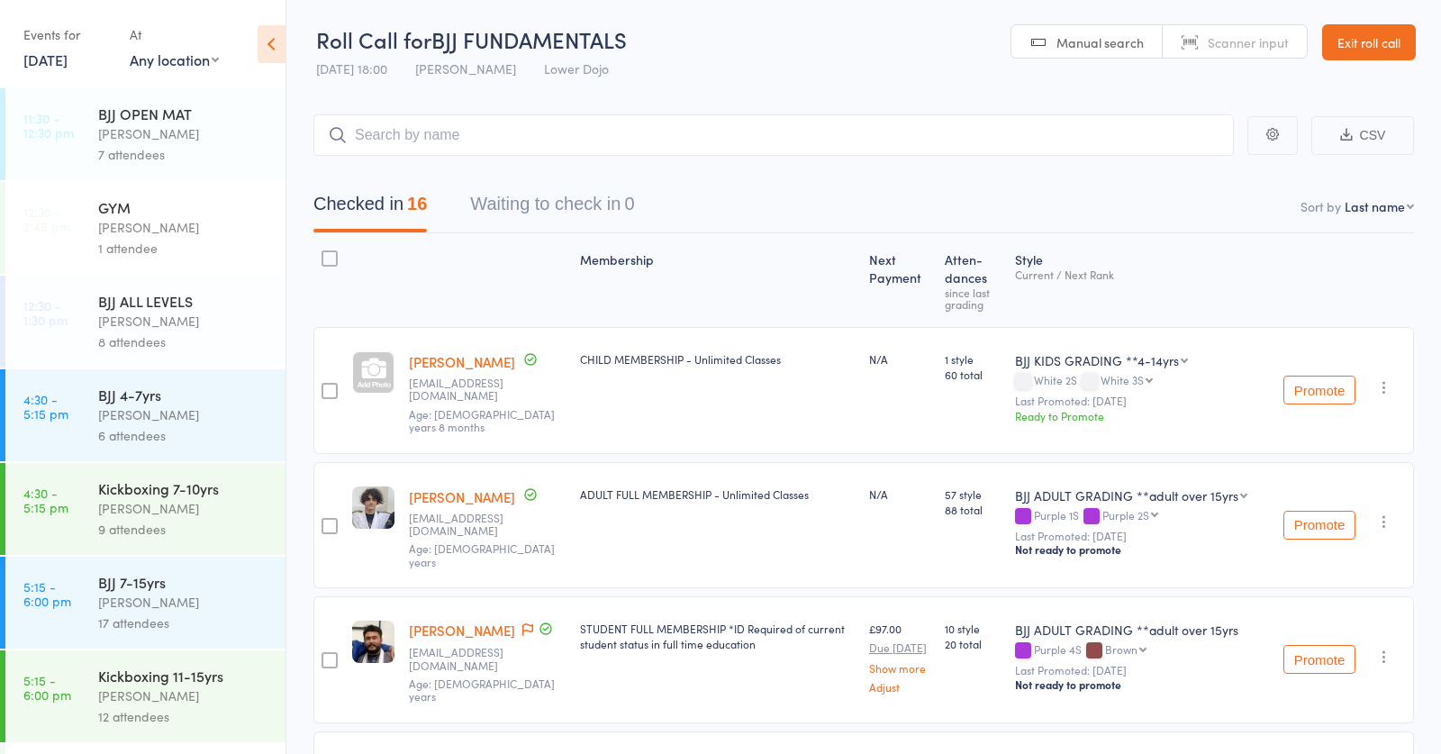
click at [522, 623] on icon at bounding box center [527, 629] width 11 height 13
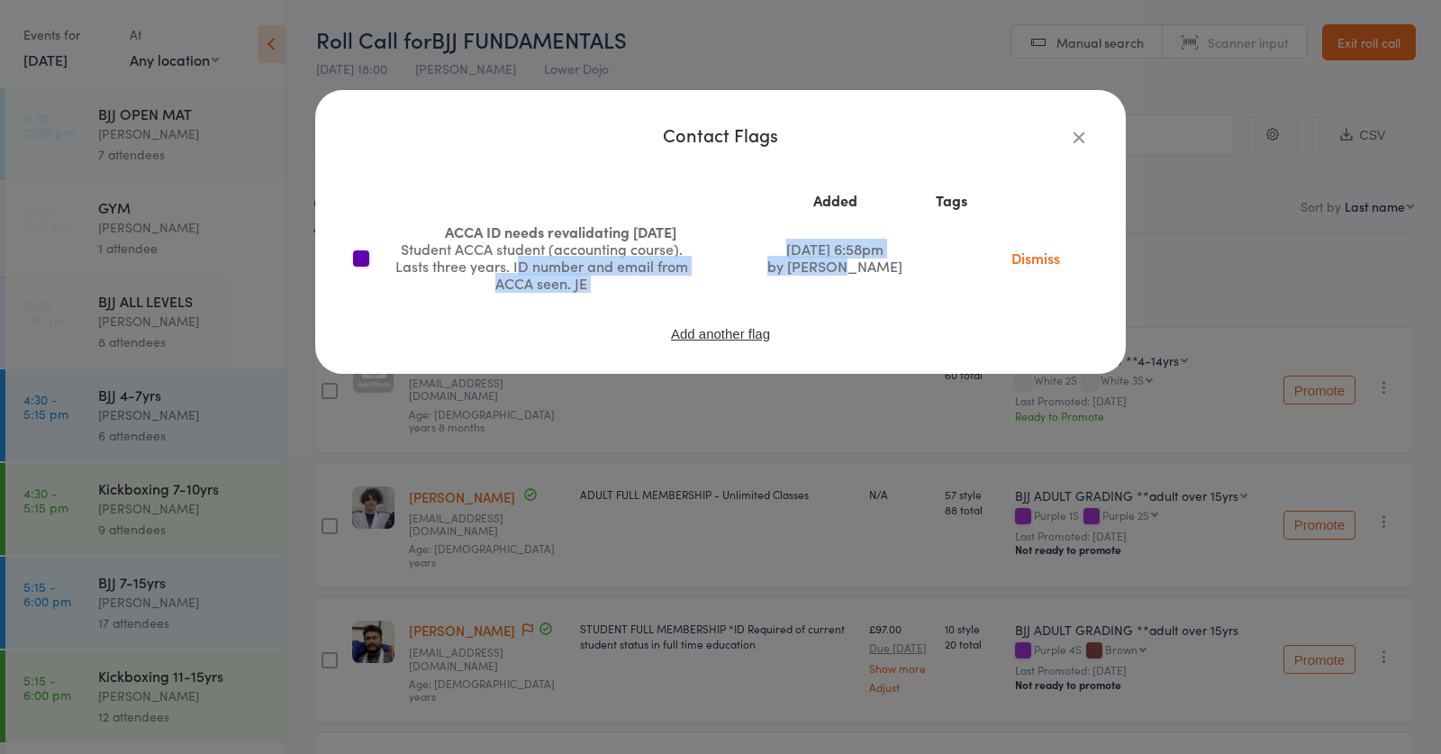
drag, startPoint x: 522, startPoint y: 271, endPoint x: 852, endPoint y: 266, distance: 329.7
click at [852, 266] on tr "ACCA ID needs revalidating OCT 24 Student ACCA student (accounting course). Las…" at bounding box center [720, 257] width 739 height 83
click at [904, 270] on td "Oct 21, 2024 6:58pm by sarah harris" at bounding box center [835, 257] width 175 height 83
click at [1058, 140] on div "Contact Flags" at bounding box center [720, 134] width 739 height 17
click at [1071, 140] on icon "button" at bounding box center [1079, 137] width 20 height 20
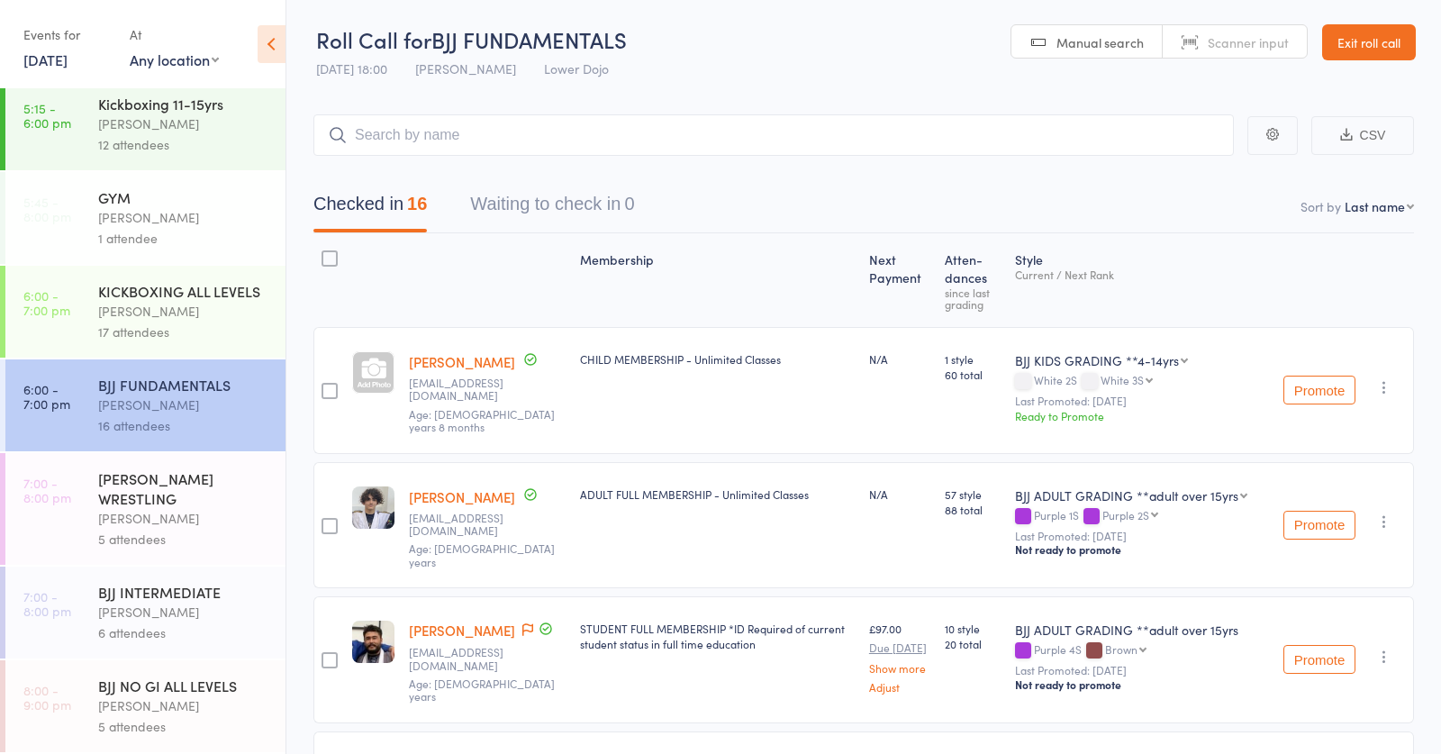
scroll to position [572, 0]
click at [381, 138] on input "search" at bounding box center [773, 134] width 920 height 41
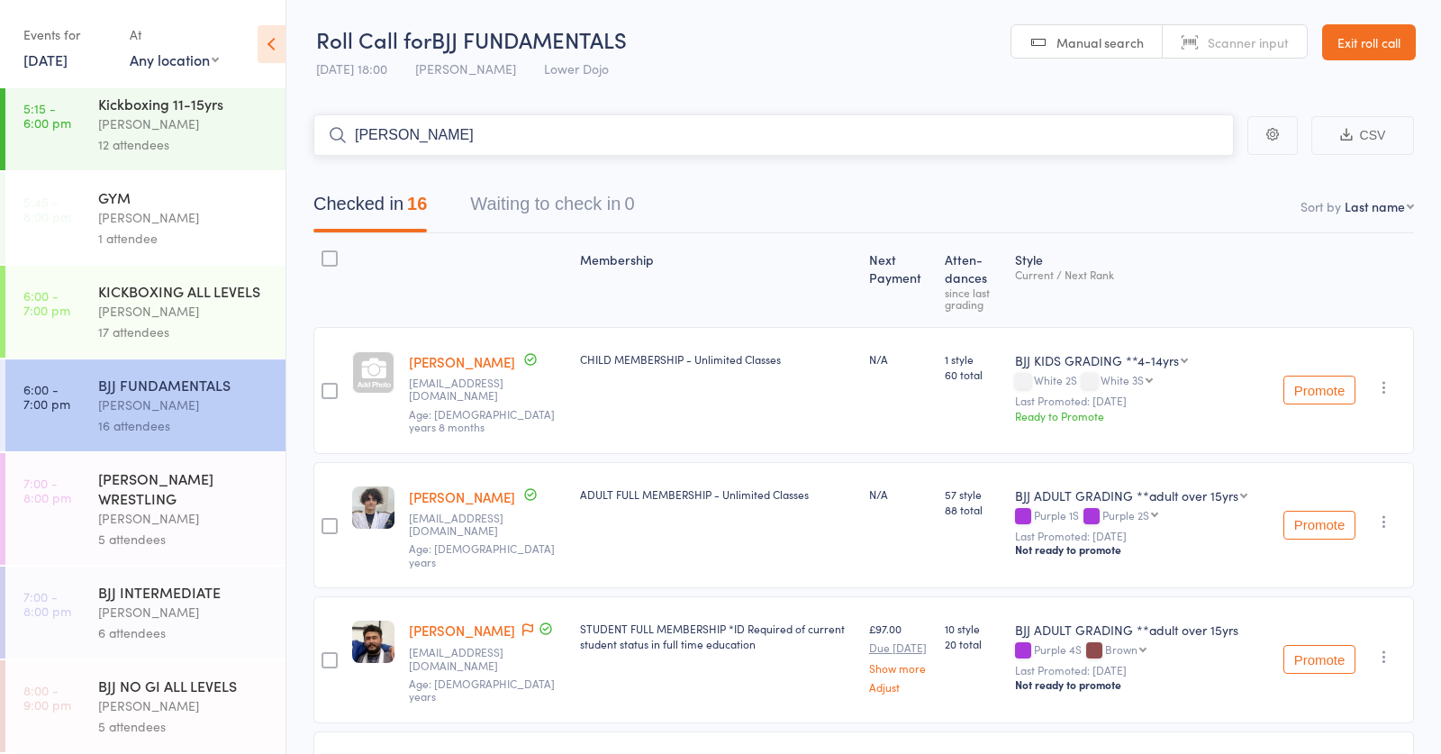
click at [372, 130] on input "campbell" at bounding box center [773, 134] width 920 height 41
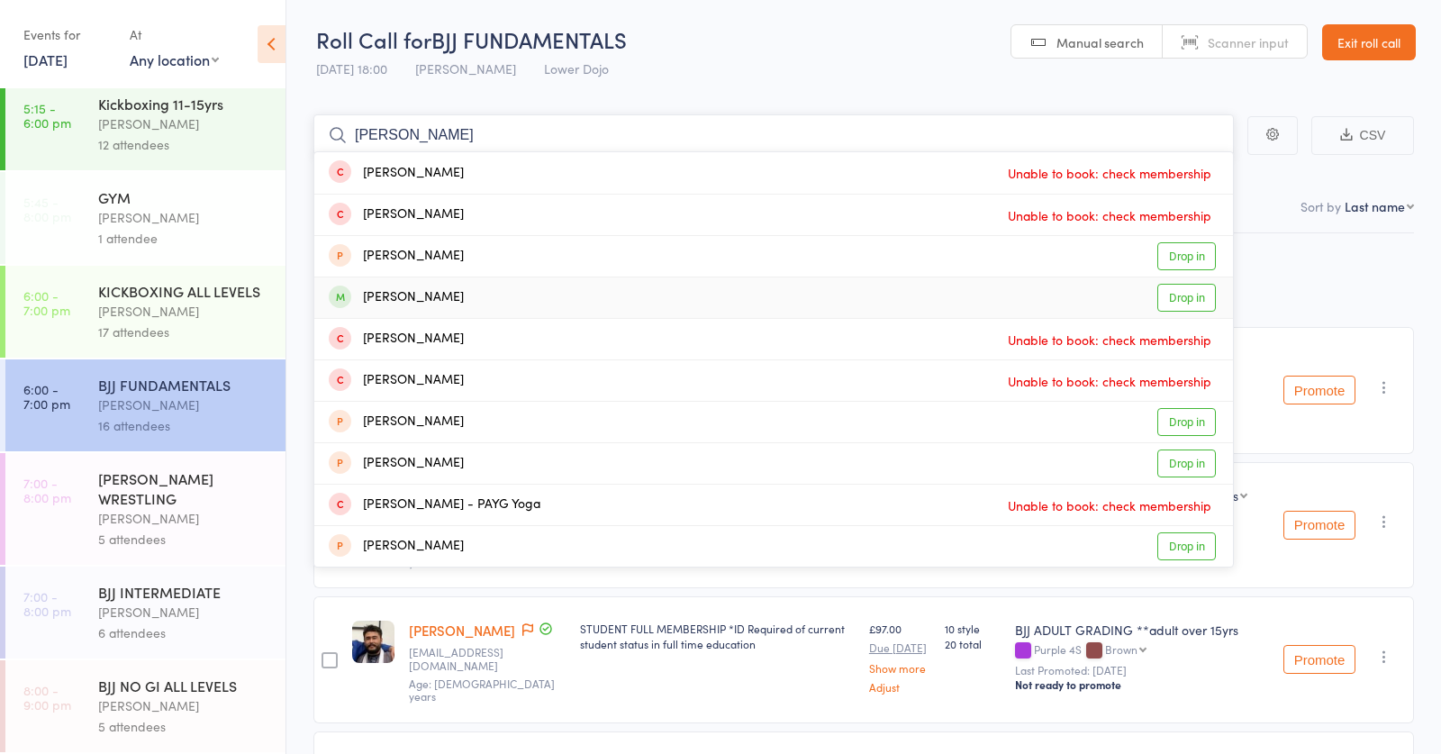
type input "campbell"
click at [1197, 303] on link "Drop in" at bounding box center [1186, 298] width 59 height 28
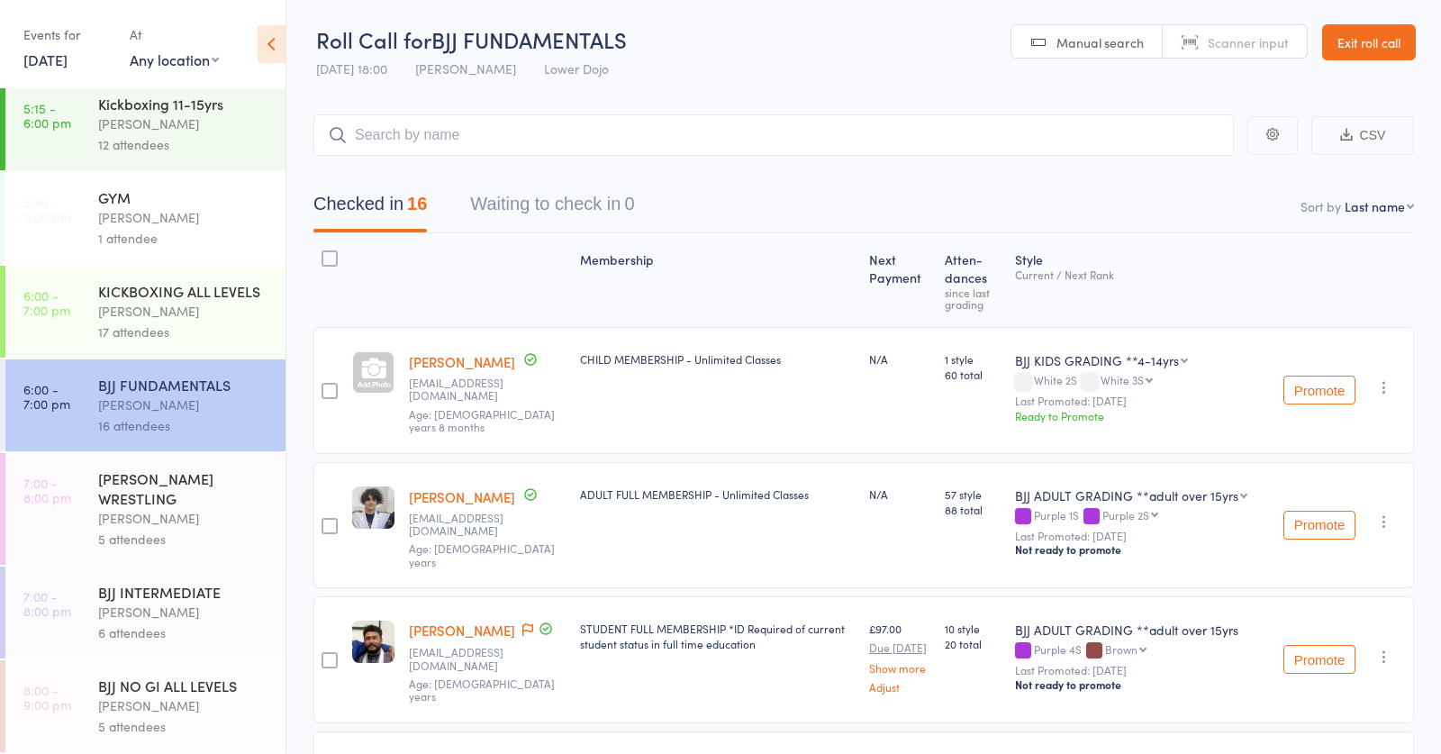
click at [222, 585] on div "BJJ INTERMEDIATE" at bounding box center [184, 592] width 172 height 20
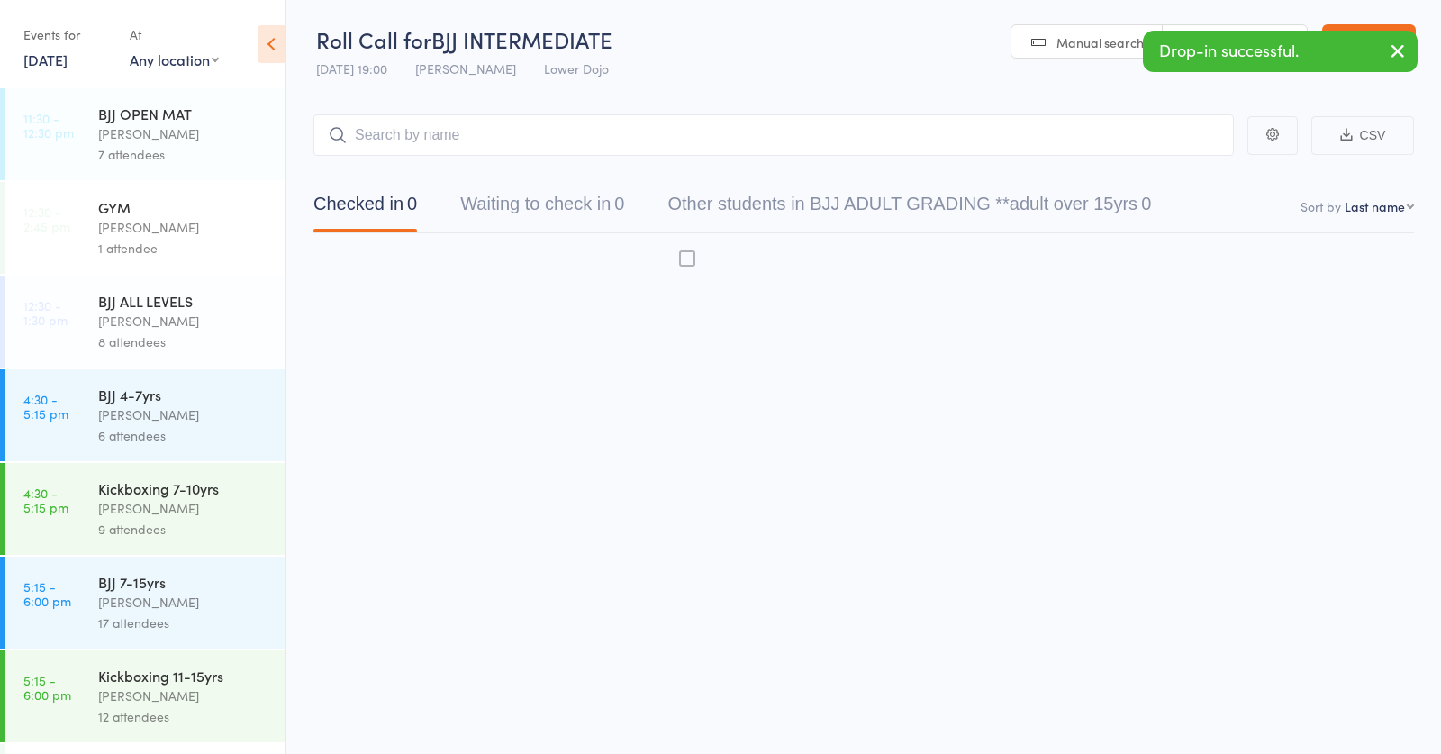
click at [216, 589] on div "BJJ 7-15yrs" at bounding box center [184, 582] width 172 height 20
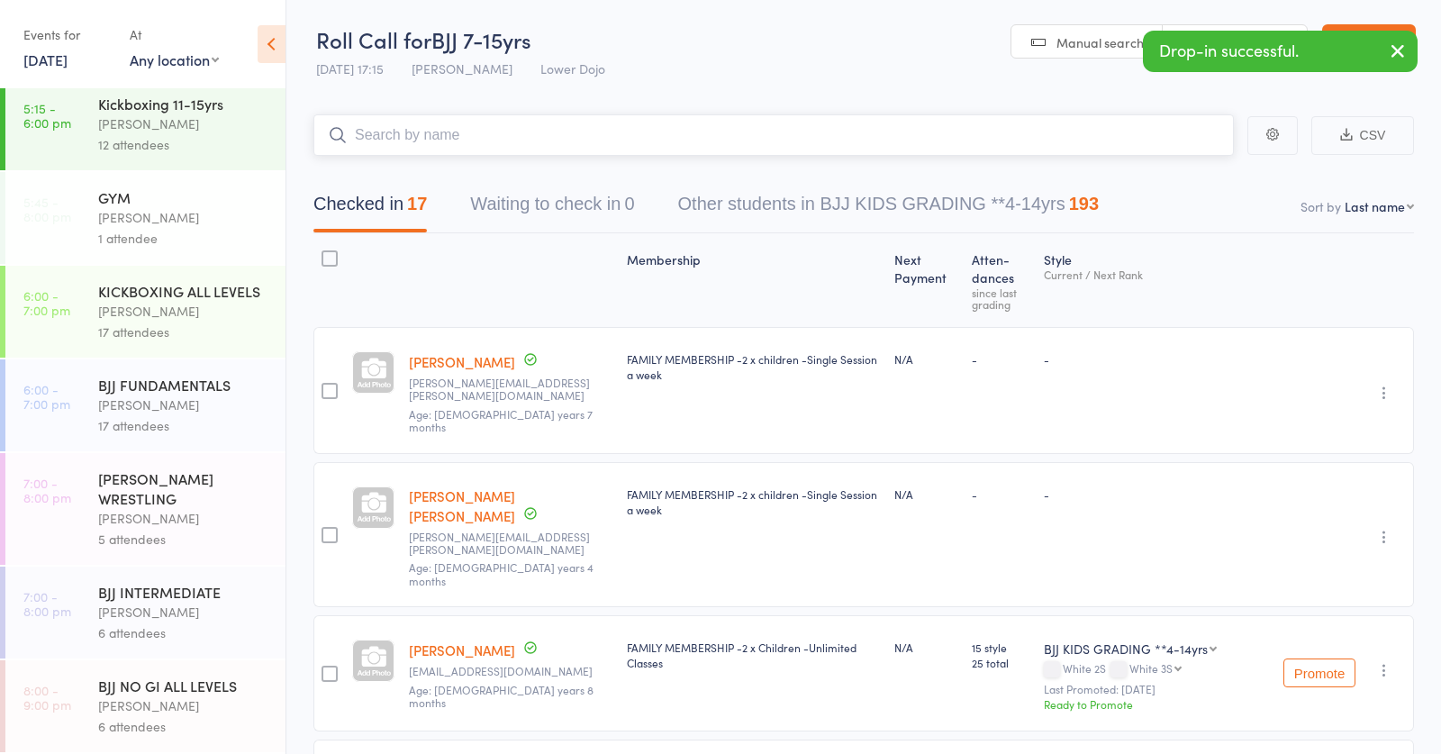
scroll to position [572, 0]
click at [143, 627] on div "6 attendees" at bounding box center [184, 632] width 172 height 21
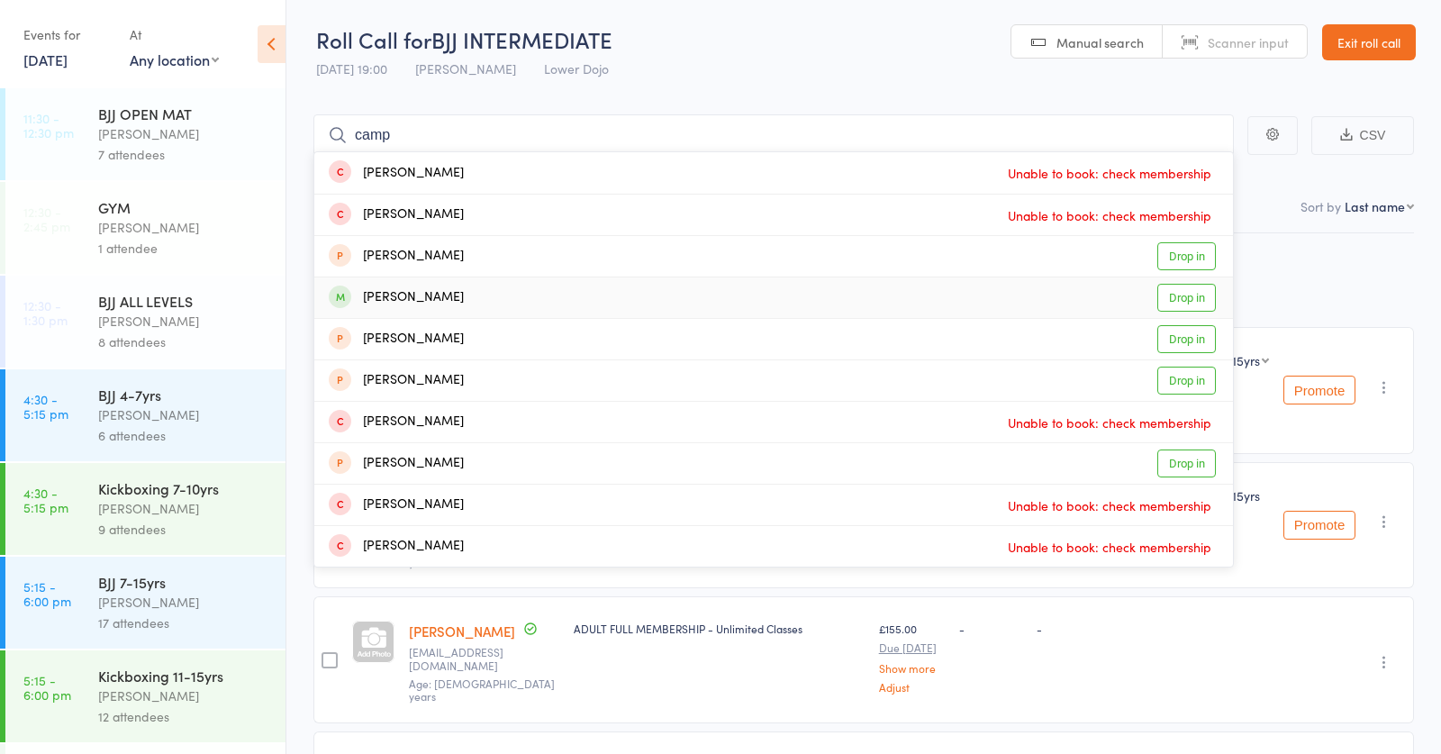
type input "camp"
click at [1174, 284] on link "Drop in" at bounding box center [1186, 298] width 59 height 28
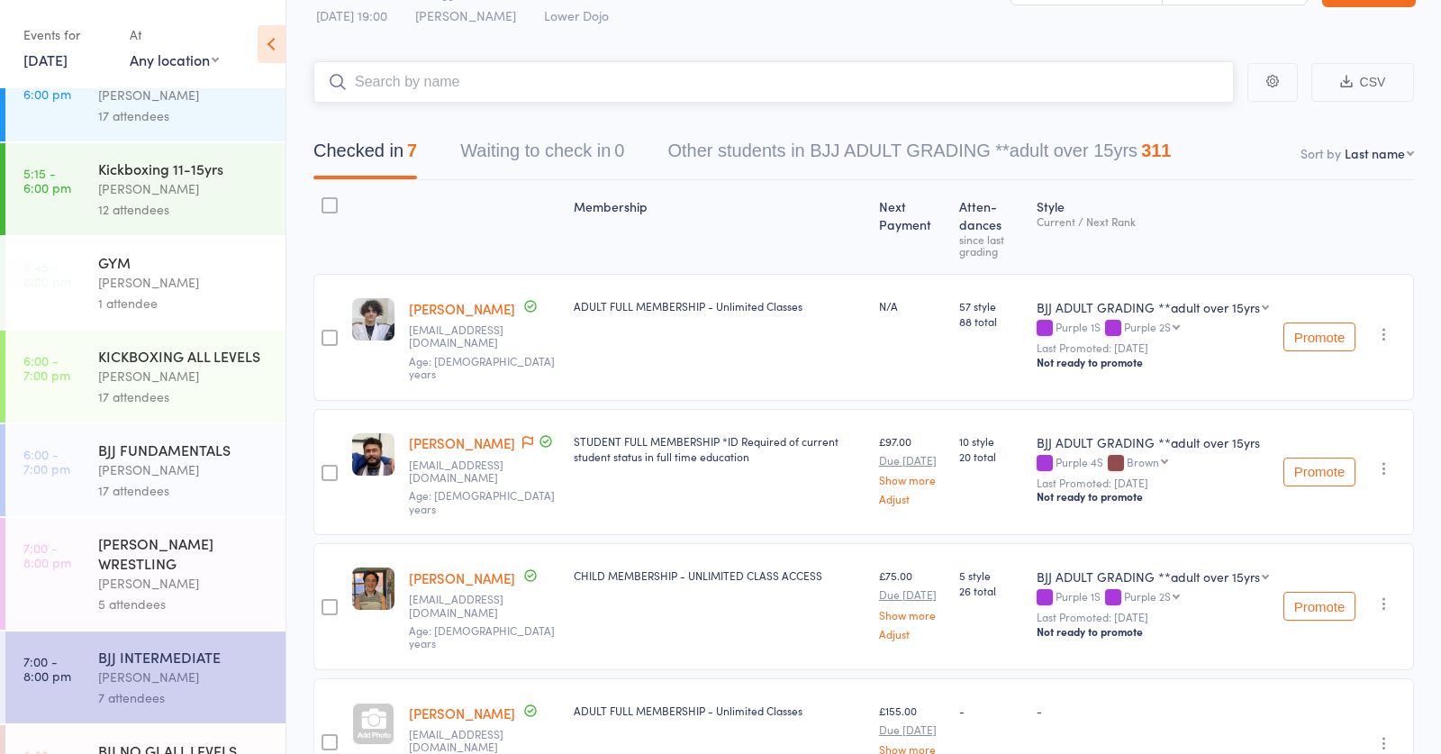
scroll to position [513, 0]
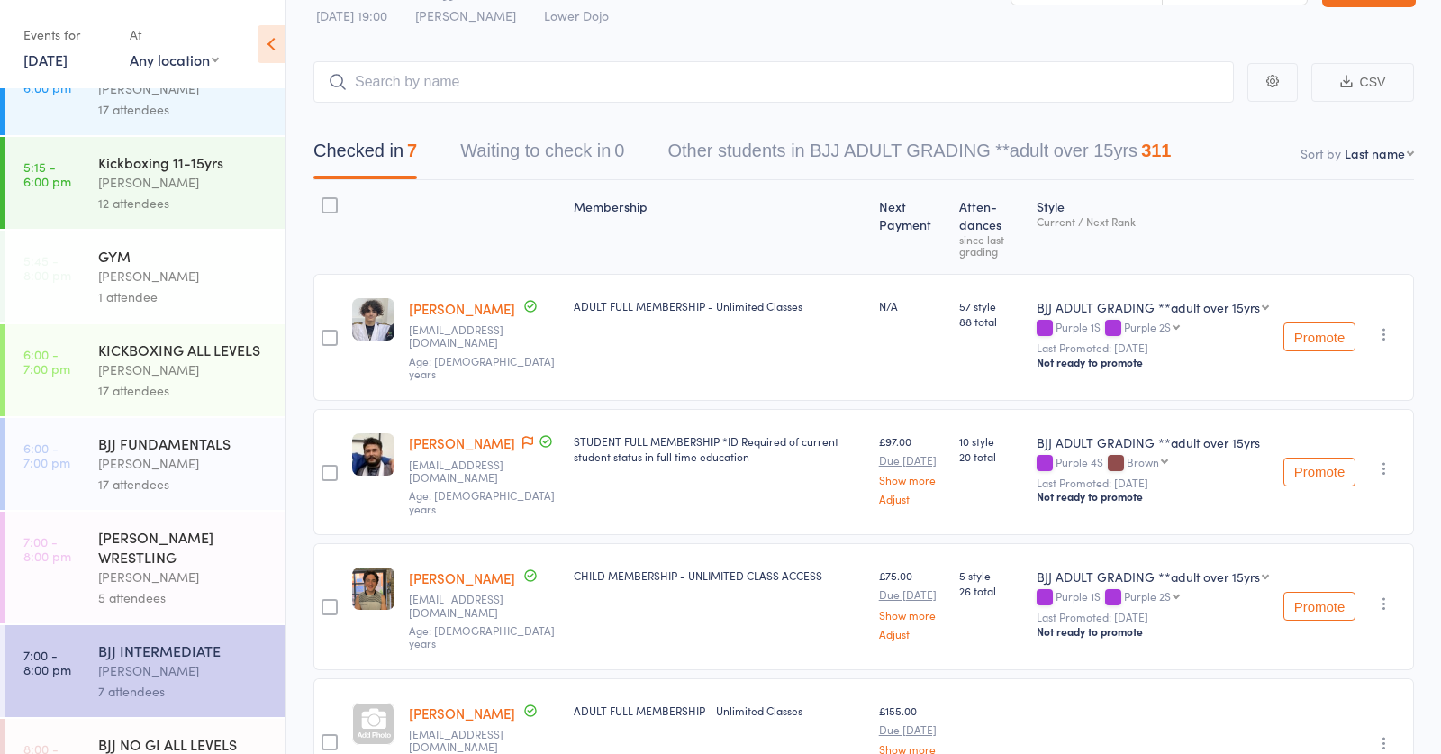
click at [97, 376] on link "6:00 - 7:00 pm KICKBOXING ALL LEVELS Frankie Gibson 17 attendees" at bounding box center [145, 370] width 280 height 92
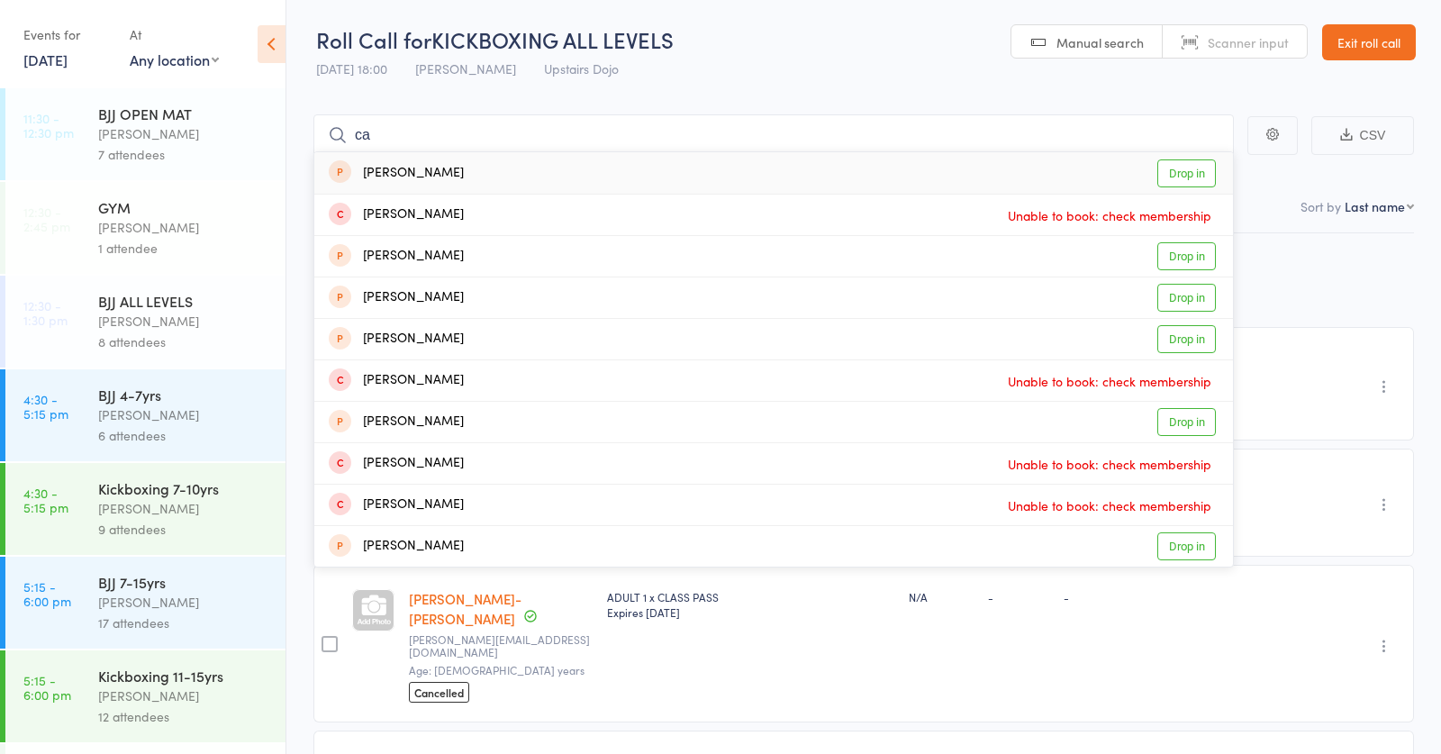
type input "c"
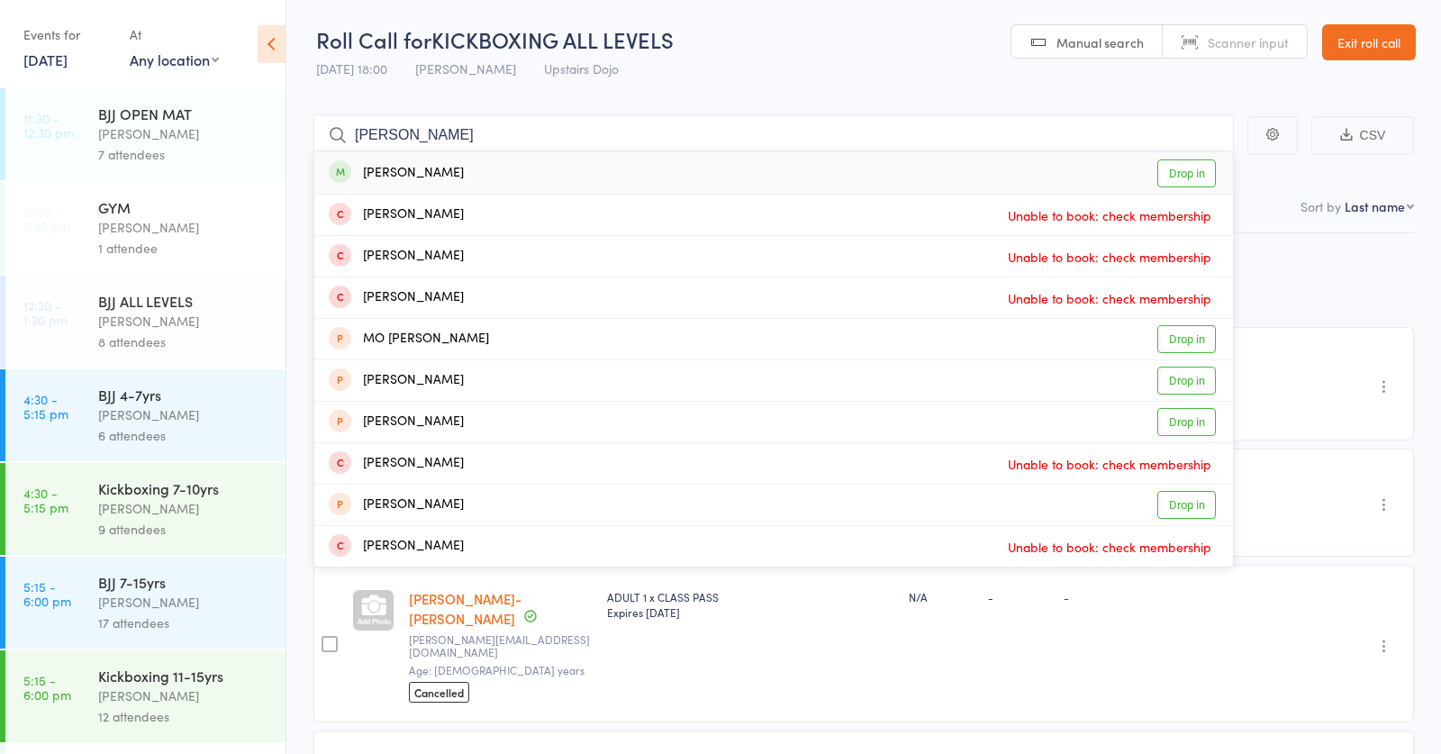
type input "kamil"
click at [1208, 164] on link "Drop in" at bounding box center [1186, 173] width 59 height 28
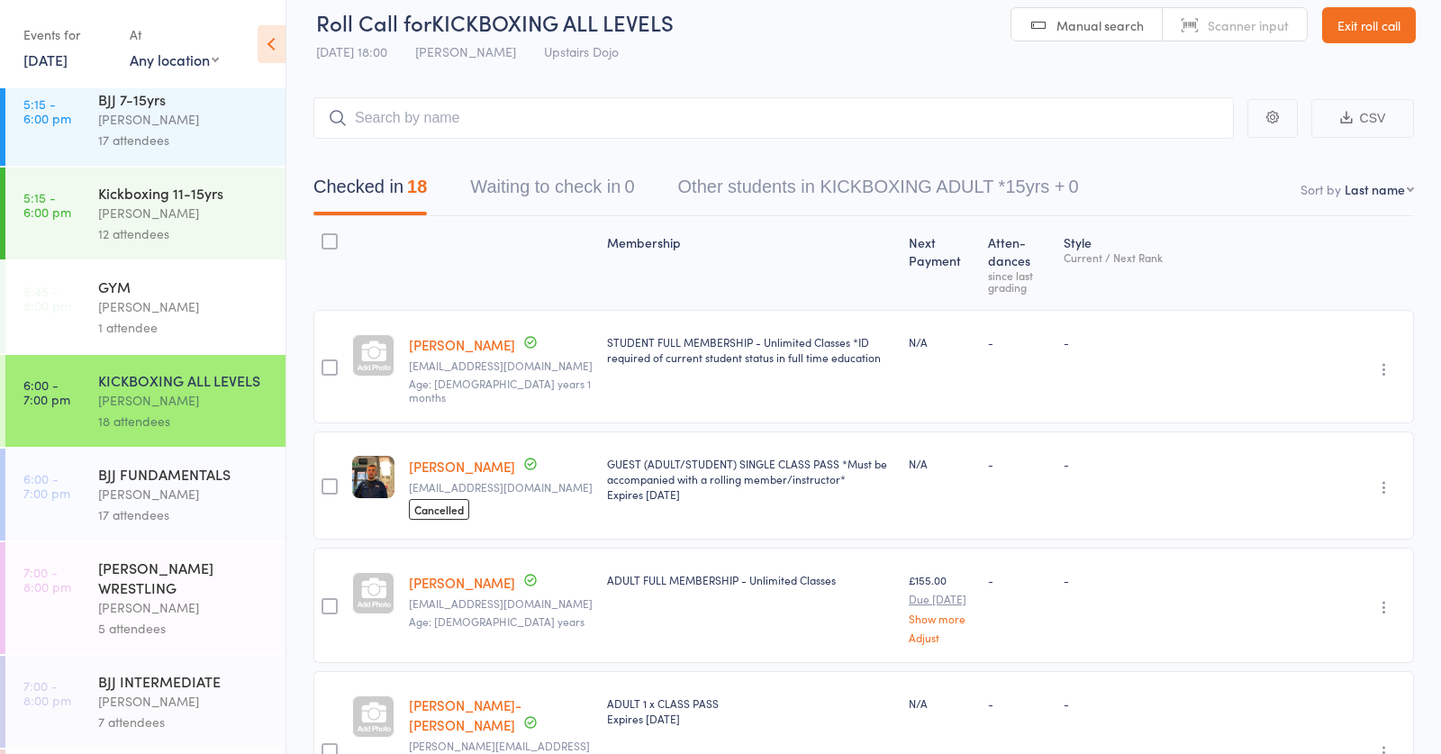
scroll to position [483, 0]
click at [146, 496] on div "Thomas Buckmaster" at bounding box center [184, 493] width 172 height 21
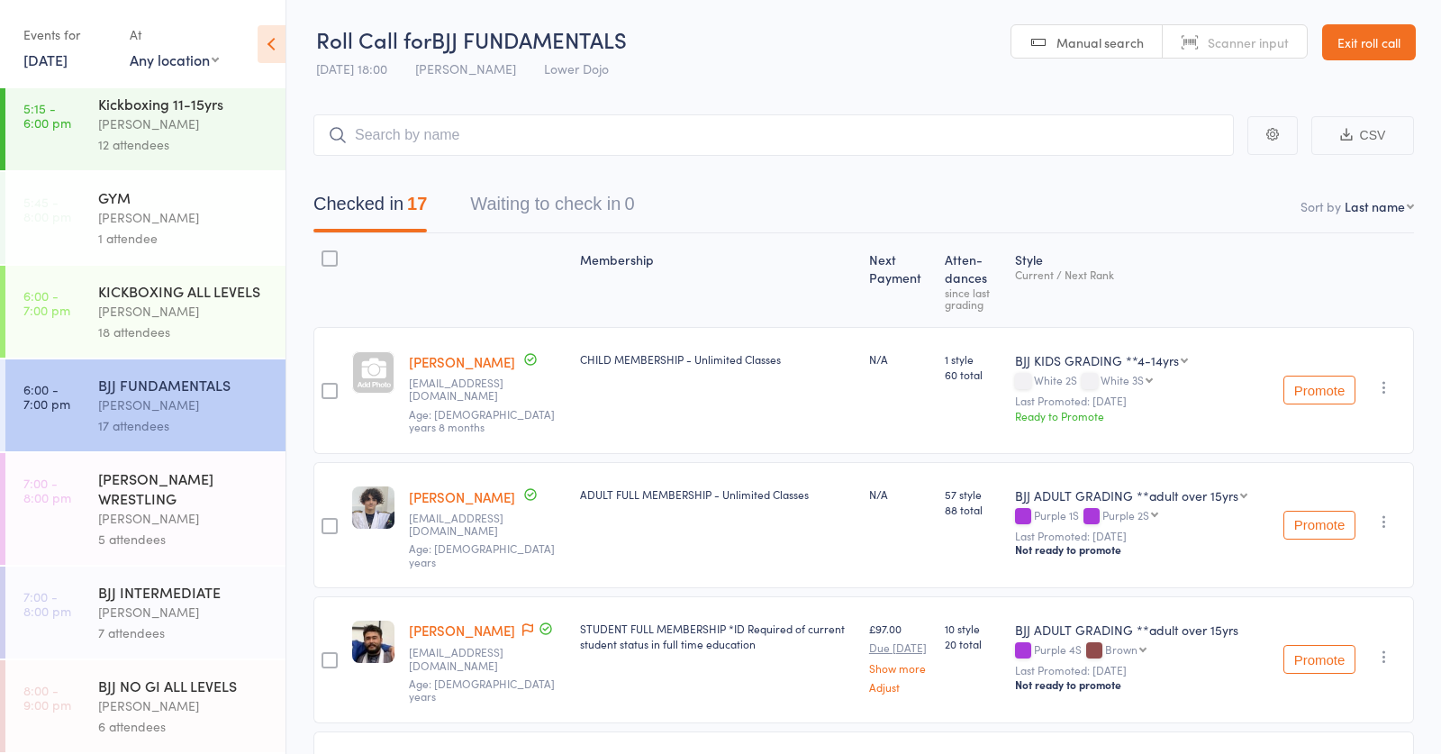
scroll to position [572, 0]
click at [187, 508] on div "Abdullah Tatarashvili" at bounding box center [184, 518] width 172 height 21
click at [641, 132] on input "search" at bounding box center [773, 134] width 920 height 41
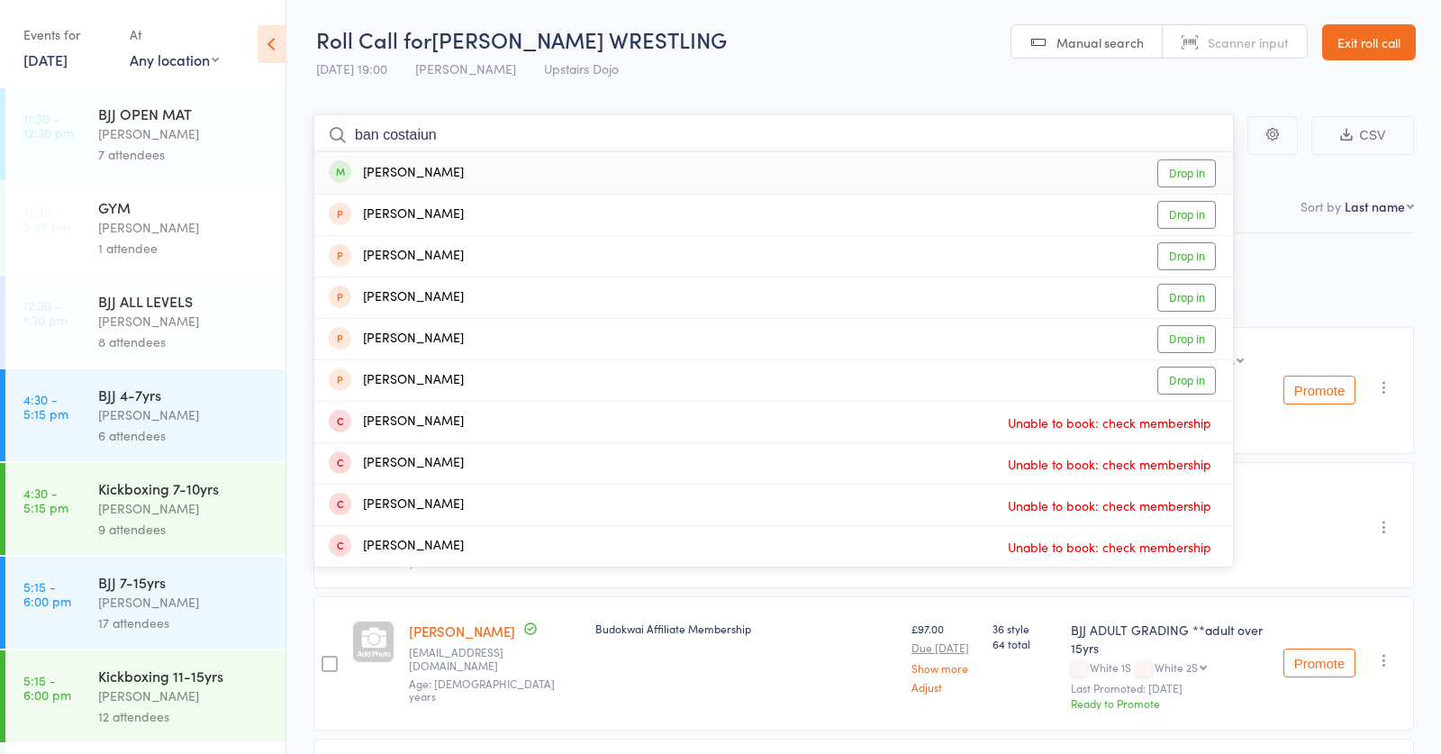
type input "ban costaiun"
click at [585, 167] on div "Ben Costain Drop in" at bounding box center [773, 172] width 919 height 41
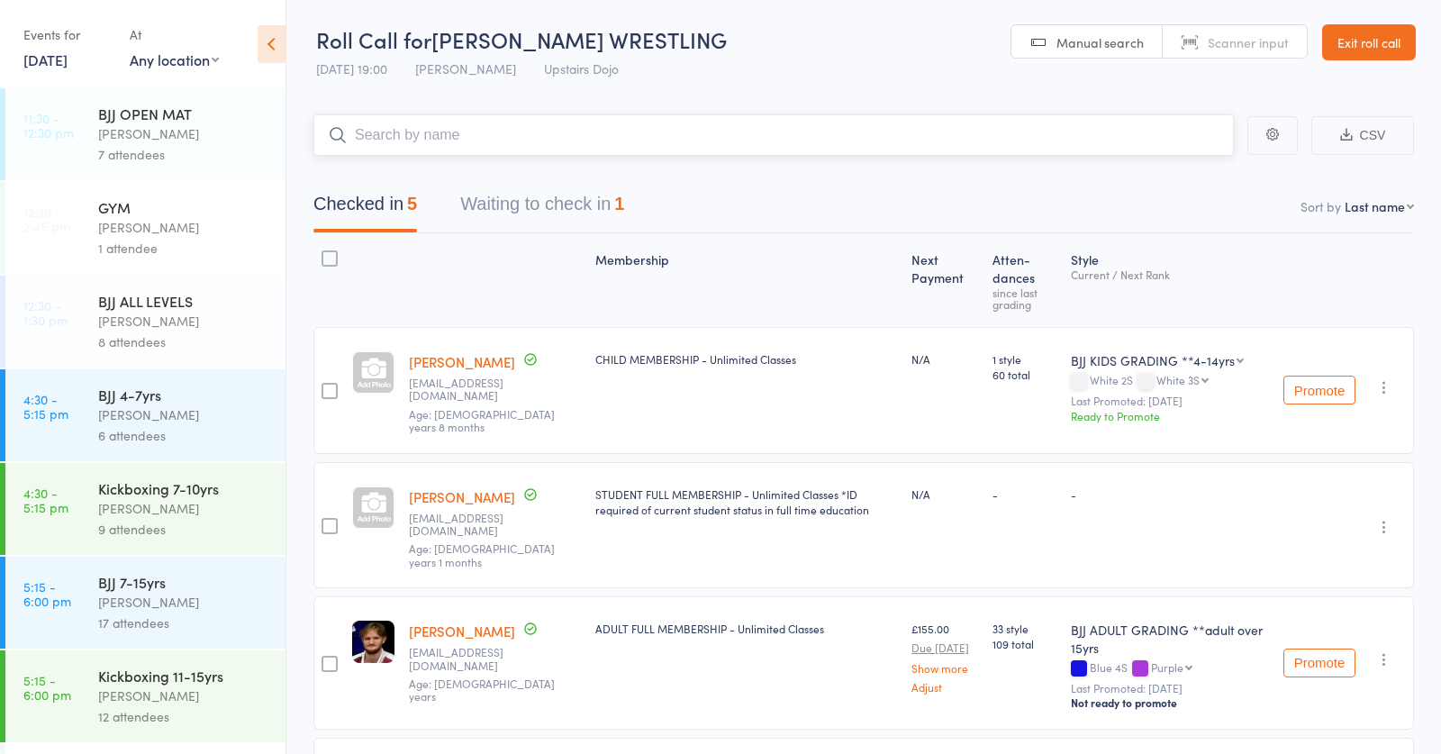
click at [581, 206] on button "Waiting to check in 1" at bounding box center [542, 209] width 164 height 48
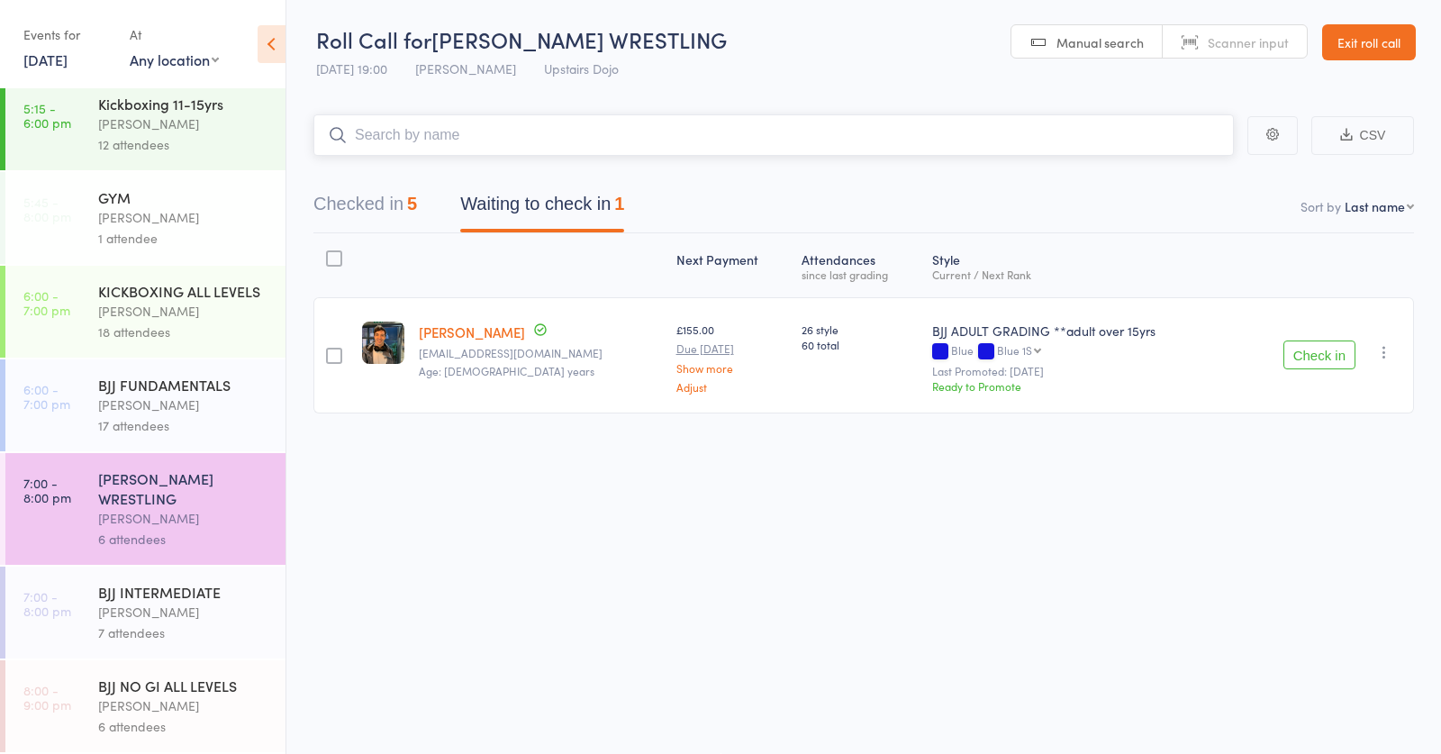
scroll to position [572, 0]
click at [145, 627] on div "7 attendees" at bounding box center [184, 632] width 172 height 21
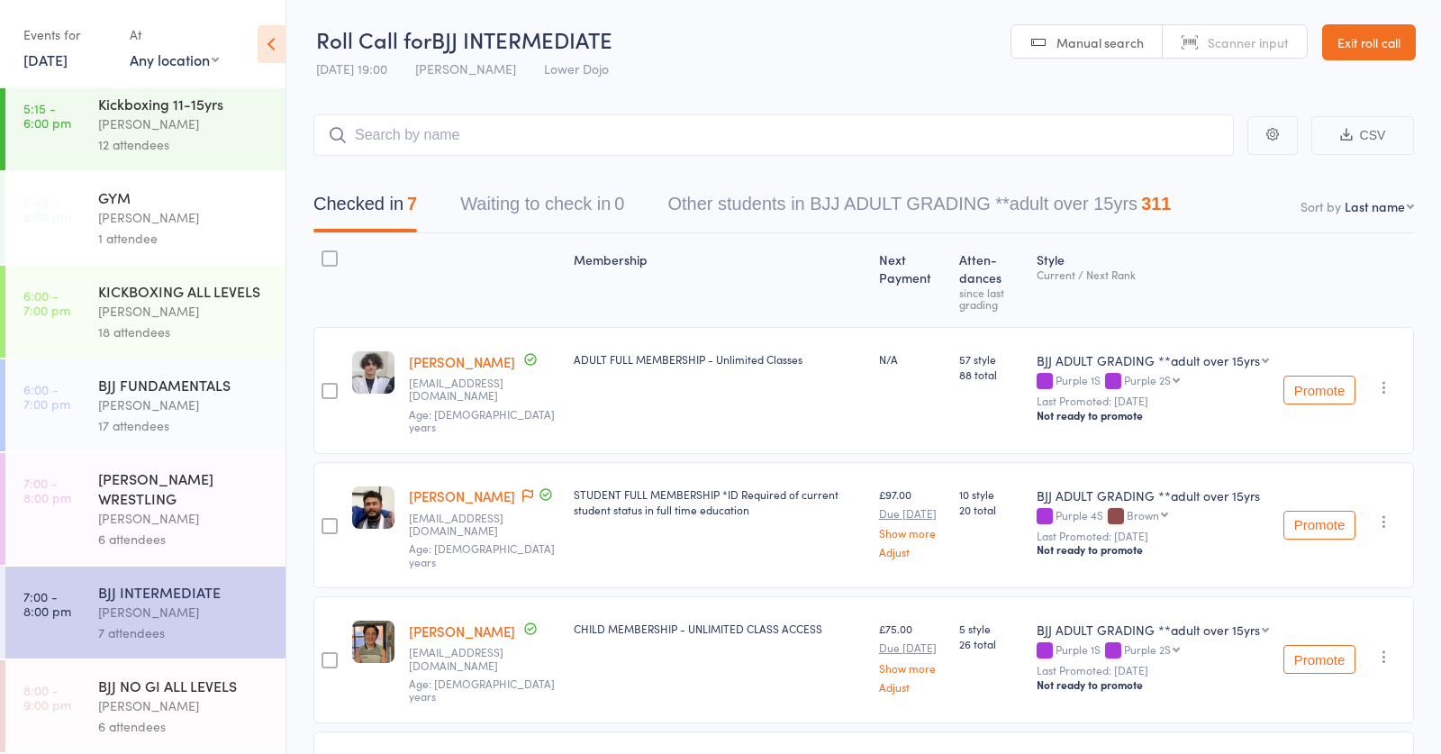
scroll to position [572, 0]
drag, startPoint x: 127, startPoint y: 693, endPoint x: 219, endPoint y: 520, distance: 195.8
click at [132, 671] on div "BJJ NO GI ALL LEVELS Thomas Buckmaster 6 attendees" at bounding box center [191, 706] width 187 height 92
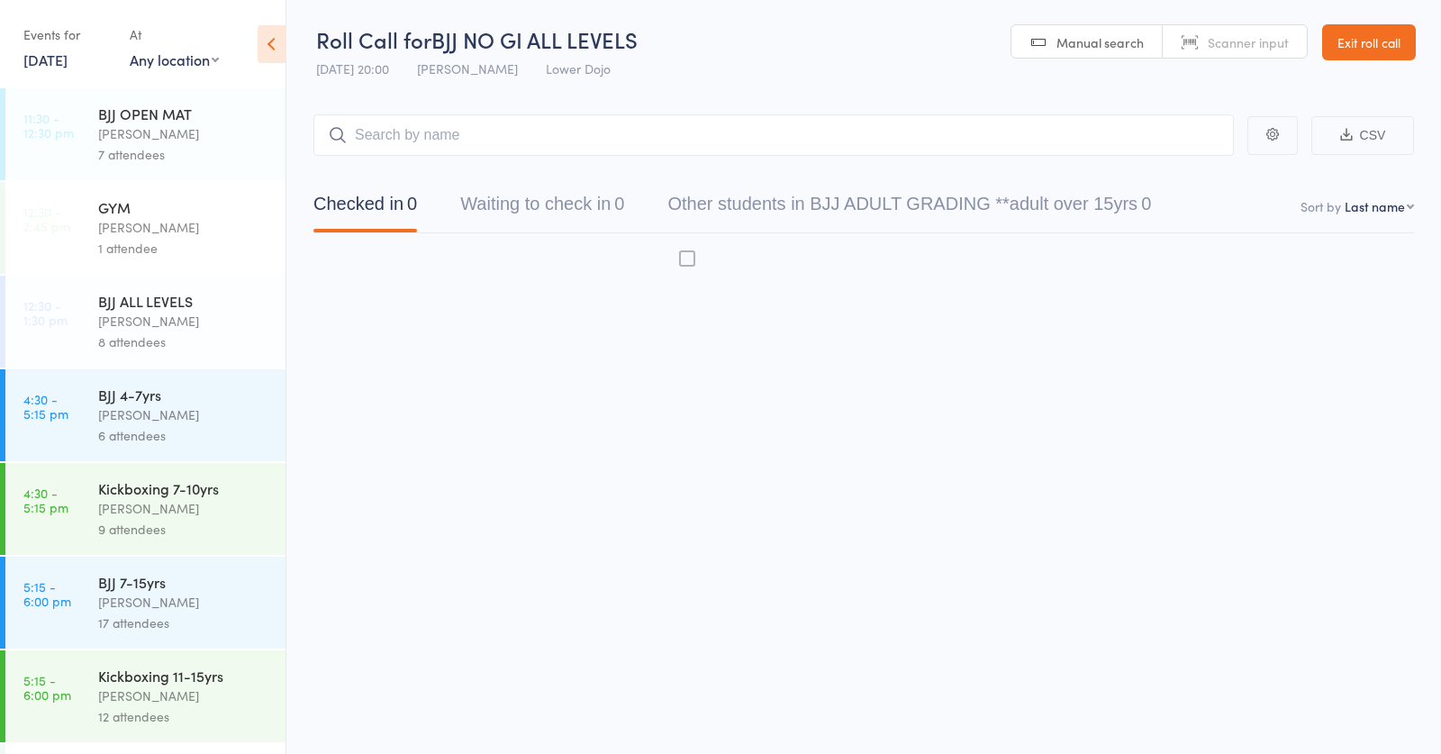
click at [503, 124] on input "search" at bounding box center [773, 134] width 920 height 41
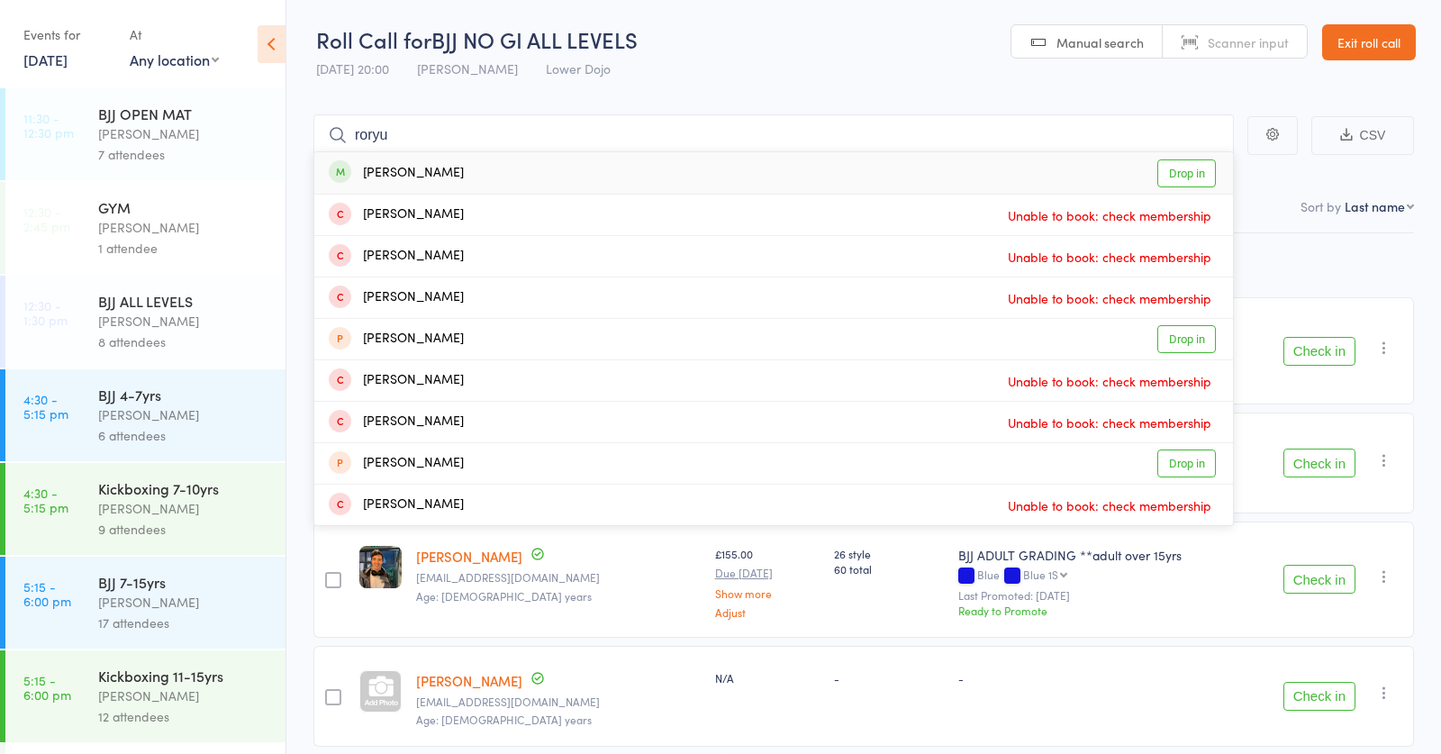
type input "roryu"
click at [437, 165] on div "Rory Clark Drop in" at bounding box center [773, 172] width 919 height 41
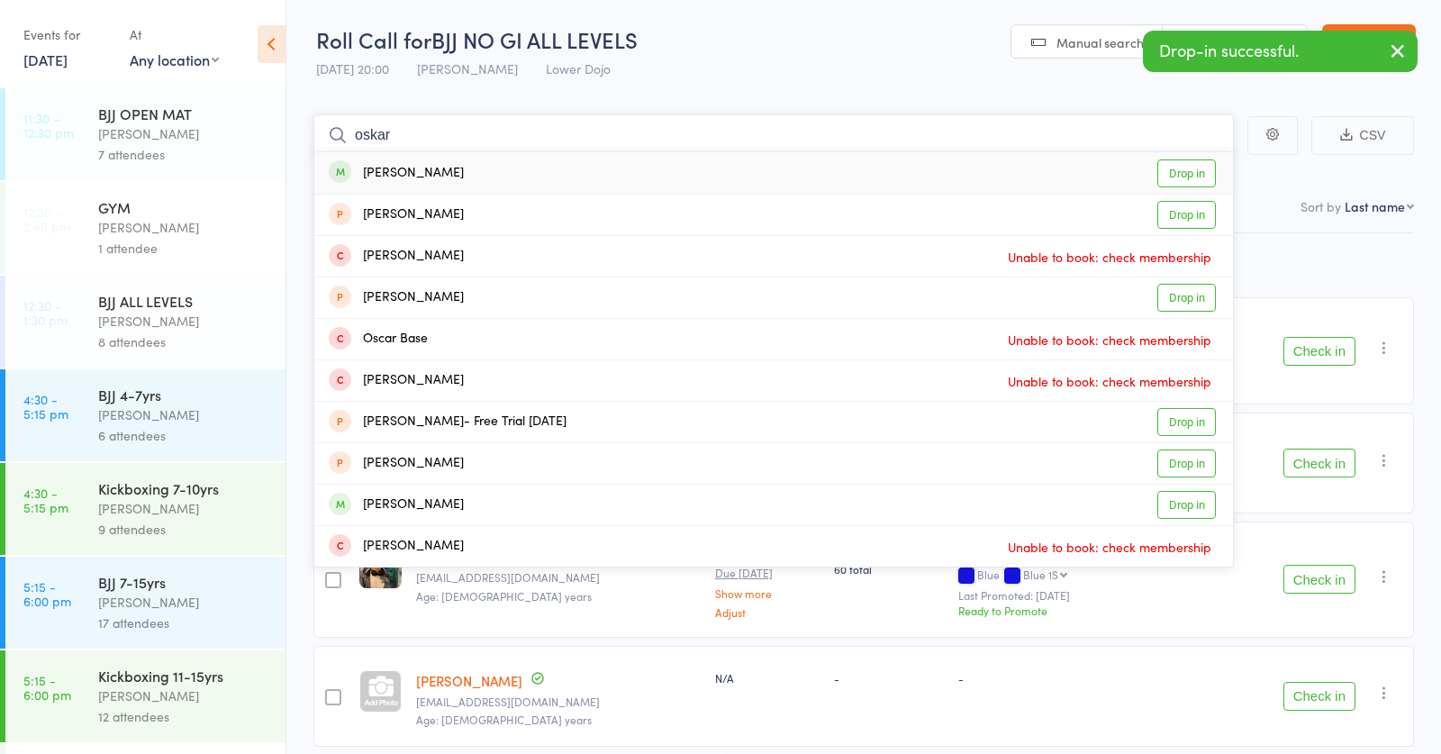
type input "oskar"
click at [413, 170] on div "Oskar Tedman" at bounding box center [396, 173] width 135 height 21
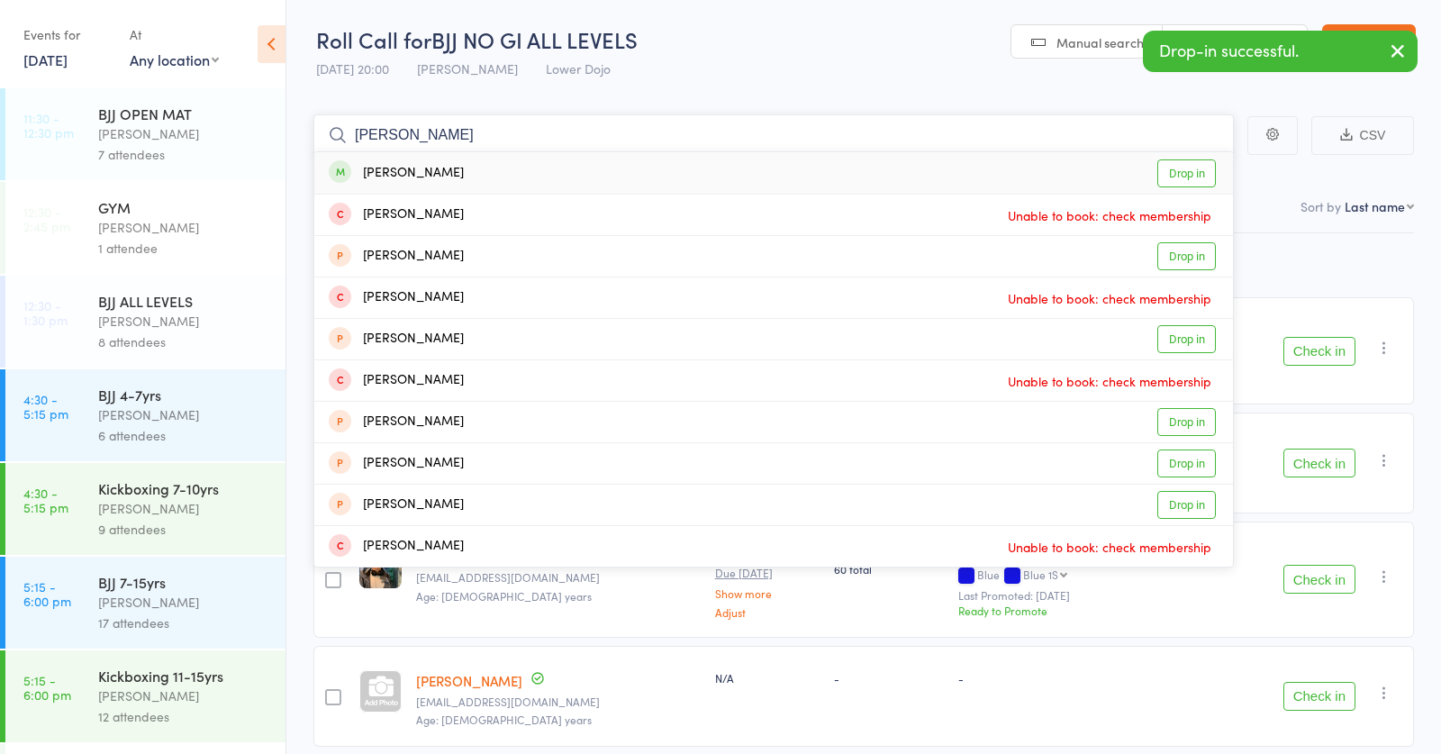
type input "robbie"
click at [441, 173] on div "Robbie Armstrong" at bounding box center [396, 173] width 135 height 21
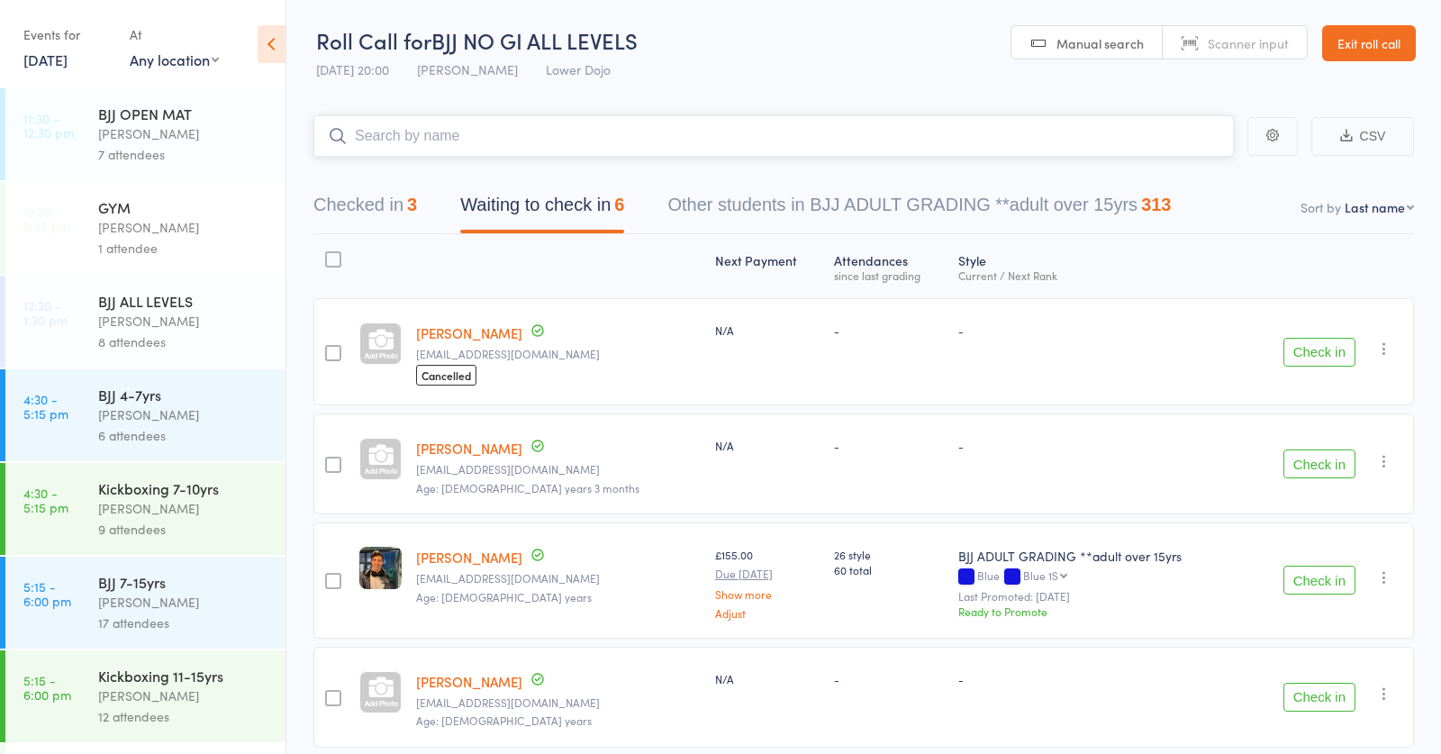
click at [385, 206] on button "Checked in 3" at bounding box center [365, 210] width 104 height 48
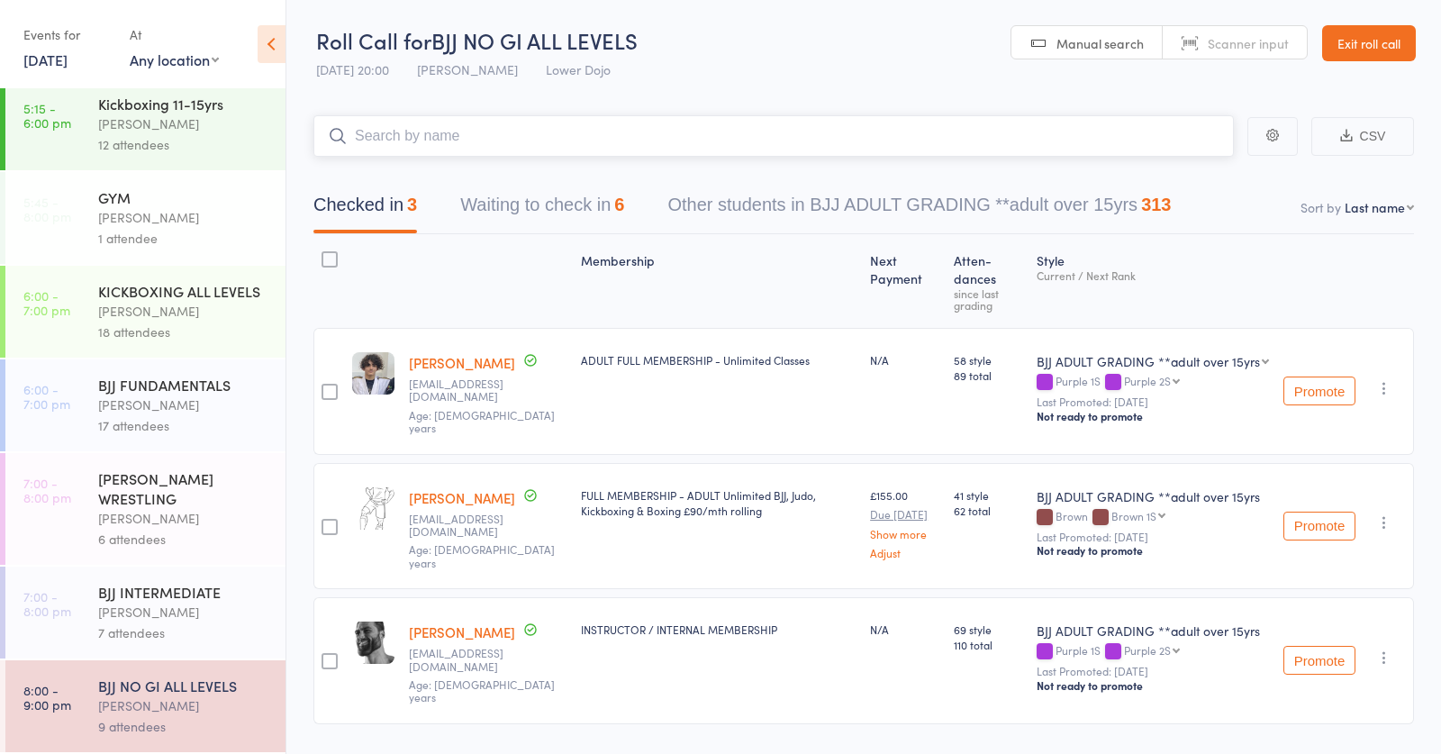
scroll to position [572, 0]
click at [171, 612] on div "Thomas Buckmaster" at bounding box center [184, 612] width 172 height 21
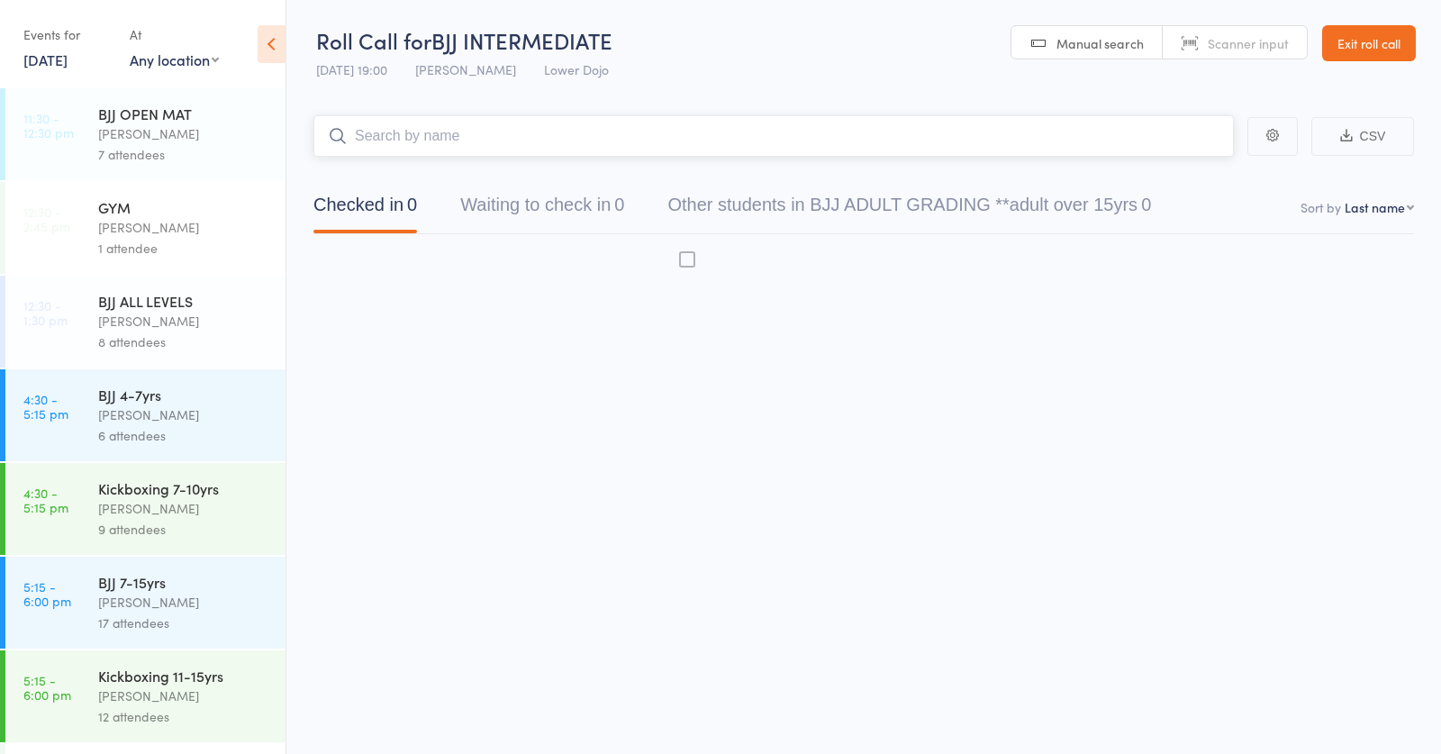
click at [519, 137] on input "search" at bounding box center [773, 135] width 920 height 41
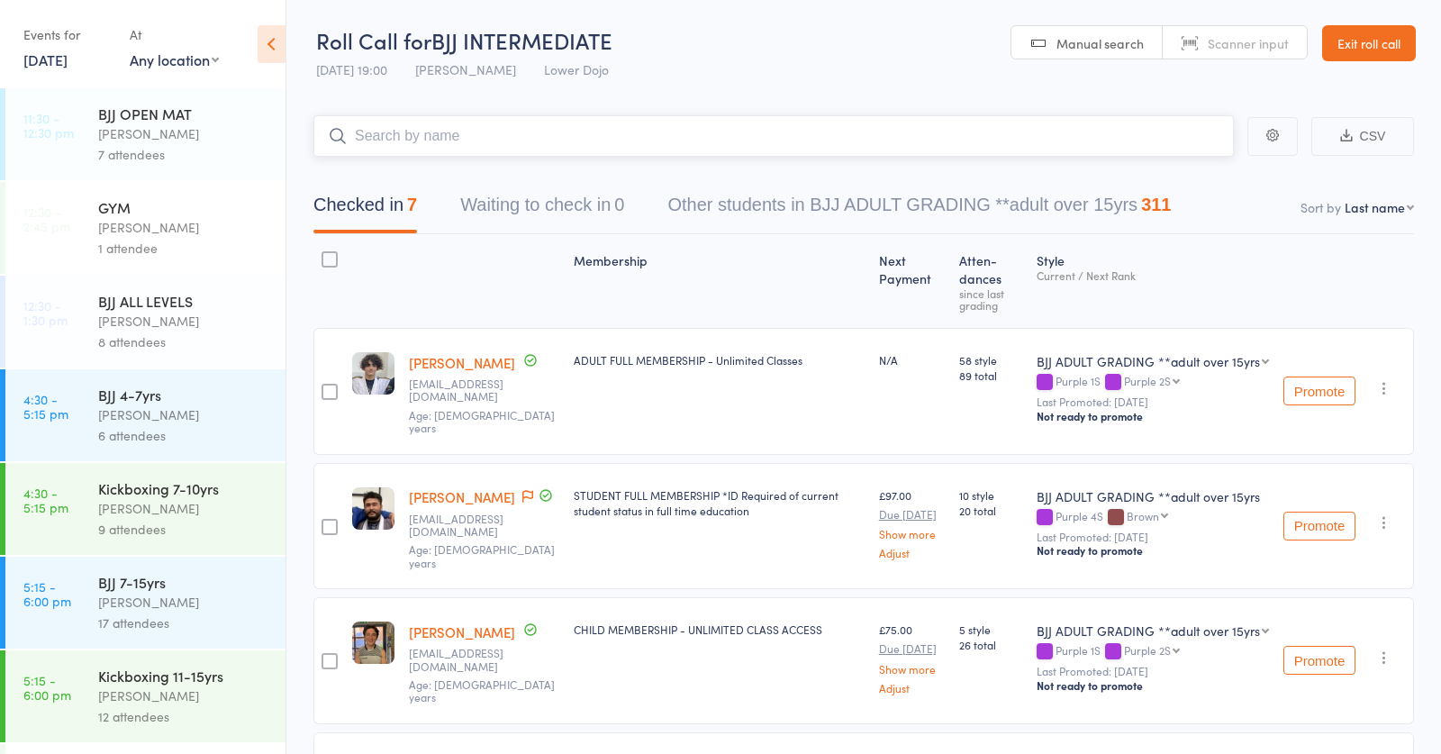
click at [500, 131] on input "search" at bounding box center [773, 135] width 920 height 41
click at [489, 130] on input "search" at bounding box center [773, 135] width 920 height 41
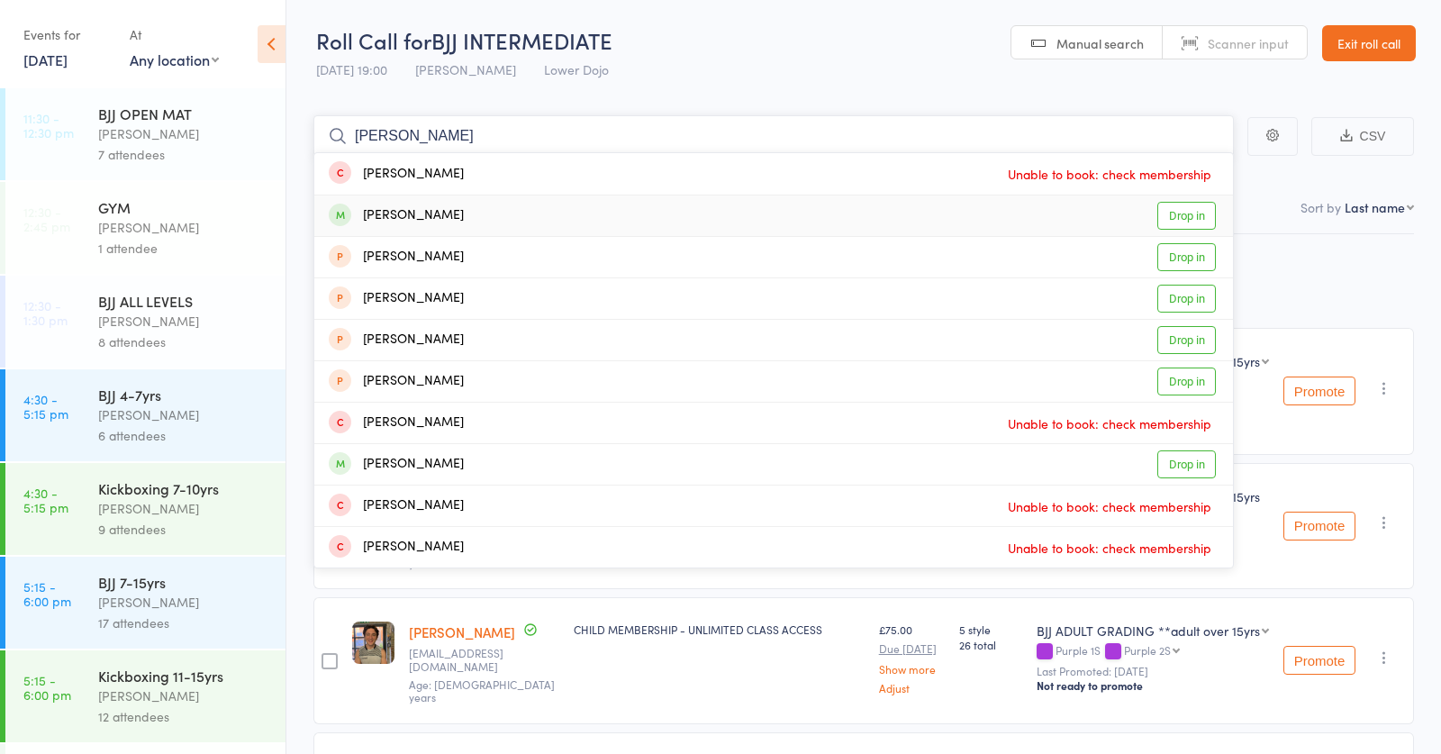
type input "perkins"
click at [406, 219] on div "Charlie Perkins" at bounding box center [396, 215] width 135 height 21
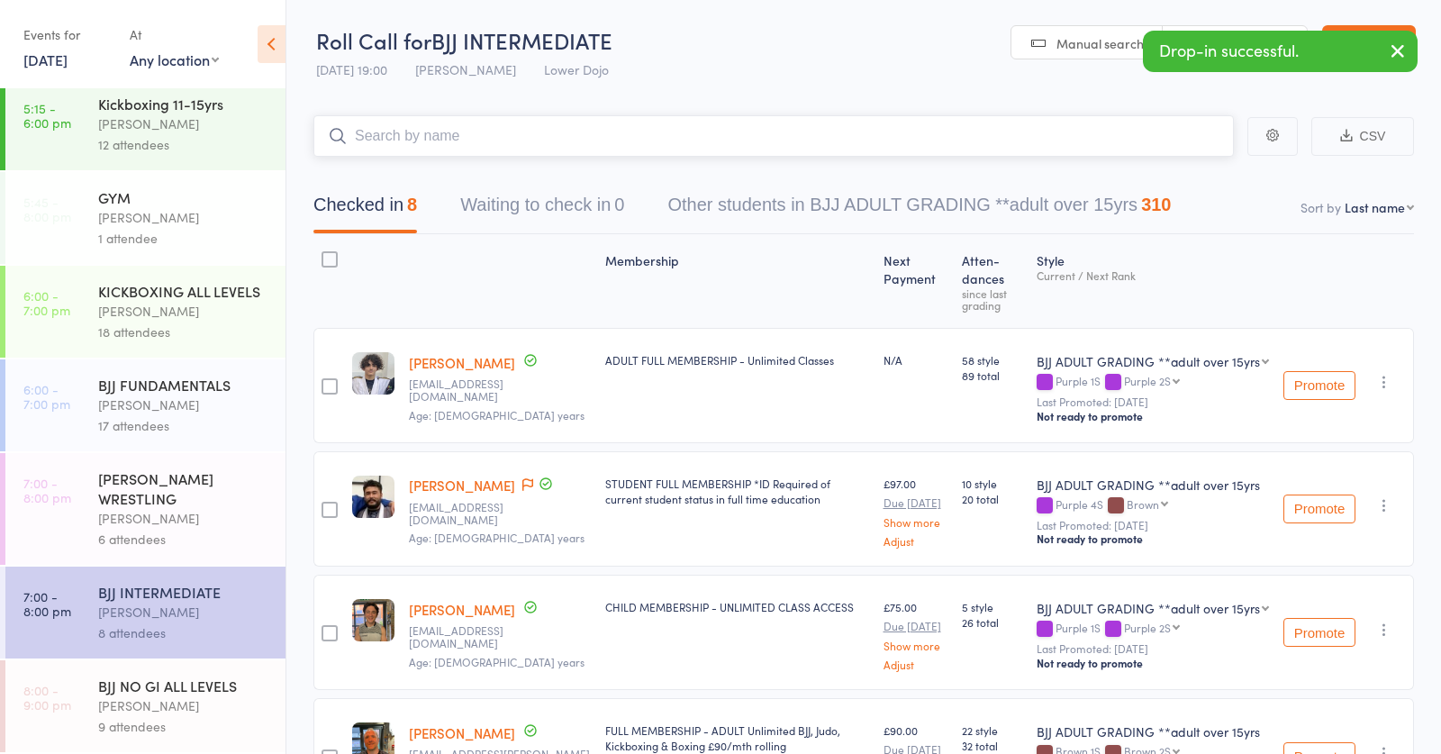
scroll to position [572, 0]
click at [141, 693] on div "BJJ NO GI ALL LEVELS" at bounding box center [184, 685] width 172 height 20
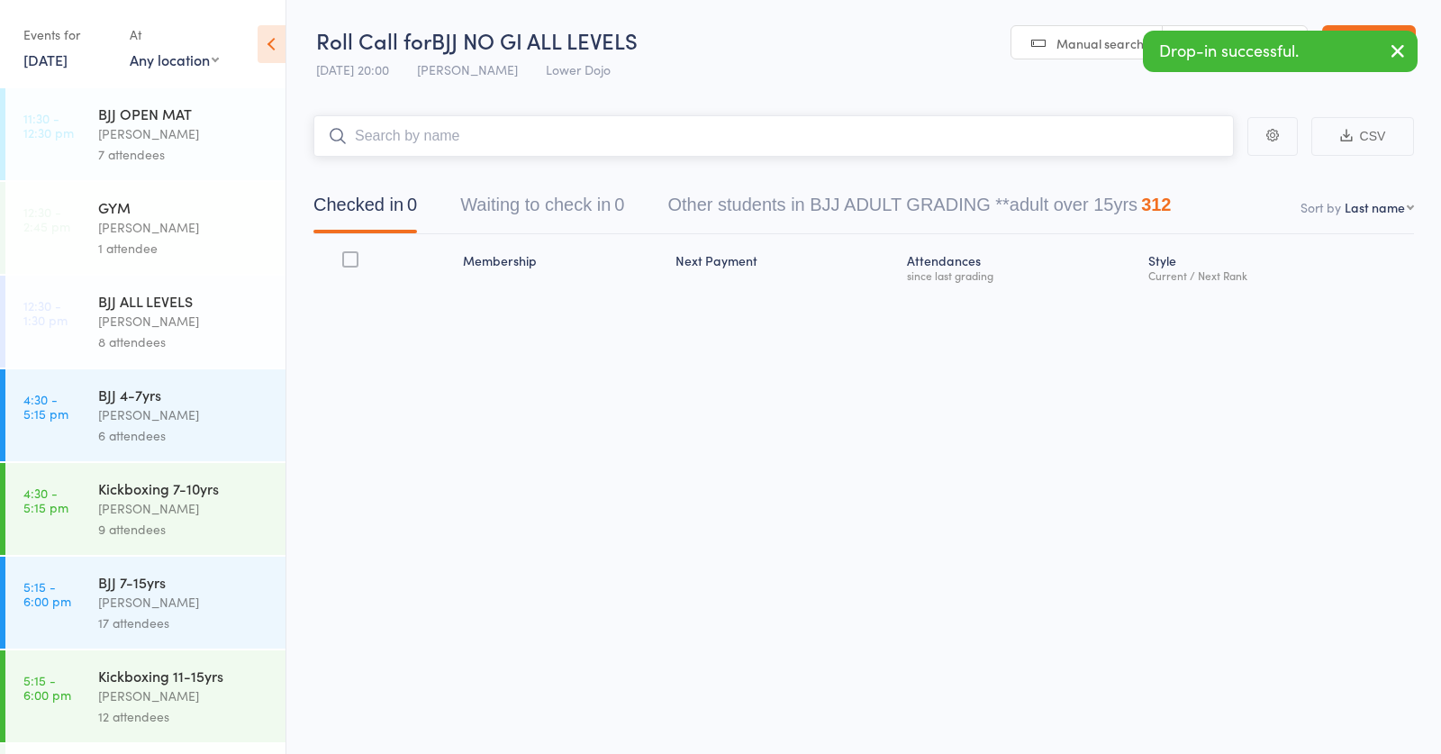
click at [484, 127] on input "search" at bounding box center [773, 135] width 920 height 41
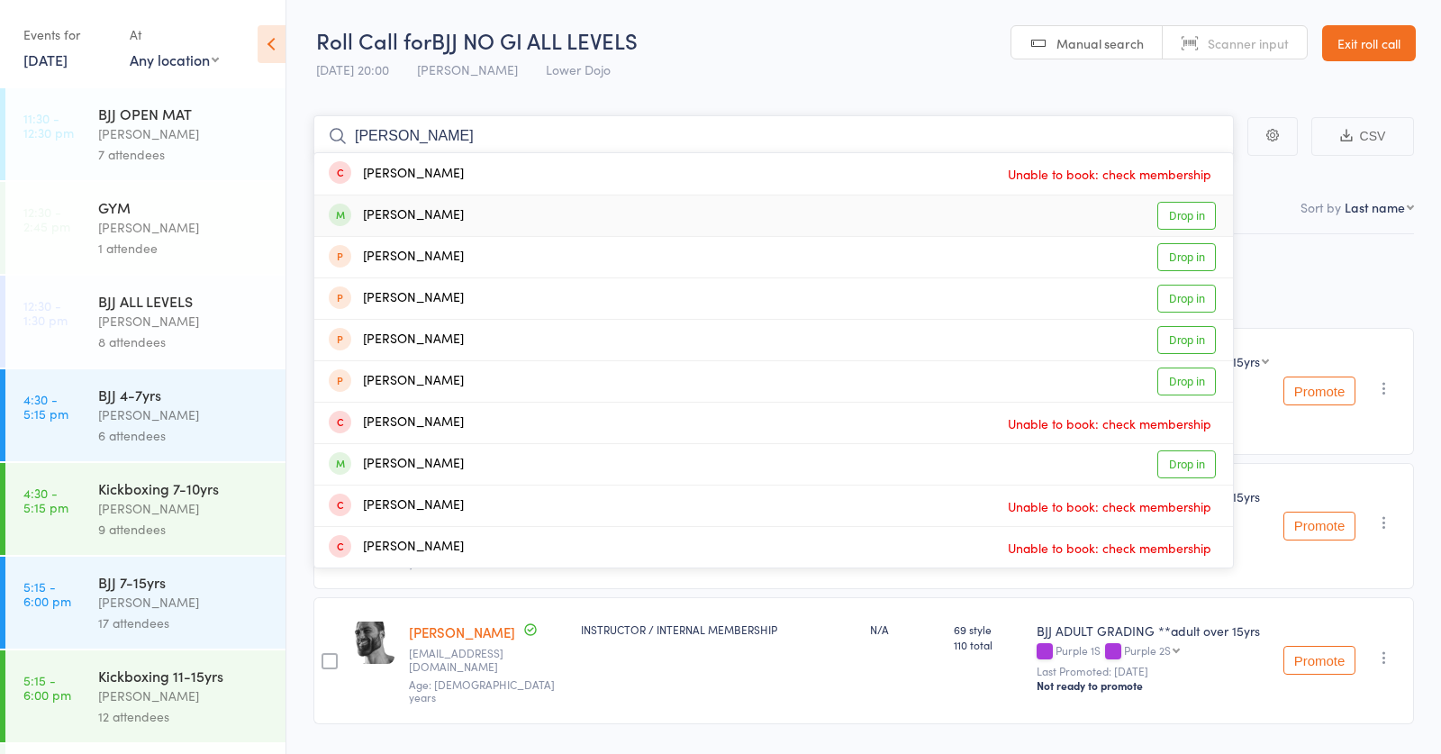
type input "perkins"
click at [430, 212] on div "Charlie Perkins" at bounding box center [396, 215] width 135 height 21
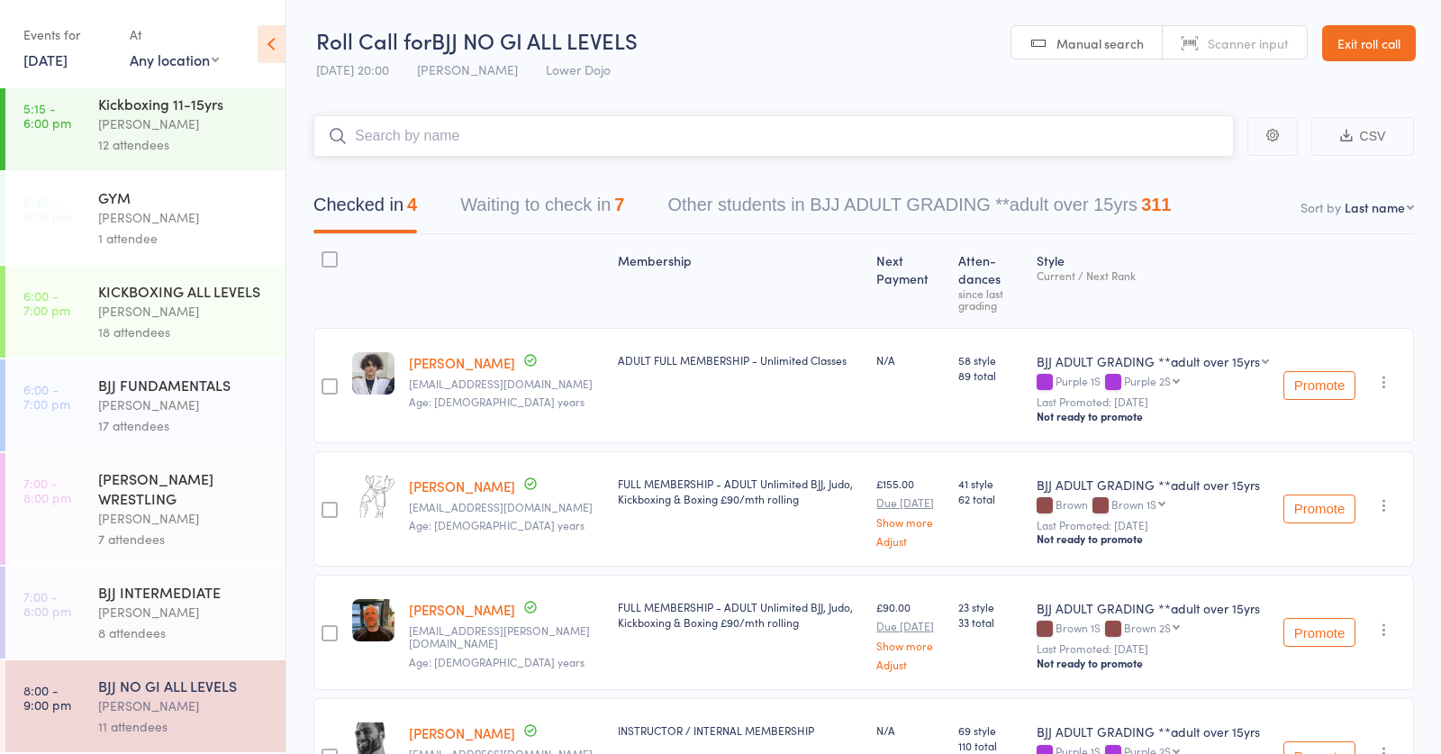
scroll to position [572, 0]
drag, startPoint x: 160, startPoint y: 477, endPoint x: 433, endPoint y: 257, distance: 350.9
click at [187, 454] on div "GRECO ROMAN WRESTLING Abdullah Tatarashvili 7 attendees" at bounding box center [191, 509] width 187 height 112
click at [554, 133] on input "search" at bounding box center [773, 135] width 920 height 41
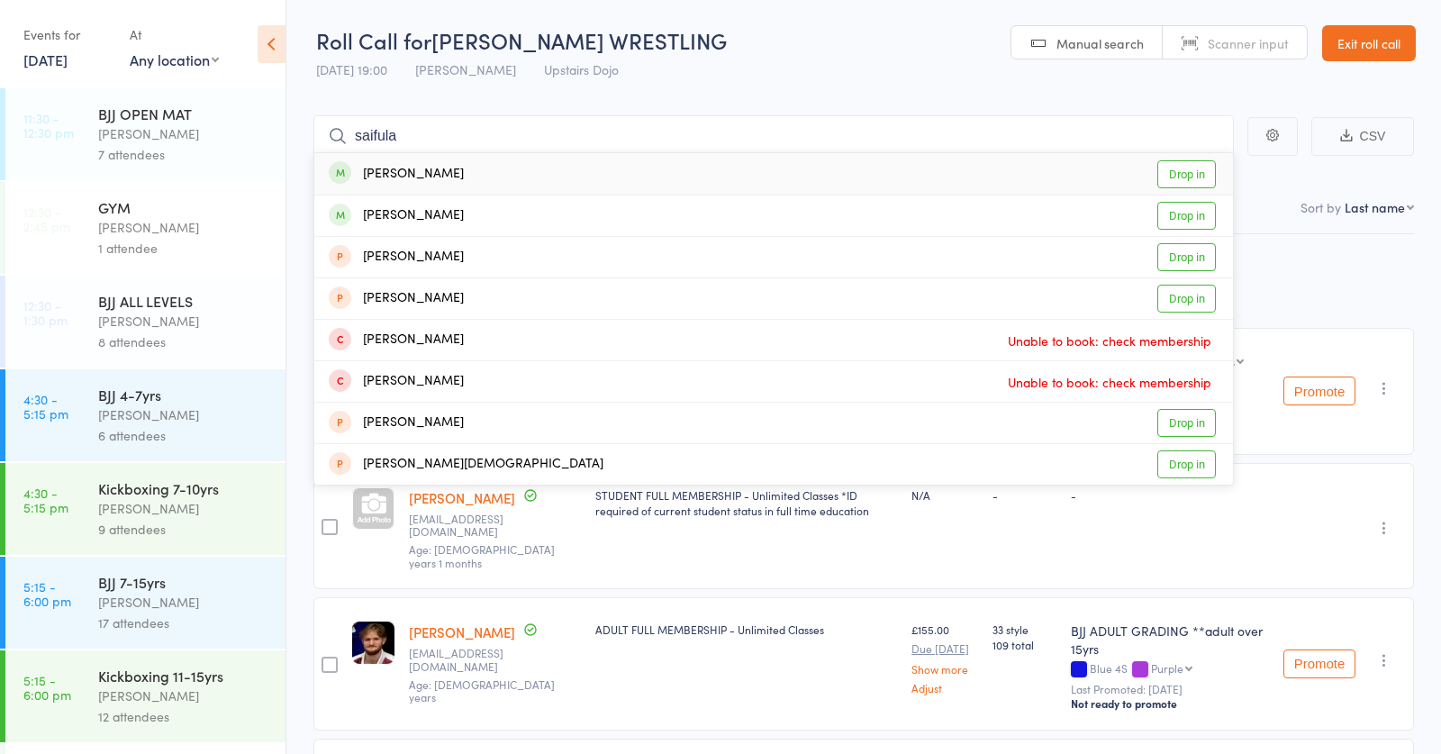
type input "saifula"
click at [429, 176] on div "Saifula Dakhaev" at bounding box center [396, 174] width 135 height 21
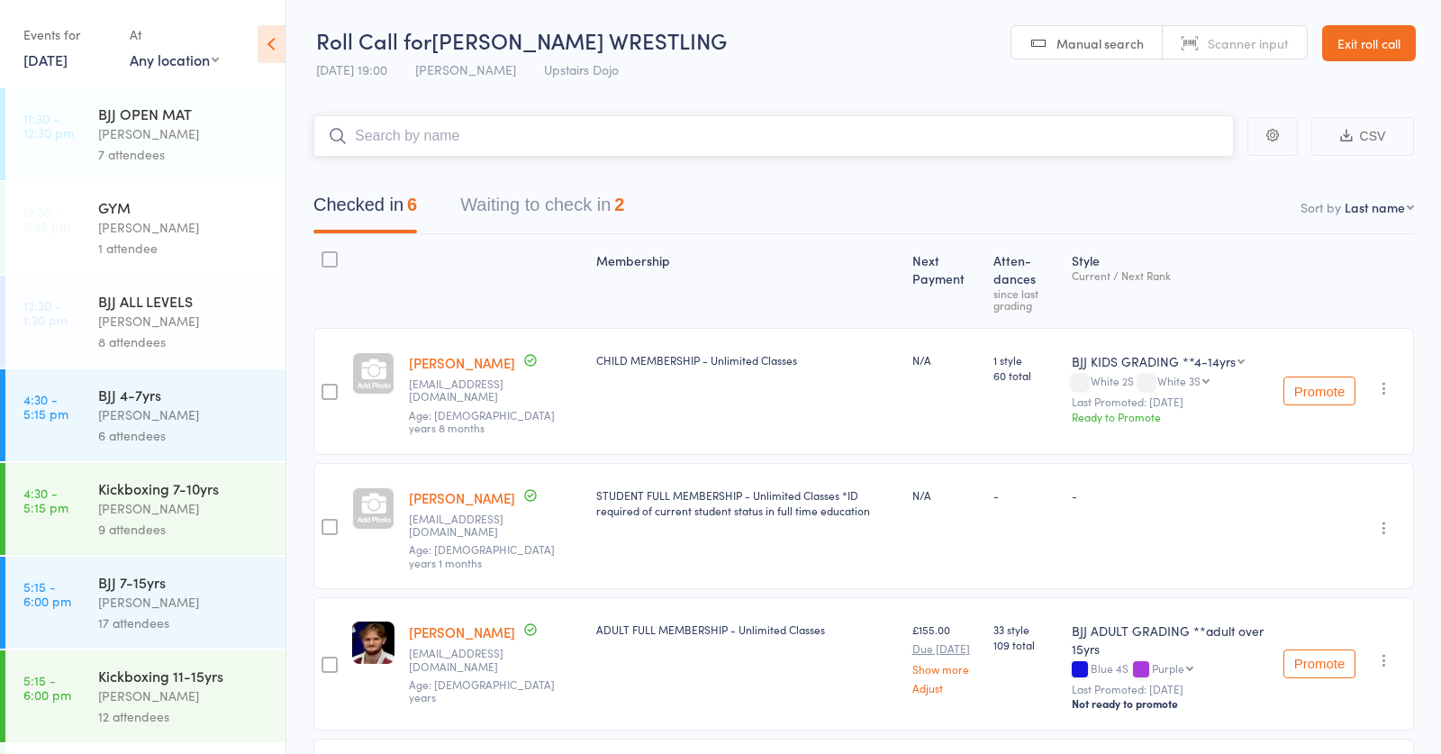
click at [529, 202] on button "Waiting to check in 2" at bounding box center [542, 210] width 164 height 48
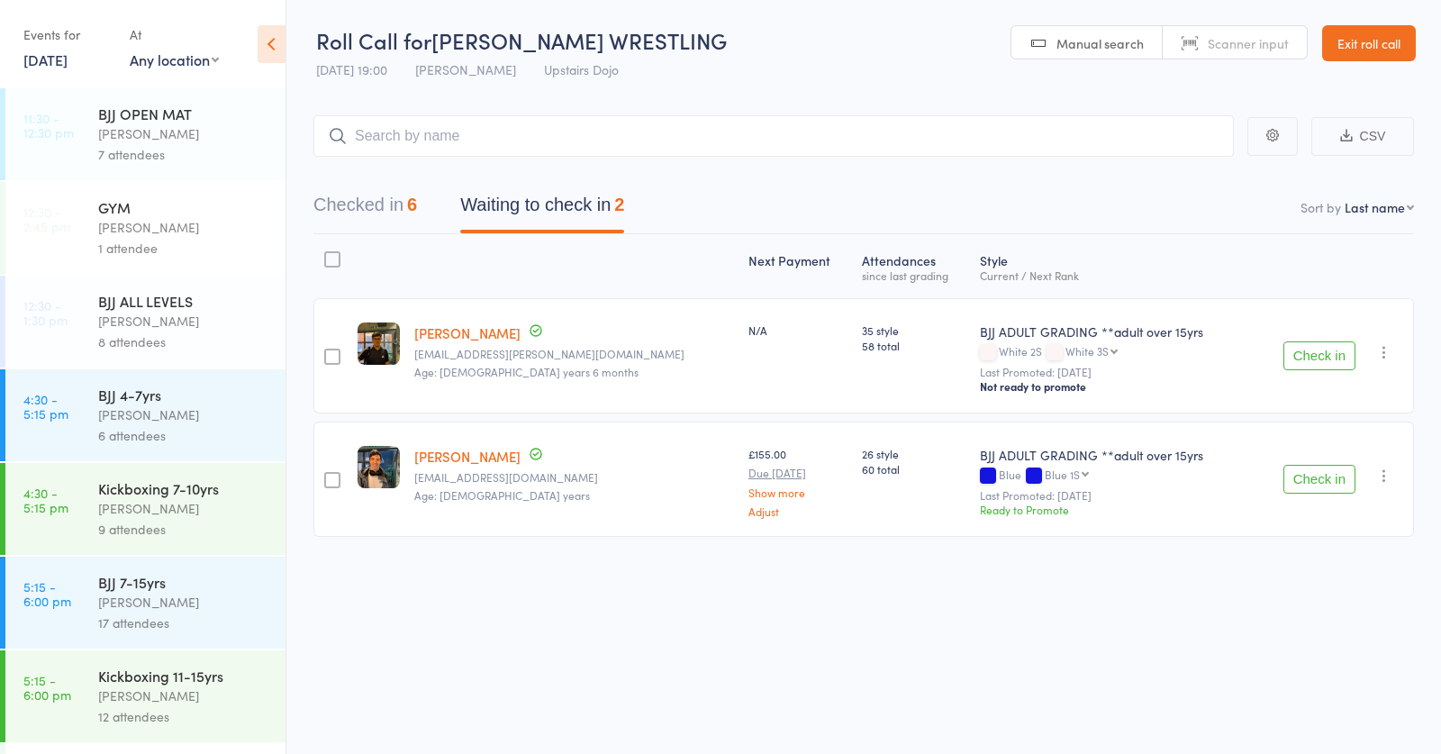
click at [1320, 354] on button "Check in" at bounding box center [1319, 355] width 72 height 29
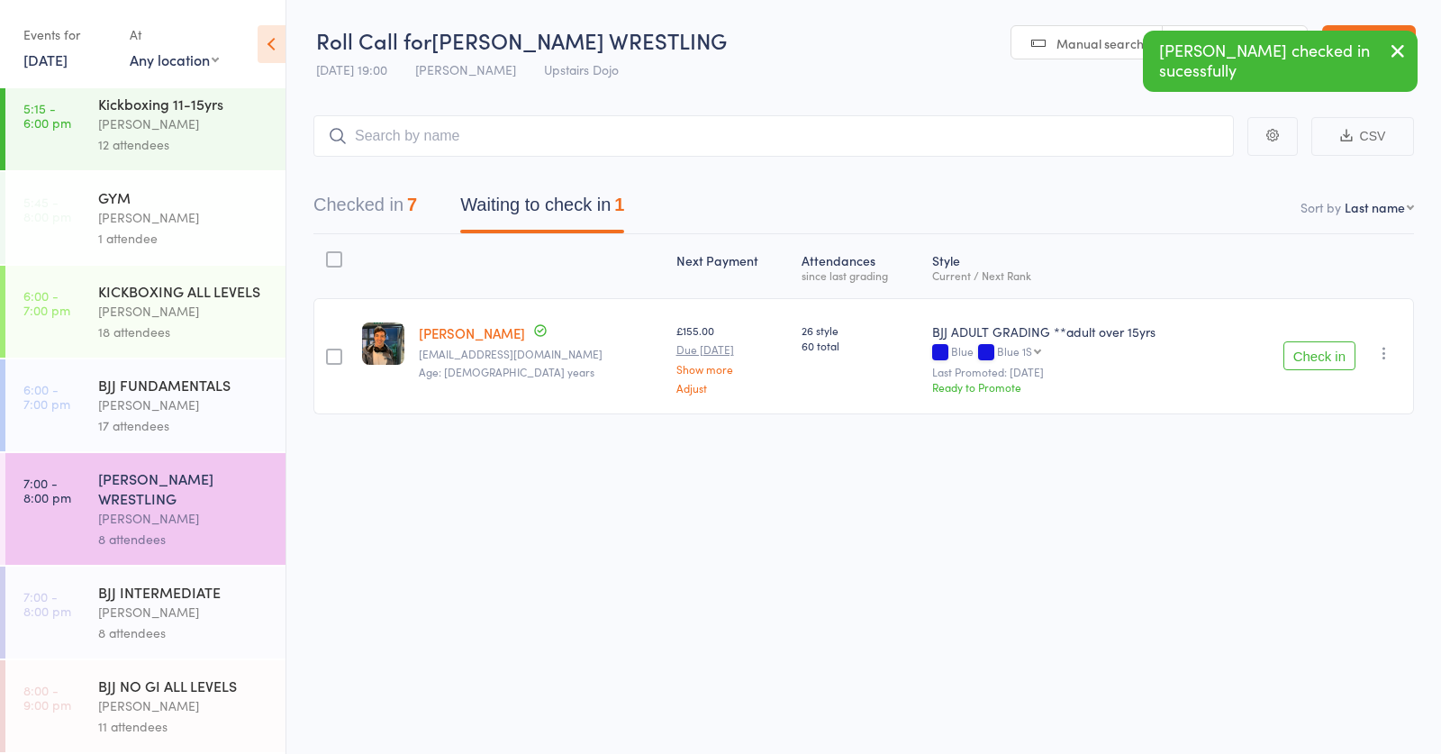
scroll to position [572, 0]
drag, startPoint x: 138, startPoint y: 702, endPoint x: 177, endPoint y: 681, distance: 44.7
click at [139, 702] on div "Thomas Buckmaster" at bounding box center [184, 705] width 172 height 21
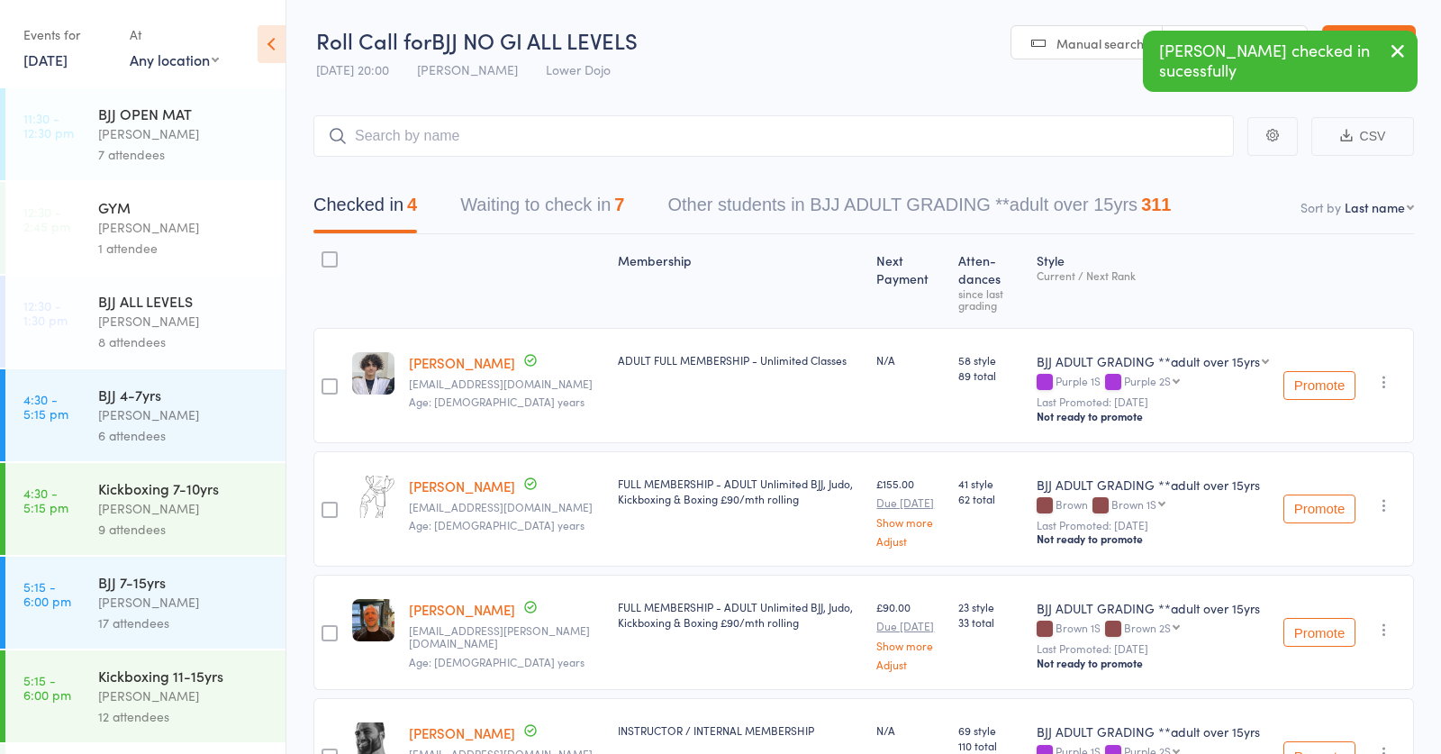
click at [598, 195] on button "Waiting to check in 7" at bounding box center [542, 210] width 164 height 48
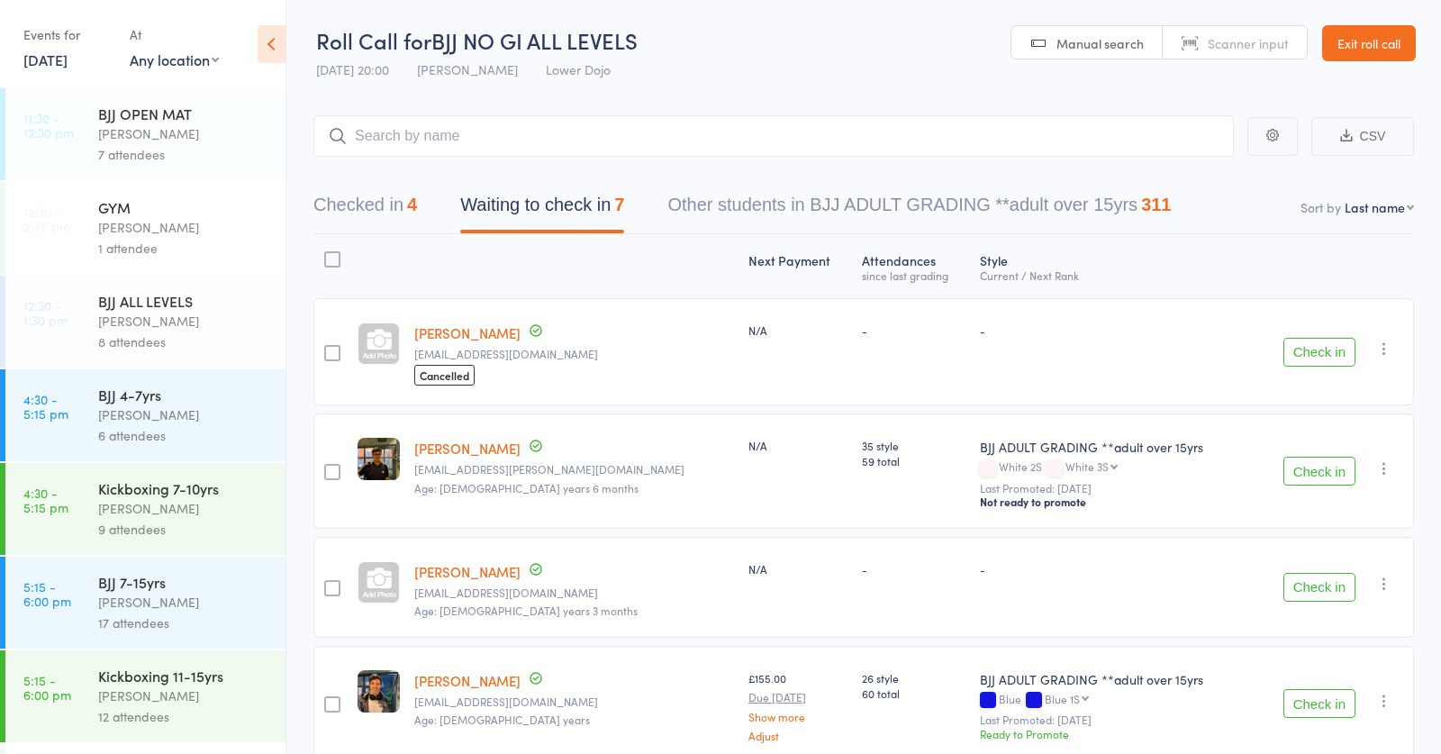
click at [1316, 468] on button "Check in" at bounding box center [1319, 471] width 72 height 29
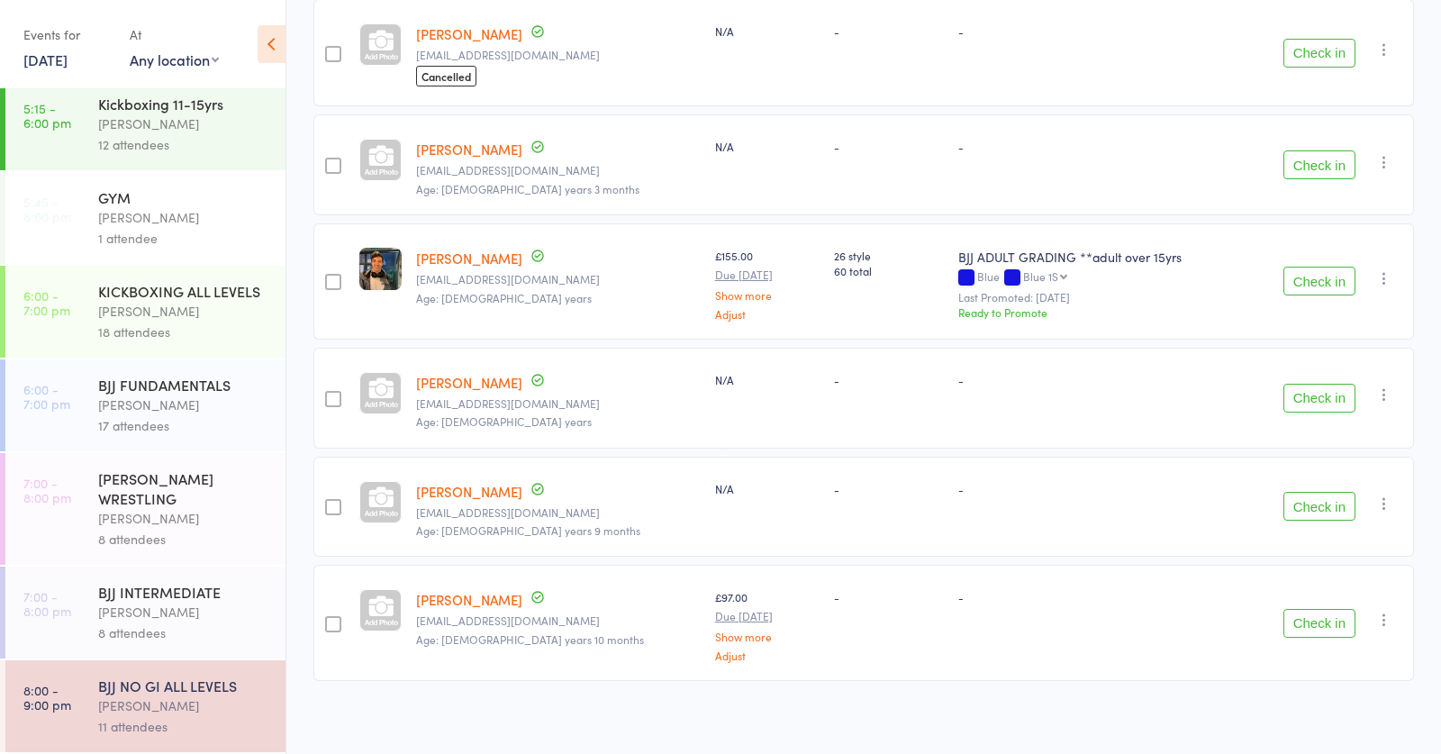
scroll to position [297, 0]
click at [166, 503] on div "GRECO ROMAN WRESTLING Abdullah Tatarashvili 8 attendees" at bounding box center [191, 509] width 187 height 112
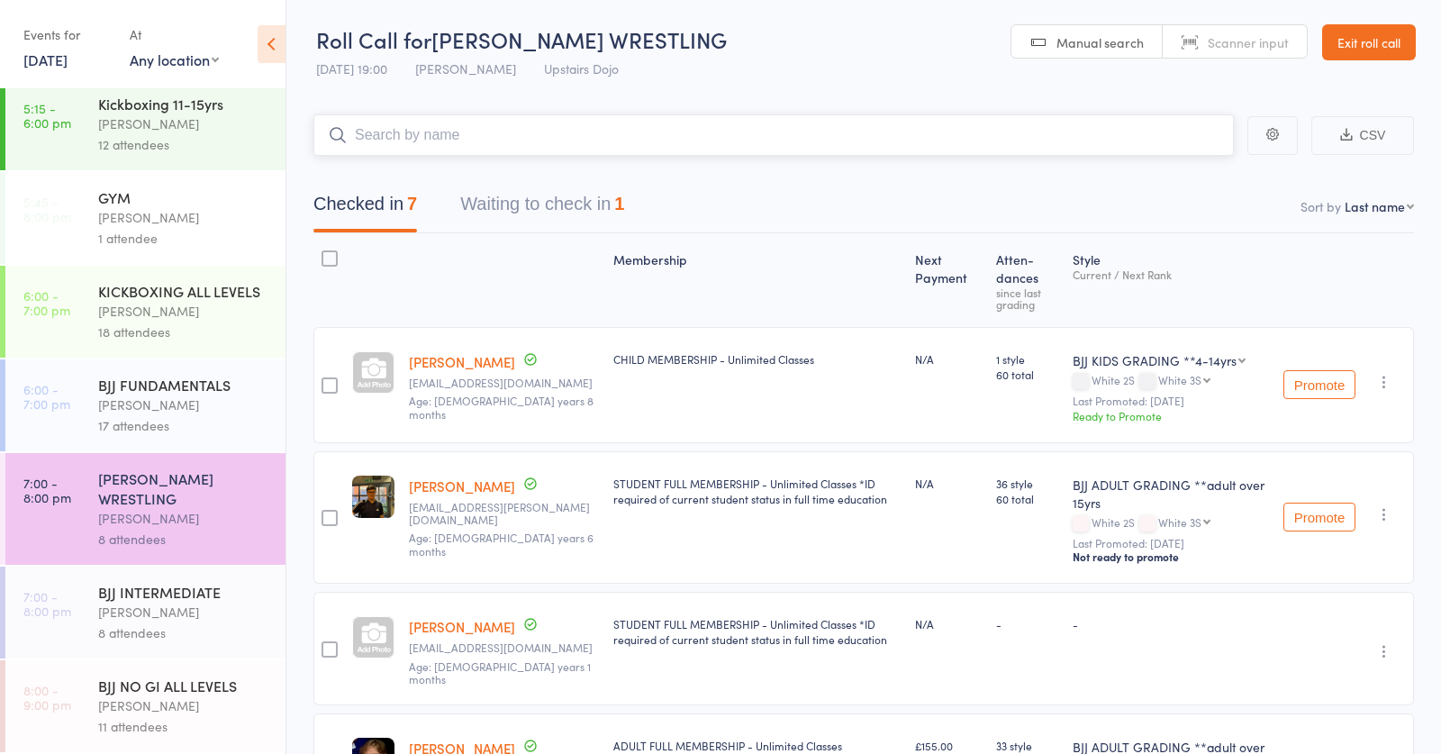
scroll to position [572, 0]
drag, startPoint x: 178, startPoint y: 604, endPoint x: 280, endPoint y: 449, distance: 185.3
click at [180, 601] on div "BJJ INTERMEDIATE Thomas Buckmaster 8 attendees" at bounding box center [191, 612] width 187 height 92
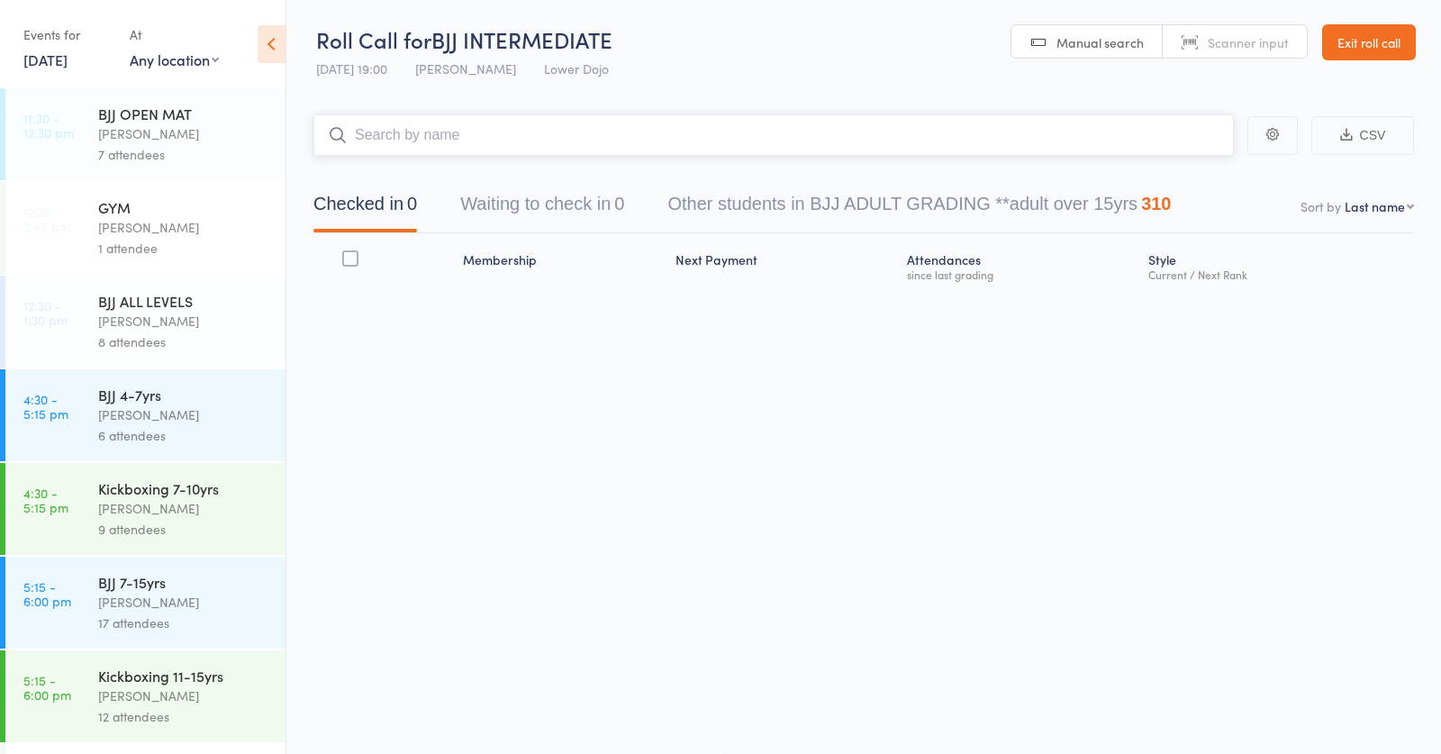
click at [468, 125] on input "search" at bounding box center [773, 134] width 920 height 41
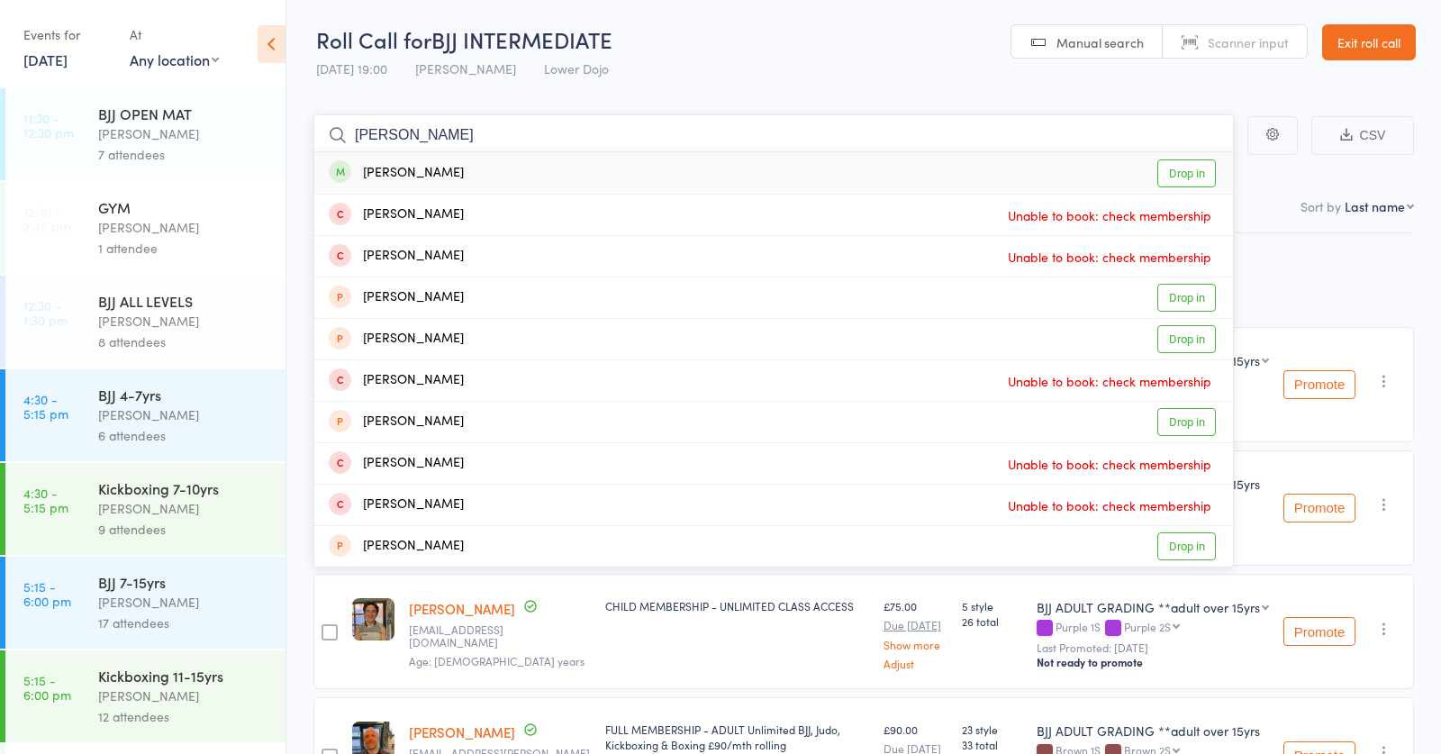
type input "alex sith"
click at [437, 177] on div "Alex Smith Drop in" at bounding box center [773, 172] width 919 height 41
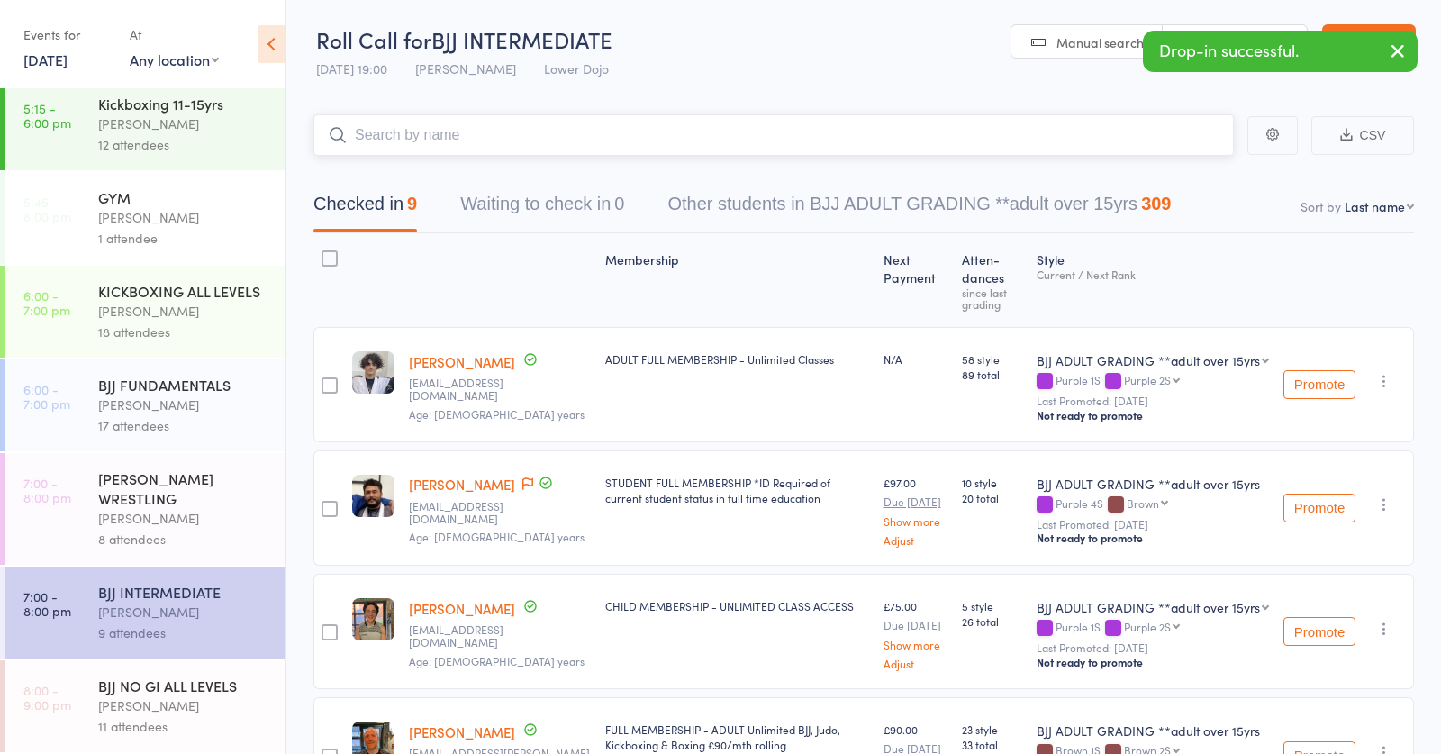
scroll to position [572, 0]
click at [163, 707] on div "Thomas Buckmaster" at bounding box center [184, 705] width 172 height 21
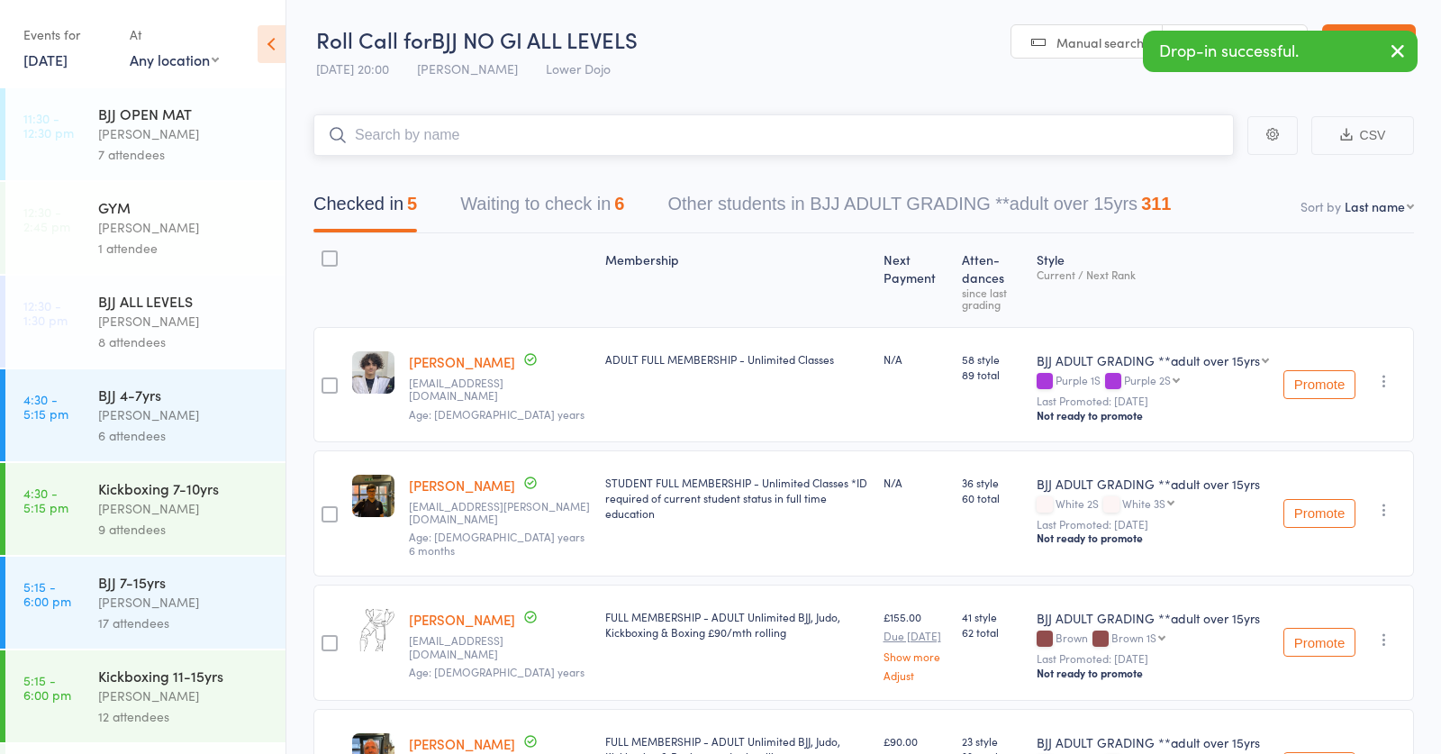
click at [488, 128] on input "search" at bounding box center [773, 134] width 920 height 41
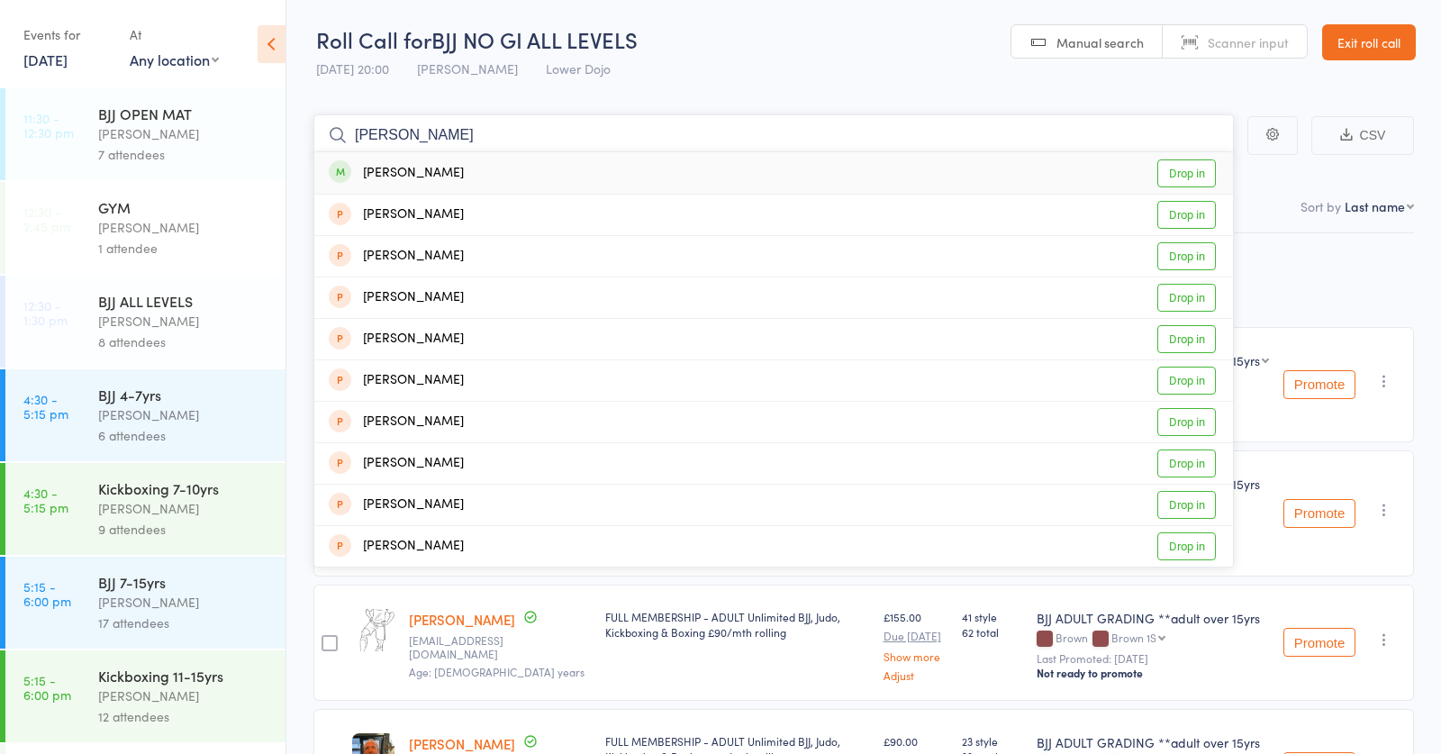
type input "alex smith"
click at [425, 177] on div "Alex Smith Drop in" at bounding box center [773, 172] width 919 height 41
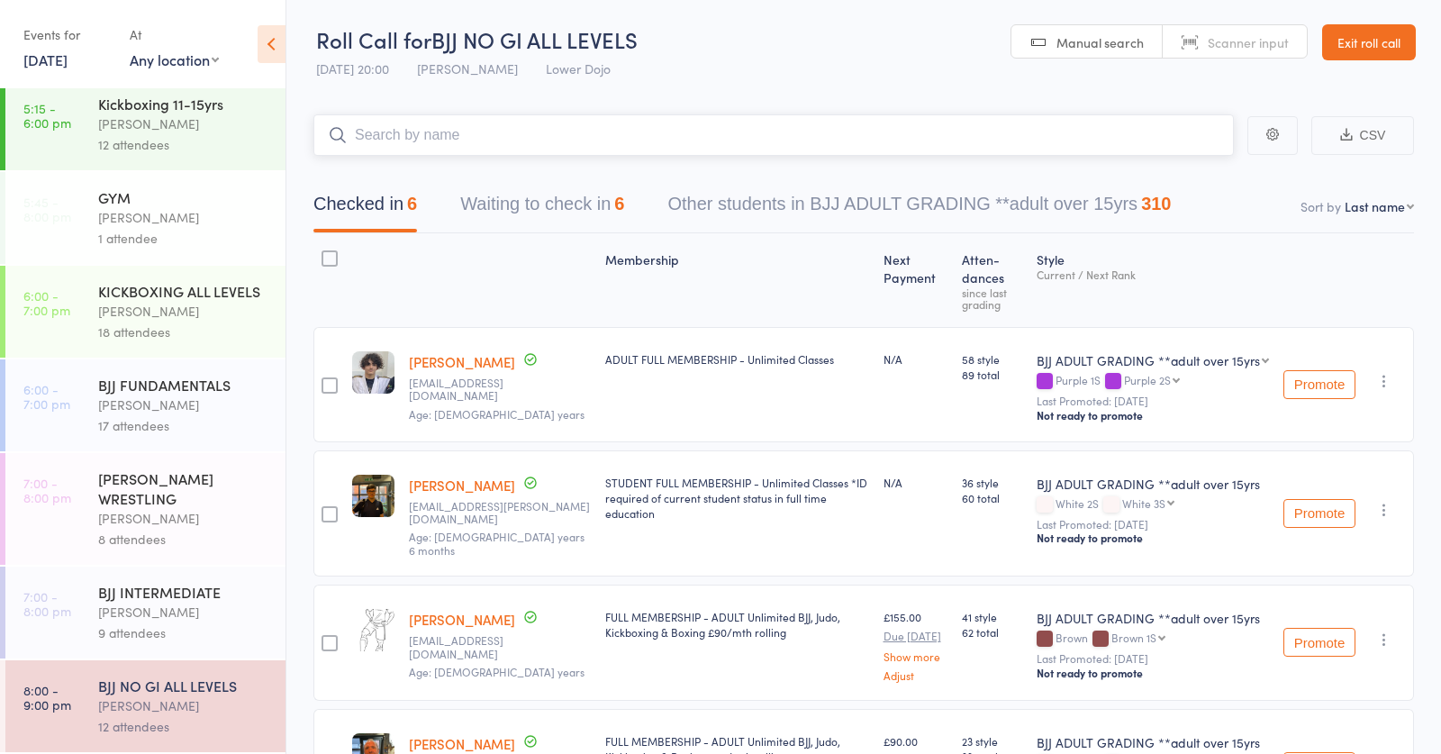
scroll to position [572, 0]
drag, startPoint x: 132, startPoint y: 491, endPoint x: 295, endPoint y: 399, distance: 187.1
click at [138, 487] on div "GRECO ROMAN WRESTLING" at bounding box center [184, 488] width 172 height 40
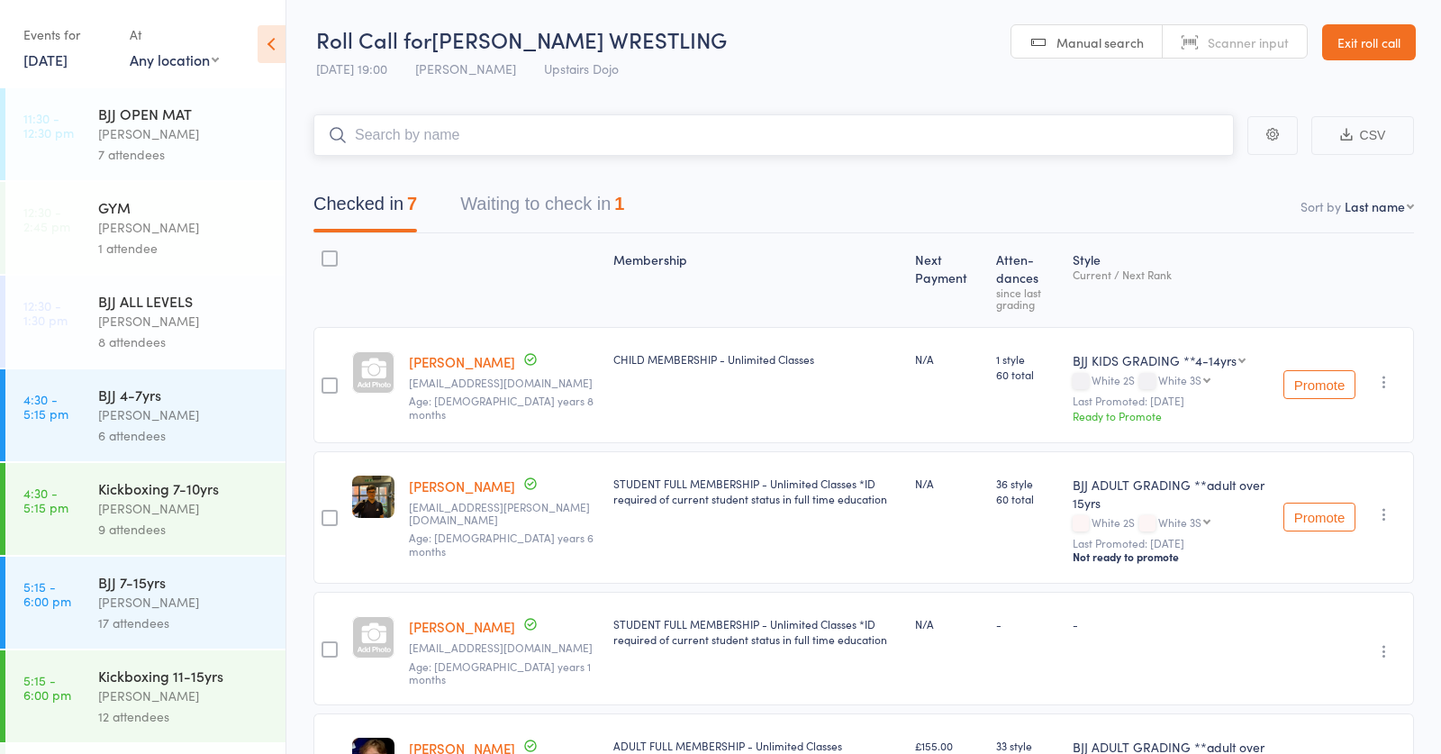
click at [564, 127] on input "search" at bounding box center [773, 134] width 920 height 41
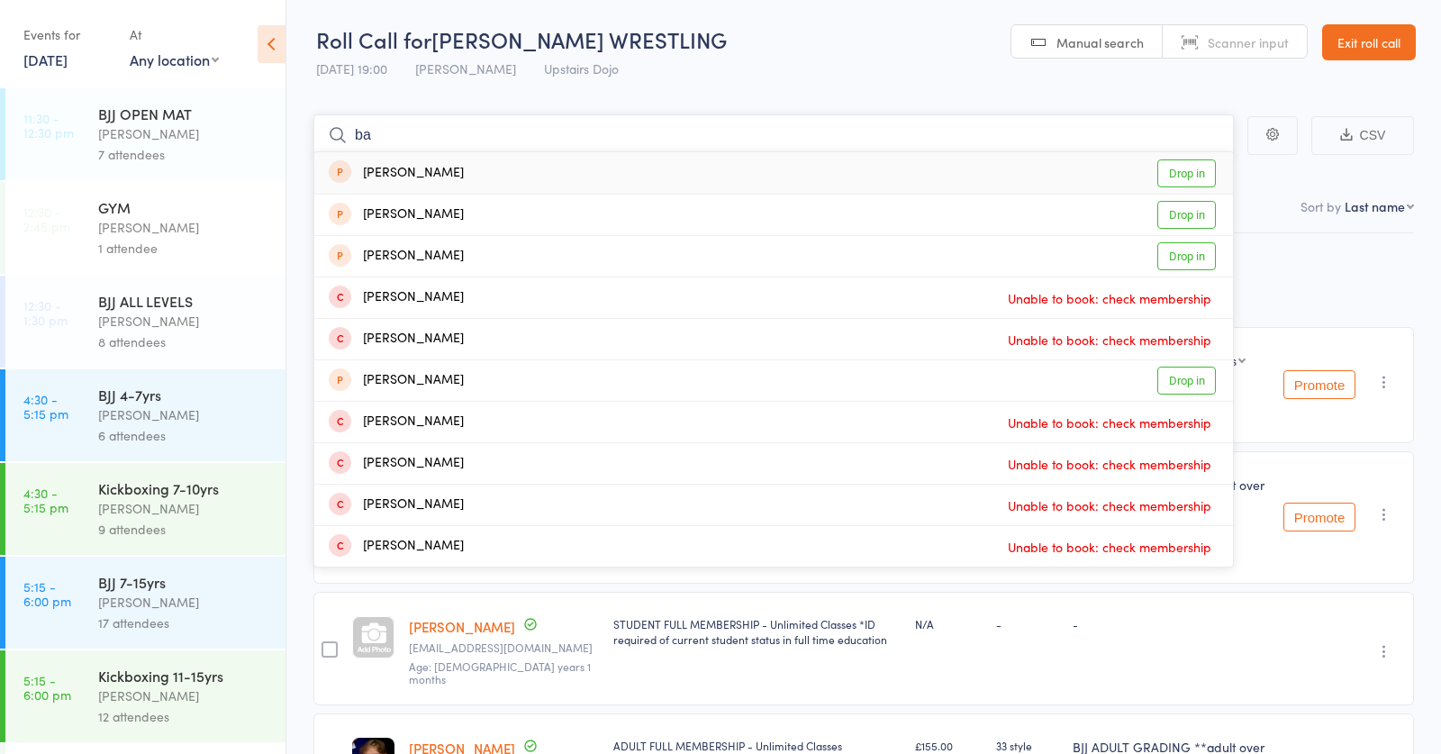
type input "b"
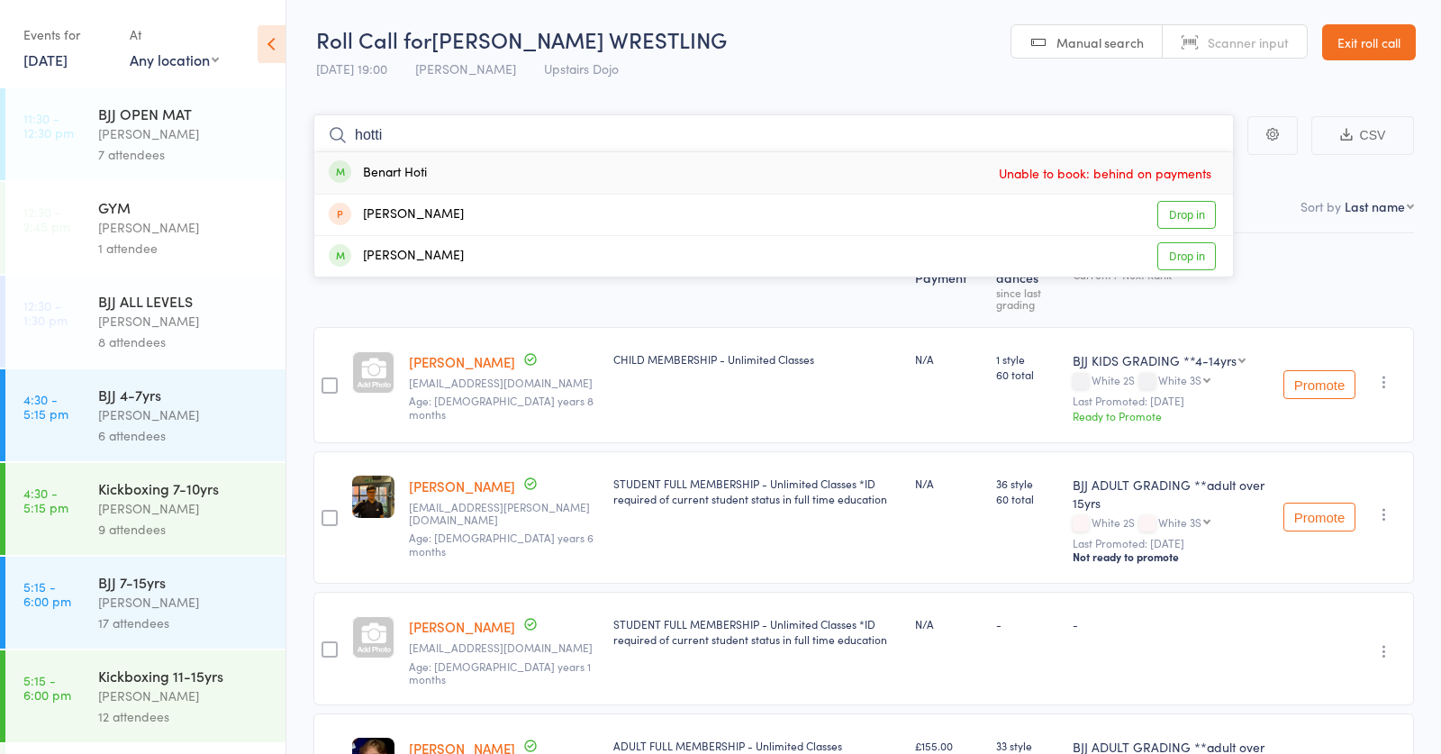
type input "hotti"
click at [470, 173] on div "Benart Hoti Unable to book: behind on payments" at bounding box center [773, 172] width 919 height 41
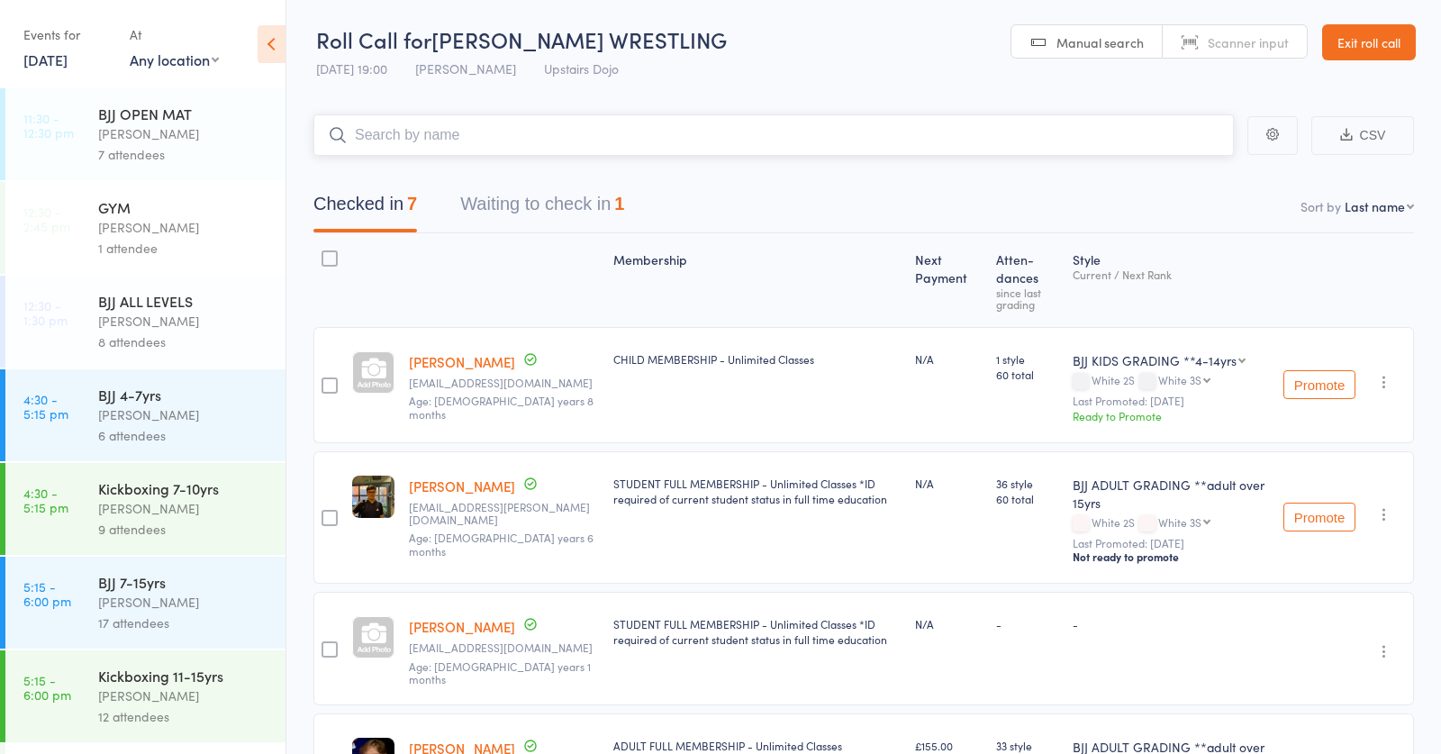
click at [538, 131] on input "search" at bounding box center [773, 134] width 920 height 41
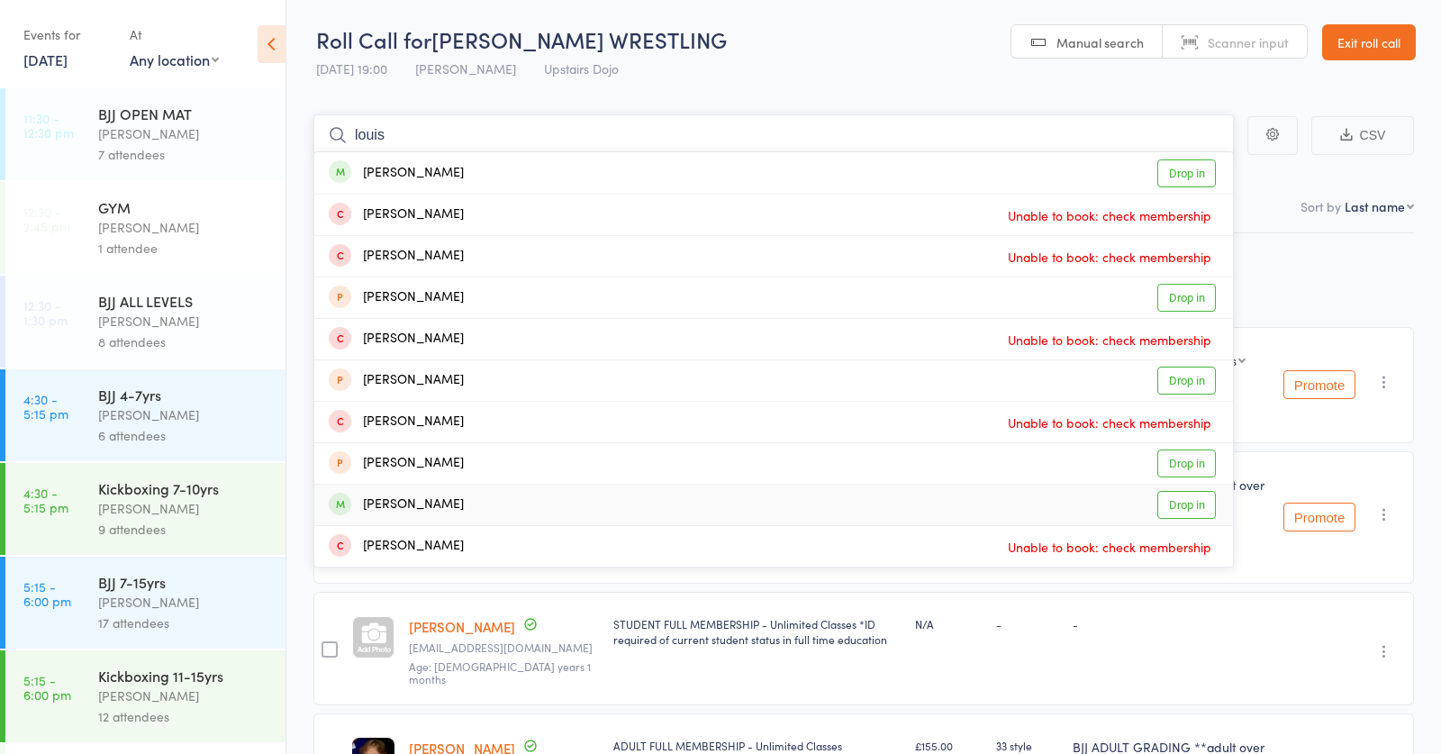
type input "louis"
click at [443, 508] on div "Louis GRAHAM" at bounding box center [396, 504] width 135 height 21
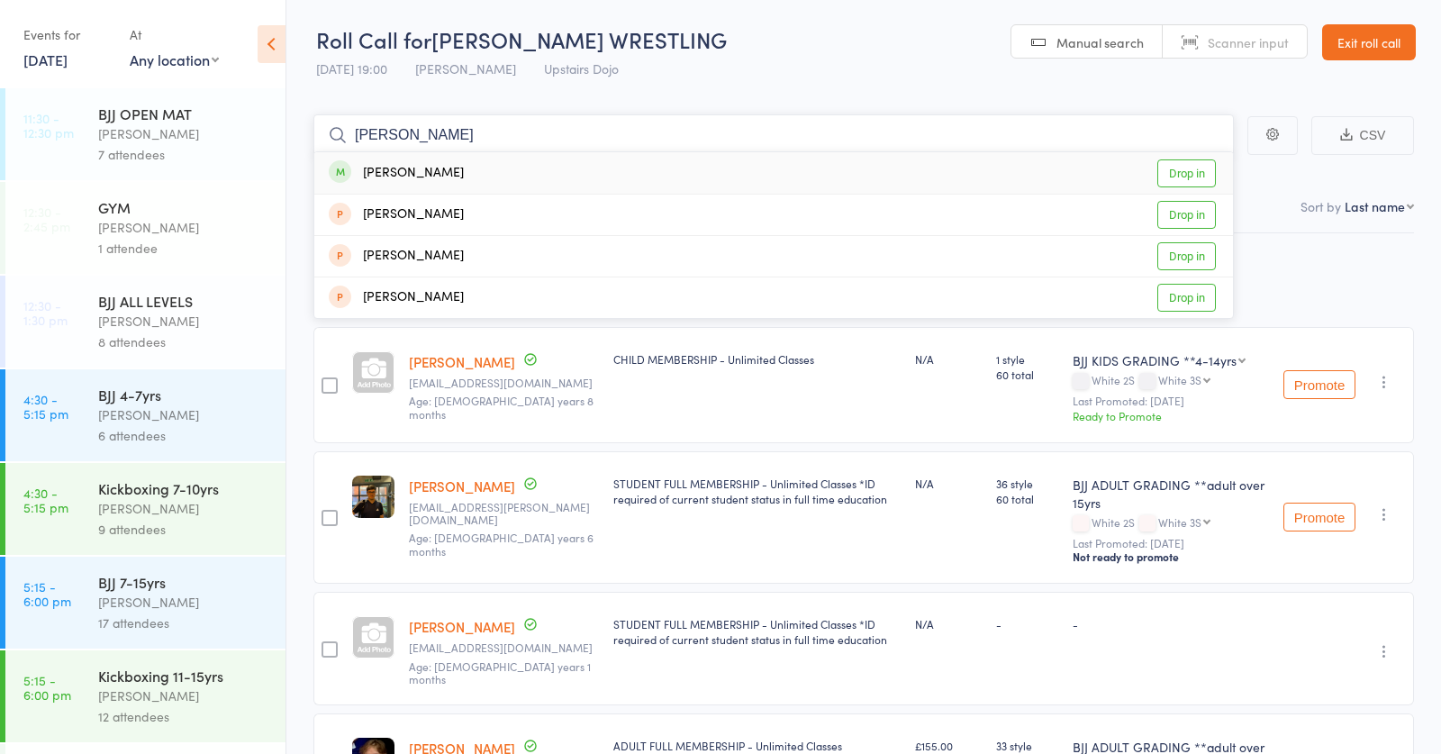
type input "likes"
drag, startPoint x: 455, startPoint y: 133, endPoint x: 454, endPoint y: 168, distance: 34.2
click at [454, 168] on div "Lokesh Dasan Drop in" at bounding box center [773, 172] width 919 height 41
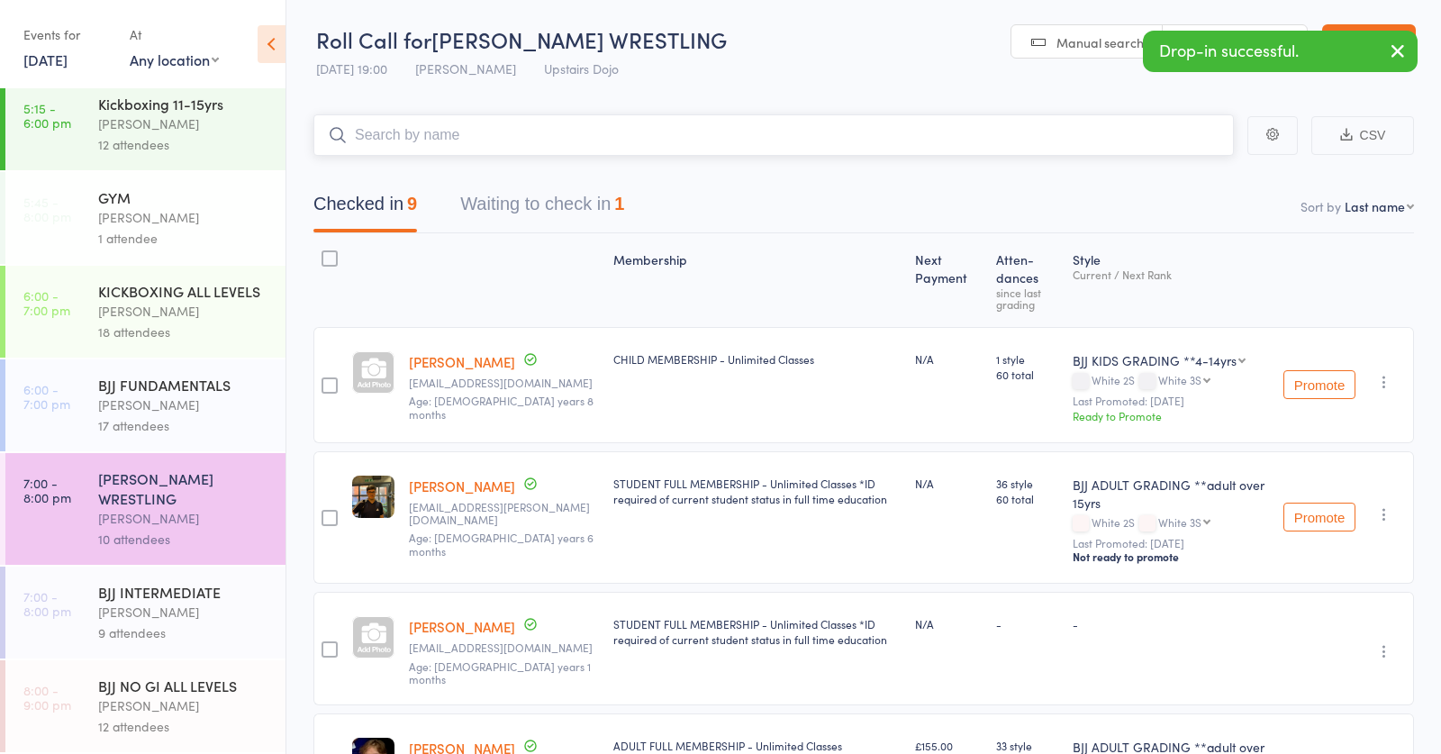
scroll to position [572, 0]
drag, startPoint x: 157, startPoint y: 698, endPoint x: 358, endPoint y: 480, distance: 297.0
click at [161, 694] on div "BJJ NO GI ALL LEVELS Thomas Buckmaster 12 attendees" at bounding box center [191, 706] width 187 height 92
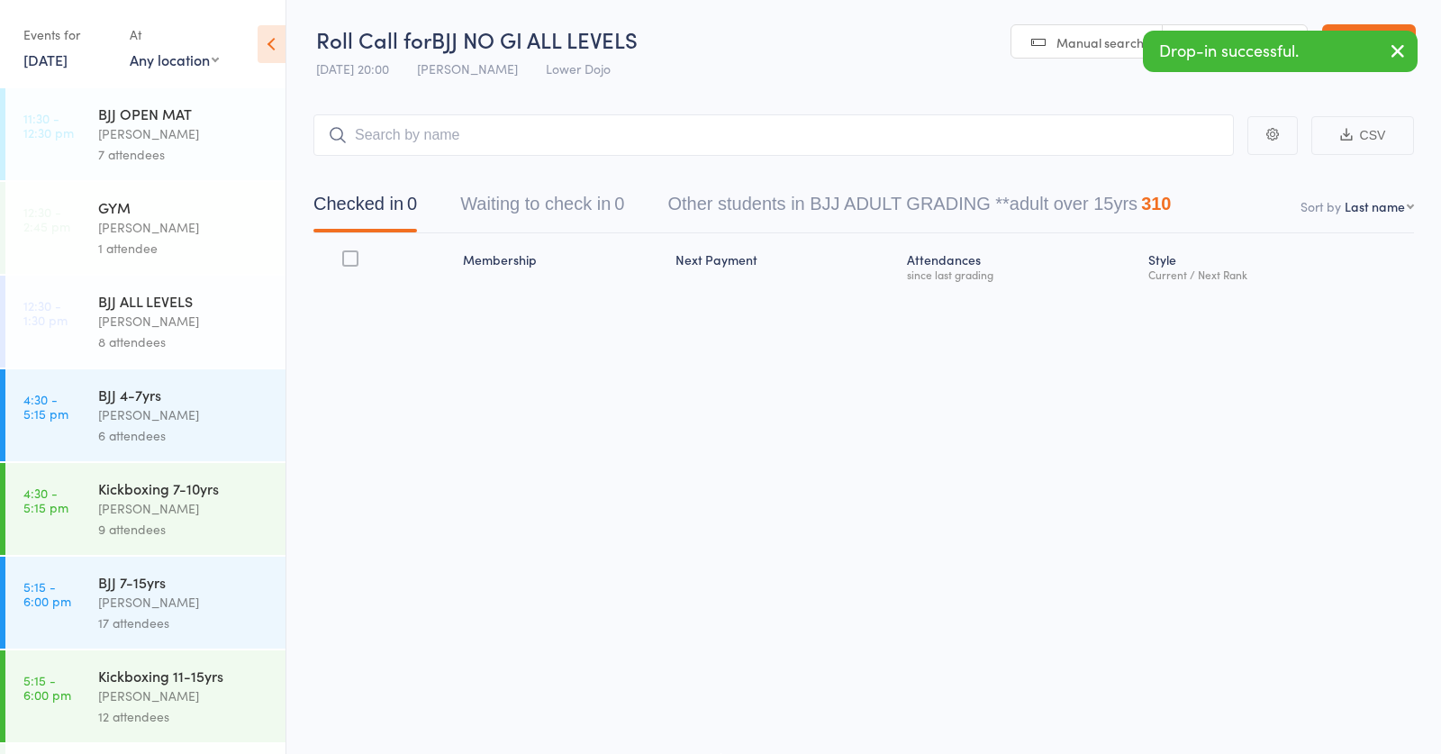
click at [610, 133] on input "search" at bounding box center [773, 134] width 920 height 41
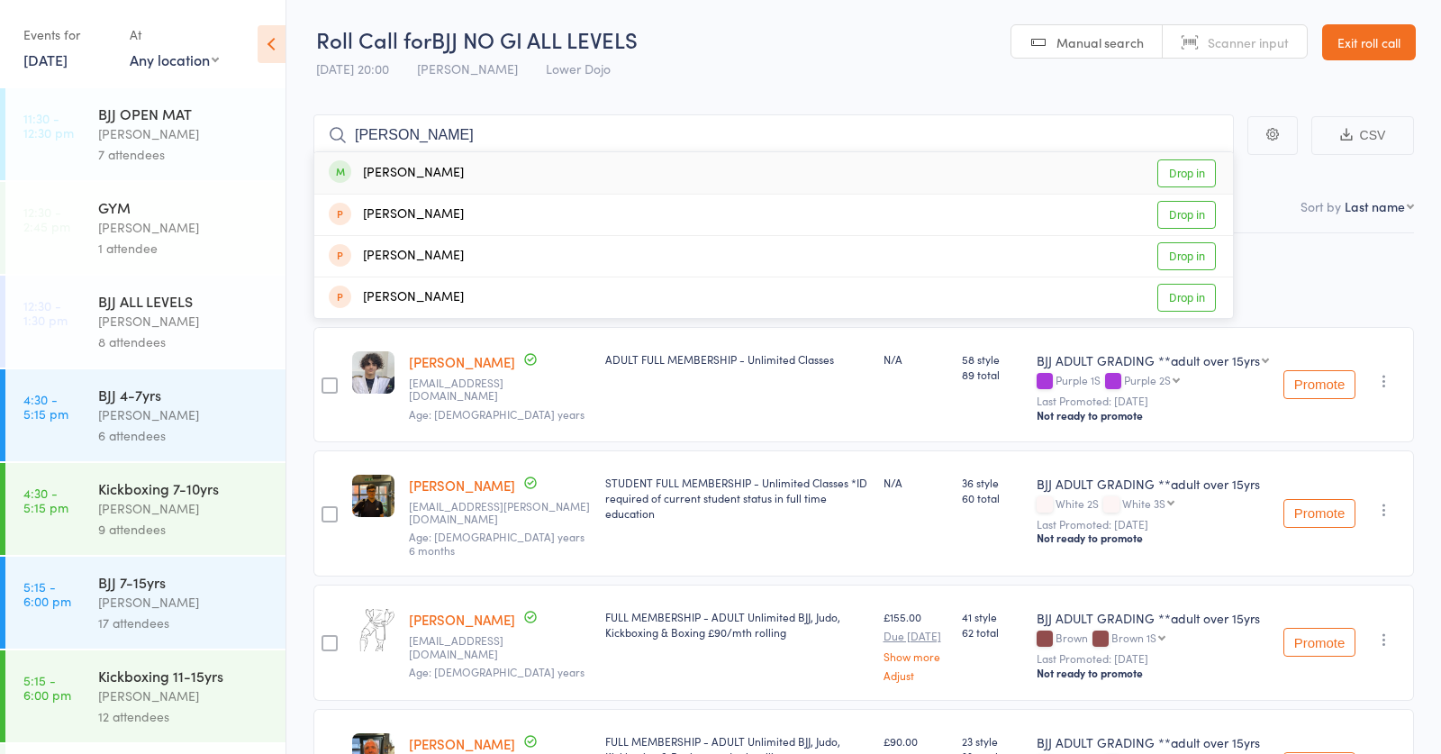
type input "likes"
drag, startPoint x: 610, startPoint y: 133, endPoint x: 576, endPoint y: 173, distance: 51.8
click at [576, 173] on div "Lokesh Dasan Drop in" at bounding box center [773, 172] width 919 height 41
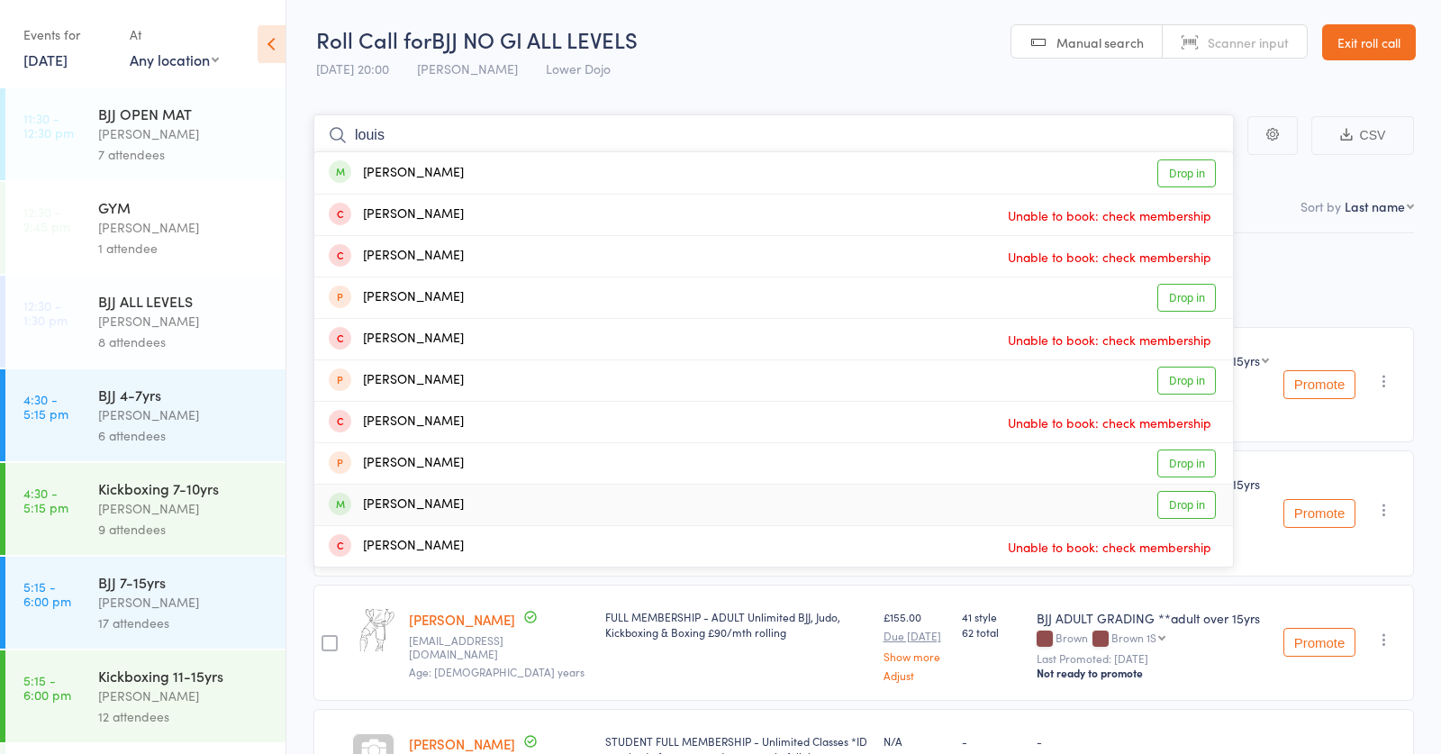
type input "louis"
click at [394, 504] on div "Louis GRAHAM" at bounding box center [396, 504] width 135 height 21
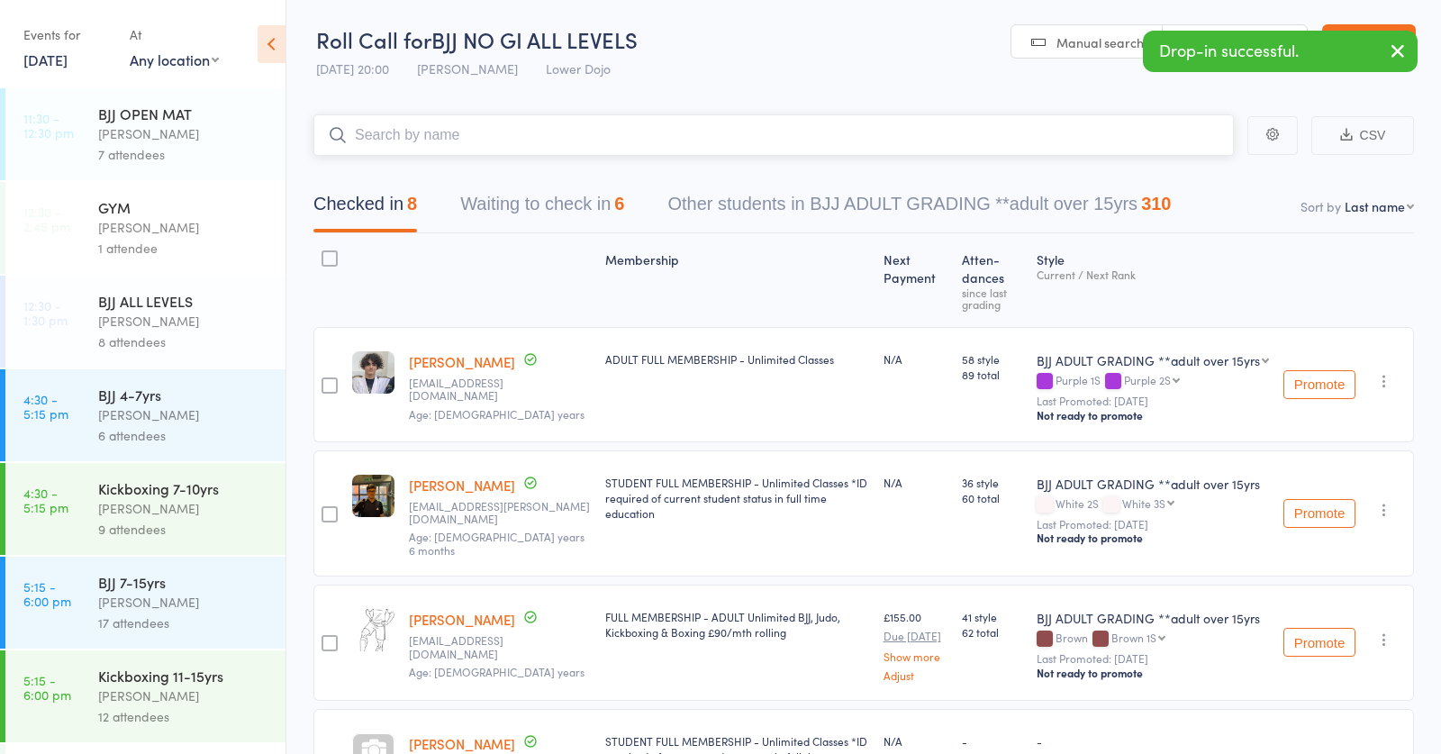
click at [539, 203] on button "Waiting to check in 6" at bounding box center [542, 209] width 164 height 48
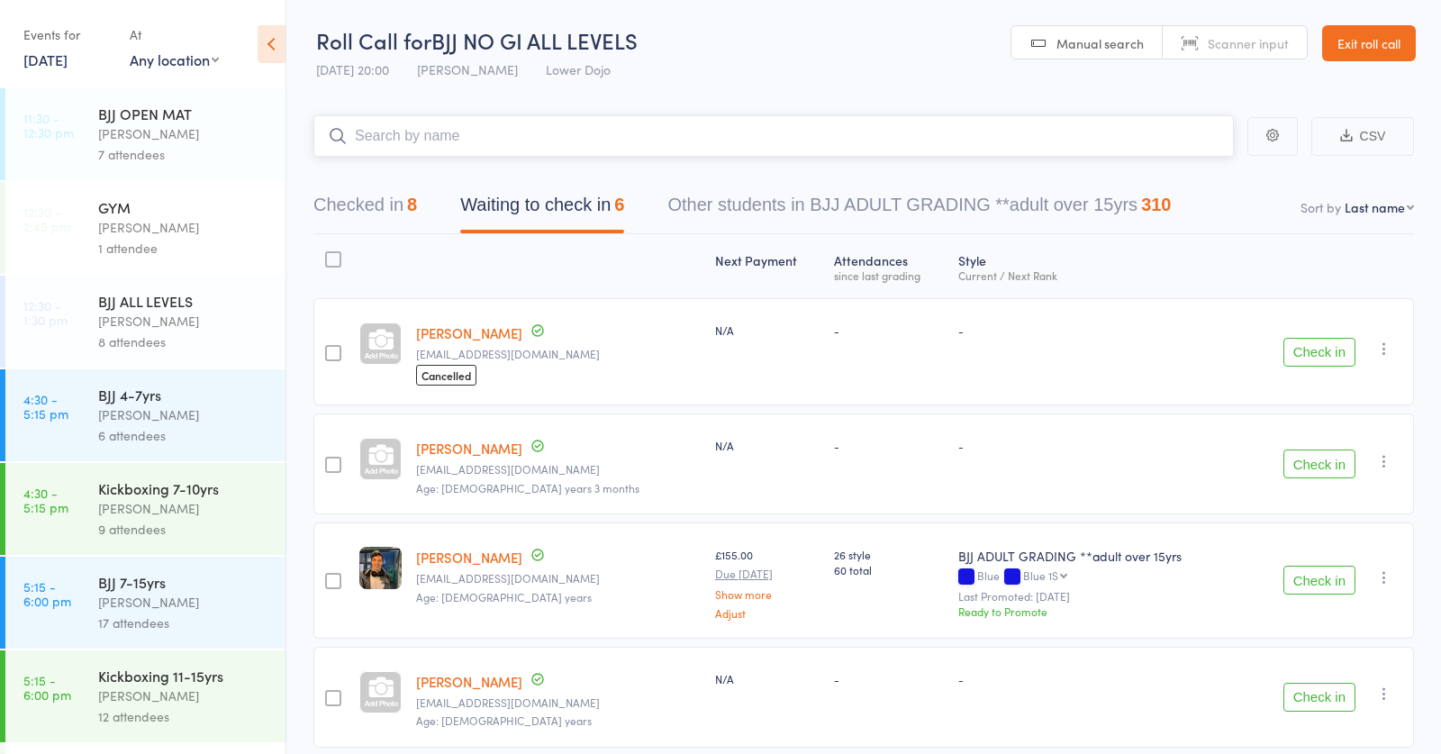
click at [385, 200] on button "Checked in 8" at bounding box center [365, 210] width 104 height 48
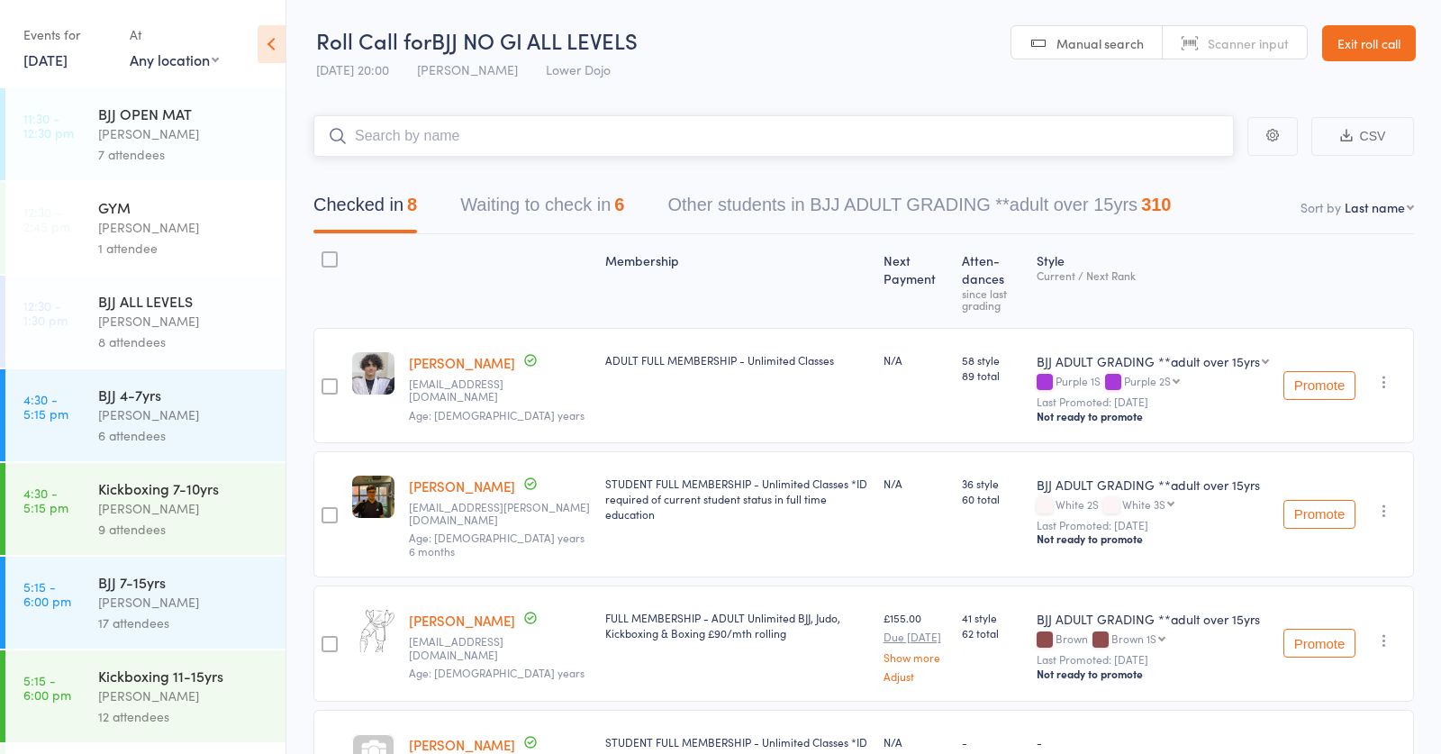
click at [680, 128] on input "search" at bounding box center [773, 135] width 920 height 41
type input "mark th"
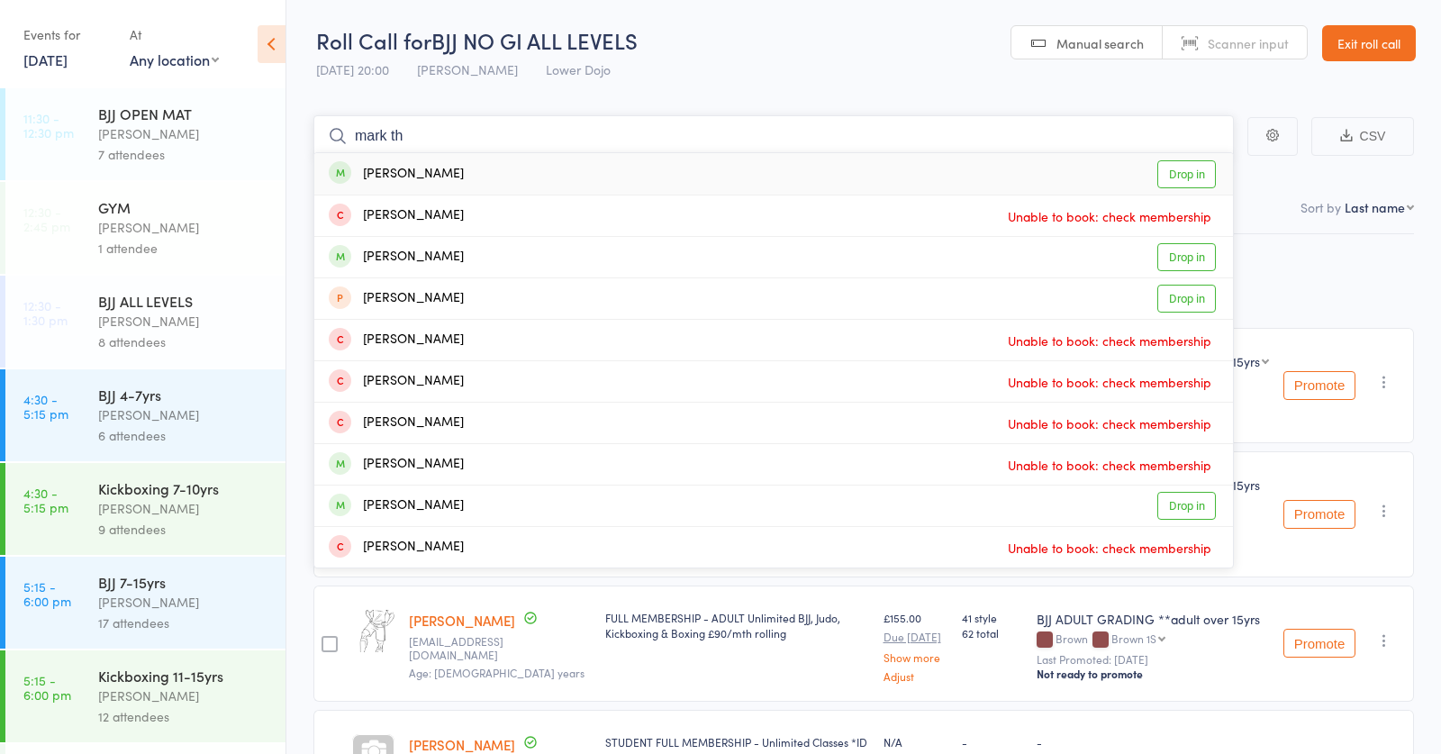
drag, startPoint x: 400, startPoint y: 133, endPoint x: 263, endPoint y: 139, distance: 137.0
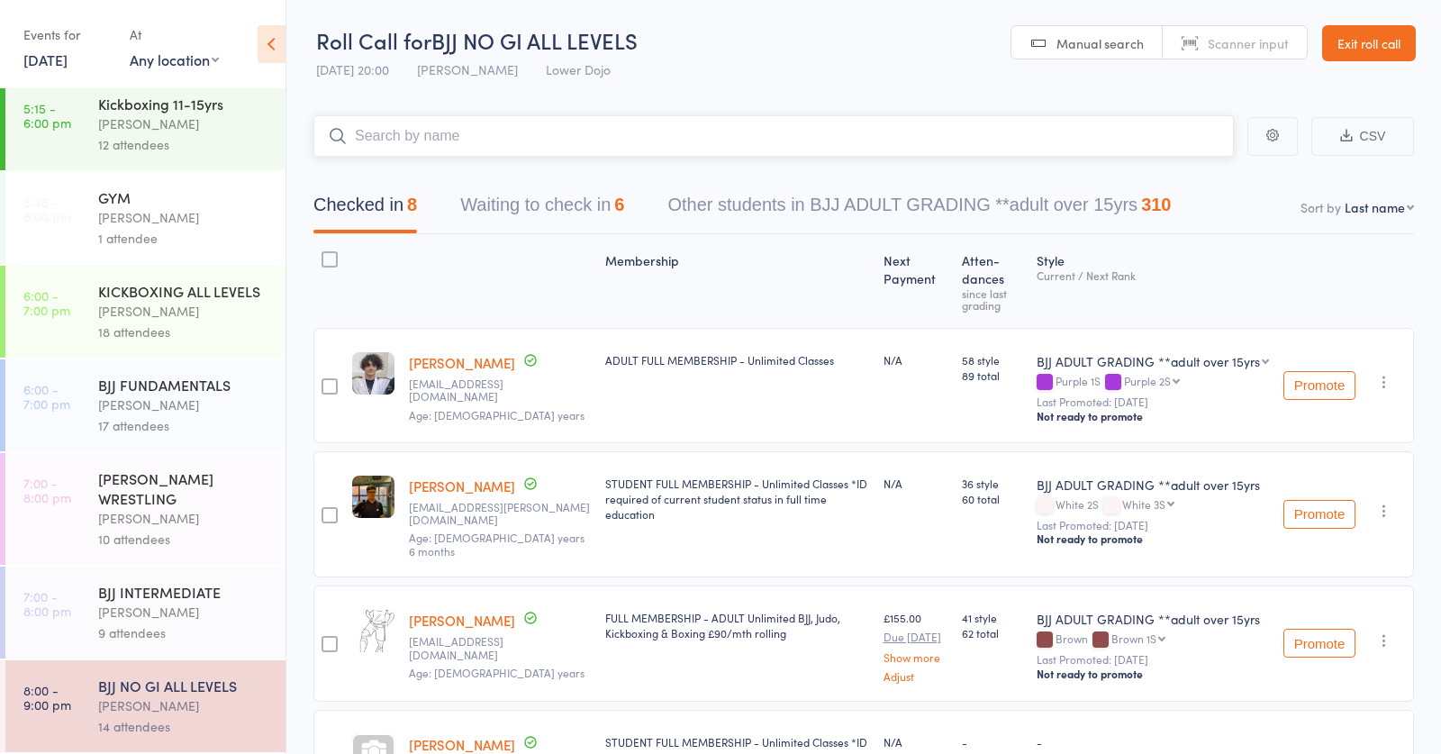
scroll to position [572, 0]
click at [144, 602] on div "Thomas Buckmaster" at bounding box center [184, 612] width 172 height 21
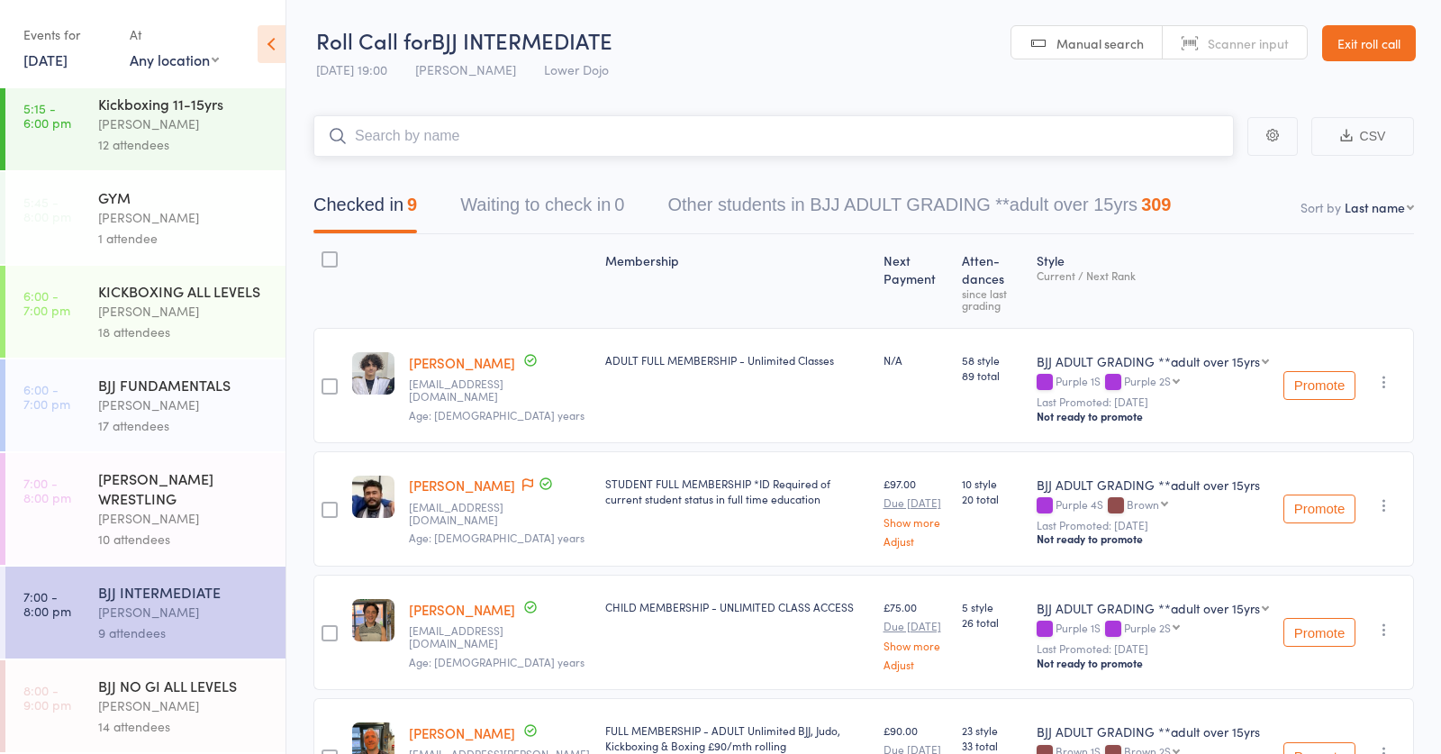
scroll to position [572, 0]
click at [165, 515] on div "Abdullah Tatarashvili" at bounding box center [184, 518] width 172 height 21
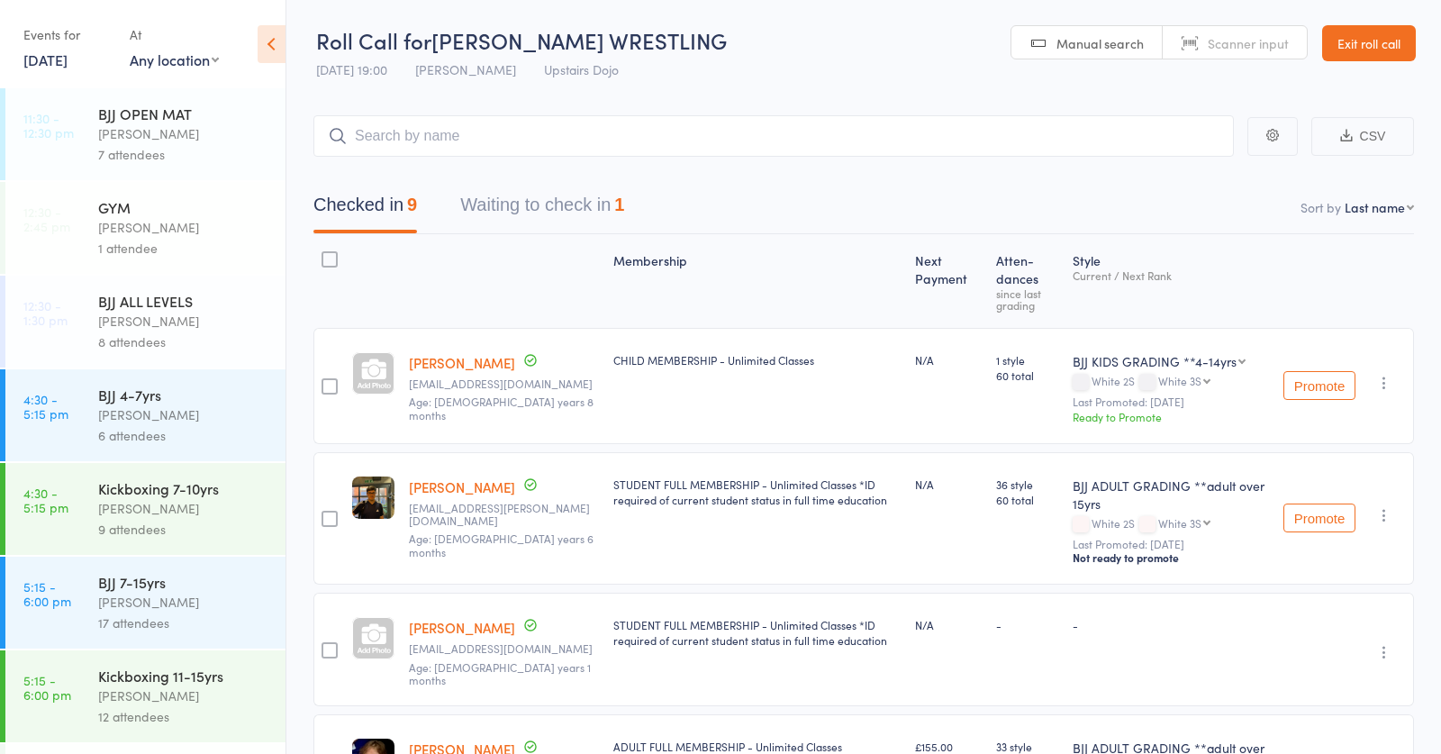
click at [503, 192] on button "Waiting to check in 1" at bounding box center [542, 210] width 164 height 48
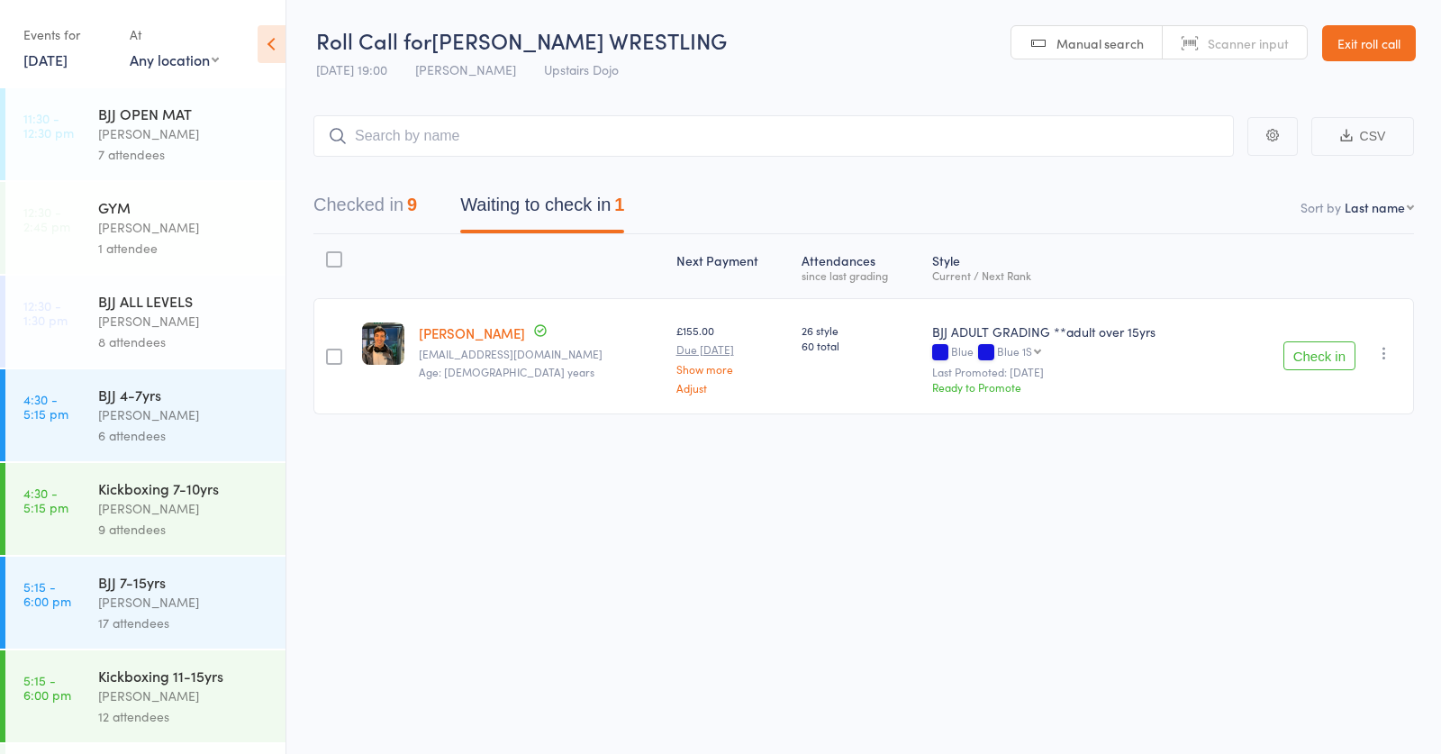
click at [1285, 360] on button "Check in" at bounding box center [1319, 355] width 72 height 29
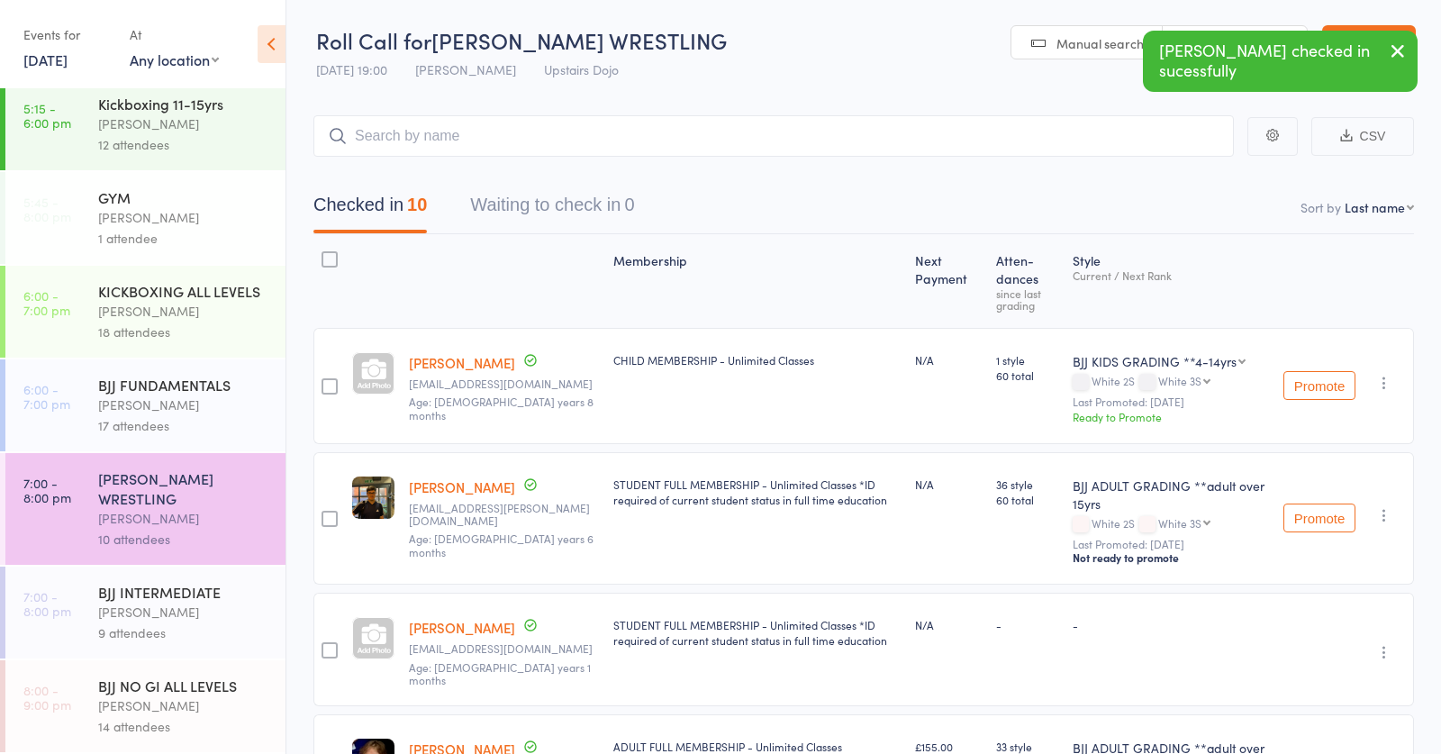
scroll to position [572, 0]
click at [169, 689] on div "BJJ NO GI ALL LEVELS" at bounding box center [184, 685] width 172 height 20
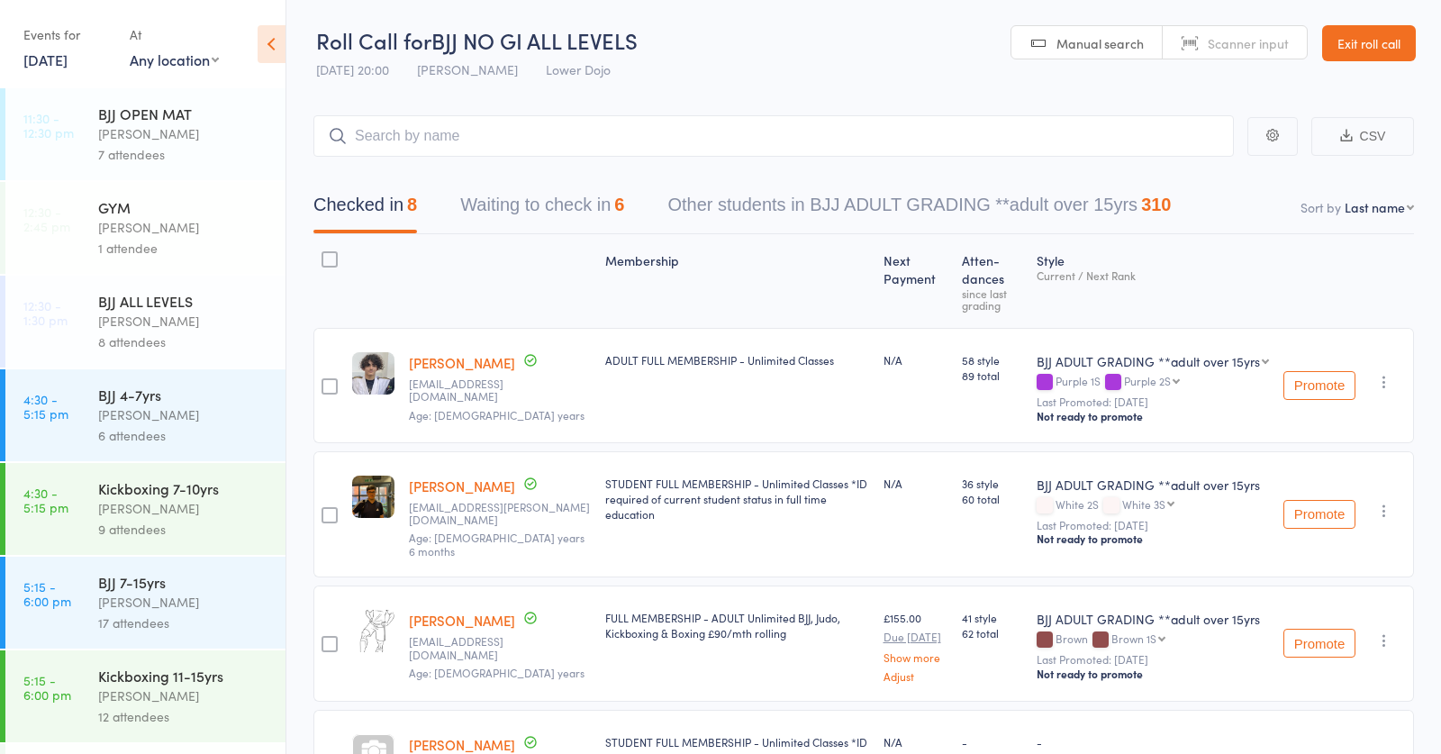
scroll to position [1, 0]
click at [614, 202] on button "Waiting to check in 6" at bounding box center [542, 209] width 164 height 48
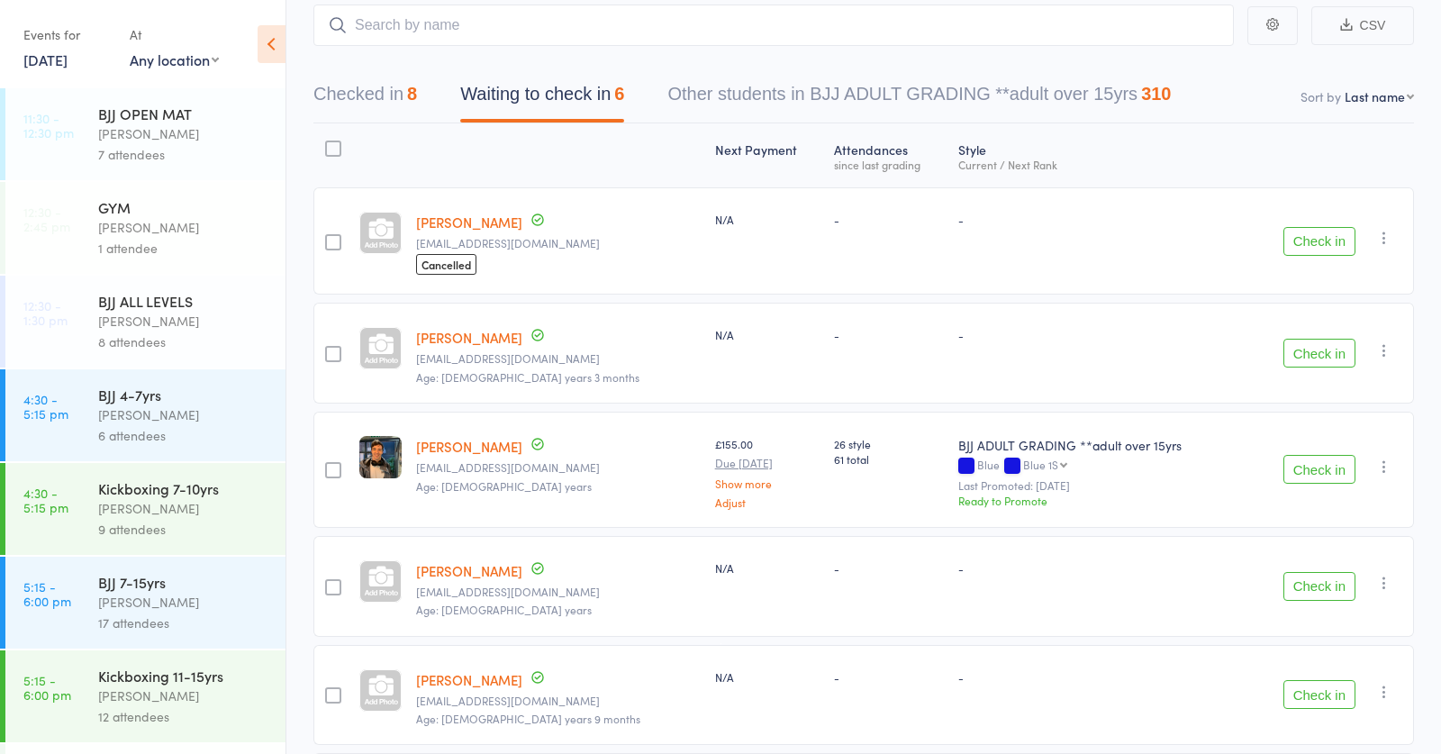
scroll to position [111, 0]
click at [1334, 466] on button "Check in" at bounding box center [1319, 469] width 72 height 29
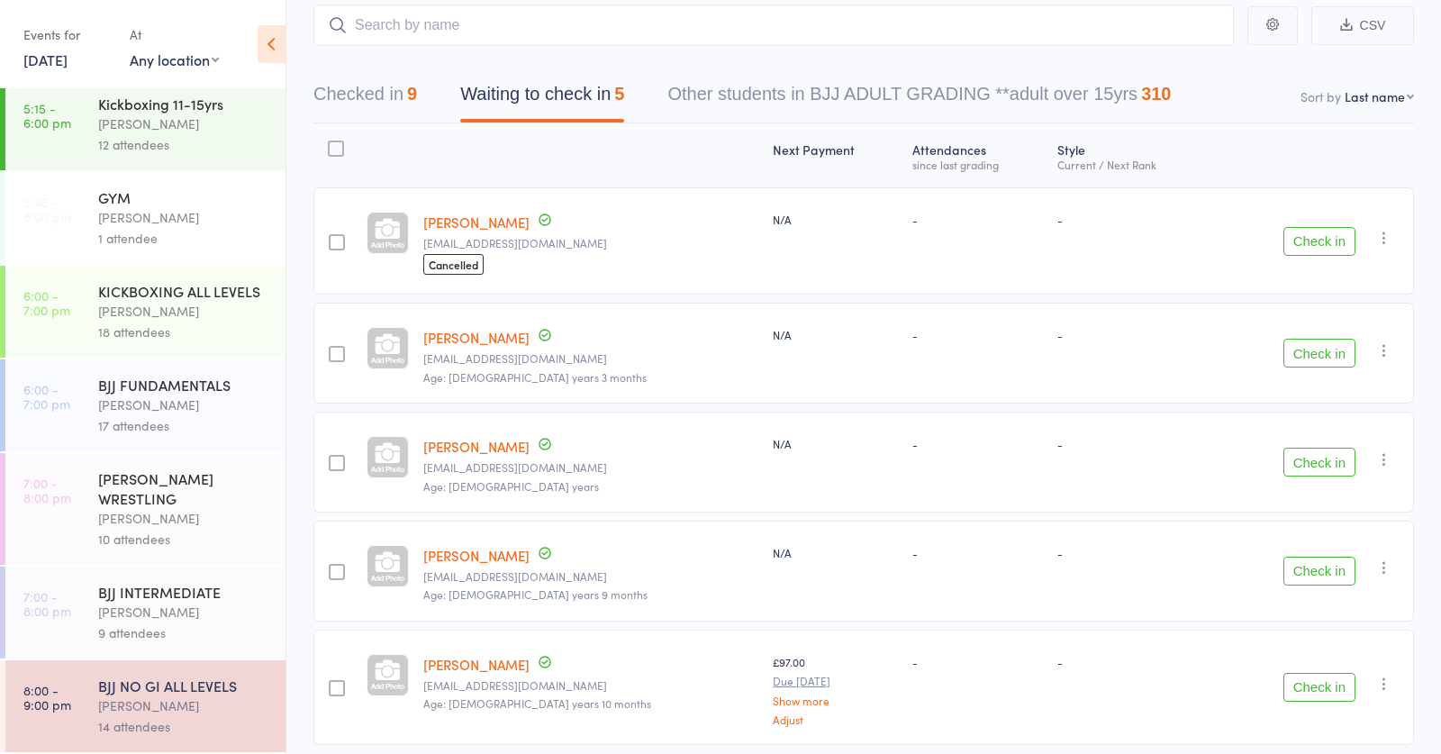
scroll to position [572, 0]
click at [117, 603] on div "Thomas Buckmaster" at bounding box center [184, 612] width 172 height 21
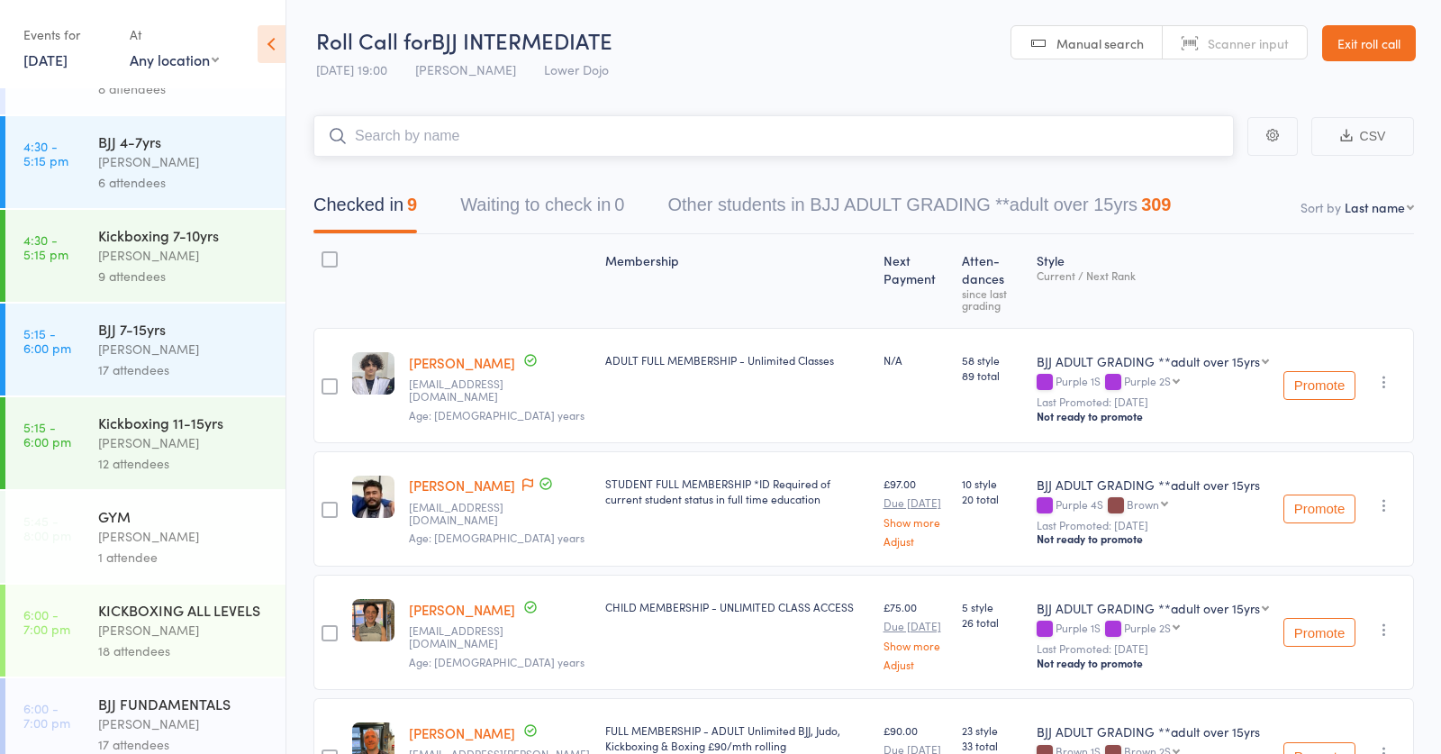
scroll to position [258, 0]
click at [163, 689] on div "BJJ FUNDAMENTALS" at bounding box center [184, 698] width 172 height 20
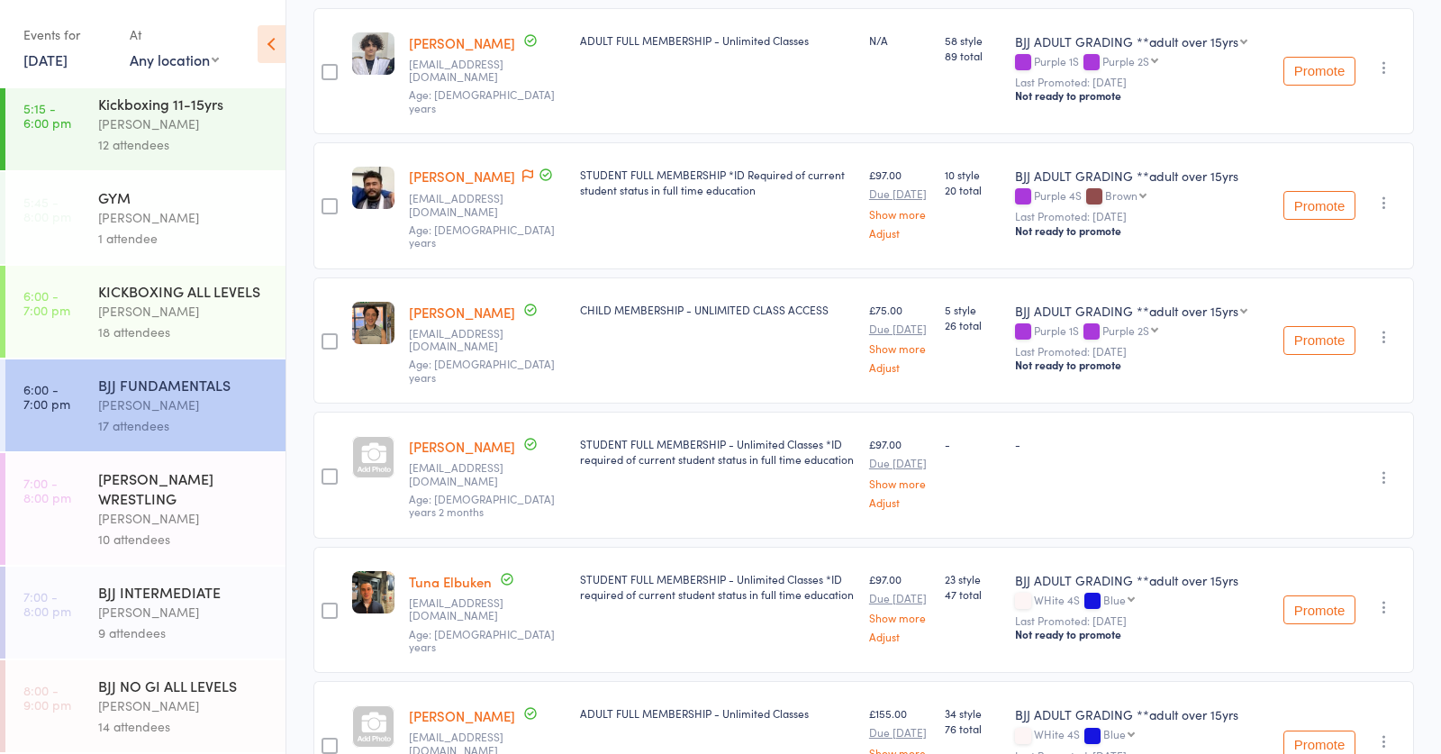
scroll to position [467, 0]
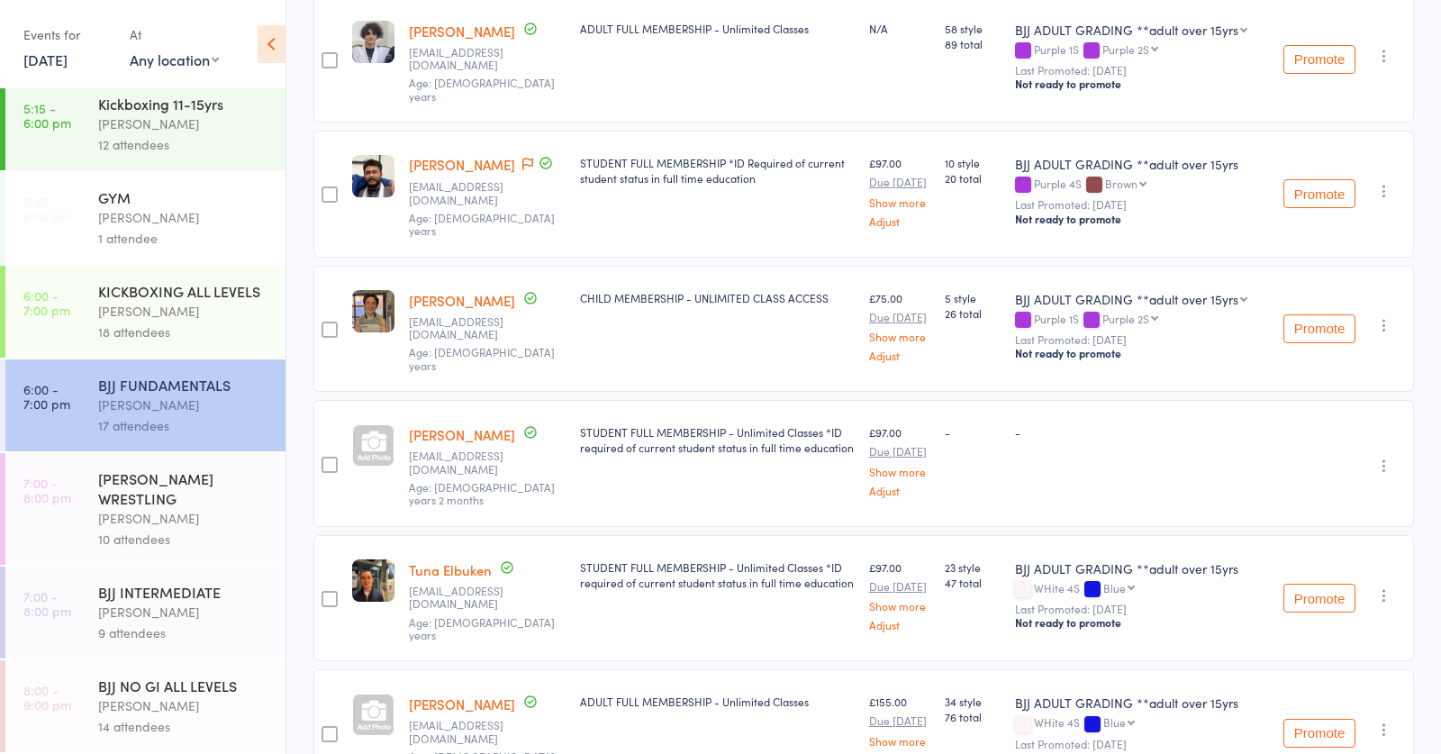
click at [177, 612] on div "Thomas Buckmaster" at bounding box center [184, 612] width 172 height 21
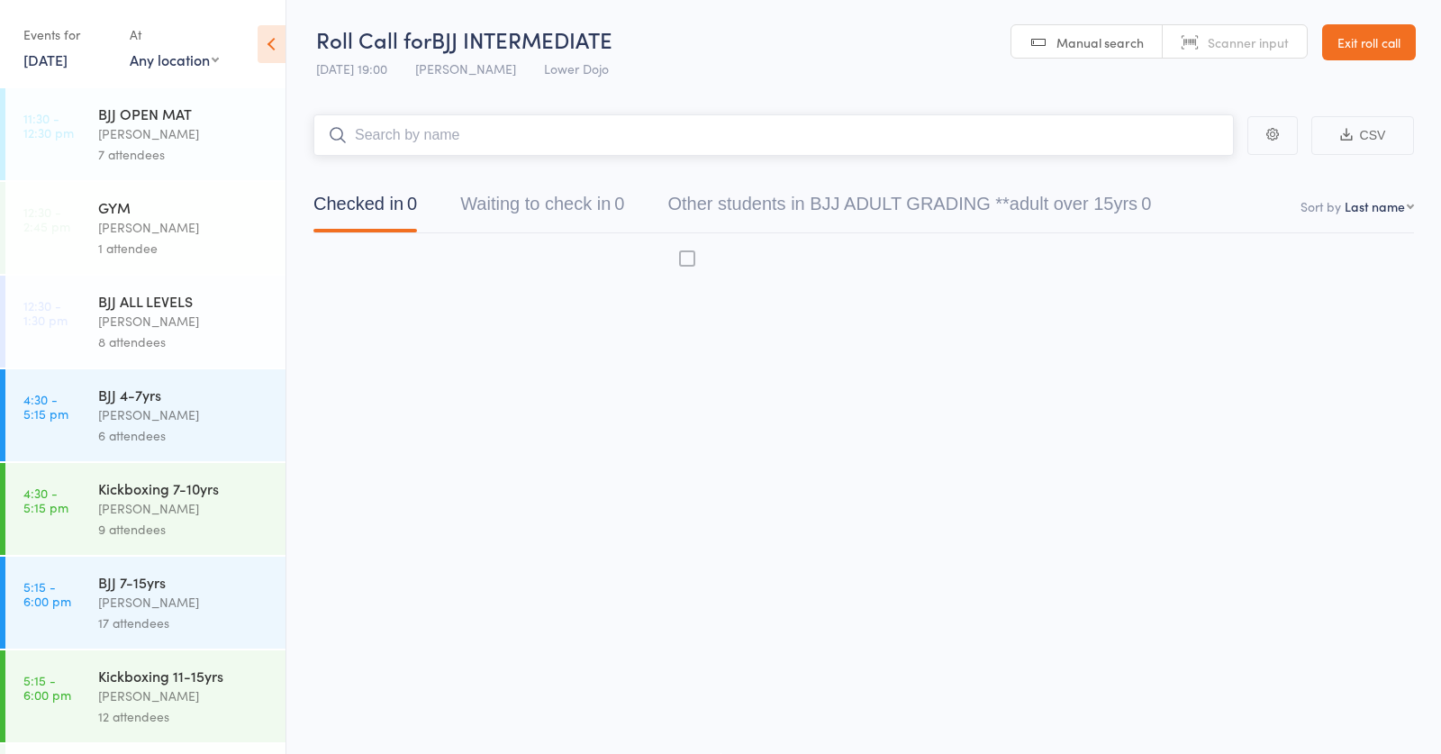
scroll to position [1, 0]
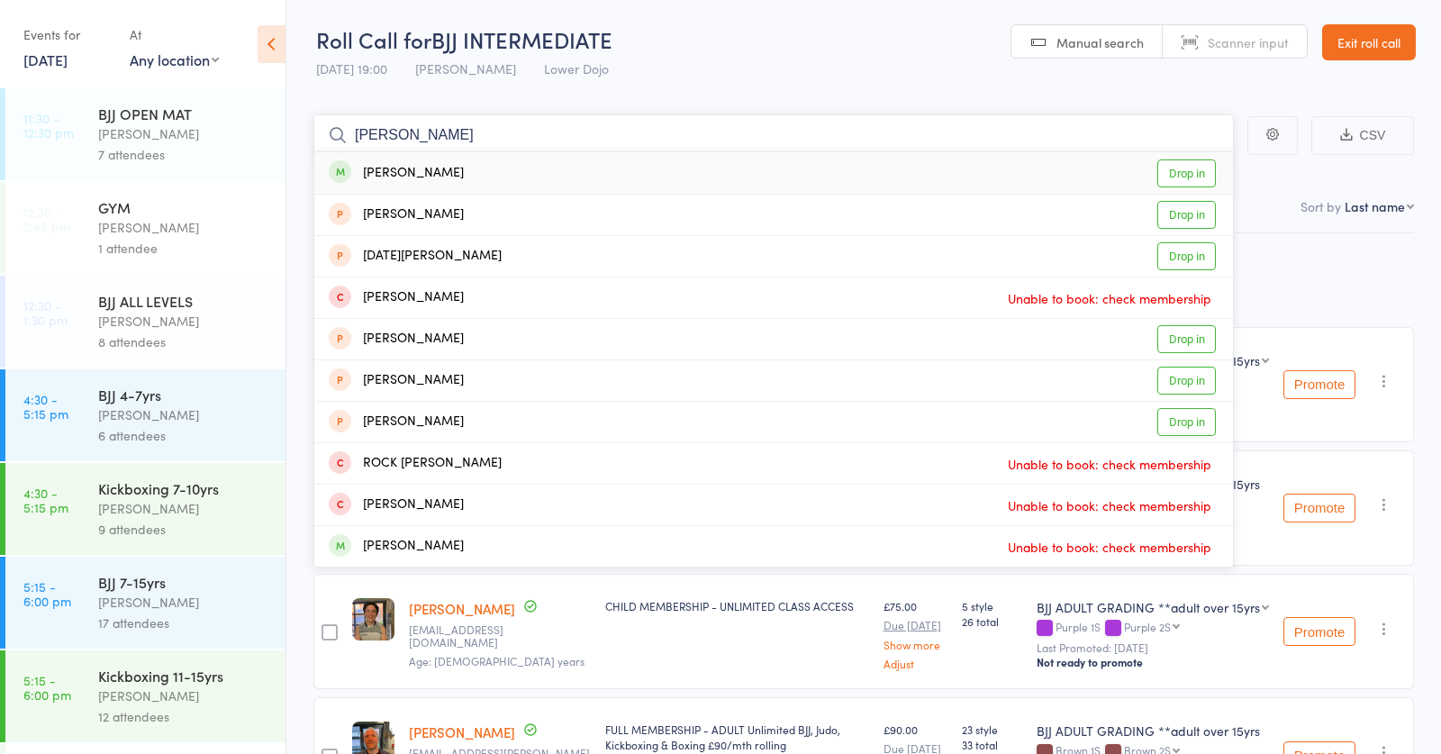
type input "nock"
click at [1174, 172] on link "Drop in" at bounding box center [1186, 173] width 59 height 28
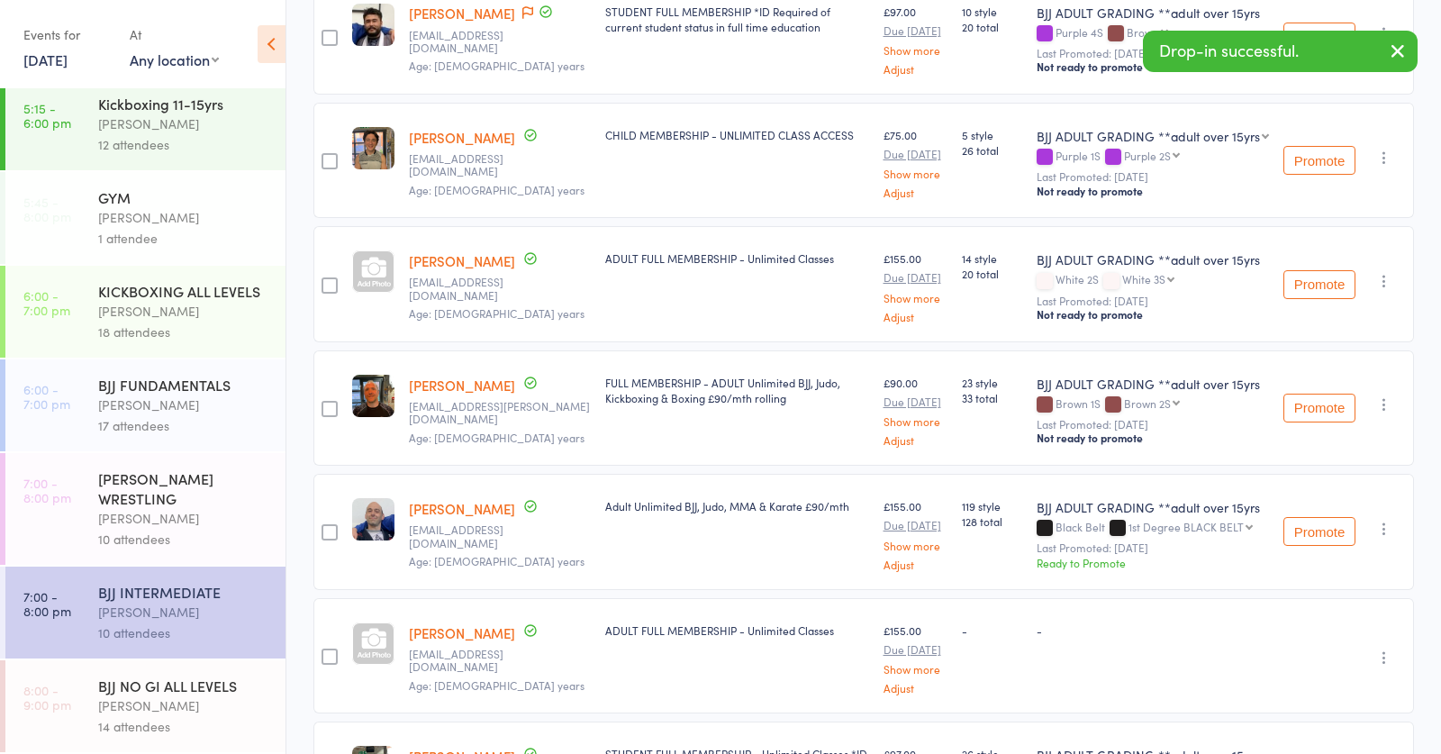
scroll to position [572, 0]
click at [188, 677] on div "BJJ NO GI ALL LEVELS" at bounding box center [184, 685] width 172 height 20
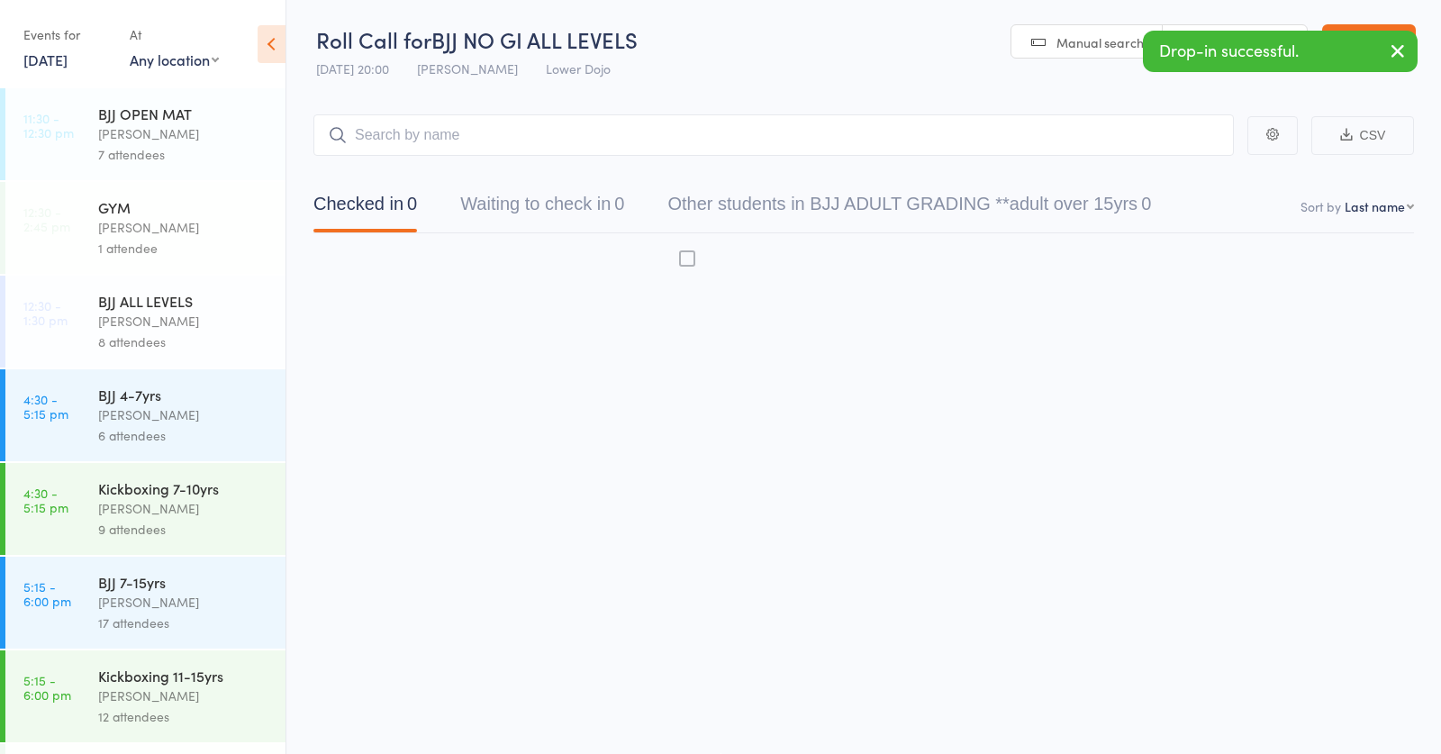
scroll to position [1, 0]
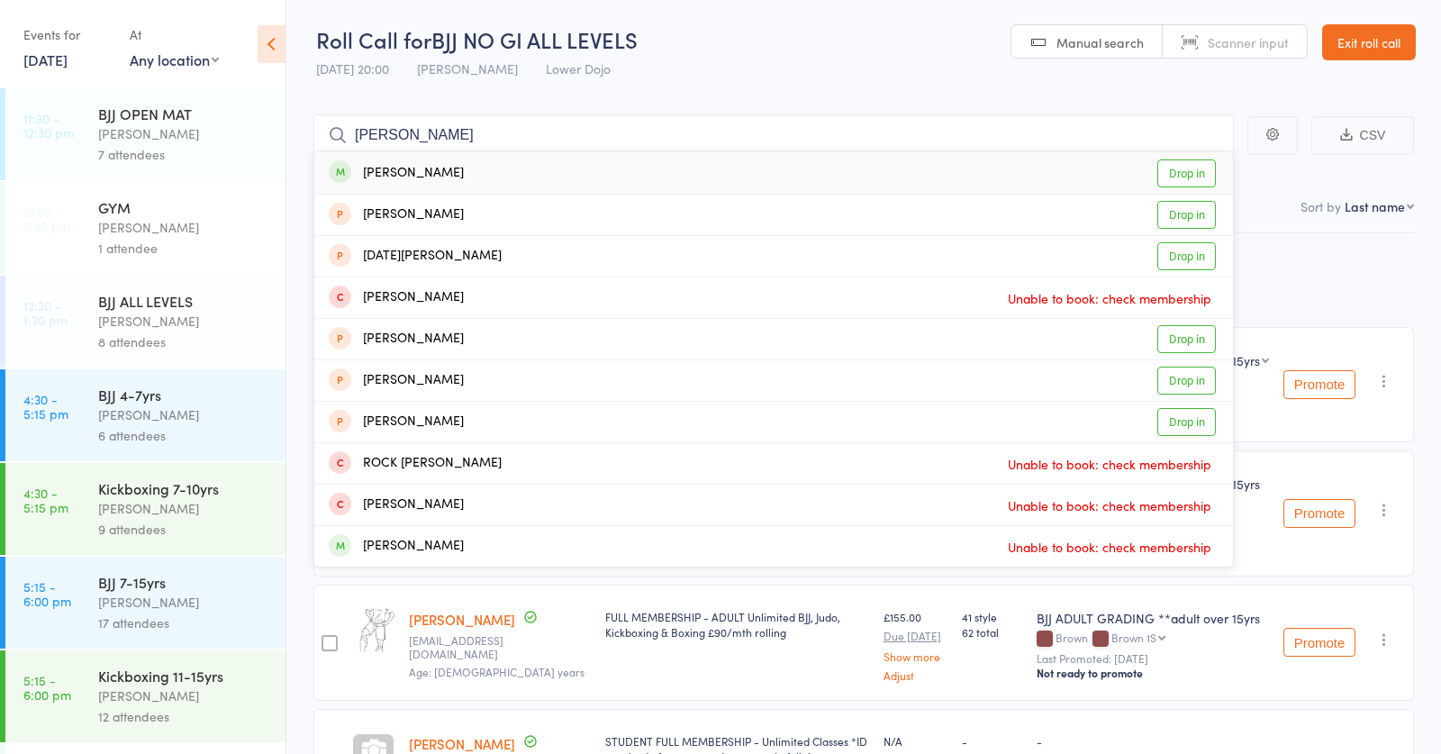
type input "nock"
click at [1185, 177] on link "Drop in" at bounding box center [1186, 173] width 59 height 28
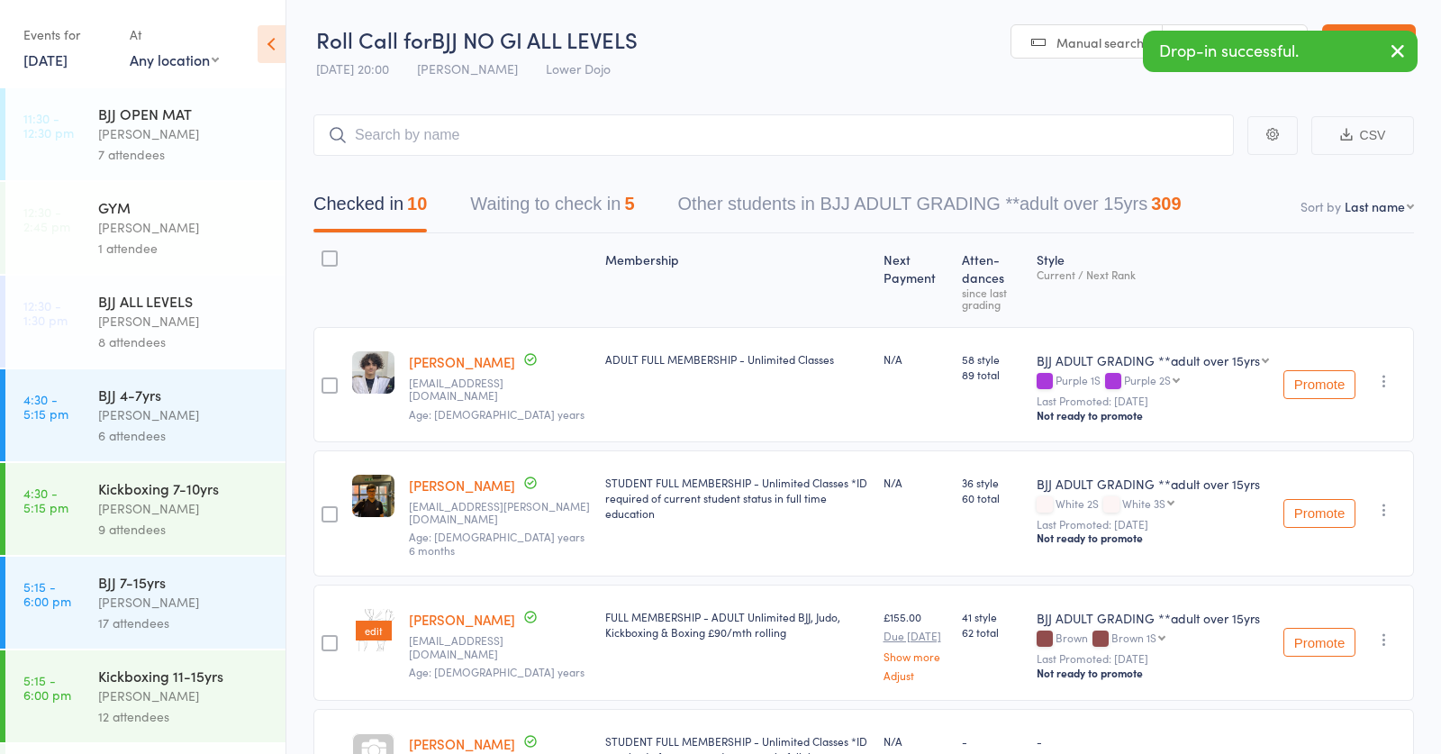
click at [370, 607] on img at bounding box center [373, 630] width 47 height 47
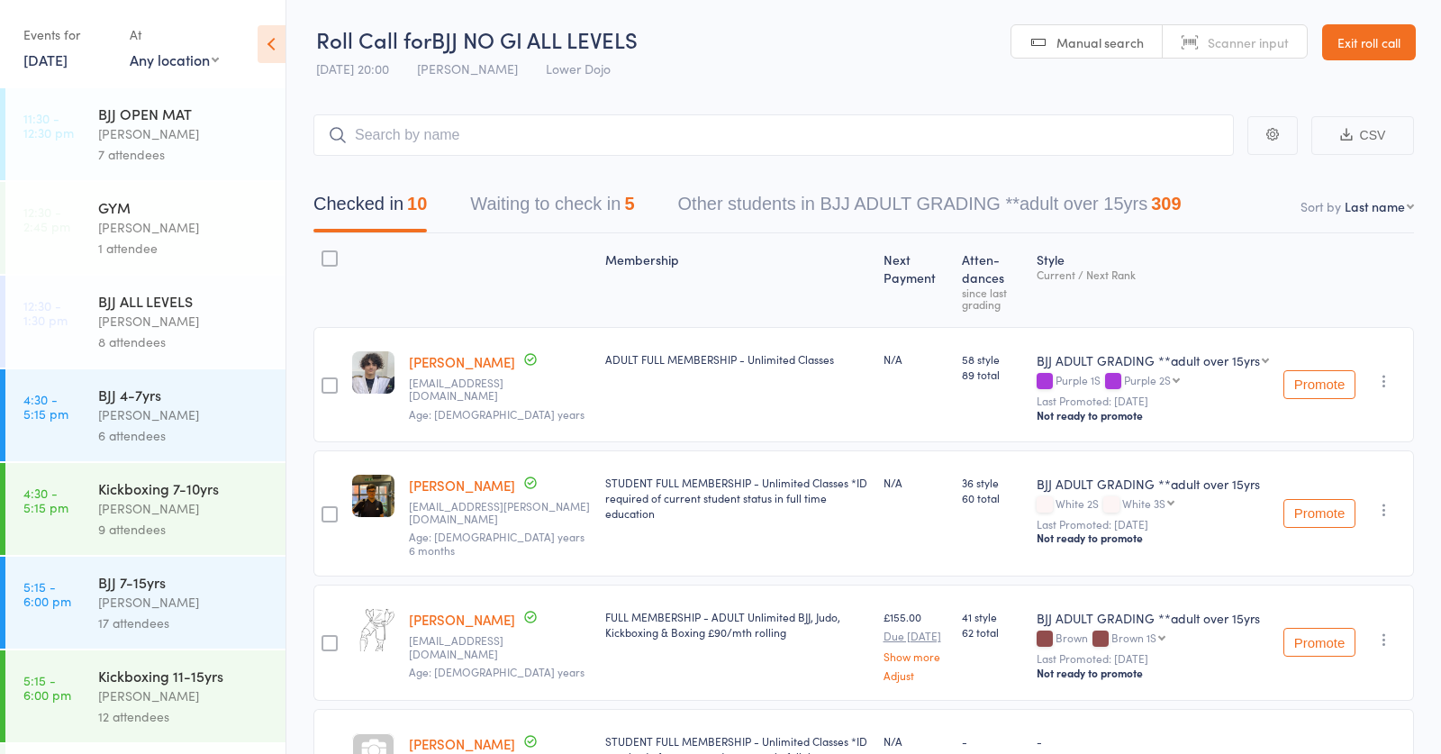
click at [435, 610] on link "Rory Clark" at bounding box center [462, 619] width 106 height 19
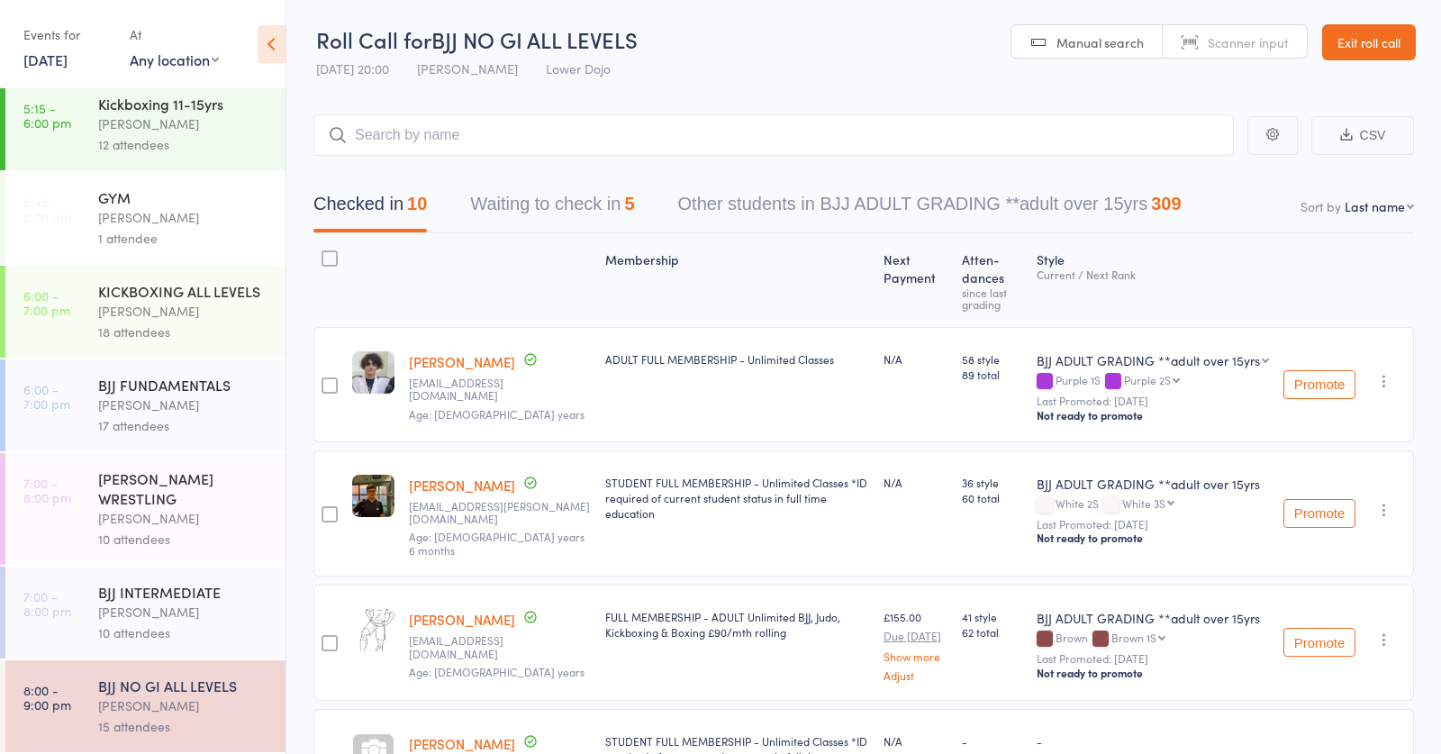
scroll to position [572, 0]
click at [137, 646] on div "BJJ INTERMEDIATE Thomas Buckmaster 10 attendees" at bounding box center [191, 612] width 187 height 92
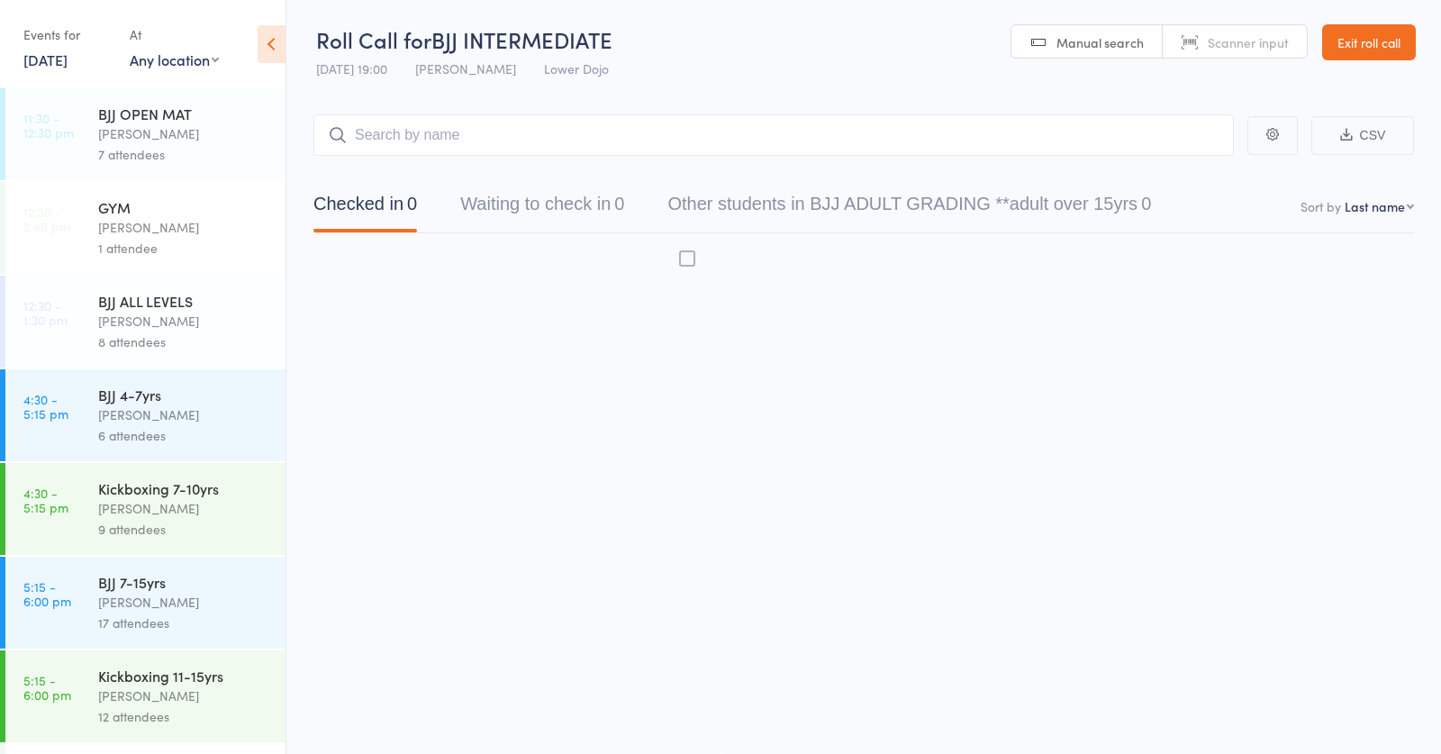
scroll to position [1, 0]
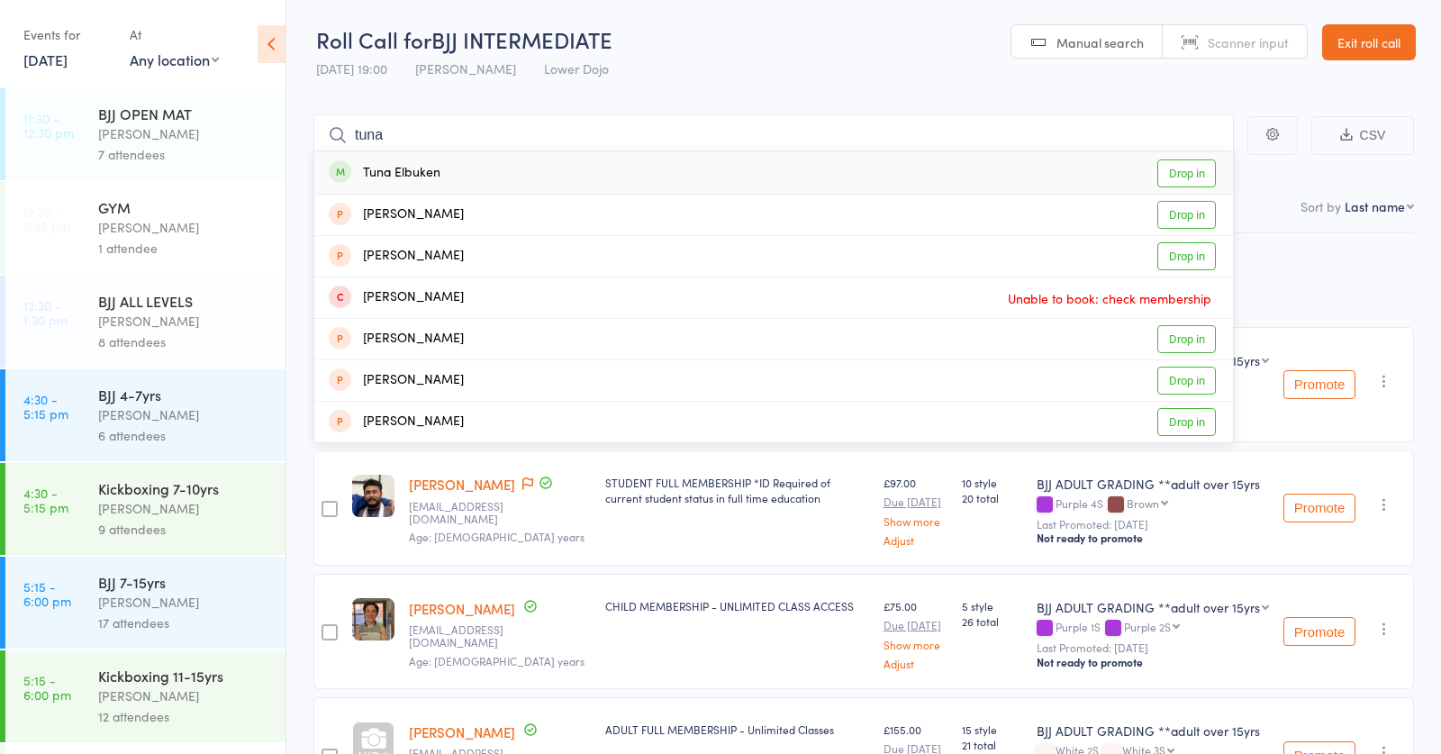
type input "tuna"
click at [494, 159] on div "Tuna Elbuken Drop in" at bounding box center [773, 172] width 919 height 41
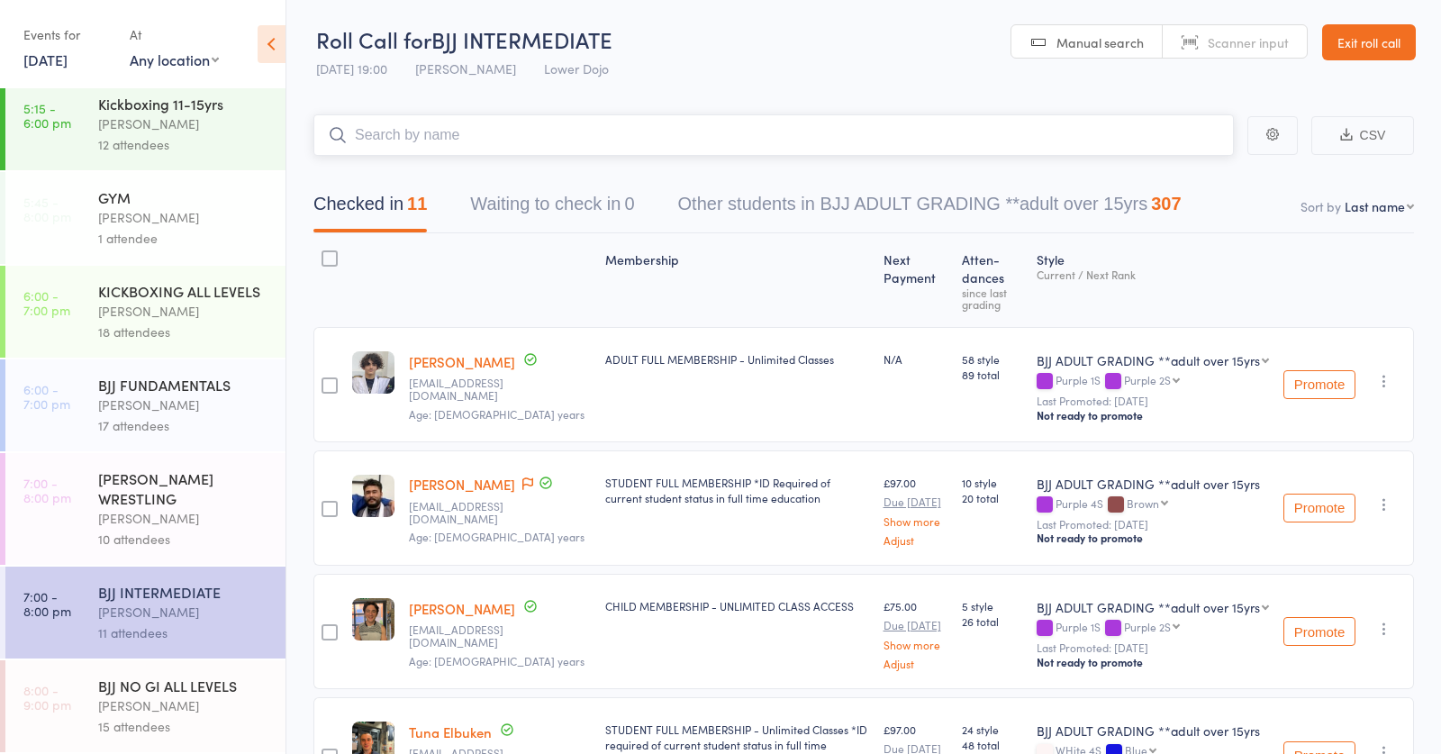
scroll to position [572, 0]
click at [447, 618] on link "Campbell Brooks" at bounding box center [462, 608] width 106 height 19
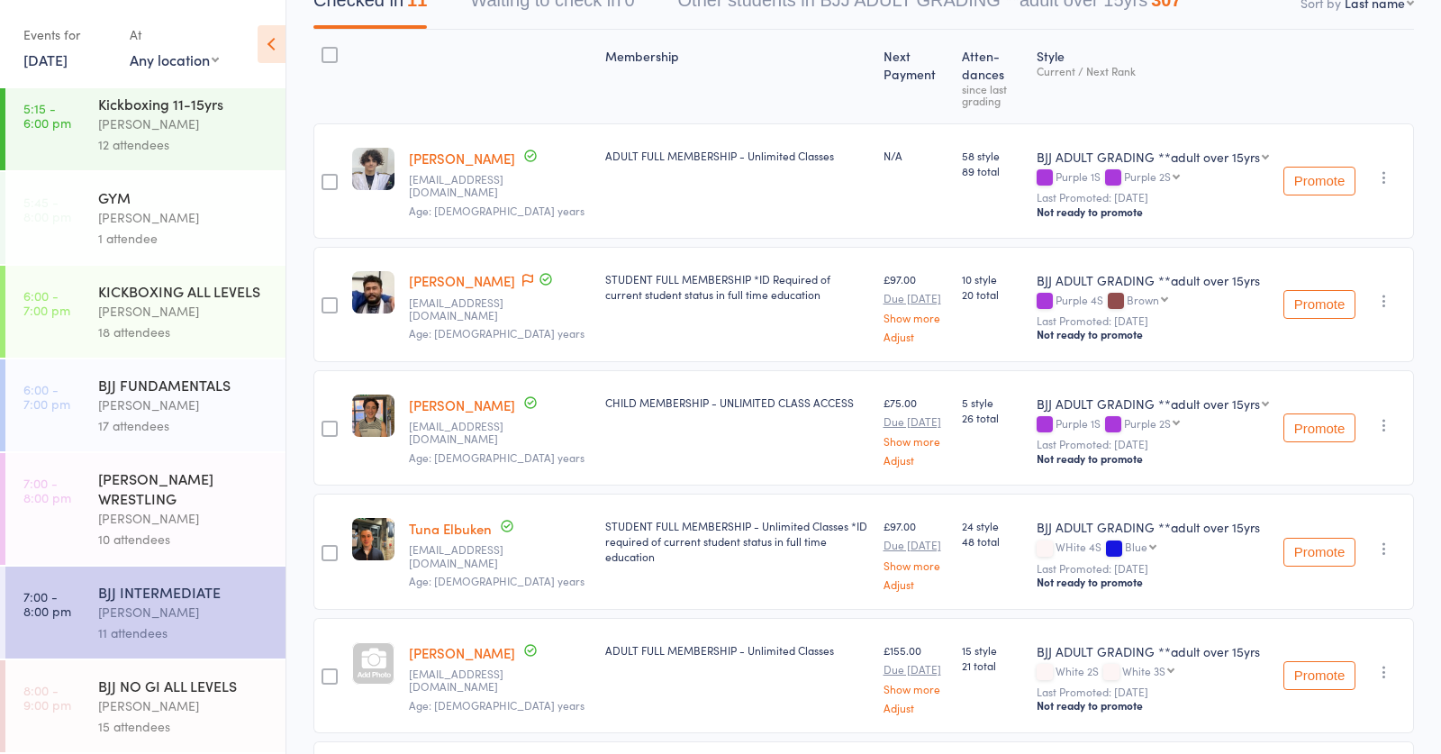
scroll to position [213, 0]
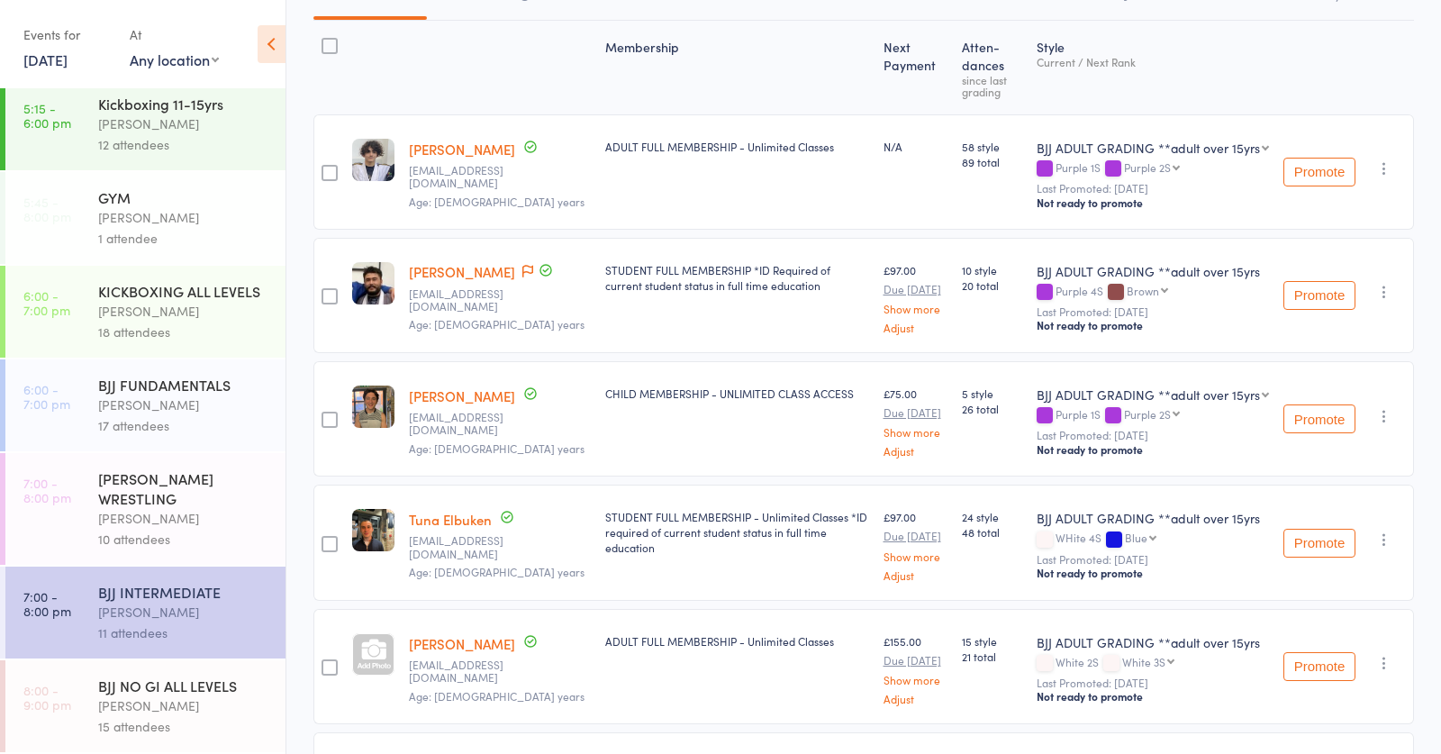
click at [456, 405] on link "Campbell Brooks" at bounding box center [462, 395] width 106 height 19
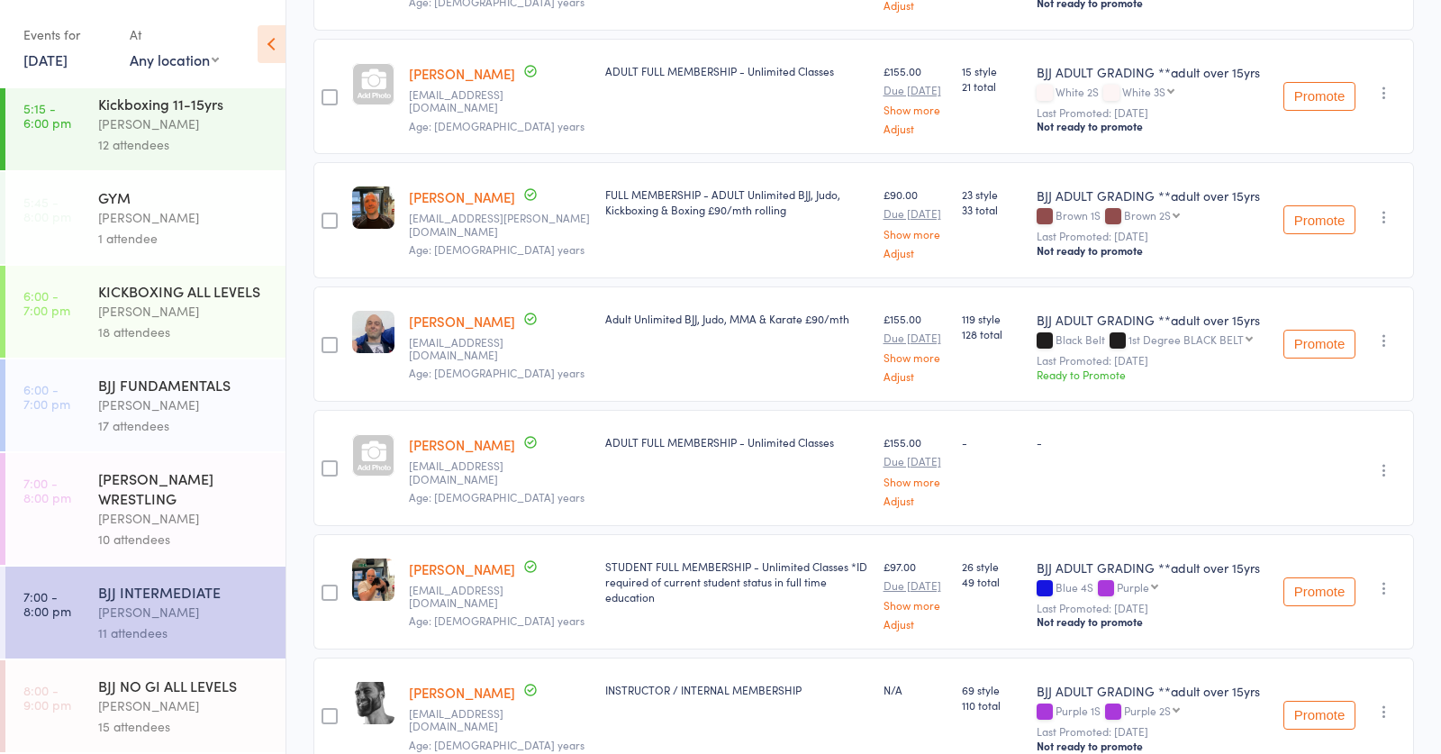
scroll to position [785, 0]
click at [417, 329] on link "Alex Smith" at bounding box center [462, 319] width 106 height 19
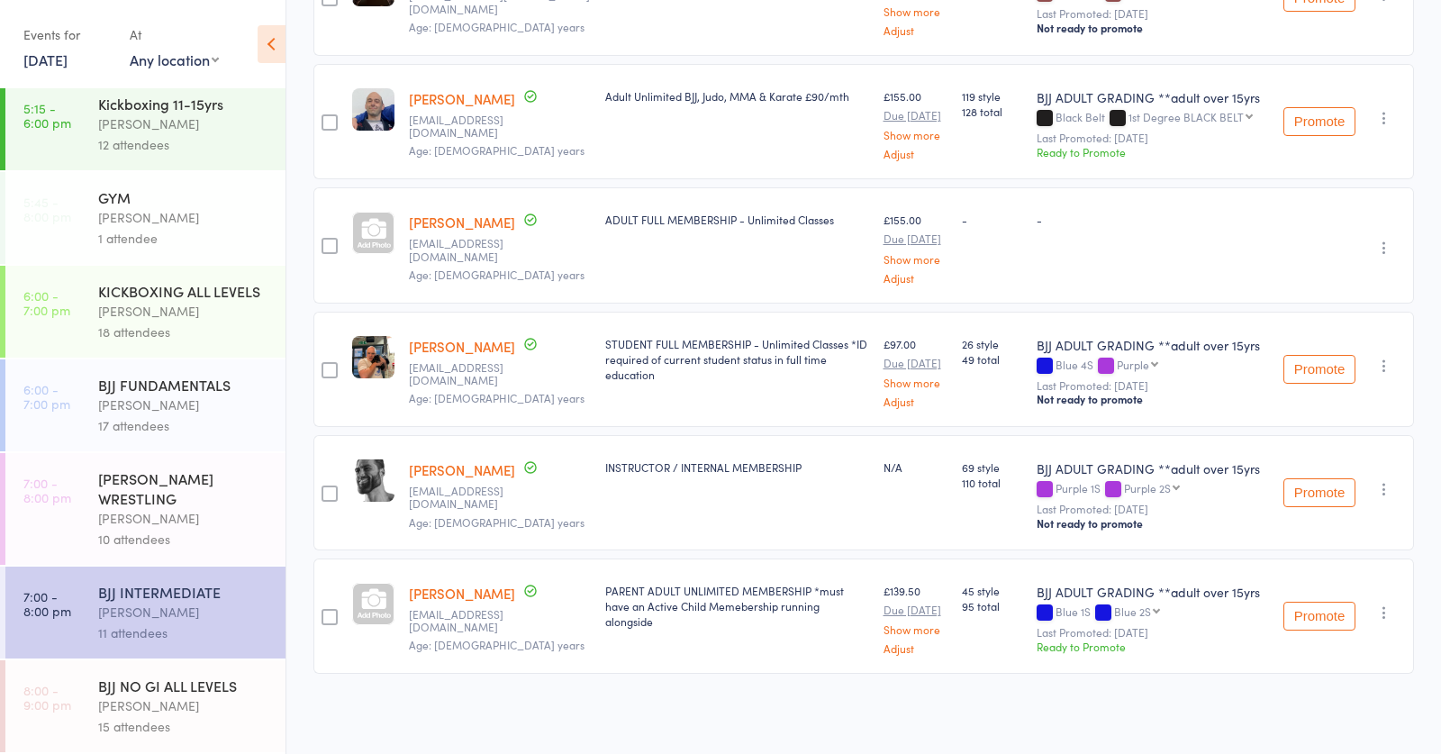
scroll to position [1104, 0]
click at [449, 337] on link "[PERSON_NAME]" at bounding box center [462, 346] width 106 height 19
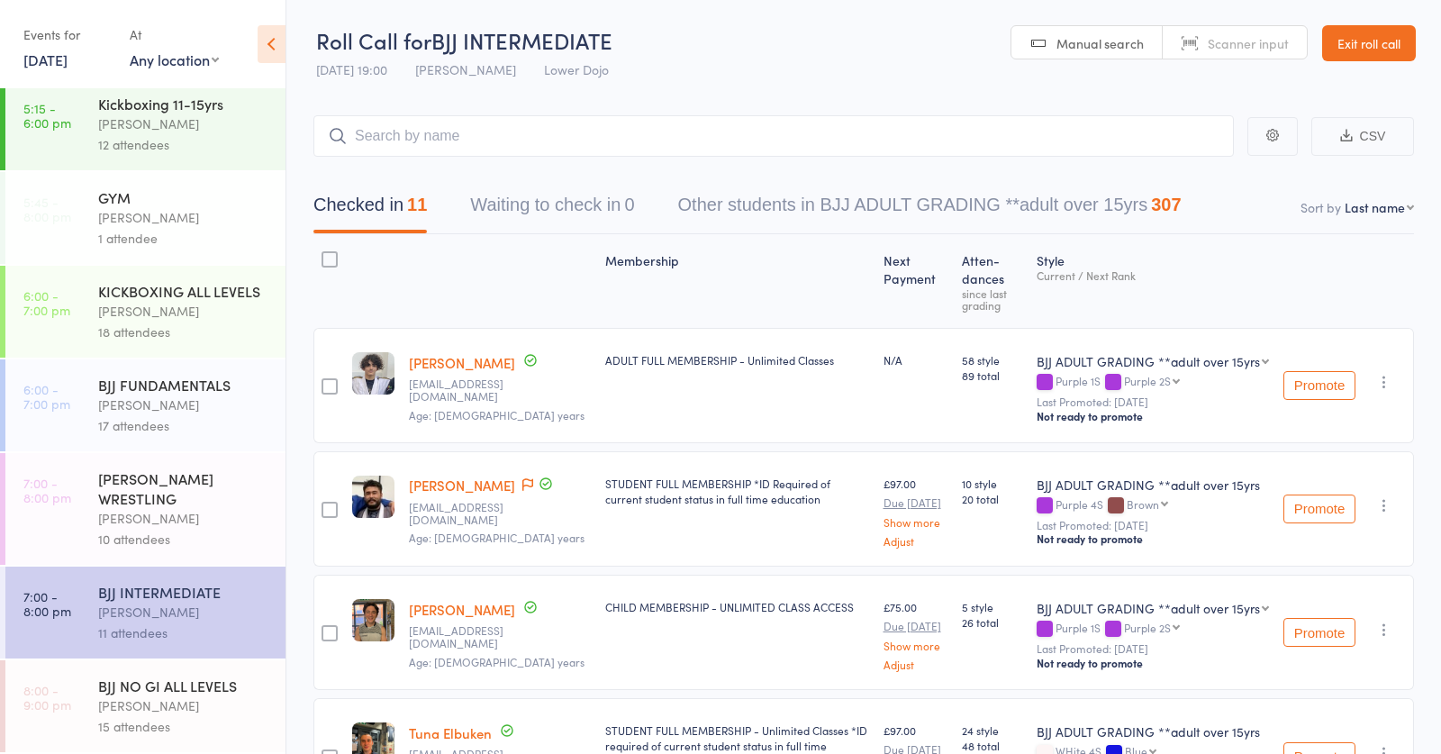
click at [998, 491] on span "20 total" at bounding box center [992, 498] width 60 height 15
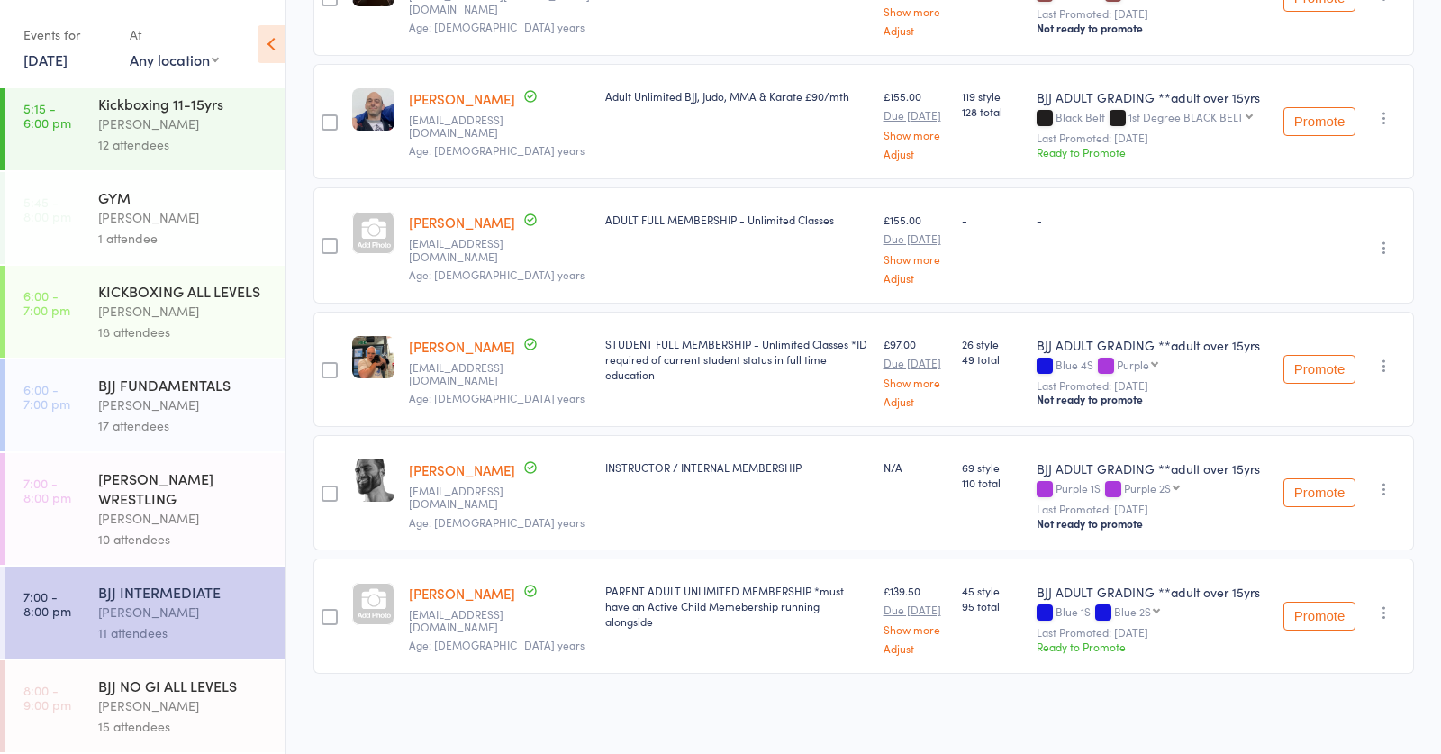
scroll to position [1018, 0]
click at [974, 104] on span "119 style" at bounding box center [992, 95] width 60 height 15
click at [976, 119] on span "128 total" at bounding box center [992, 111] width 60 height 15
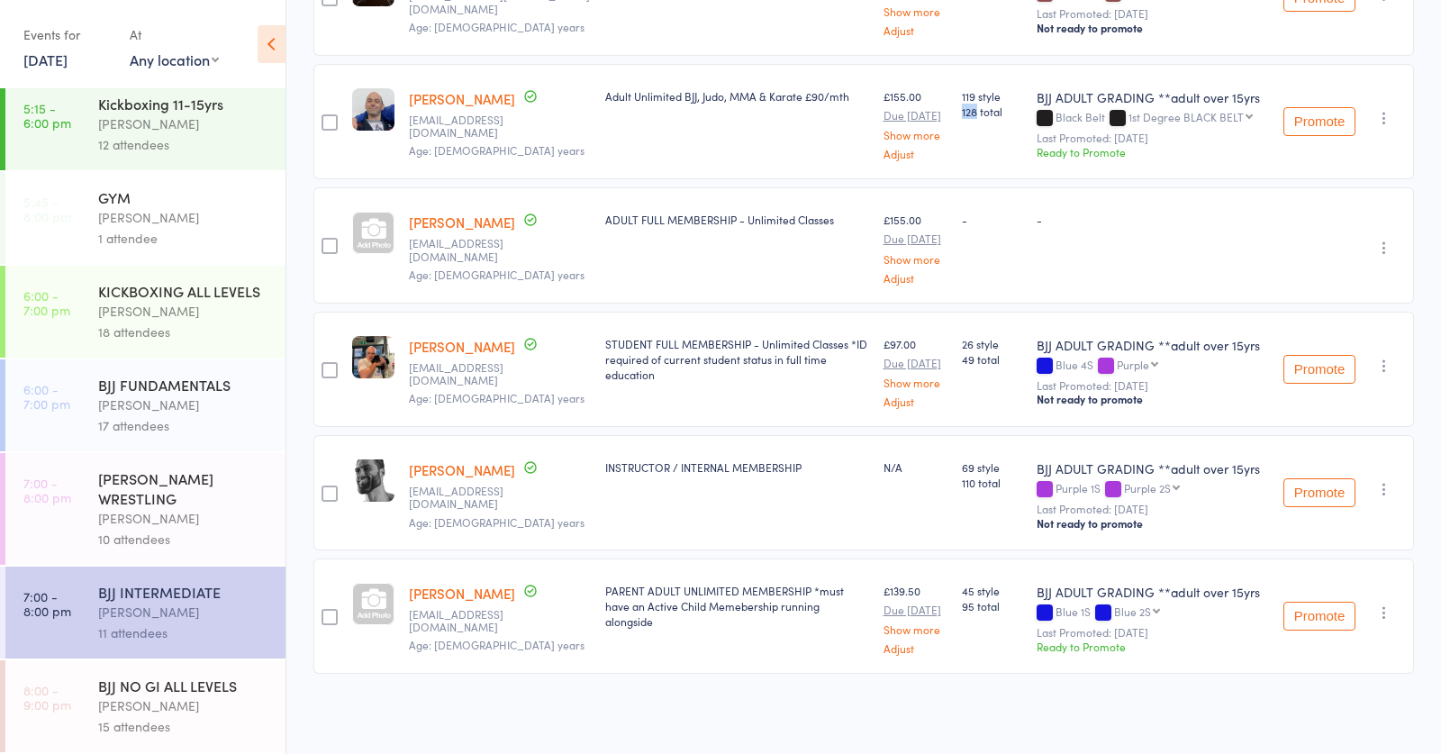
click at [976, 119] on span "128 total" at bounding box center [992, 111] width 60 height 15
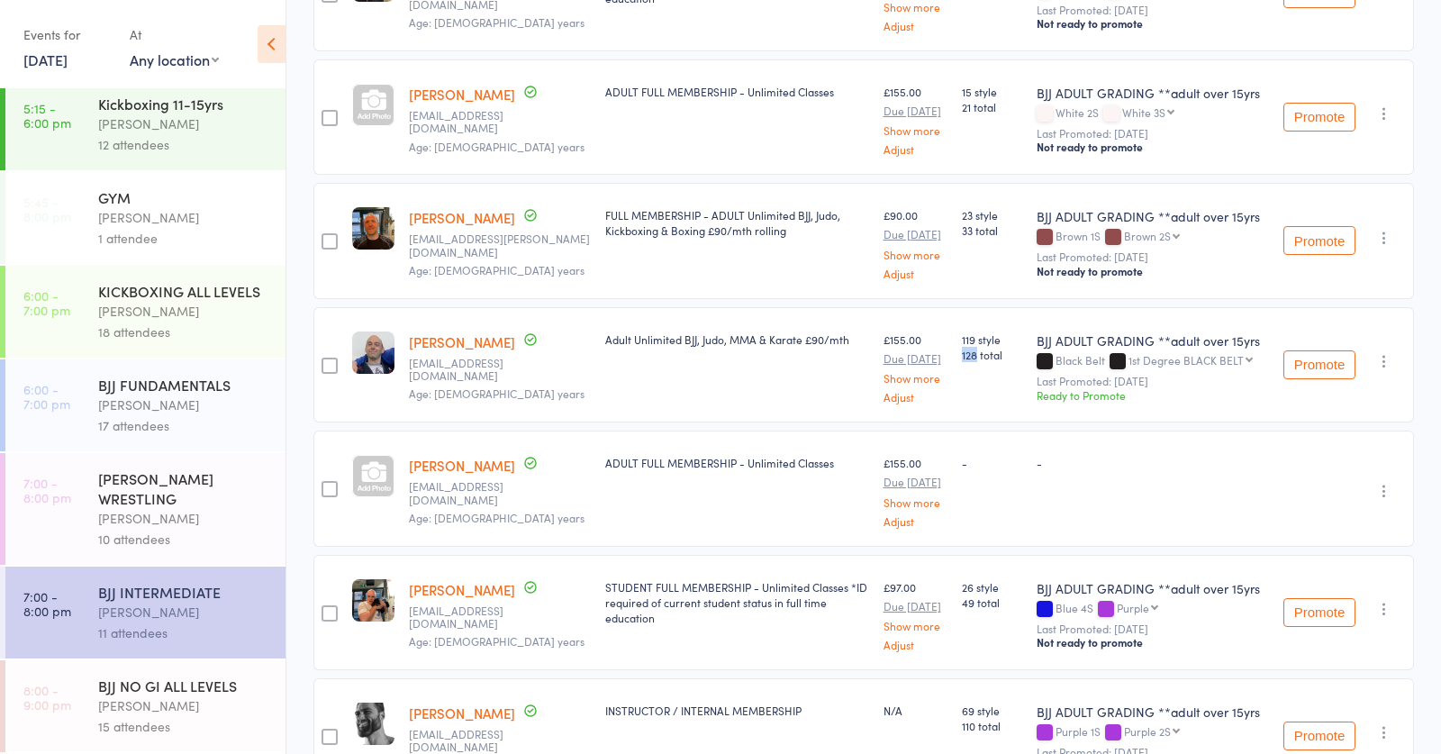
scroll to position [768, 0]
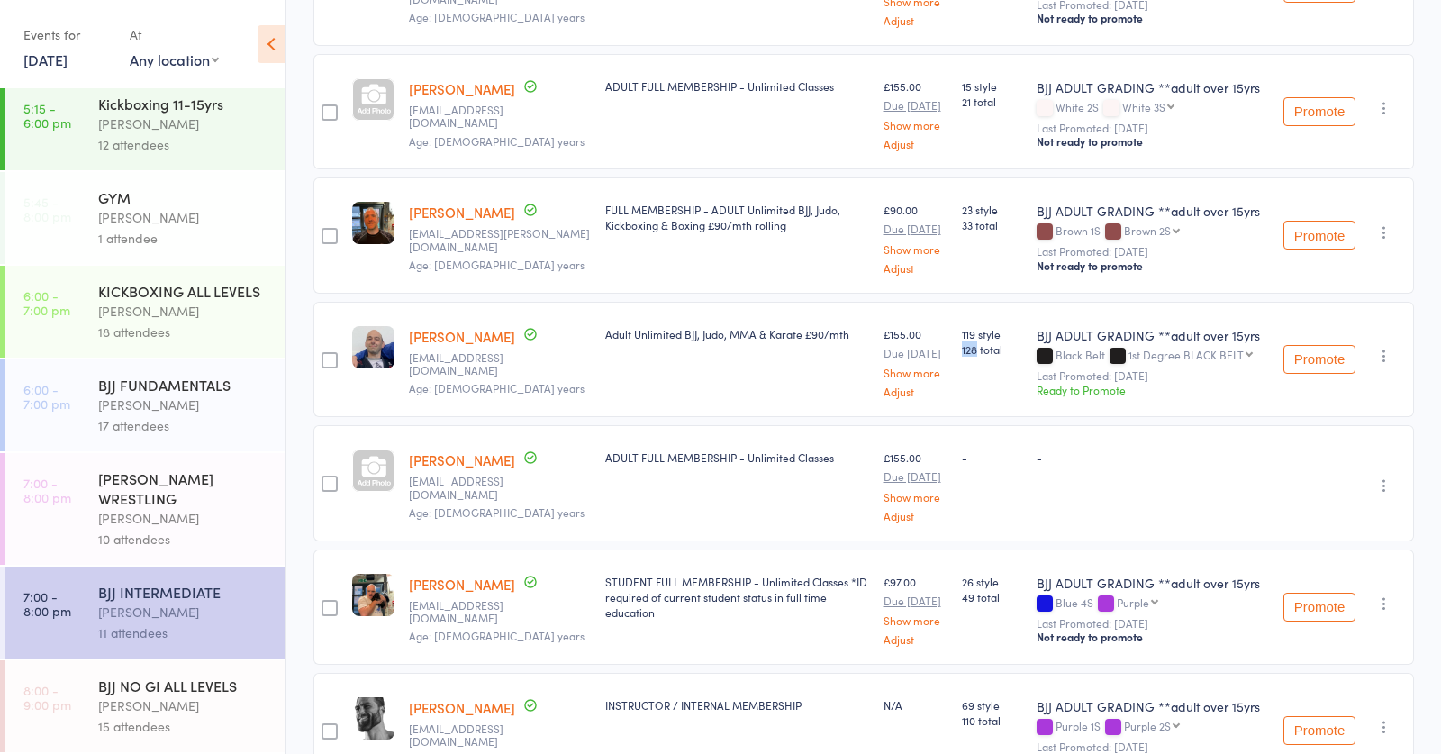
click at [158, 721] on div "15 attendees" at bounding box center [184, 726] width 172 height 21
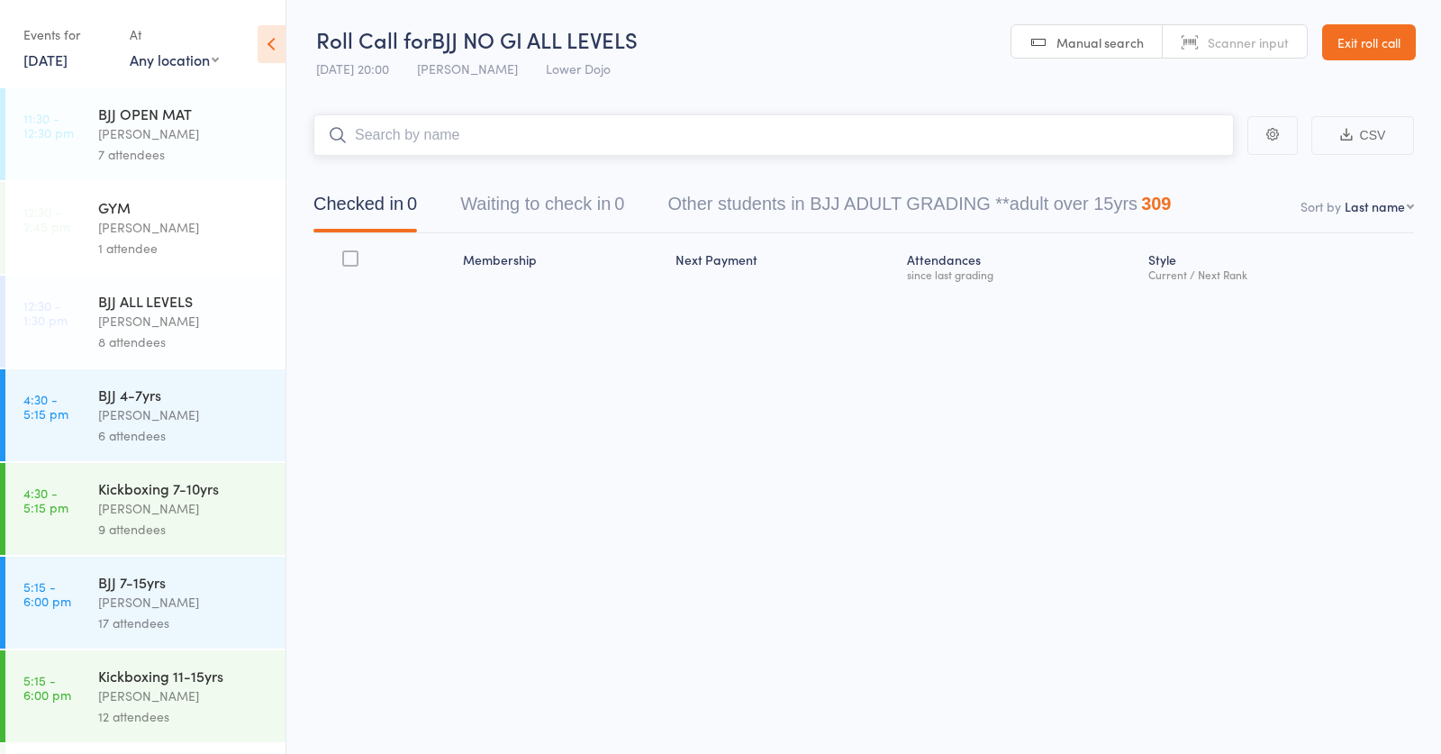
scroll to position [1, 0]
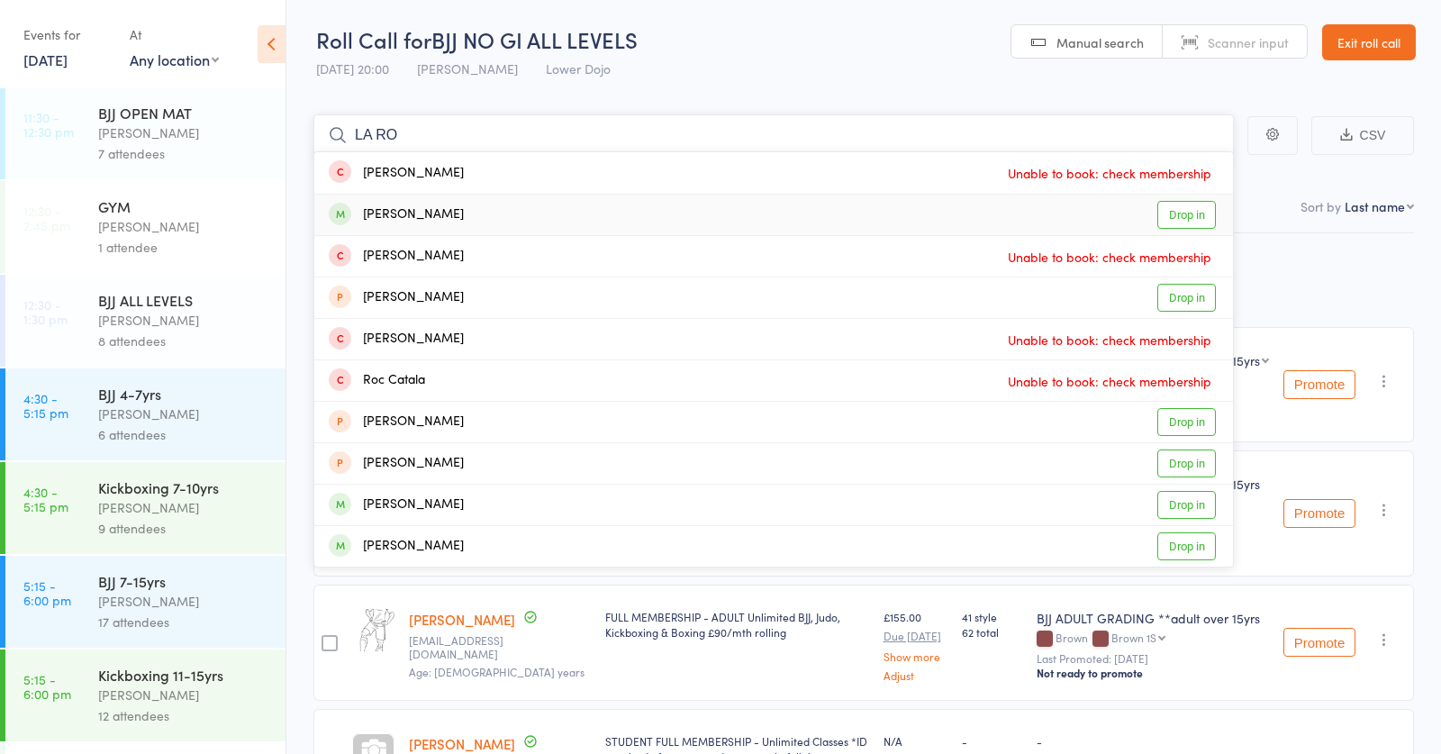
type input "LA RO"
click at [1170, 217] on link "Drop in" at bounding box center [1186, 215] width 59 height 28
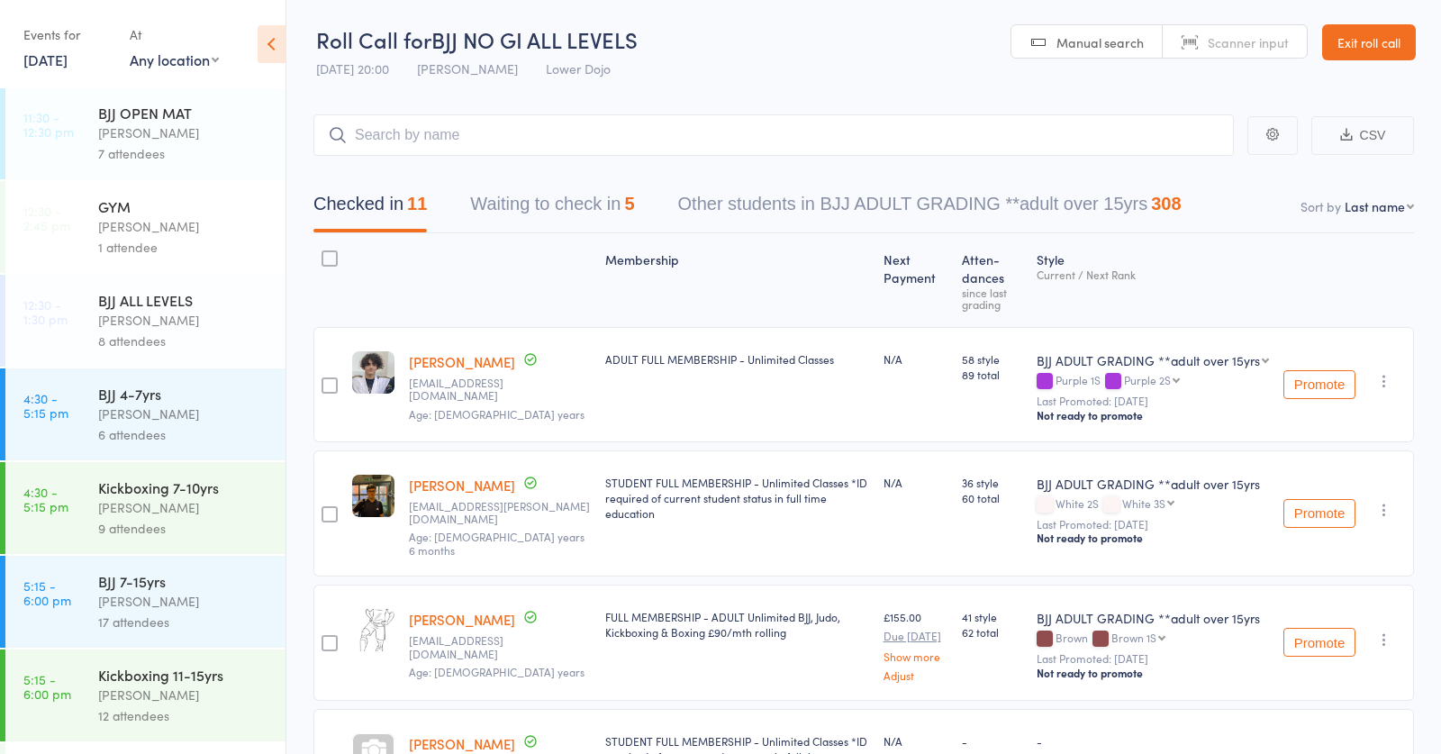
click at [458, 176] on div "Checked in 11 Waiting to check in 5 Other students in BJJ ADULT GRADING **adult…" at bounding box center [863, 194] width 1101 height 77
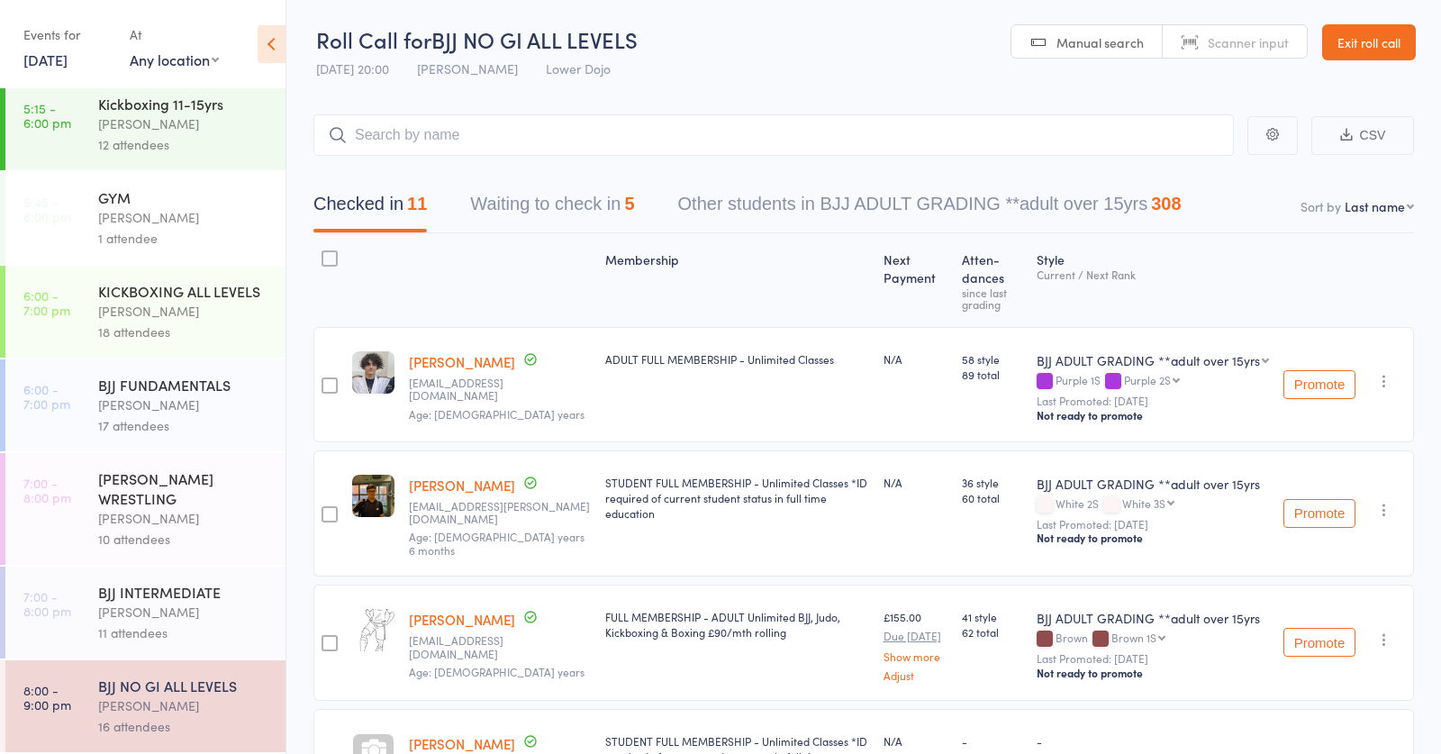
scroll to position [572, 0]
click at [148, 731] on div "16 attendees" at bounding box center [184, 726] width 172 height 21
click at [468, 126] on input "search" at bounding box center [773, 134] width 920 height 41
click at [587, 185] on button "Waiting to check in 5" at bounding box center [552, 209] width 164 height 48
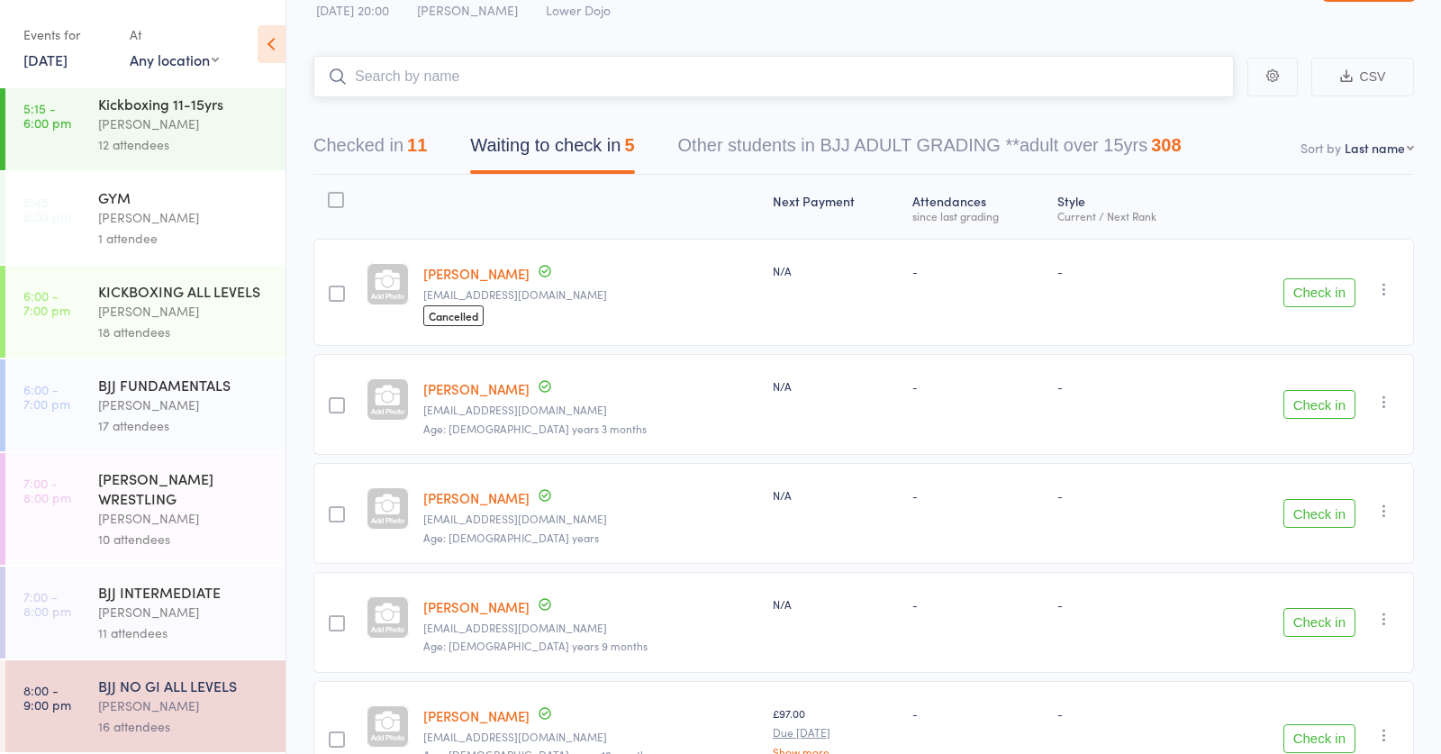
scroll to position [64, 0]
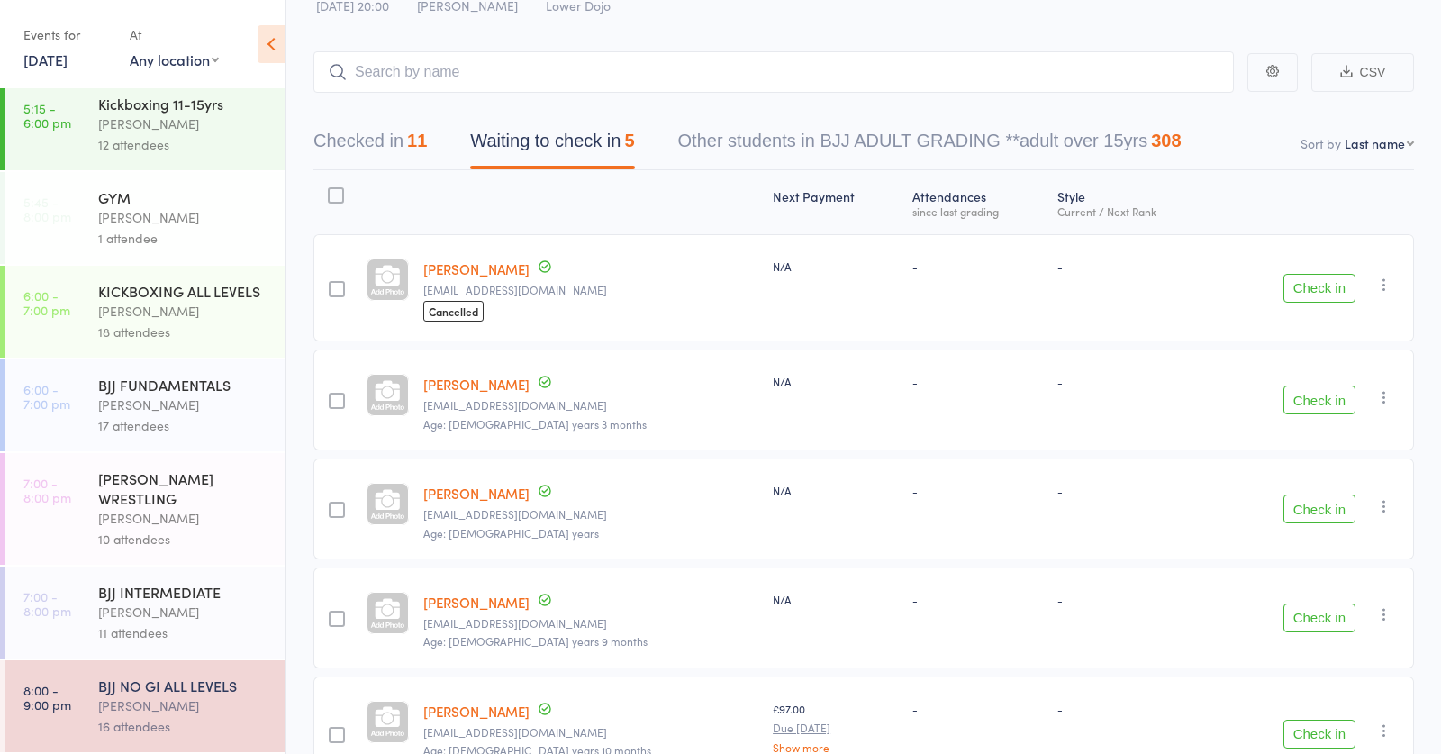
click at [1327, 512] on button "Check in" at bounding box center [1319, 508] width 72 height 29
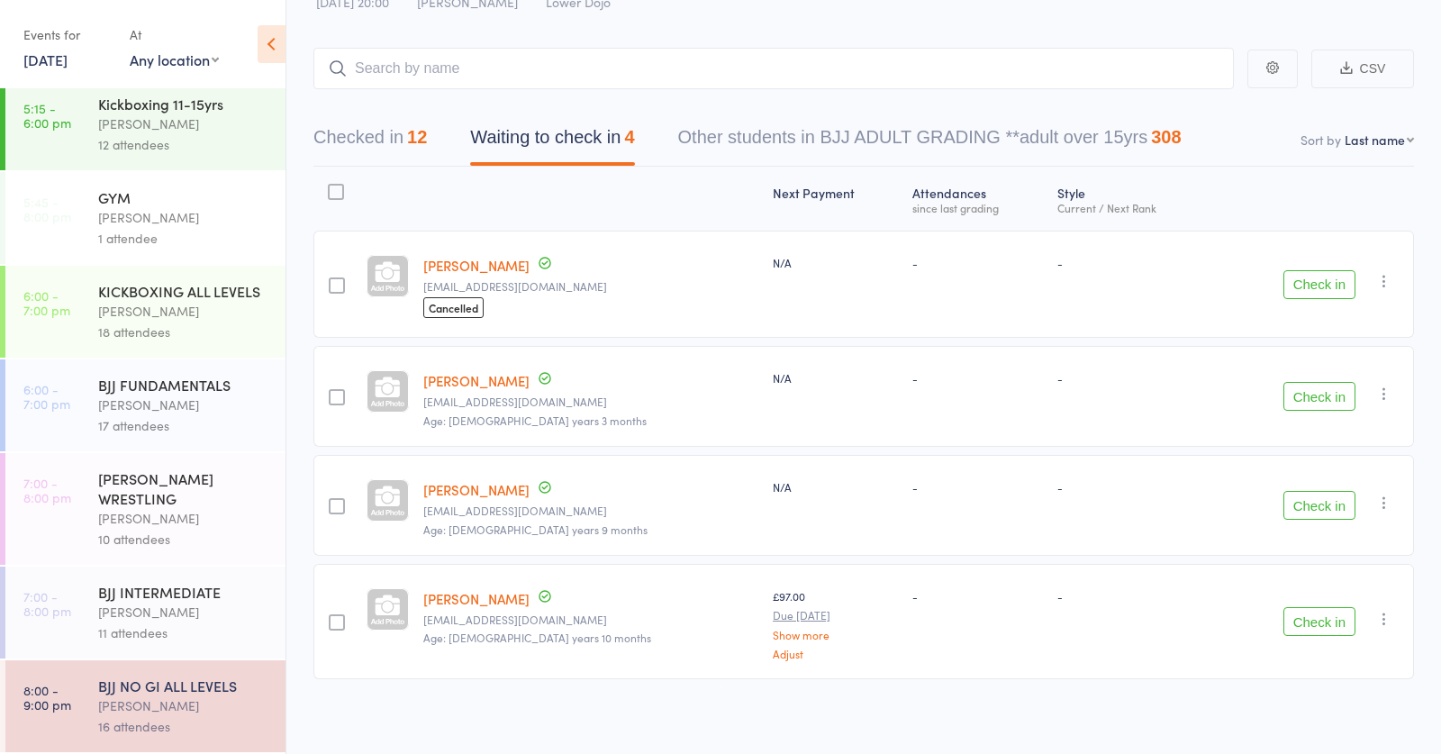
scroll to position [67, 0]
click at [1339, 614] on button "Check in" at bounding box center [1319, 622] width 72 height 29
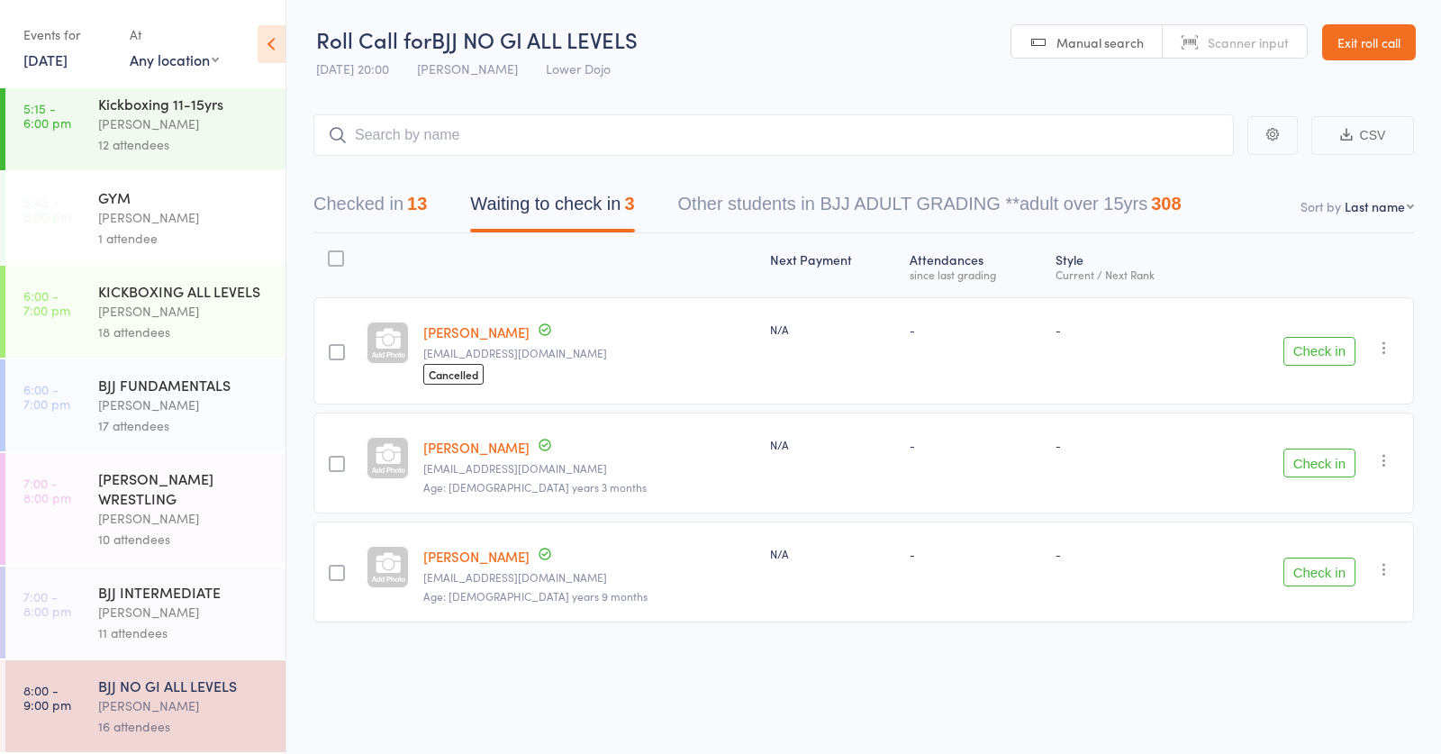
scroll to position [0, 0]
drag, startPoint x: 457, startPoint y: 596, endPoint x: 548, endPoint y: 599, distance: 91.9
click at [547, 598] on div "Jonty Moore jonty.moore1@outlook.com Age: 17 years 9 months Date of birth: 25-D…" at bounding box center [589, 572] width 347 height 101
click at [563, 637] on div "Next Payment Atten­dances since last grading Style Current / Next Rank Yahya Am…" at bounding box center [863, 468] width 1101 height 469
click at [547, 136] on input "search" at bounding box center [773, 135] width 920 height 41
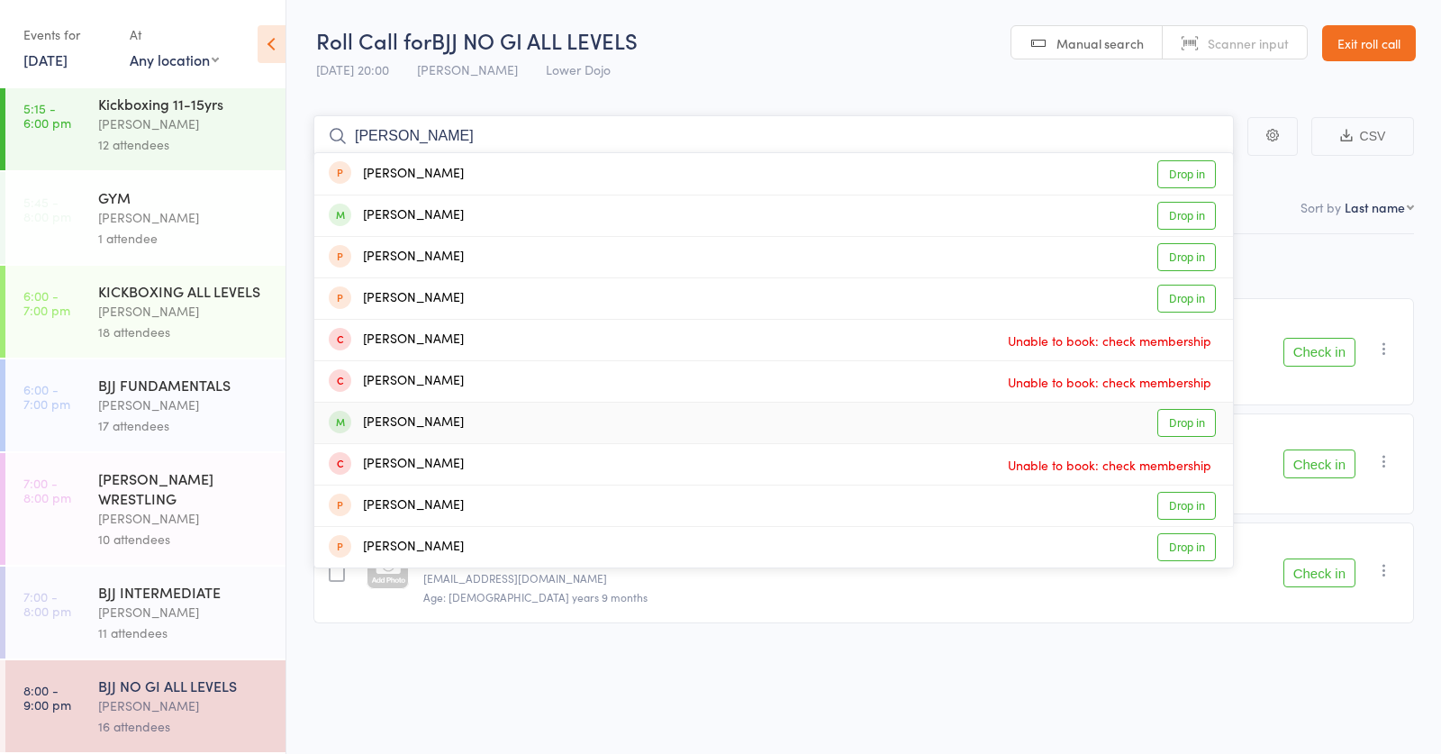
type input "MORGAN"
click at [1190, 428] on link "Drop in" at bounding box center [1186, 423] width 59 height 28
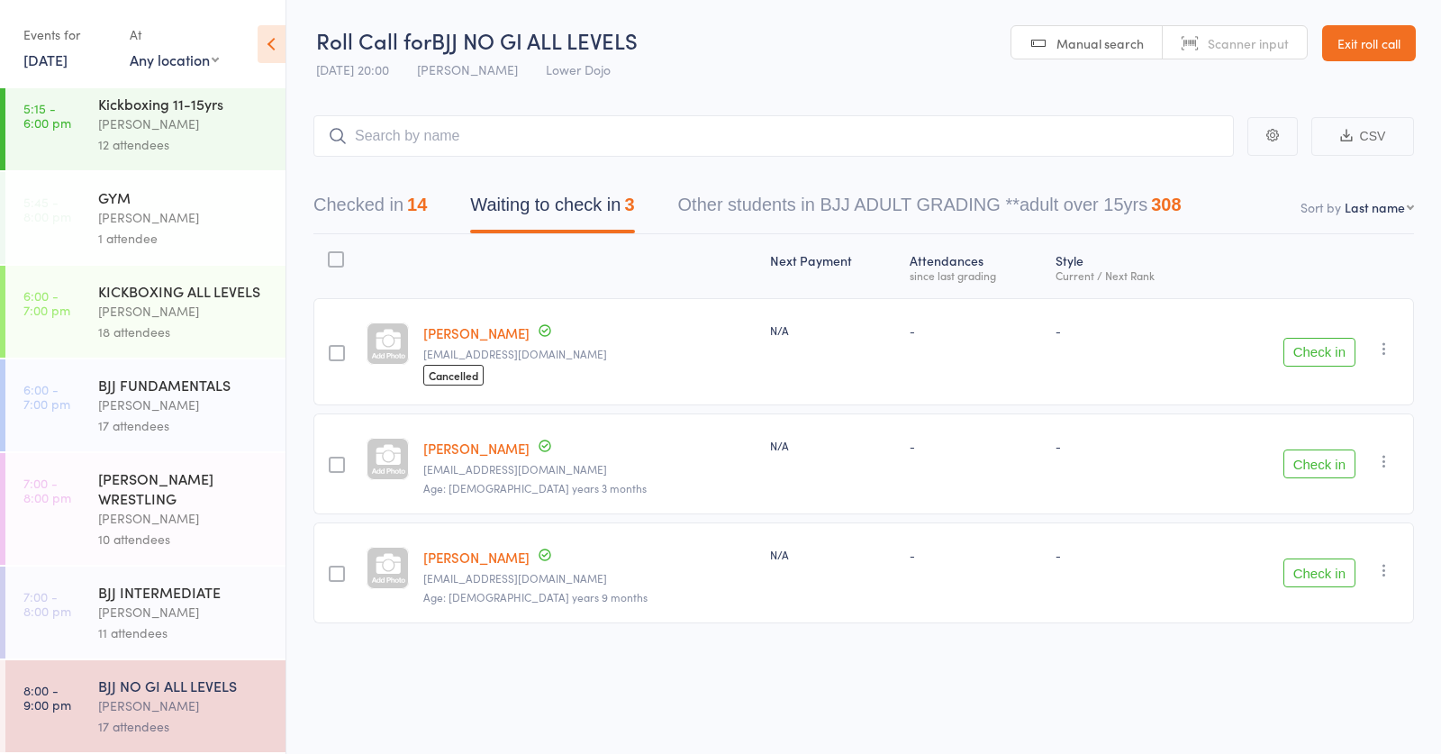
click at [1304, 357] on button "Check in" at bounding box center [1319, 352] width 72 height 29
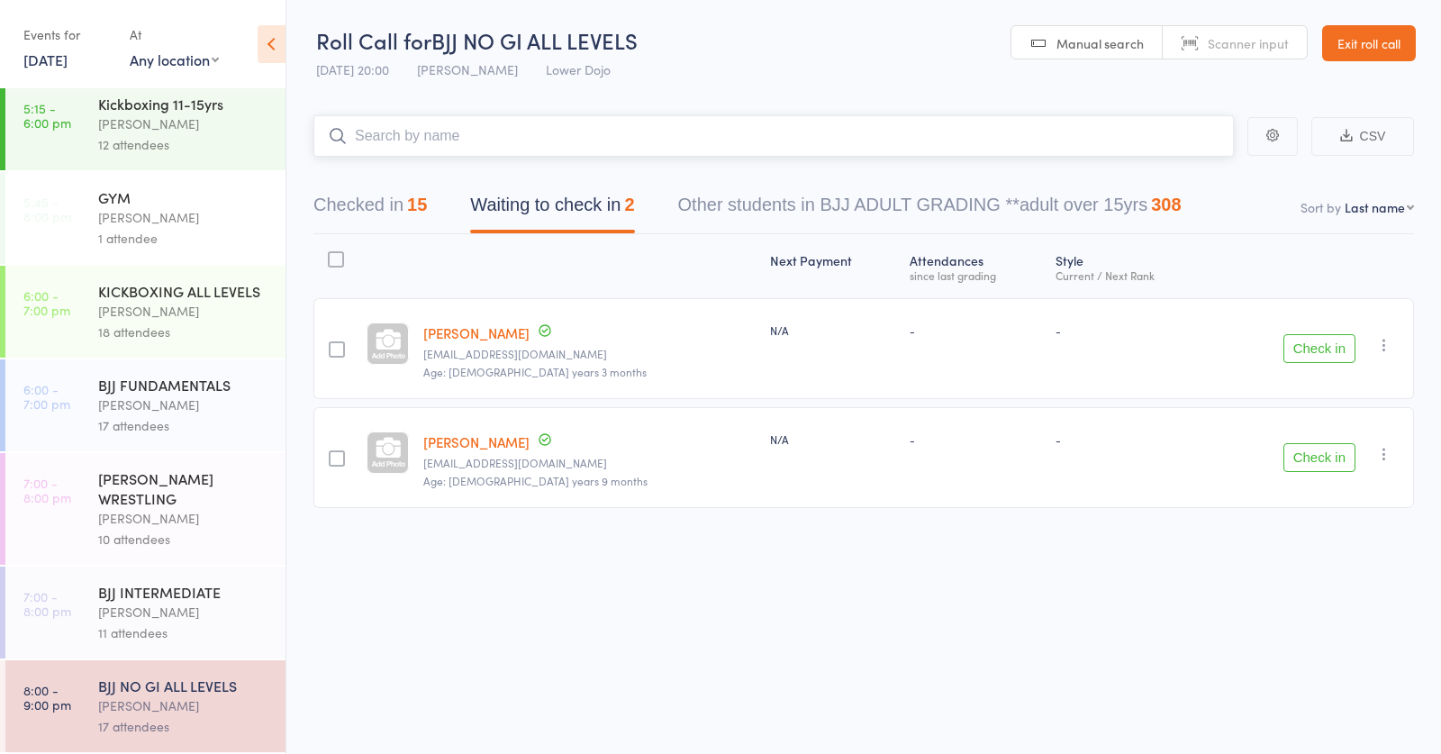
click at [445, 138] on input "search" at bounding box center [773, 135] width 920 height 41
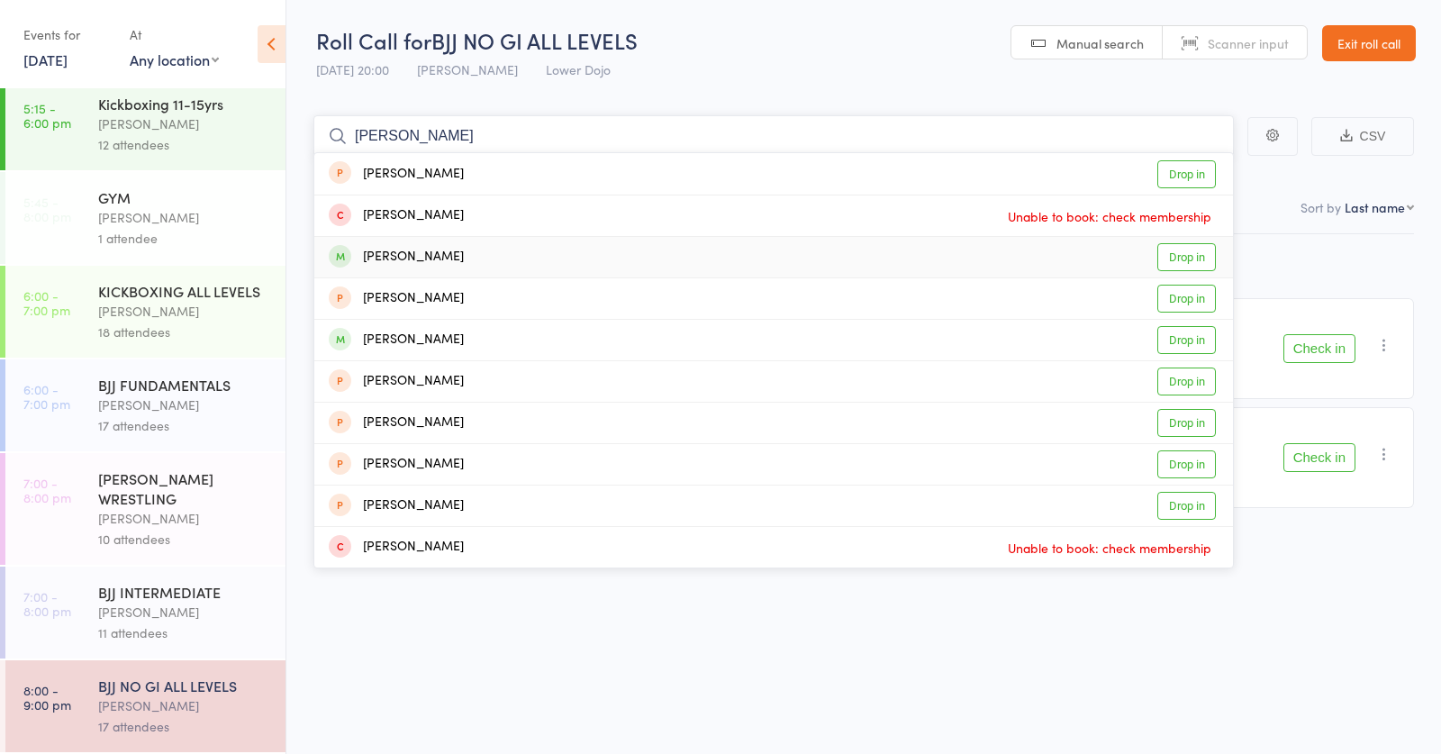
type input "lukas"
click at [1186, 262] on link "Drop in" at bounding box center [1186, 257] width 59 height 28
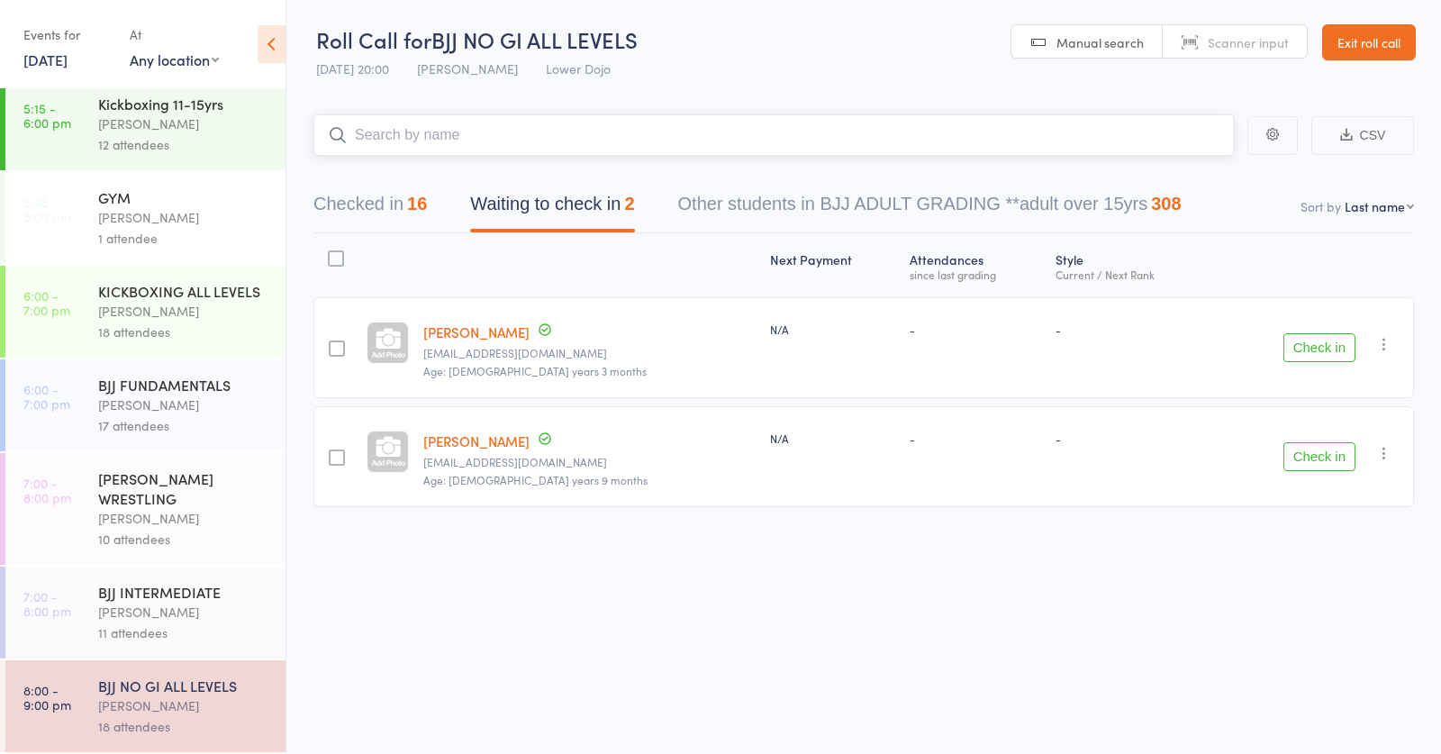
scroll to position [1, 0]
click at [499, 2] on header "Roll Call for BJJ NO GI ALL LEVELS 14 Oct 20:00 Thomas Buckmaster Lower Dojo Ma…" at bounding box center [863, 43] width 1155 height 88
click at [142, 492] on div "GRECO ROMAN WRESTLING" at bounding box center [184, 488] width 172 height 40
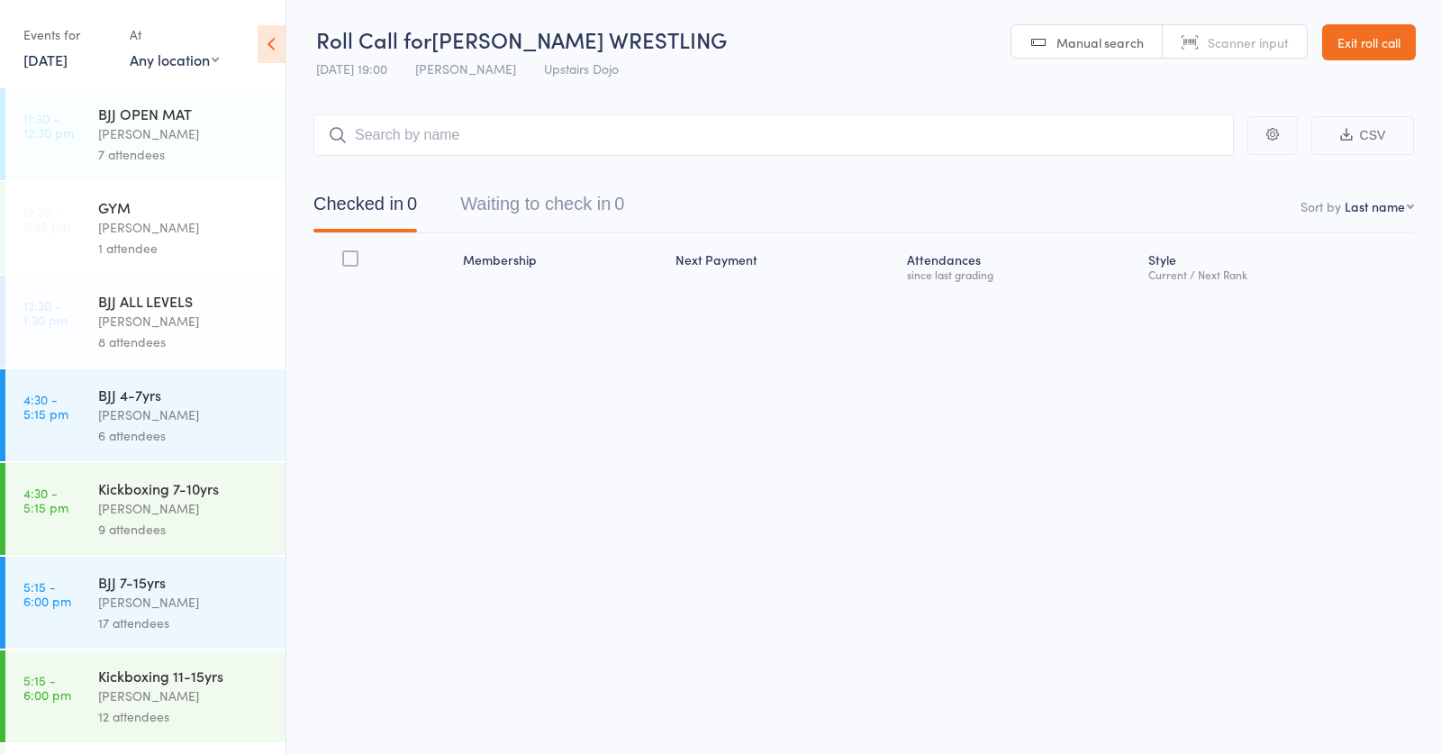
click at [159, 483] on div "Kickboxing 7-10yrs" at bounding box center [184, 488] width 172 height 20
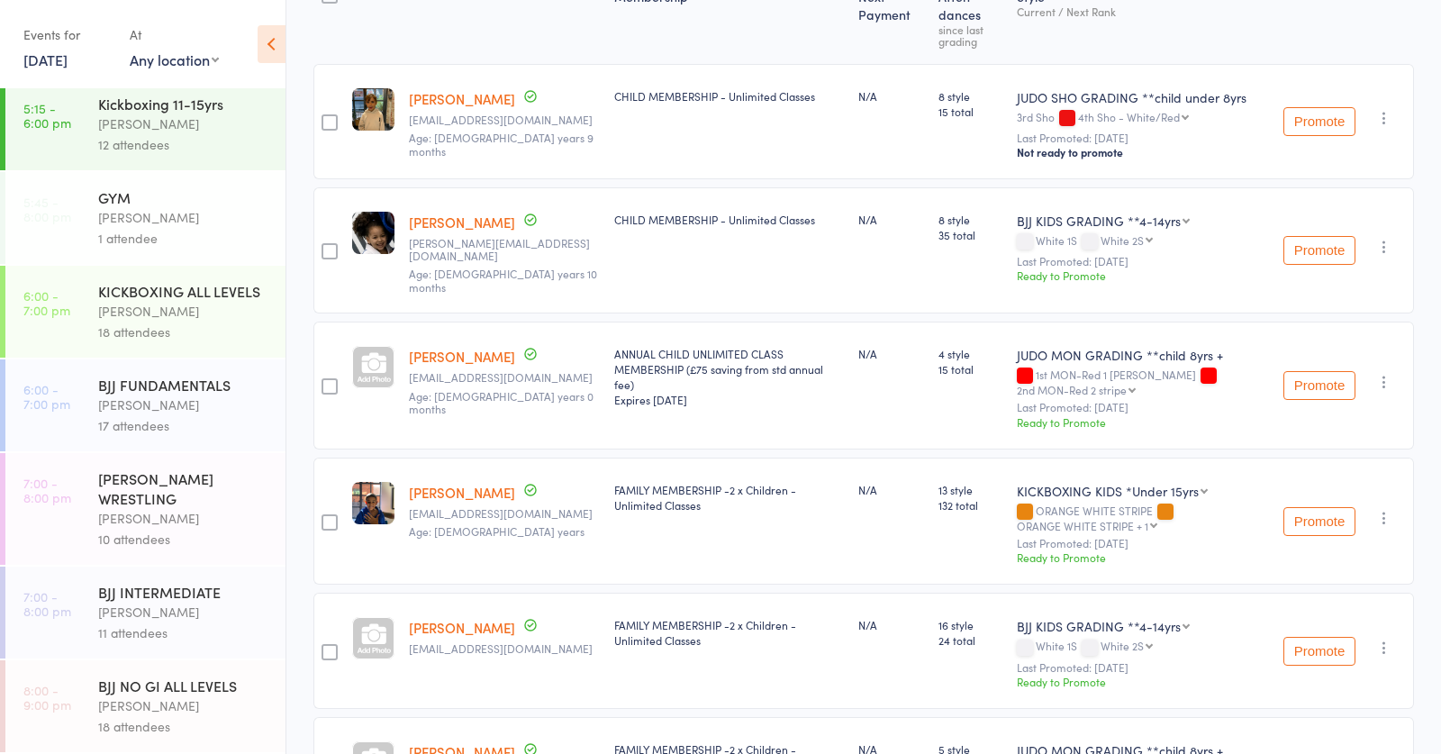
scroll to position [389, 0]
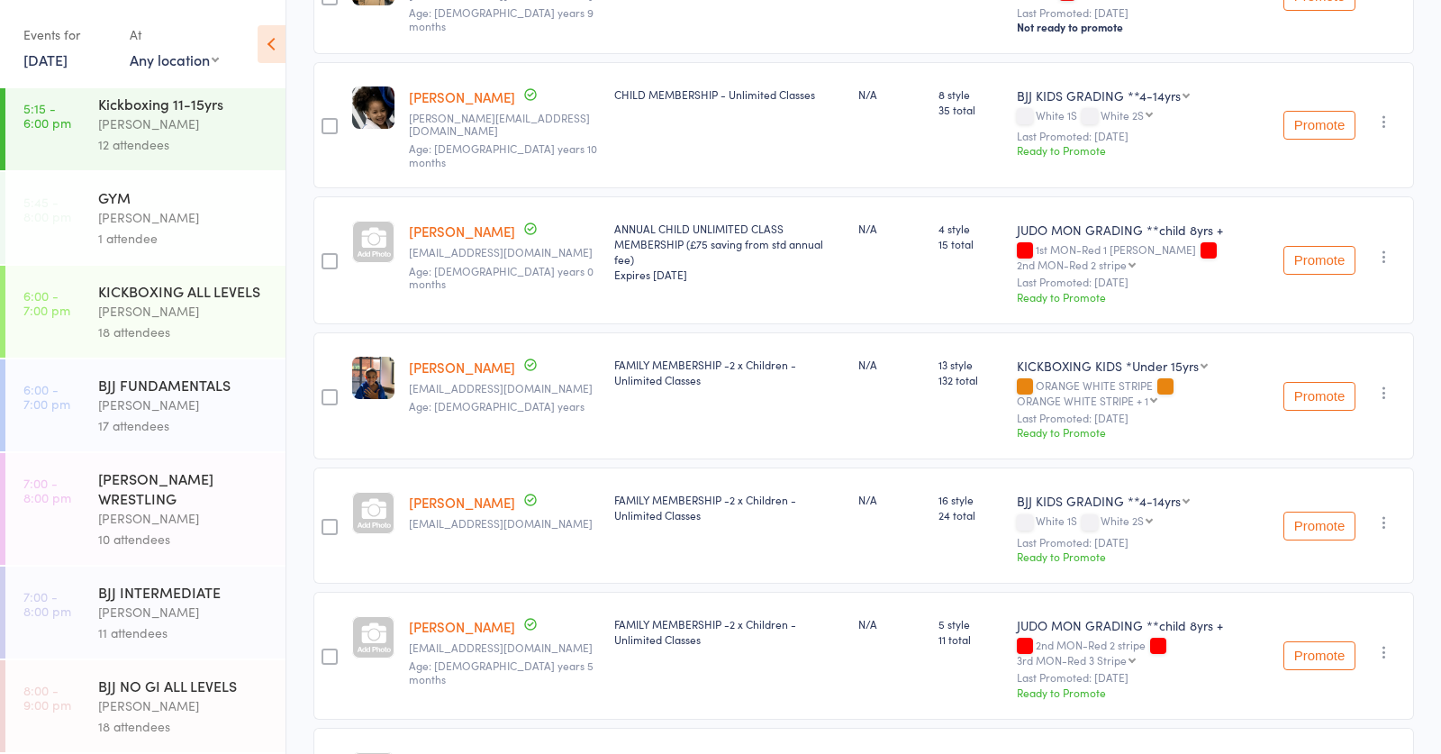
click at [161, 486] on div "GRECO ROMAN WRESTLING" at bounding box center [184, 488] width 172 height 40
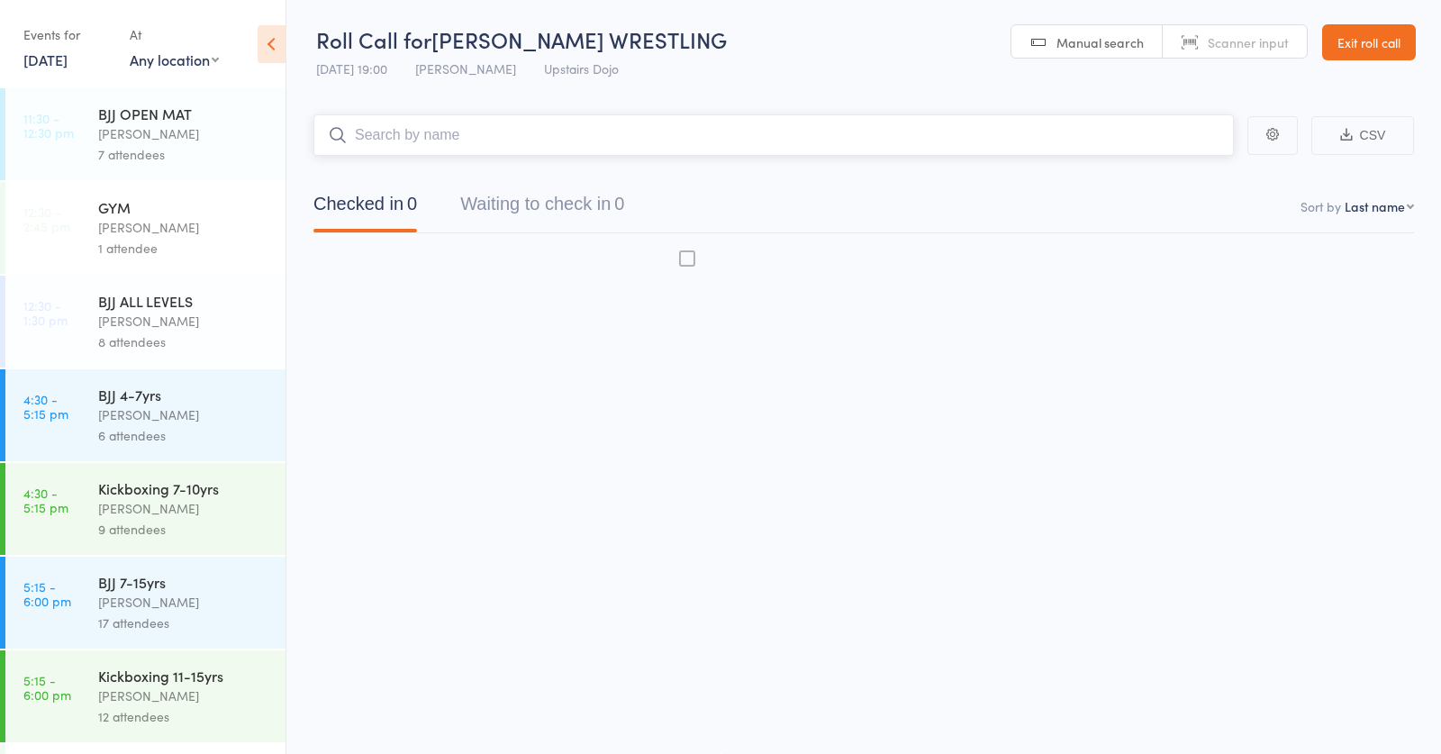
scroll to position [1, 0]
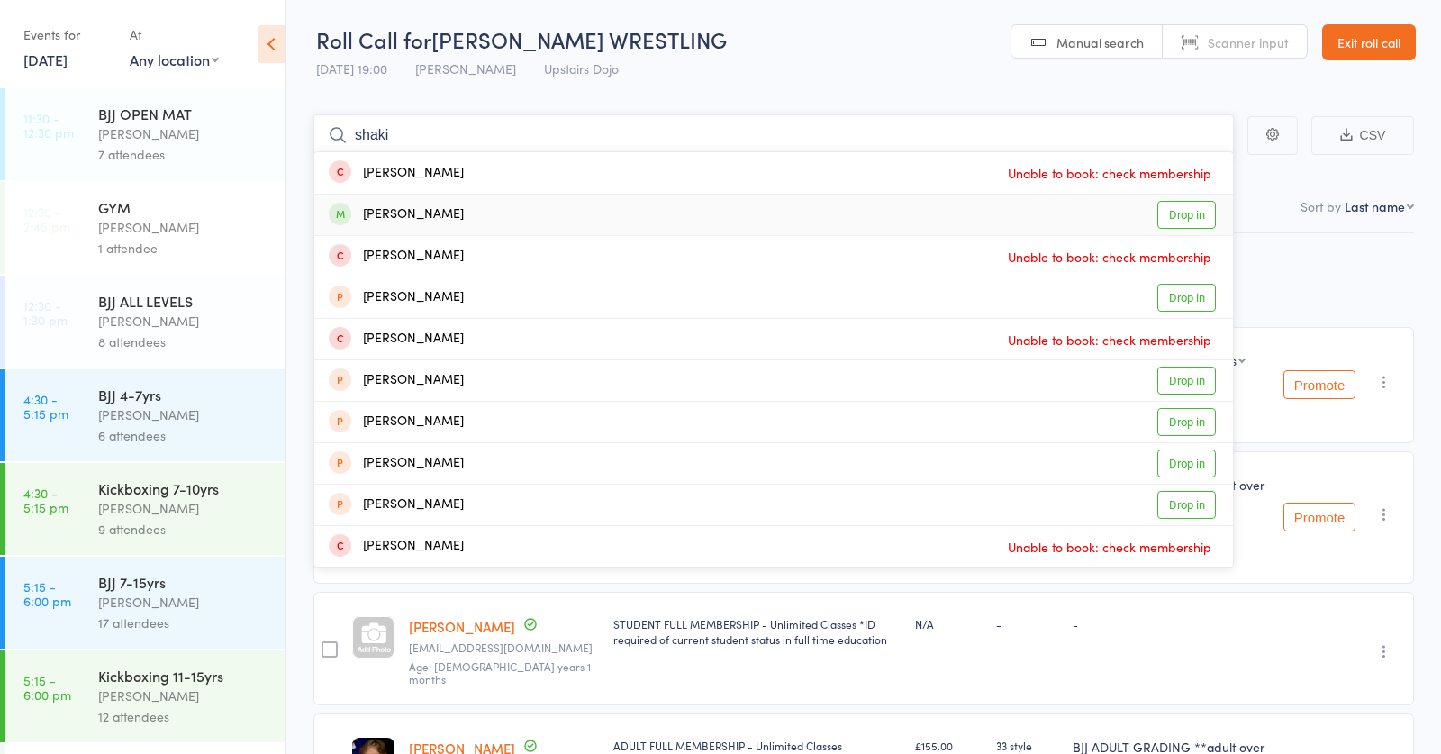
type input "shaki"
drag, startPoint x: 1186, startPoint y: 204, endPoint x: 967, endPoint y: 128, distance: 231.6
click at [1186, 204] on link "Drop in" at bounding box center [1186, 215] width 59 height 28
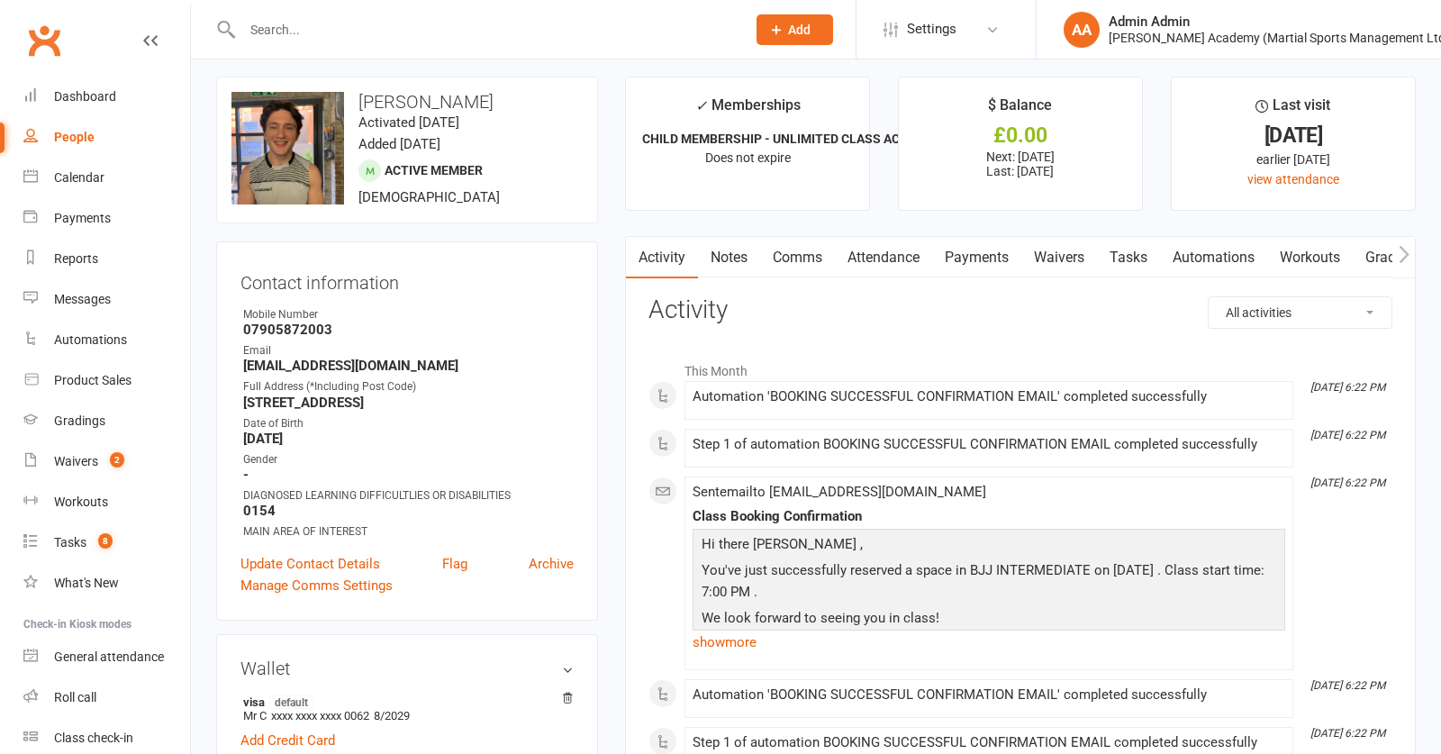
scroll to position [8, 0]
click at [551, 231] on contact-information "upload photo change photo Campbell Brooks Activated 22 September, 2017 Added 26…" at bounding box center [407, 349] width 382 height 544
click at [301, 21] on input "text" at bounding box center [485, 29] width 496 height 25
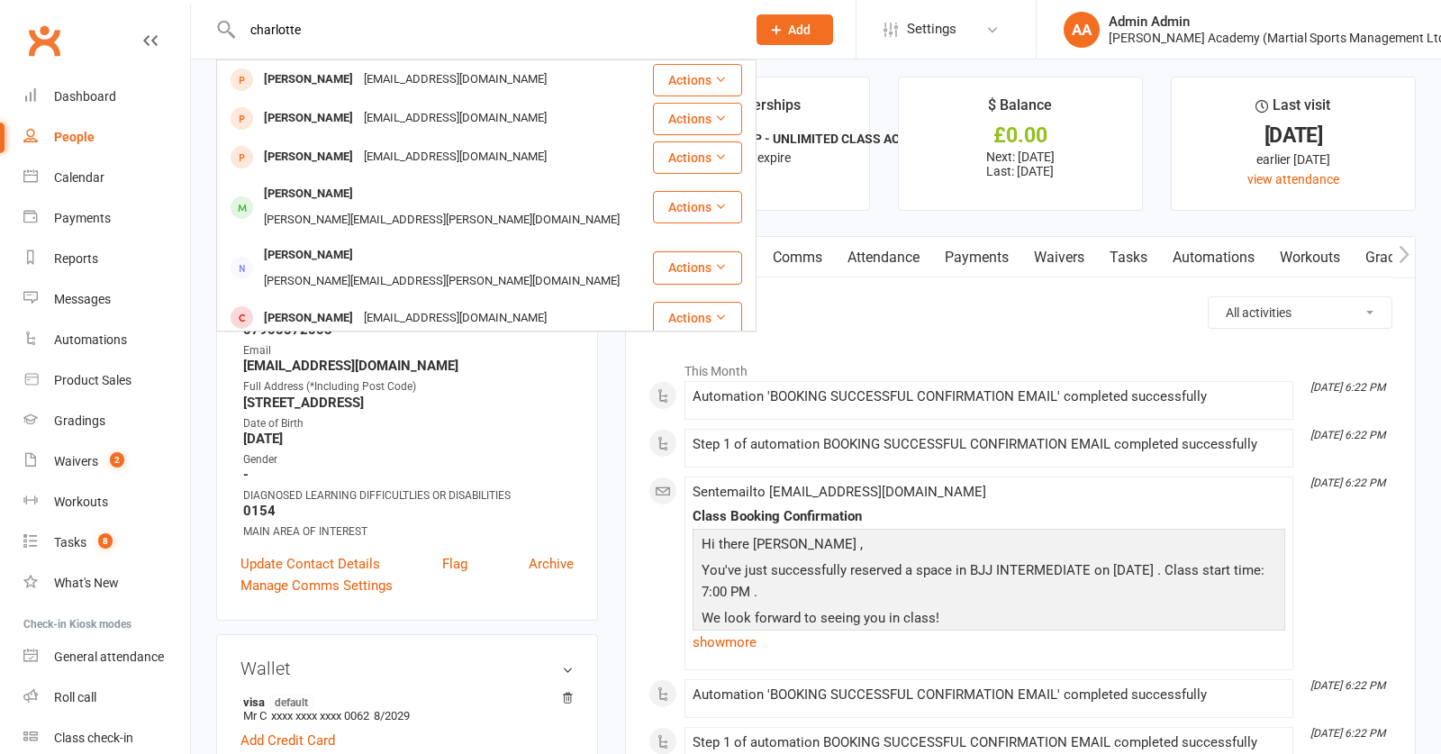
type input "charlotte"
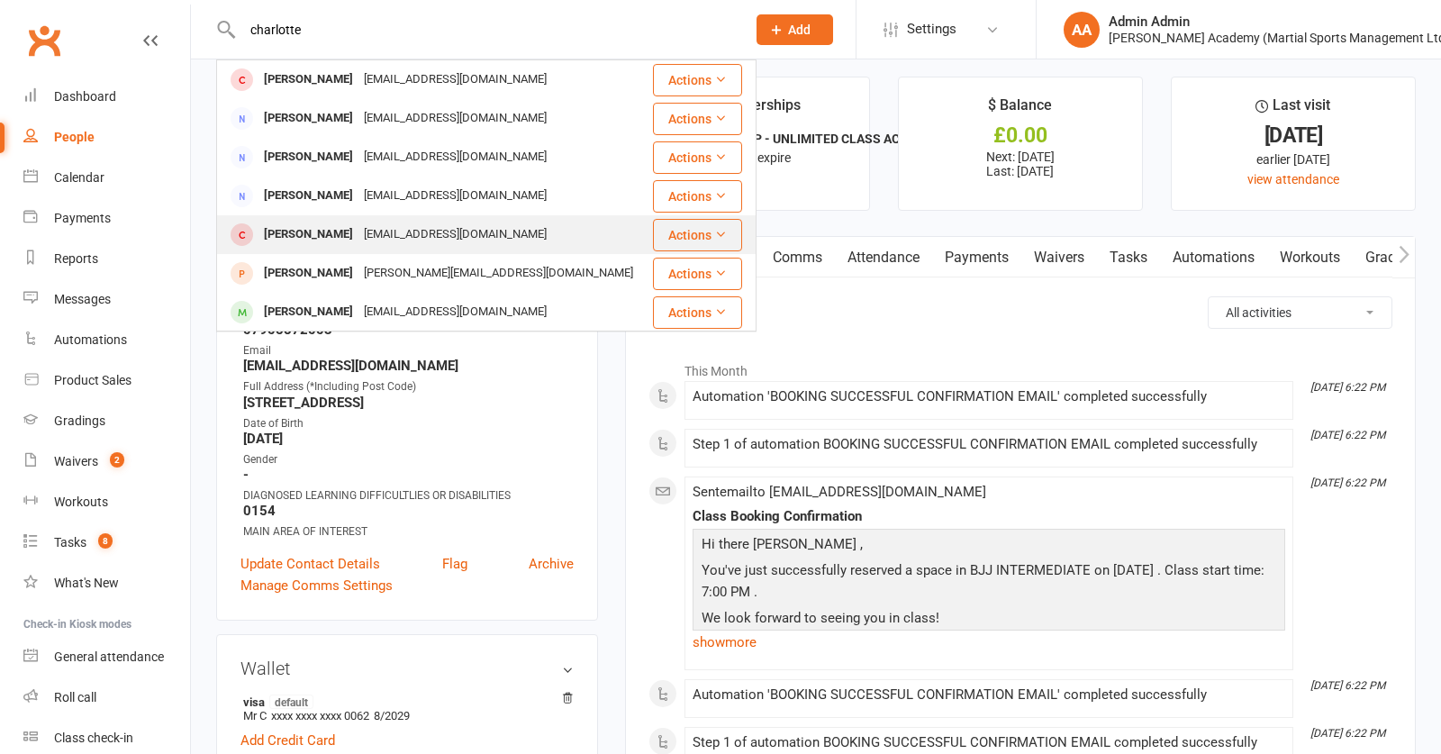
click at [287, 228] on div "Charlotte Vailati" at bounding box center [308, 235] width 100 height 26
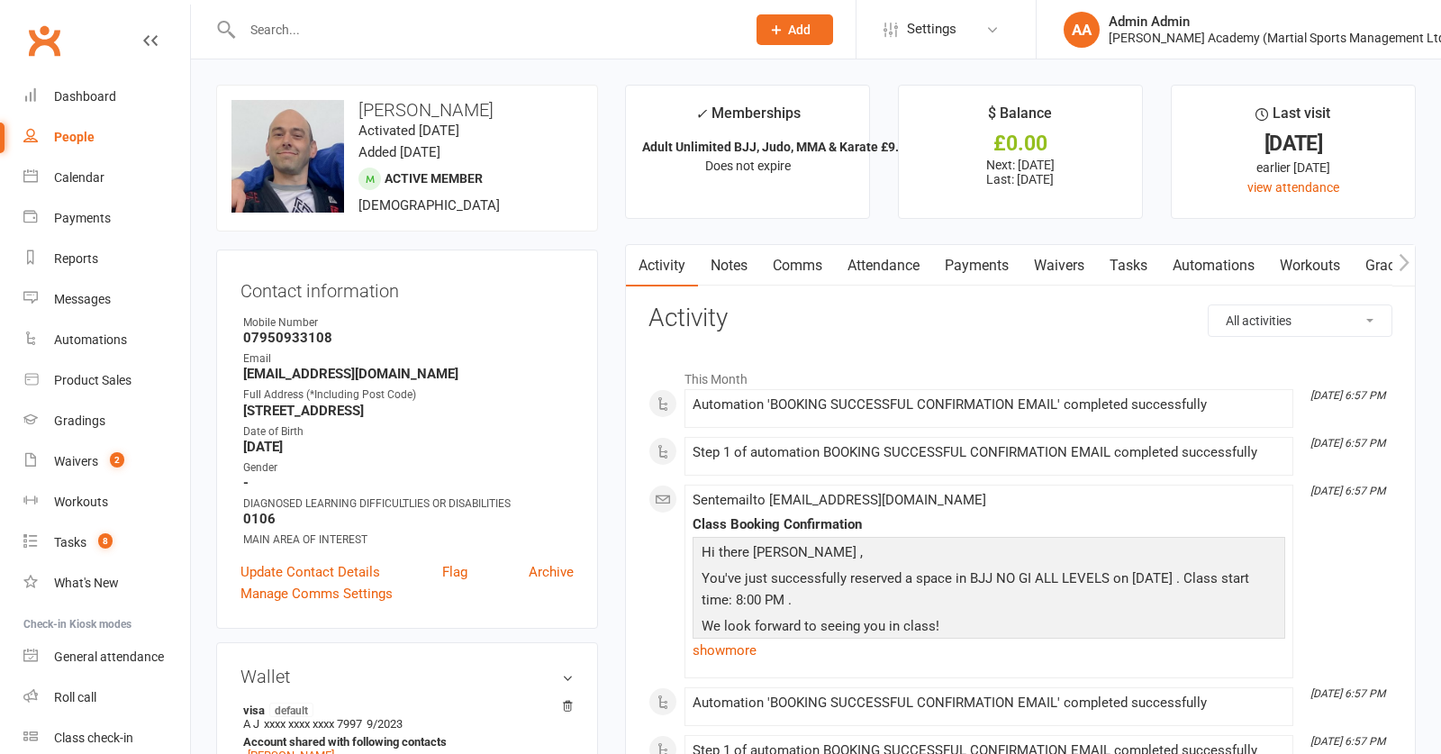
click at [775, 121] on div "✓ Memberships" at bounding box center [747, 118] width 105 height 33
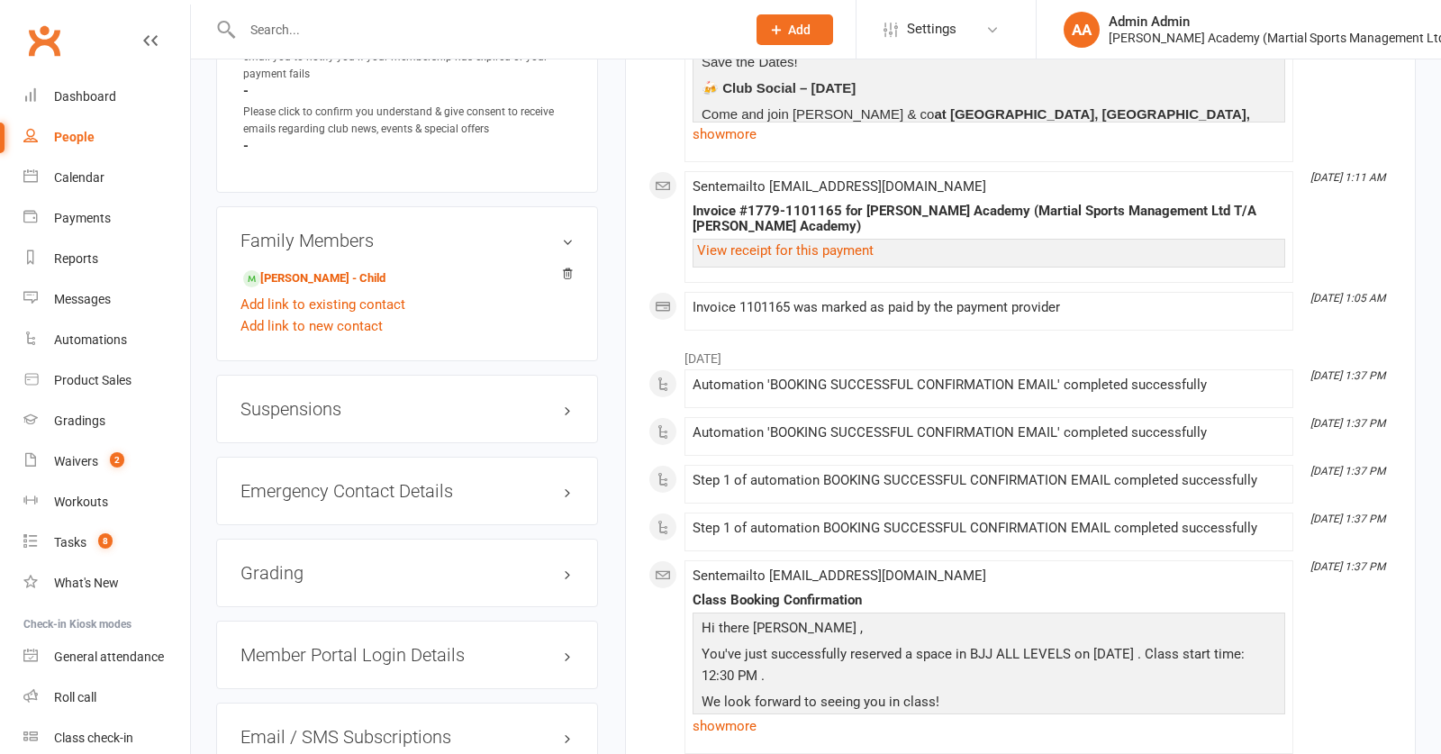
scroll to position [1338, 0]
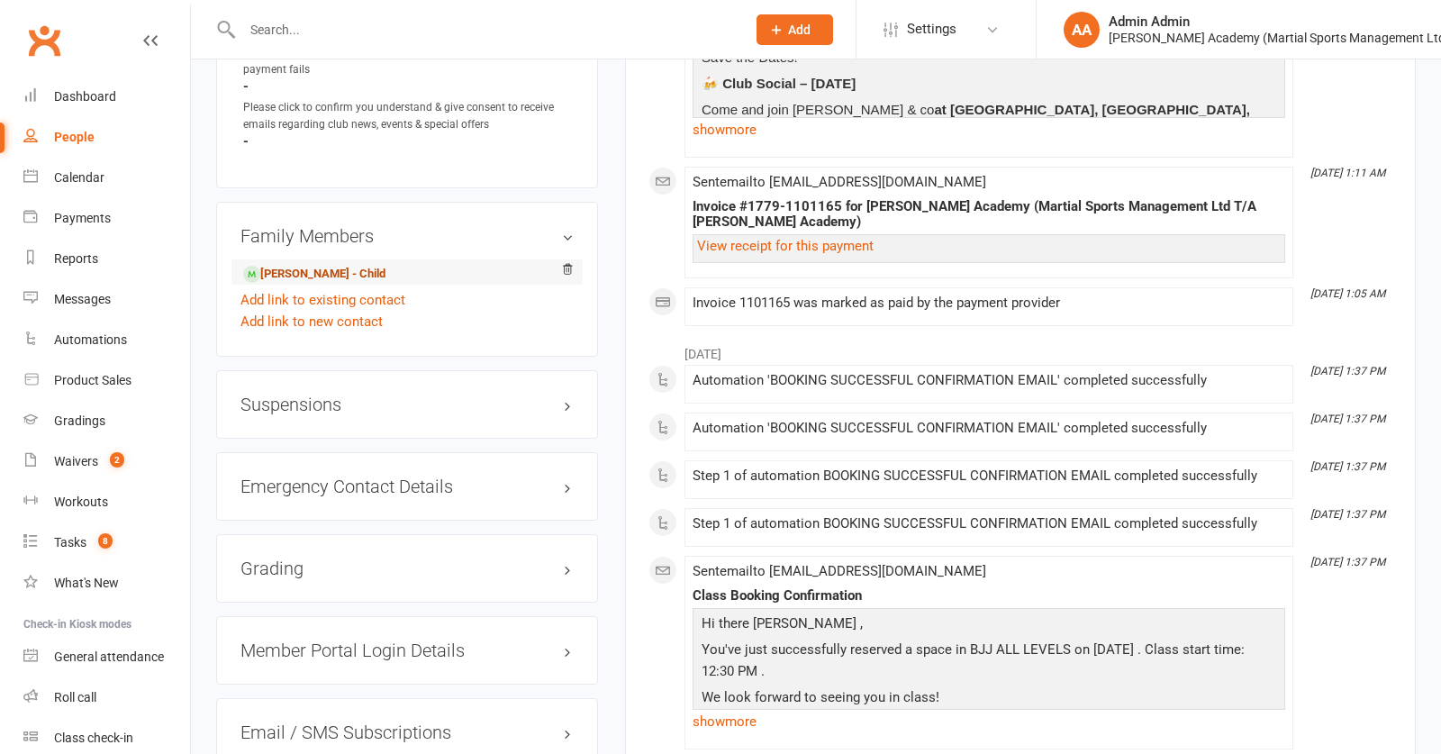
click at [308, 275] on link "[PERSON_NAME] - Child" at bounding box center [314, 274] width 142 height 19
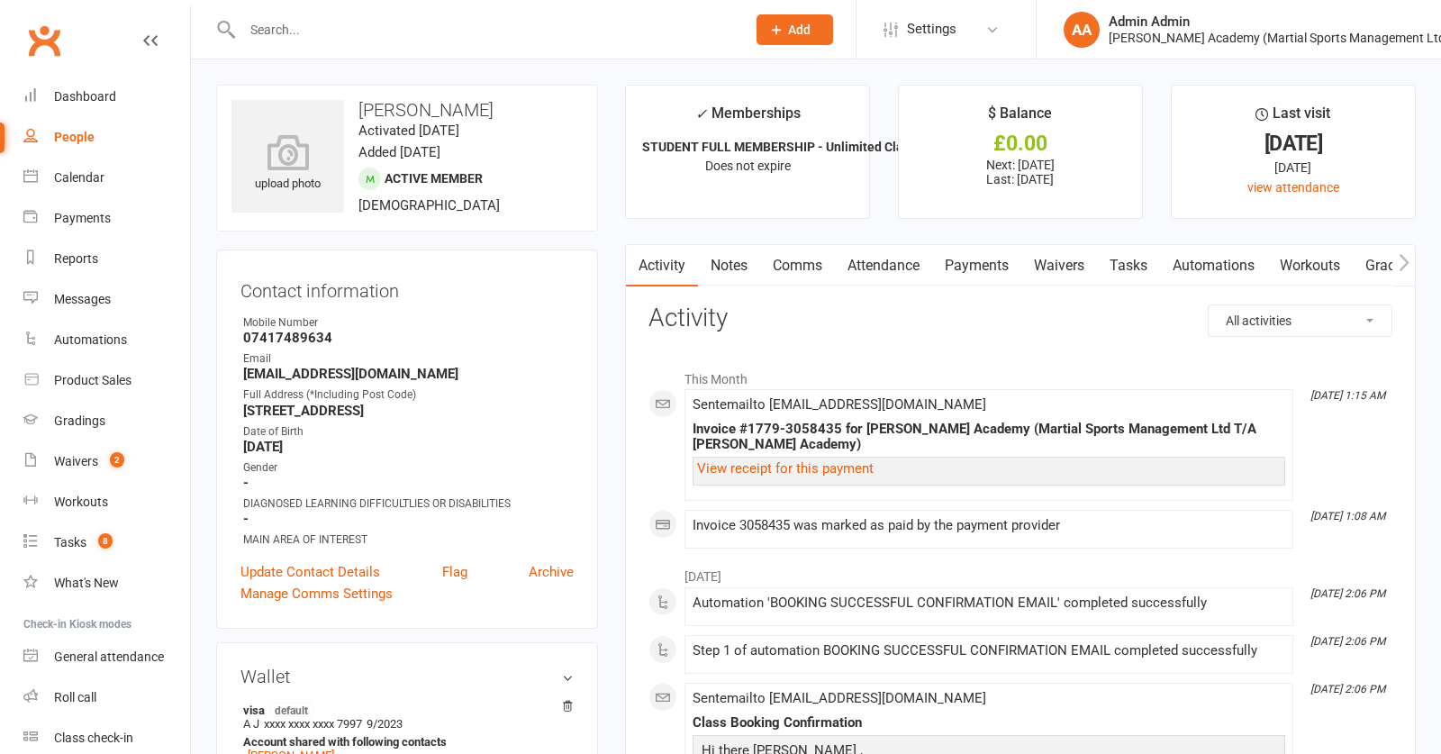
click at [911, 255] on link "Attendance" at bounding box center [883, 265] width 97 height 41
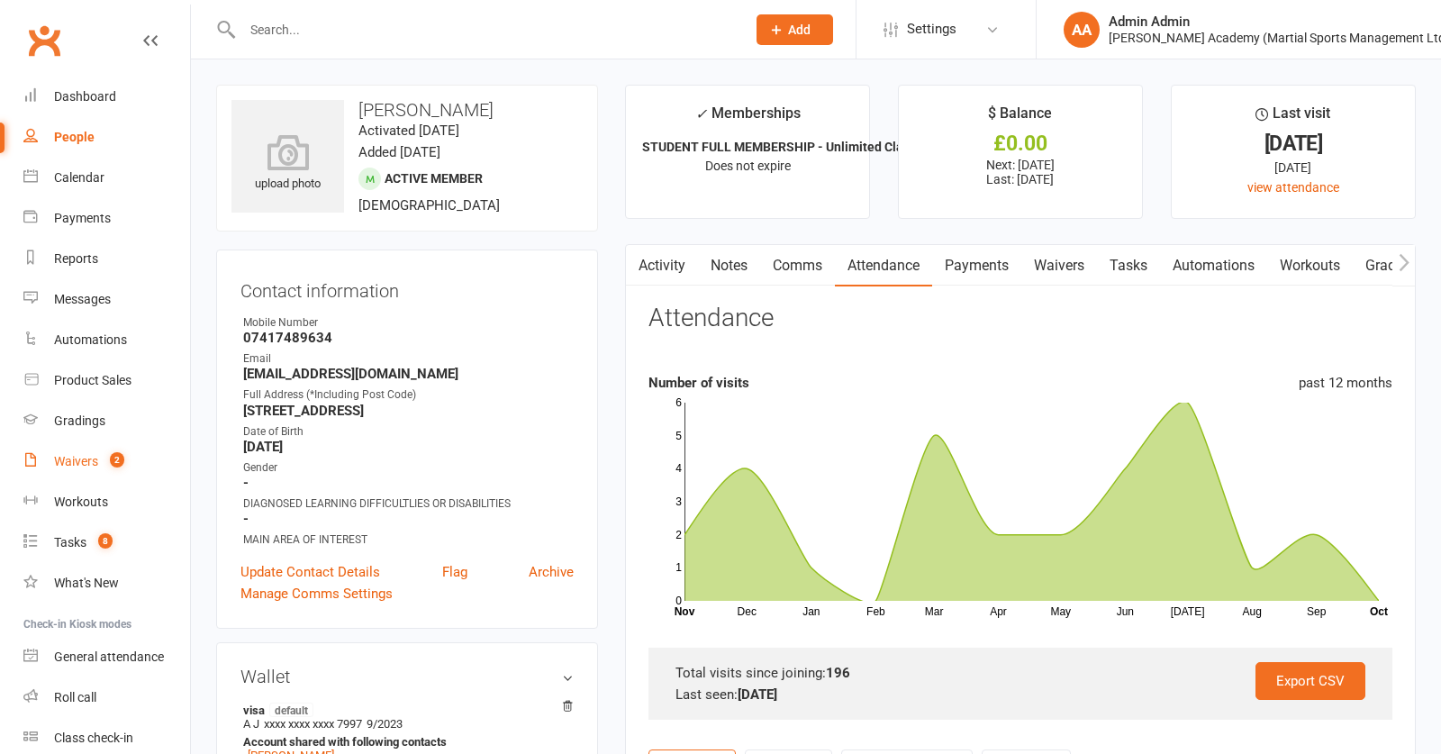
click at [77, 447] on link "Waivers 2" at bounding box center [106, 461] width 167 height 41
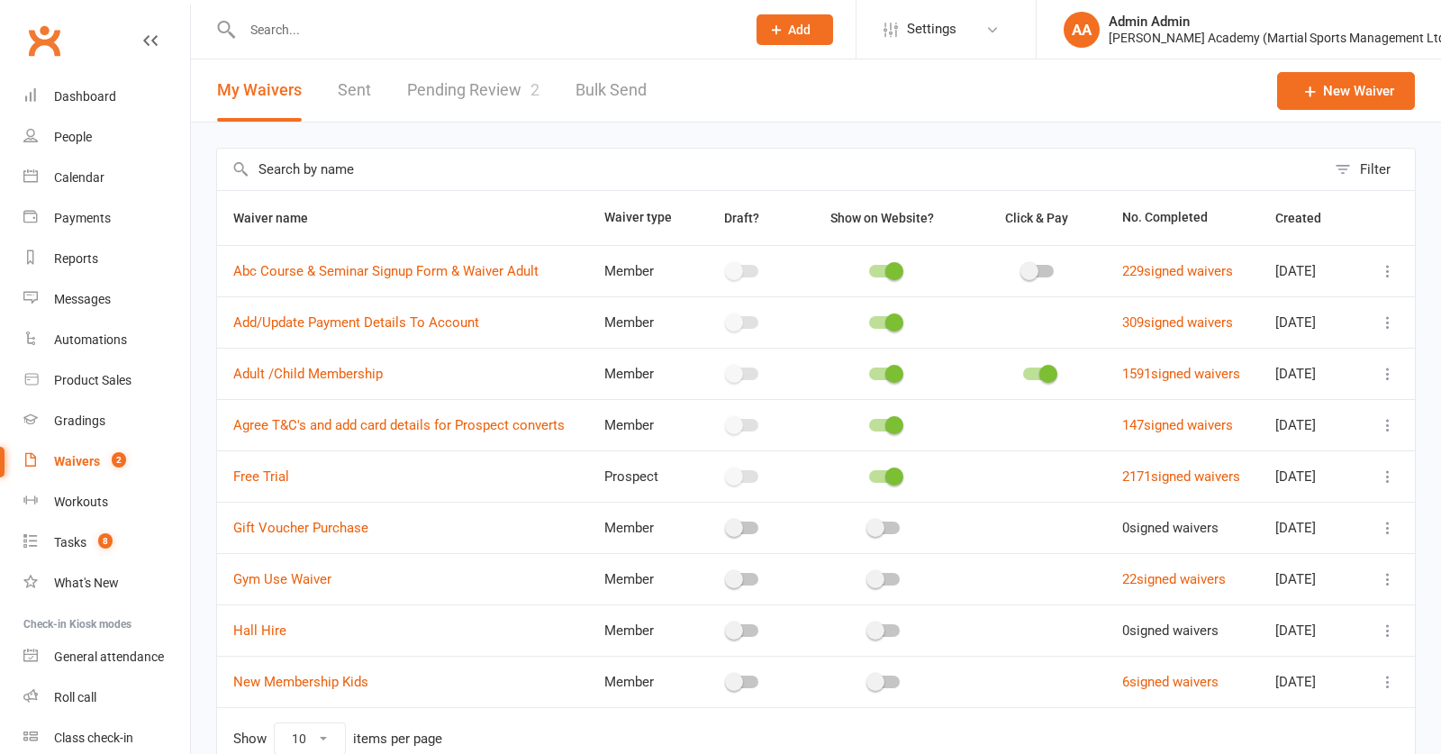
click at [430, 96] on link "Pending Review 2" at bounding box center [473, 90] width 132 height 62
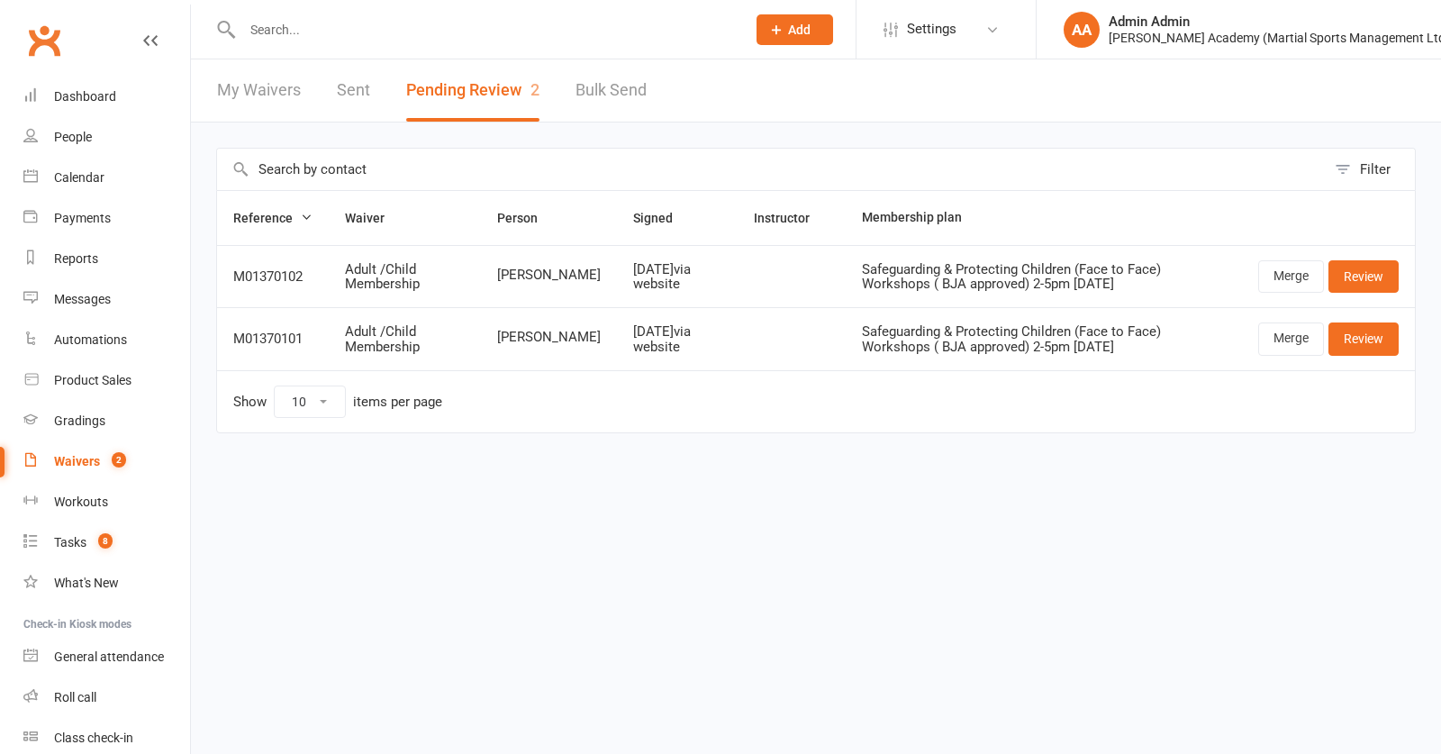
click at [349, 103] on link "Sent" at bounding box center [353, 90] width 33 height 62
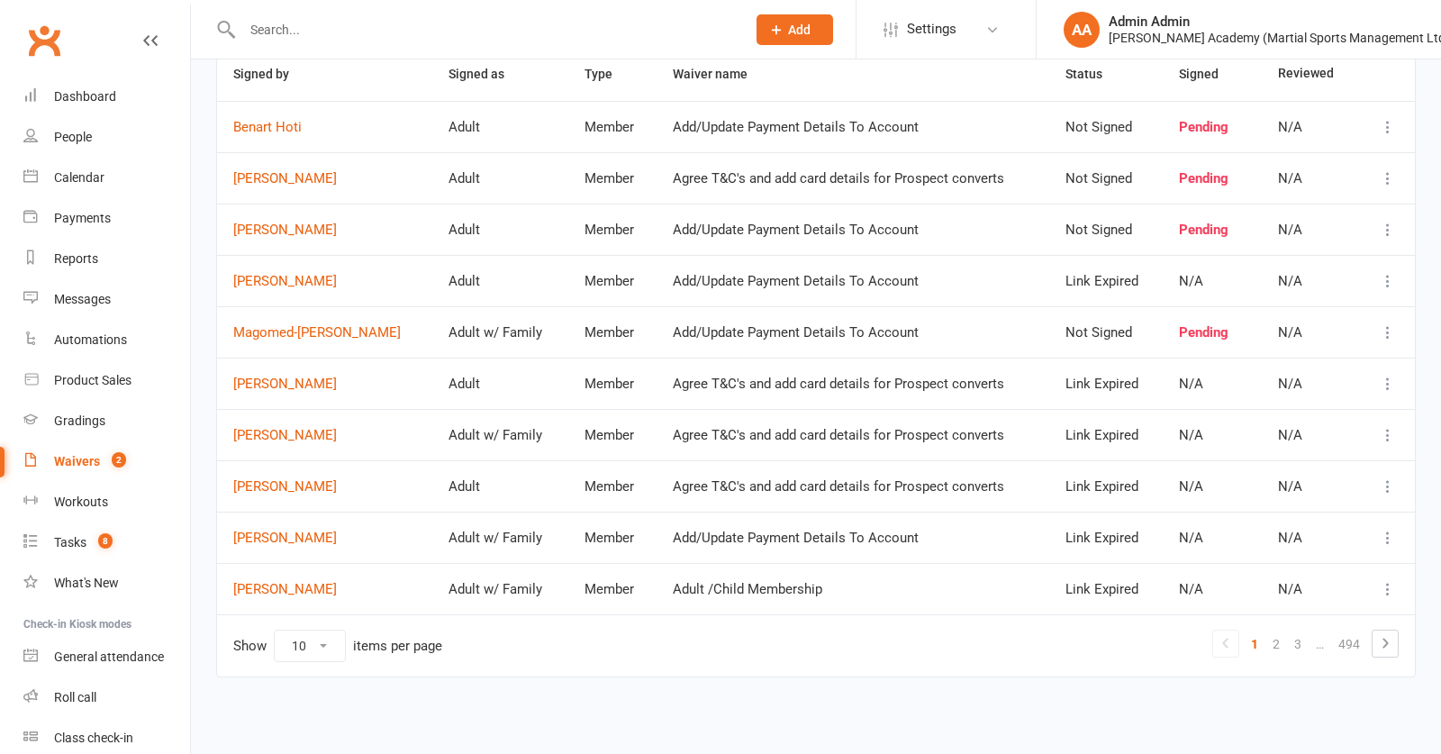
scroll to position [153, 0]
select select "100"
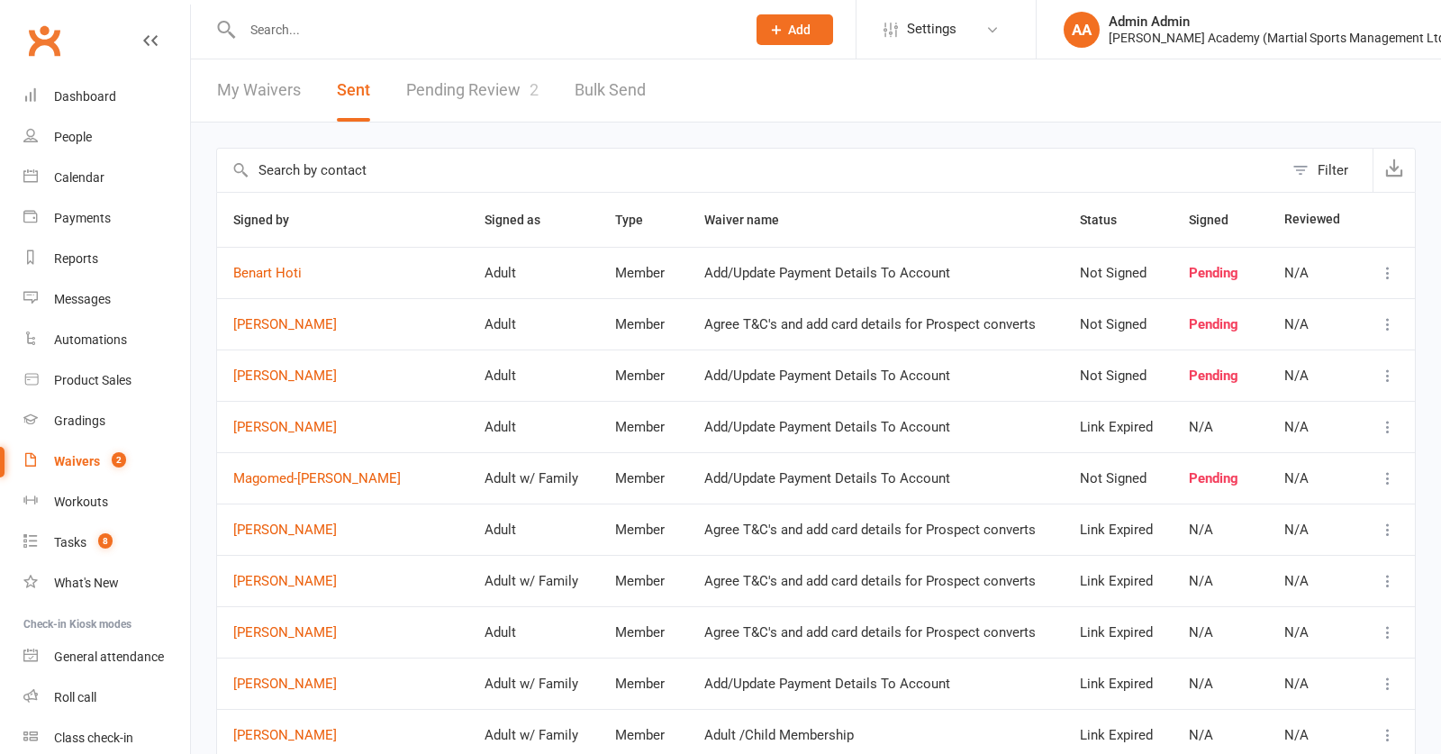
scroll to position [0, 0]
click at [99, 527] on link "Tasks 8" at bounding box center [106, 542] width 167 height 41
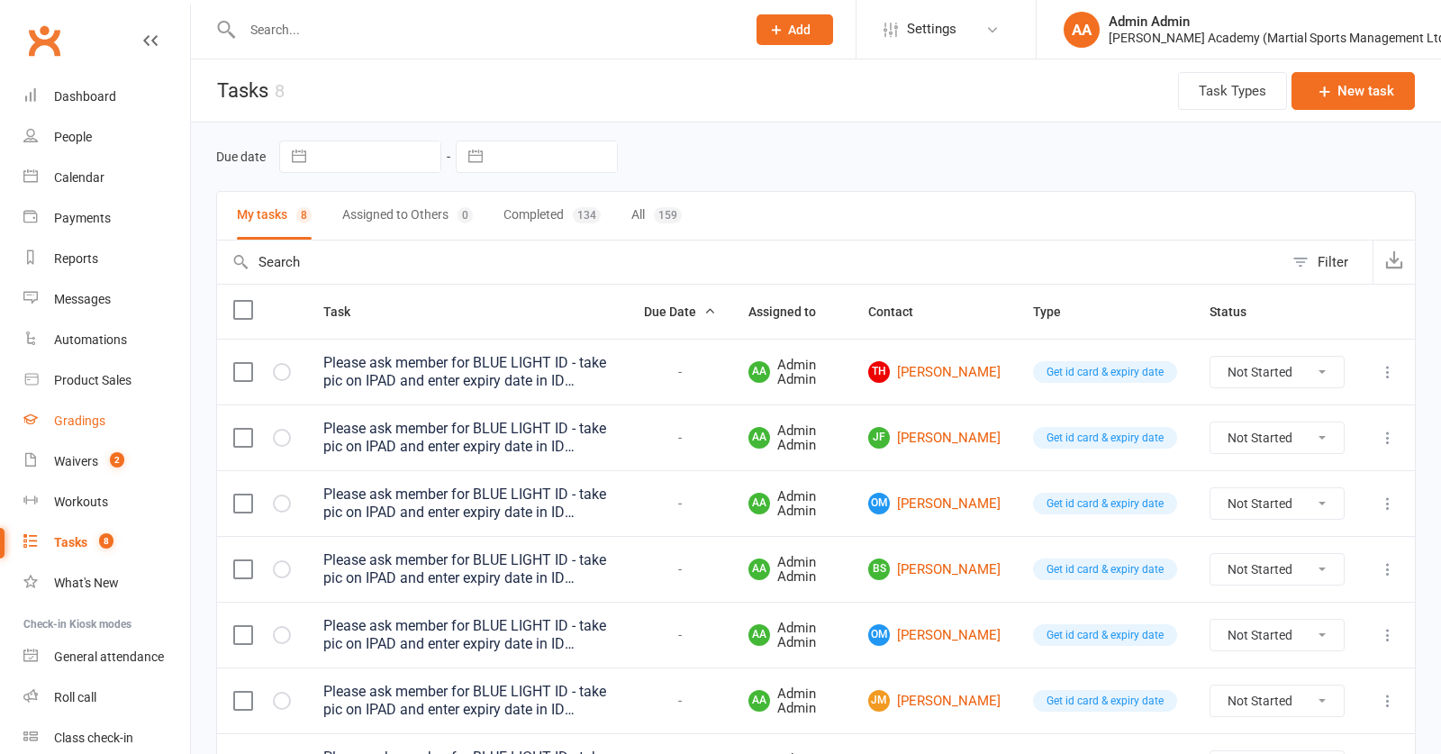
click at [50, 430] on link "Gradings" at bounding box center [106, 421] width 167 height 41
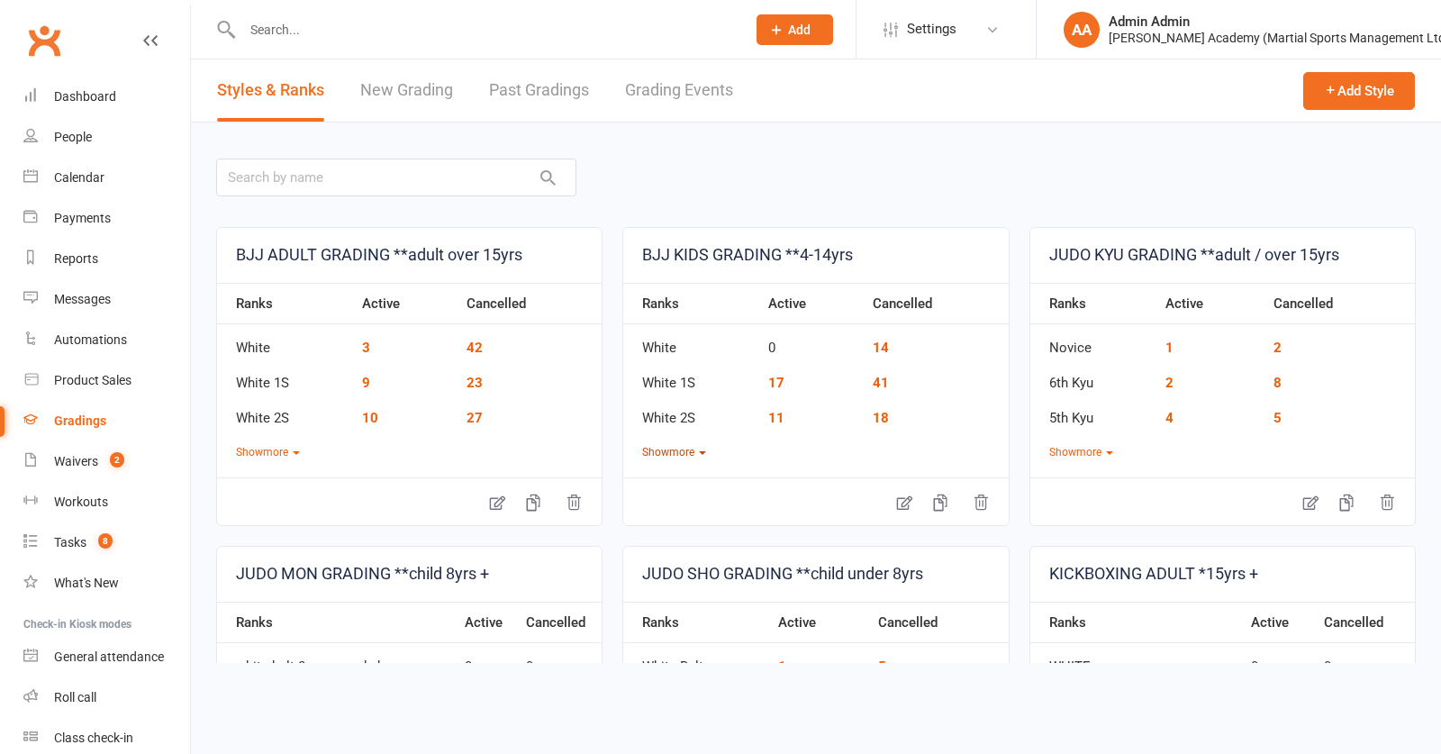
click at [683, 455] on button "Show more" at bounding box center [674, 452] width 64 height 17
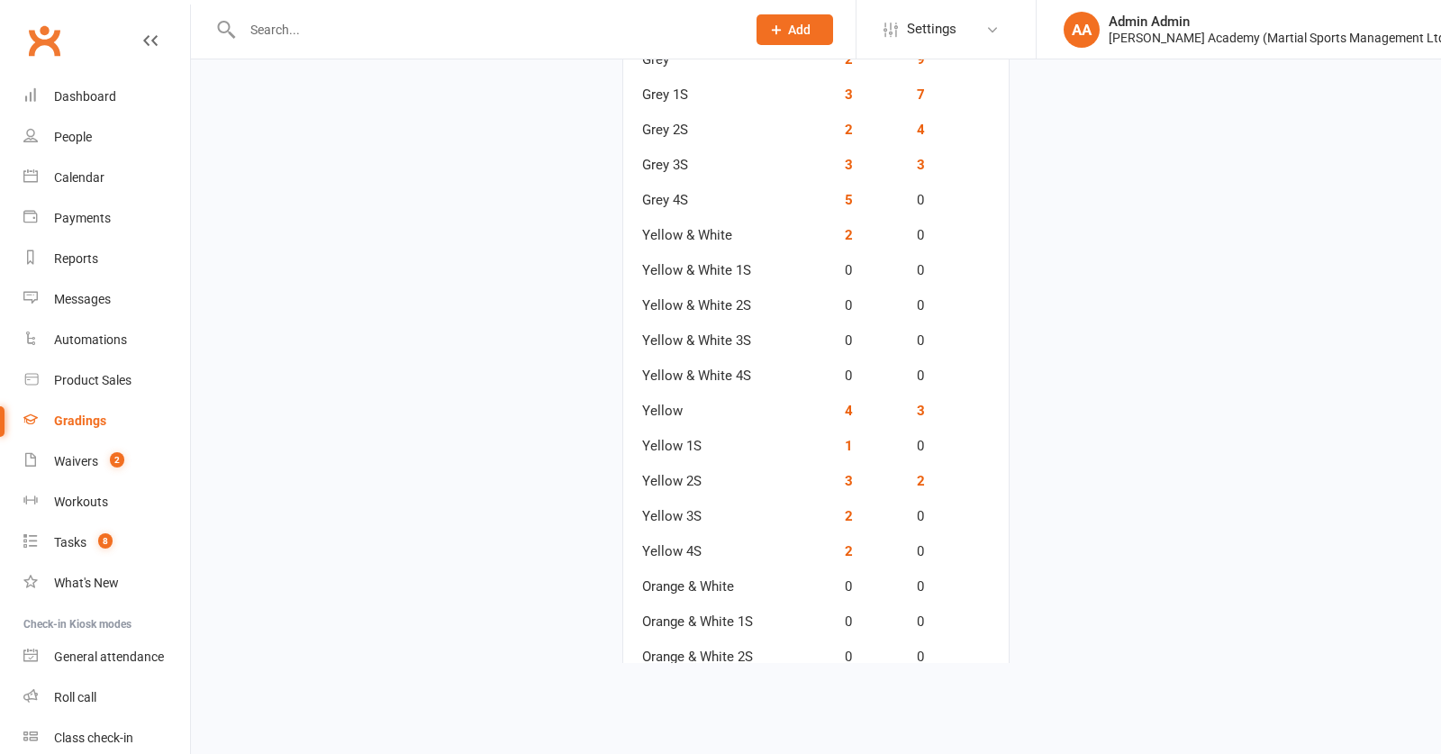
scroll to position [659, 0]
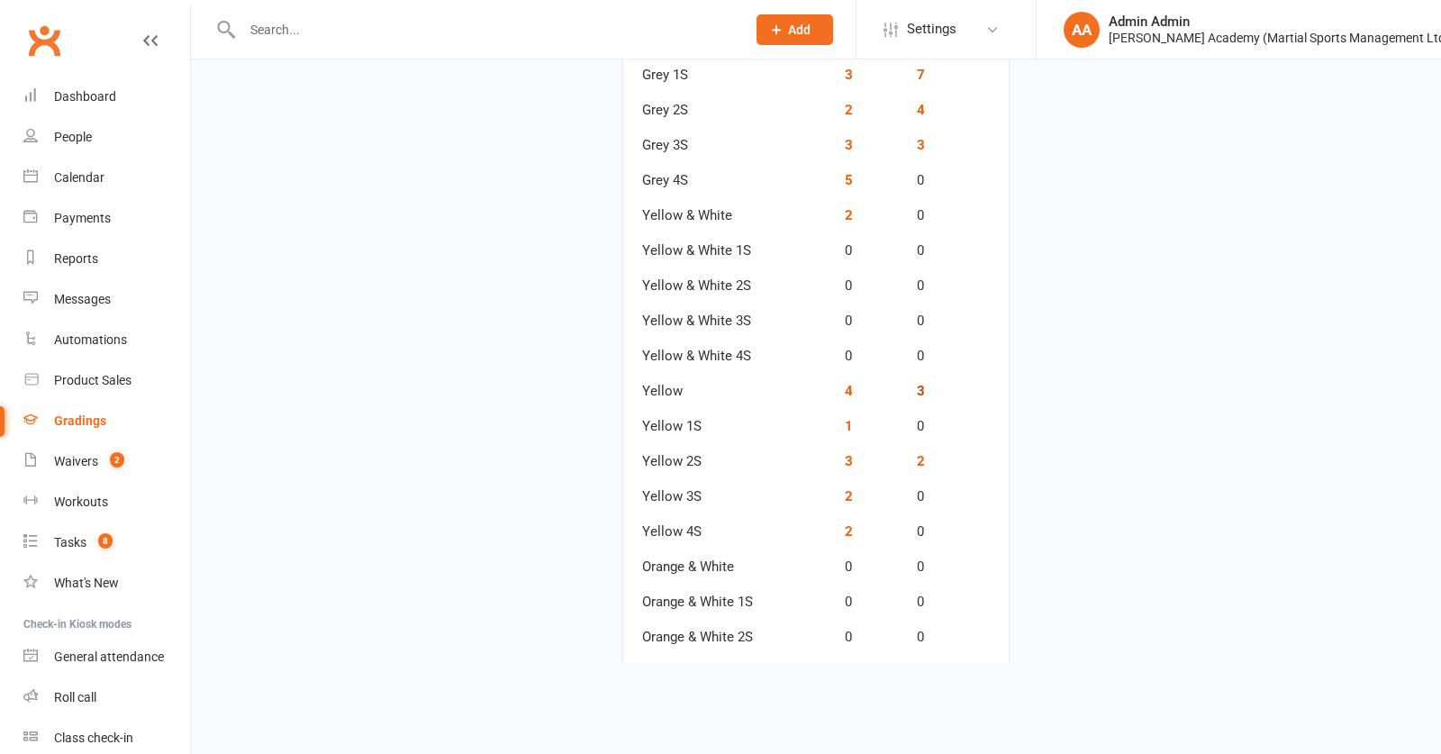
click at [922, 393] on link "3" at bounding box center [921, 391] width 8 height 16
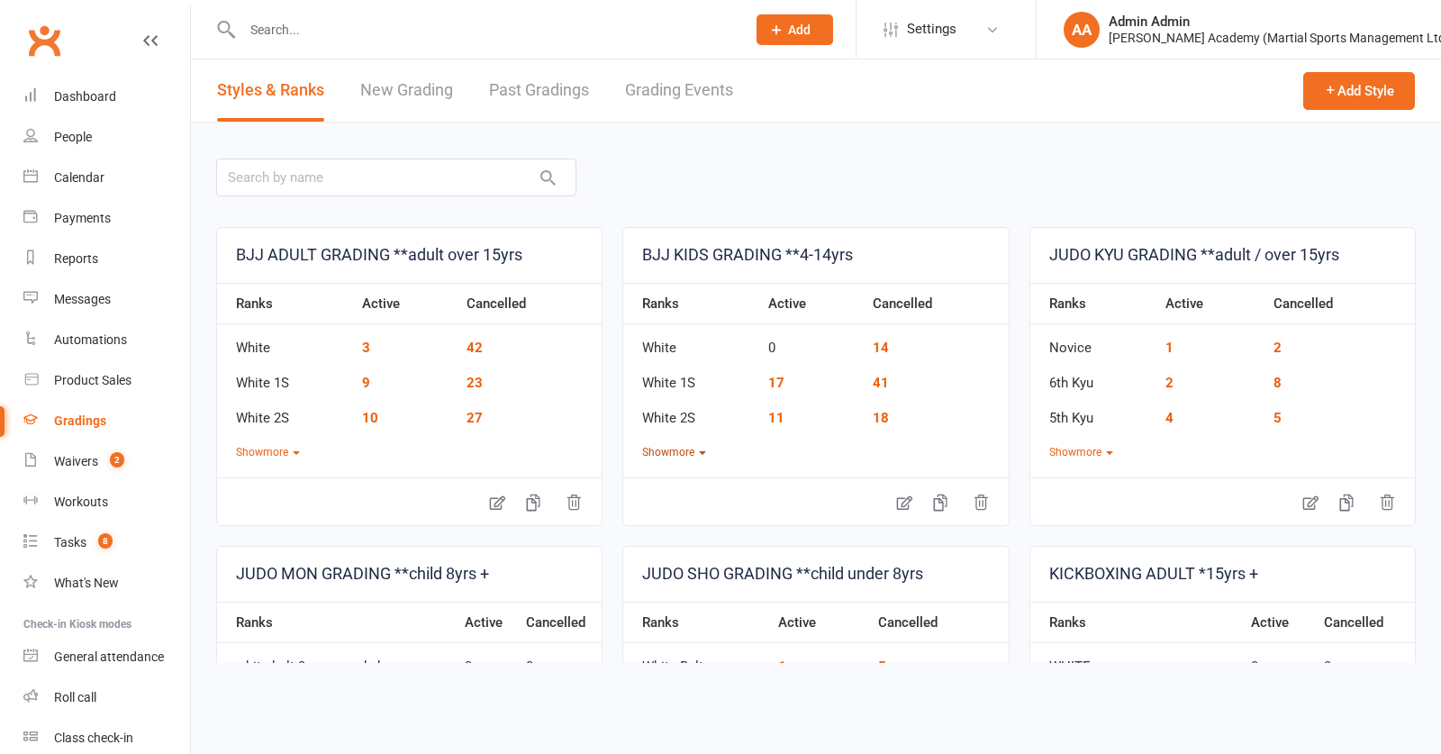
click at [685, 458] on button "Show more" at bounding box center [674, 452] width 64 height 17
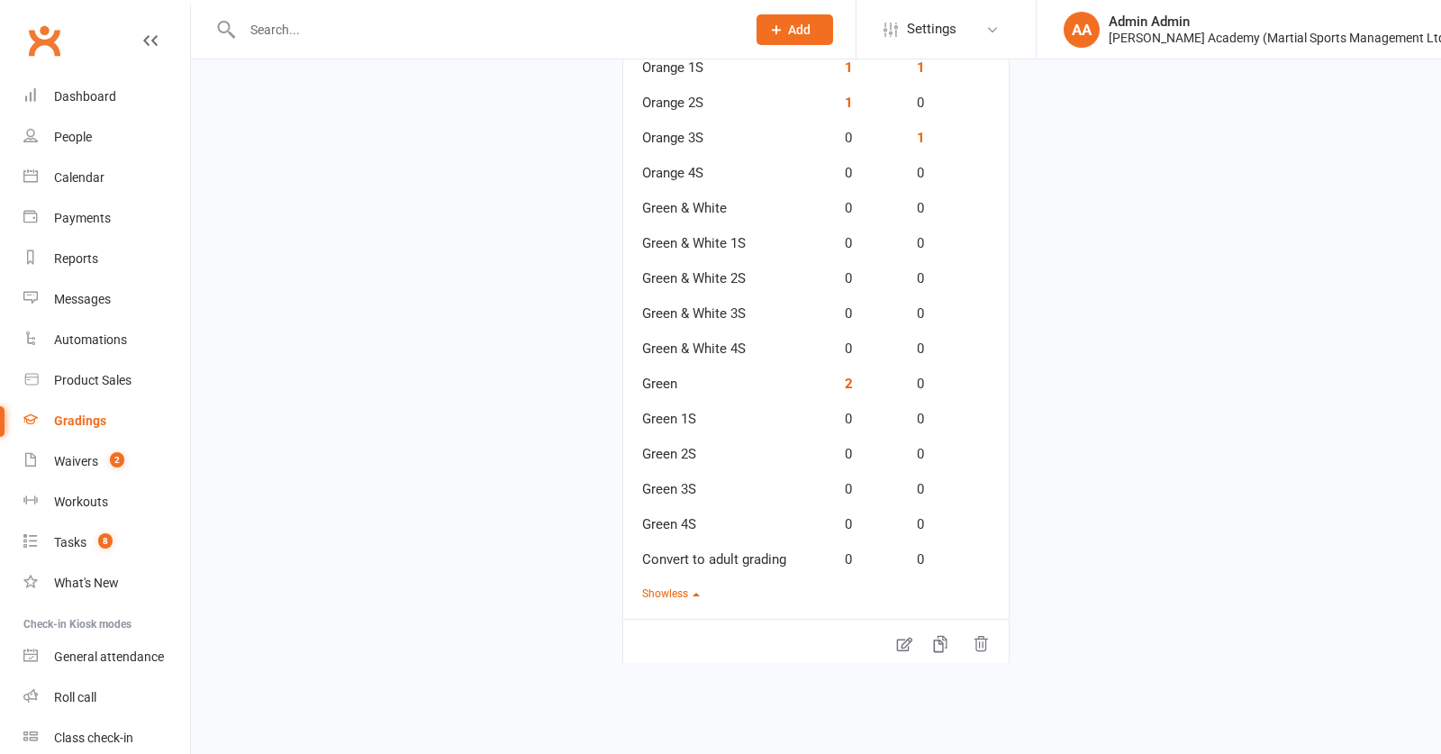
scroll to position [1348, 0]
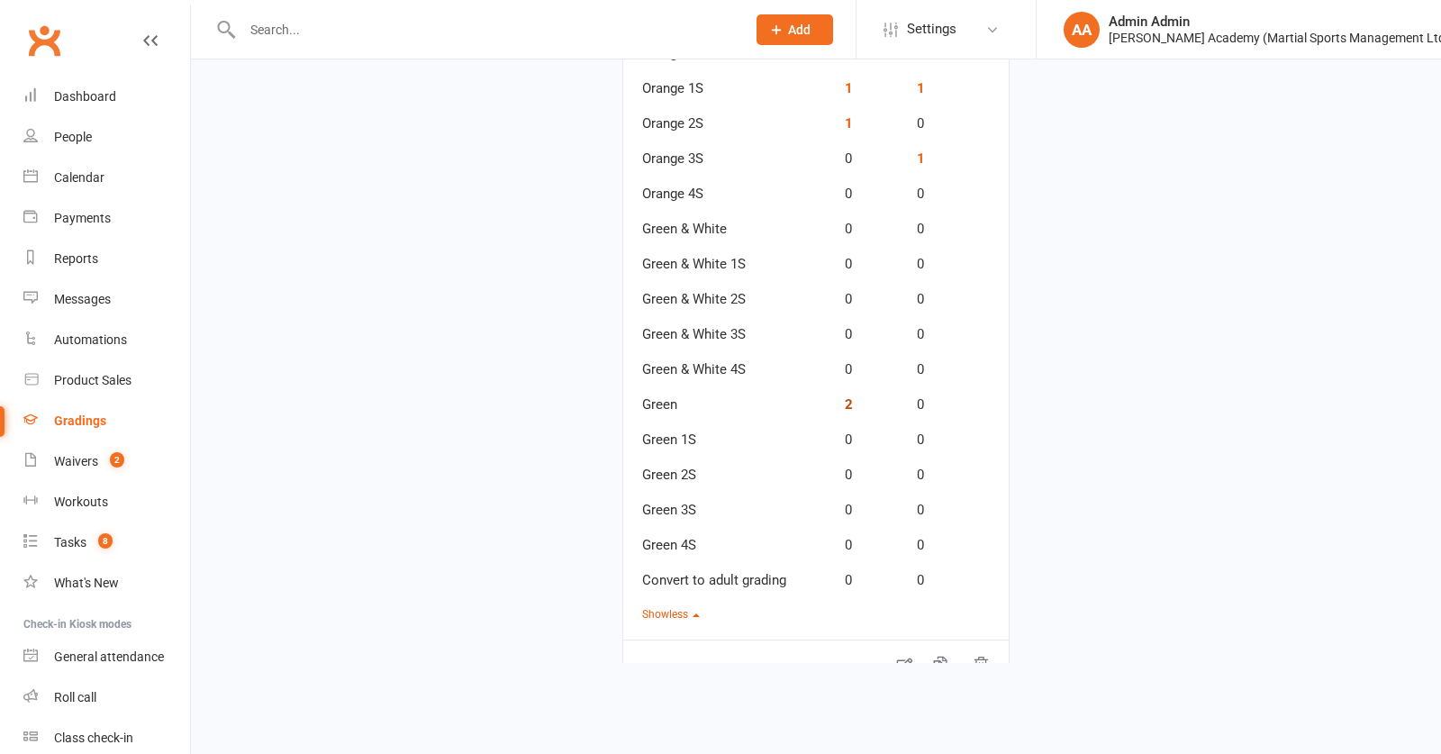
click at [848, 410] on link "2" at bounding box center [849, 404] width 8 height 16
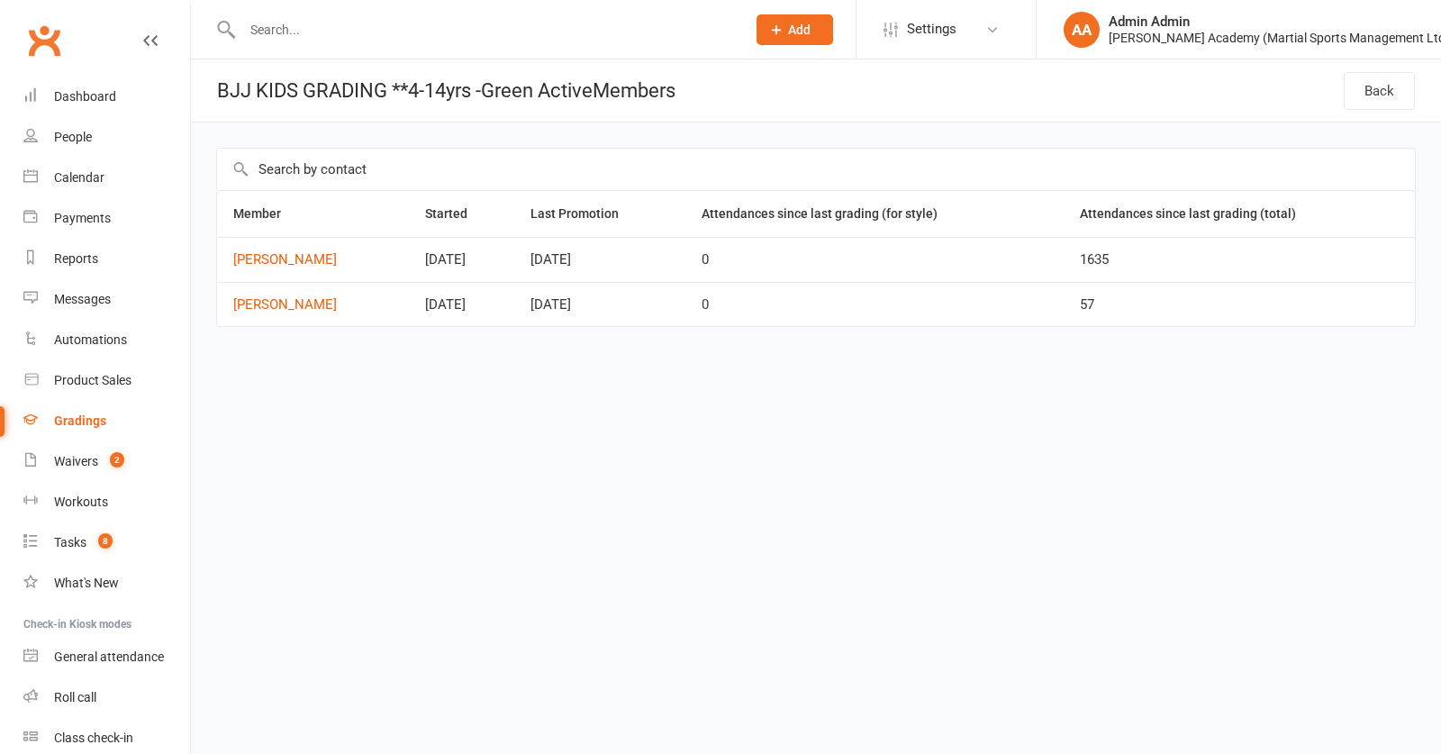
scroll to position [6, 0]
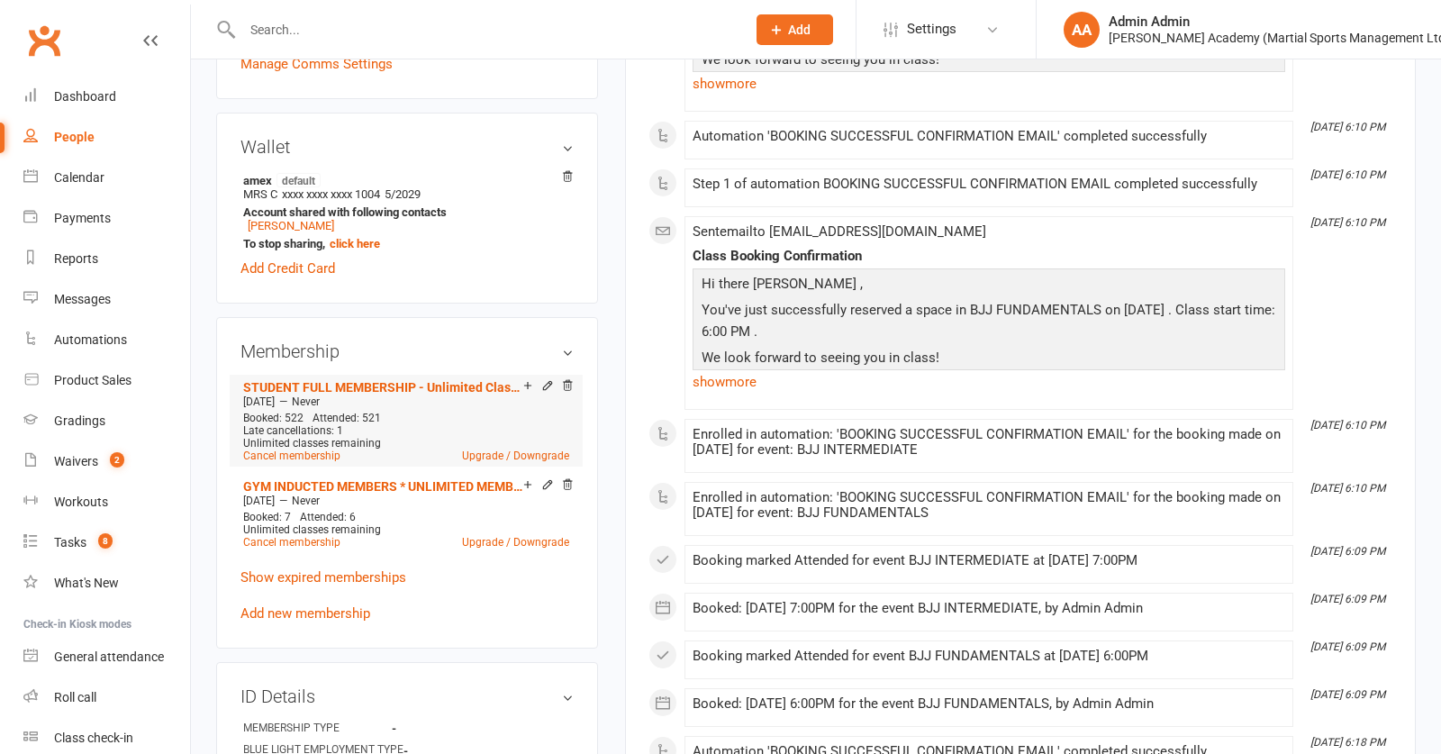
scroll to position [622, 0]
